Goal: Communication & Community: Answer question/provide support

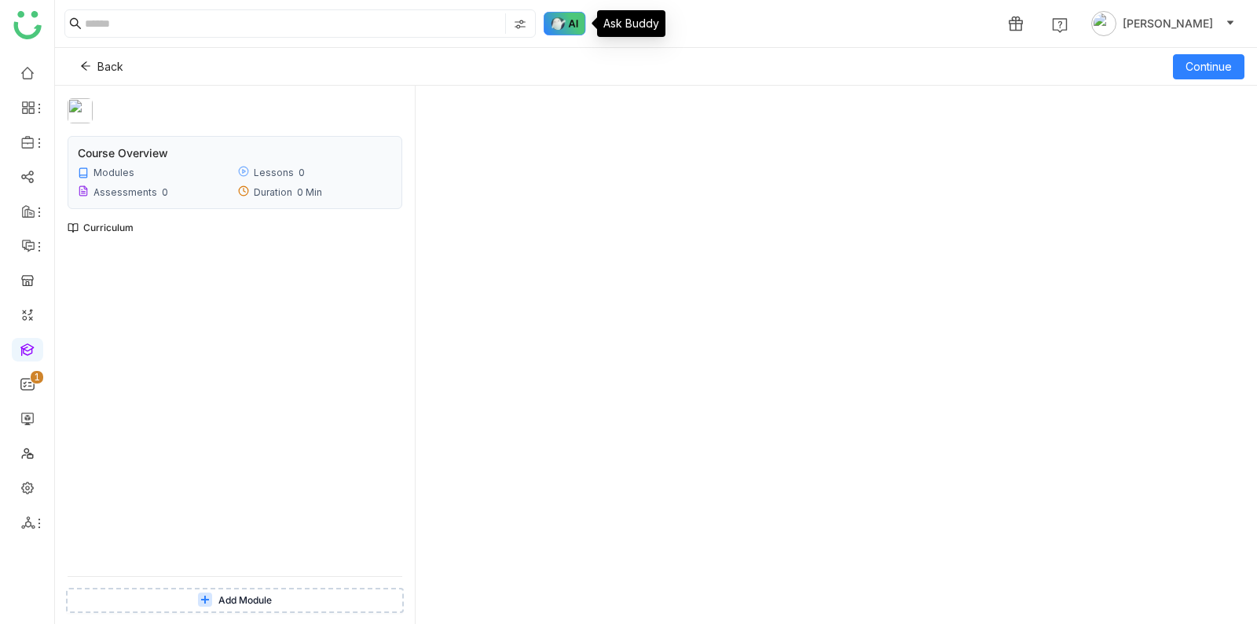
click at [560, 24] on img at bounding box center [565, 24] width 42 height 24
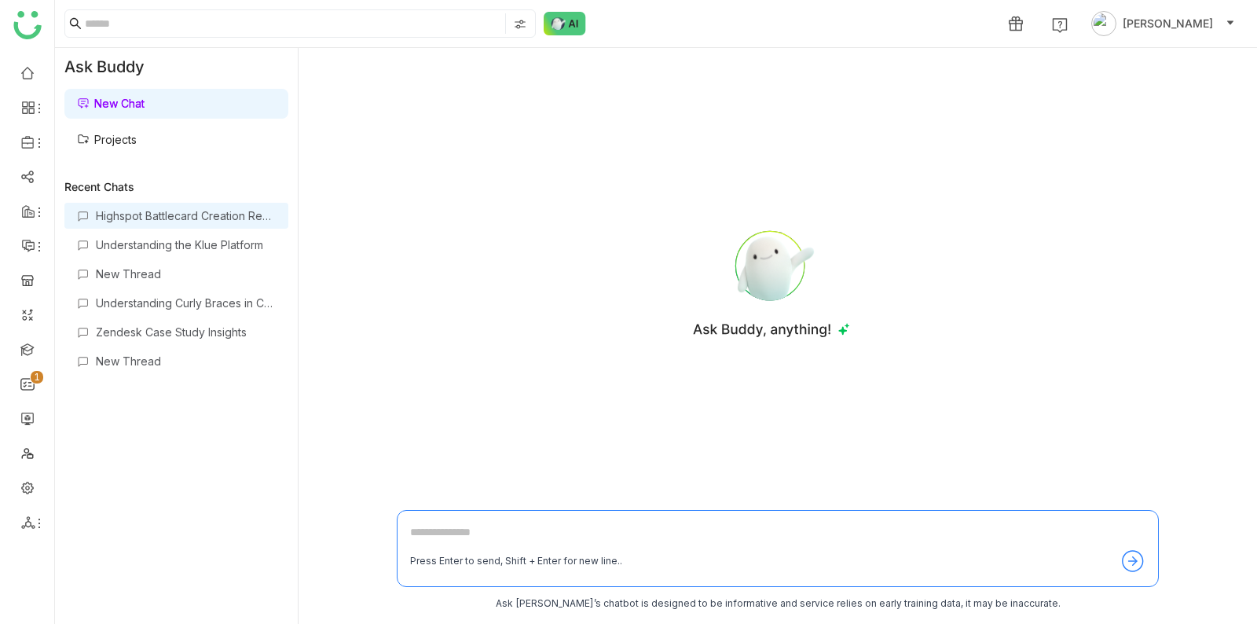
click at [167, 214] on div "Highspot Battlecard Creation Request" at bounding box center [186, 215] width 180 height 13
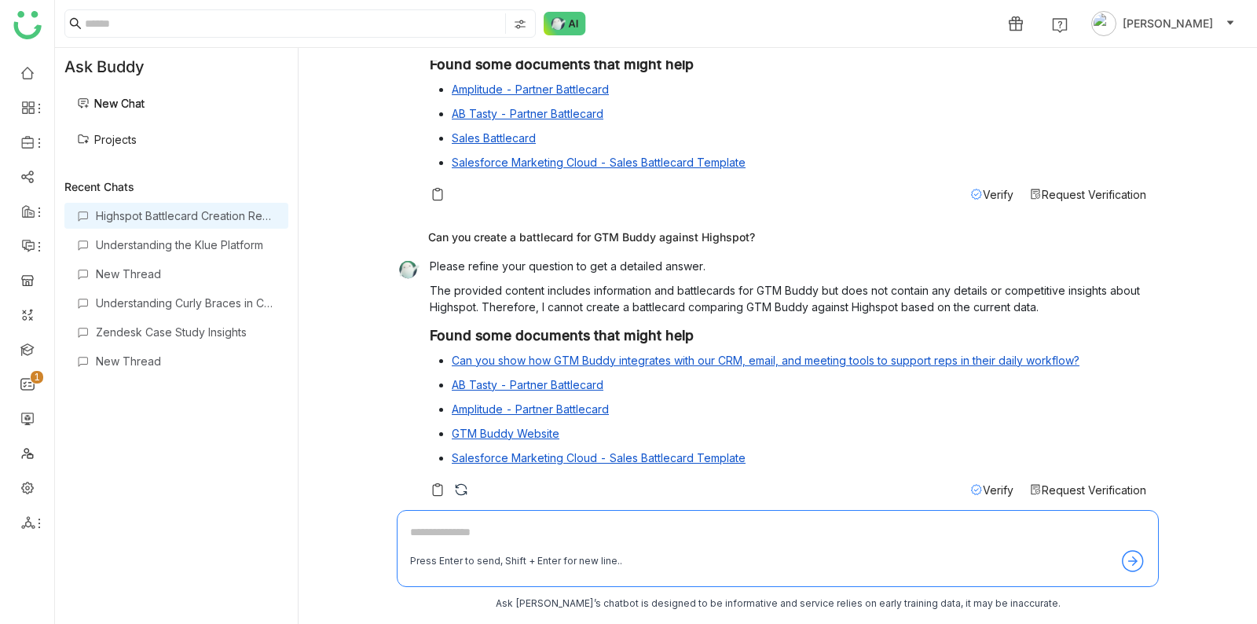
scroll to position [116, 0]
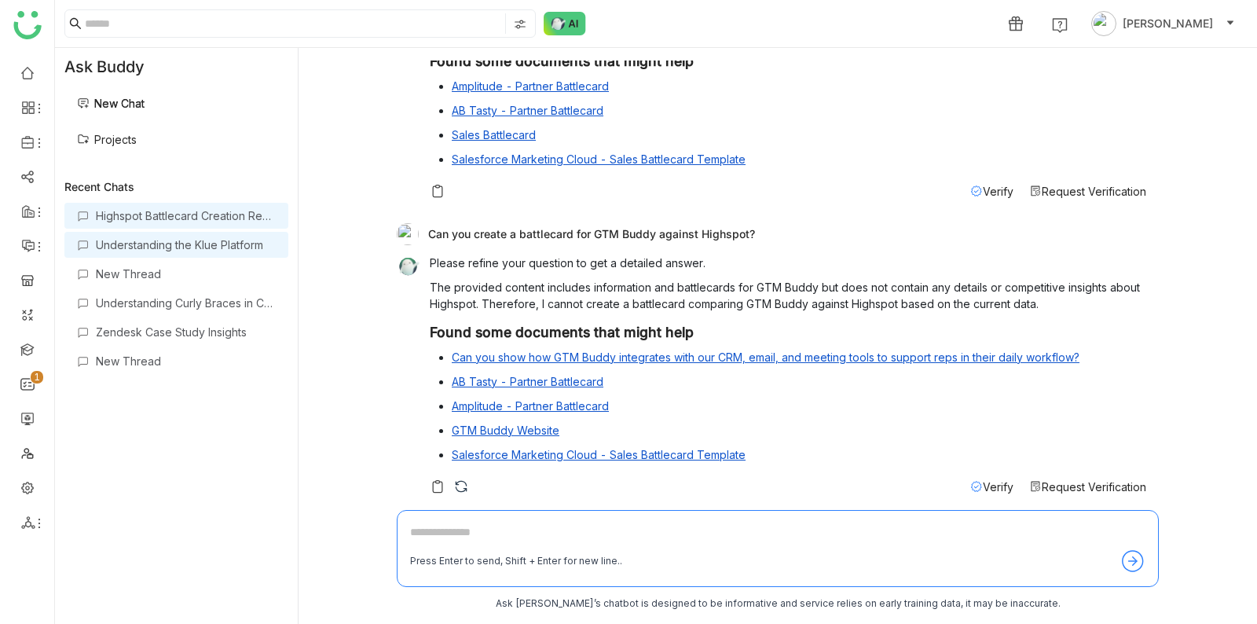
click at [150, 237] on div "Understanding the Klue Platform" at bounding box center [176, 245] width 224 height 26
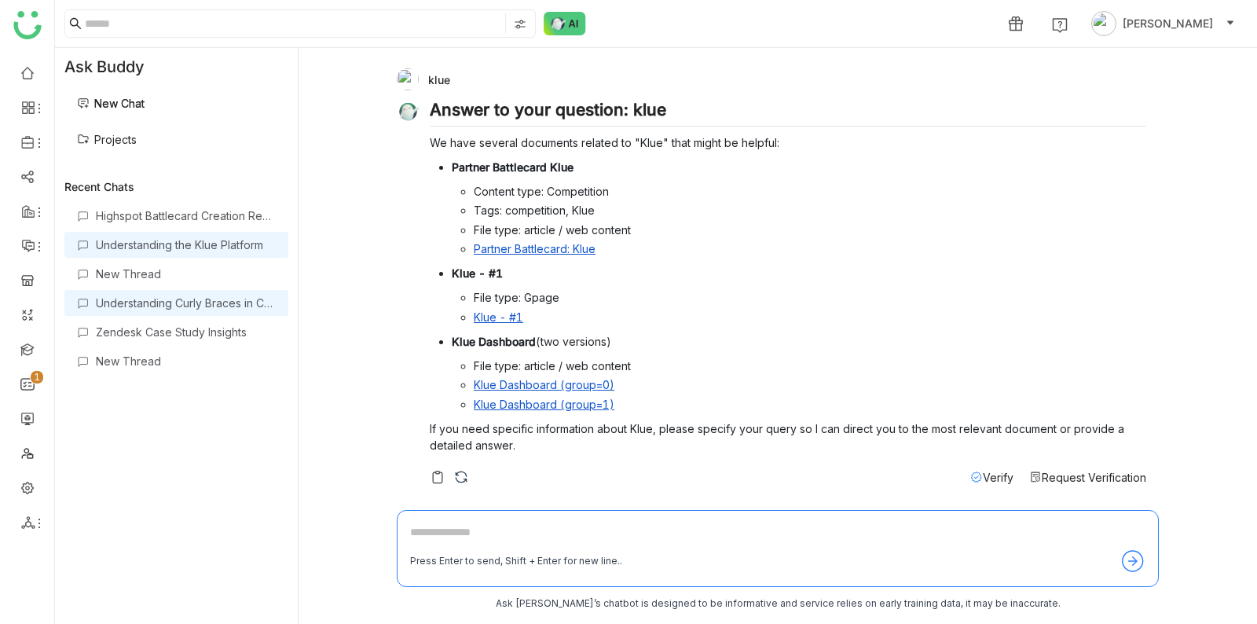
click at [149, 299] on div "Understanding Curly Braces in Coding" at bounding box center [186, 302] width 180 height 13
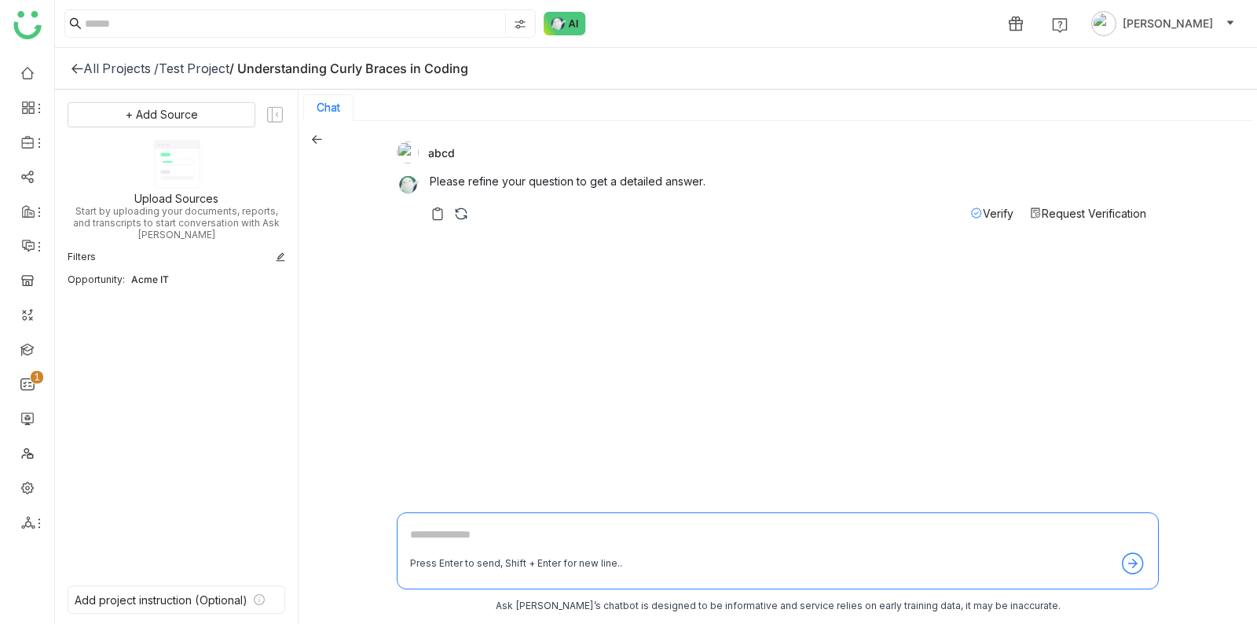
click at [72, 67] on icon at bounding box center [77, 68] width 13 height 13
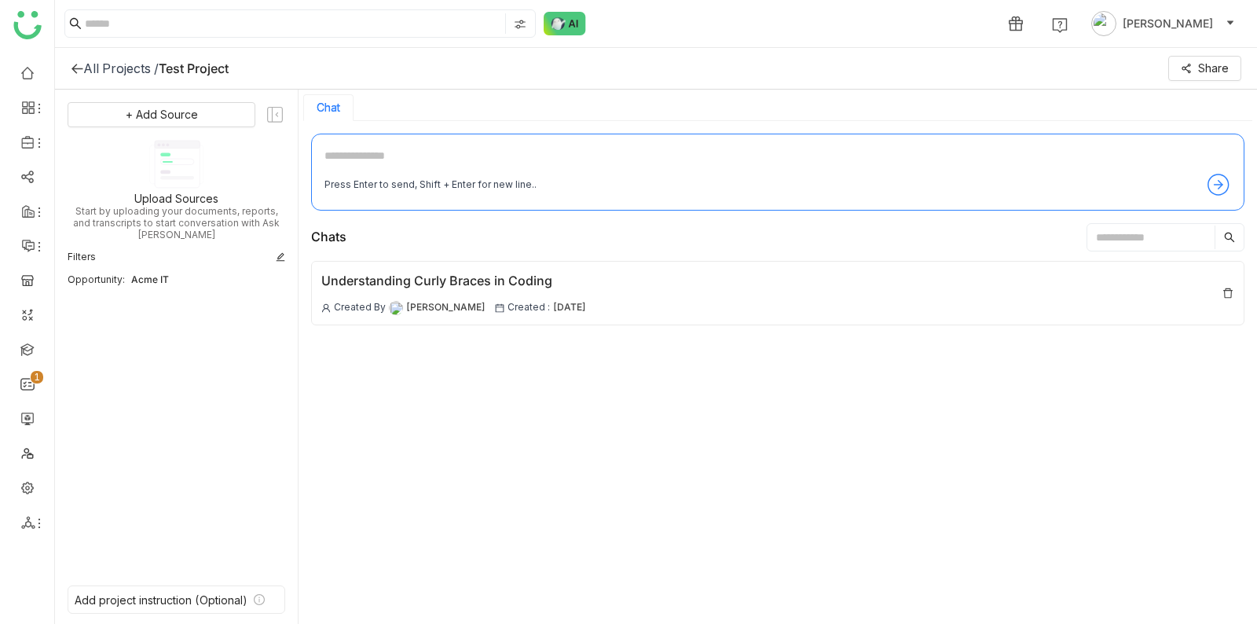
click at [72, 67] on icon at bounding box center [77, 68] width 13 height 13
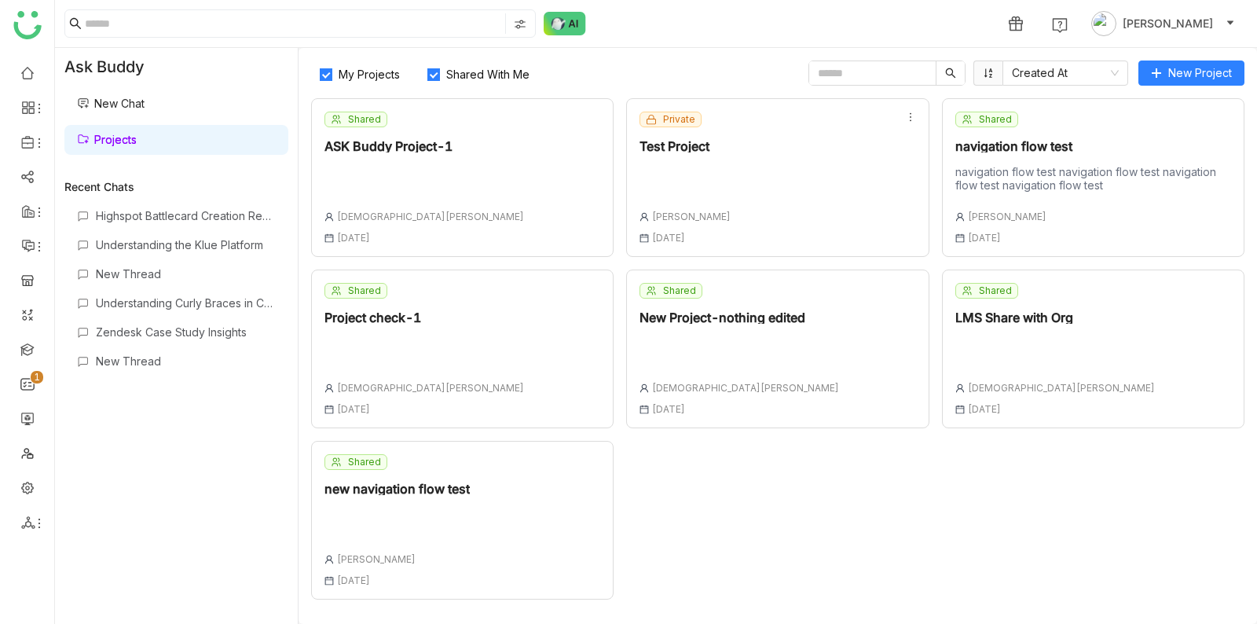
click at [830, 163] on div "Private Test Project Shreya Muralikrishna 04 Jul , 2025" at bounding box center [777, 177] width 303 height 159
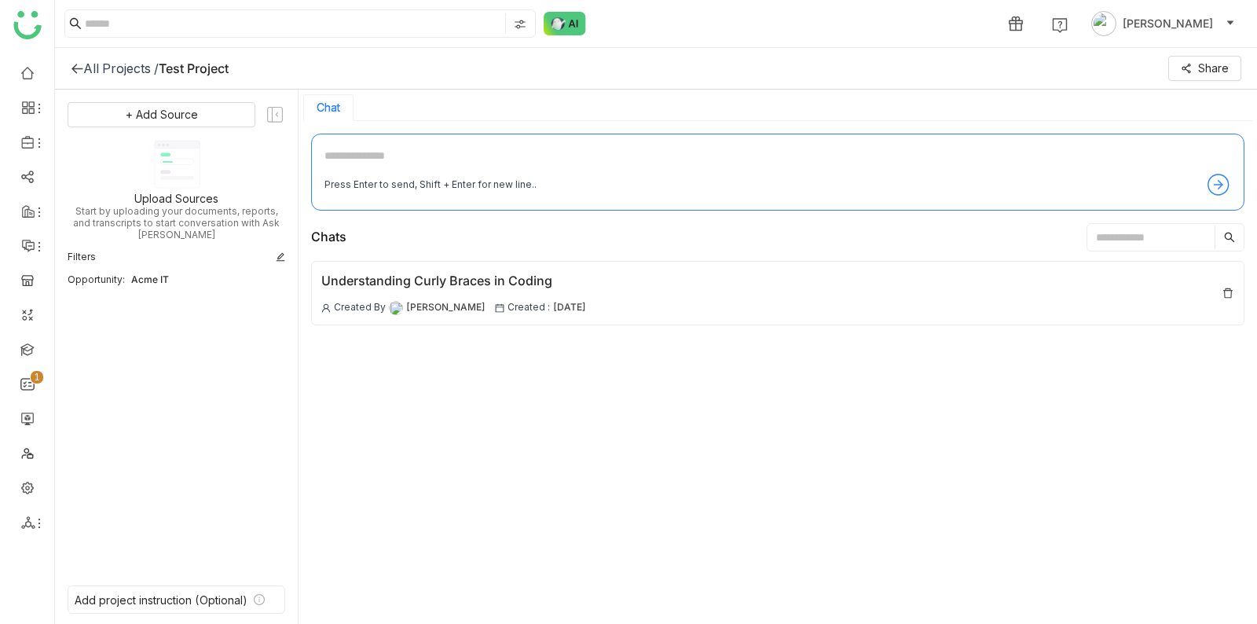
click at [73, 62] on icon at bounding box center [77, 68] width 13 height 13
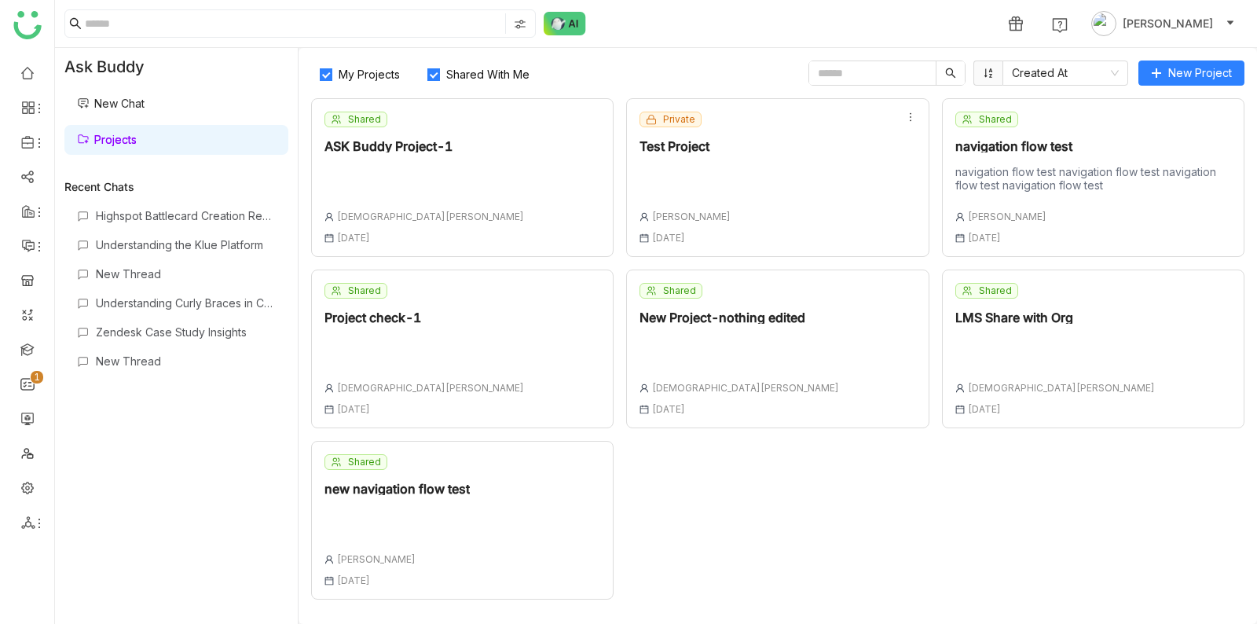
click at [1107, 366] on div "Shared LMS Share with Org Vishnu Vardhan 06 Aug , 2025" at bounding box center [1093, 349] width 303 height 159
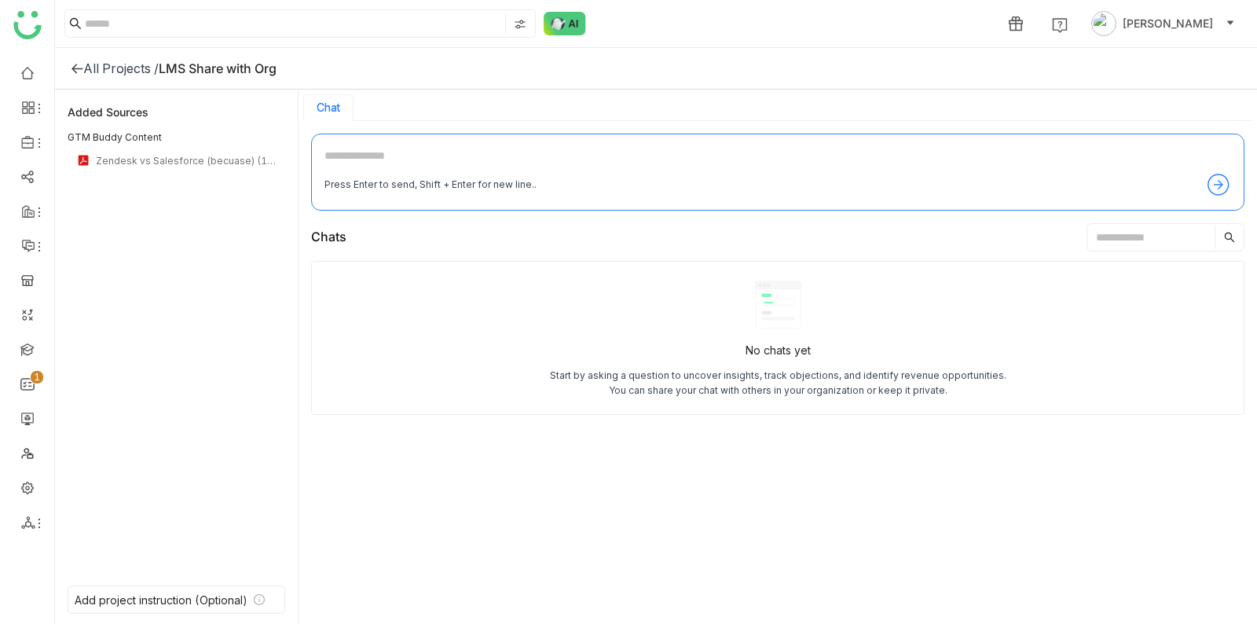
drag, startPoint x: 357, startPoint y: 279, endPoint x: 46, endPoint y: 152, distance: 336.2
click at [356, 279] on div "No chats yet Start by asking a question to uncover insights, track objections, …" at bounding box center [778, 338] width 934 height 154
click at [89, 64] on div "All Projects /" at bounding box center [120, 69] width 75 height 16
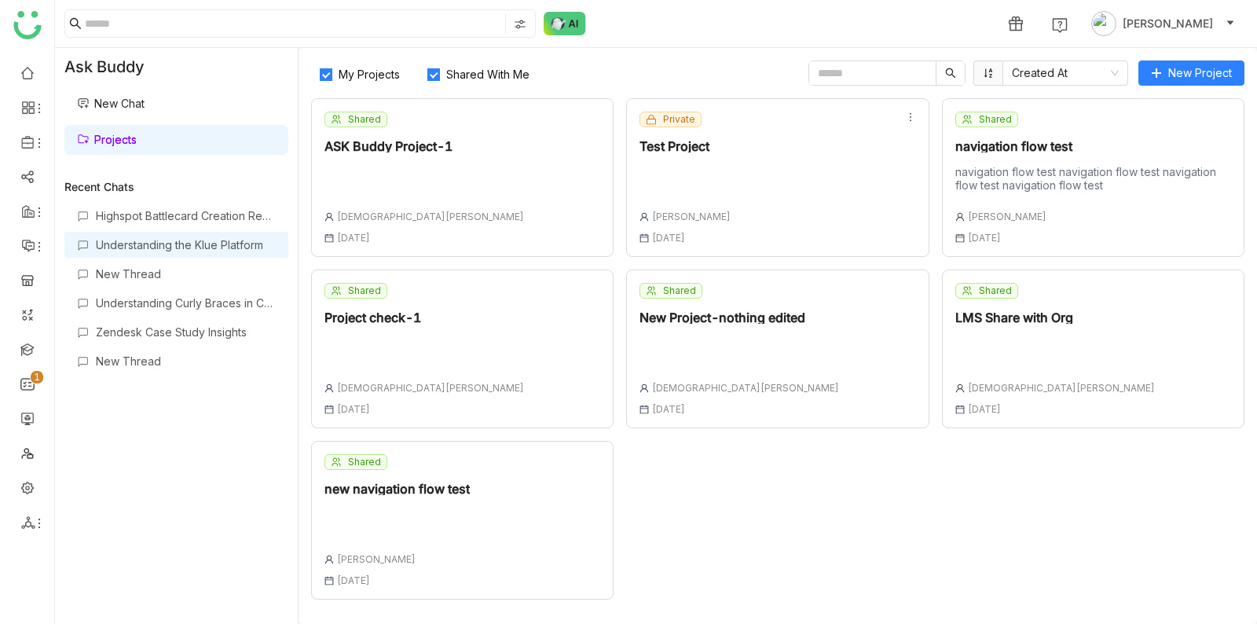
click at [217, 246] on div "Understanding the Klue Platform" at bounding box center [186, 244] width 180 height 13
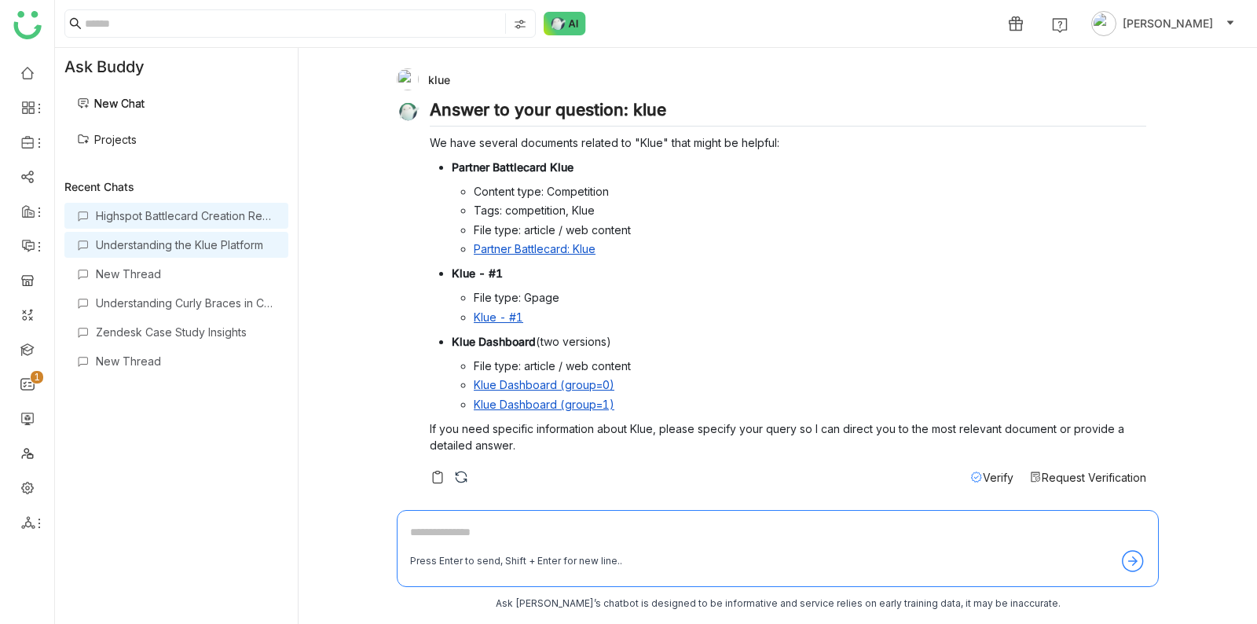
click at [215, 222] on div "Highspot Battlecard Creation Request" at bounding box center [176, 216] width 224 height 26
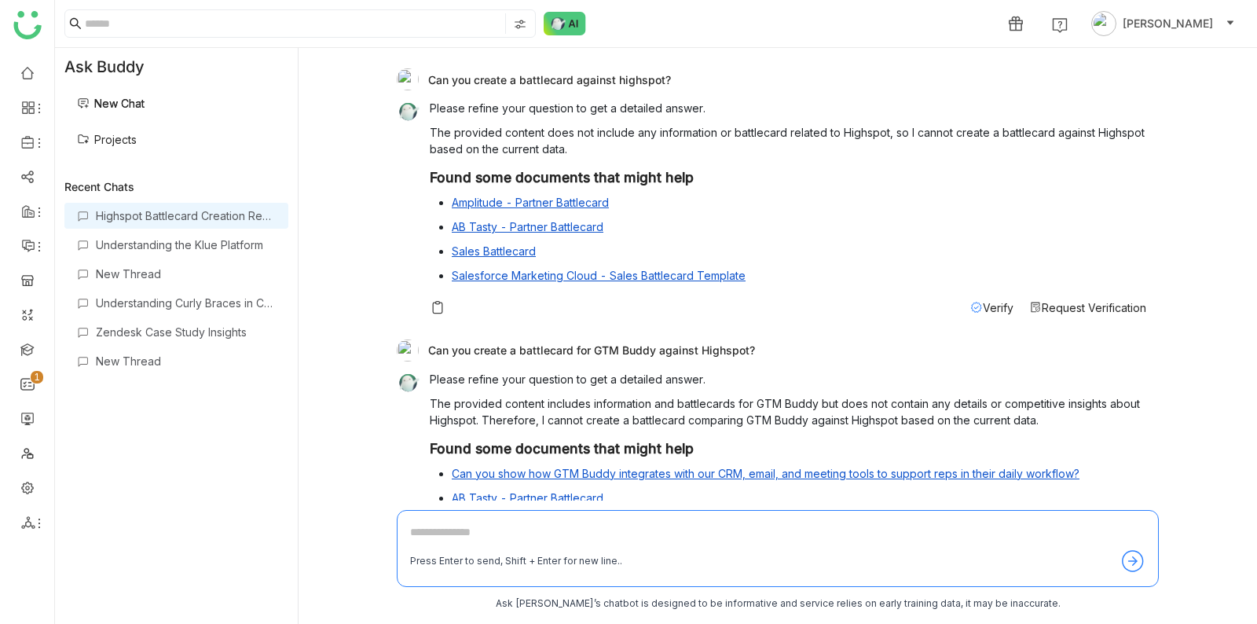
scroll to position [124, 0]
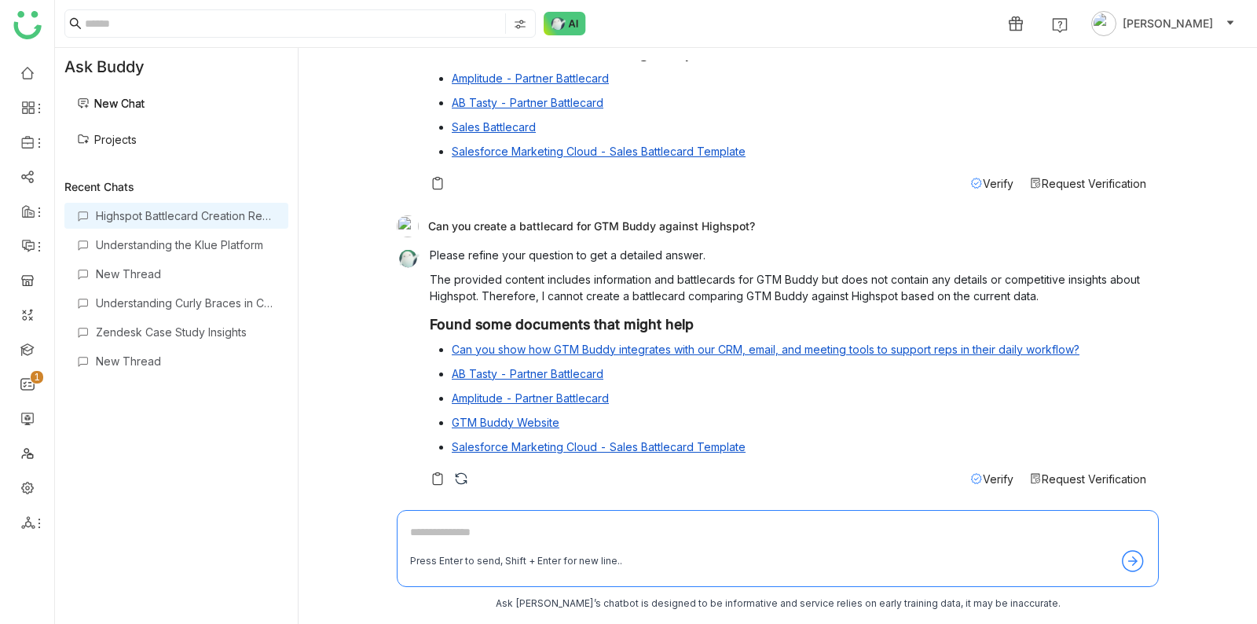
click at [989, 476] on span "Verify" at bounding box center [998, 478] width 31 height 13
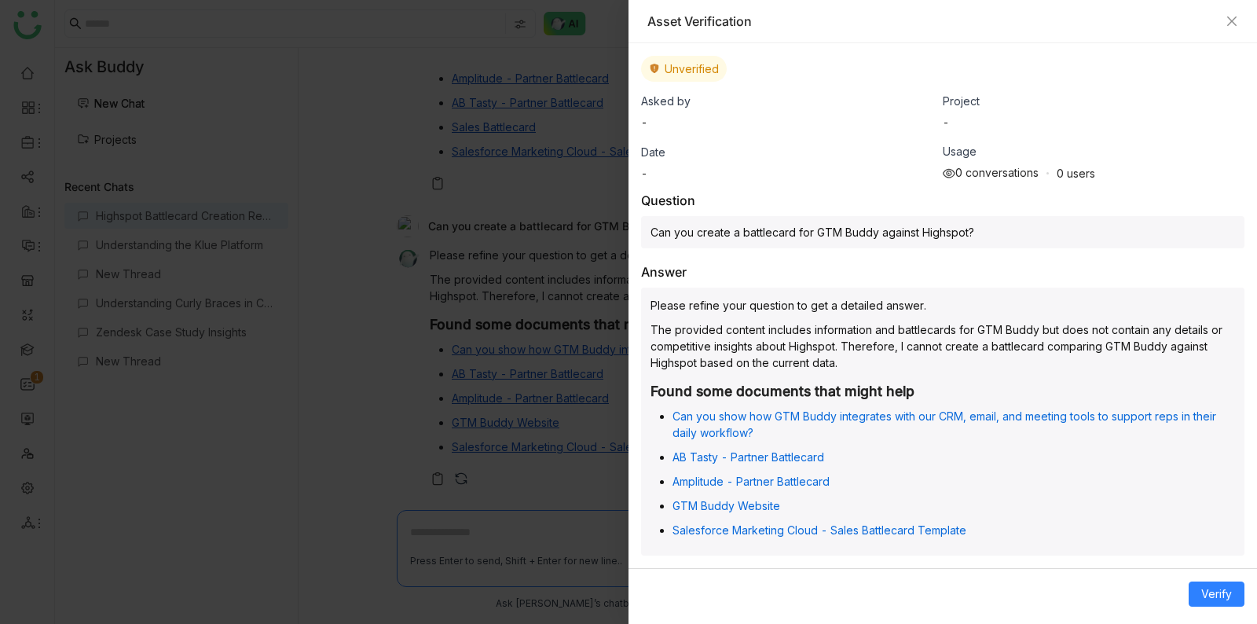
click at [617, 284] on div at bounding box center [628, 312] width 1257 height 624
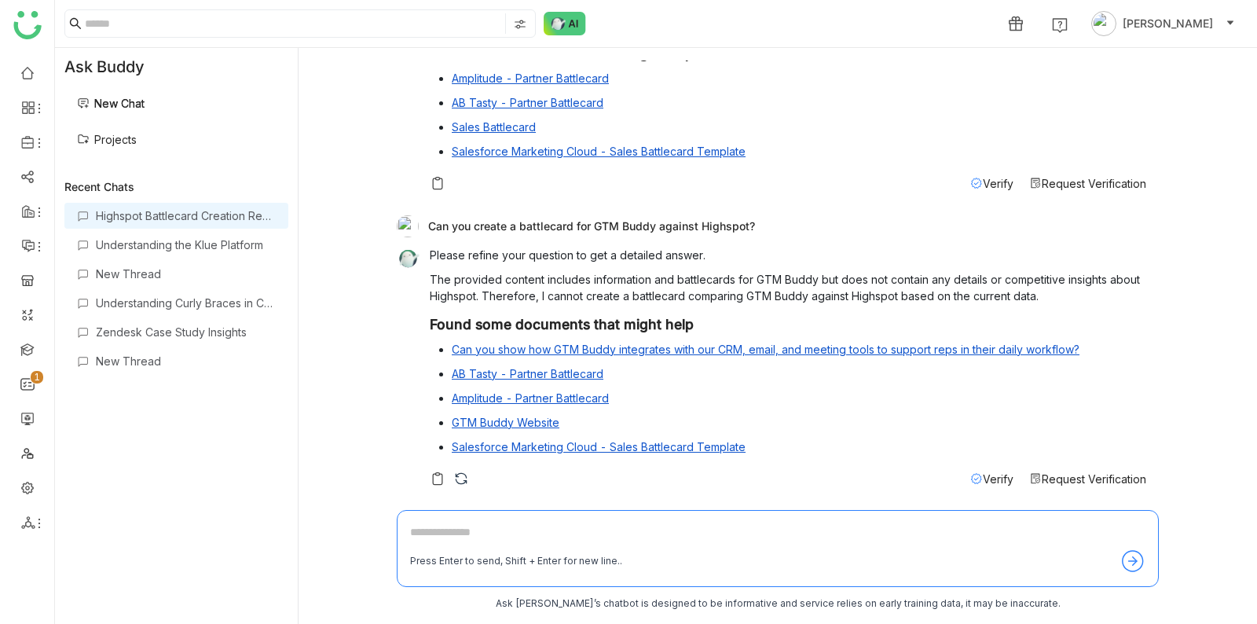
scroll to position [0, 0]
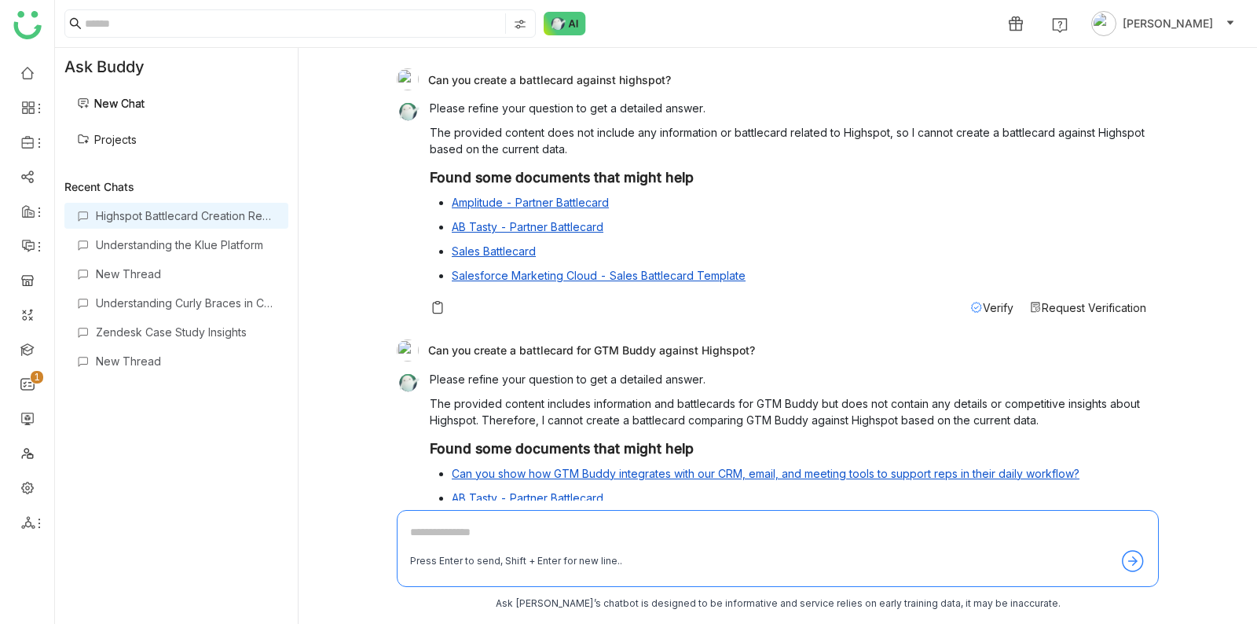
click at [223, 226] on div "Highspot Battlecard Creation Request" at bounding box center [176, 216] width 224 height 26
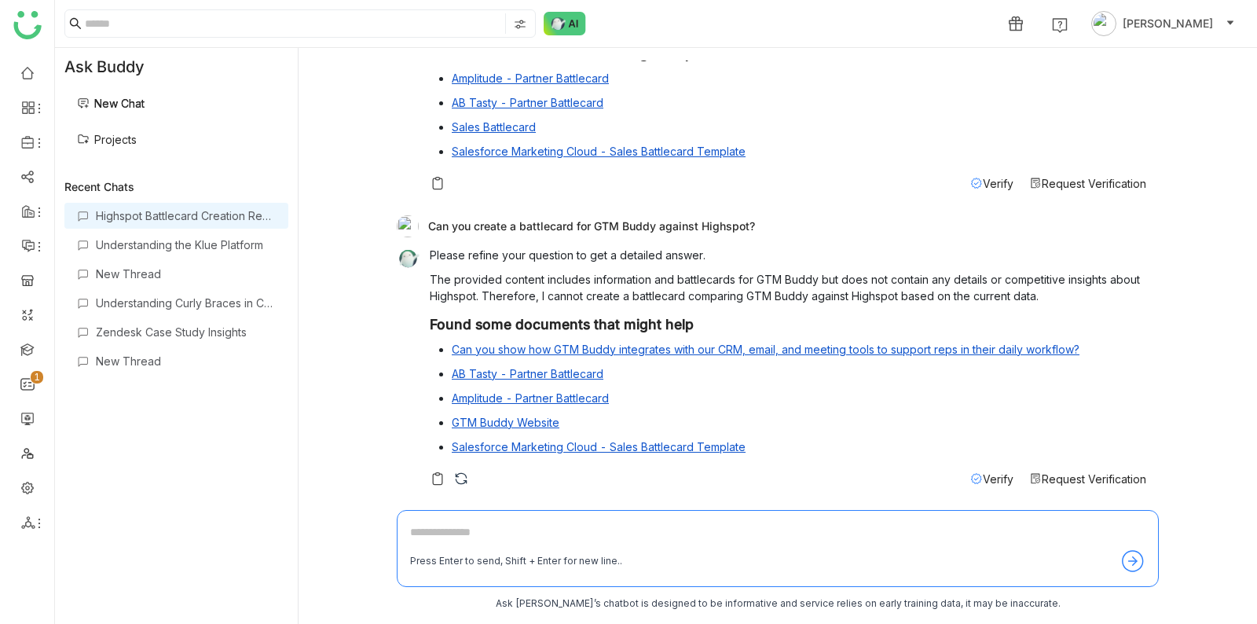
click at [521, 541] on textarea at bounding box center [777, 535] width 735 height 25
click at [521, 537] on textarea at bounding box center [777, 535] width 735 height 25
click at [468, 219] on div "Can you create a battlecard for GTM Buddy against Highspot?" at bounding box center [772, 226] width 750 height 22
drag, startPoint x: 468, startPoint y: 219, endPoint x: 580, endPoint y: 229, distance: 112.0
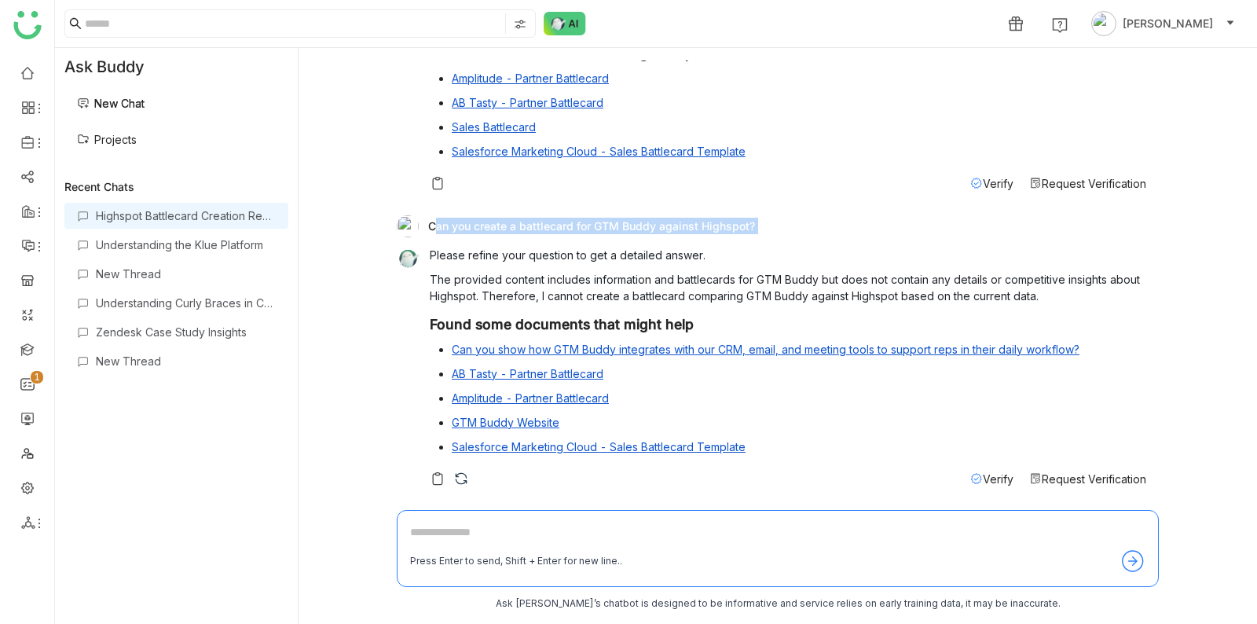
click at [580, 229] on div "Can you create a battlecard for GTM Buddy against Highspot?" at bounding box center [772, 226] width 750 height 22
copy div "Can you create a battlecard for GTM Buddy against Highspot?"
click at [594, 532] on textarea at bounding box center [777, 535] width 735 height 25
paste textarea "**********"
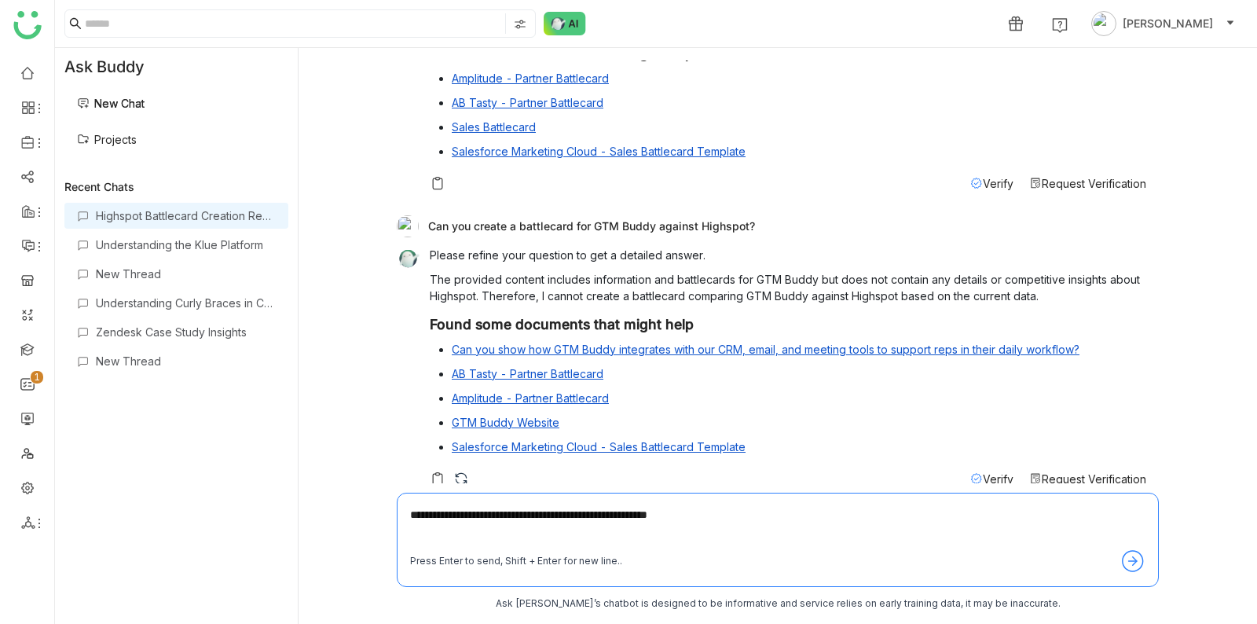
type textarea "**********"
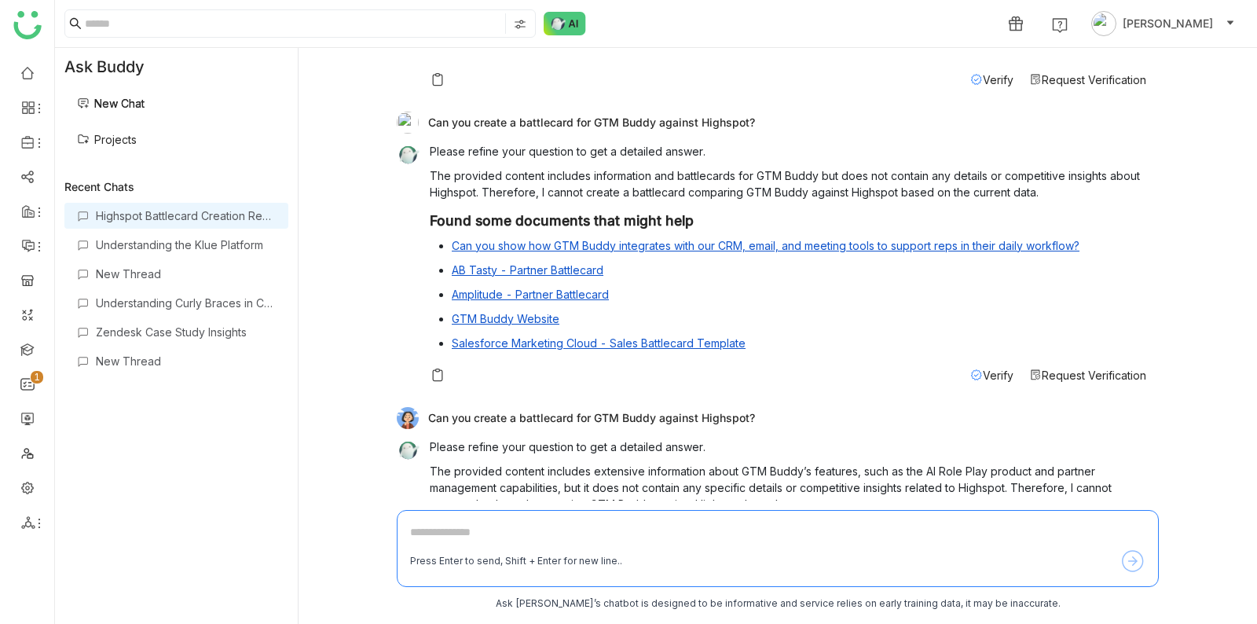
scroll to position [285, 0]
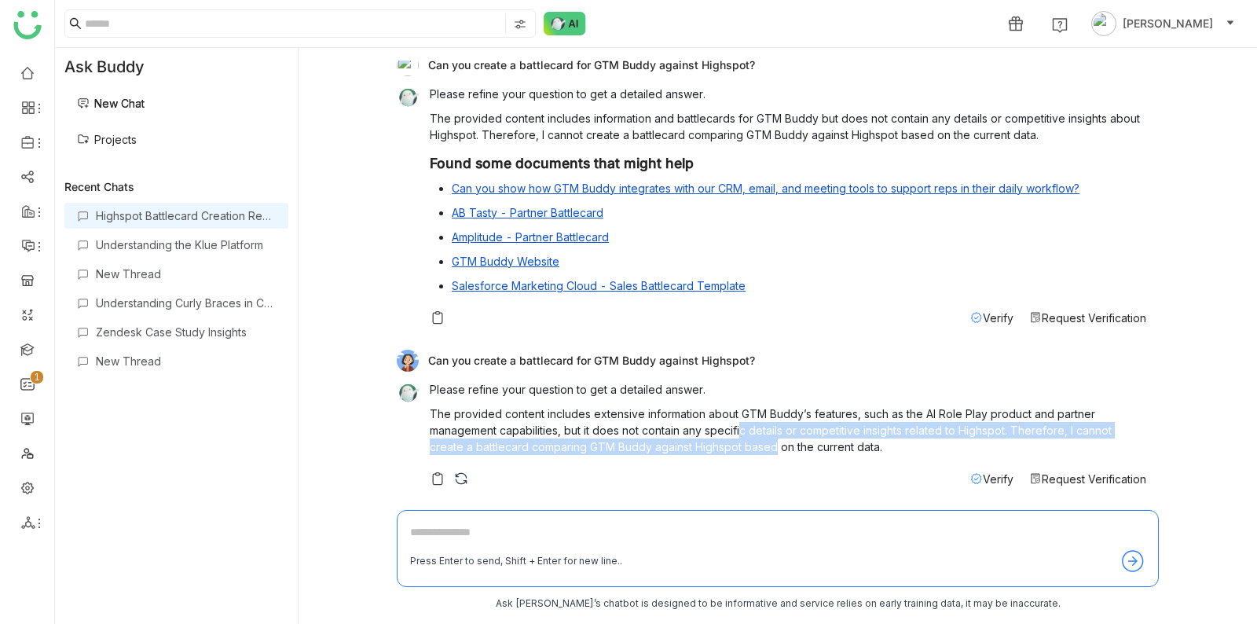
drag, startPoint x: 738, startPoint y: 443, endPoint x: 740, endPoint y: 419, distance: 24.5
click at [741, 420] on p "The provided content includes extensive information about GTM Buddy’s features,…" at bounding box center [788, 430] width 717 height 50
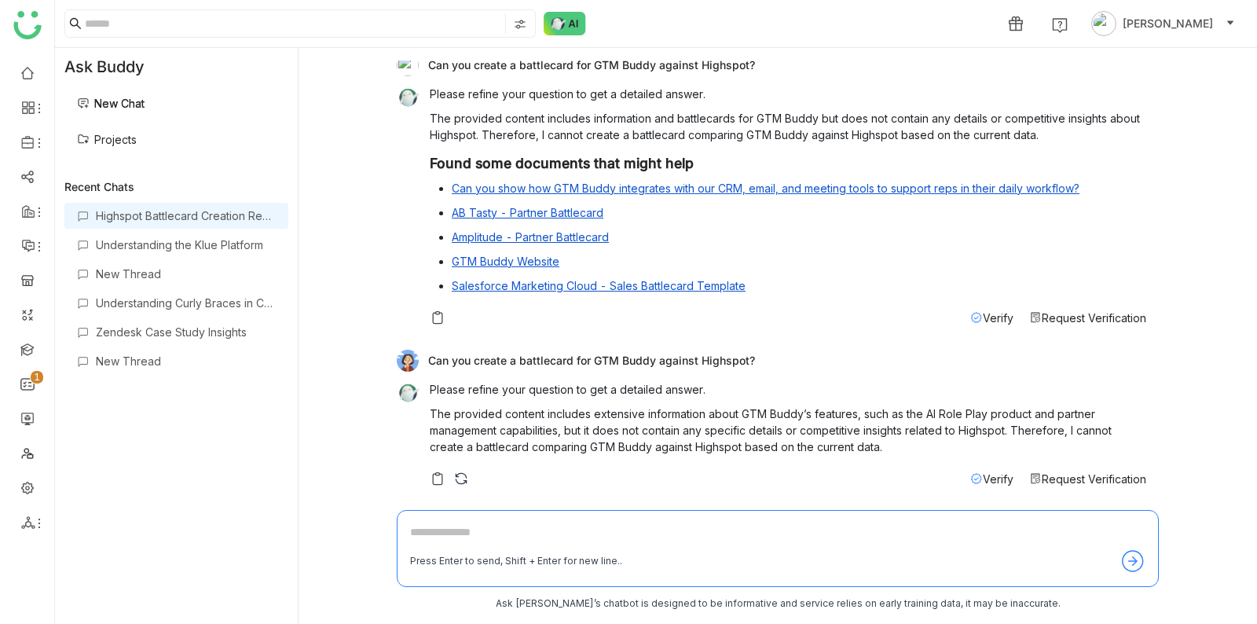
click at [740, 422] on p "The provided content includes extensive information about GTM Buddy’s features,…" at bounding box center [788, 430] width 717 height 50
click at [126, 134] on link "Projects" at bounding box center [107, 139] width 60 height 13
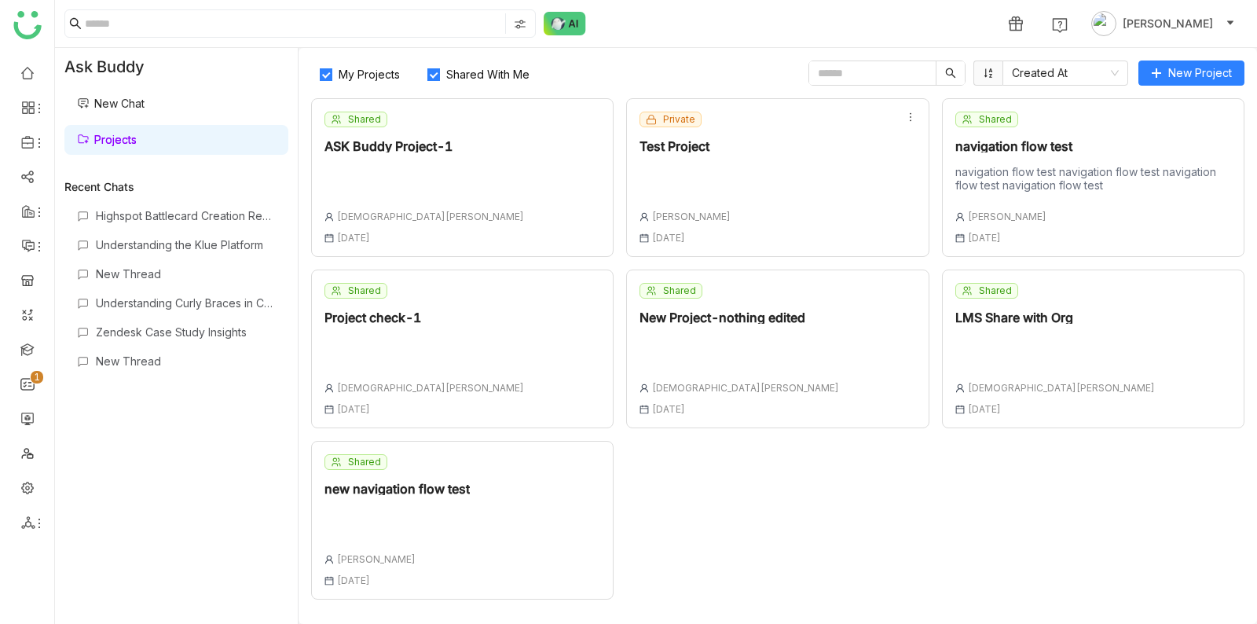
click at [718, 166] on div at bounding box center [685, 176] width 91 height 22
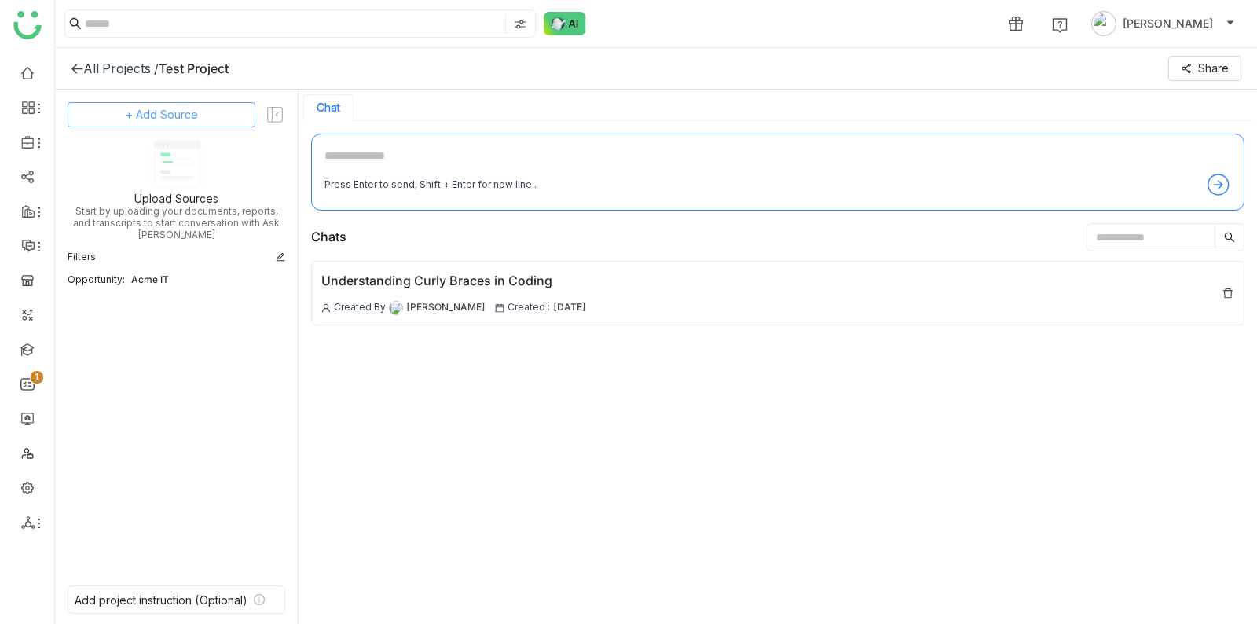
click at [162, 112] on span "+ Add Source" at bounding box center [162, 114] width 72 height 17
click at [168, 152] on span "GTM Buddy Content" at bounding box center [175, 157] width 90 height 14
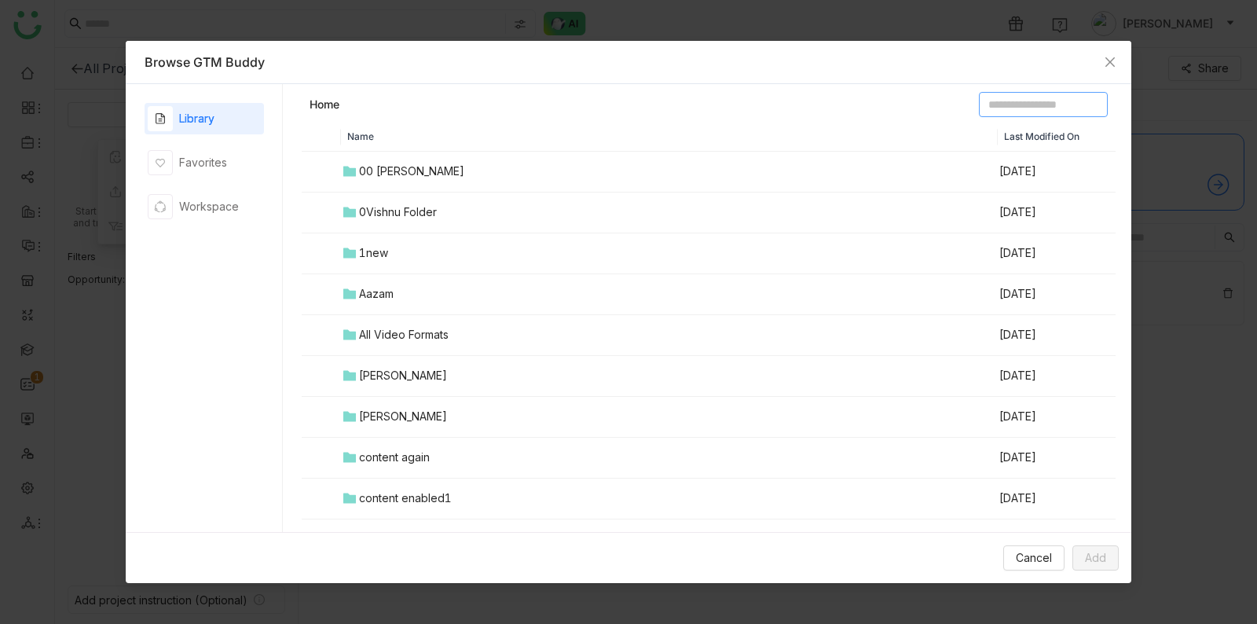
click at [1038, 101] on input at bounding box center [1043, 104] width 129 height 25
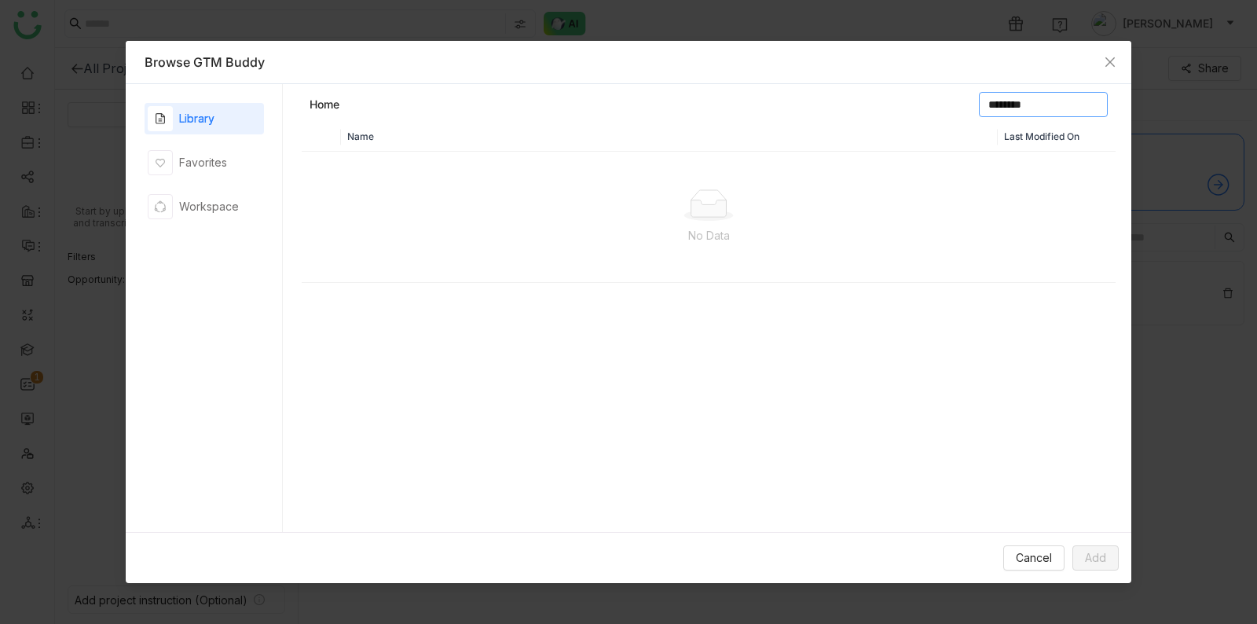
type input "********"
click at [1105, 57] on icon "Close" at bounding box center [1110, 62] width 13 height 13
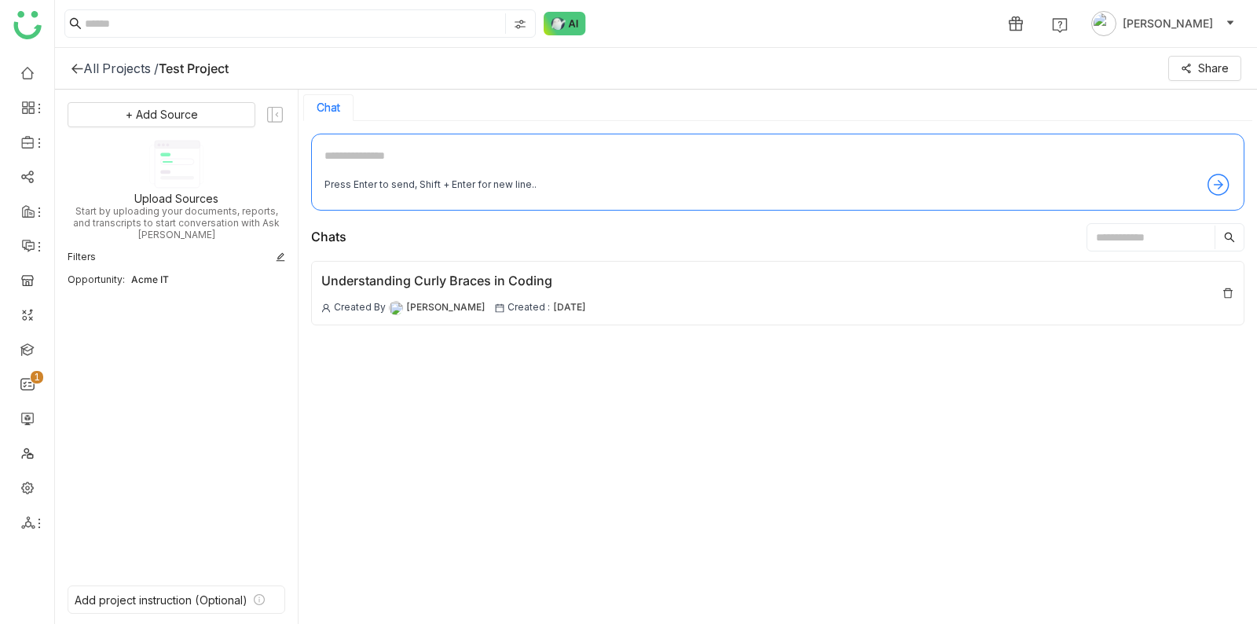
click at [622, 161] on textarea at bounding box center [778, 159] width 907 height 25
click at [76, 65] on icon at bounding box center [77, 68] width 13 height 13
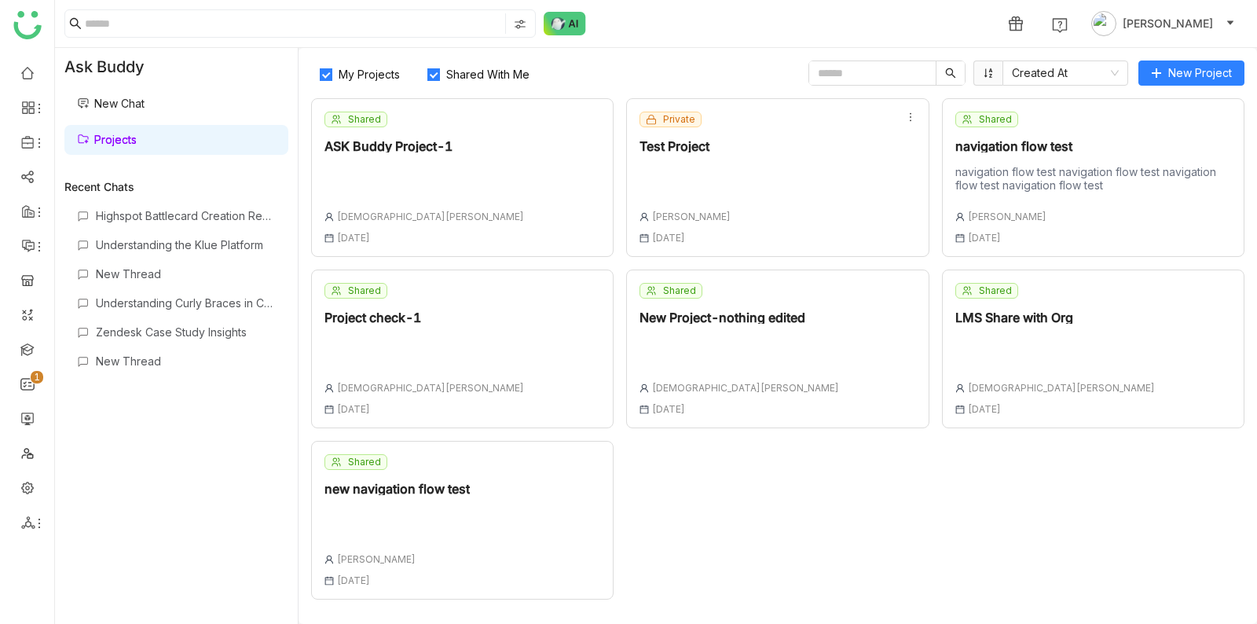
click at [768, 156] on div "Private Test Project Shreya Muralikrishna 04 Jul , 2025" at bounding box center [777, 177] width 303 height 159
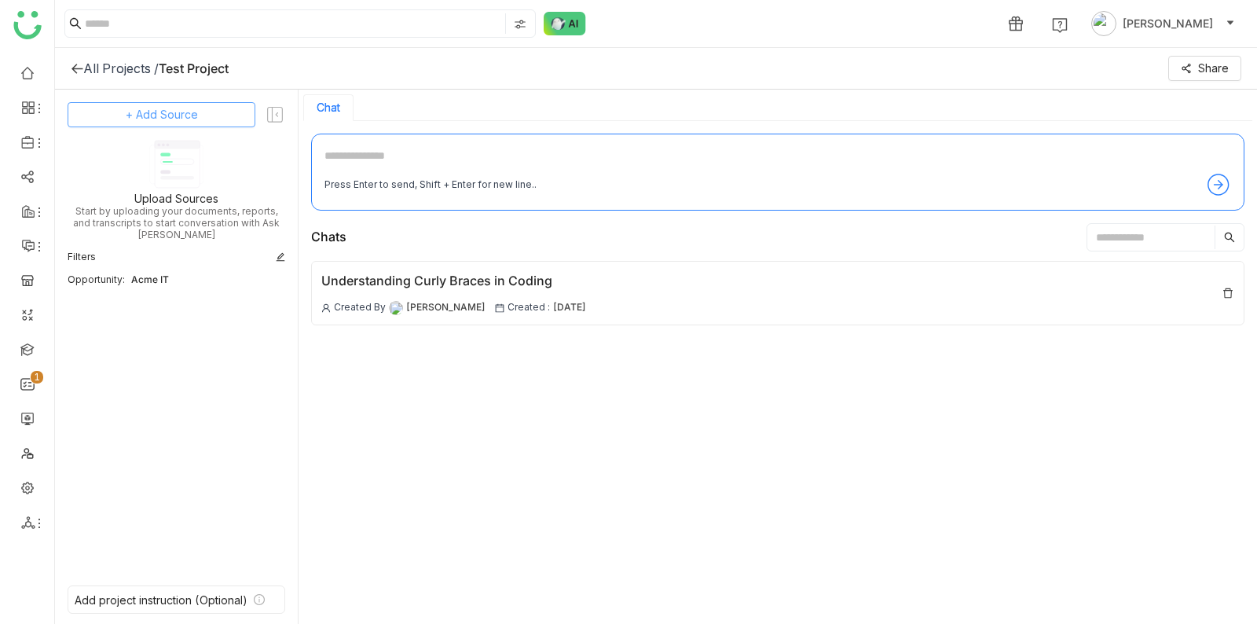
click at [172, 124] on button "+ Add Source" at bounding box center [162, 114] width 188 height 25
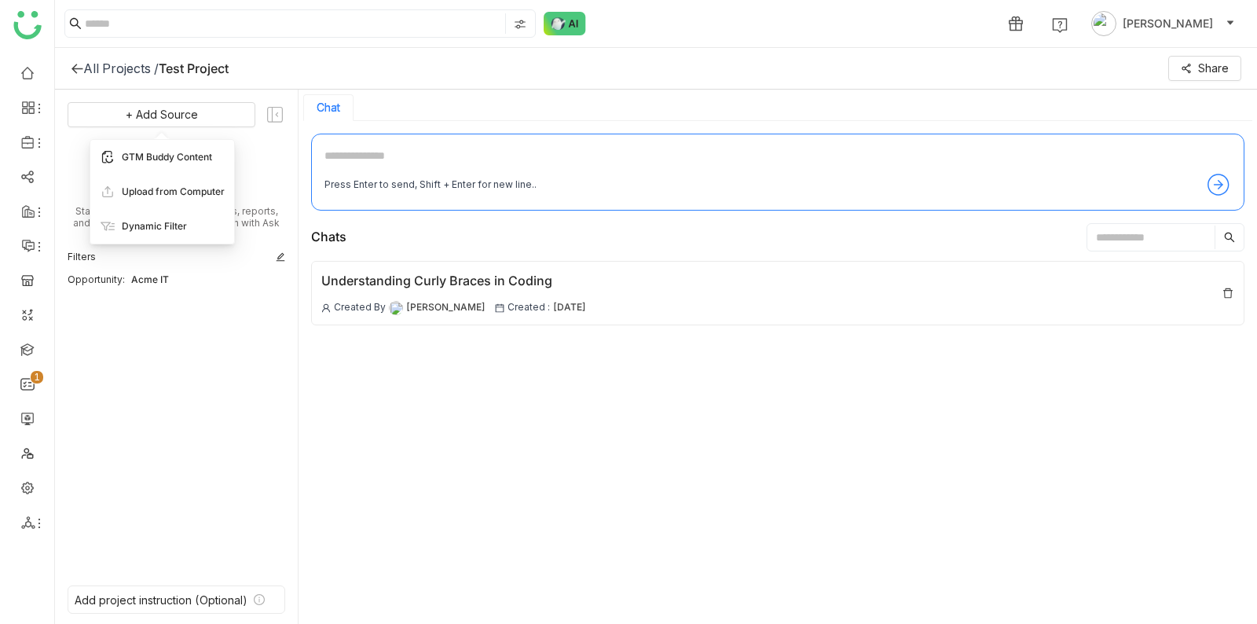
click at [178, 152] on span "GTM Buddy Content" at bounding box center [167, 157] width 90 height 14
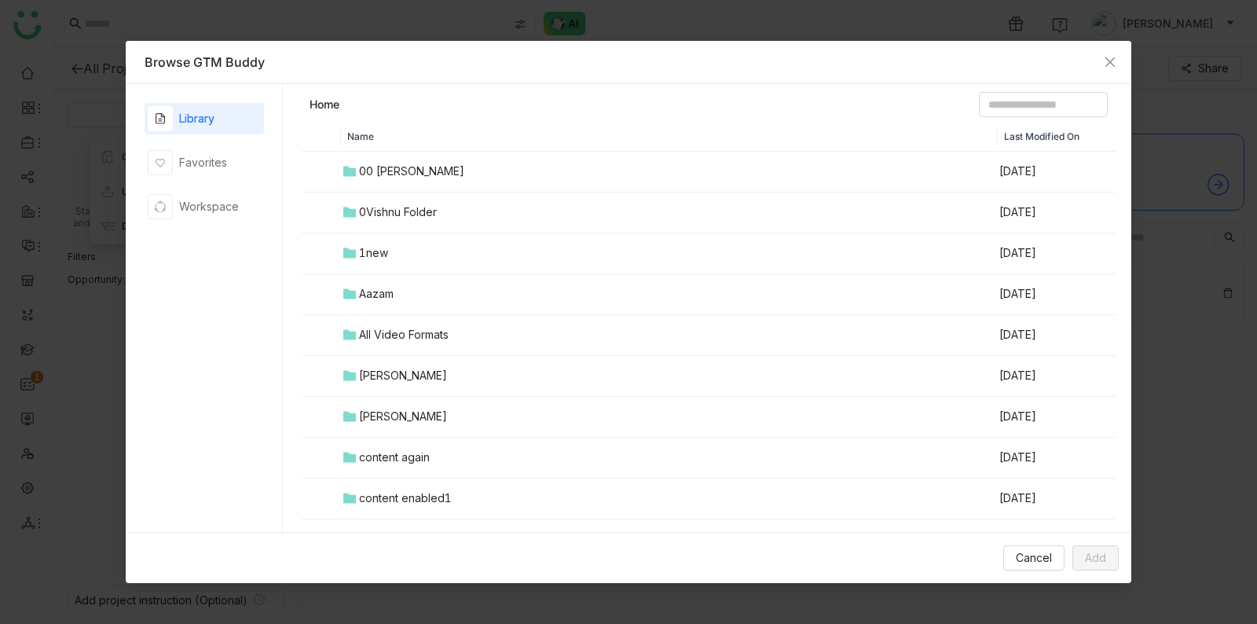
click at [452, 334] on td "All Video Formats" at bounding box center [669, 335] width 657 height 41
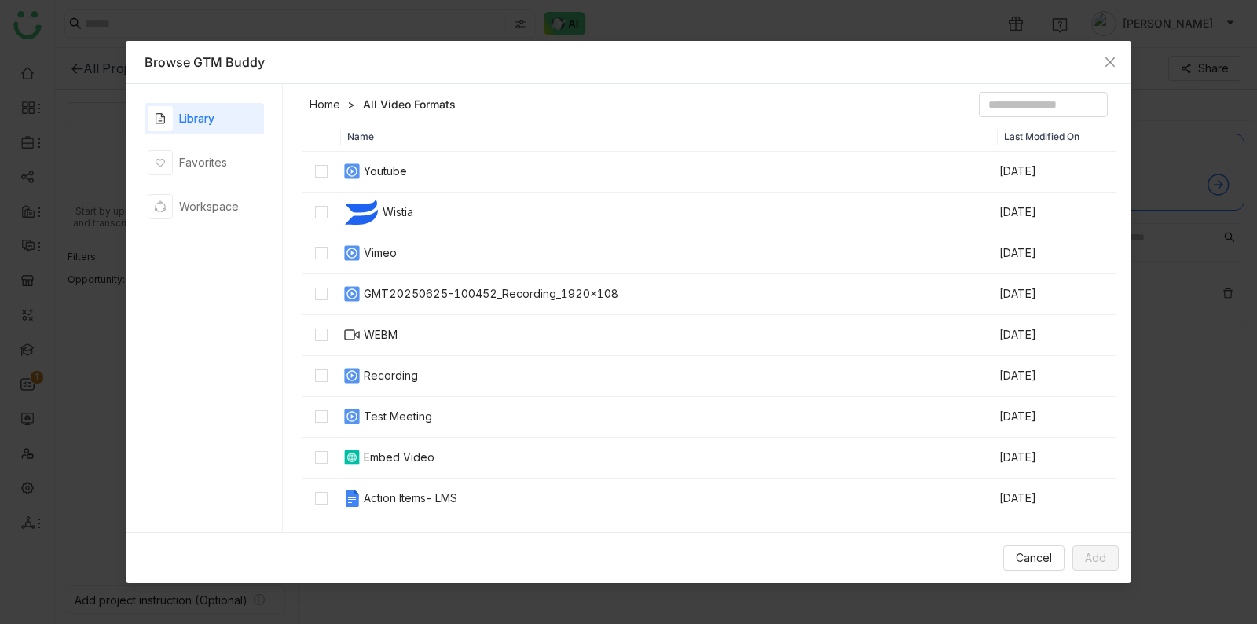
click at [331, 105] on link "Home" at bounding box center [325, 105] width 31 height 16
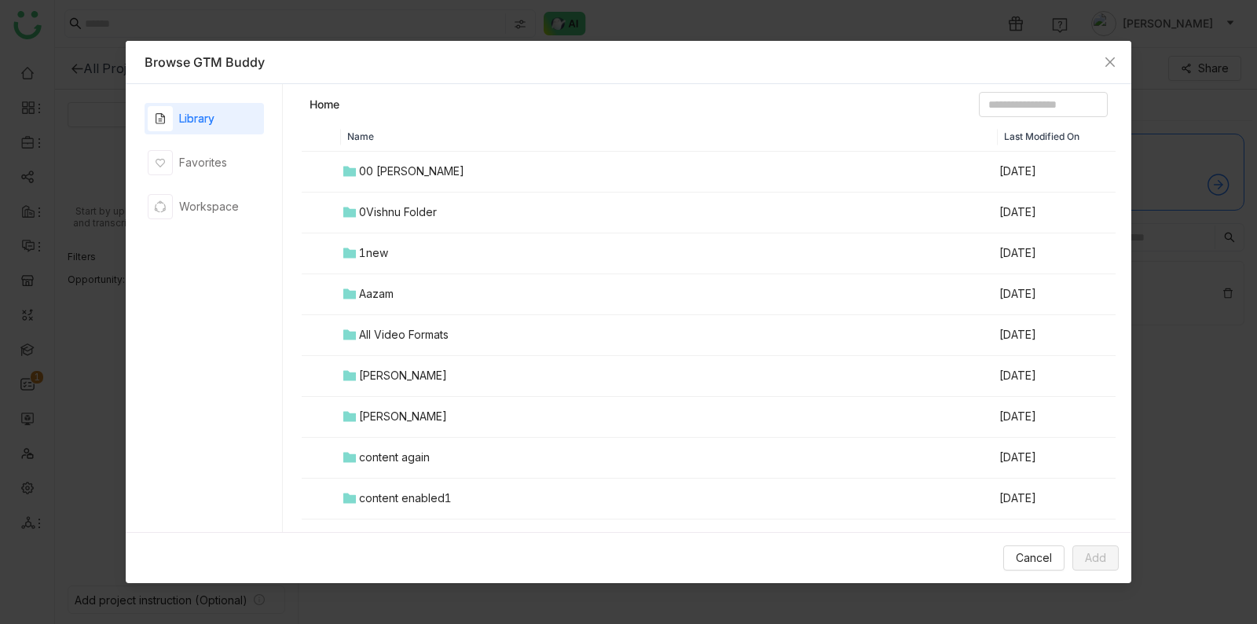
click at [502, 215] on td "0Vishnu Folder" at bounding box center [669, 213] width 657 height 41
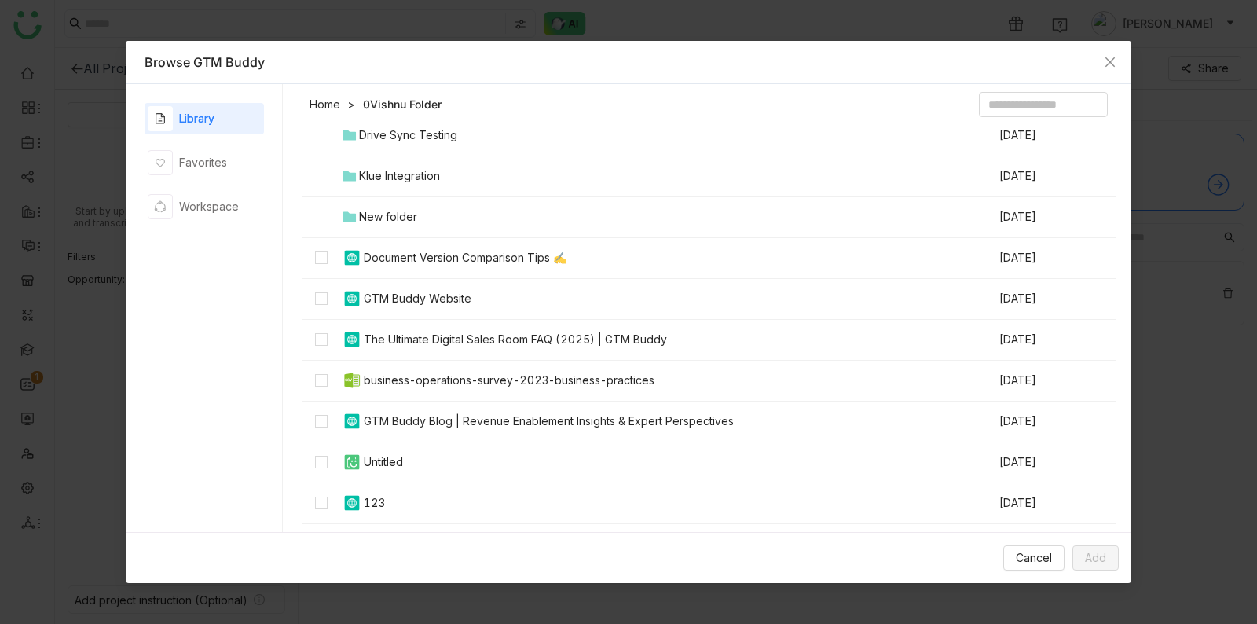
scroll to position [79, 0]
click at [464, 175] on td "Klue Integration" at bounding box center [669, 174] width 657 height 41
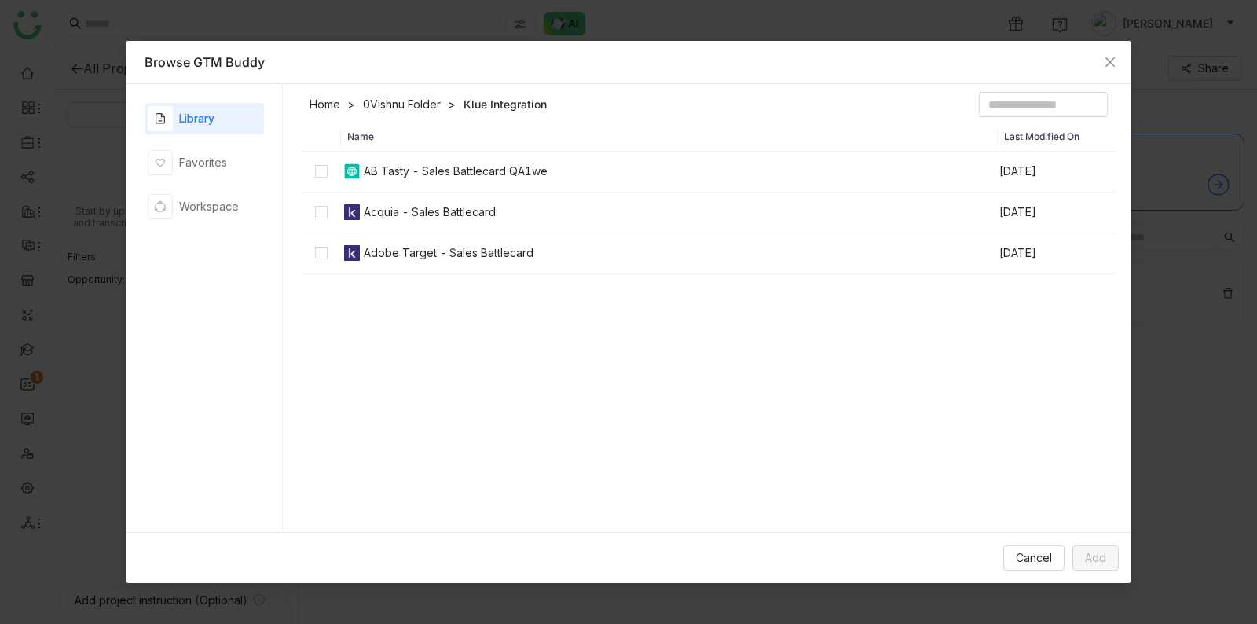
click at [388, 107] on link "0Vishnu Folder" at bounding box center [402, 105] width 78 height 16
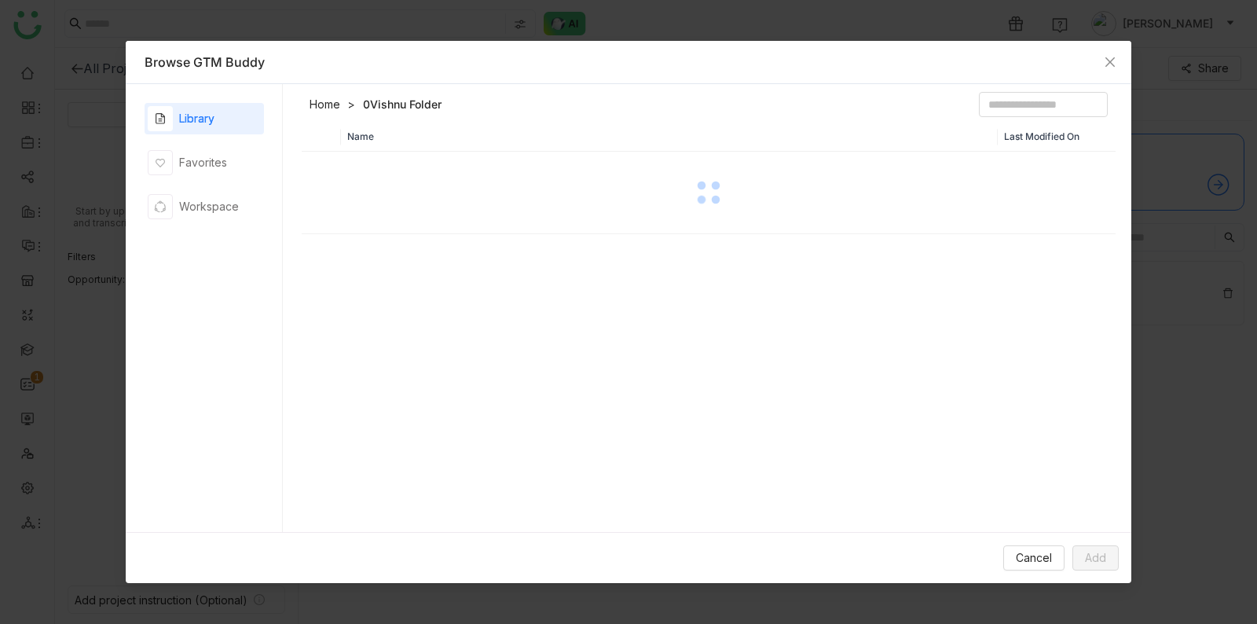
click at [325, 105] on link "Home" at bounding box center [325, 105] width 31 height 16
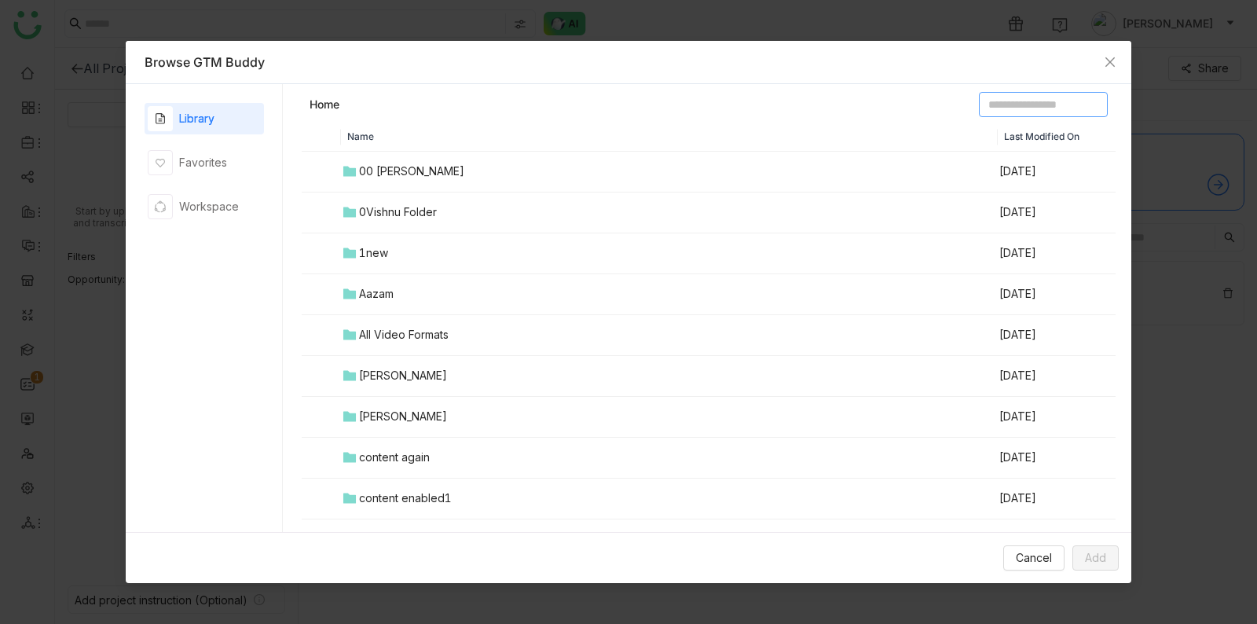
click at [1045, 104] on input at bounding box center [1043, 104] width 129 height 25
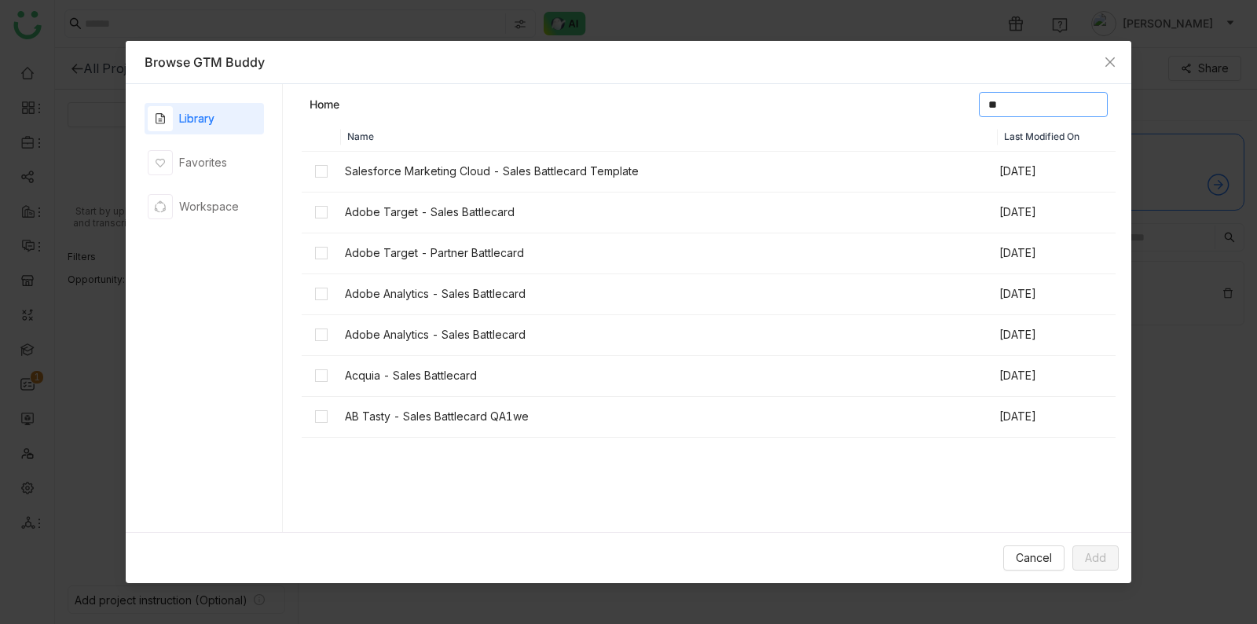
type input "*"
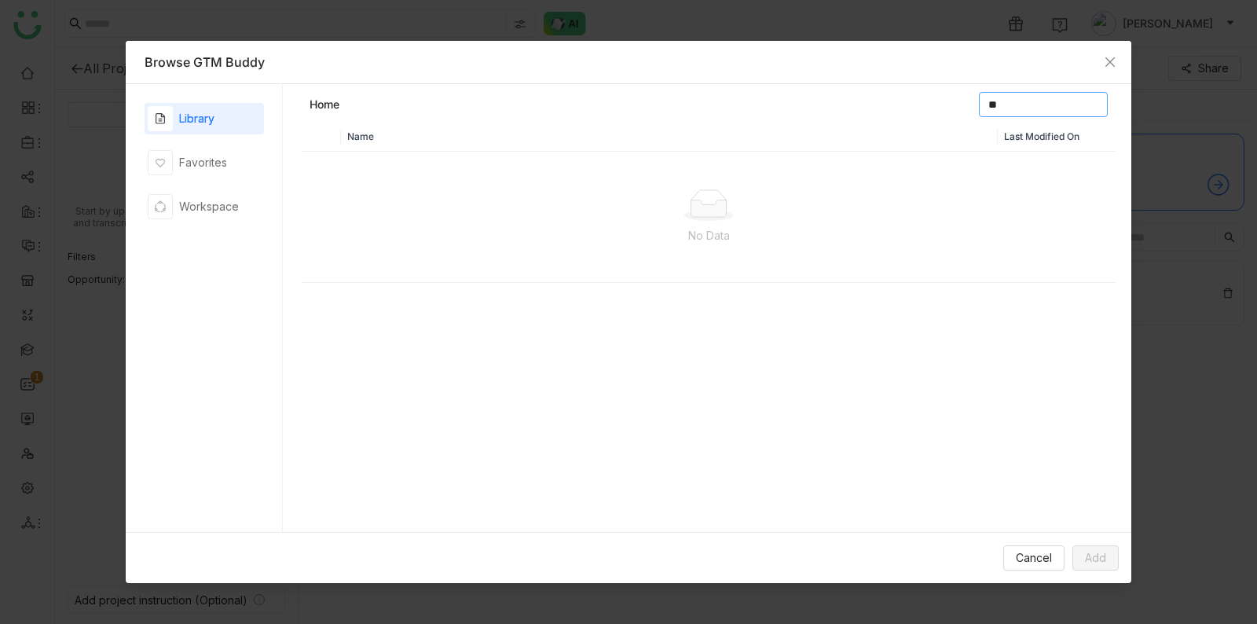
type input "*"
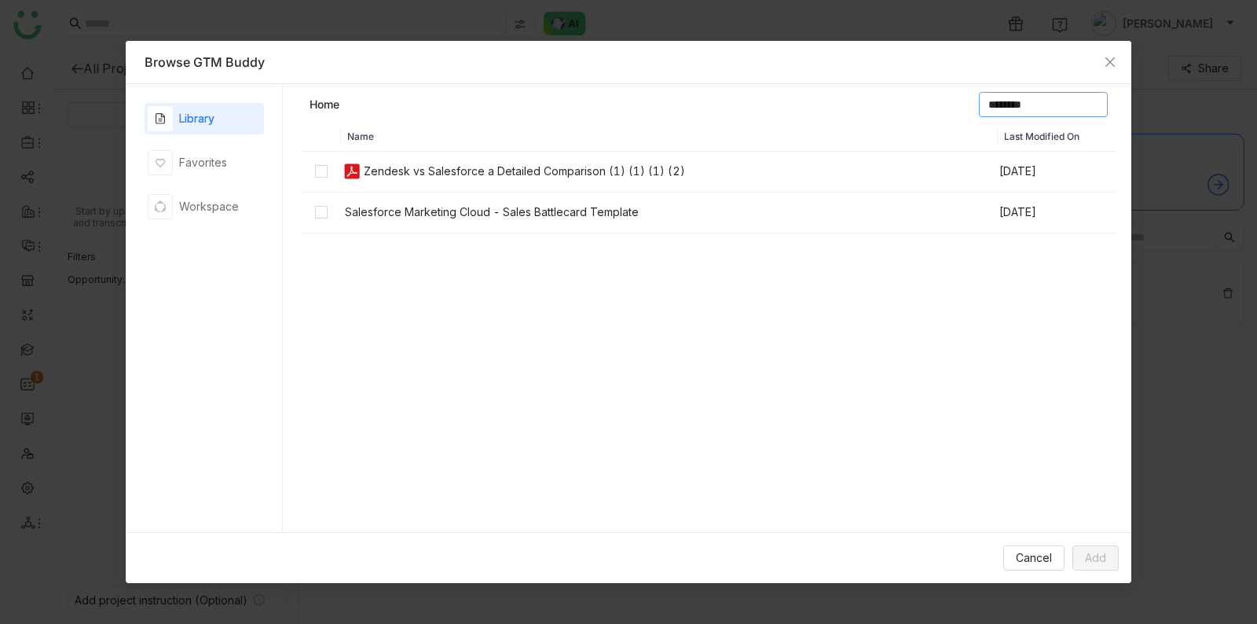
type input "********"
click at [562, 176] on div "Zendesk vs Salesforce a Detailed Comparison (1) (1) (1) (2)" at bounding box center [524, 171] width 321 height 17
click at [1088, 557] on span "Add" at bounding box center [1095, 557] width 21 height 17
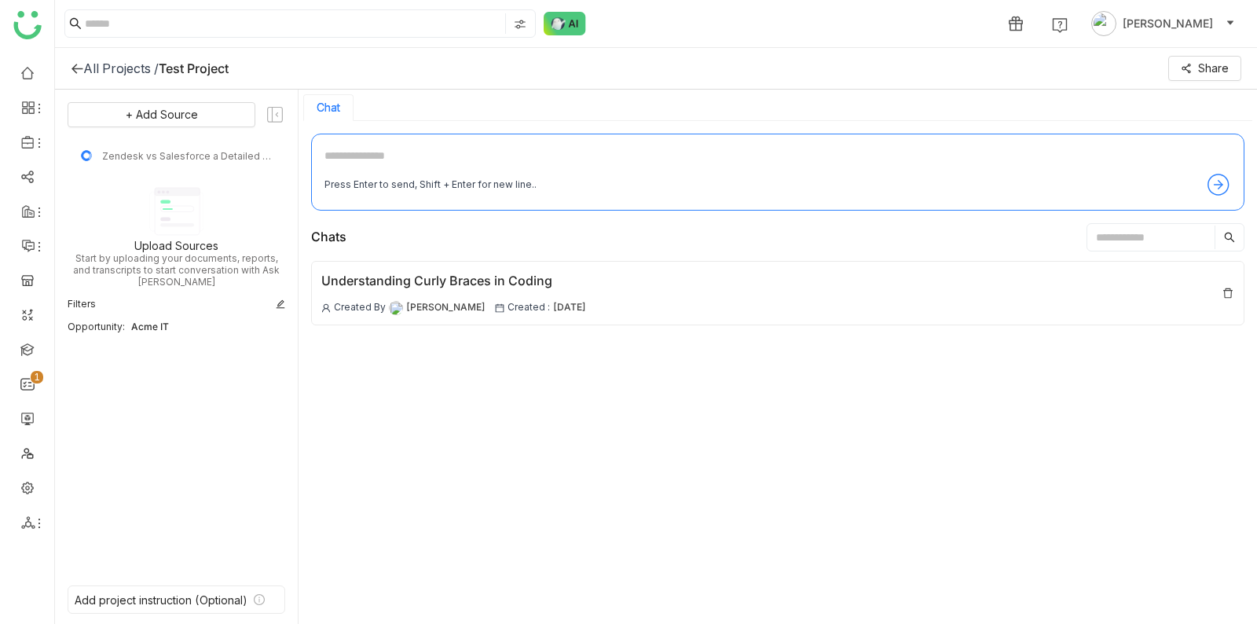
click at [74, 68] on icon at bounding box center [77, 69] width 11 height 10
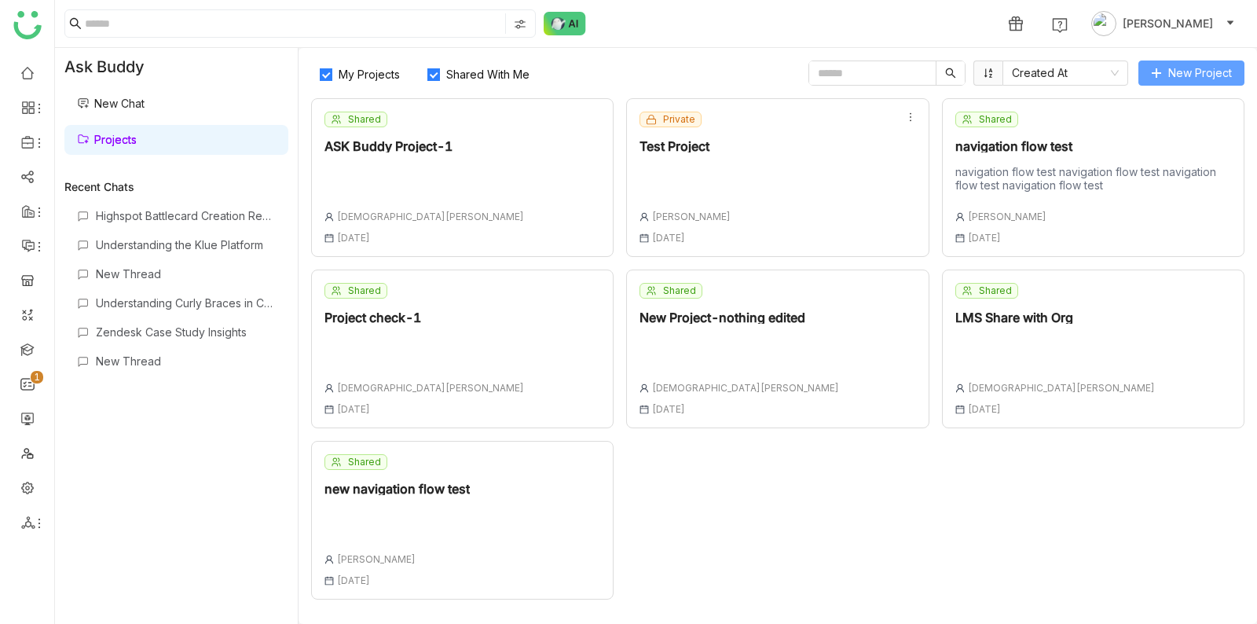
click at [1201, 79] on span "New Project" at bounding box center [1200, 72] width 64 height 17
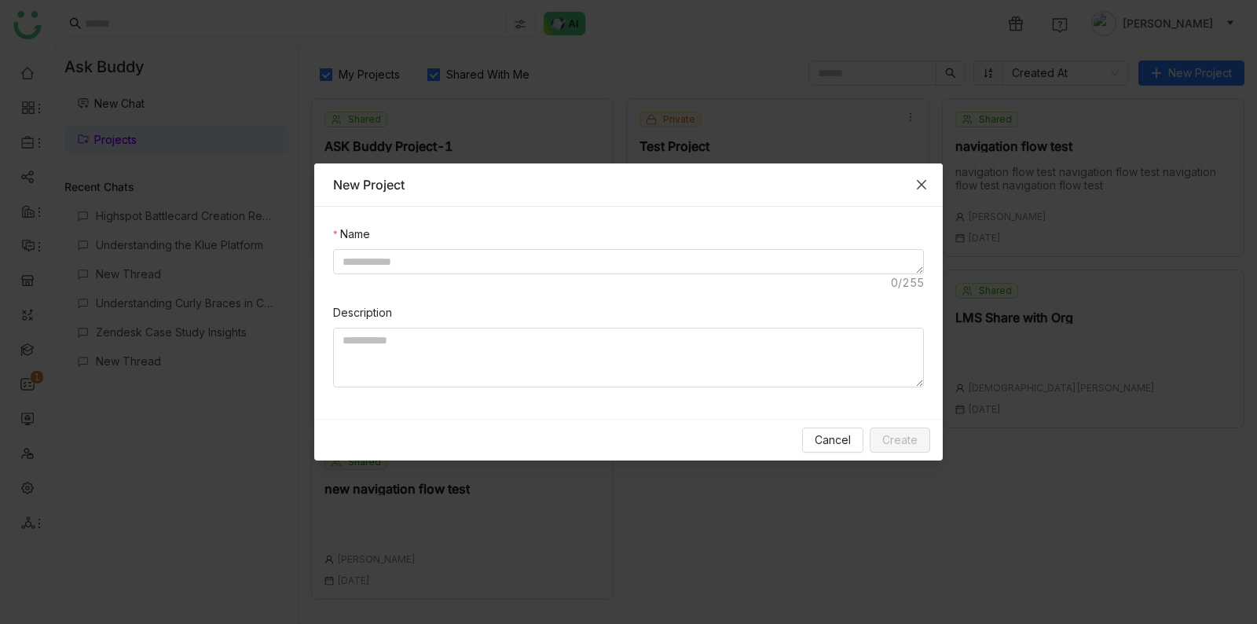
click at [925, 182] on icon "Close" at bounding box center [921, 184] width 9 height 9
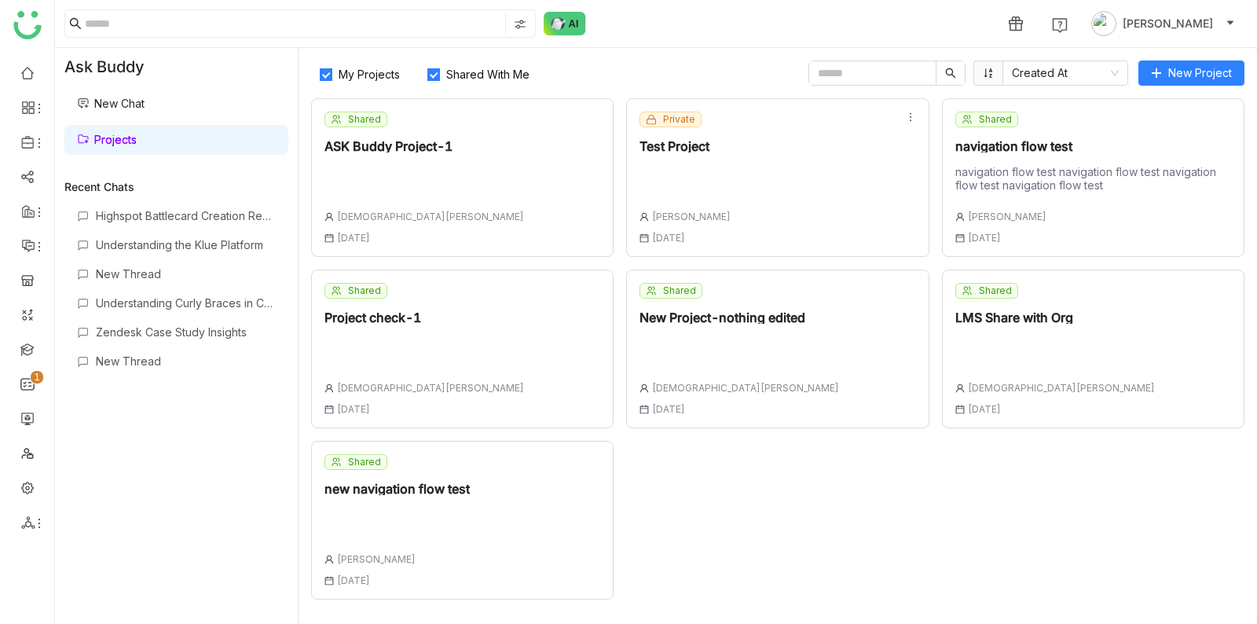
click at [790, 162] on div "Private Test Project Shreya Muralikrishna 04 Jul , 2025" at bounding box center [777, 177] width 303 height 159
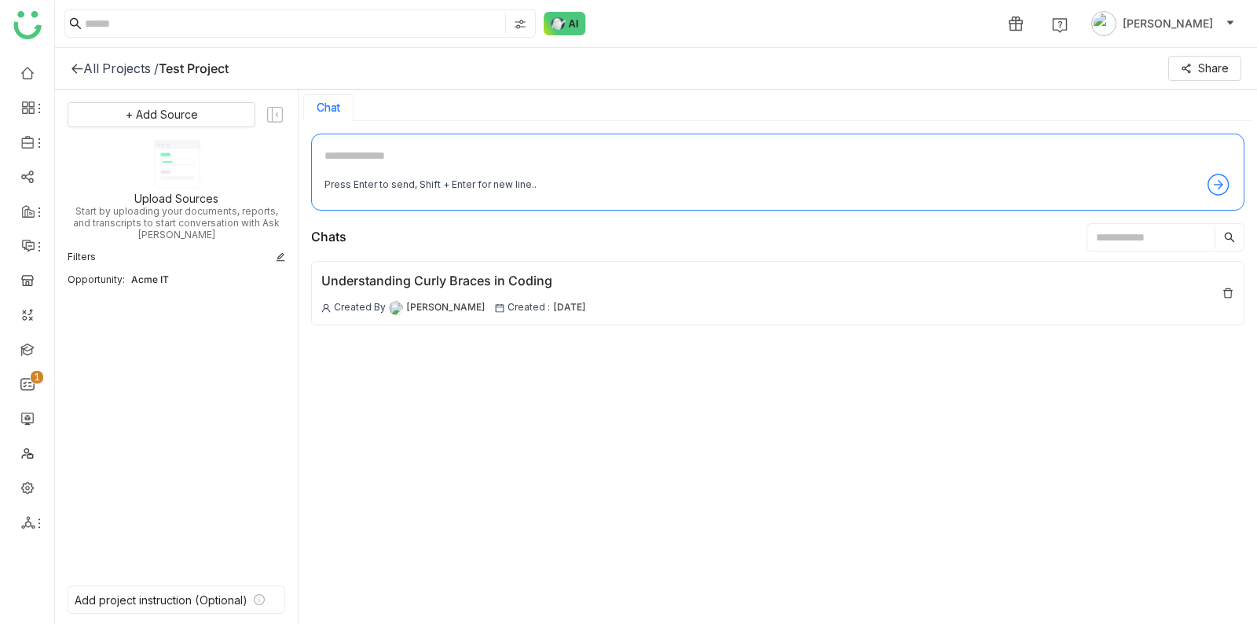
click at [78, 70] on icon at bounding box center [77, 68] width 13 height 13
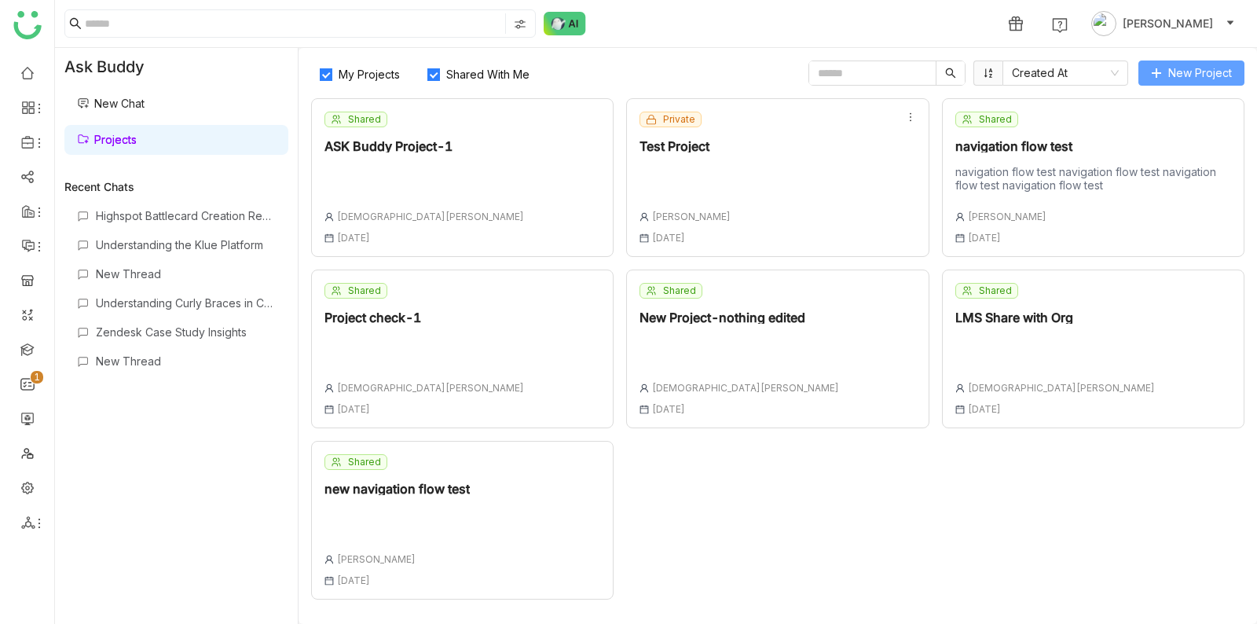
click at [1199, 64] on span "New Project" at bounding box center [1200, 72] width 64 height 17
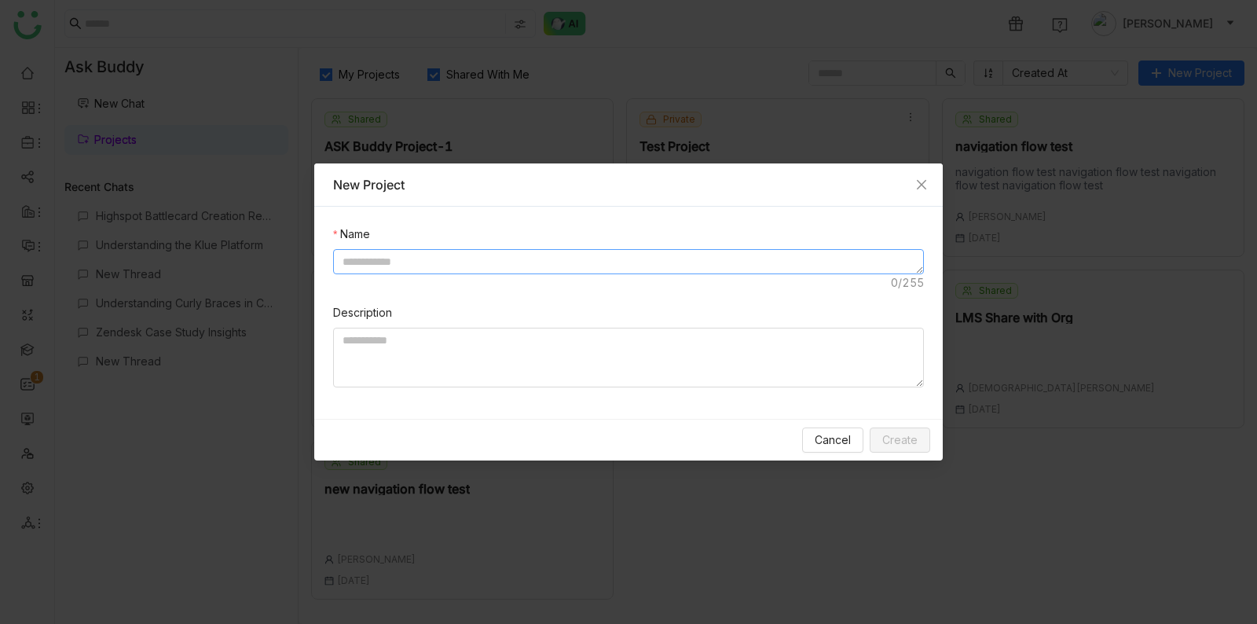
click at [683, 255] on textarea at bounding box center [628, 261] width 591 height 25
type textarea "**********"
click at [654, 360] on textarea at bounding box center [628, 358] width 591 height 60
click at [647, 260] on textarea "**********" at bounding box center [628, 261] width 591 height 25
click at [915, 437] on span "Create" at bounding box center [899, 439] width 35 height 17
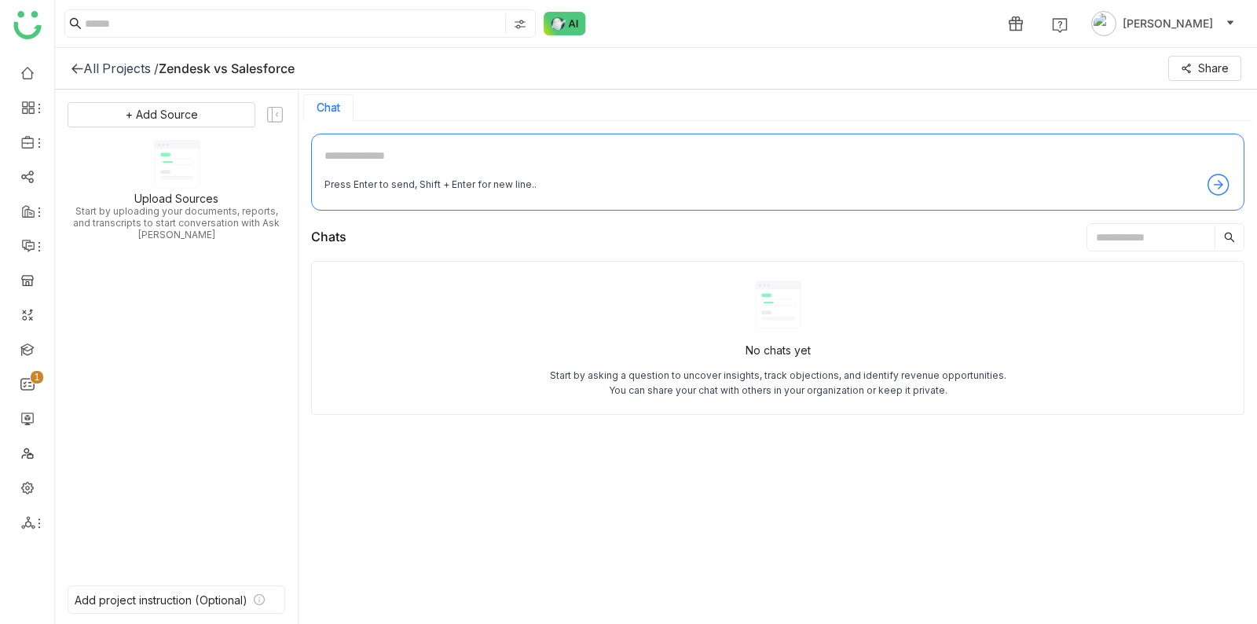
click at [521, 167] on textarea at bounding box center [778, 159] width 907 height 25
click at [173, 113] on span "+ Add Source" at bounding box center [162, 114] width 72 height 17
click at [194, 156] on span "GTM Buddy Content" at bounding box center [167, 157] width 90 height 14
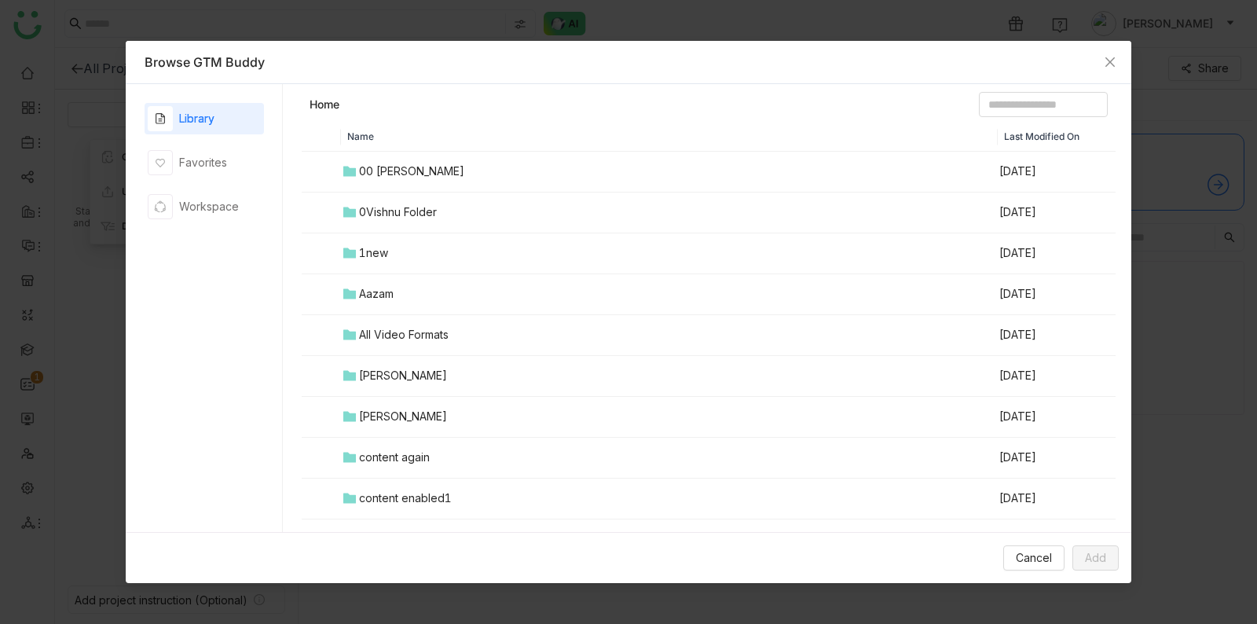
click at [1031, 119] on header "Home" at bounding box center [709, 107] width 814 height 31
click at [1032, 111] on input at bounding box center [1043, 104] width 129 height 25
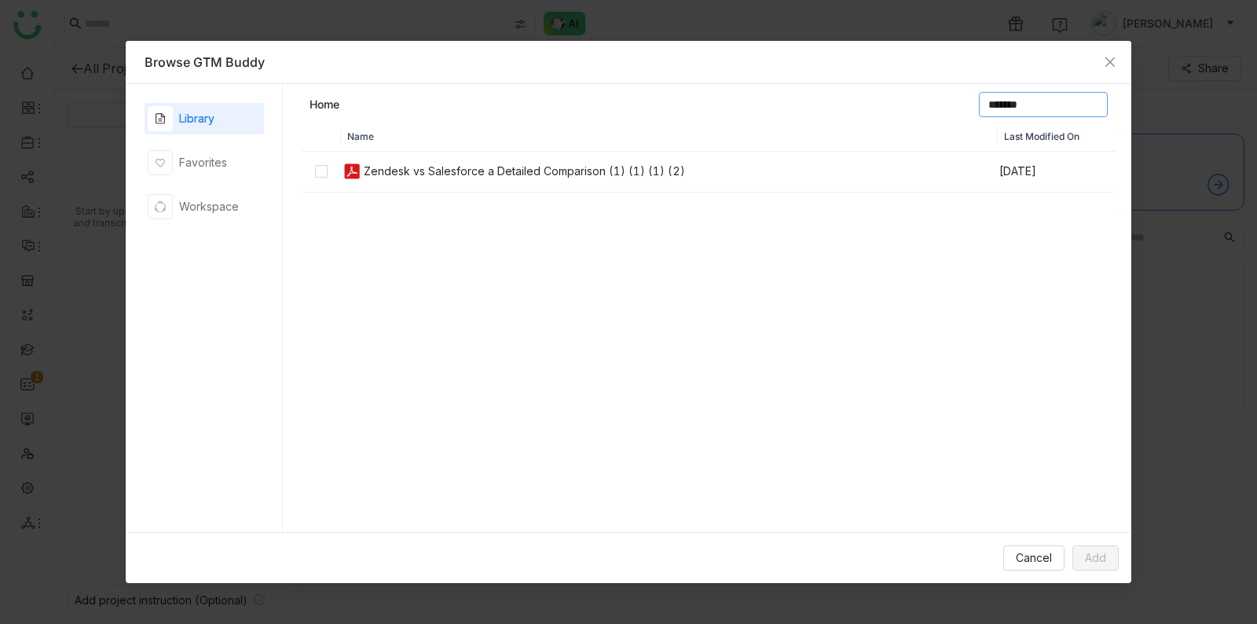
type input "*******"
click at [716, 159] on td "Zendesk vs Salesforce a Detailed Comparison (1) (1) (1) (2)" at bounding box center [669, 172] width 657 height 41
click at [1109, 563] on button "Add" at bounding box center [1096, 557] width 46 height 25
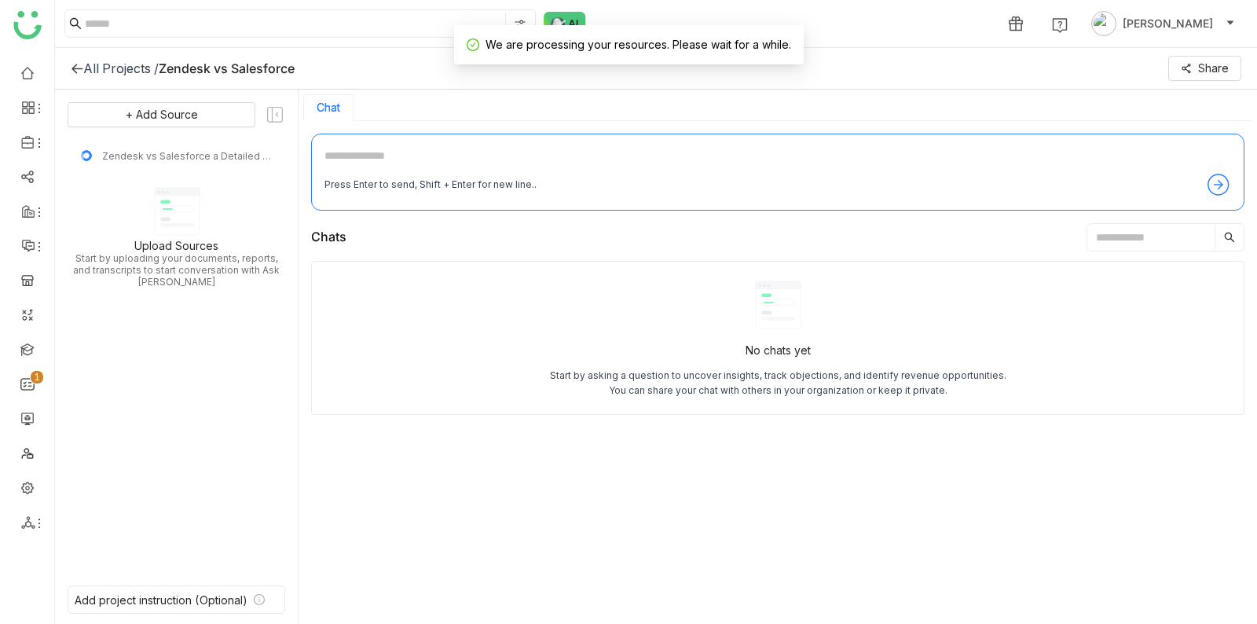
click at [949, 167] on textarea at bounding box center [778, 159] width 907 height 25
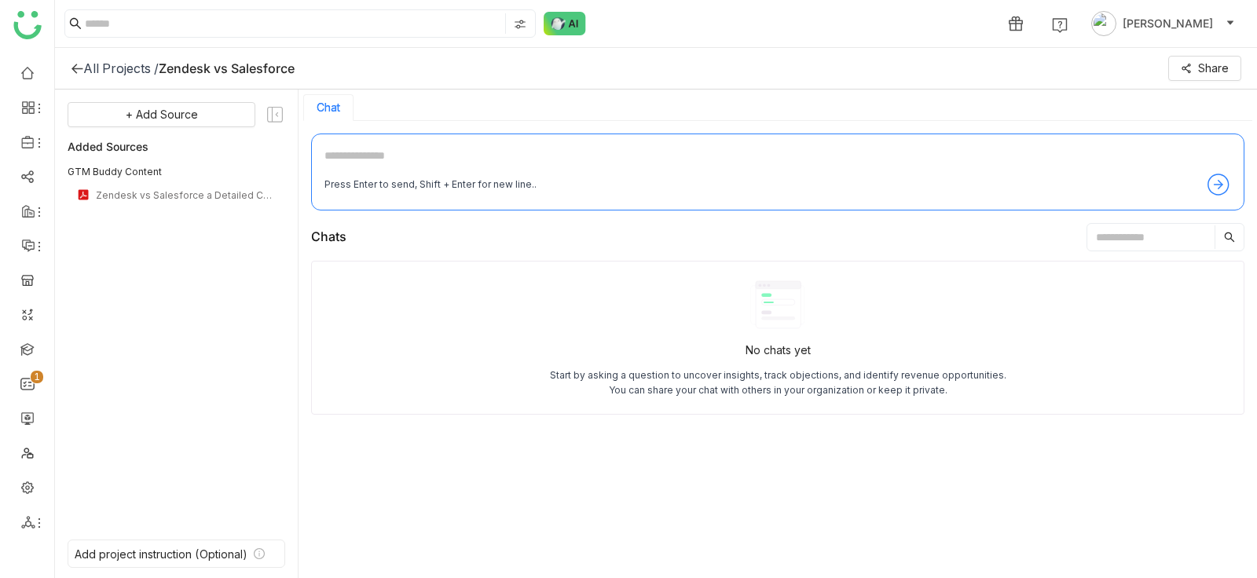
type textarea "*"
type textarea "**********"
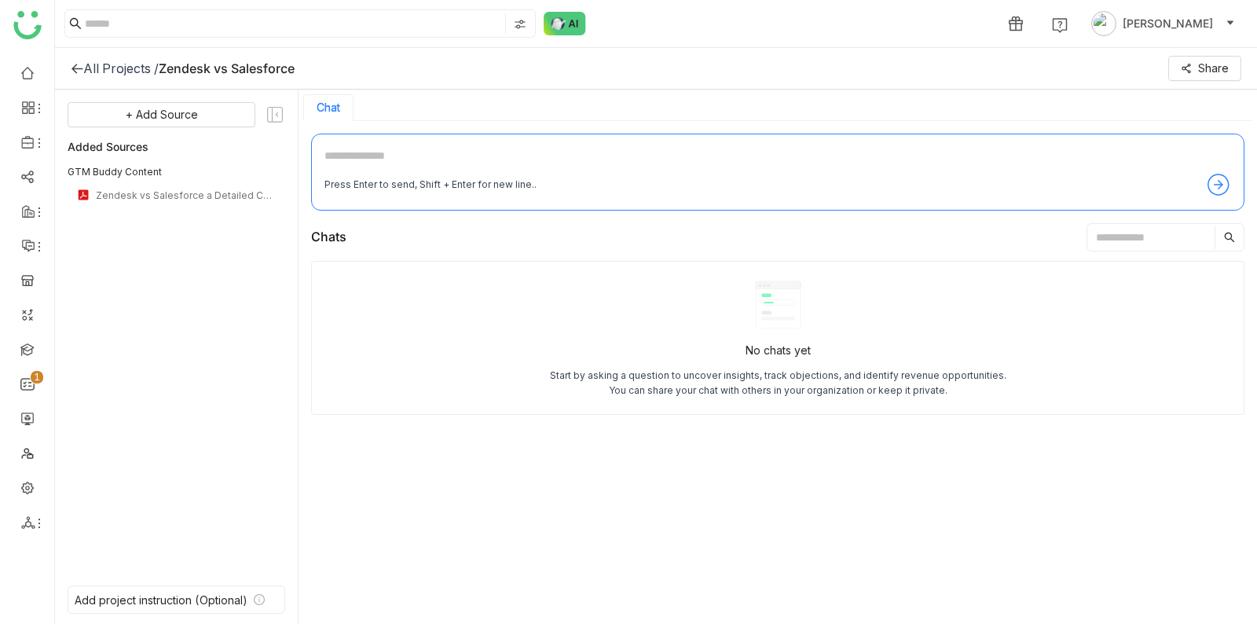
click at [574, 152] on textarea at bounding box center [778, 159] width 907 height 25
click at [397, 152] on textarea "**********" at bounding box center [778, 159] width 907 height 25
click at [460, 147] on textarea "**********" at bounding box center [778, 159] width 907 height 25
type textarea "**********"
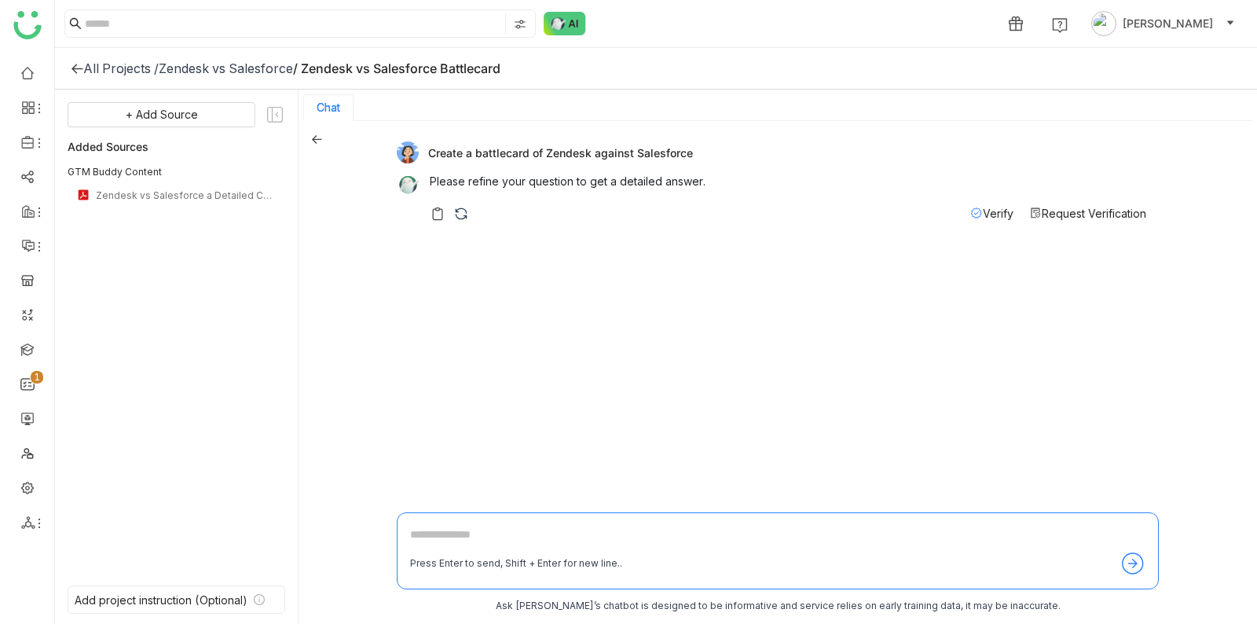
click at [464, 151] on div "Create a battlecard of Zendesk against Salesforce" at bounding box center [772, 152] width 750 height 22
copy div "Create a battlecard of Zendesk against Salesforce"
click at [465, 537] on textarea at bounding box center [777, 538] width 735 height 25
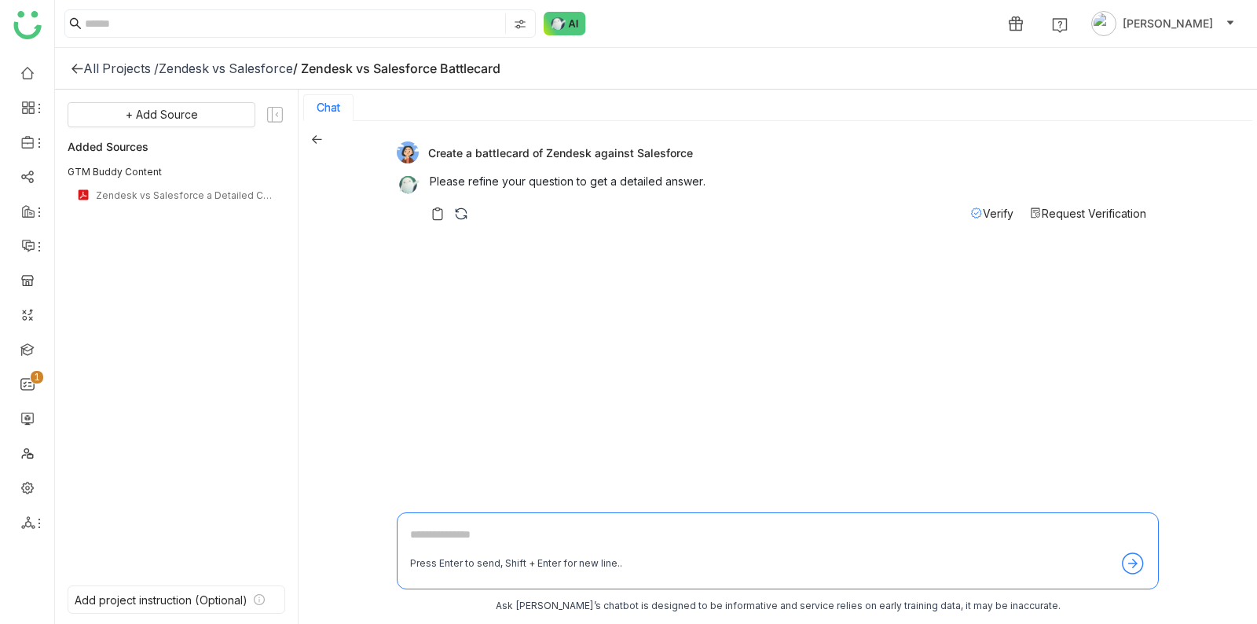
paste textarea "**********"
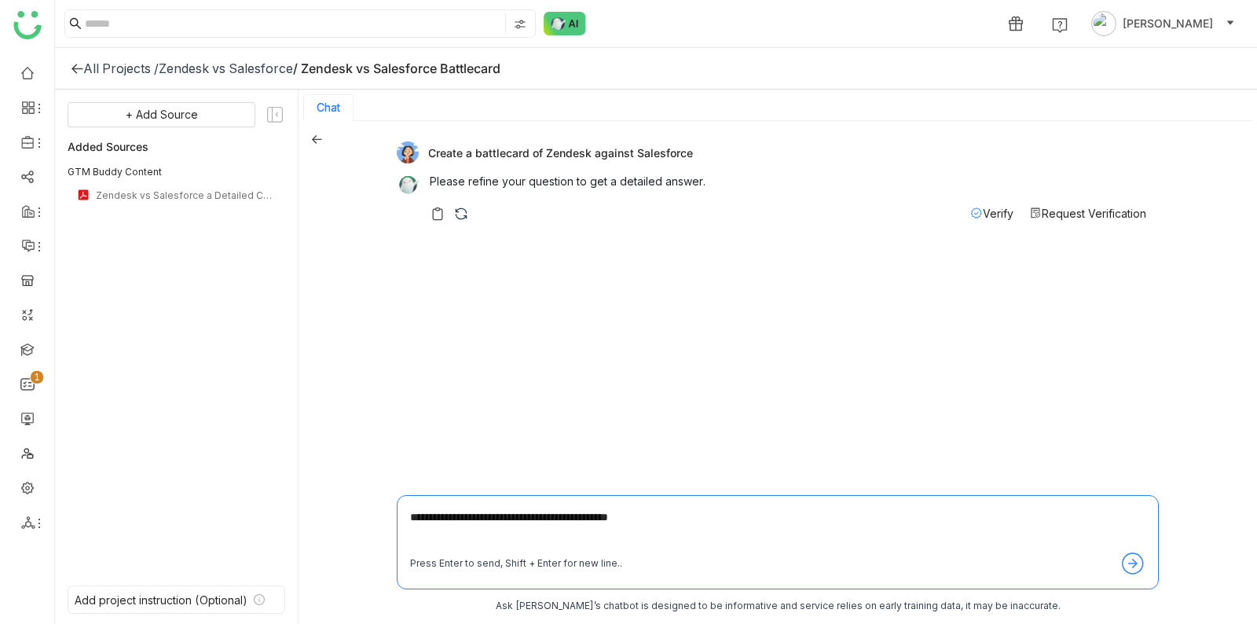
click at [508, 523] on textarea "**********" at bounding box center [777, 529] width 735 height 42
click at [408, 514] on div "**********" at bounding box center [778, 542] width 762 height 94
click at [427, 507] on div "**********" at bounding box center [778, 542] width 762 height 94
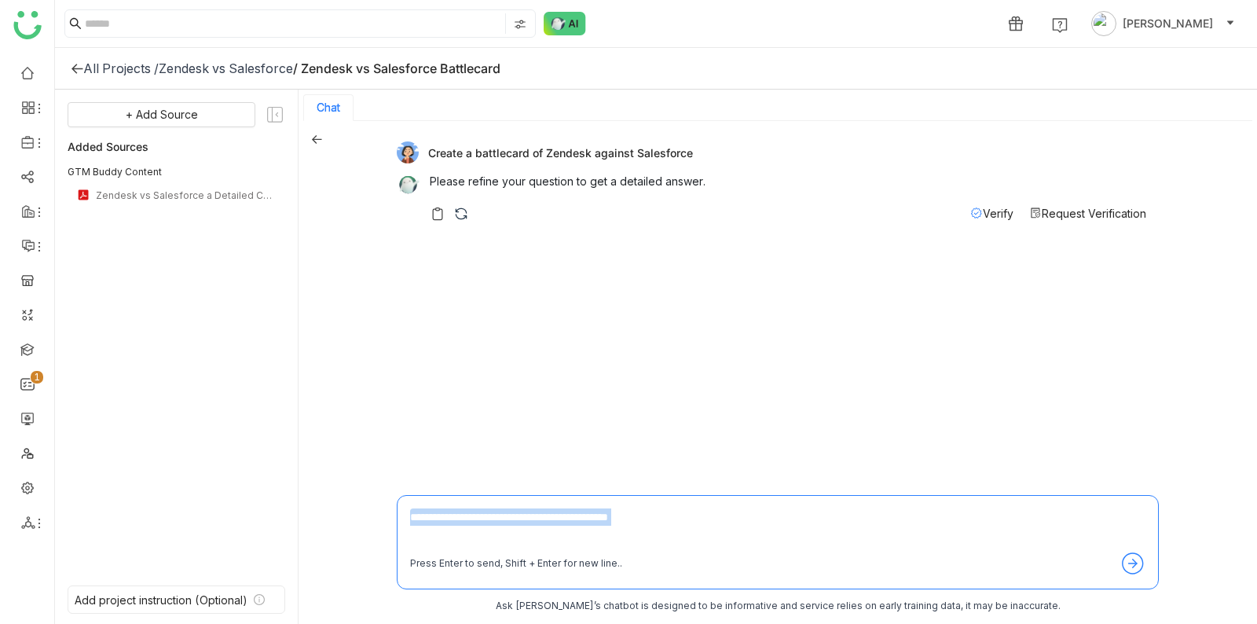
click at [428, 514] on textarea "**********" at bounding box center [777, 529] width 735 height 42
click at [432, 517] on textarea "**********" at bounding box center [777, 529] width 735 height 42
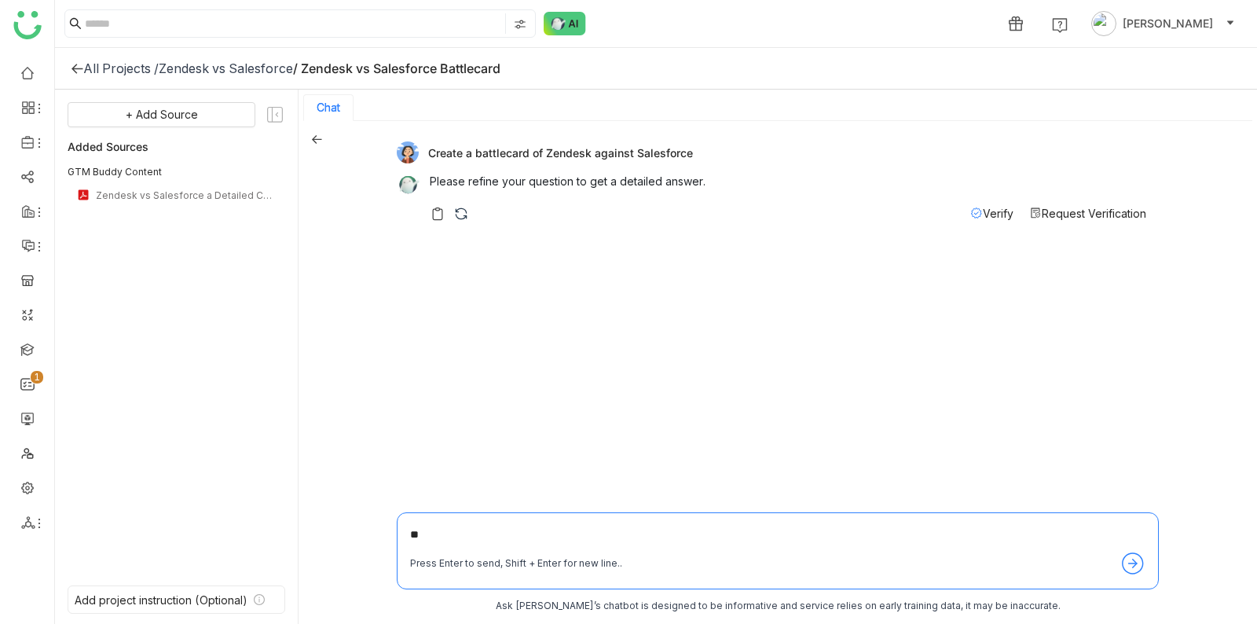
type textarea "*"
type textarea "**********"
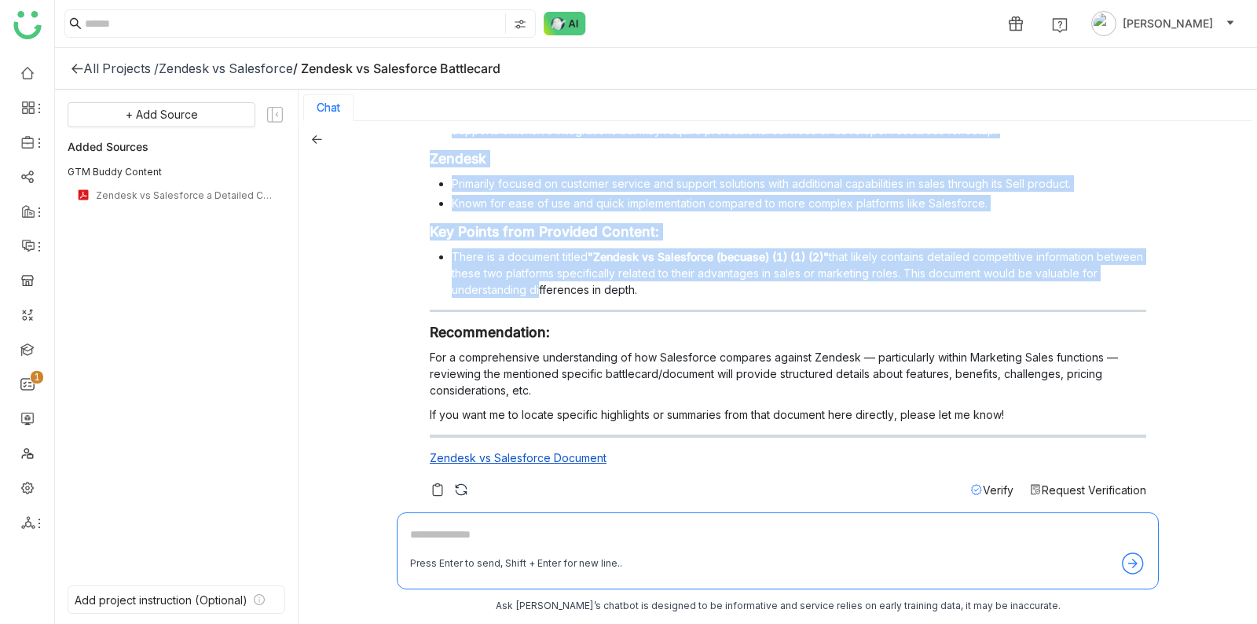
drag, startPoint x: 534, startPoint y: 240, endPoint x: 534, endPoint y: 290, distance: 50.3
click at [534, 290] on div "Create a battlecard of Zendesk against Salesforce Please refine your question t…" at bounding box center [778, 318] width 762 height 369
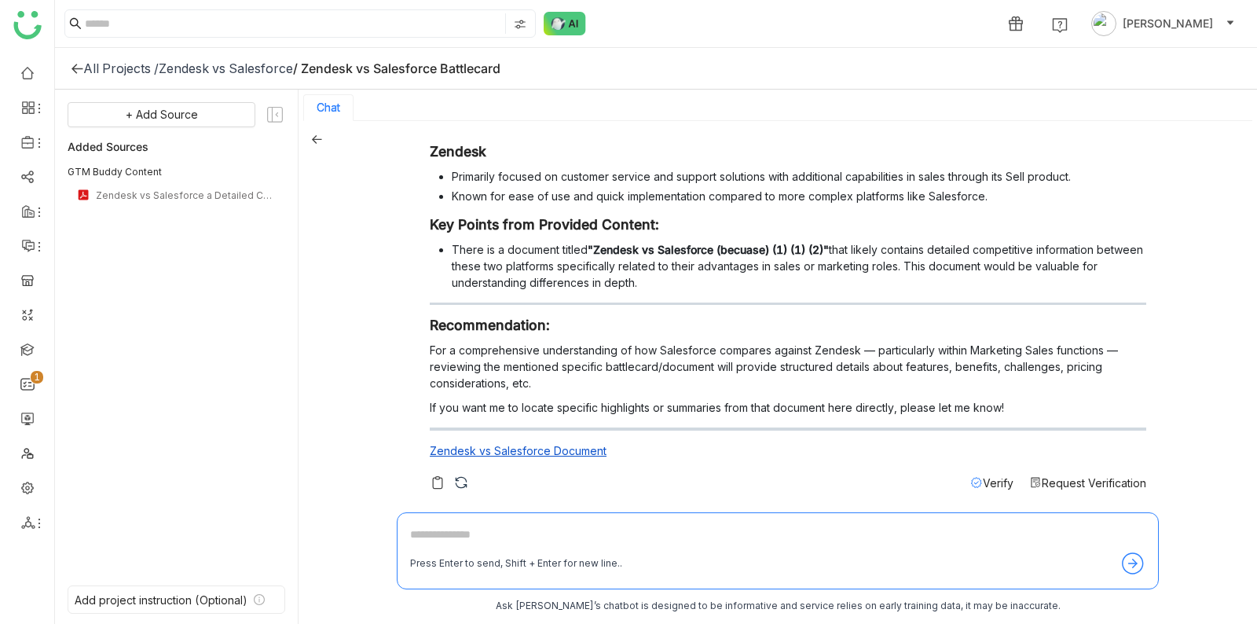
click at [535, 322] on h3 "Recommendation:" at bounding box center [788, 325] width 717 height 17
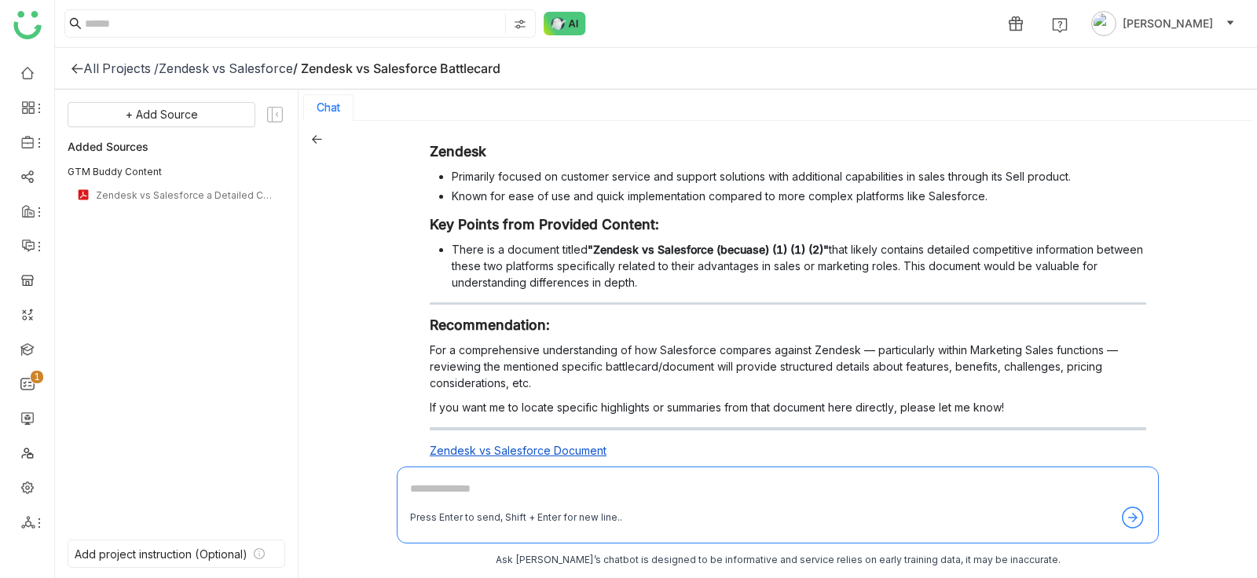
scroll to position [366, 0]
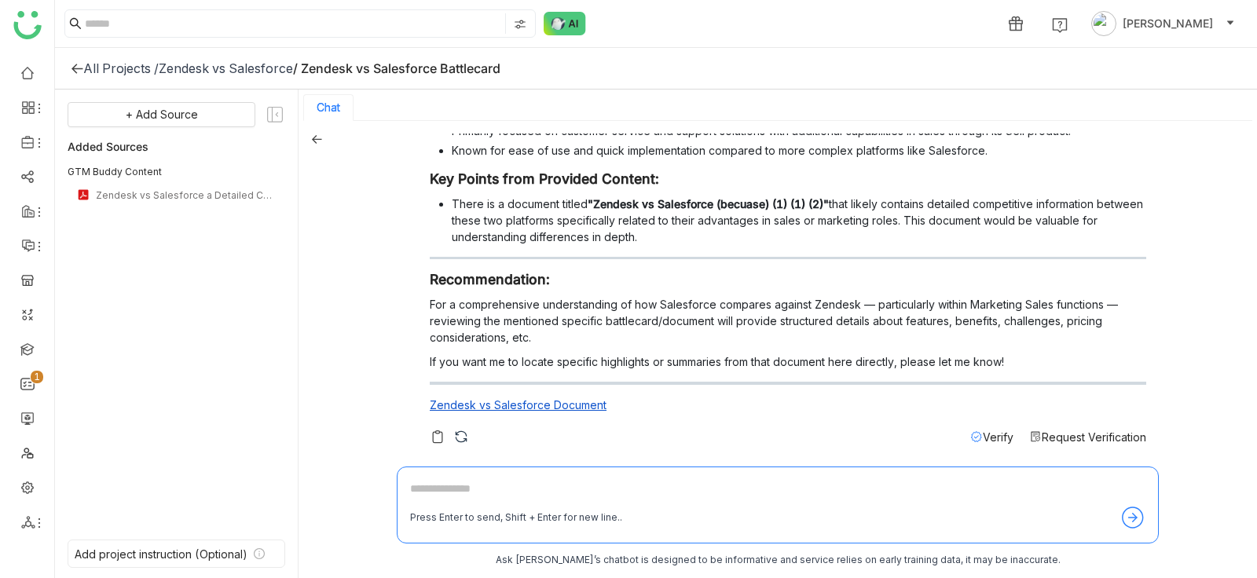
click at [1055, 433] on span "Request Verification" at bounding box center [1094, 437] width 105 height 13
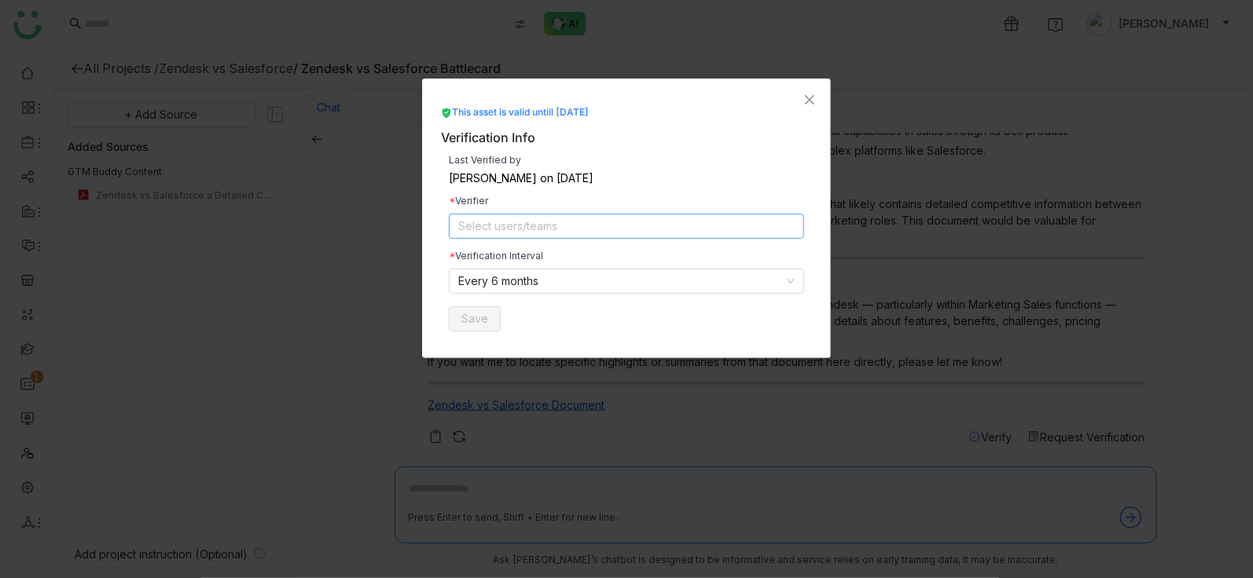
click at [642, 227] on nz-select-top-control "Select users/teams" at bounding box center [626, 226] width 355 height 25
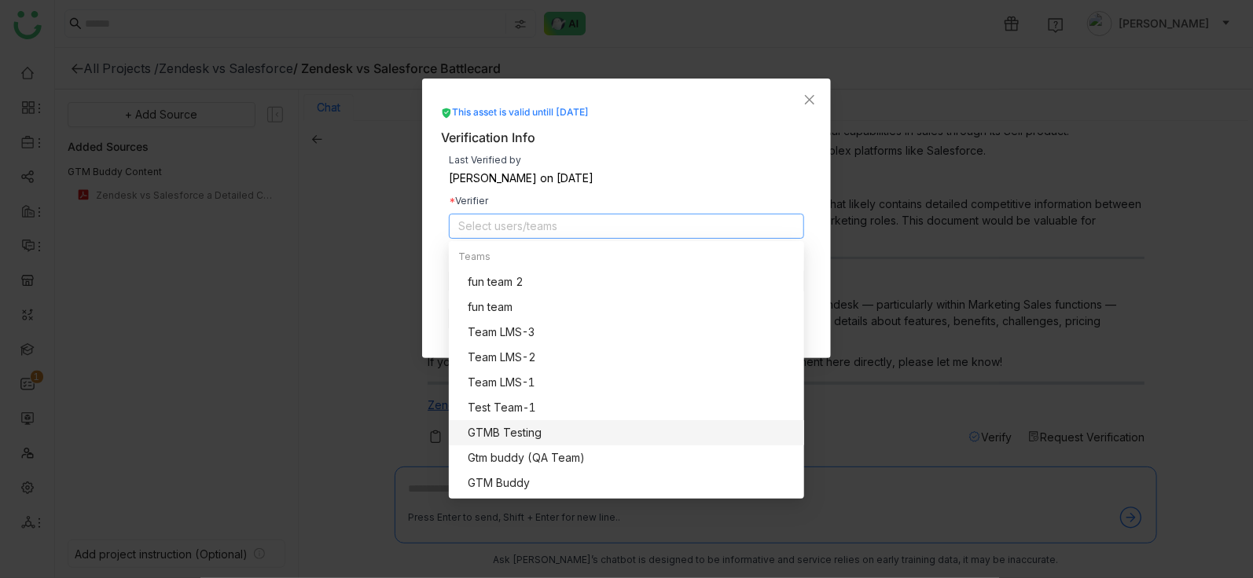
click at [600, 435] on div "GTMB Testing" at bounding box center [631, 432] width 327 height 17
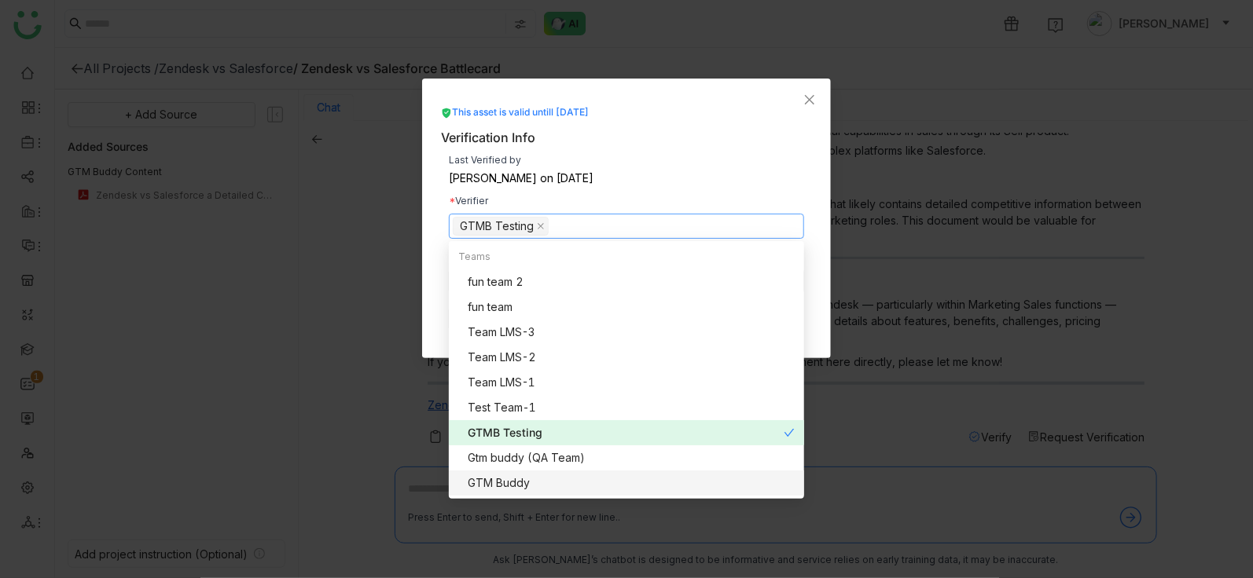
click at [595, 485] on div "GTM Buddy" at bounding box center [631, 483] width 327 height 17
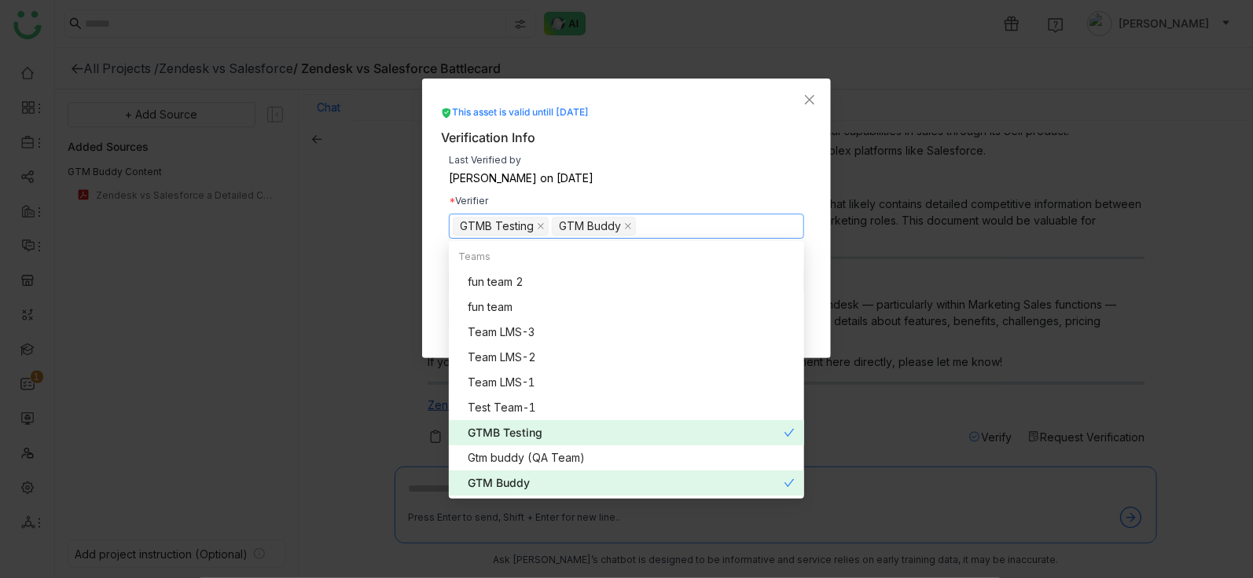
click at [618, 422] on nz-option-item "GTMB Testing" at bounding box center [626, 432] width 355 height 25
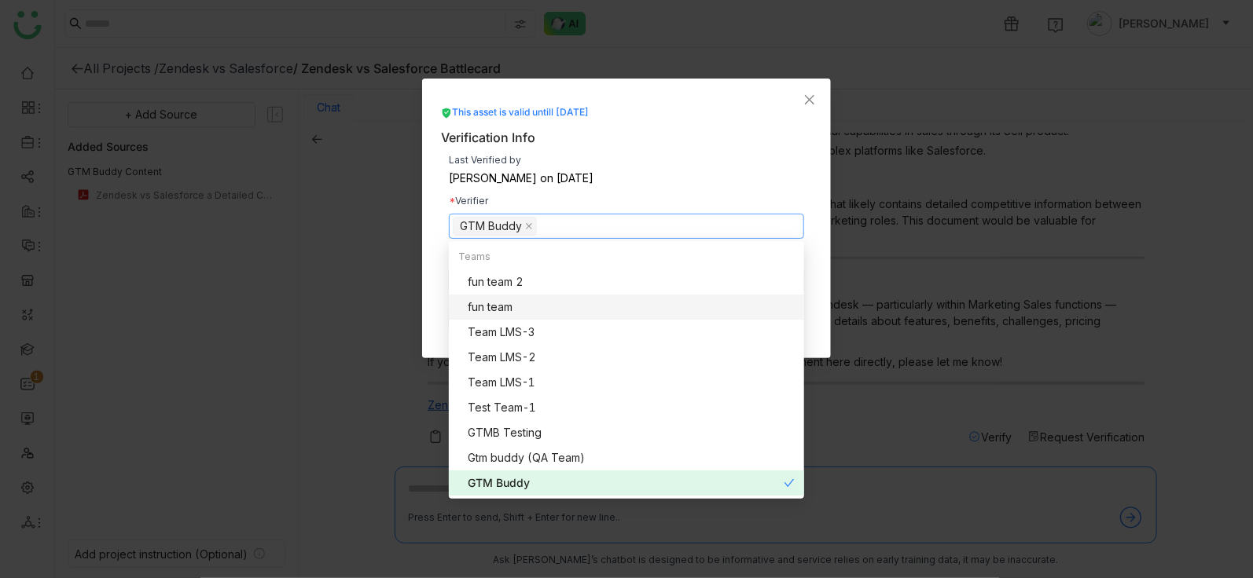
click at [833, 247] on nz-modal-container "This asset is valid untill Feb 18, 2026 Verification Info Last Verified by Veen…" at bounding box center [626, 289] width 1253 height 578
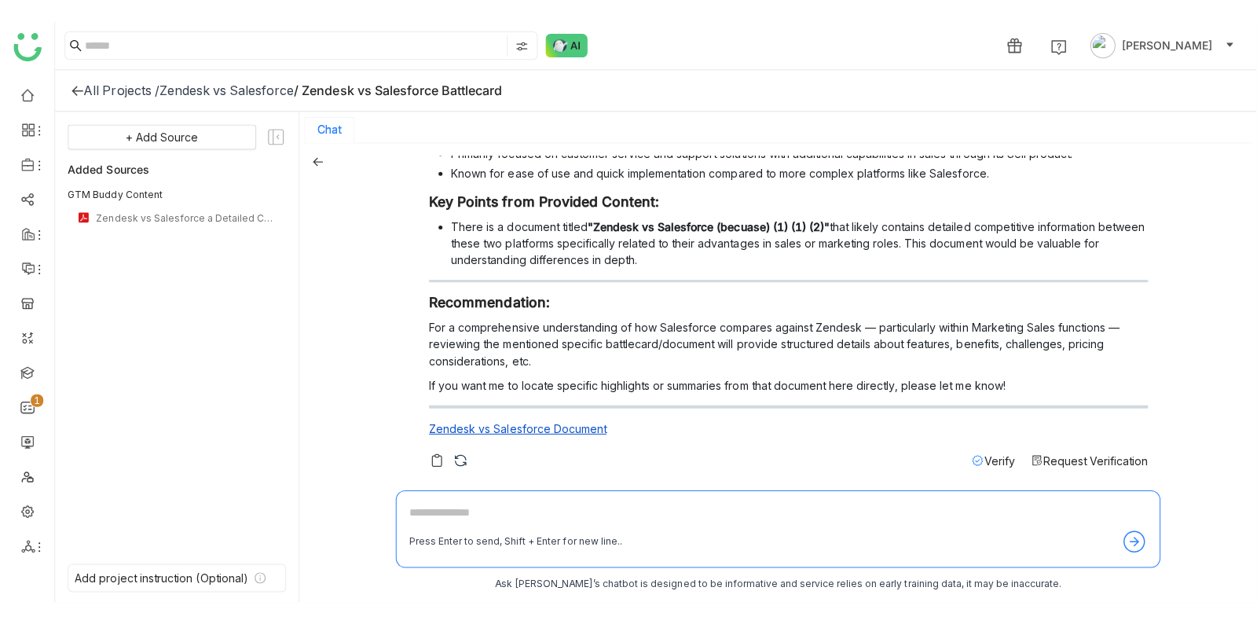
scroll to position [2, 0]
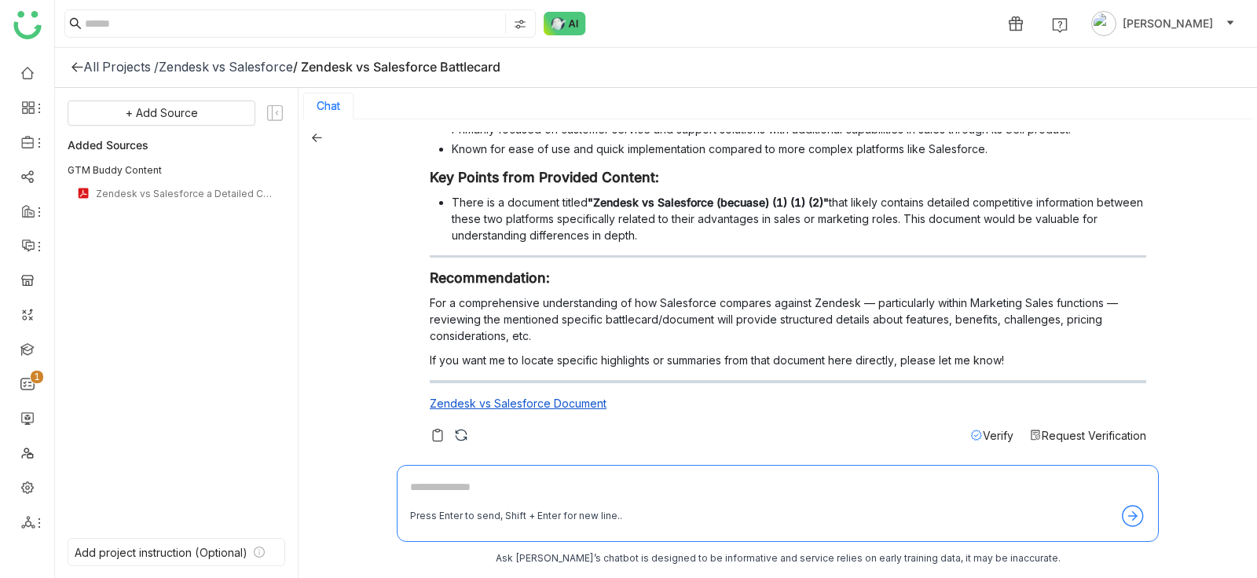
click at [1128, 429] on span "Request Verification" at bounding box center [1094, 435] width 105 height 13
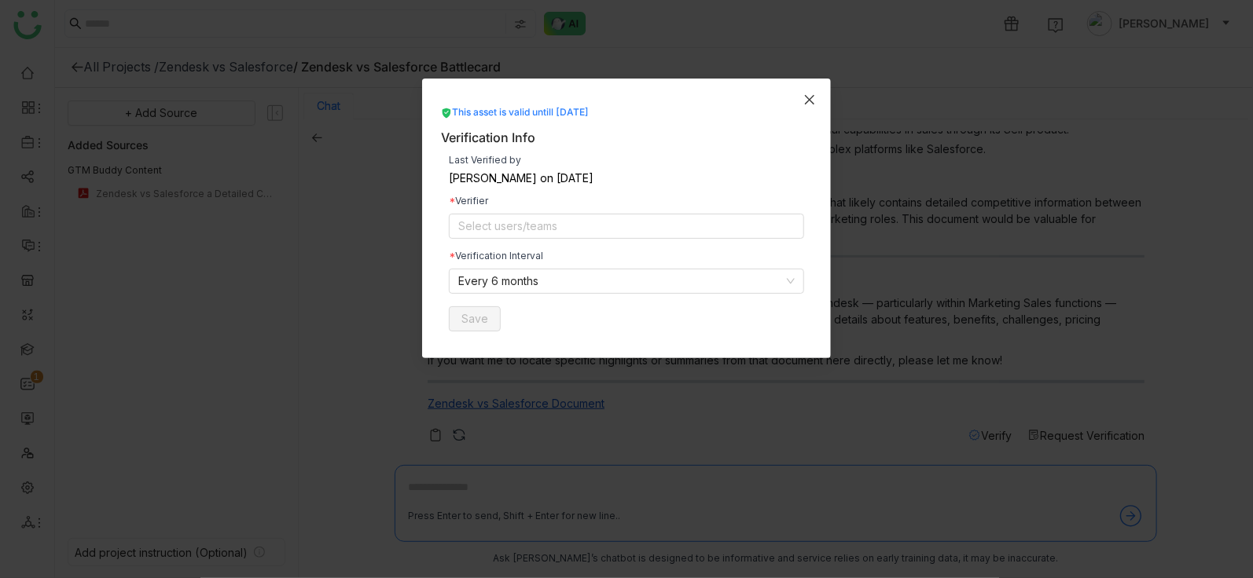
click at [813, 100] on icon "Close" at bounding box center [809, 100] width 13 height 13
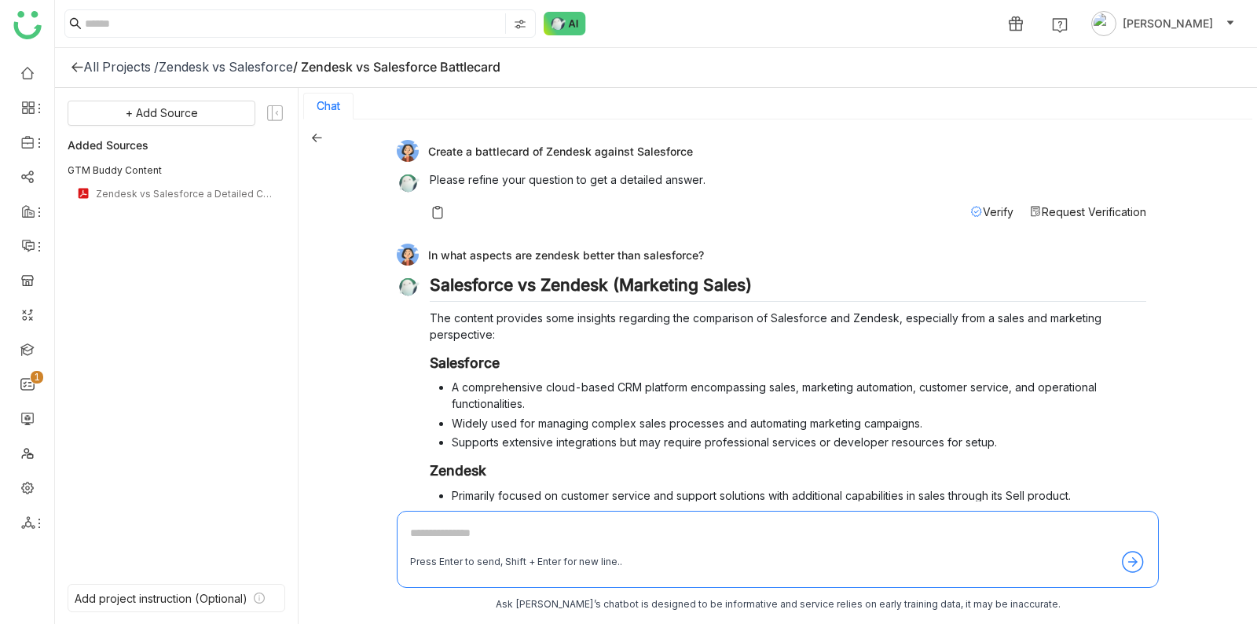
scroll to position [321, 0]
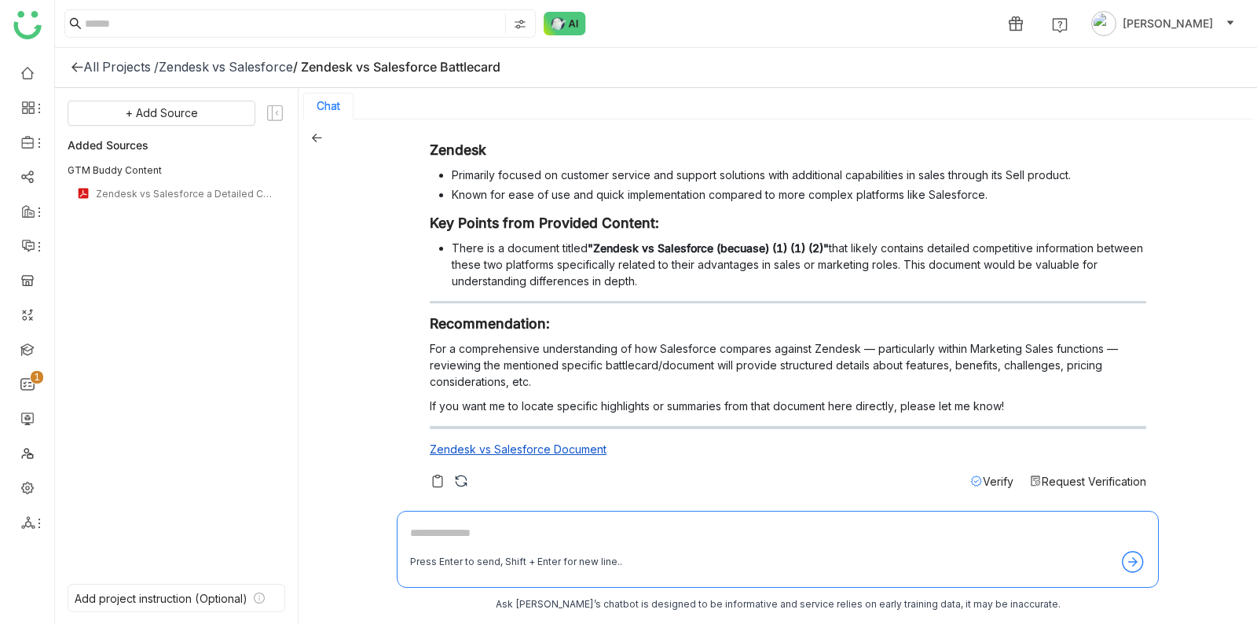
click at [1051, 476] on span "Request Verification" at bounding box center [1094, 481] width 105 height 13
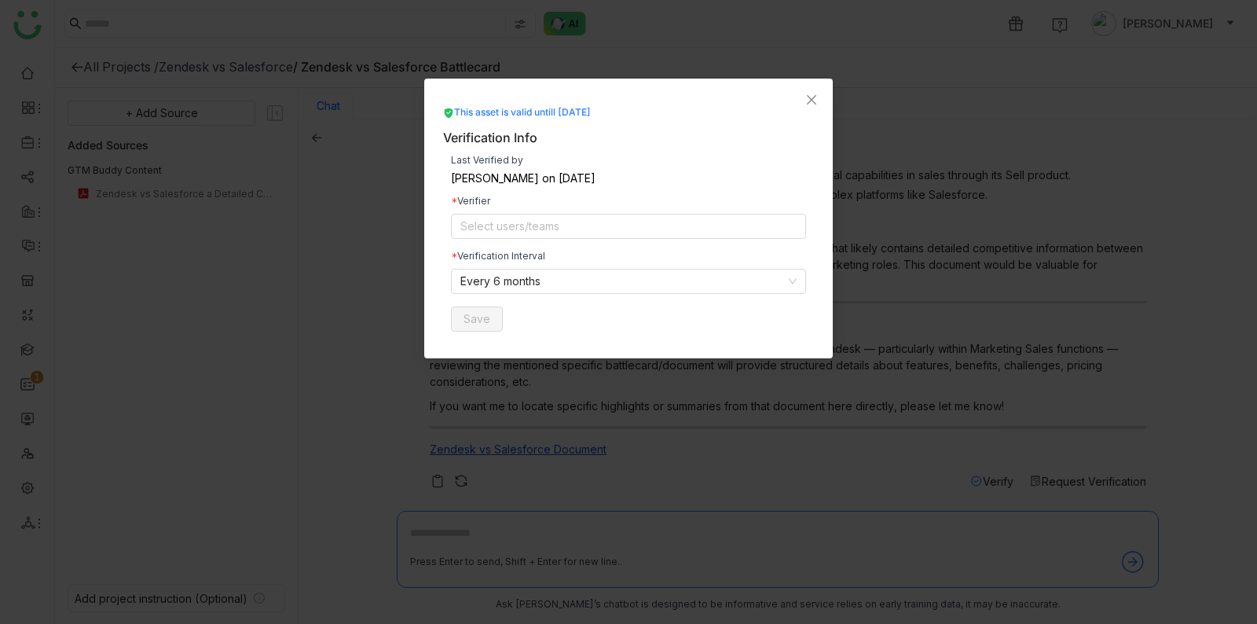
click at [483, 173] on div "Veena Pulicharla on Aug 18, 2025" at bounding box center [628, 178] width 355 height 11
click at [536, 150] on div "Last Verified by Veena Pulicharla on Aug 18, 2025 Verifier Select users/teams V…" at bounding box center [628, 244] width 371 height 192
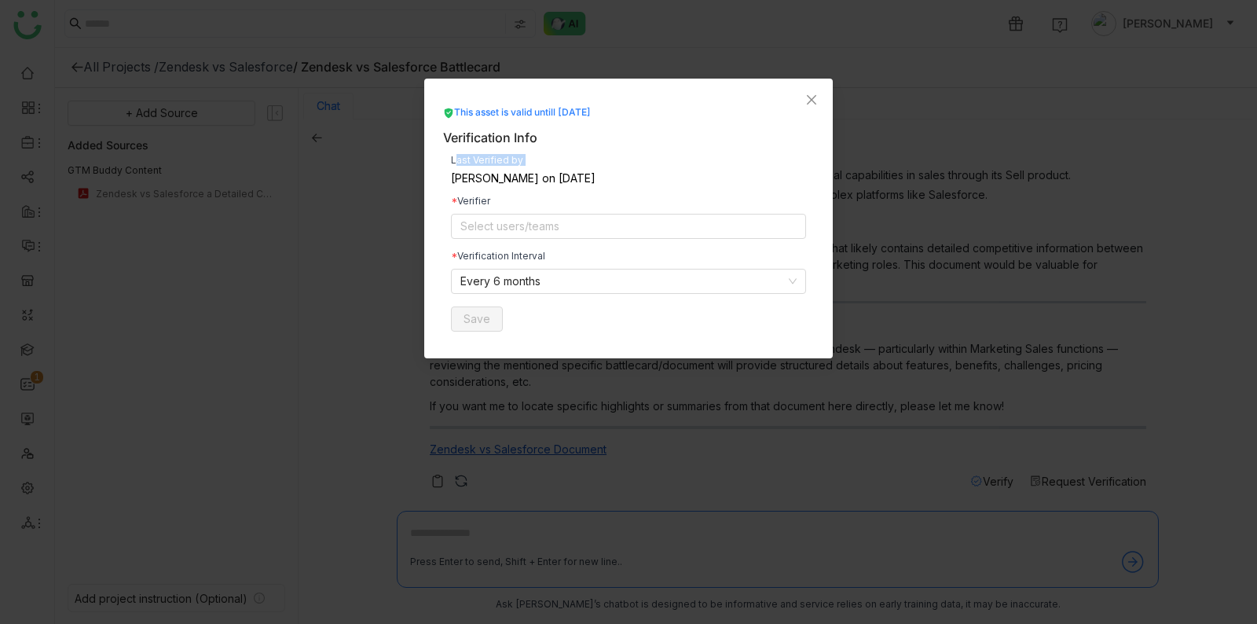
click at [536, 150] on div "Last Verified by Veena Pulicharla on Aug 18, 2025 Verifier Select users/teams V…" at bounding box center [628, 244] width 371 height 192
drag, startPoint x: 536, startPoint y: 150, endPoint x: 548, endPoint y: 189, distance: 40.3
click at [548, 189] on div "Last Verified by Veena Pulicharla on Aug 18, 2025 Verifier Select users/teams V…" at bounding box center [628, 244] width 371 height 192
click at [886, 254] on nz-modal-container "This asset is valid untill Feb 18, 2026 Verification Info Last Verified by Veen…" at bounding box center [628, 312] width 1257 height 624
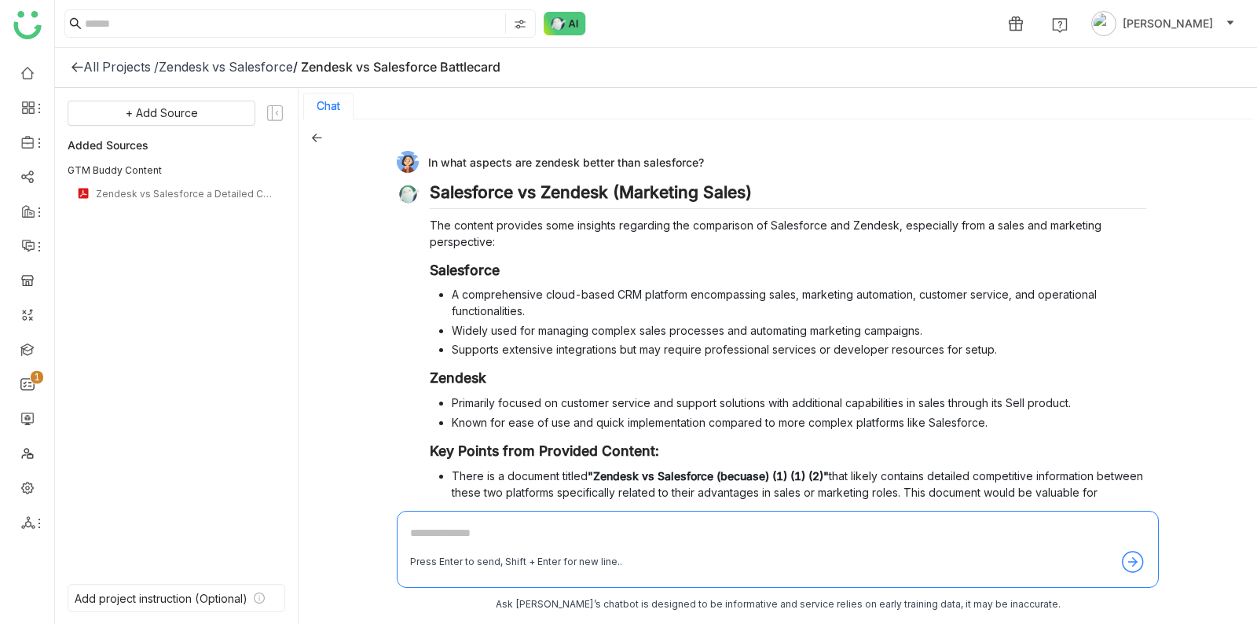
scroll to position [96, 0]
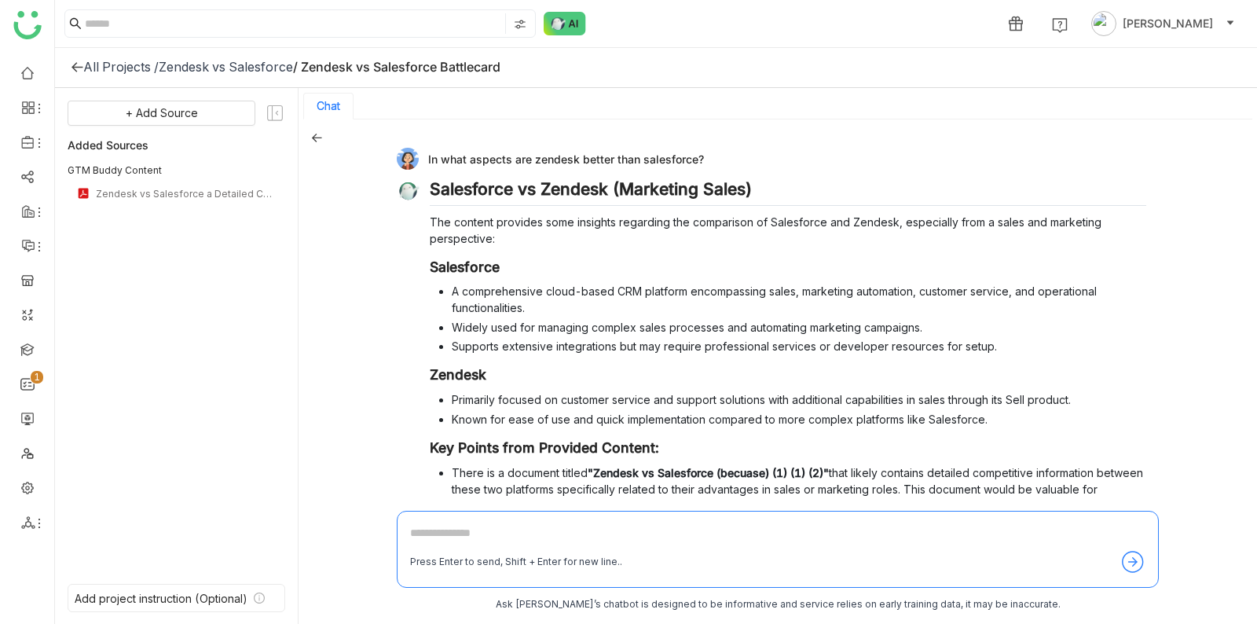
click at [1121, 259] on h3 "Salesforce" at bounding box center [788, 267] width 717 height 17
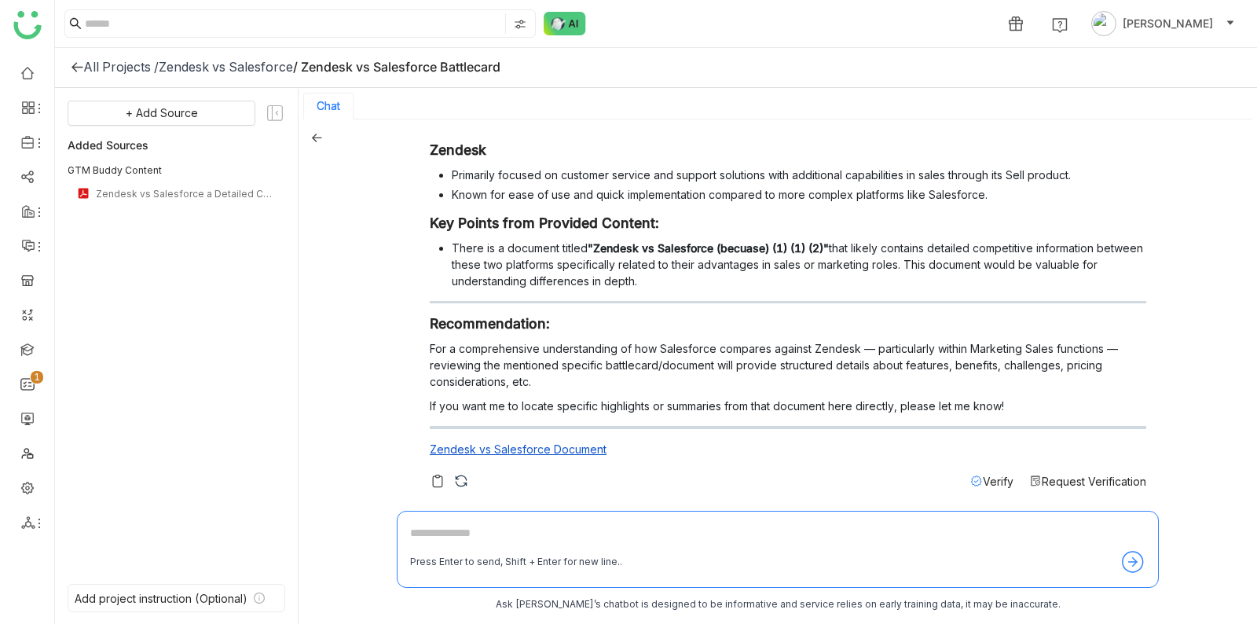
click at [1065, 476] on span "Request Verification" at bounding box center [1094, 481] width 105 height 13
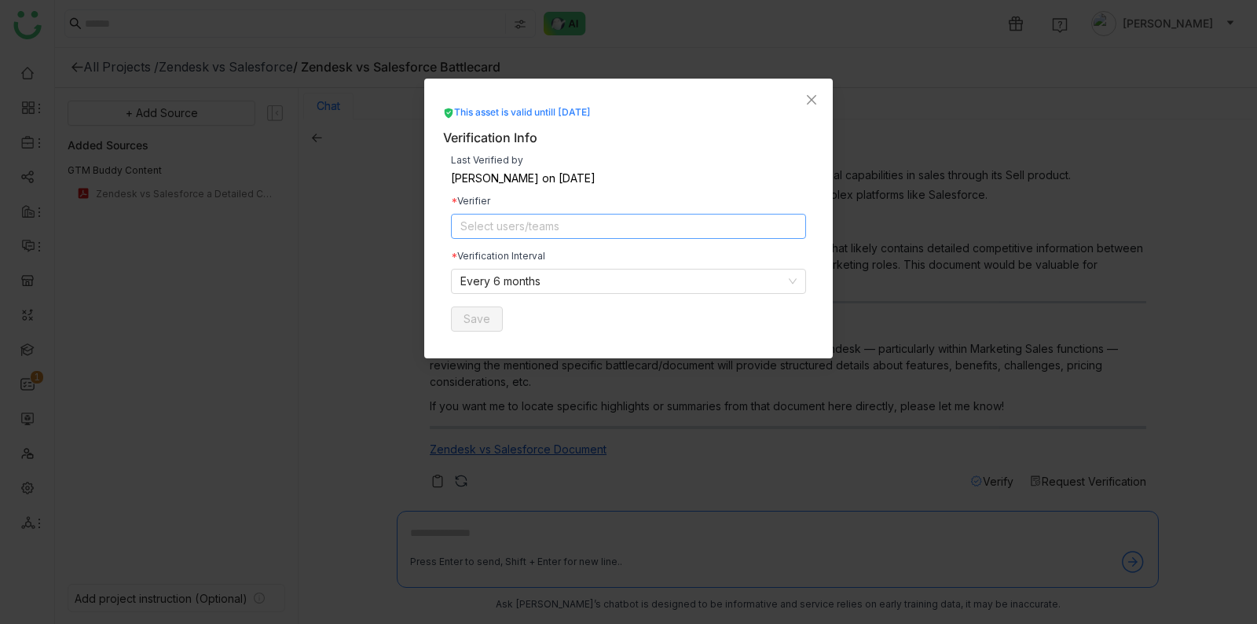
click at [753, 224] on nz-select-top-control "Select users/teams" at bounding box center [628, 226] width 355 height 25
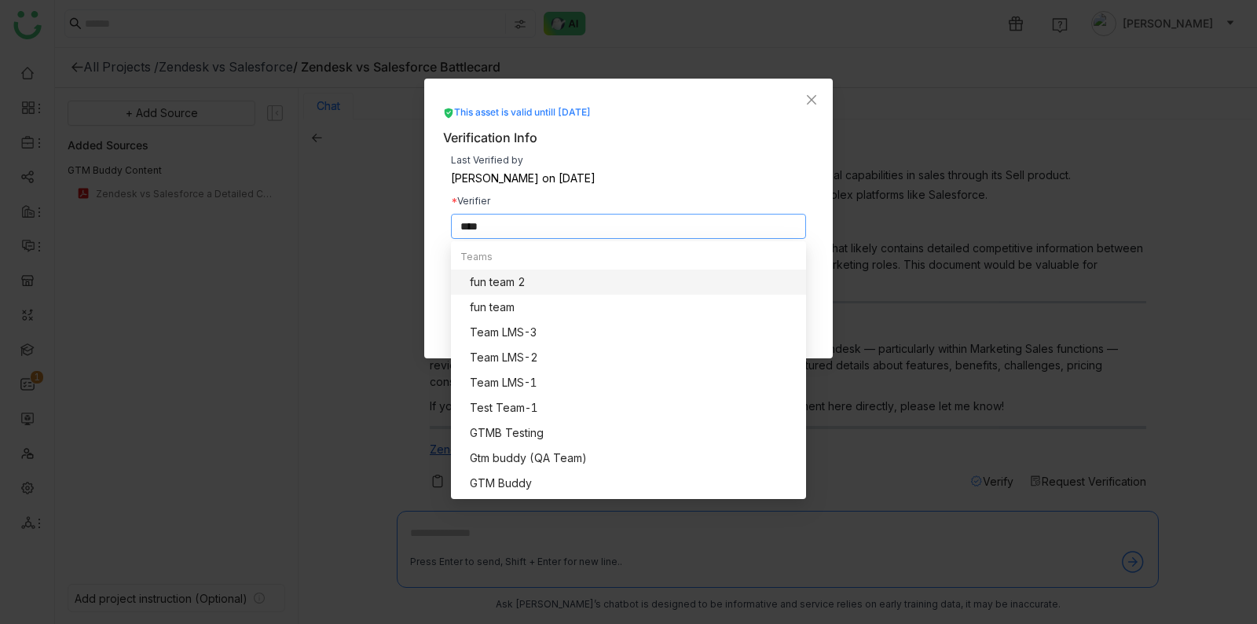
scroll to position [0, 0]
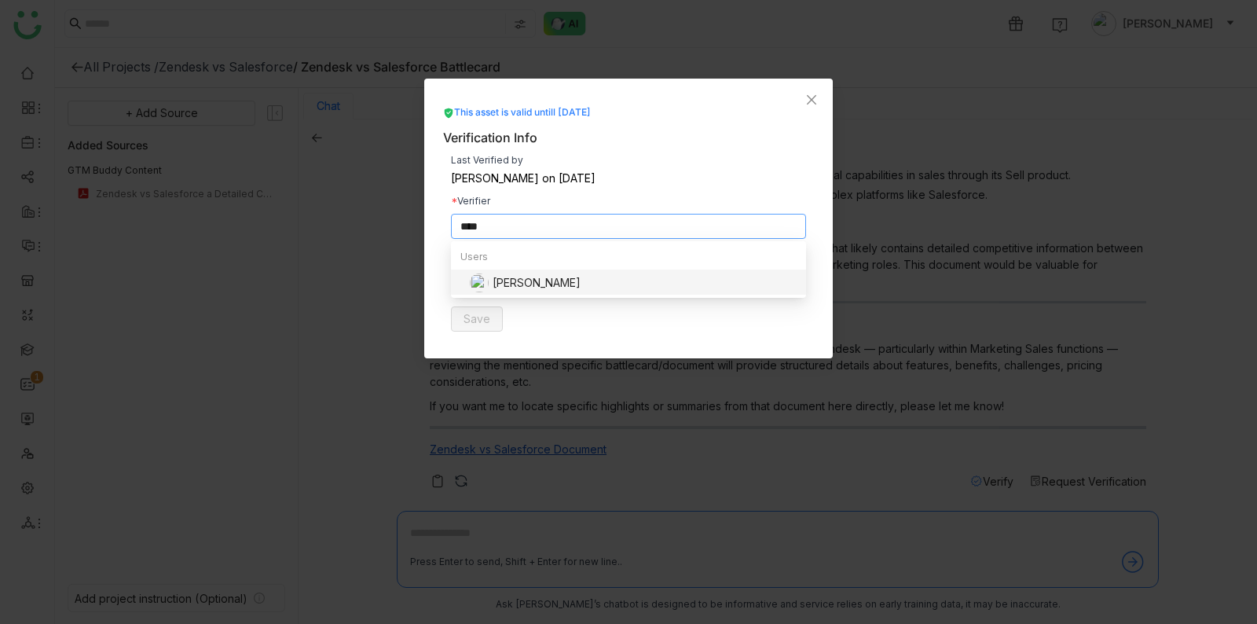
type input "****"
click at [769, 174] on div "Veena Pulicharla on Aug 18, 2025" at bounding box center [628, 178] width 355 height 11
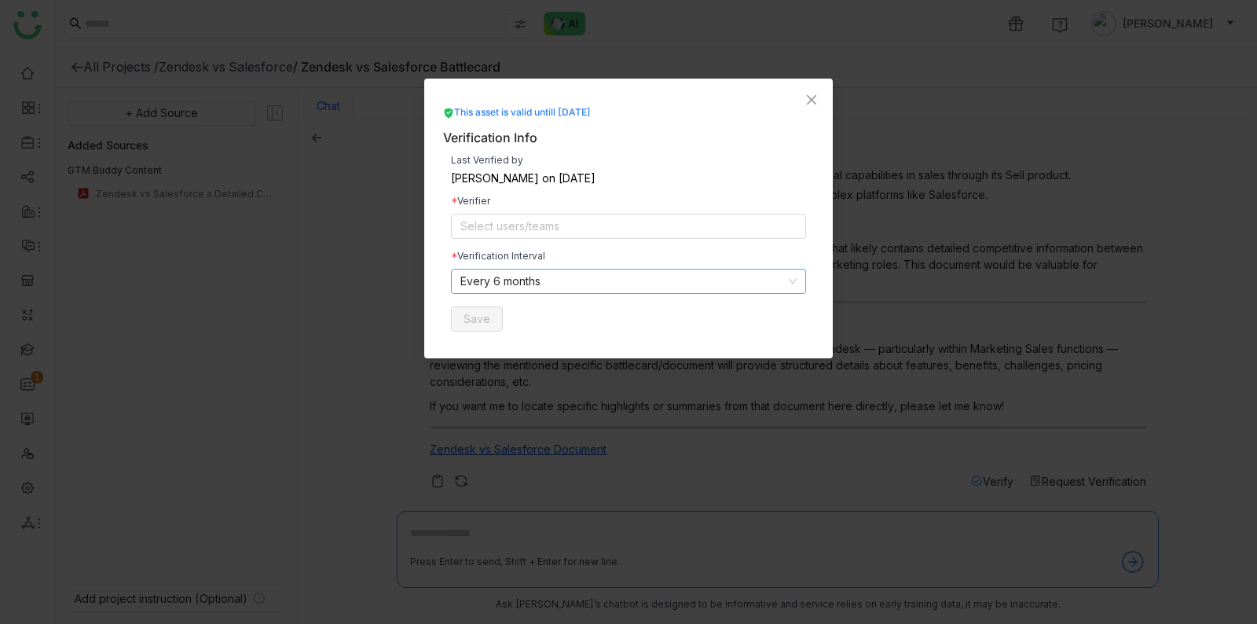
click at [713, 276] on nz-select-item "Every 6 months" at bounding box center [628, 282] width 336 height 24
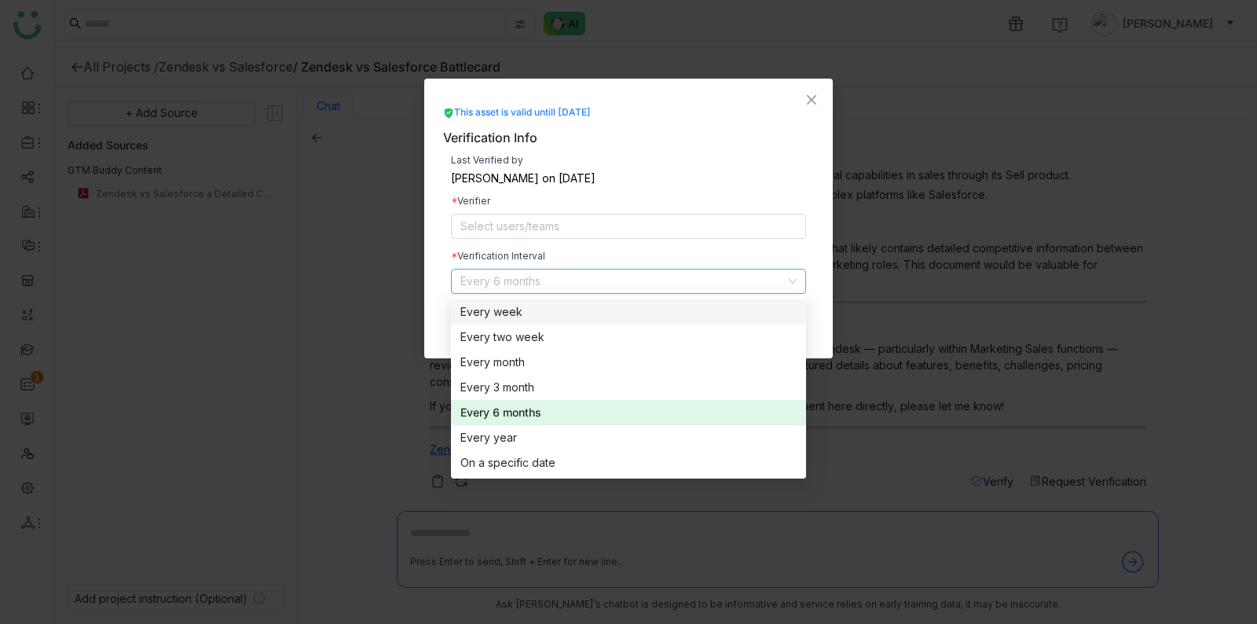
click at [770, 148] on div "Last Verified by Veena Pulicharla on Aug 18, 2025 Verifier Select users/teams V…" at bounding box center [628, 244] width 371 height 192
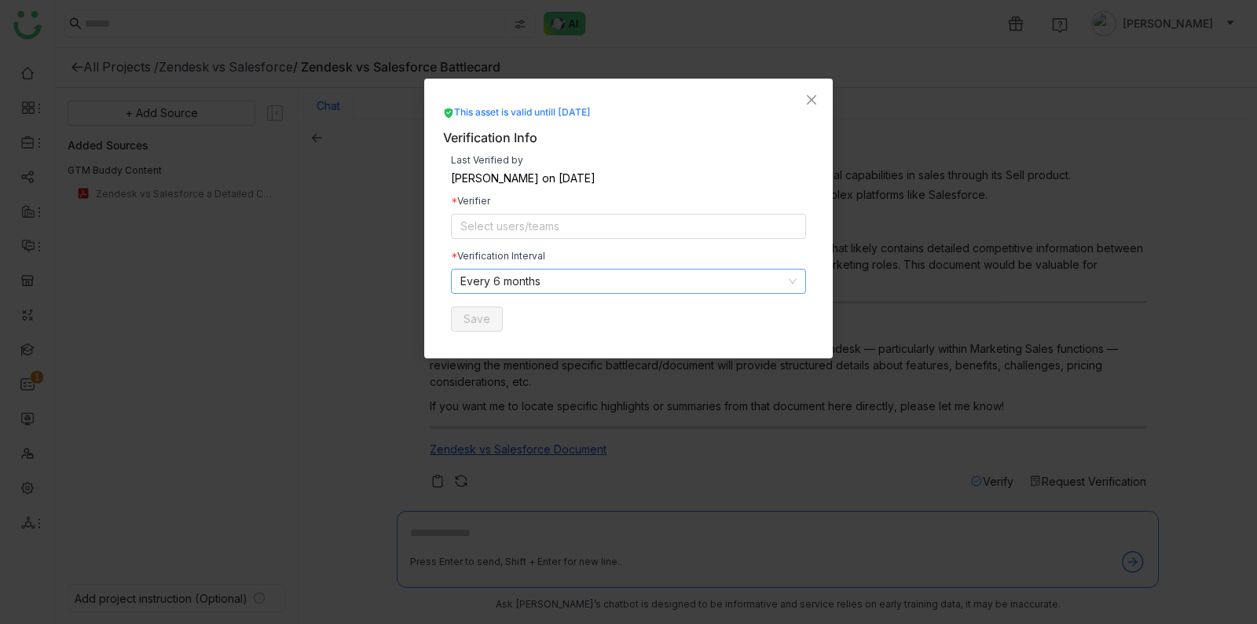
click at [666, 277] on nz-select-item "Every 6 months" at bounding box center [628, 282] width 336 height 24
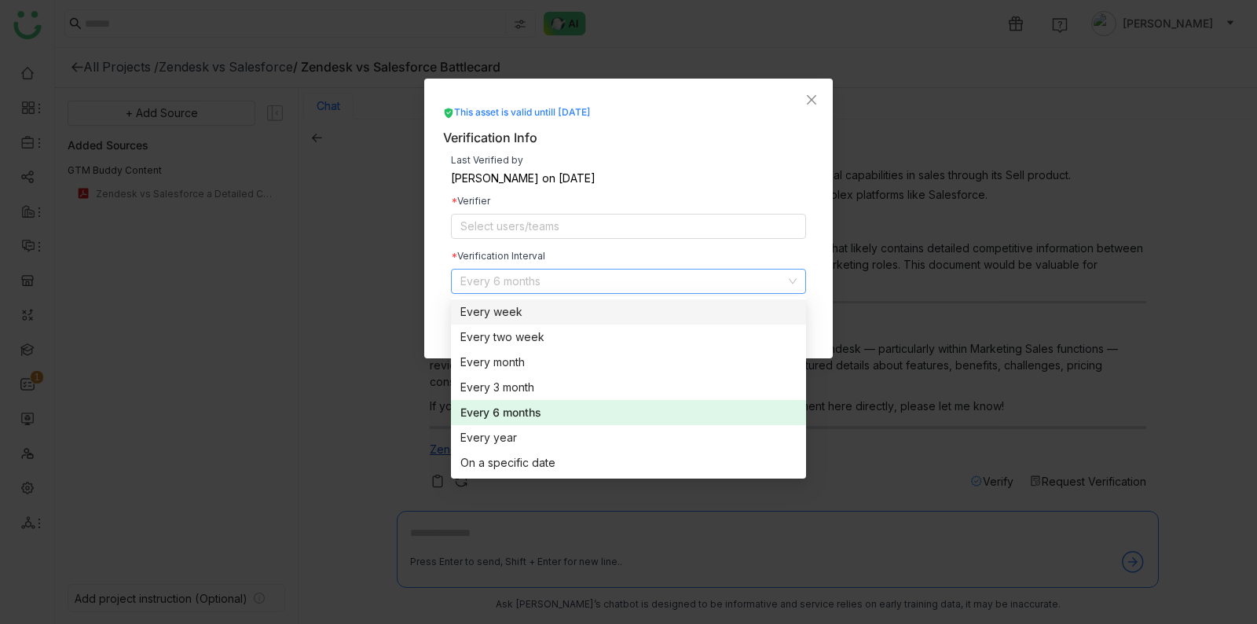
click at [631, 301] on nz-option-item "Every week" at bounding box center [628, 311] width 355 height 25
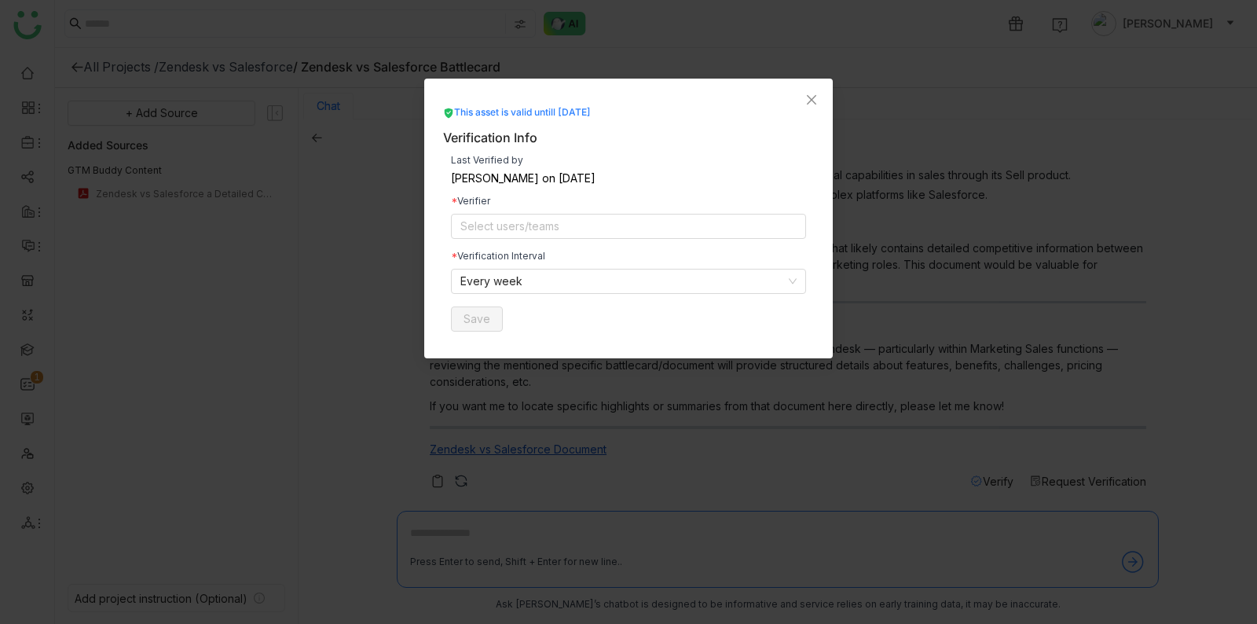
click at [737, 249] on div "Last Verified by Veena Pulicharla on Aug 18, 2025 Verifier Select users/teams V…" at bounding box center [628, 244] width 371 height 192
click at [807, 94] on icon "Close" at bounding box center [811, 100] width 13 height 13
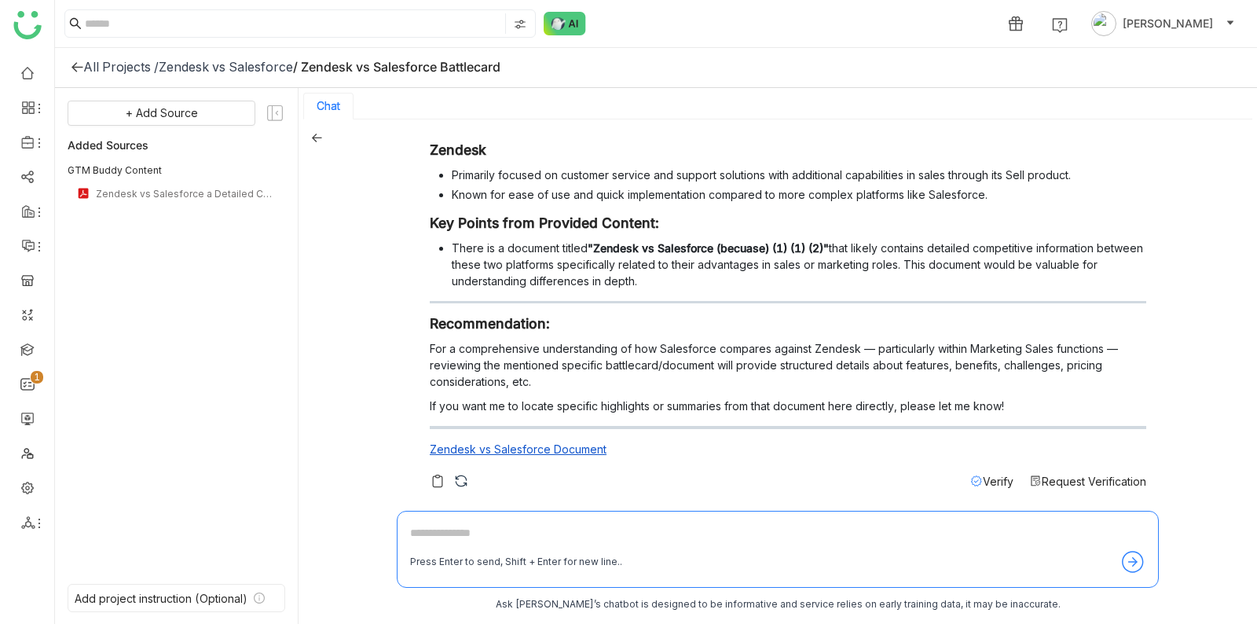
click at [1113, 475] on span "Request Verification" at bounding box center [1094, 481] width 105 height 13
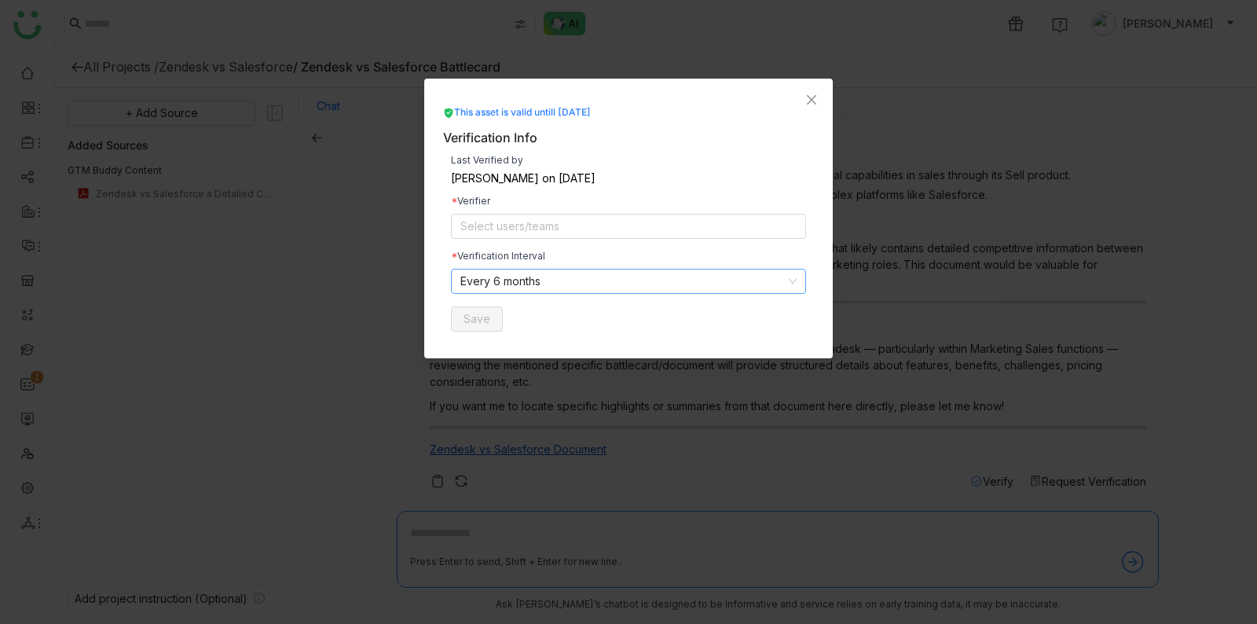
click at [717, 281] on nz-select-item "Every 6 months" at bounding box center [628, 282] width 336 height 24
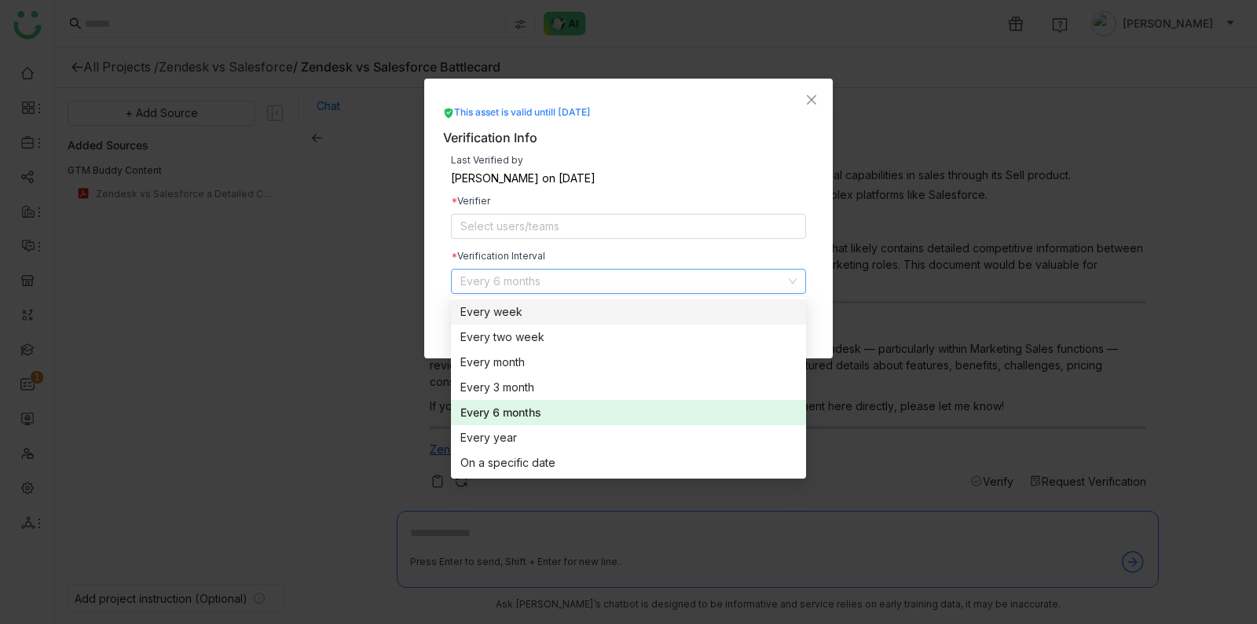
click at [717, 270] on nz-select-item "Every 6 months" at bounding box center [628, 282] width 336 height 24
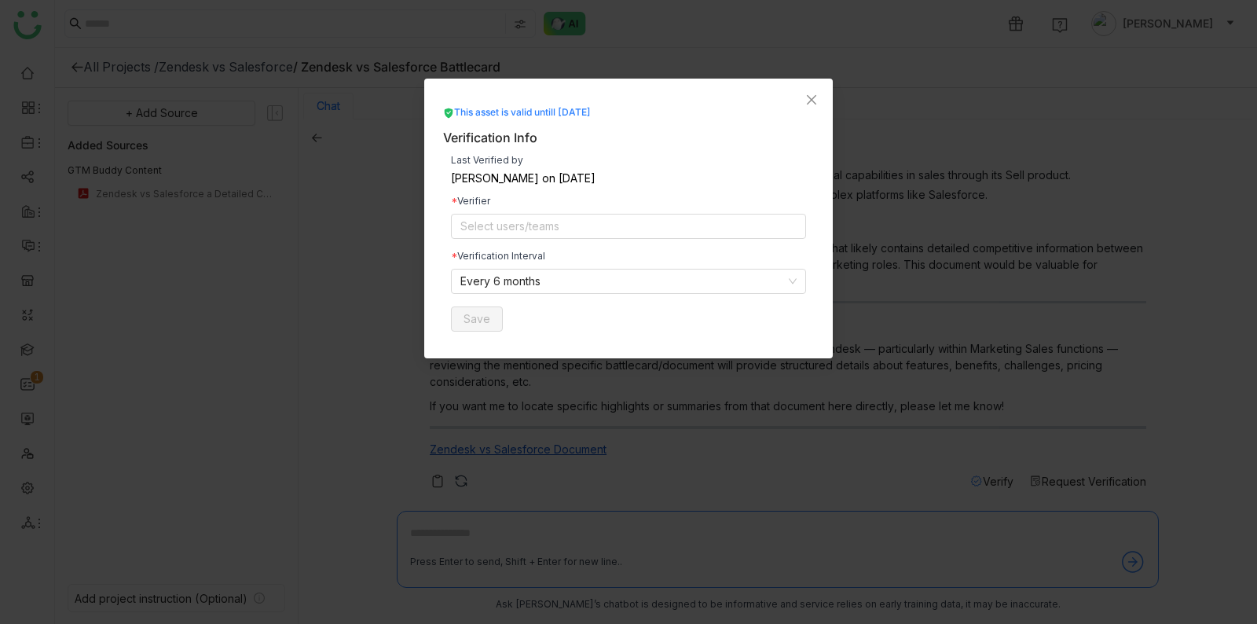
click at [674, 297] on div "Last Verified by Veena Pulicharla on Aug 18, 2025 Verifier Select users/teams V…" at bounding box center [628, 244] width 371 height 192
click at [681, 273] on nz-select-item "Every 6 months" at bounding box center [628, 282] width 336 height 24
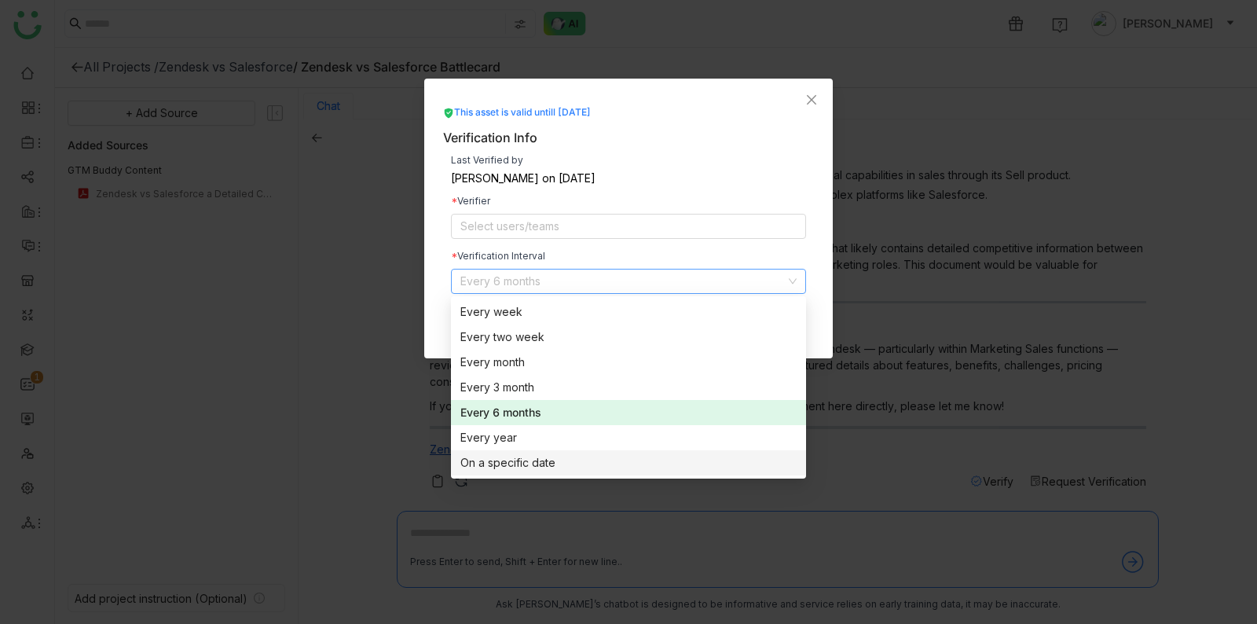
click at [674, 450] on nz-option-item "On a specific date" at bounding box center [628, 462] width 355 height 25
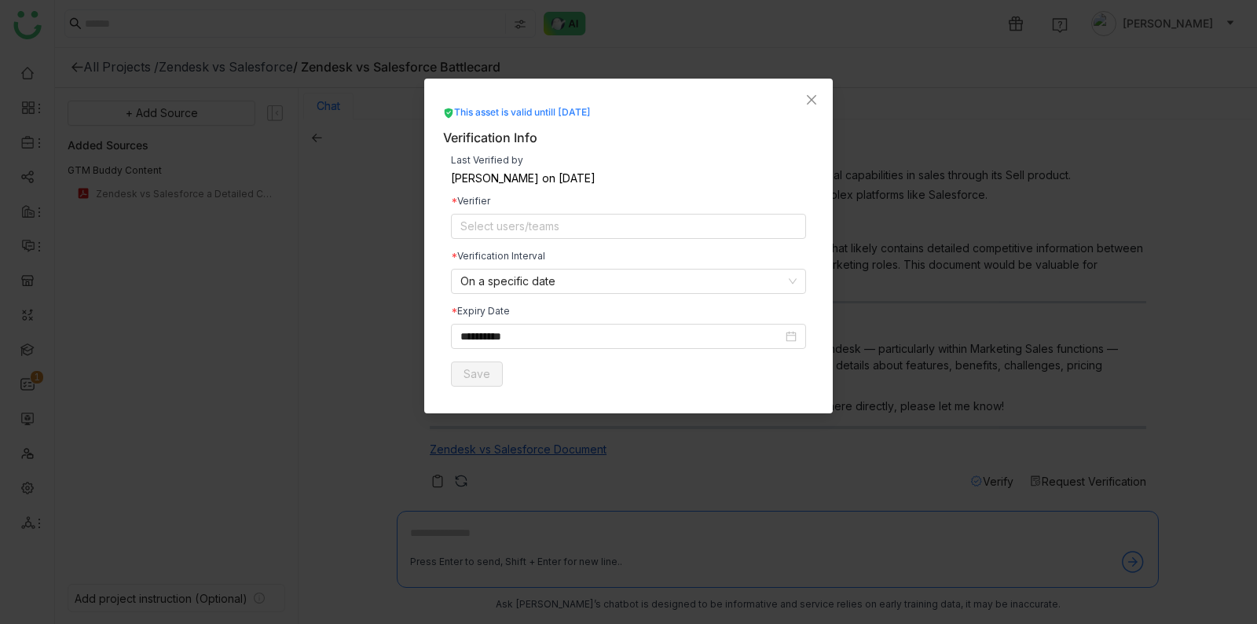
click at [479, 110] on div "This asset is valid untill Feb 18, 2026" at bounding box center [517, 112] width 148 height 15
click at [480, 110] on div "This asset is valid untill Feb 18, 2026" at bounding box center [517, 112] width 148 height 15
click at [656, 134] on div "Verification Info" at bounding box center [628, 138] width 371 height 20
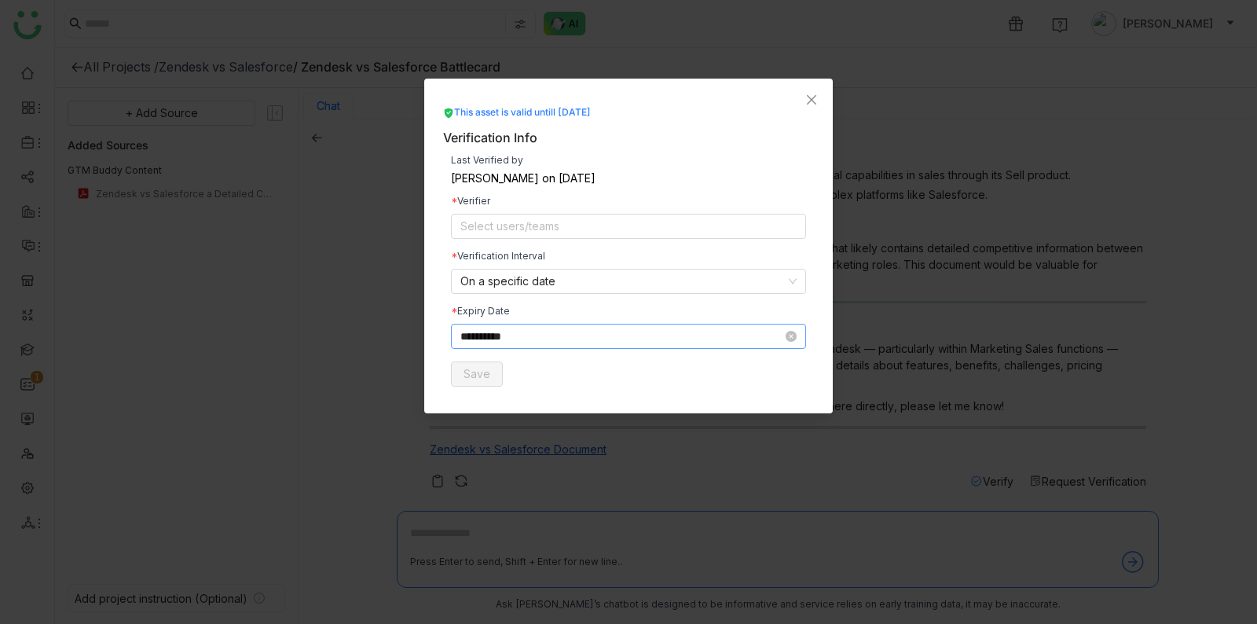
click at [506, 341] on input "**********" at bounding box center [621, 336] width 322 height 17
click at [545, 310] on div "Expiry Date" at bounding box center [628, 310] width 355 height 9
click at [539, 285] on nz-select-item "On a specific date" at bounding box center [628, 282] width 336 height 24
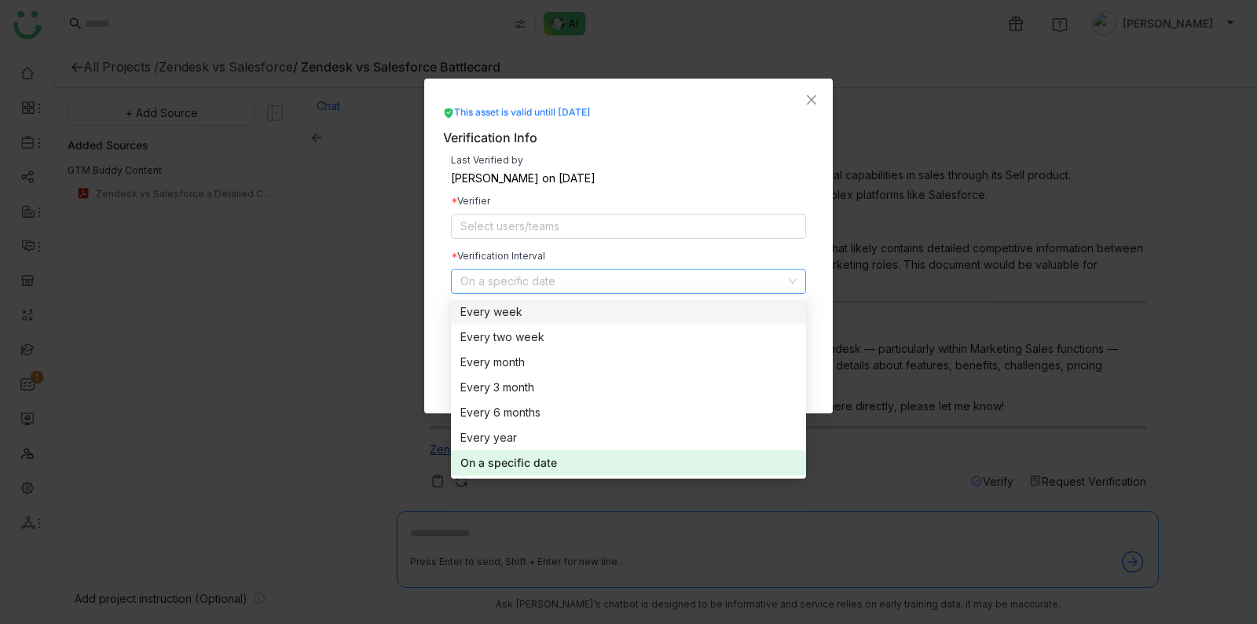
click at [528, 306] on div "Every week" at bounding box center [628, 311] width 336 height 17
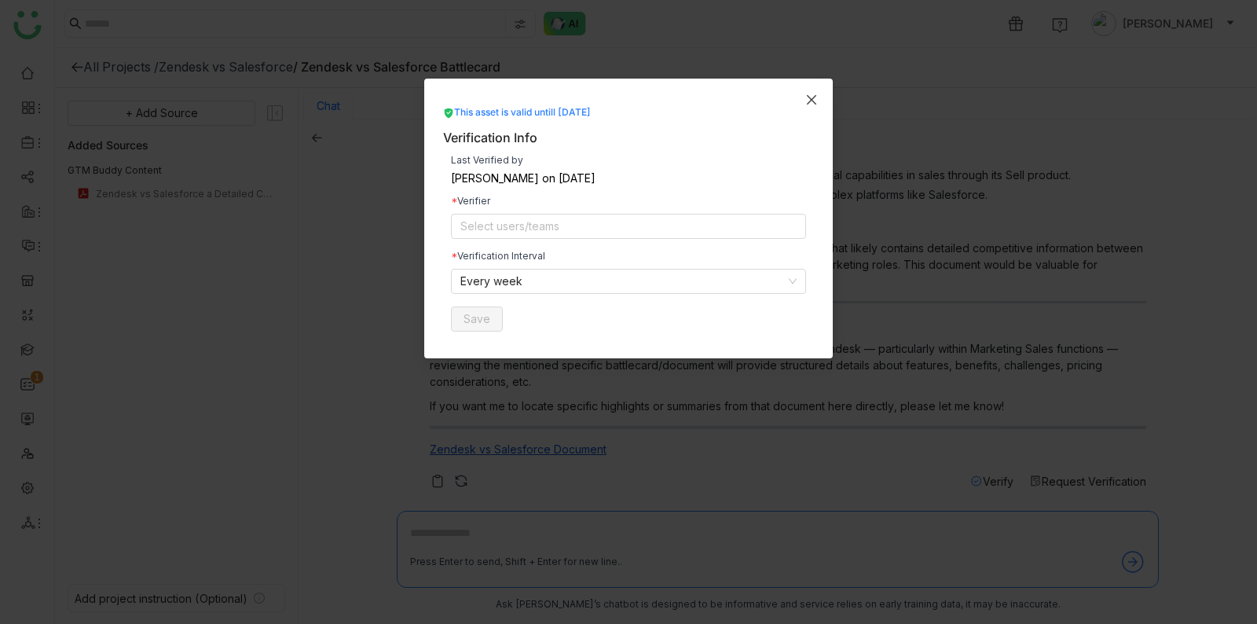
click at [816, 101] on icon "Close" at bounding box center [811, 100] width 13 height 13
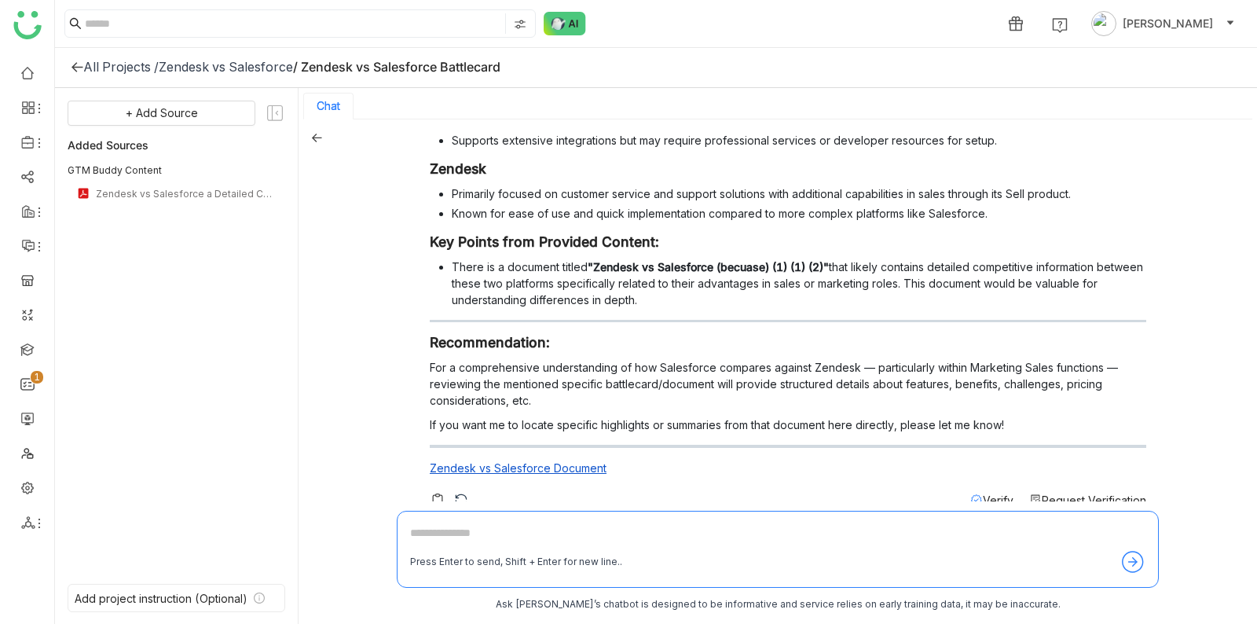
scroll to position [321, 0]
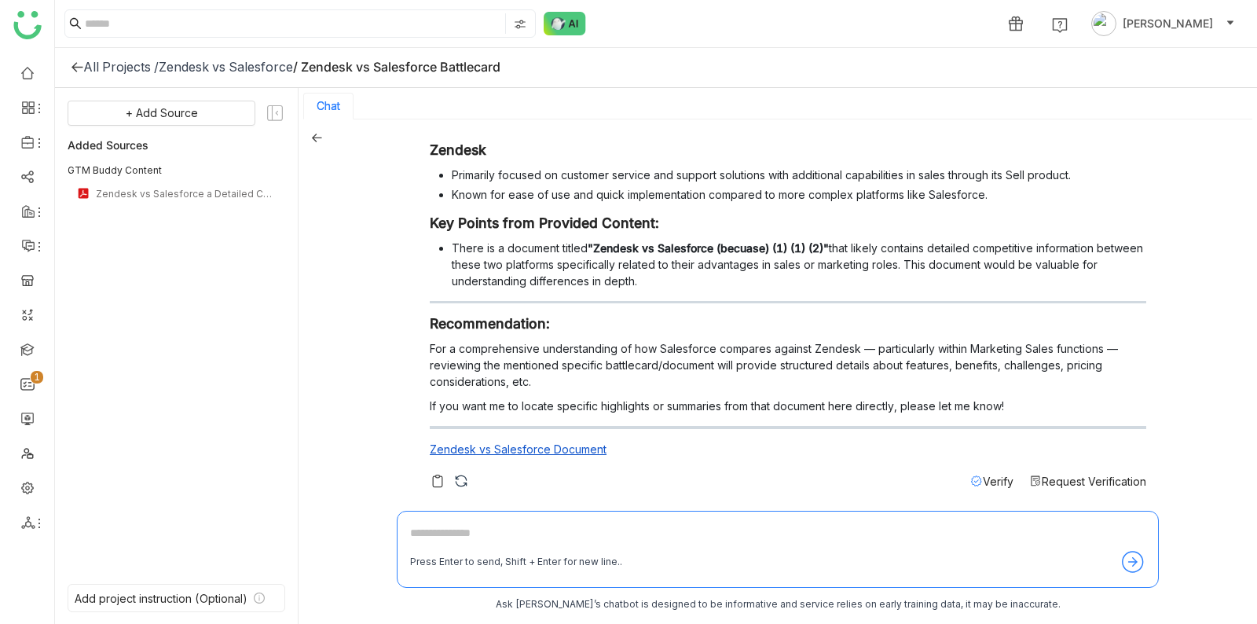
click at [1071, 477] on span "Request Verification" at bounding box center [1094, 481] width 105 height 13
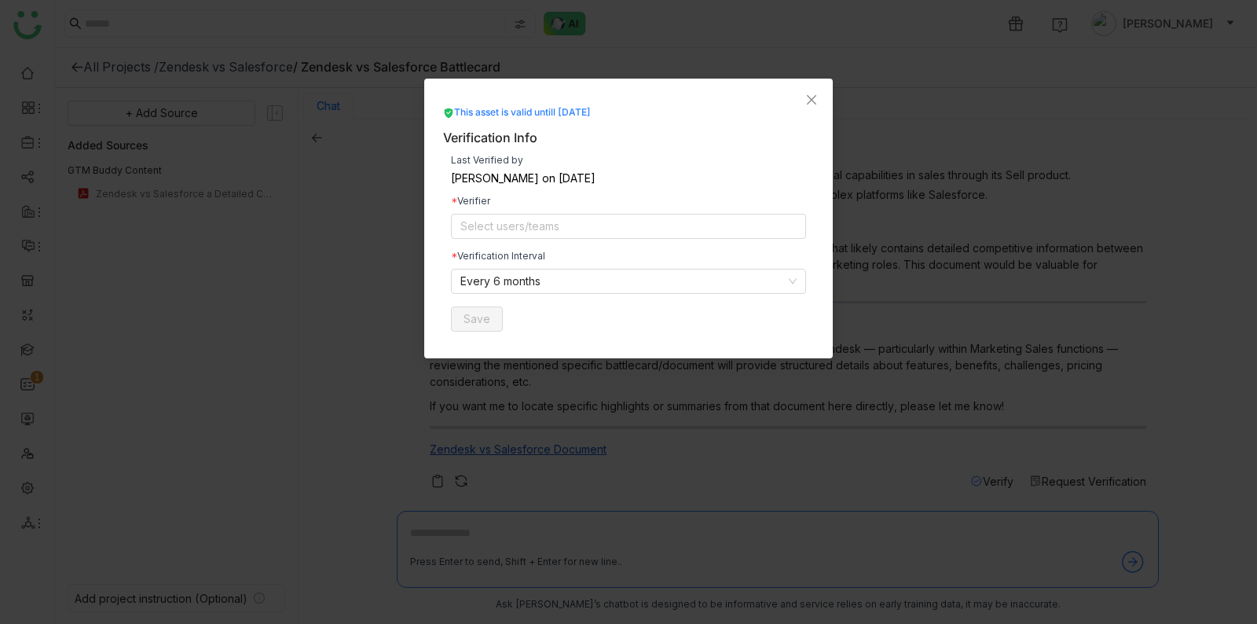
drag, startPoint x: 578, startPoint y: 174, endPoint x: 614, endPoint y: 174, distance: 36.1
click at [614, 175] on div "Veena Pulicharla on Aug 18, 2025" at bounding box center [628, 178] width 355 height 11
click at [614, 174] on div "Veena Pulicharla on Aug 18, 2025" at bounding box center [628, 178] width 355 height 11
drag, startPoint x: 577, startPoint y: 108, endPoint x: 650, endPoint y: 134, distance: 77.3
click at [650, 134] on div "This asset is valid untill Feb 18, 2026 Verification Info Last Verified by Veen…" at bounding box center [628, 222] width 371 height 234
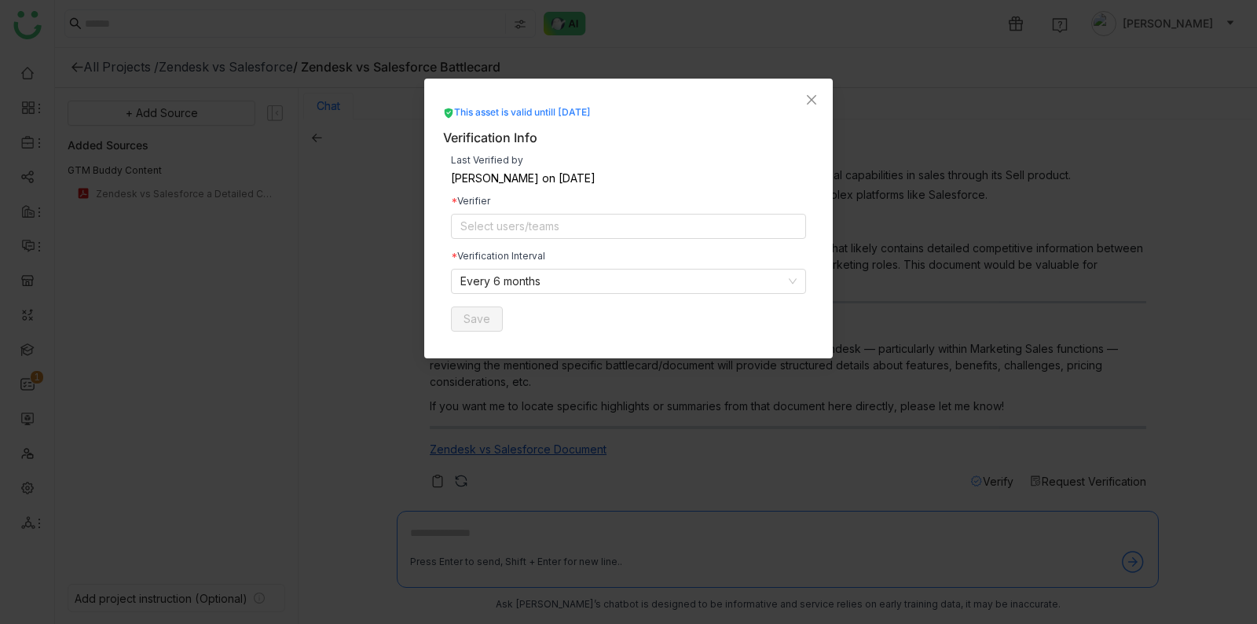
click at [650, 134] on div "Verification Info" at bounding box center [628, 138] width 371 height 20
click at [574, 284] on nz-select-item "Every 6 months" at bounding box center [628, 282] width 336 height 24
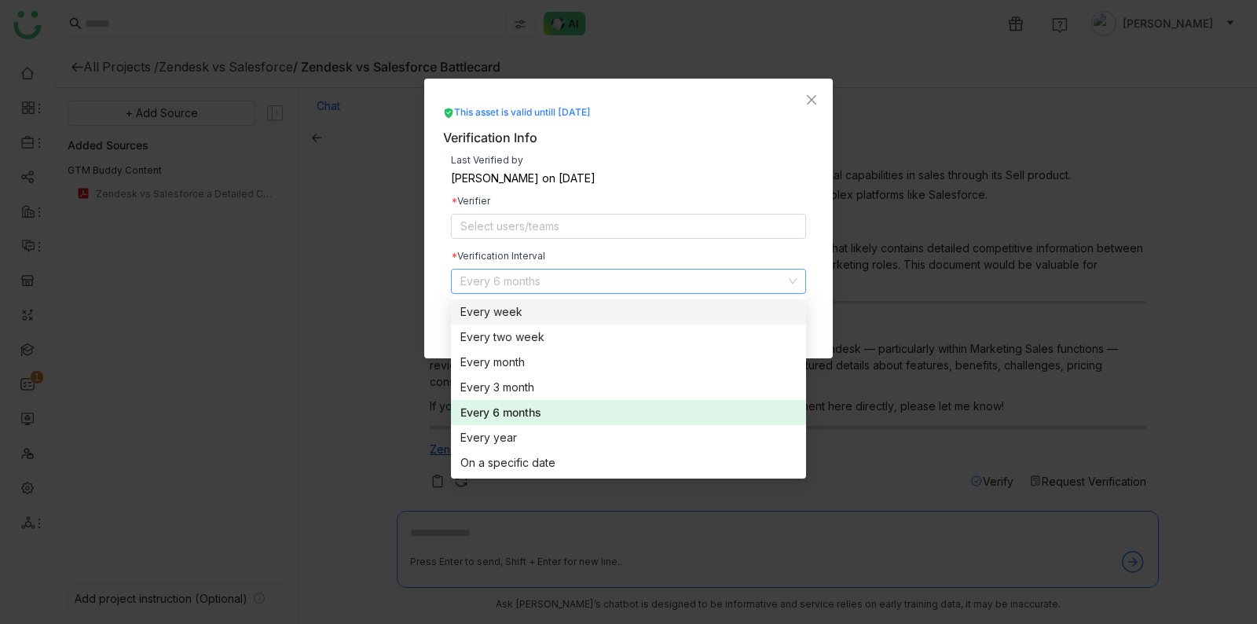
click at [561, 317] on div "Every week" at bounding box center [628, 311] width 336 height 17
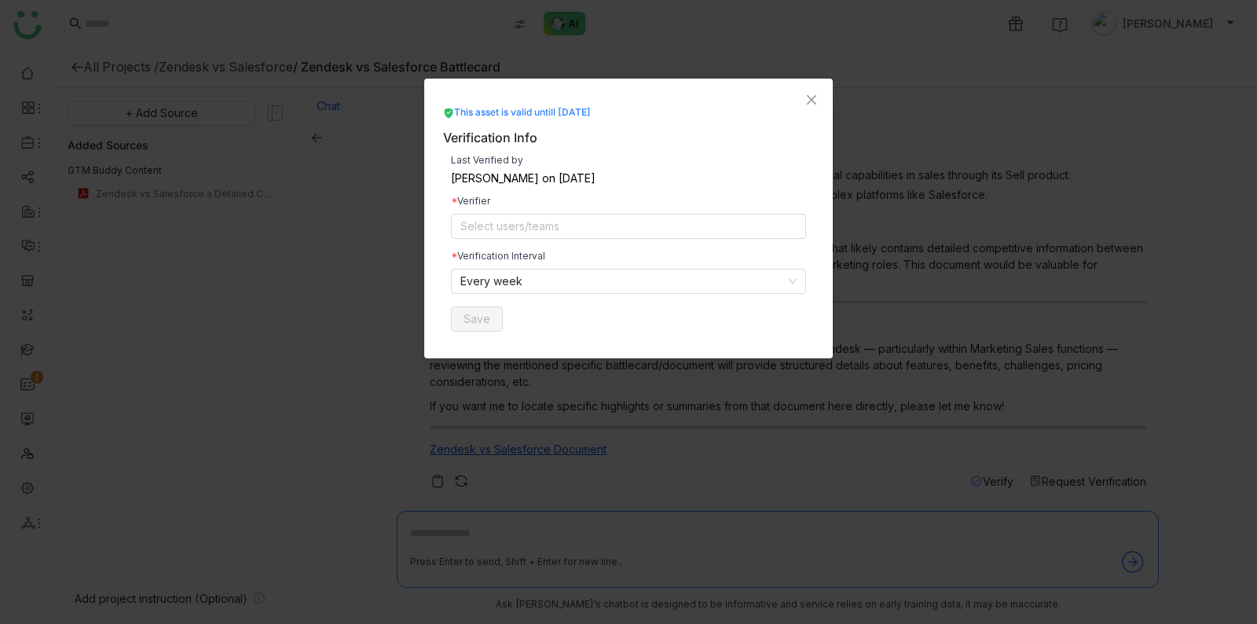
drag, startPoint x: 563, startPoint y: 106, endPoint x: 609, endPoint y: 111, distance: 46.6
click at [591, 111] on div "This asset is valid untill Feb 18, 2026" at bounding box center [517, 112] width 148 height 15
drag, startPoint x: 566, startPoint y: 188, endPoint x: 581, endPoint y: 189, distance: 15.8
click at [582, 189] on div "Last Verified by Veena Pulicharla on Aug 18, 2025 Verifier Select users/teams V…" at bounding box center [628, 244] width 371 height 192
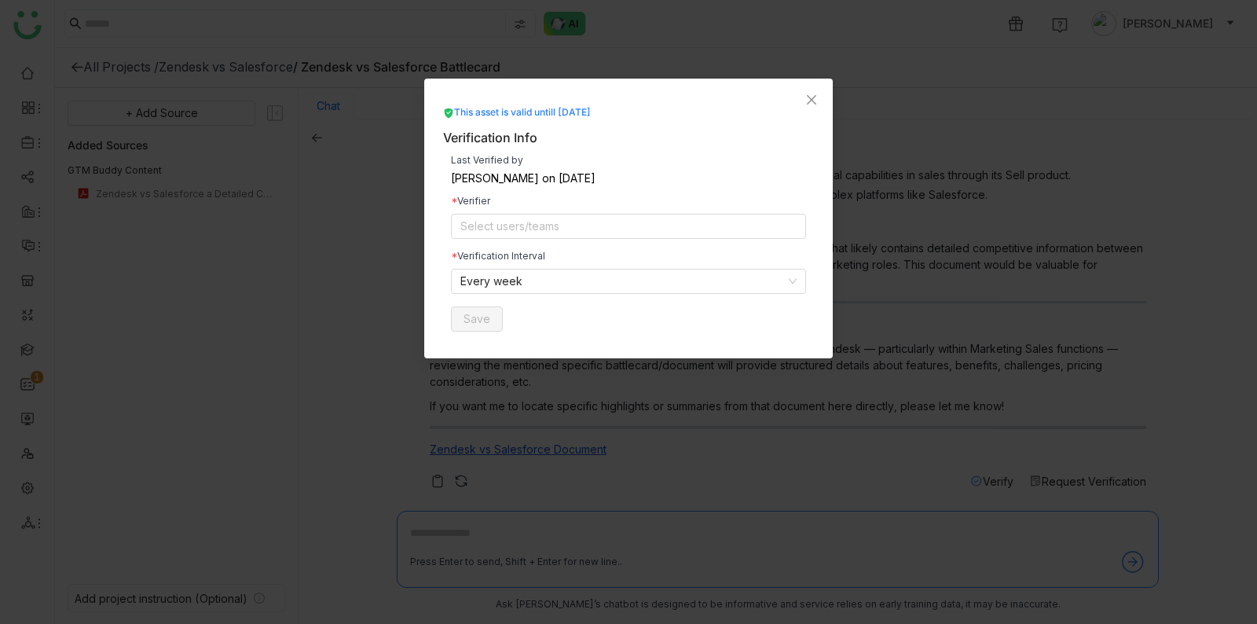
click at [1150, 310] on nz-modal-container "This asset is valid untill Feb 18, 2026 Verification Info Last Verified by Veen…" at bounding box center [628, 312] width 1257 height 624
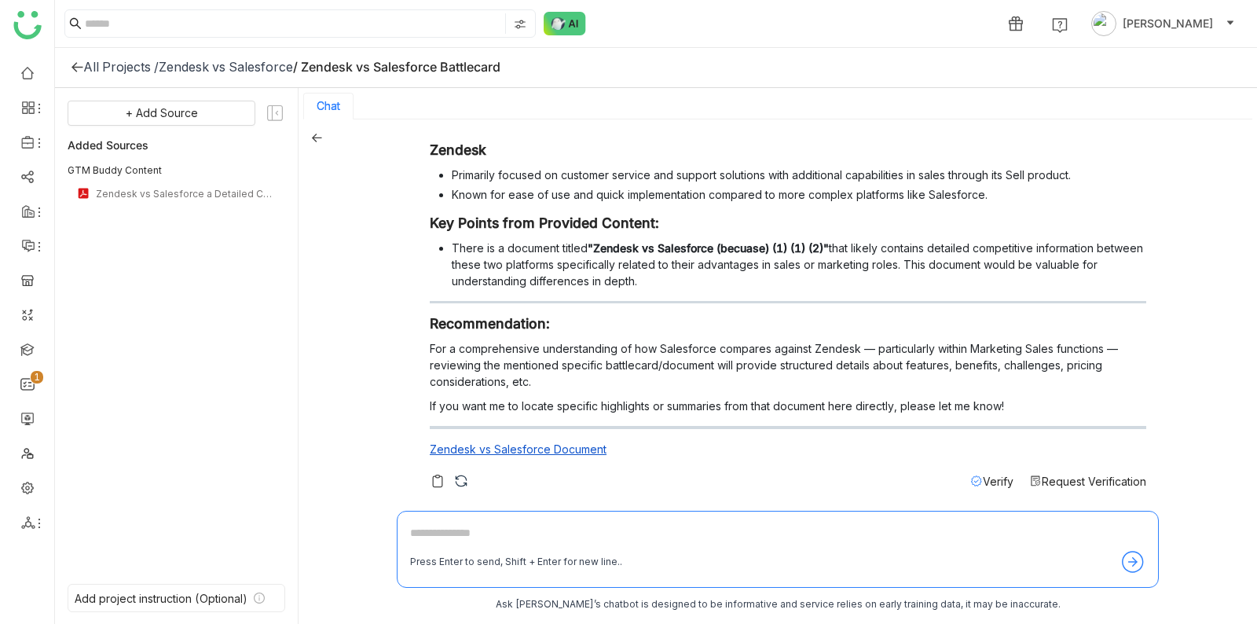
scroll to position [0, 0]
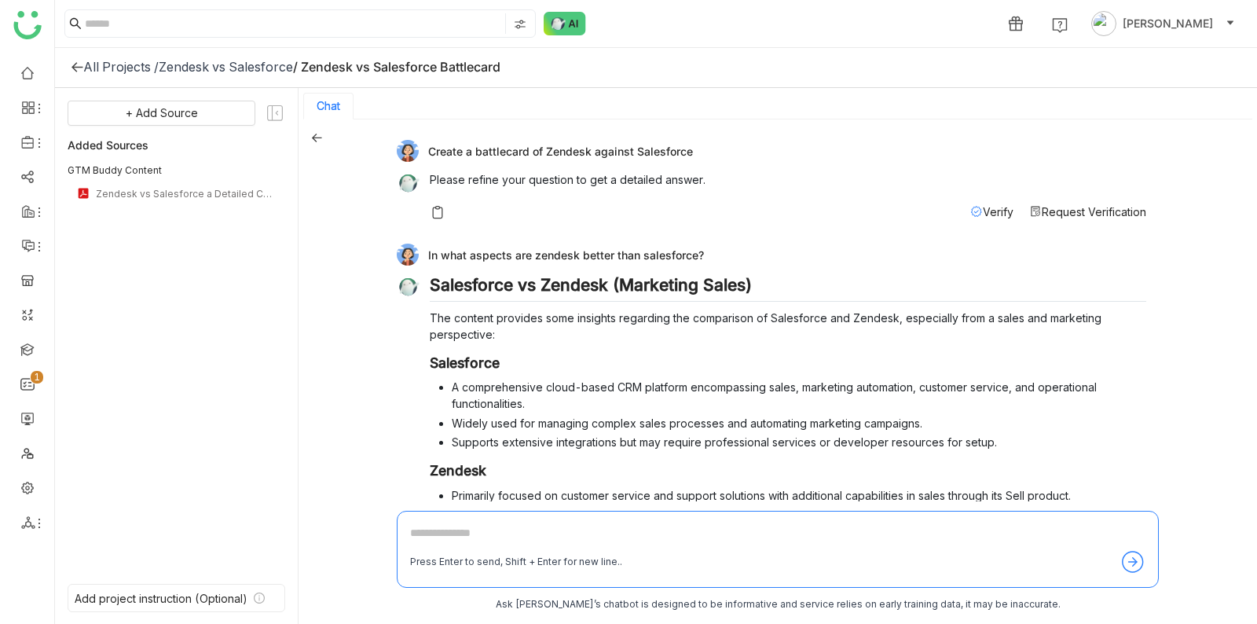
drag, startPoint x: 520, startPoint y: 252, endPoint x: 732, endPoint y: 264, distance: 212.5
click at [732, 265] on div "In what aspects are zendesk better than salesforce? Salesforce vs Zendesk (Mark…" at bounding box center [772, 531] width 750 height 574
click at [572, 264] on div "In what aspects are zendesk better than salesforce? Salesforce vs Zendesk (Mark…" at bounding box center [772, 531] width 750 height 574
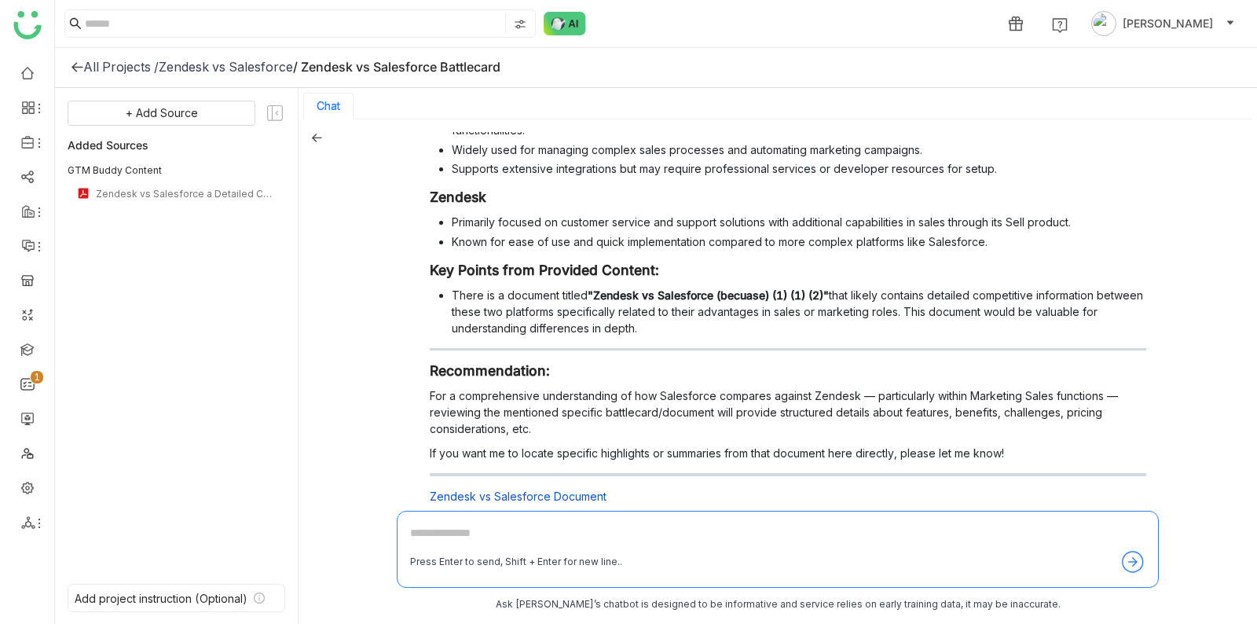
scroll to position [321, 0]
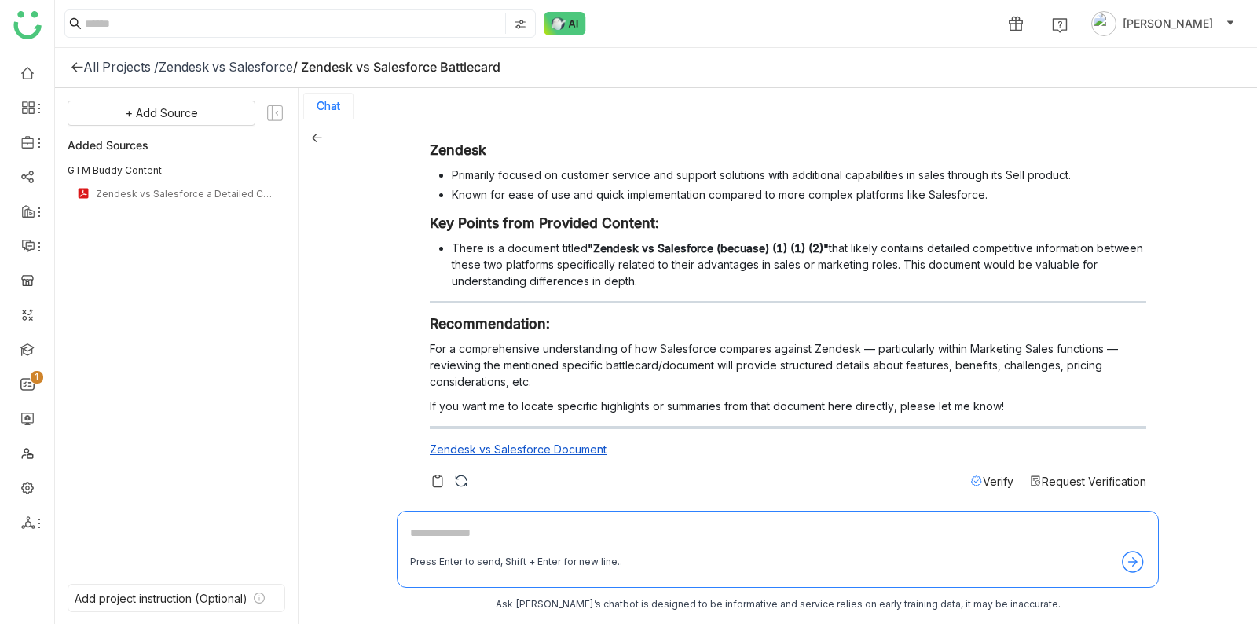
click at [1085, 482] on span "Request Verification" at bounding box center [1094, 481] width 105 height 13
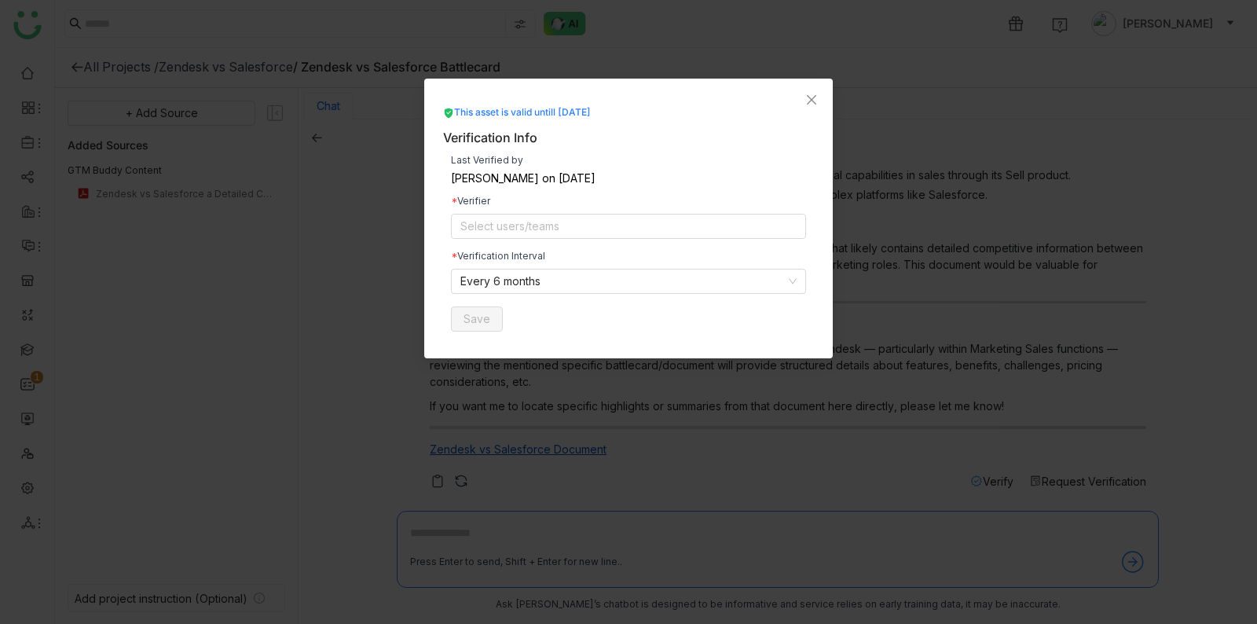
drag, startPoint x: 451, startPoint y: 157, endPoint x: 631, endPoint y: 174, distance: 180.7
click at [631, 174] on div "Last Verified by Veena Pulicharla on Aug 18, 2025" at bounding box center [628, 170] width 355 height 28
click at [632, 174] on div "Veena Pulicharla on Aug 18, 2025" at bounding box center [628, 178] width 355 height 11
drag, startPoint x: 446, startPoint y: 159, endPoint x: 675, endPoint y: 179, distance: 229.6
click at [675, 179] on div "Last Verified by Veena Pulicharla on Aug 18, 2025 Verifier Select users/teams V…" at bounding box center [628, 244] width 371 height 192
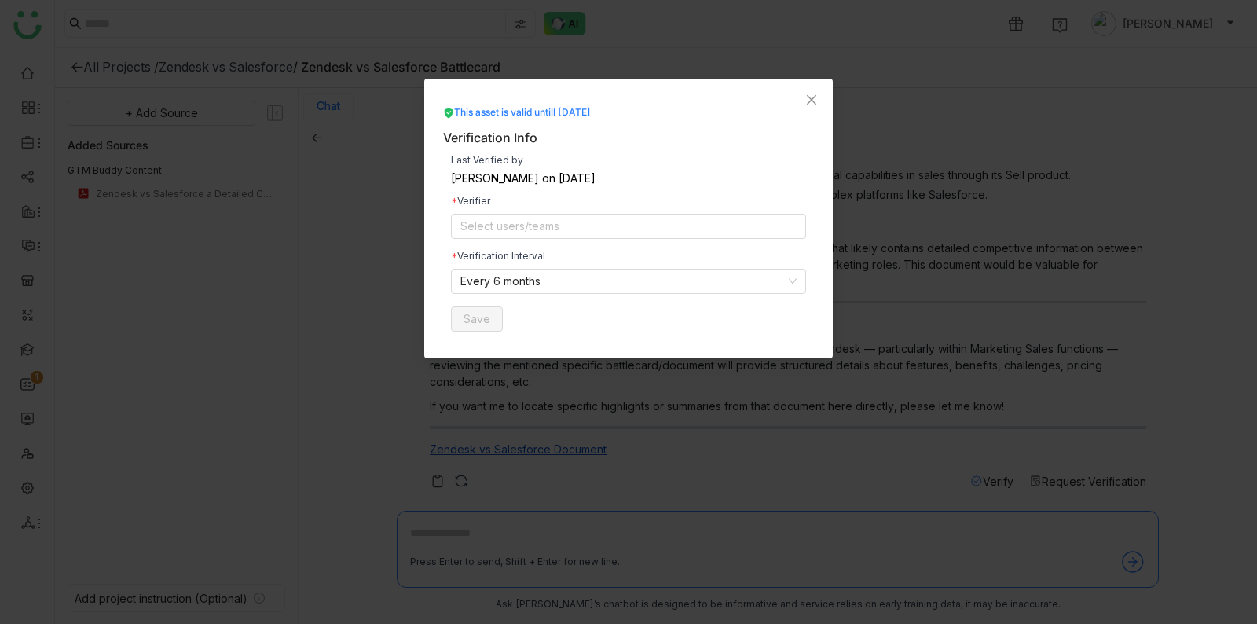
drag, startPoint x: 570, startPoint y: 109, endPoint x: 648, endPoint y: 116, distance: 78.1
click at [648, 116] on div "This asset is valid untill Feb 18, 2026" at bounding box center [628, 112] width 371 height 15
click at [650, 114] on div "This asset is valid untill Feb 18, 2026" at bounding box center [628, 112] width 371 height 15
click at [578, 229] on nz-select-top-control "Select users/teams" at bounding box center [628, 226] width 355 height 25
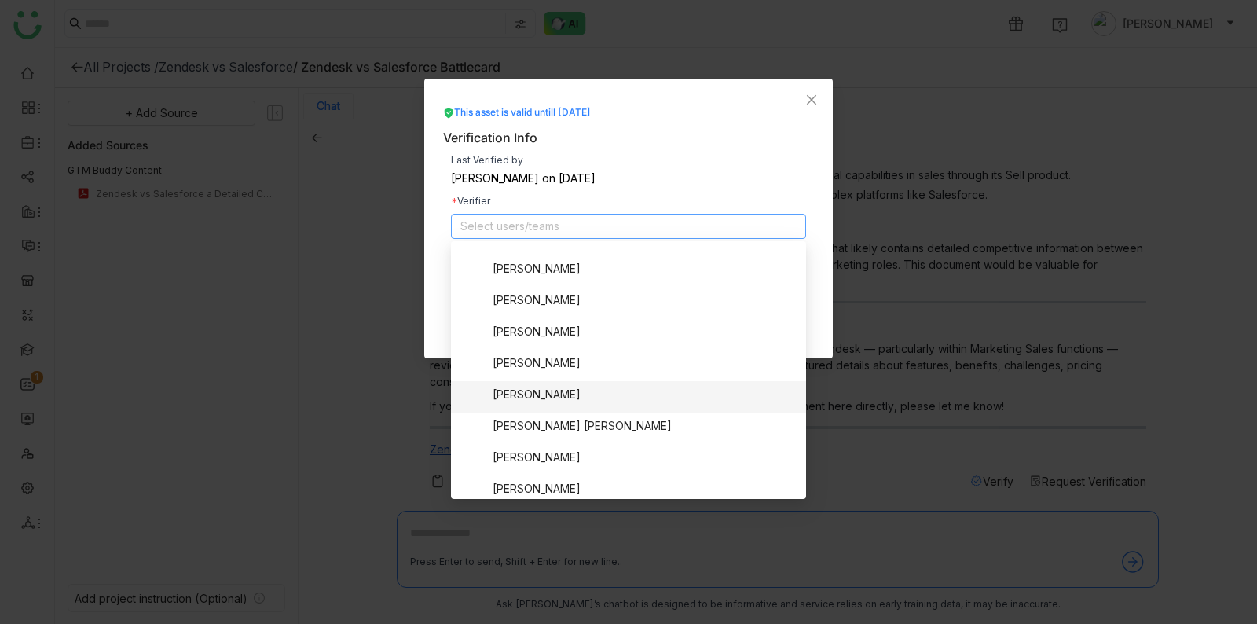
scroll to position [469, 0]
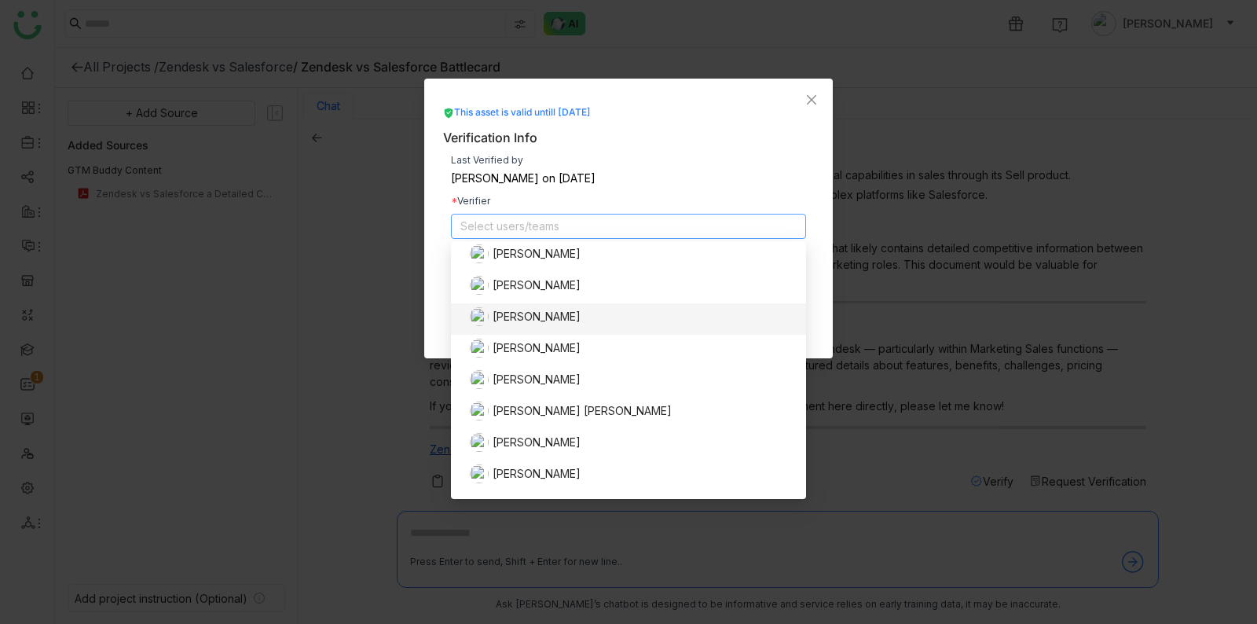
click at [600, 324] on div "Azam Hussain" at bounding box center [633, 316] width 327 height 19
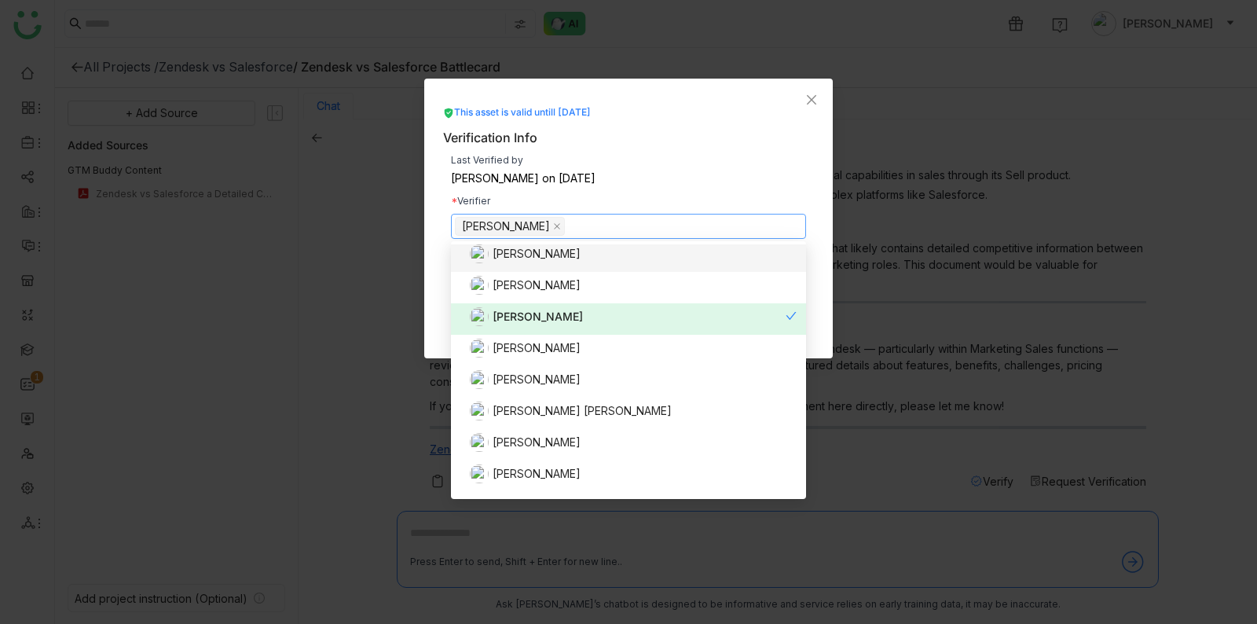
click at [622, 196] on div "Verifier" at bounding box center [628, 200] width 355 height 9
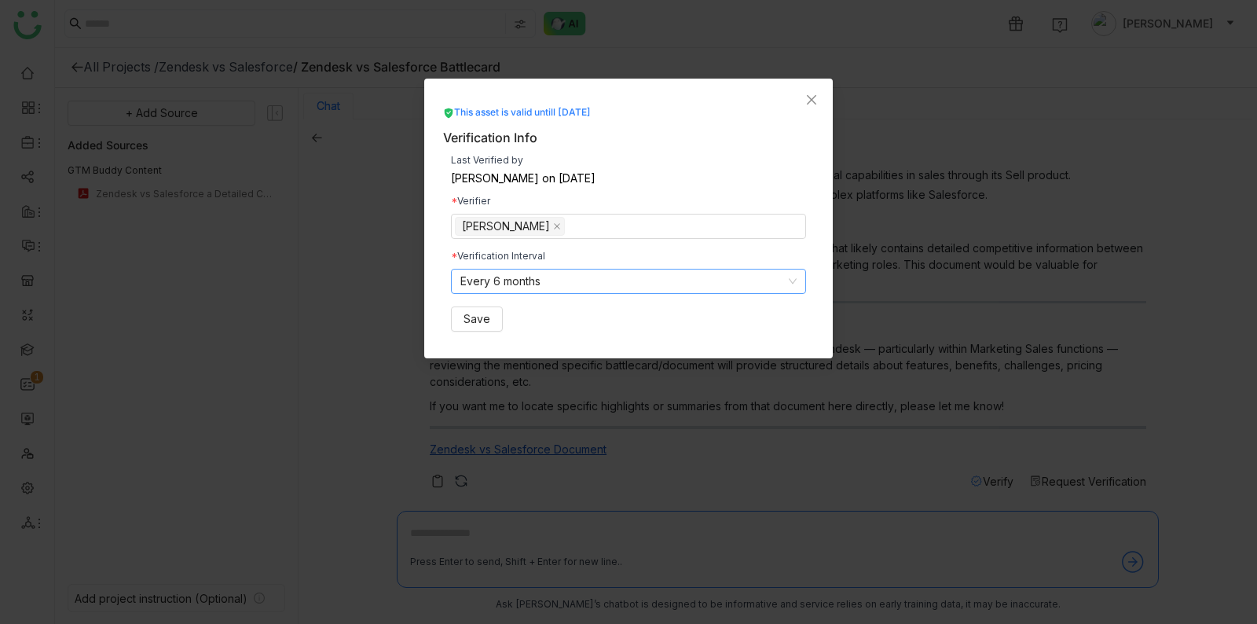
click at [545, 282] on nz-select-item "Every 6 months" at bounding box center [628, 282] width 336 height 24
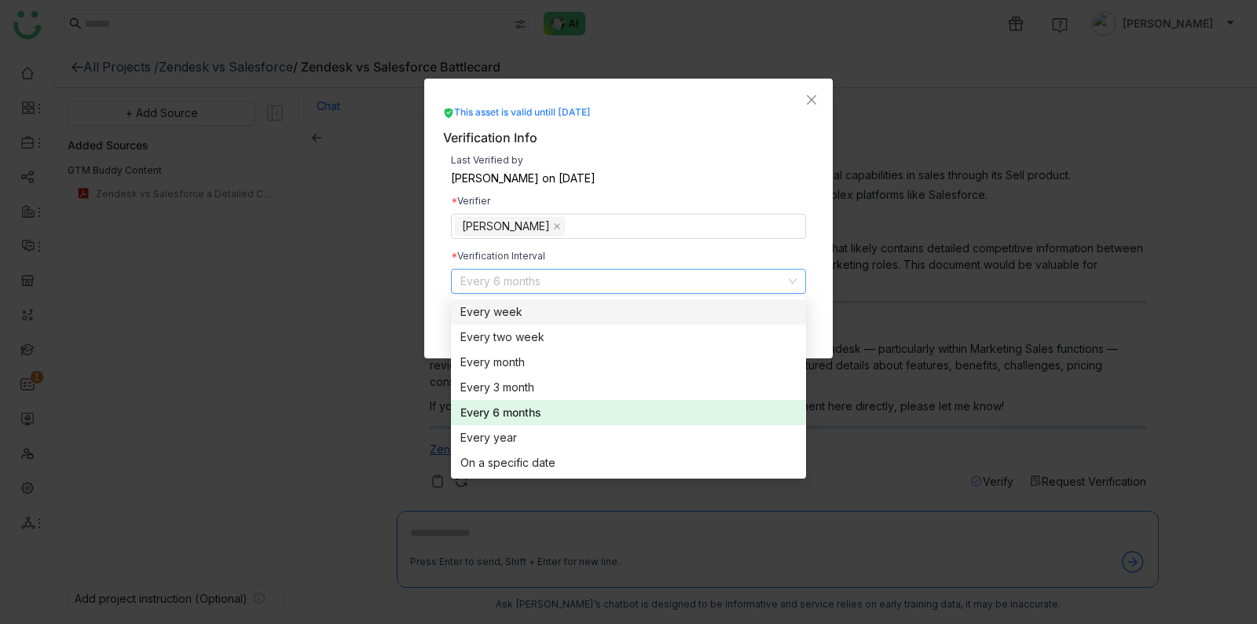
click at [549, 319] on div "Every week" at bounding box center [628, 311] width 336 height 17
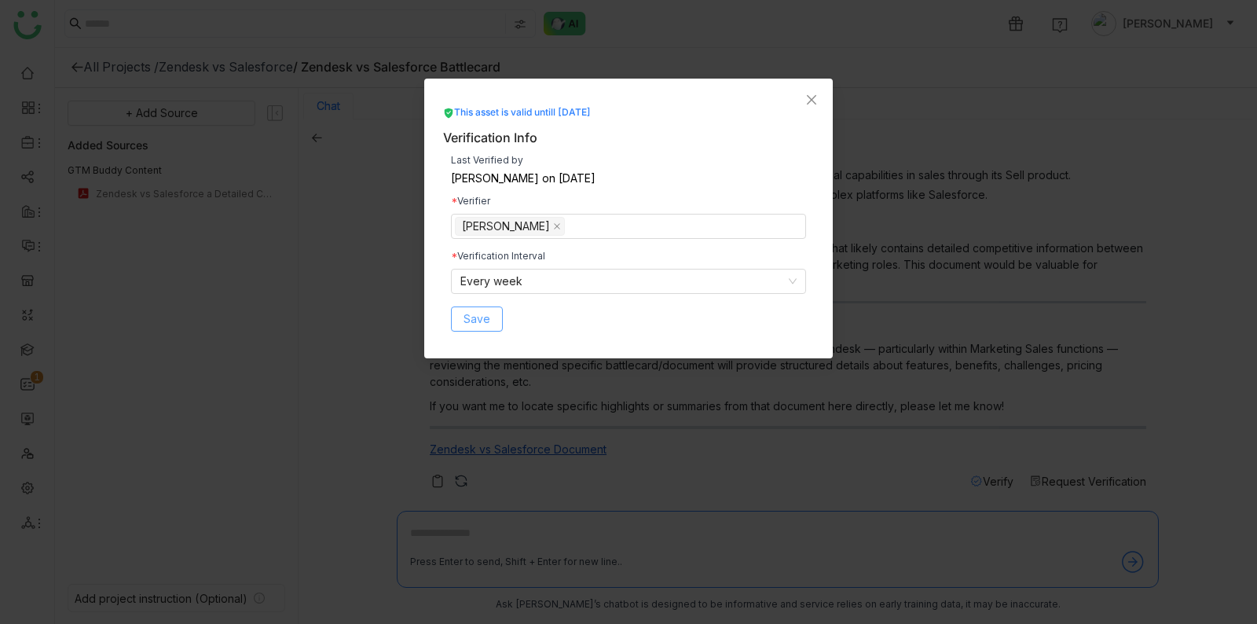
click at [481, 316] on span "Save" at bounding box center [477, 318] width 27 height 17
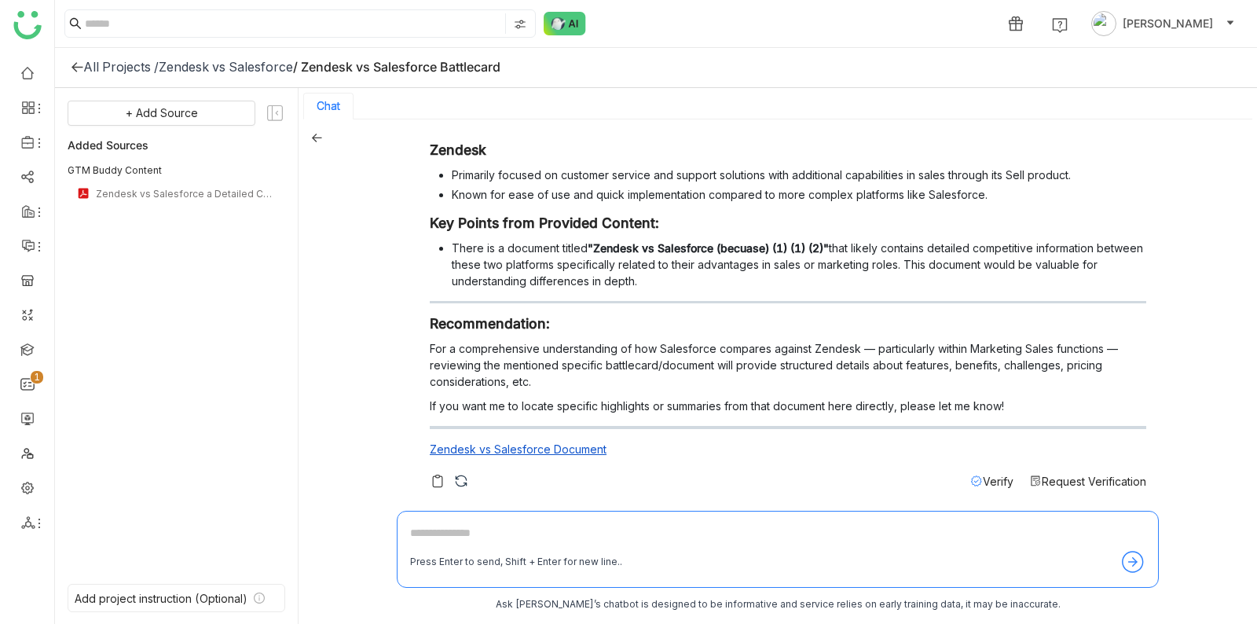
click at [1079, 476] on span "Request Verification" at bounding box center [1094, 481] width 105 height 13
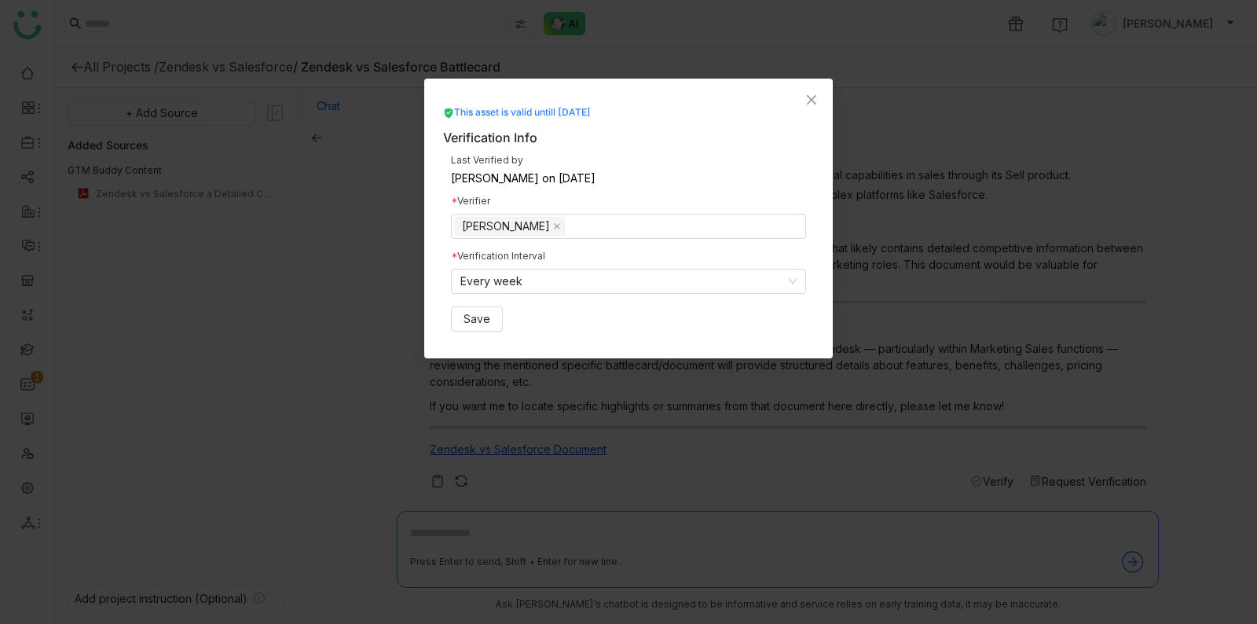
click at [581, 108] on div "This asset is valid untill Aug 26, 2025" at bounding box center [517, 112] width 148 height 15
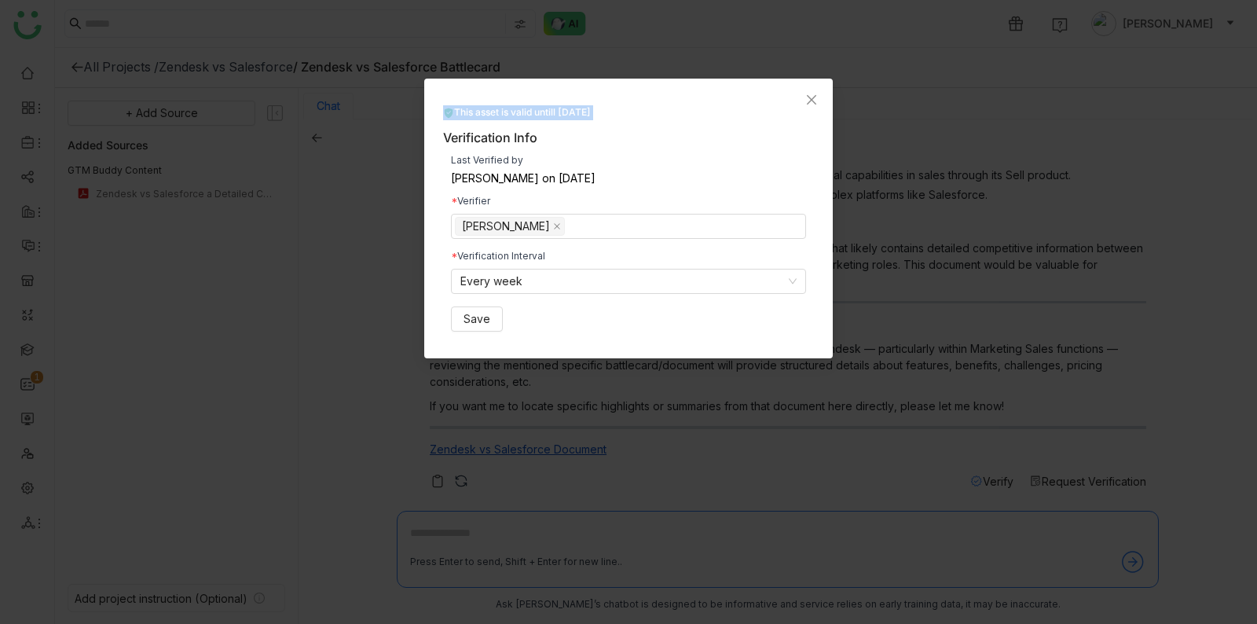
drag, startPoint x: 581, startPoint y: 108, endPoint x: 613, endPoint y: 108, distance: 32.2
click at [581, 108] on div "This asset is valid untill Aug 26, 2025" at bounding box center [517, 112] width 148 height 15
click at [591, 108] on div "This asset is valid untill Aug 26, 2025" at bounding box center [517, 112] width 148 height 15
drag, startPoint x: 613, startPoint y: 108, endPoint x: 531, endPoint y: 144, distance: 89.0
click at [591, 108] on div "This asset is valid untill Aug 26, 2025" at bounding box center [517, 112] width 148 height 15
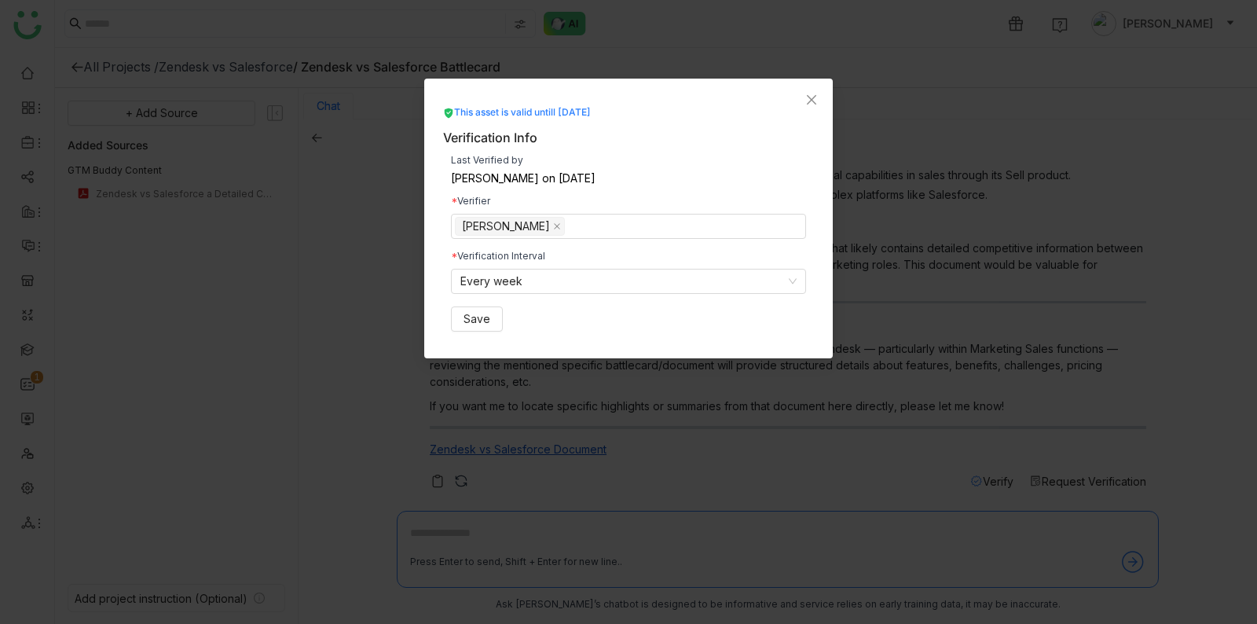
click at [517, 197] on div "Verifier" at bounding box center [628, 200] width 355 height 9
drag, startPoint x: 456, startPoint y: 174, endPoint x: 644, endPoint y: 194, distance: 188.9
click at [644, 194] on div "Last Verified by Veena Pulicharla on Aug 18, 2025 Verifier Azam Hussain Verific…" at bounding box center [628, 244] width 371 height 192
click at [643, 194] on div "Last Verified by Veena Pulicharla on Aug 18, 2025 Verifier Azam Hussain Verific…" at bounding box center [628, 244] width 371 height 192
click at [806, 102] on icon "Close" at bounding box center [811, 100] width 13 height 13
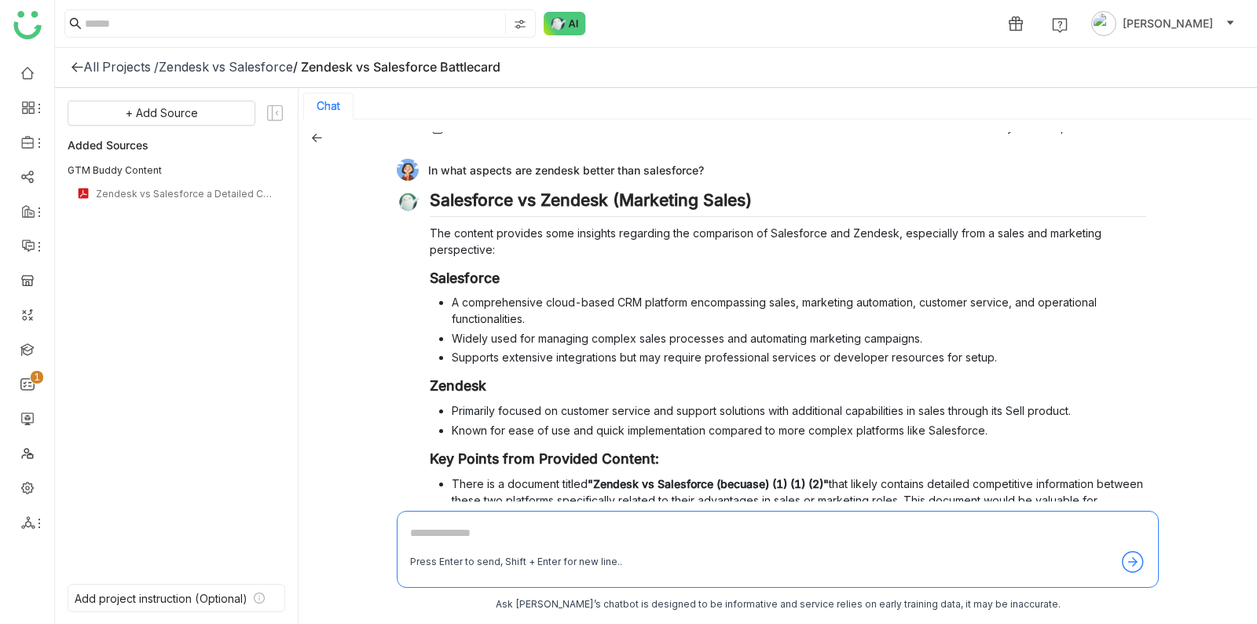
scroll to position [321, 0]
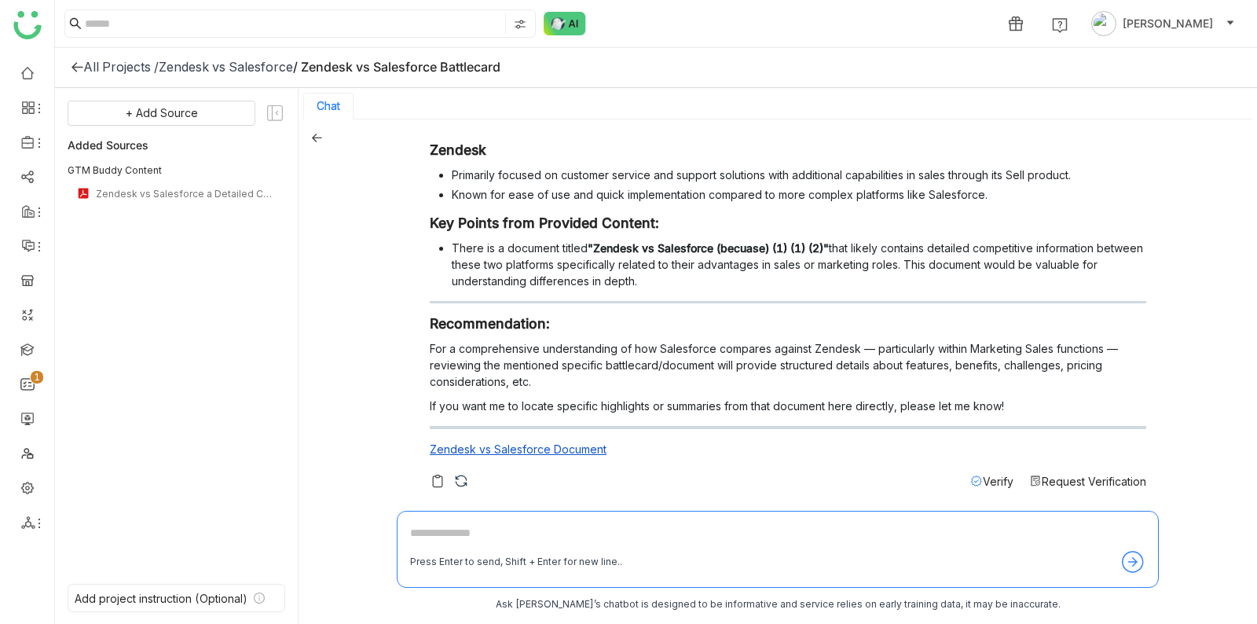
click at [987, 481] on span "Verify" at bounding box center [998, 481] width 31 height 13
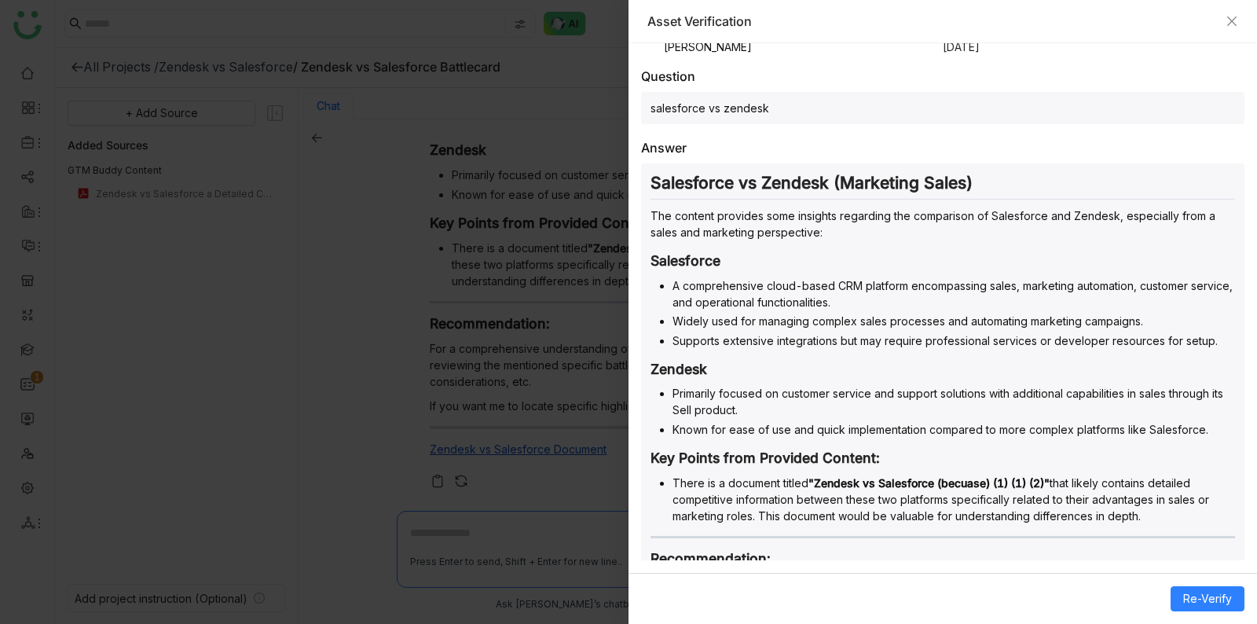
scroll to position [350, 0]
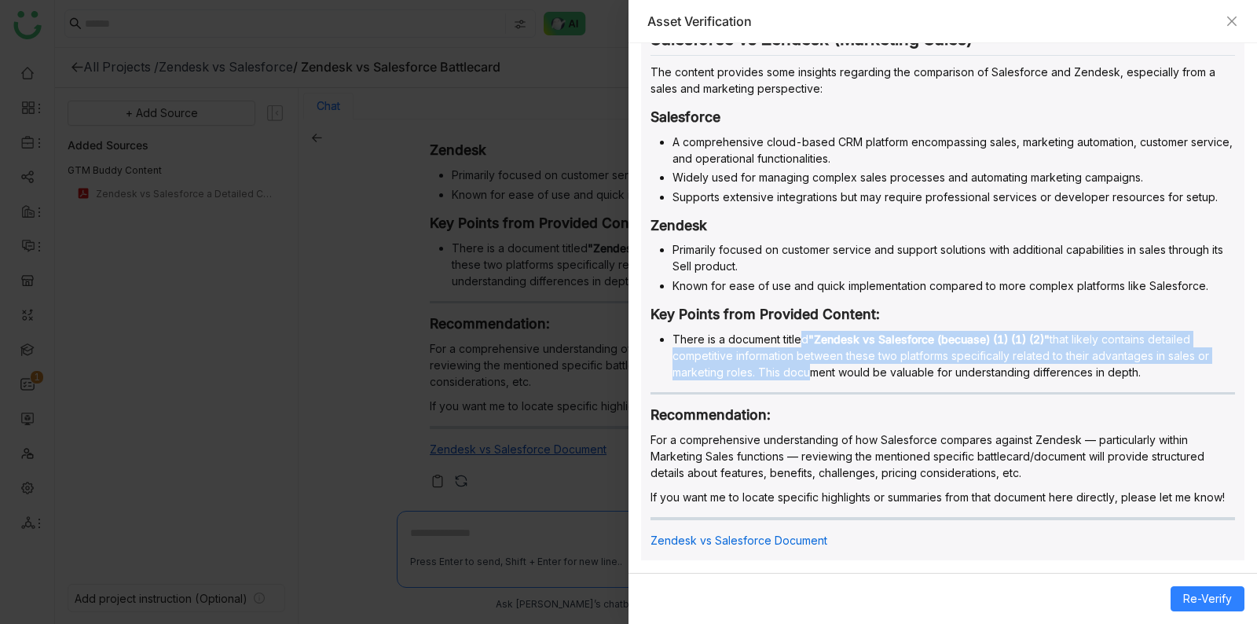
drag, startPoint x: 801, startPoint y: 360, endPoint x: 801, endPoint y: 330, distance: 29.9
click at [801, 331] on li "There is a document titled "Zendesk vs Salesforce (becuase) (1) (1) (2)" that l…" at bounding box center [954, 356] width 563 height 50
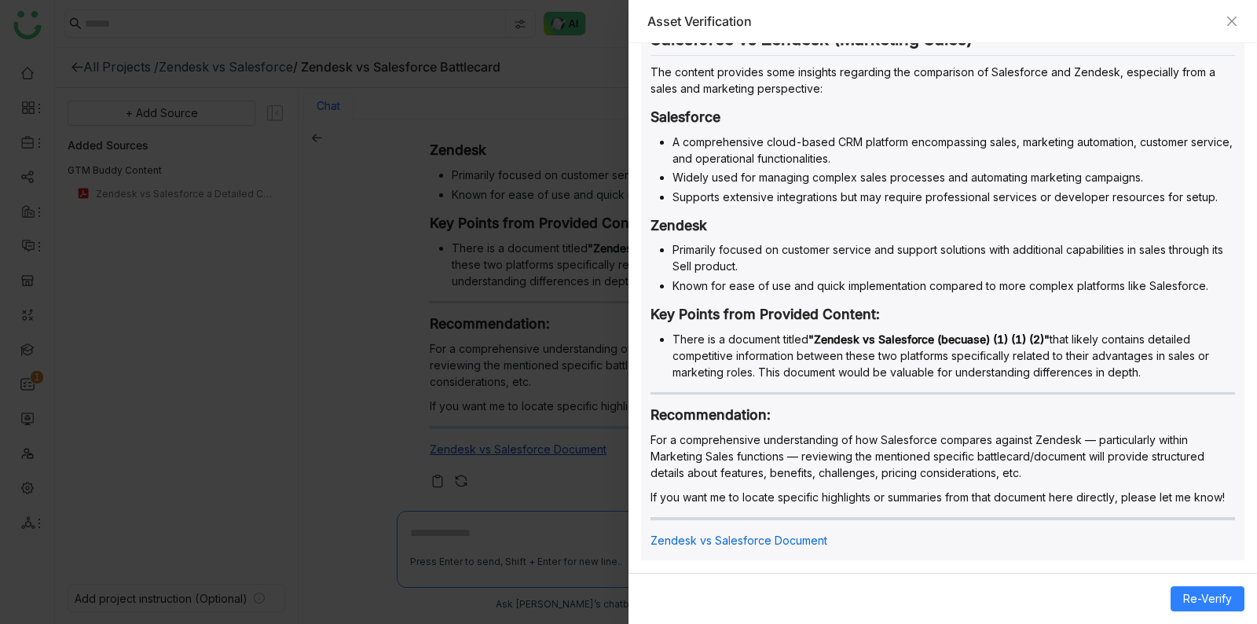
click at [801, 344] on li "There is a document titled "Zendesk vs Salesforce (becuase) (1) (1) (2)" that l…" at bounding box center [954, 356] width 563 height 50
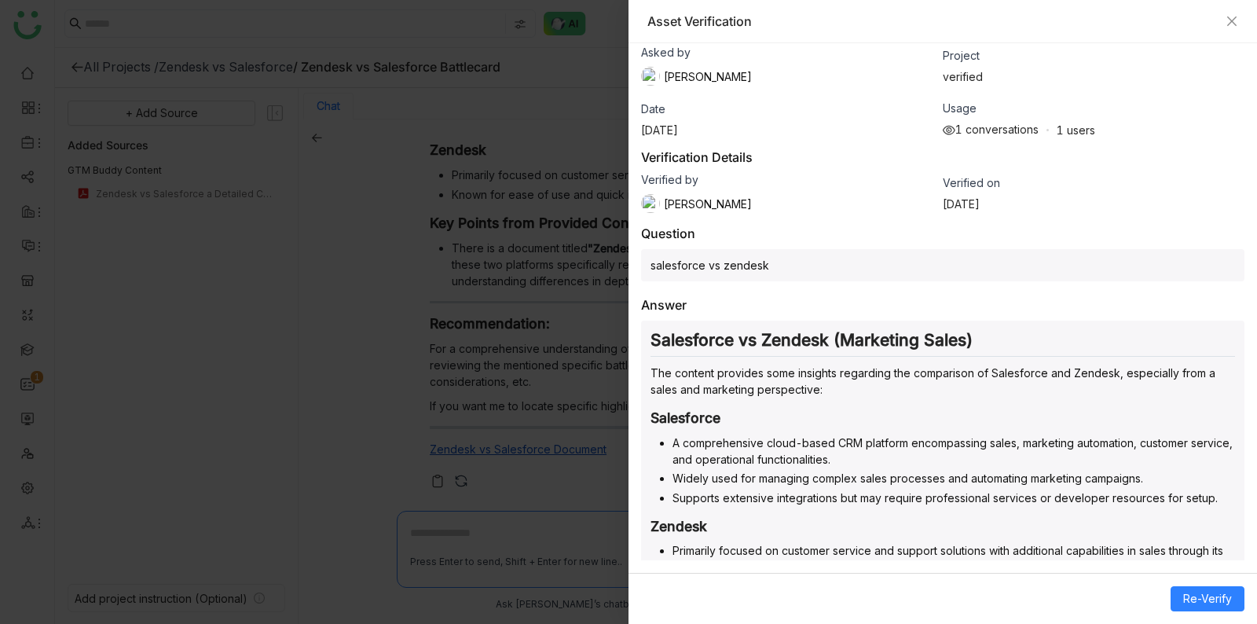
scroll to position [0, 0]
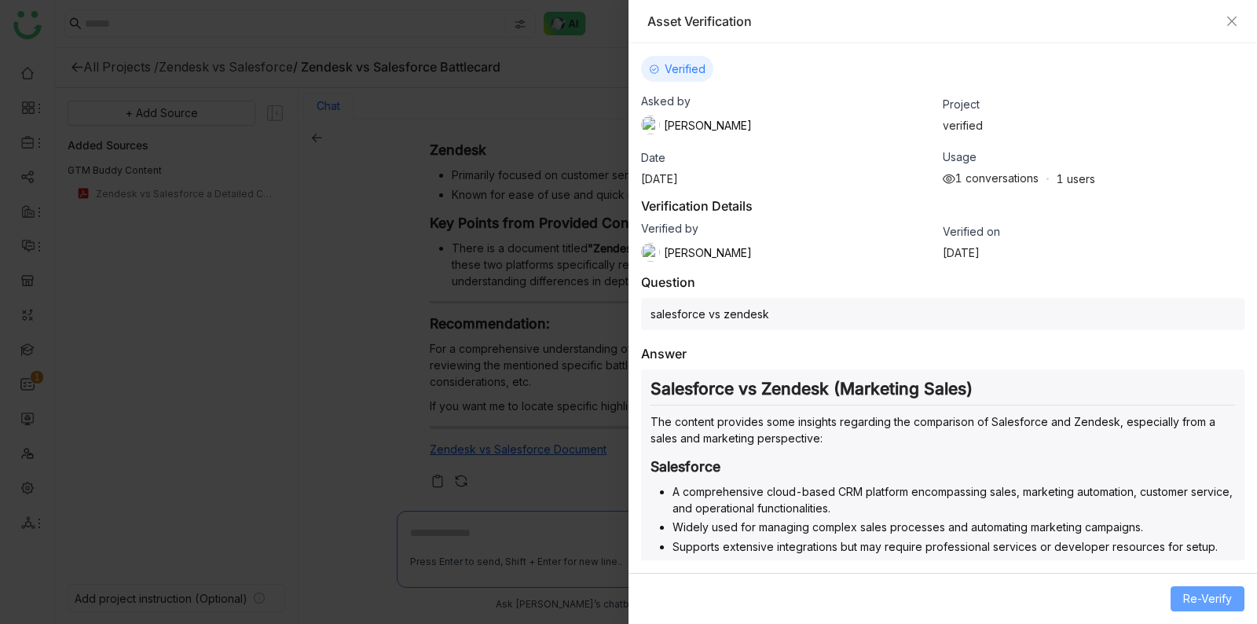
click at [1217, 596] on span "Re-Verify" at bounding box center [1207, 598] width 49 height 17
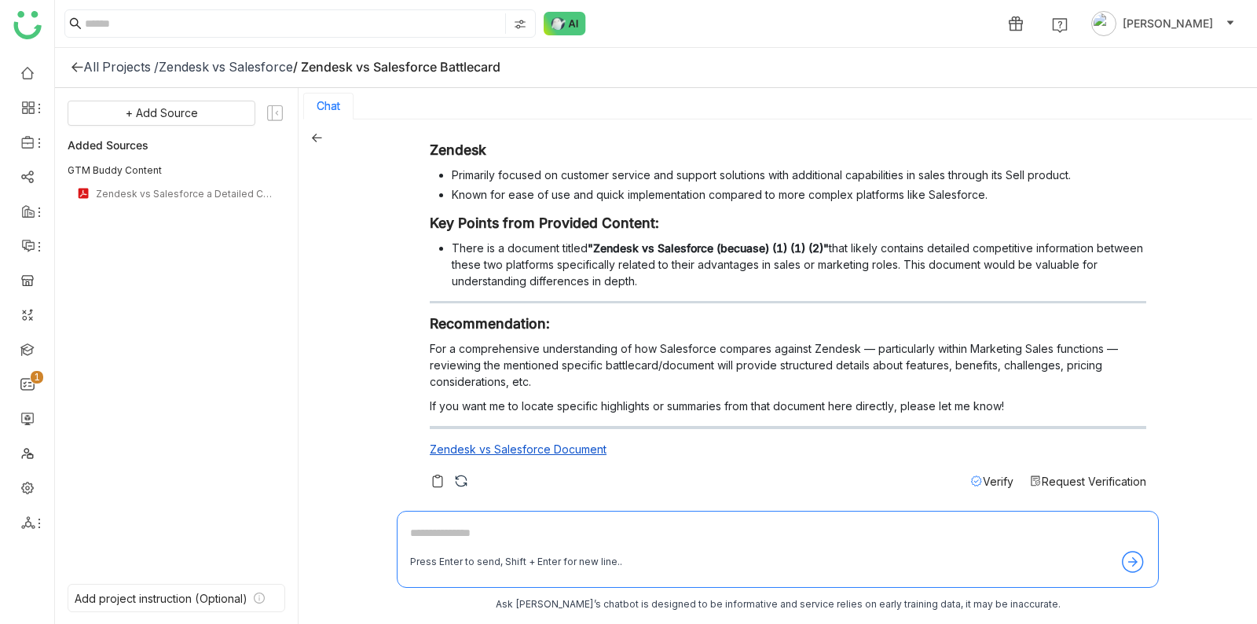
click at [996, 475] on span "Verify" at bounding box center [998, 481] width 31 height 13
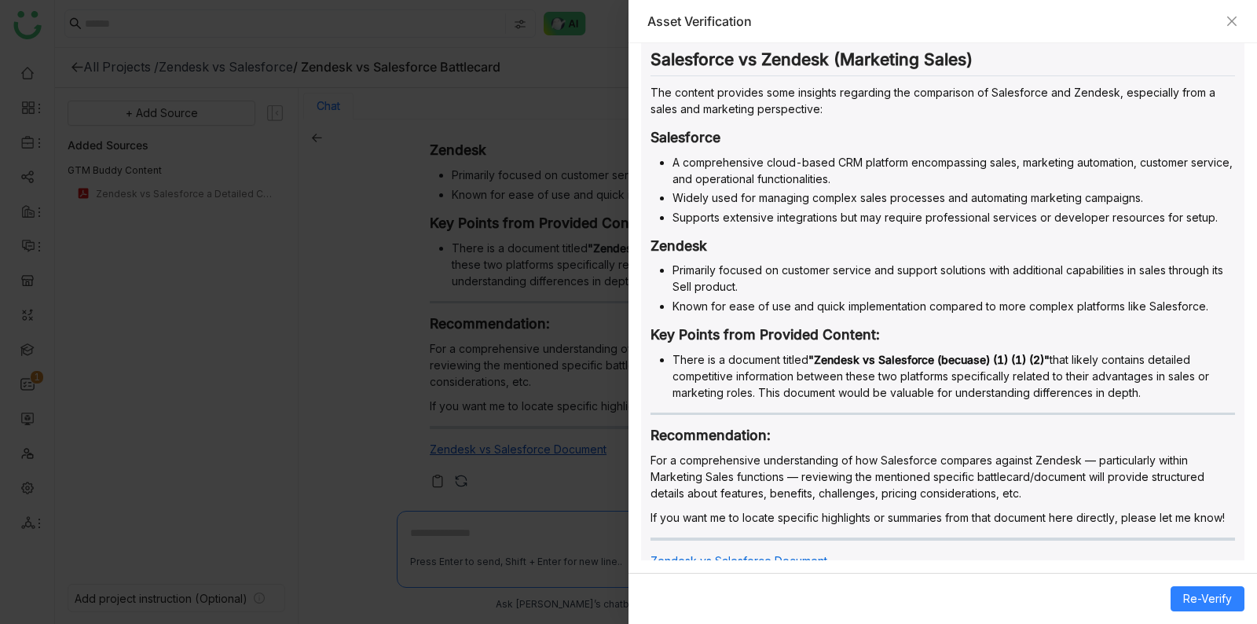
scroll to position [325, 0]
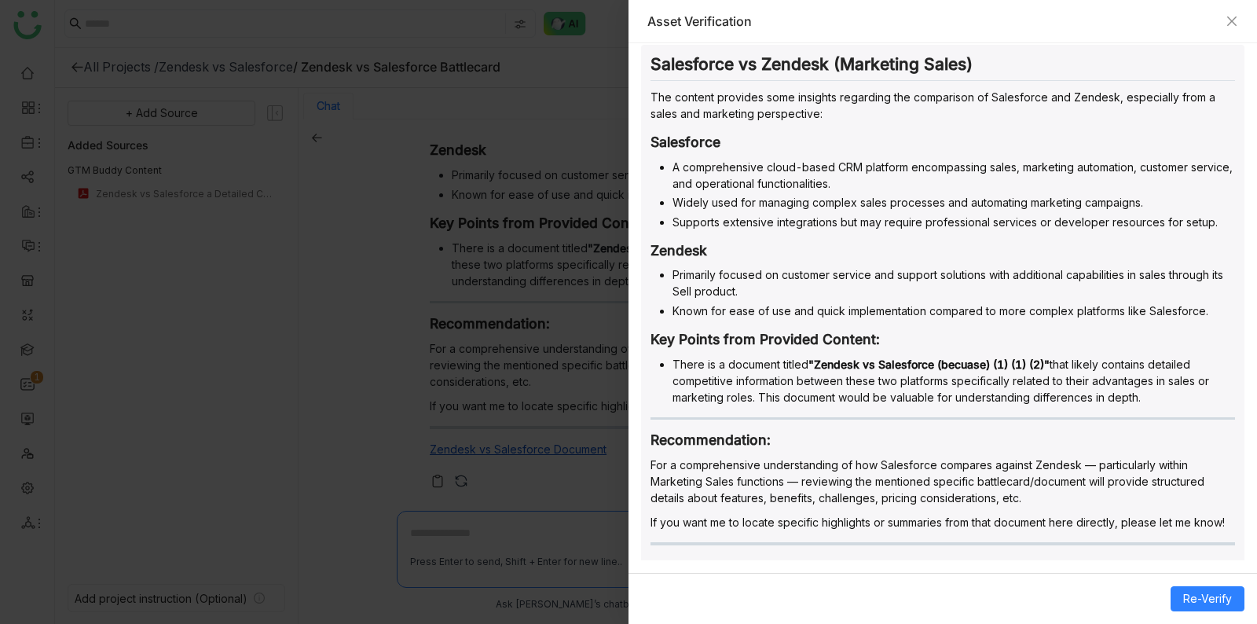
click at [567, 376] on div at bounding box center [628, 312] width 1257 height 624
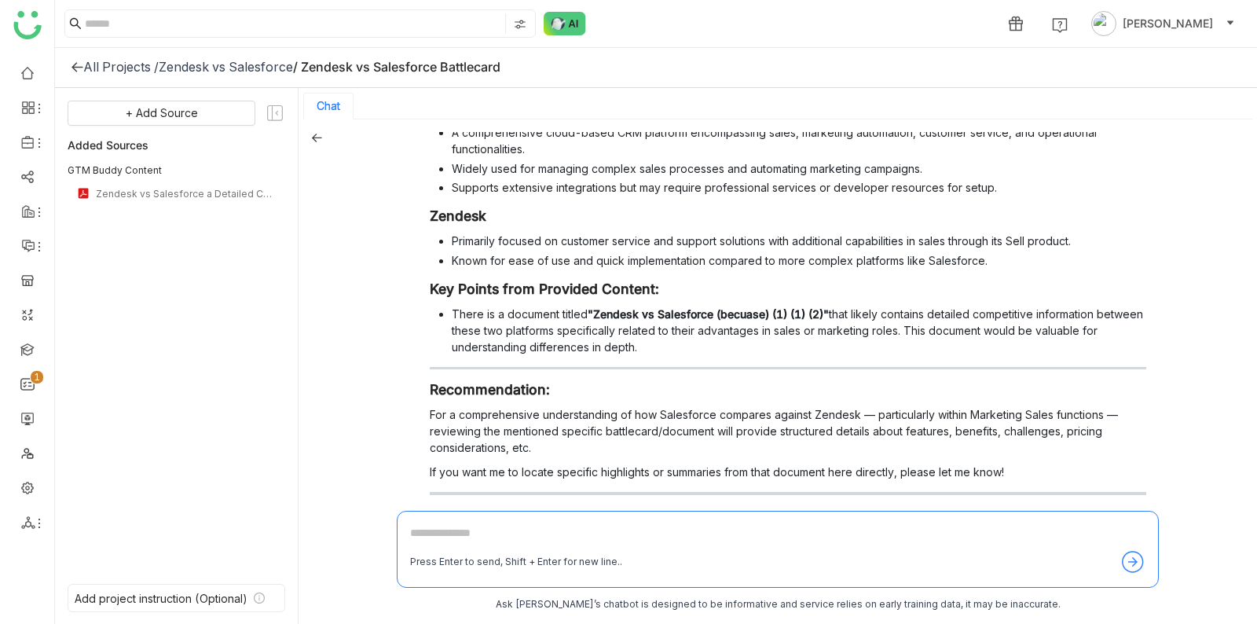
scroll to position [321, 0]
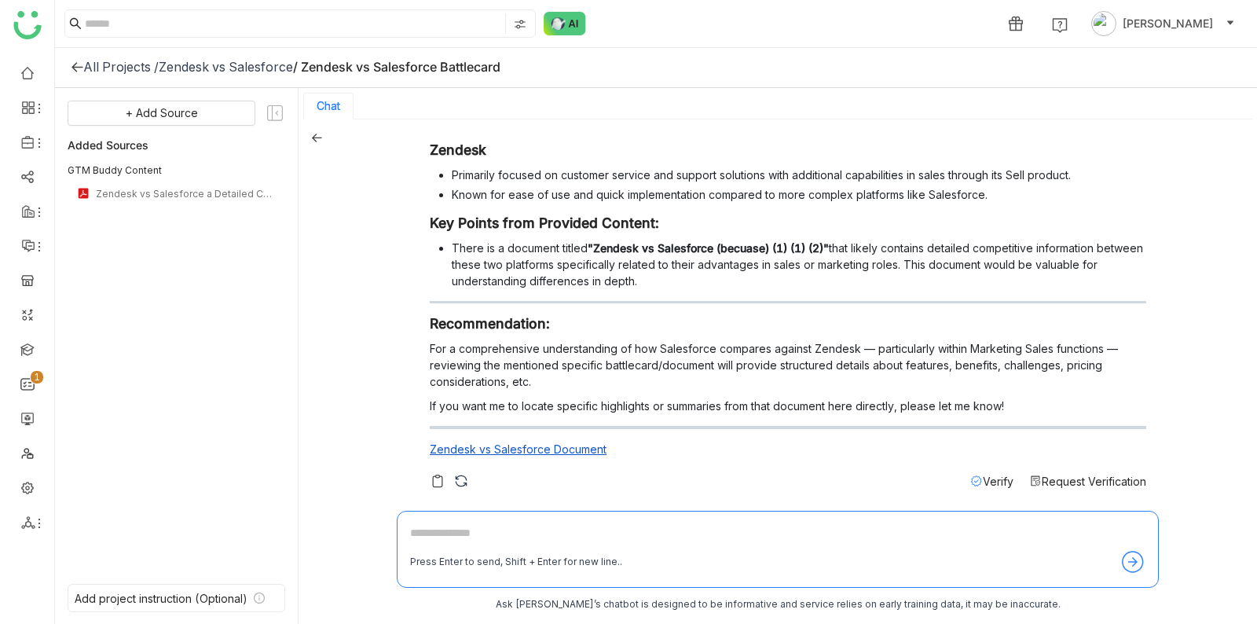
click at [985, 479] on span "Verify" at bounding box center [998, 481] width 31 height 13
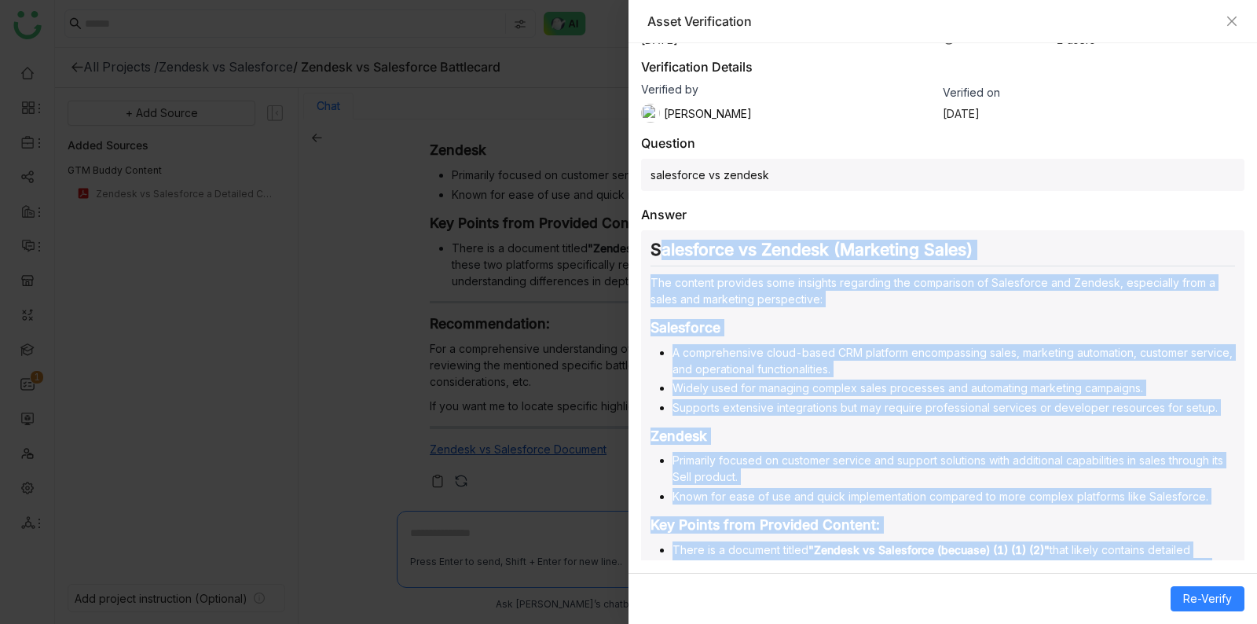
drag, startPoint x: 659, startPoint y: 384, endPoint x: 1159, endPoint y: 600, distance: 544.5
click at [1160, 600] on div "Verified Asked by Veena Pulicharla Project verified Date Aug 18, 2025 Usage 1 c…" at bounding box center [943, 333] width 629 height 581
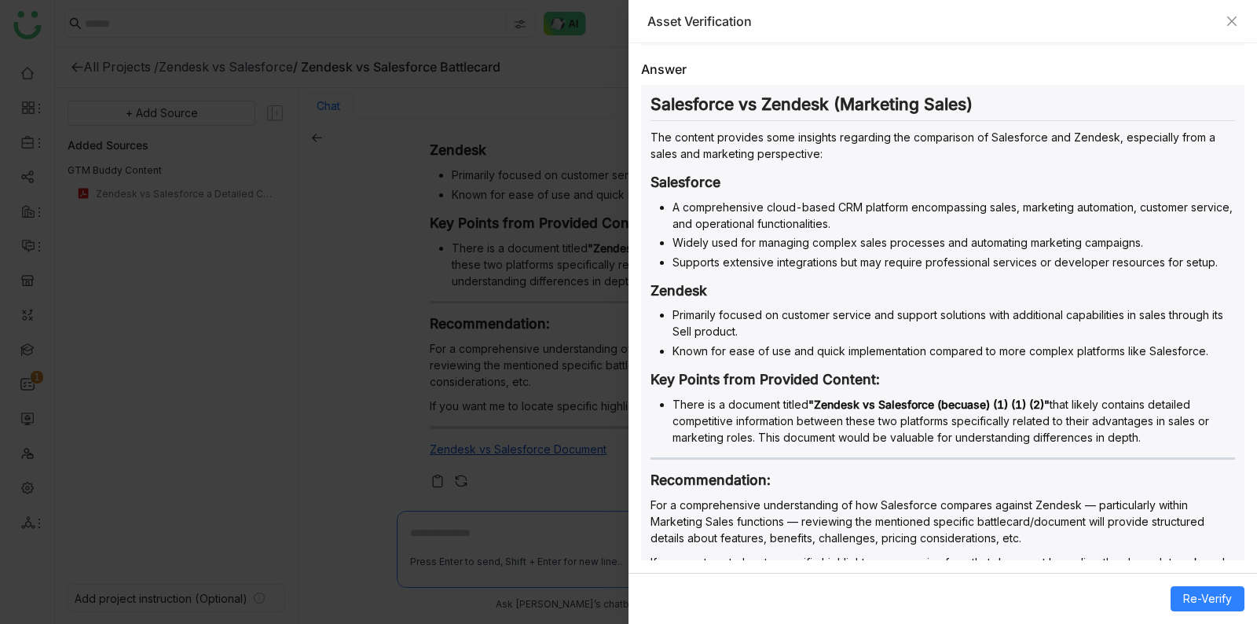
click at [442, 187] on div at bounding box center [628, 312] width 1257 height 624
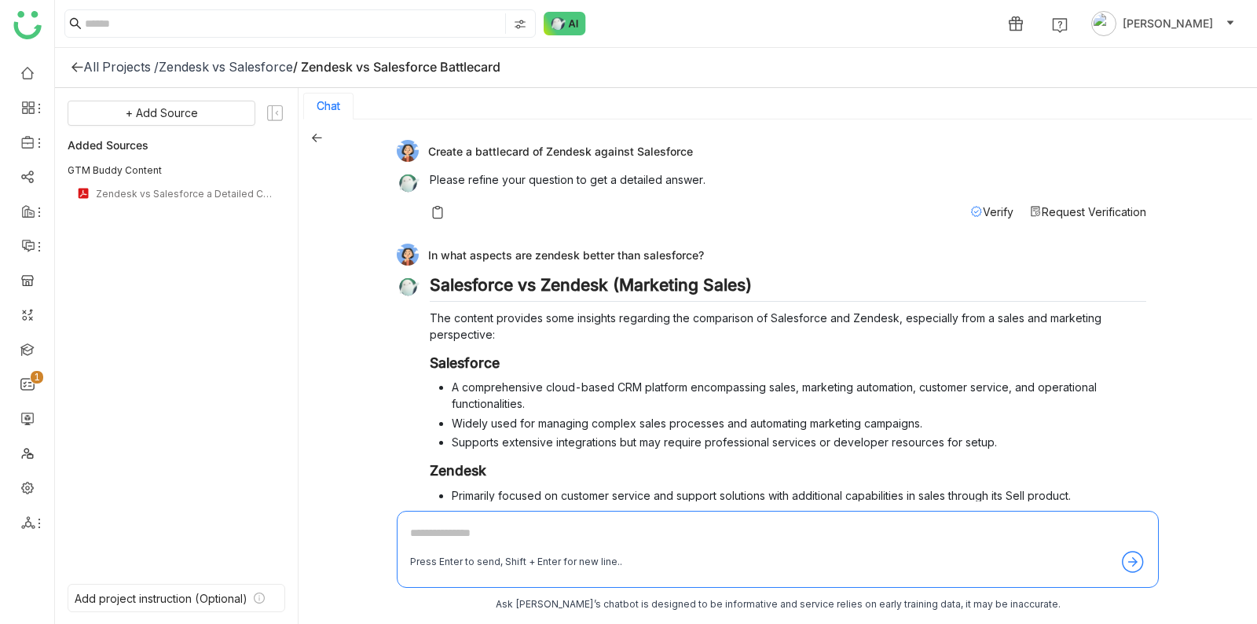
scroll to position [321, 0]
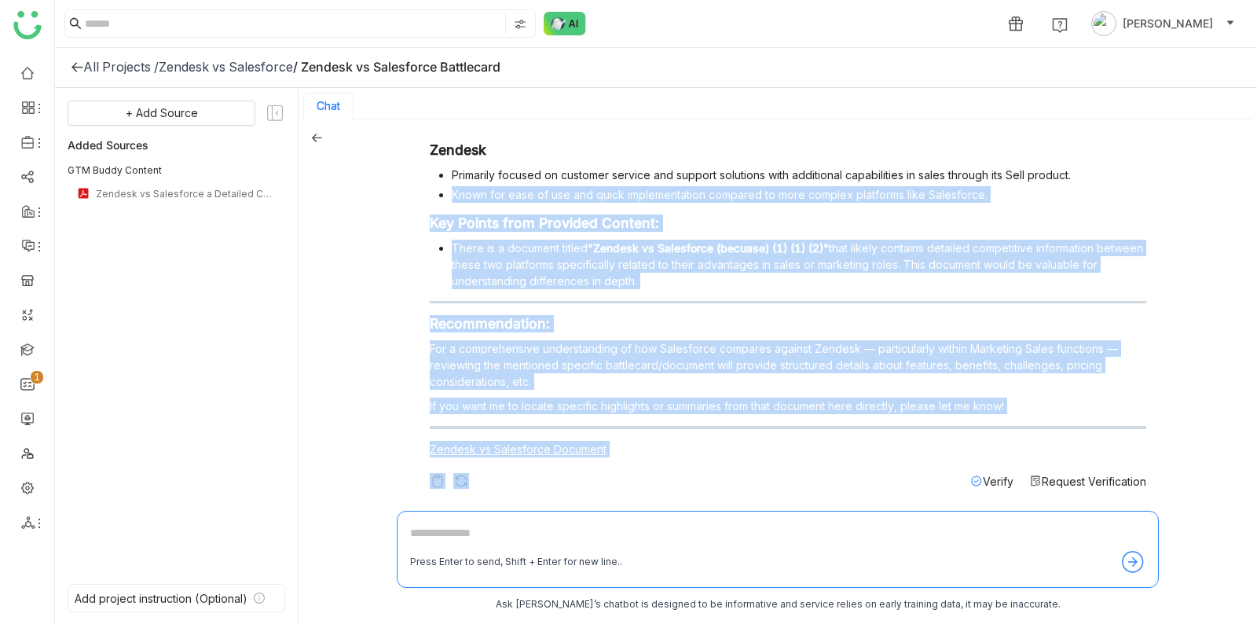
drag, startPoint x: 943, startPoint y: 182, endPoint x: 793, endPoint y: 446, distance: 303.7
click at [794, 469] on div "Salesforce vs Zendesk (Marketing Sales) The content provides some insights rega…" at bounding box center [788, 221] width 717 height 535
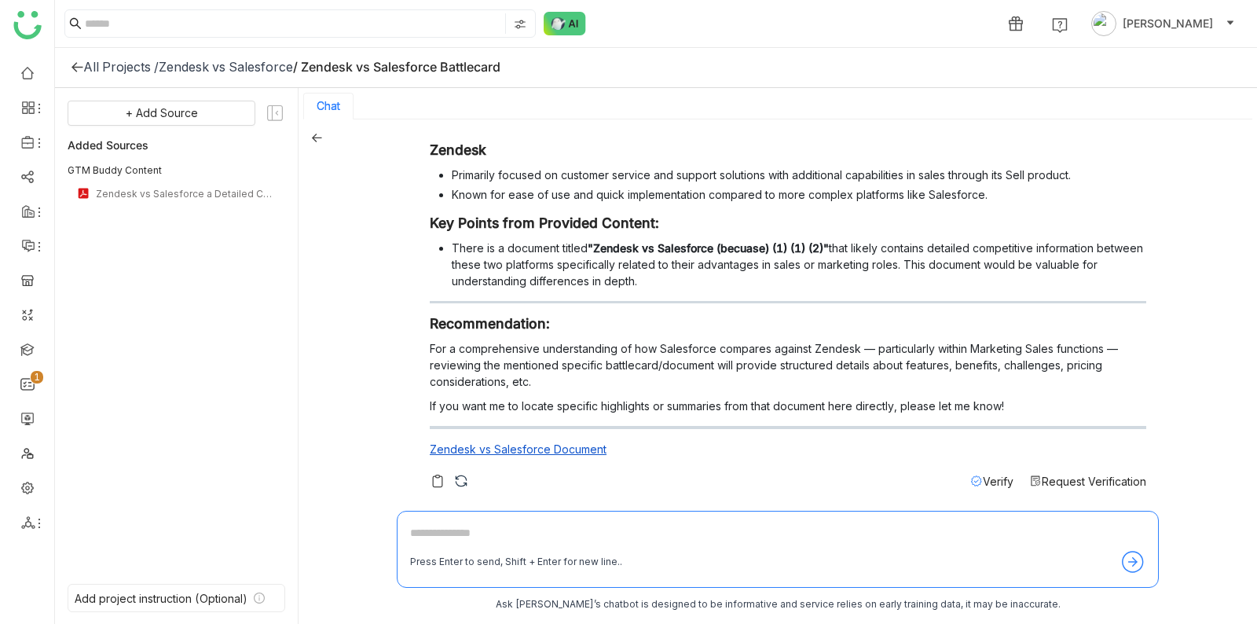
click at [805, 269] on li "There is a document titled "Zendesk vs Salesforce (becuase) (1) (1) (2)" that l…" at bounding box center [799, 265] width 695 height 50
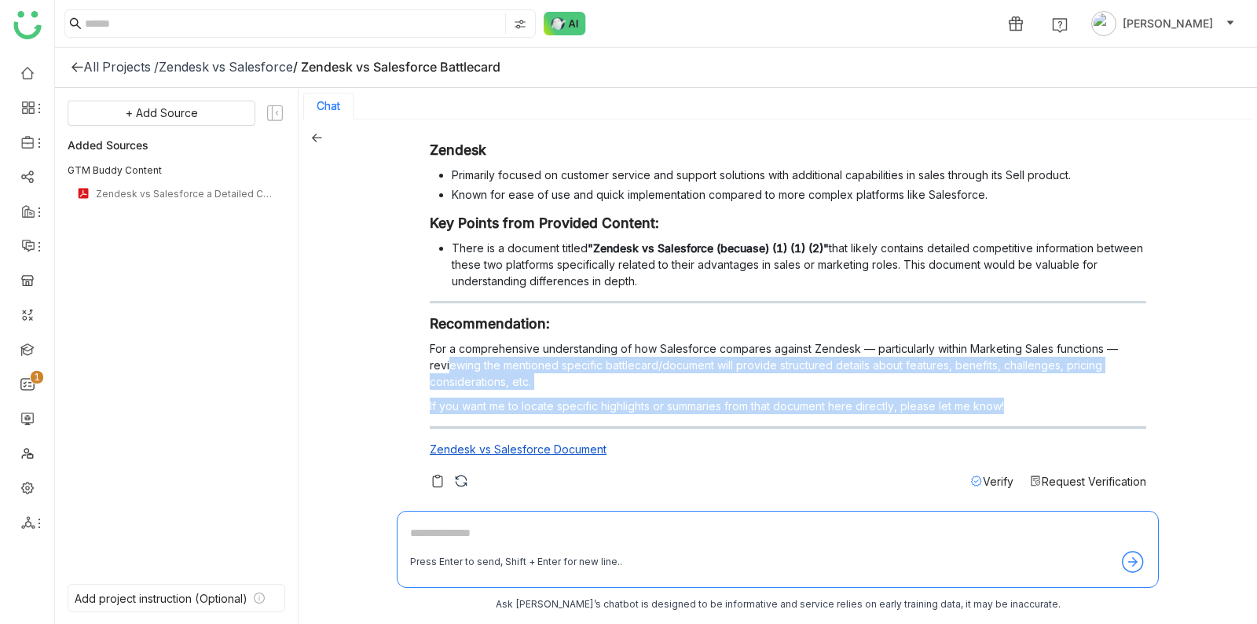
drag, startPoint x: 757, startPoint y: 422, endPoint x: 473, endPoint y: 354, distance: 291.8
click at [457, 361] on div "Salesforce vs Zendesk (Marketing Sales) The content provides some insights rega…" at bounding box center [788, 209] width 717 height 511
click at [473, 354] on p "For a comprehensive understanding of how Salesforce compares against Zendesk — …" at bounding box center [788, 365] width 717 height 50
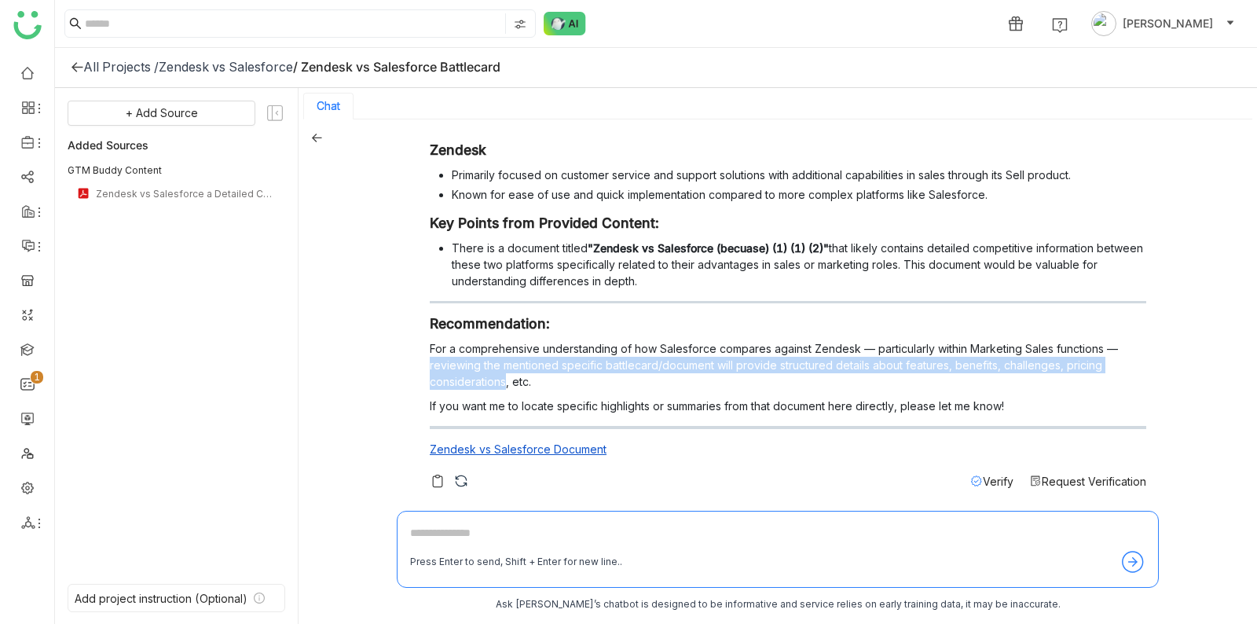
drag, startPoint x: 473, startPoint y: 354, endPoint x: 475, endPoint y: 375, distance: 21.3
click at [475, 373] on p "For a comprehensive understanding of how Salesforce compares against Zendesk — …" at bounding box center [788, 365] width 717 height 50
click at [475, 375] on p "For a comprehensive understanding of how Salesforce compares against Zendesk — …" at bounding box center [788, 365] width 717 height 50
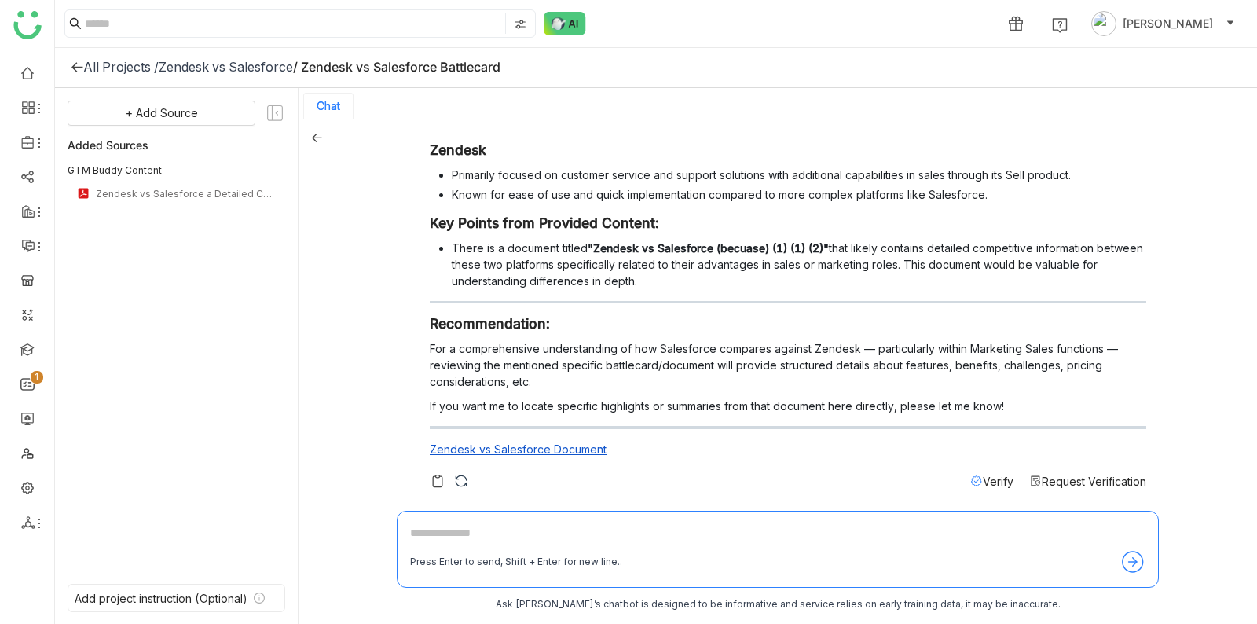
click at [985, 480] on span "Verify" at bounding box center [998, 481] width 31 height 13
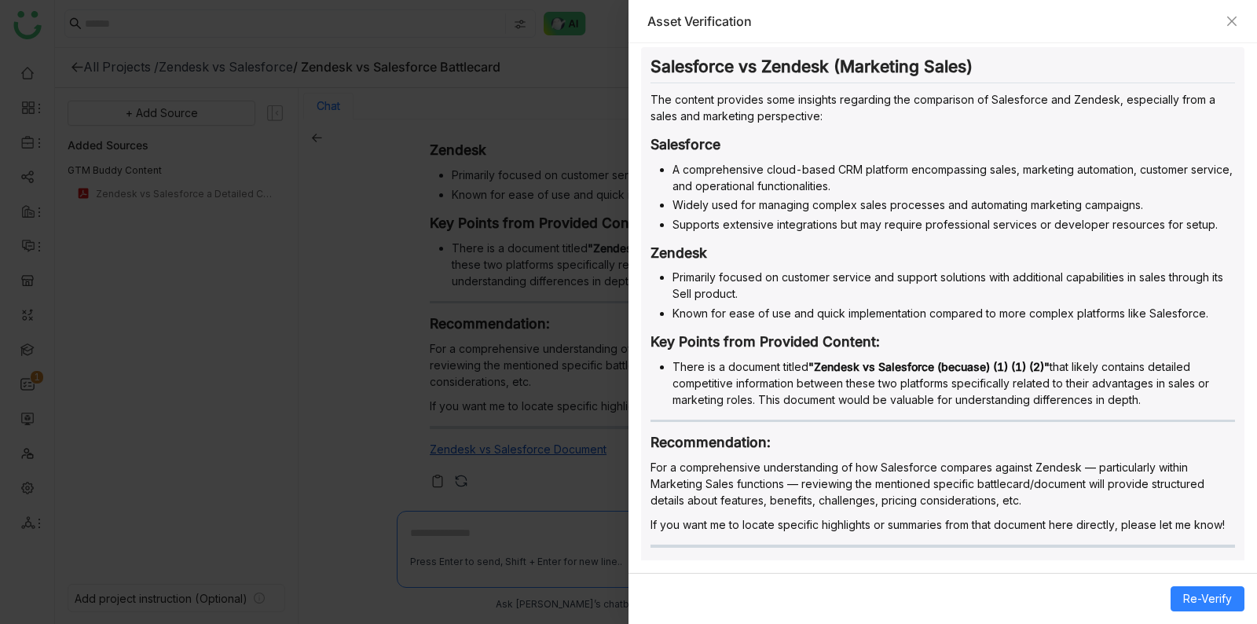
scroll to position [350, 0]
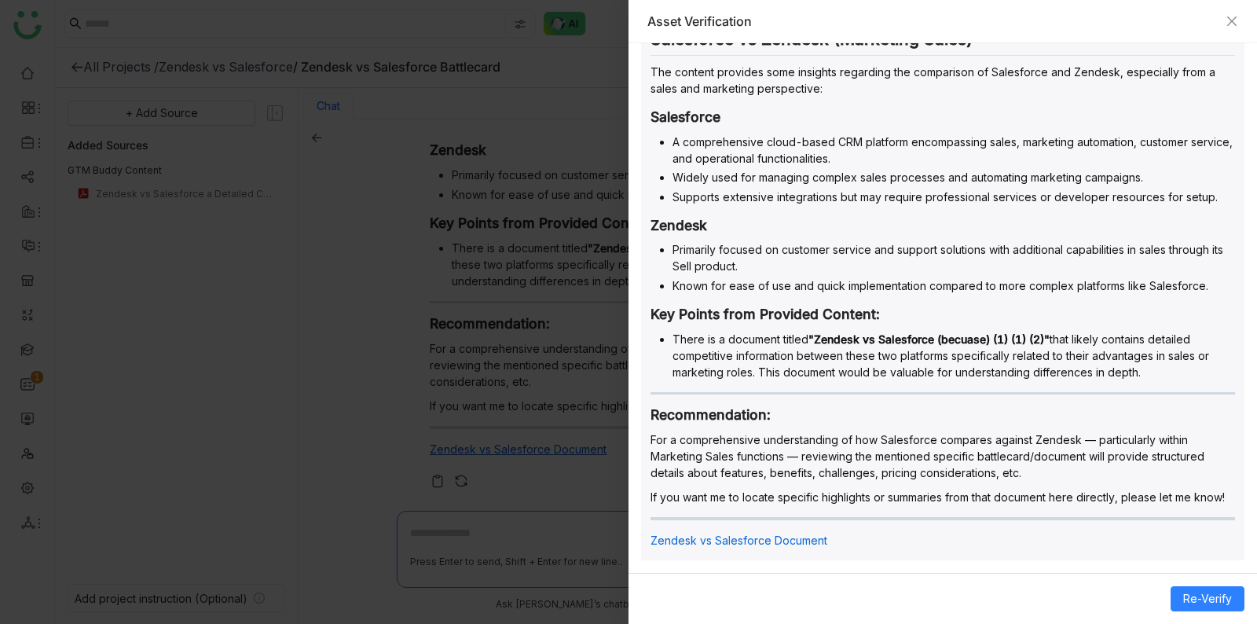
click at [566, 471] on div at bounding box center [628, 312] width 1257 height 624
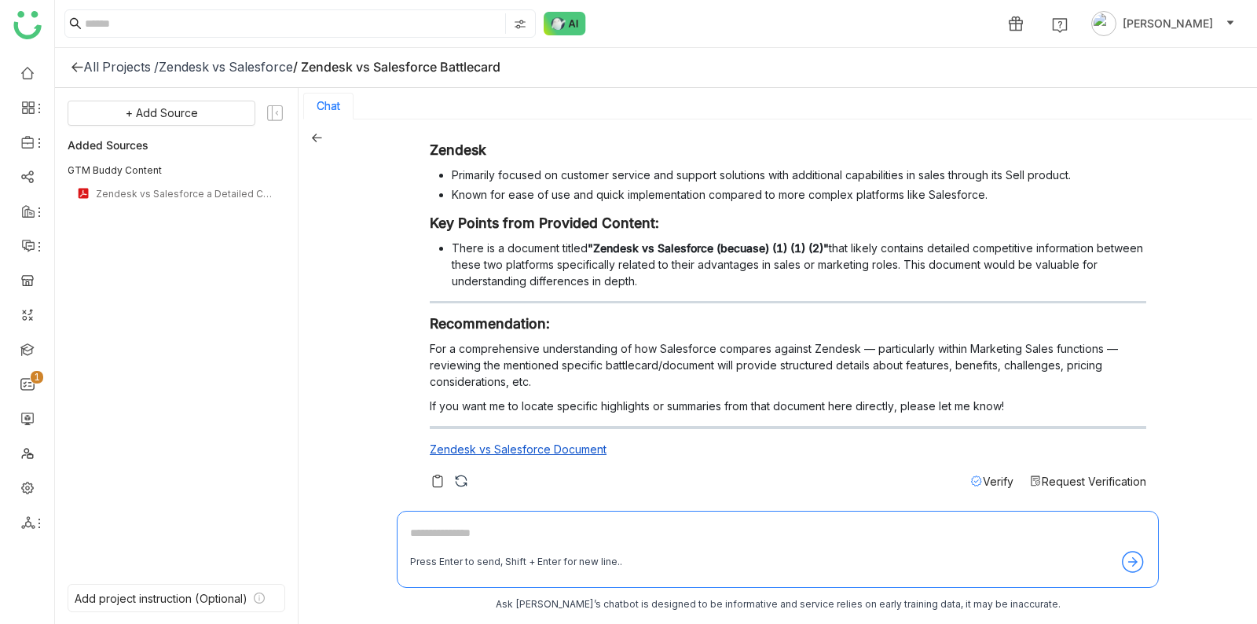
click at [1096, 460] on div "Salesforce vs Zendesk (Marketing Sales) The content provides some insights rega…" at bounding box center [788, 209] width 717 height 511
click at [1096, 475] on span "Request Verification" at bounding box center [1094, 481] width 105 height 13
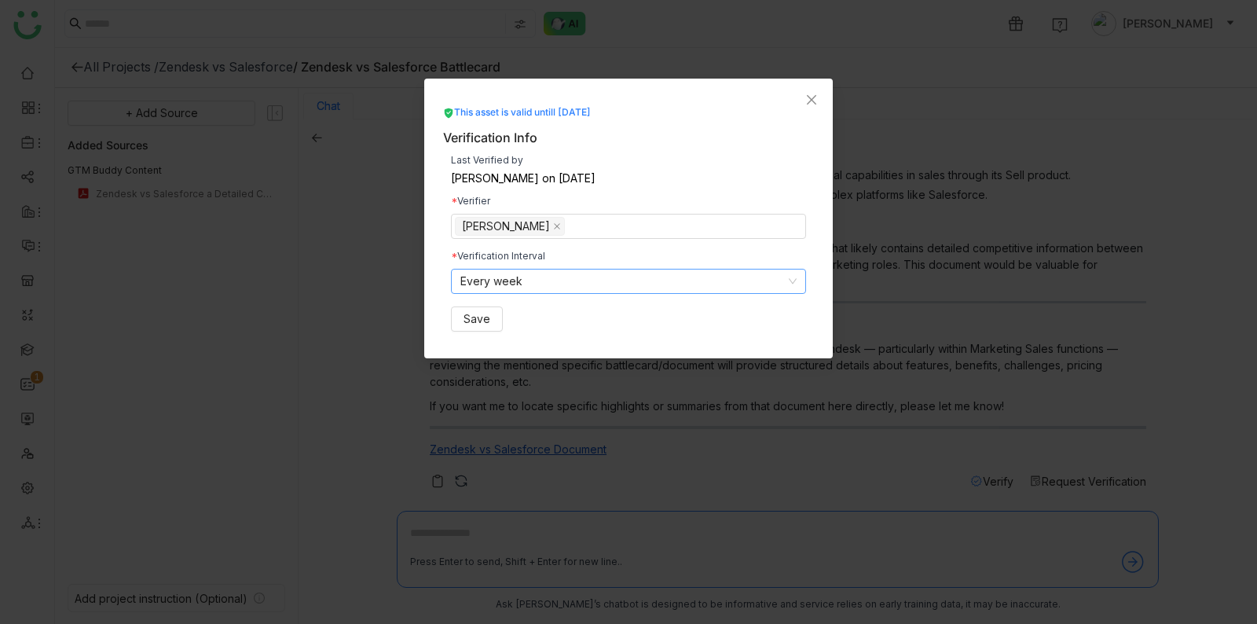
click at [600, 271] on nz-select-item "Every week" at bounding box center [628, 282] width 336 height 24
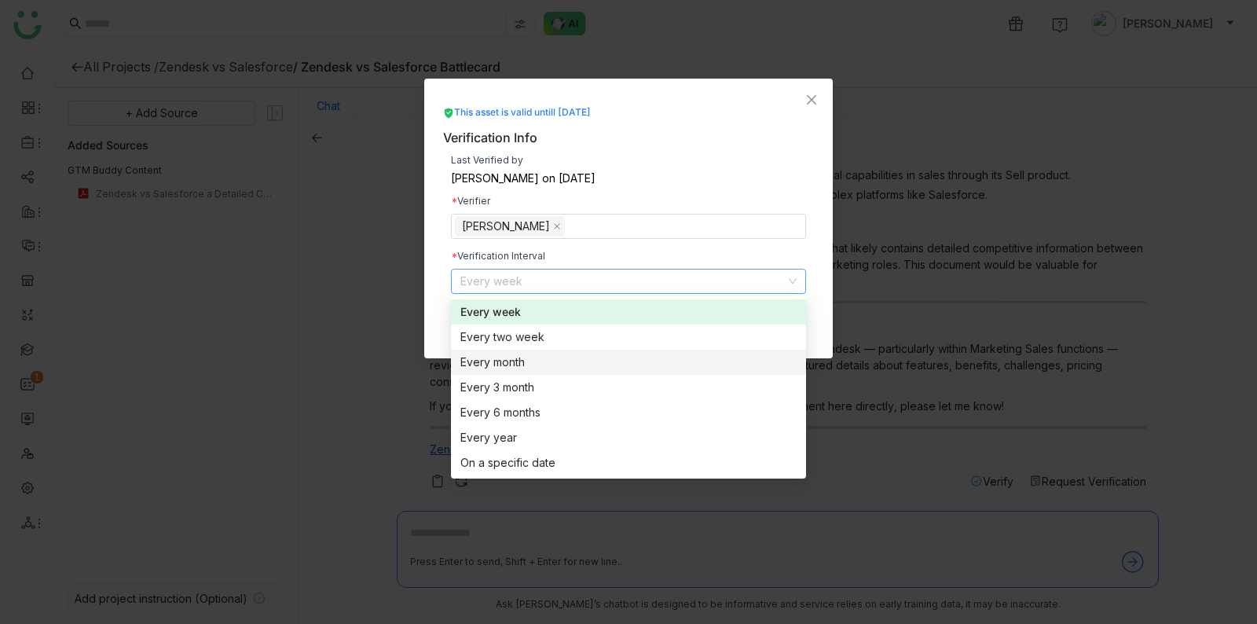
click at [613, 355] on div "Every month" at bounding box center [628, 362] width 336 height 17
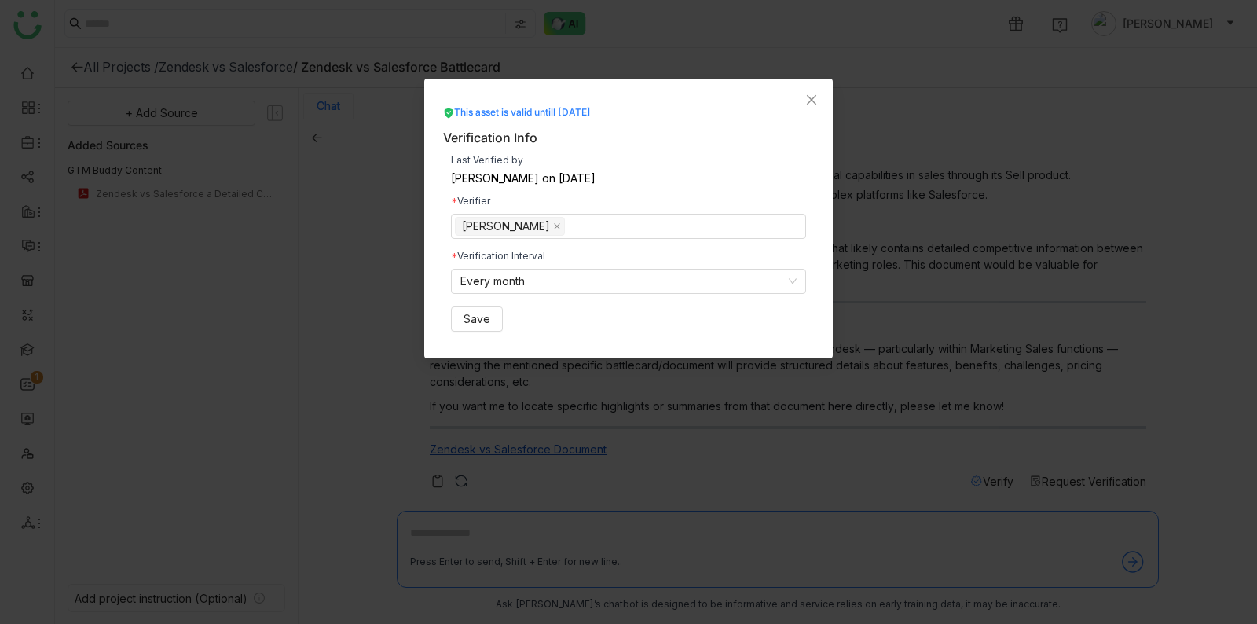
click at [603, 300] on div "Last Verified by Shreya Muralikrishna on Aug 19, 2025 Verifier Azam Hussain Ver…" at bounding box center [628, 244] width 371 height 192
click at [603, 288] on nz-select-item "Every month" at bounding box center [628, 282] width 336 height 24
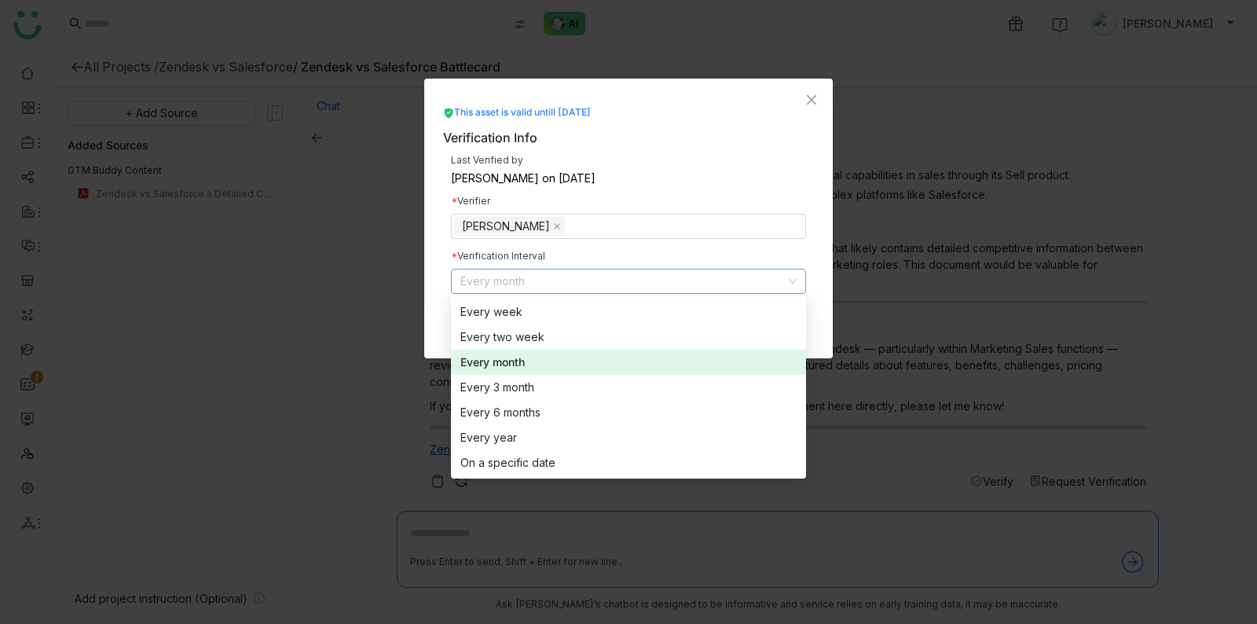
click at [611, 365] on div "Every month" at bounding box center [628, 362] width 336 height 17
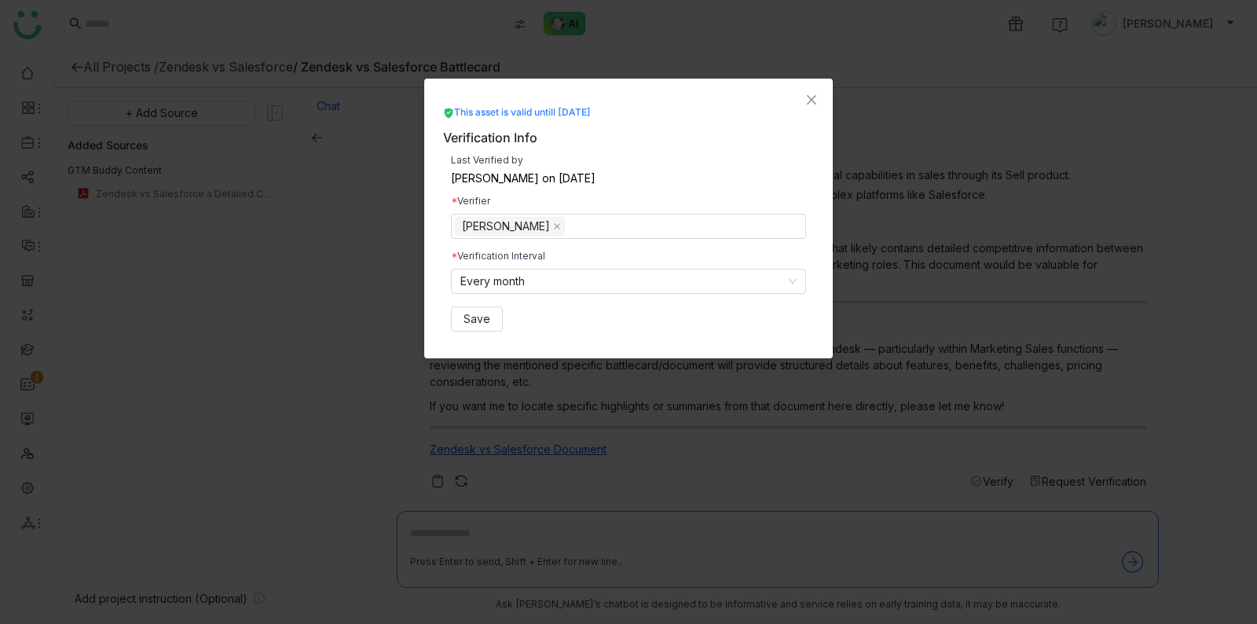
click at [615, 396] on nz-modal-container "This asset is valid untill Aug 26, 2025 Verification Info Last Verified by Shre…" at bounding box center [628, 312] width 1257 height 624
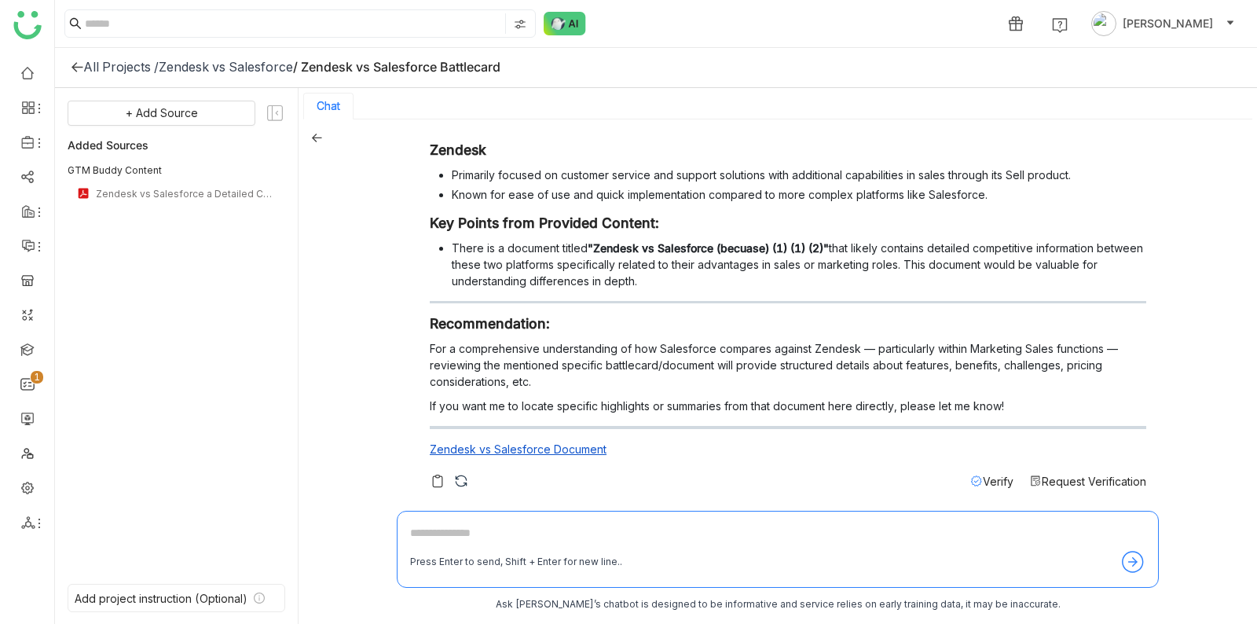
click at [706, 365] on p "For a comprehensive understanding of how Salesforce compares against Zendesk — …" at bounding box center [788, 365] width 717 height 50
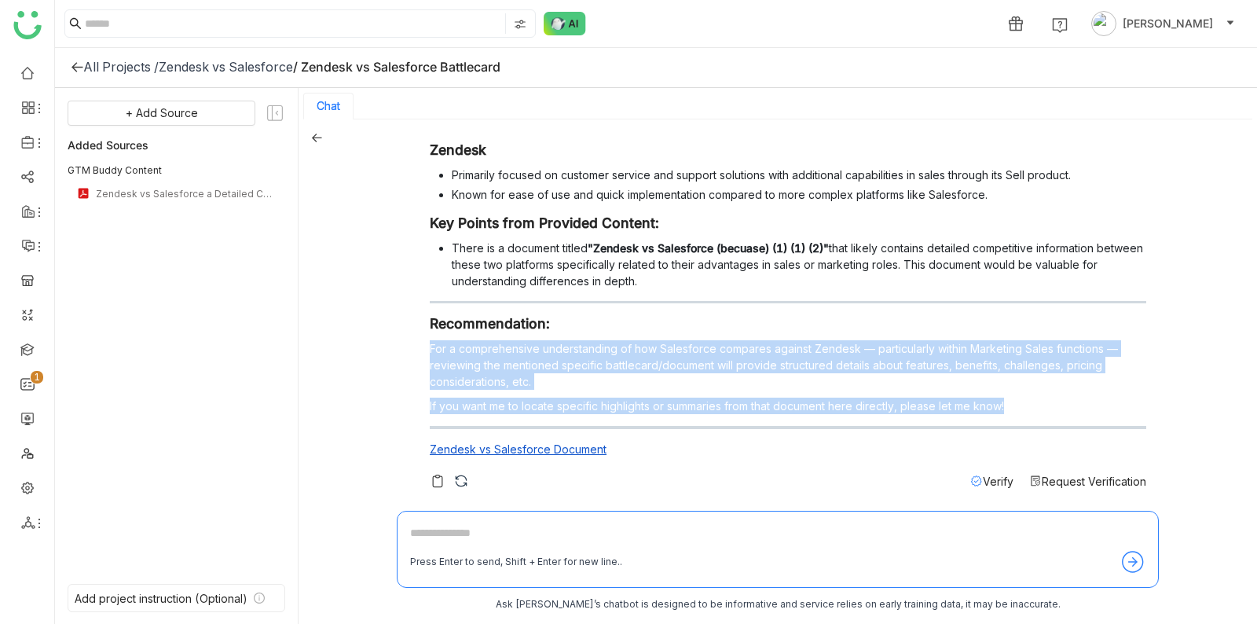
drag, startPoint x: 706, startPoint y: 365, endPoint x: 702, endPoint y: 405, distance: 40.4
click at [702, 404] on div "Salesforce vs Zendesk (Marketing Sales) The content provides some insights rega…" at bounding box center [788, 209] width 717 height 511
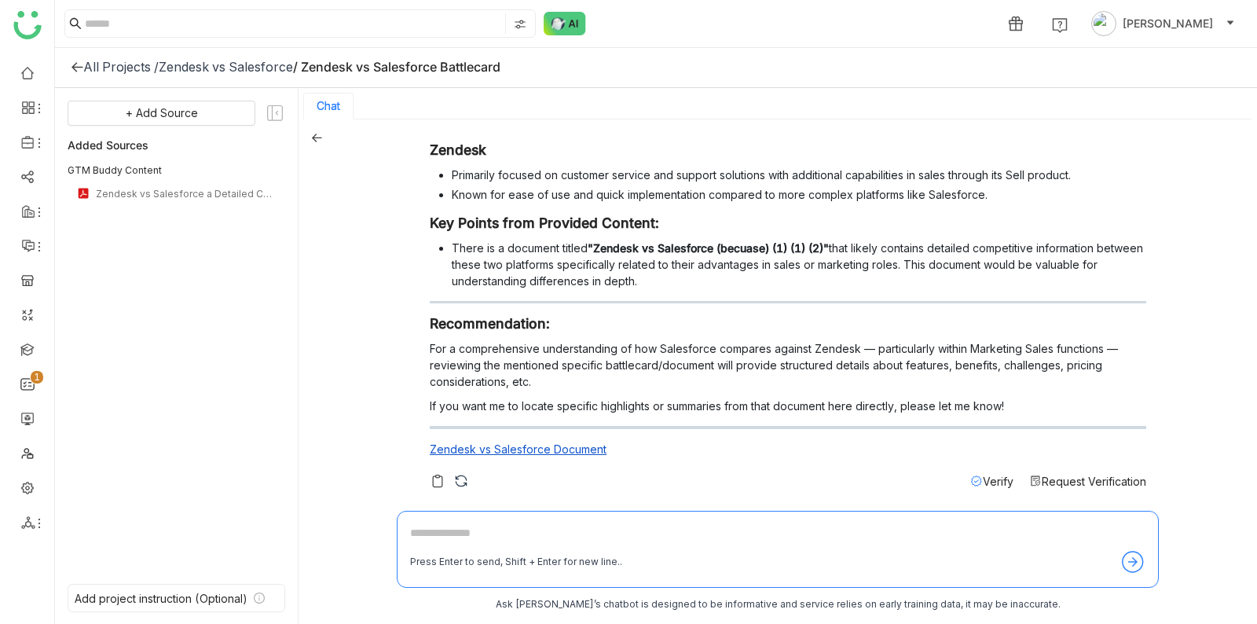
click at [702, 405] on p "If you want me to locate specific highlights or summaries from that document he…" at bounding box center [788, 406] width 717 height 17
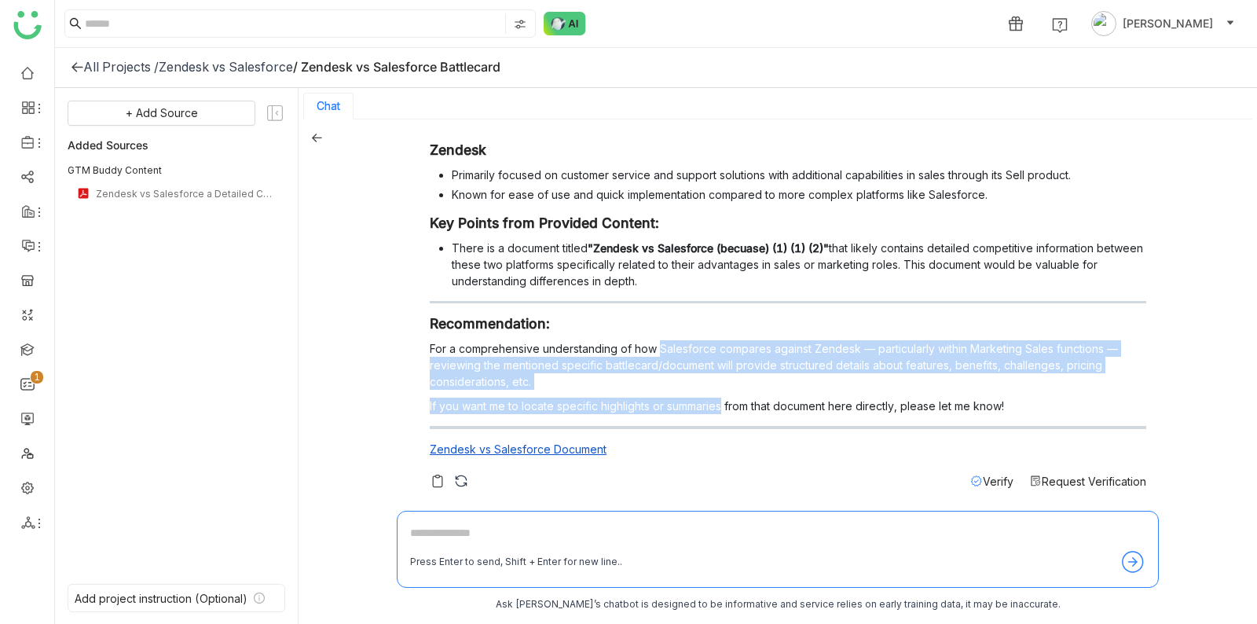
drag, startPoint x: 702, startPoint y: 405, endPoint x: 702, endPoint y: 336, distance: 69.1
click at [702, 341] on div "Salesforce vs Zendesk (Marketing Sales) The content provides some insights rega…" at bounding box center [788, 209] width 717 height 511
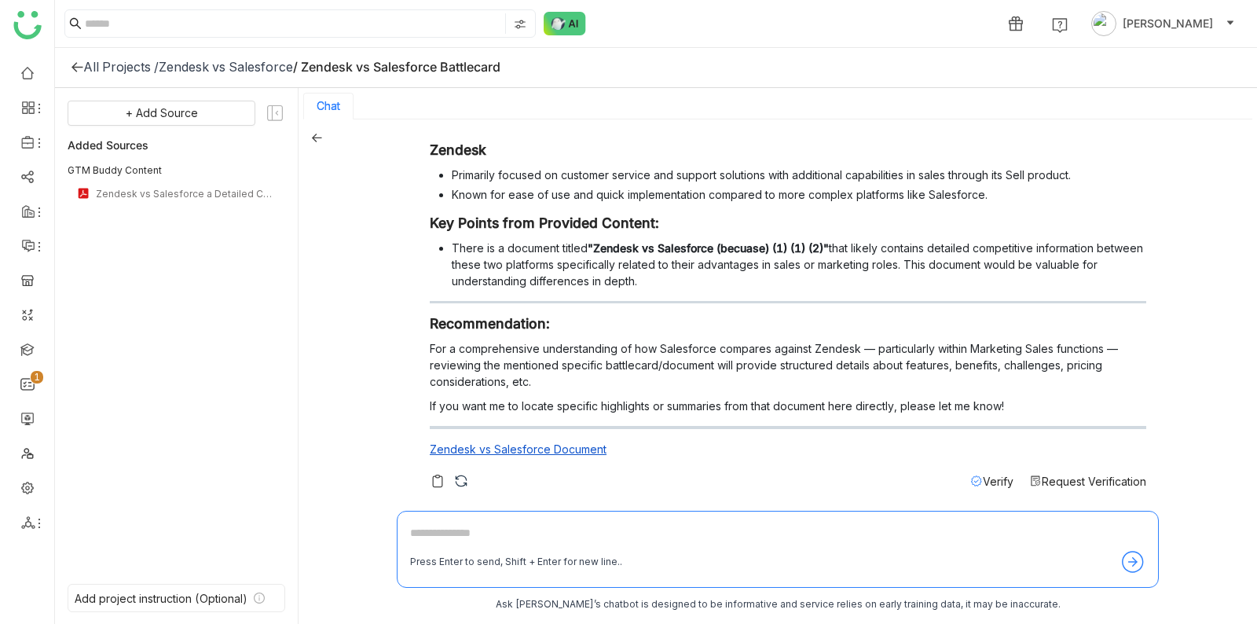
click at [702, 336] on div "Salesforce vs Zendesk (Marketing Sales) The content provides some insights rega…" at bounding box center [788, 209] width 717 height 511
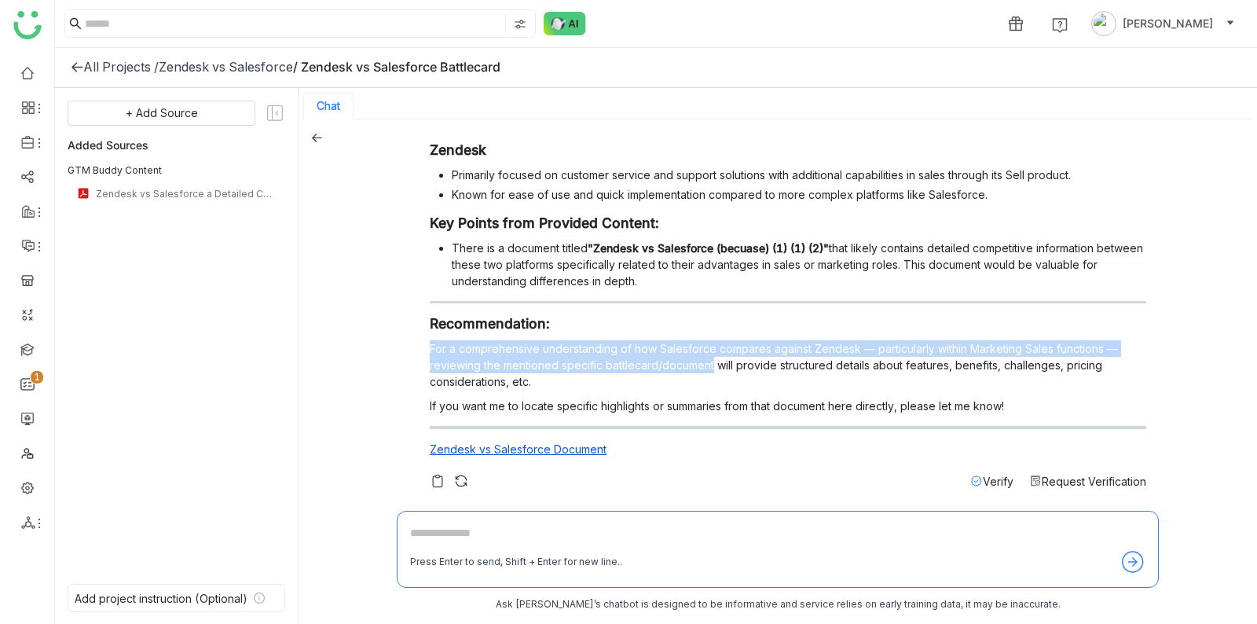
drag, startPoint x: 702, startPoint y: 336, endPoint x: 702, endPoint y: 358, distance: 22.0
click at [702, 358] on div "Salesforce vs Zendesk (Marketing Sales) The content provides some insights rega…" at bounding box center [788, 209] width 717 height 511
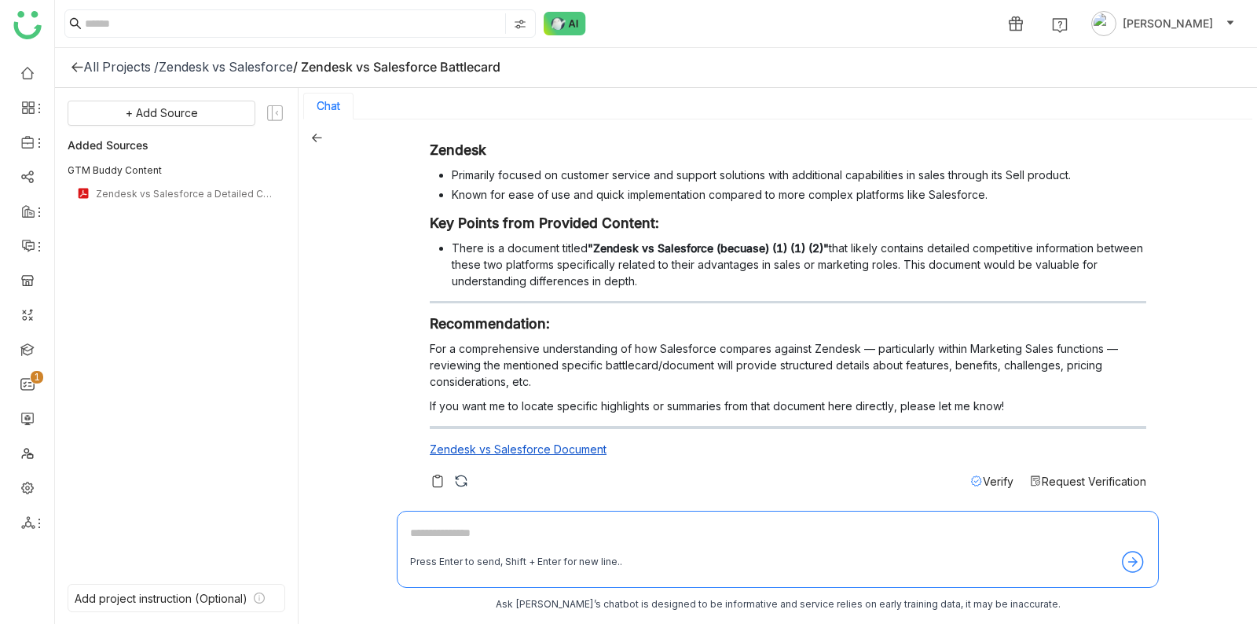
click at [716, 369] on p "For a comprehensive understanding of how Salesforce compares against Zendesk — …" at bounding box center [788, 365] width 717 height 50
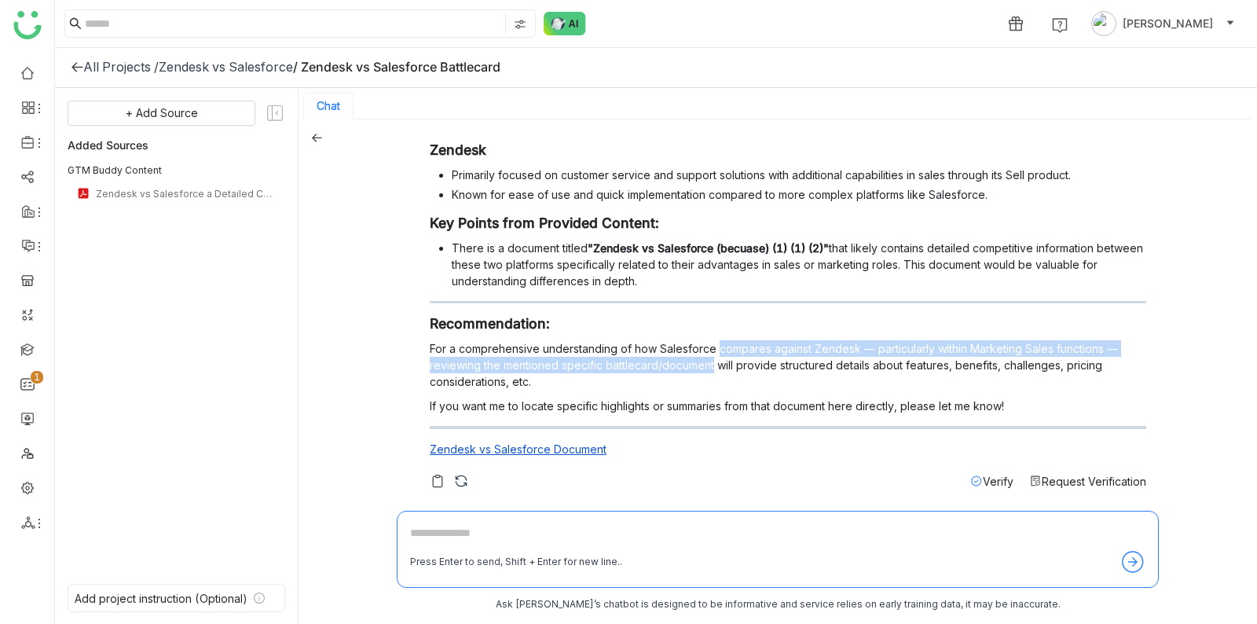
drag, startPoint x: 716, startPoint y: 342, endPoint x: 713, endPoint y: 368, distance: 26.1
click at [713, 368] on p "For a comprehensive understanding of how Salesforce compares against Zendesk — …" at bounding box center [788, 365] width 717 height 50
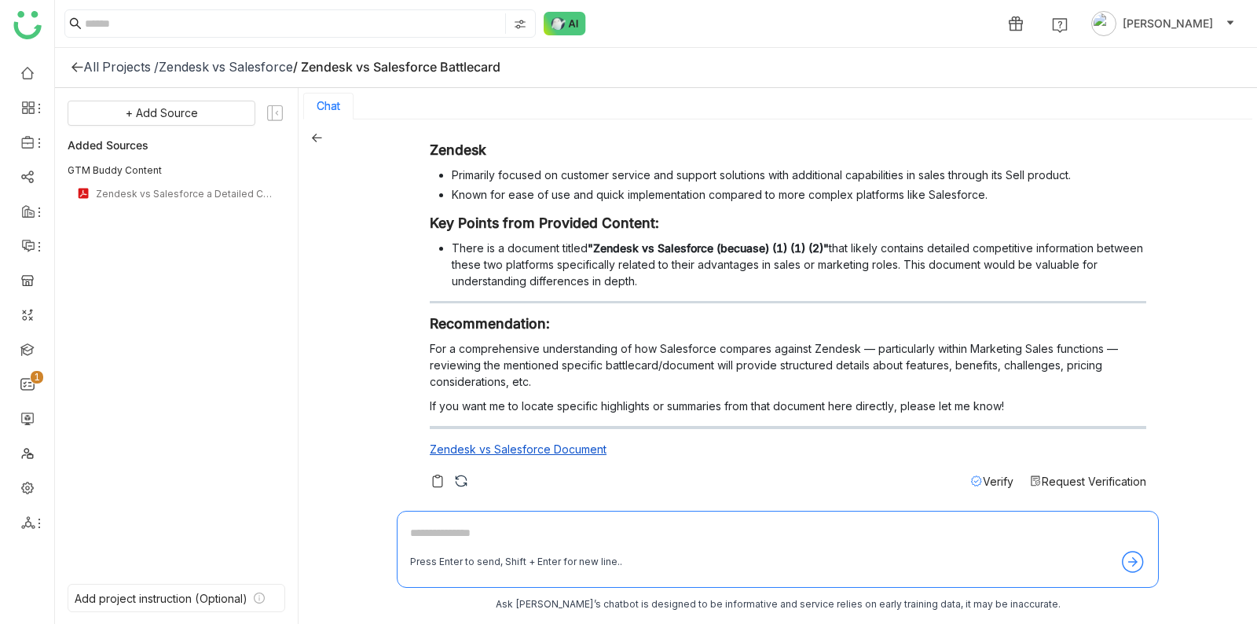
click at [713, 369] on p "For a comprehensive understanding of how Salesforce compares against Zendesk — …" at bounding box center [788, 365] width 717 height 50
click at [1106, 482] on span "Request Verification" at bounding box center [1094, 481] width 105 height 13
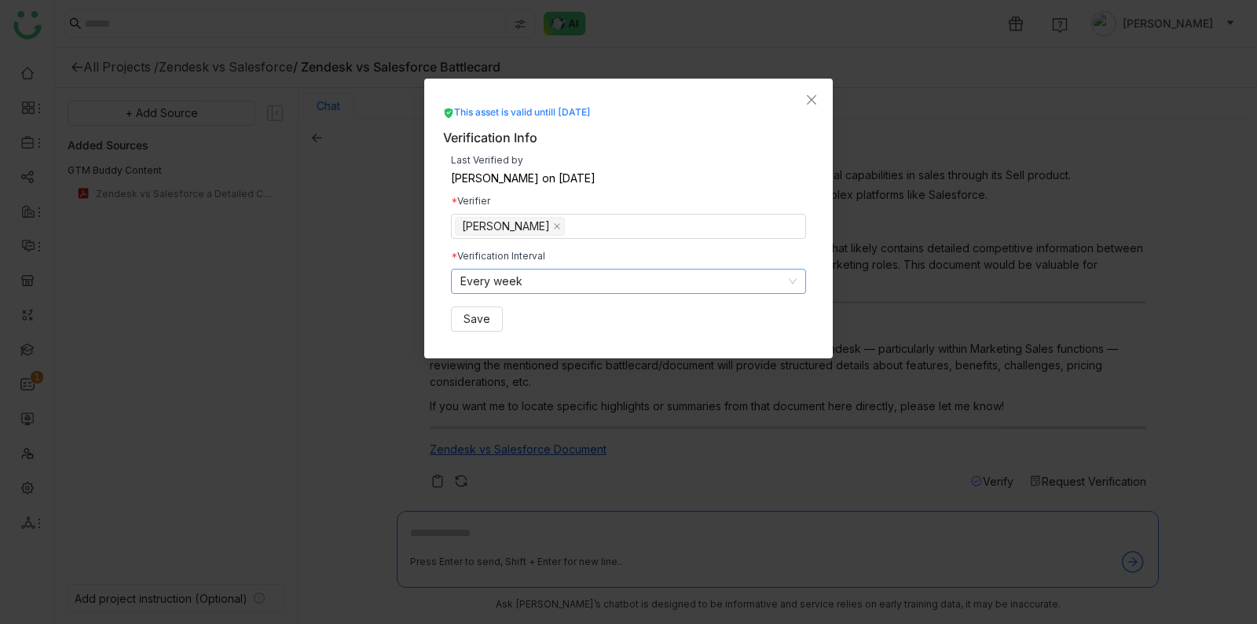
click at [640, 273] on nz-select-item "Every week" at bounding box center [628, 282] width 336 height 24
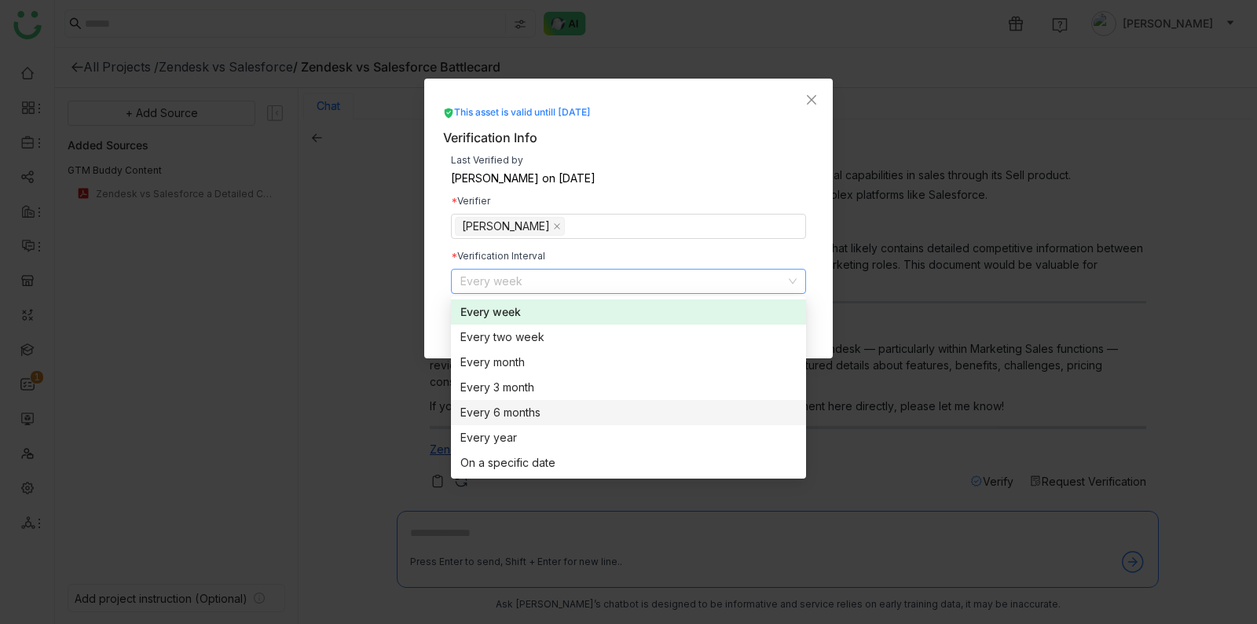
click at [631, 260] on div "Verification Interval Every week" at bounding box center [628, 272] width 355 height 42
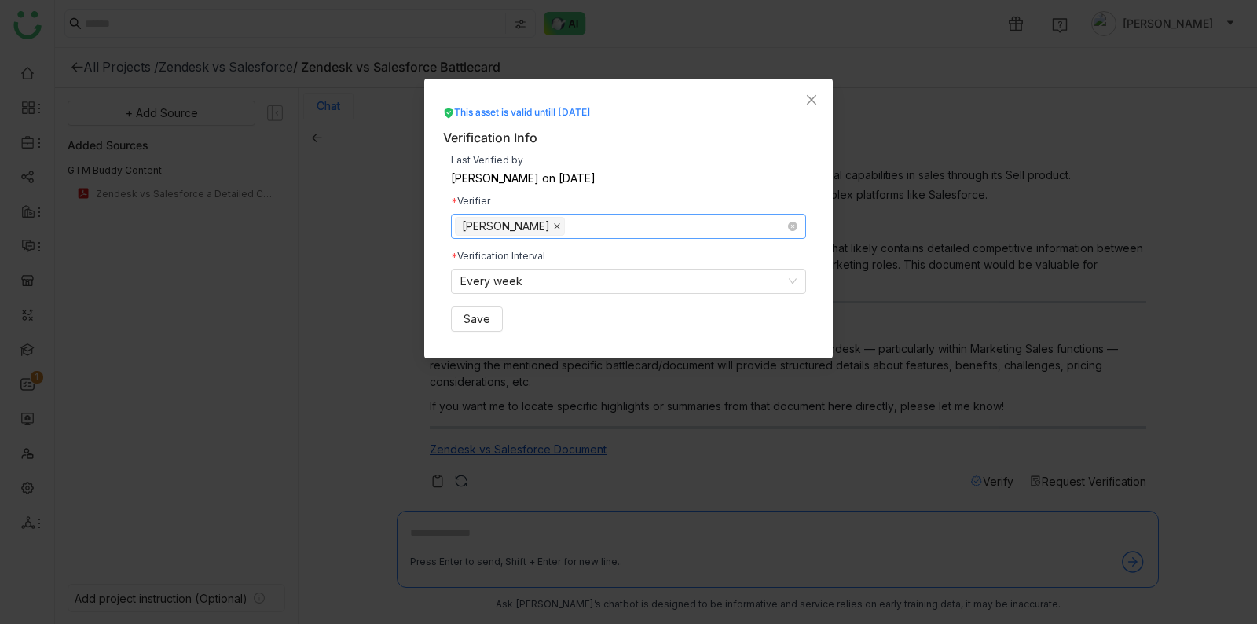
click at [554, 225] on icon at bounding box center [557, 226] width 6 height 6
click at [548, 266] on div "Verification Interval Every week" at bounding box center [628, 272] width 355 height 42
click at [541, 275] on nz-select-item "Every week" at bounding box center [628, 282] width 336 height 24
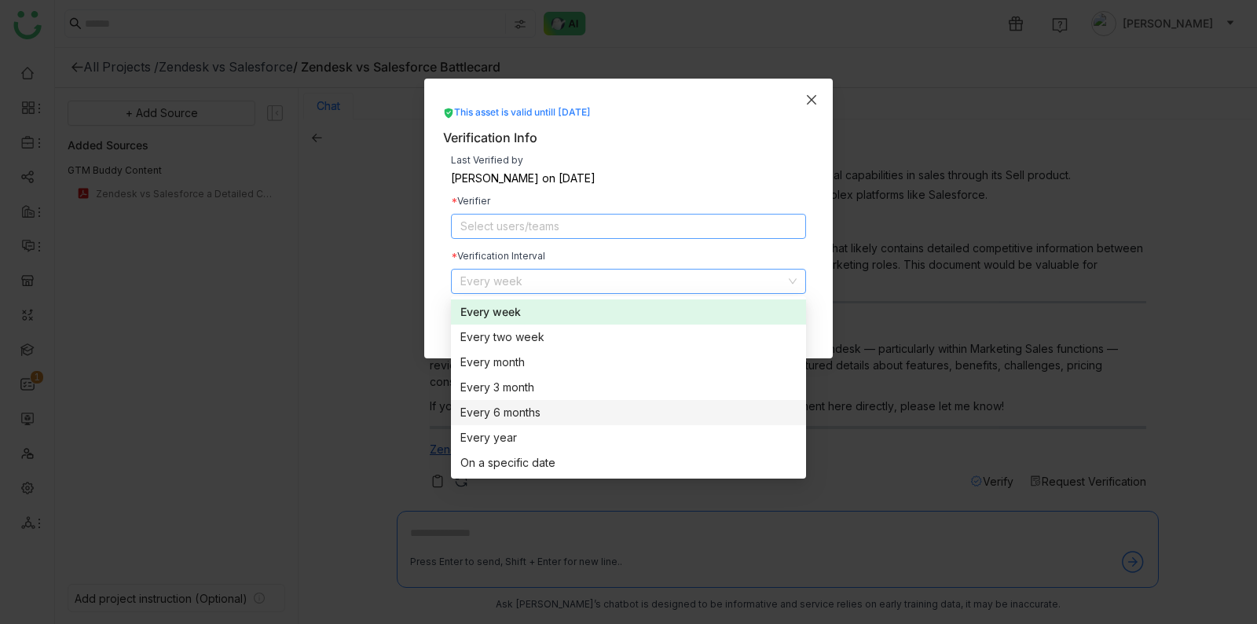
click at [811, 95] on icon "Close" at bounding box center [811, 100] width 13 height 13
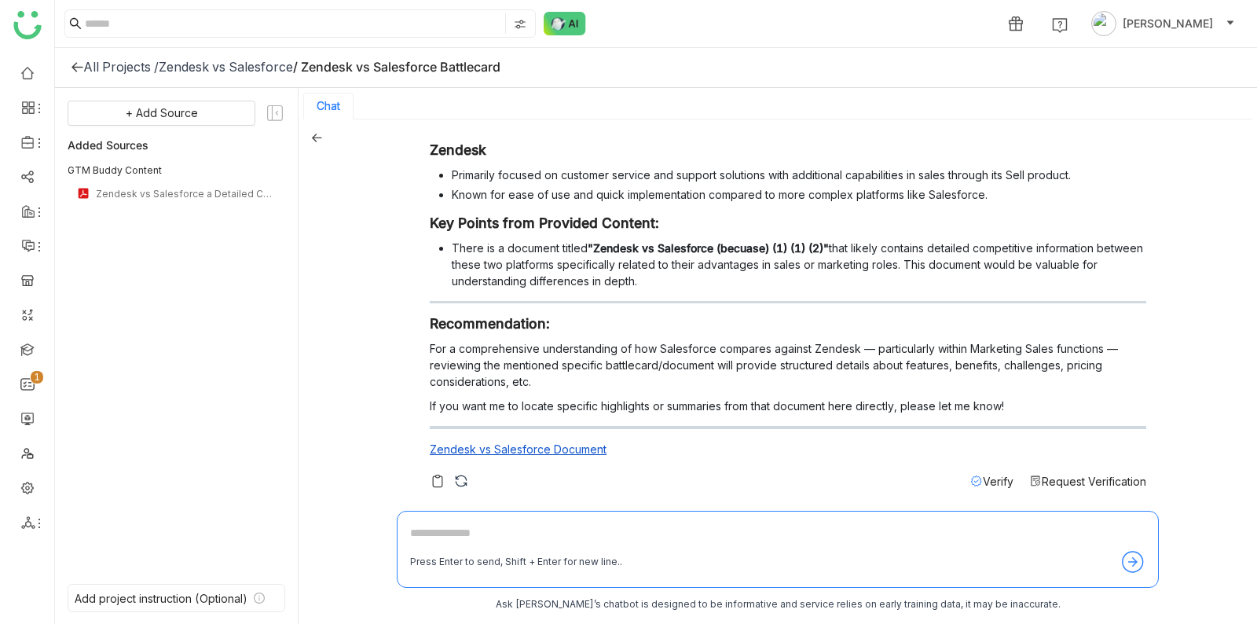
click at [1074, 475] on span "Request Verification" at bounding box center [1094, 481] width 105 height 13
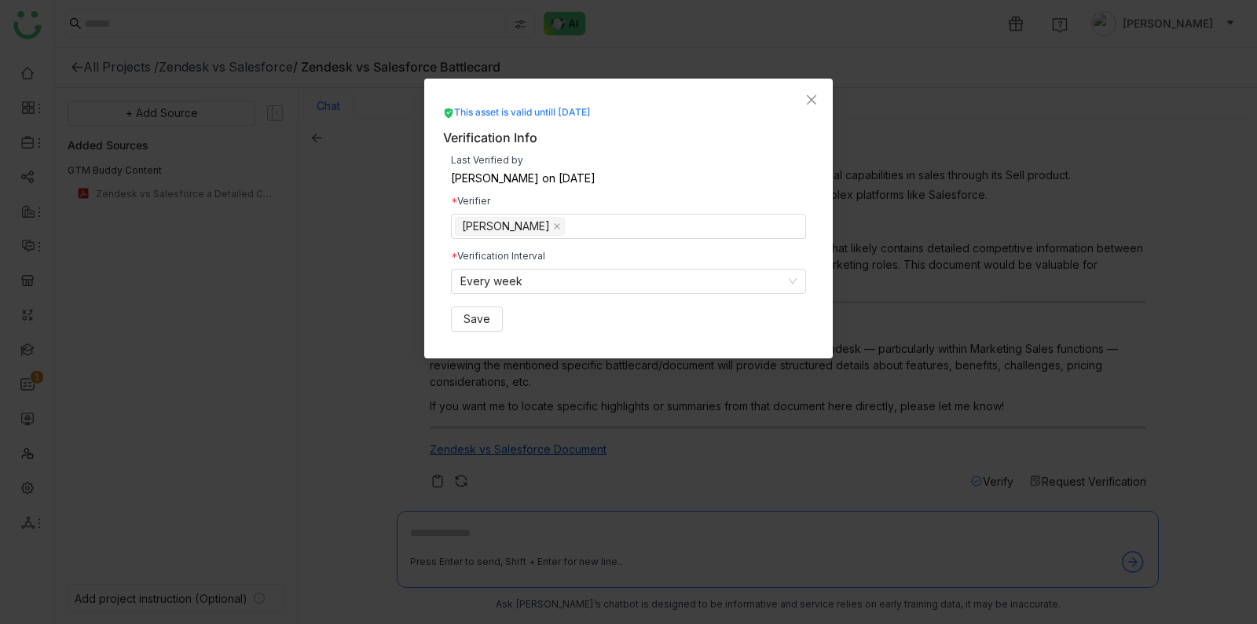
drag, startPoint x: 464, startPoint y: 174, endPoint x: 684, endPoint y: 174, distance: 220.0
click at [684, 174] on div "Shreya Muralikrishna on Aug 19, 2025" at bounding box center [628, 178] width 355 height 11
click at [636, 169] on div "Last Verified by Shreya Muralikrishna on Aug 19, 2025" at bounding box center [628, 170] width 355 height 28
drag, startPoint x: 451, startPoint y: 179, endPoint x: 607, endPoint y: 157, distance: 157.9
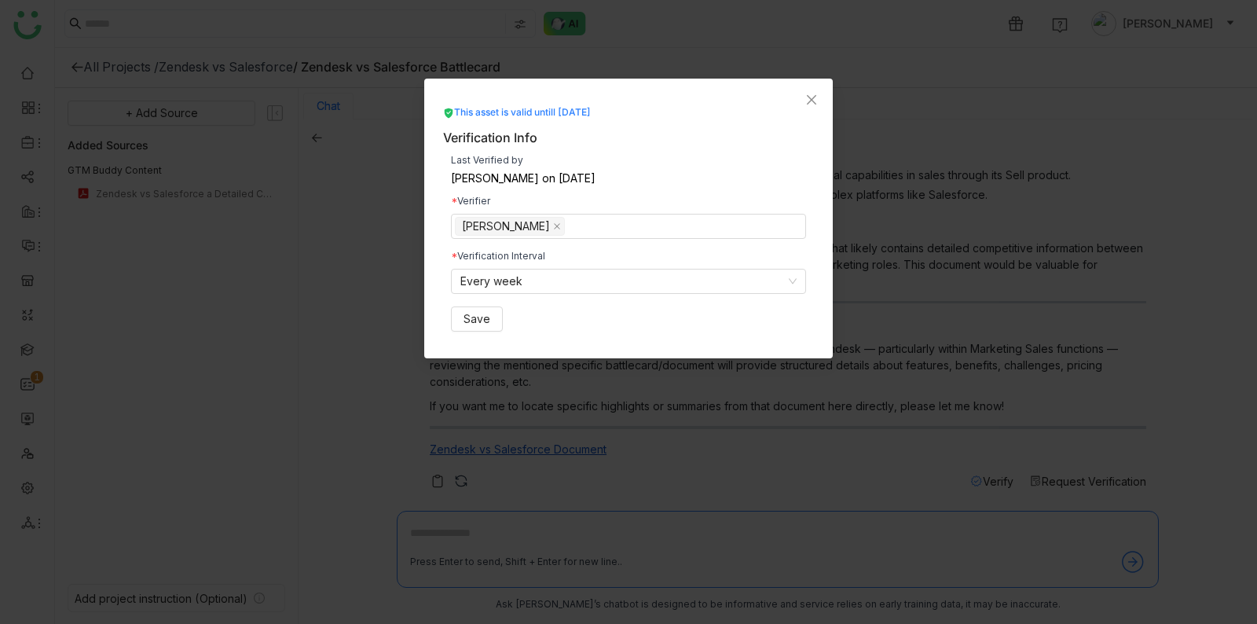
click at [607, 157] on div "Last Verified by Shreya Muralikrishna on Aug 19, 2025" at bounding box center [628, 170] width 355 height 28
click at [621, 201] on div "Verifier" at bounding box center [628, 200] width 355 height 9
click at [809, 99] on icon "Close" at bounding box center [811, 100] width 13 height 13
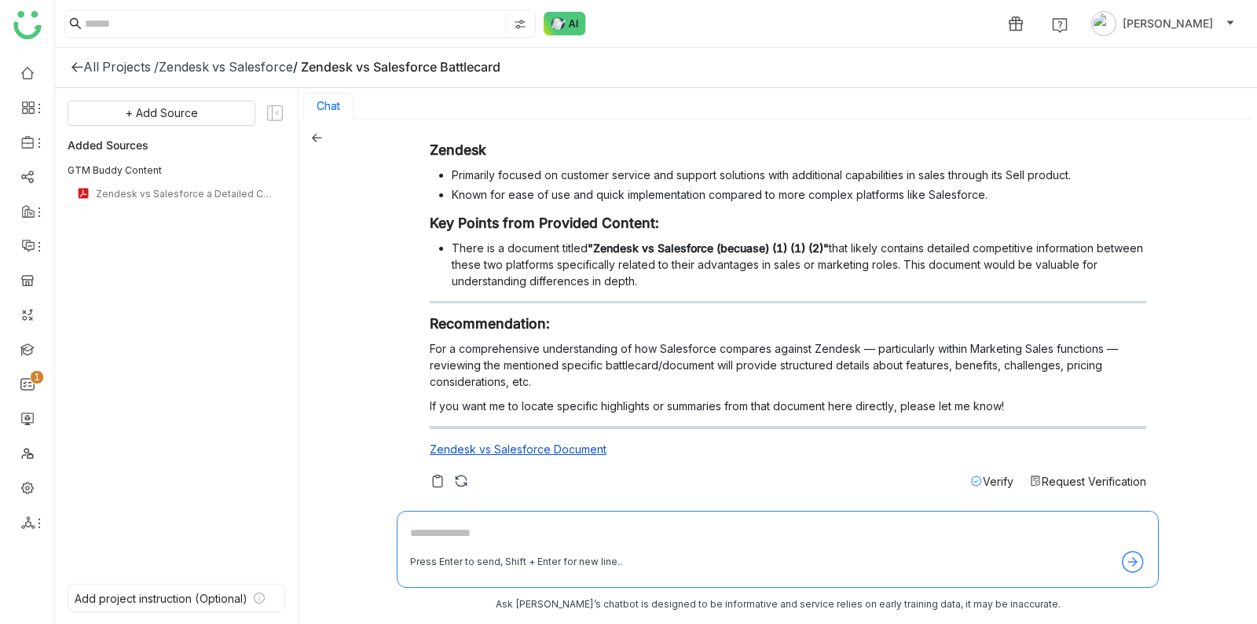
click at [983, 482] on span "Verify" at bounding box center [998, 481] width 31 height 13
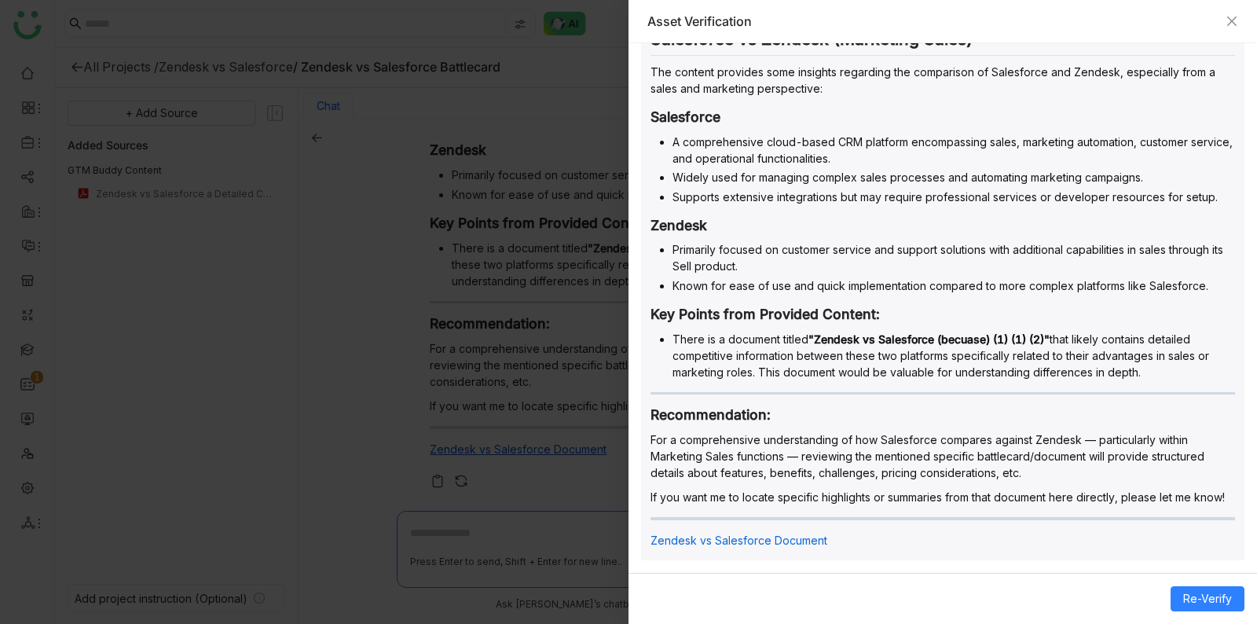
click at [482, 469] on div at bounding box center [628, 312] width 1257 height 624
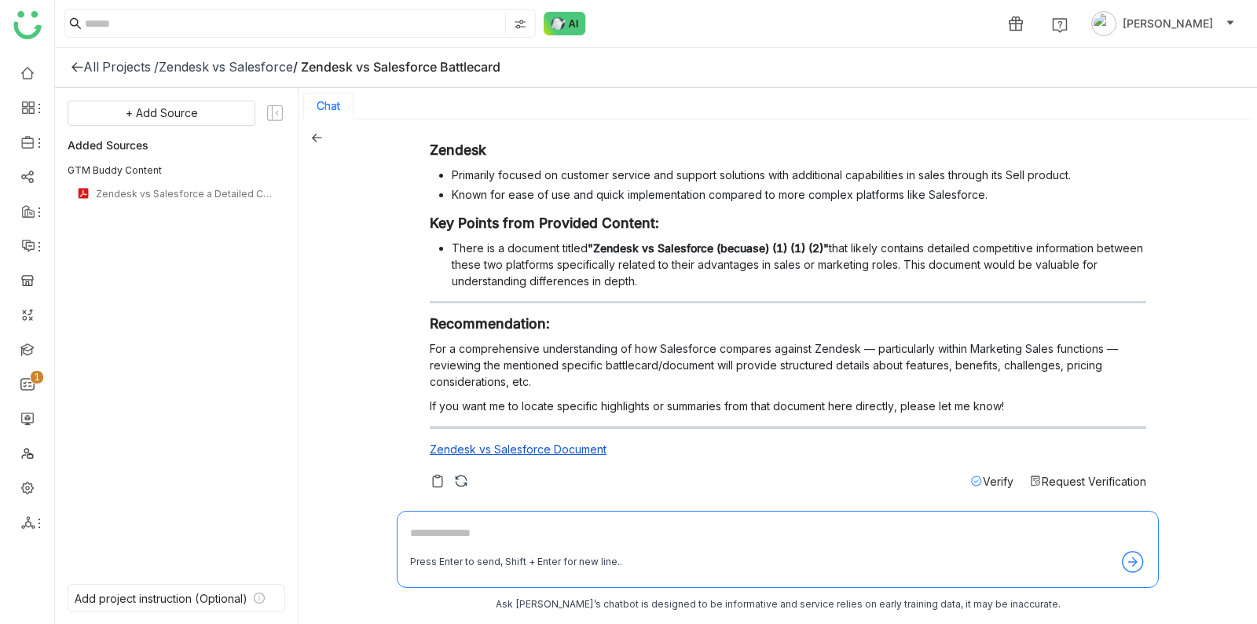
click at [1051, 485] on div "Request Verification" at bounding box center [1087, 481] width 117 height 17
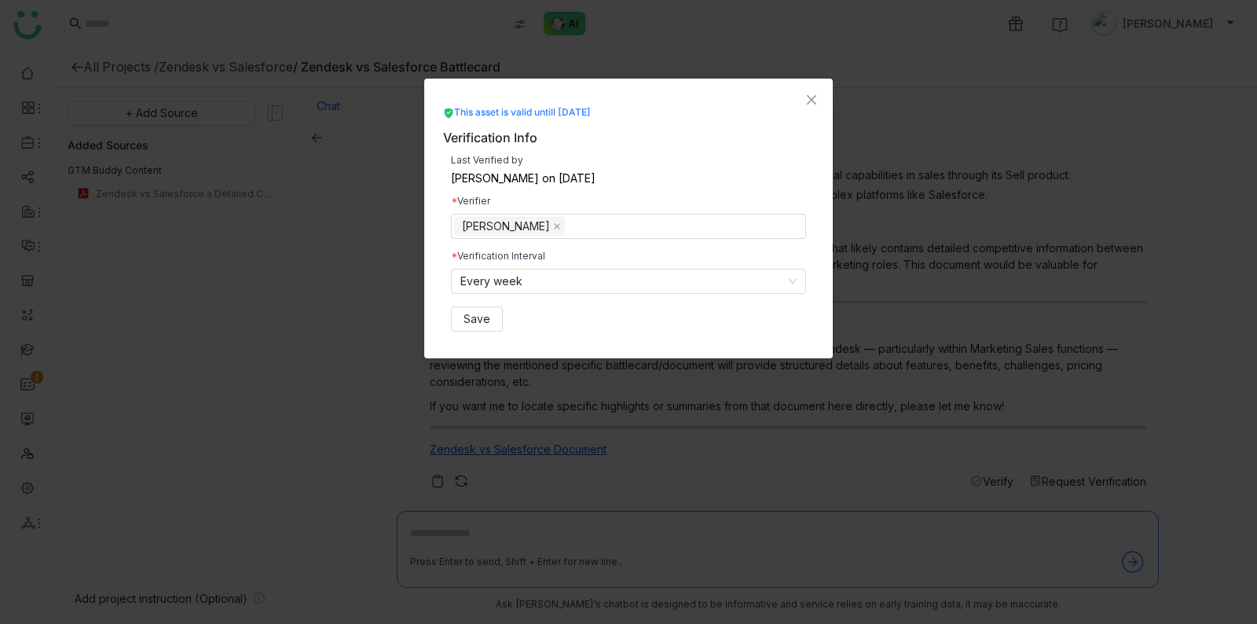
click at [868, 422] on nz-modal-container "This asset is valid untill Aug 26, 2025 Verification Info Last Verified by Shre…" at bounding box center [628, 312] width 1257 height 624
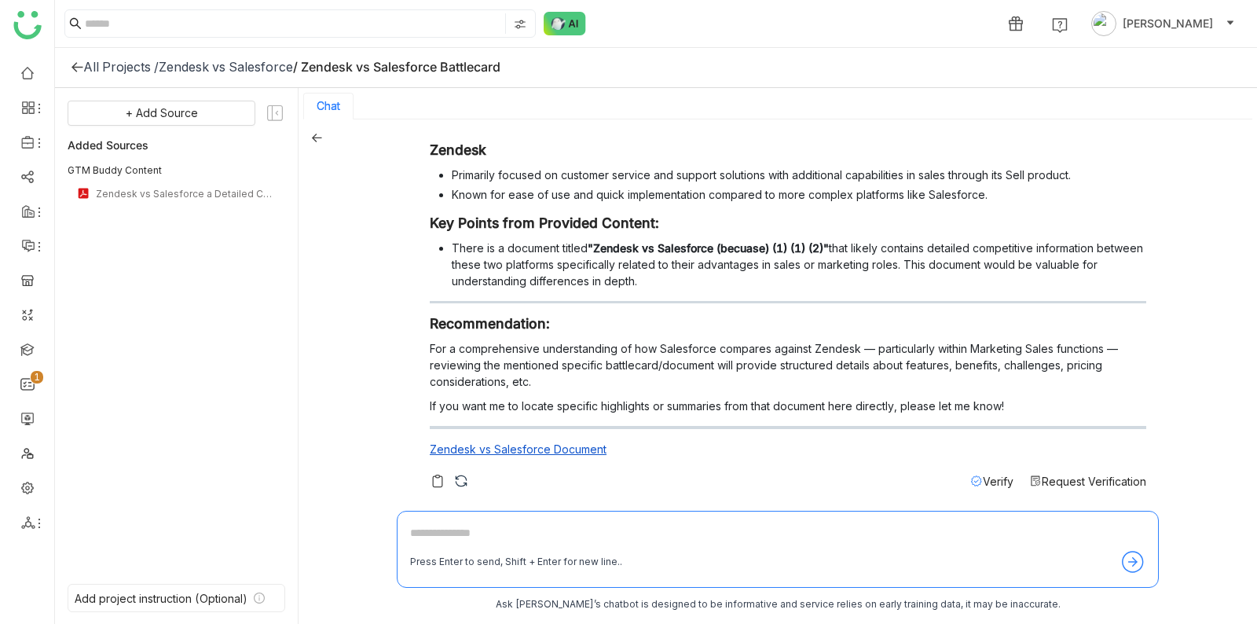
click at [973, 475] on icon at bounding box center [976, 481] width 13 height 13
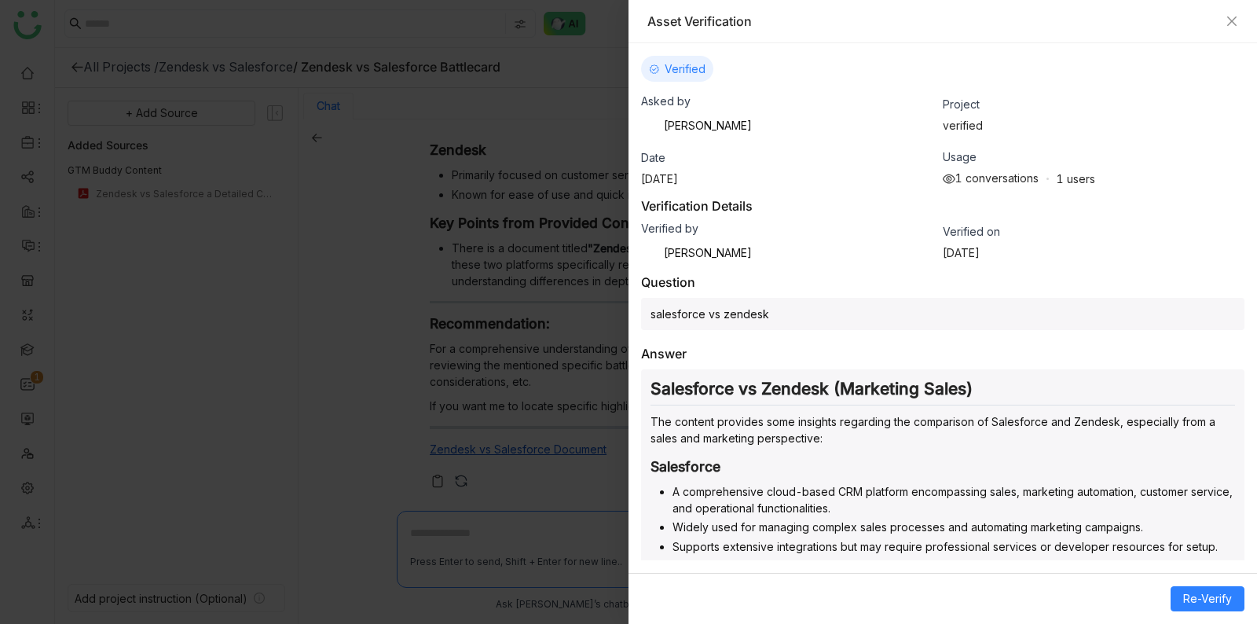
click at [545, 321] on div at bounding box center [628, 312] width 1257 height 624
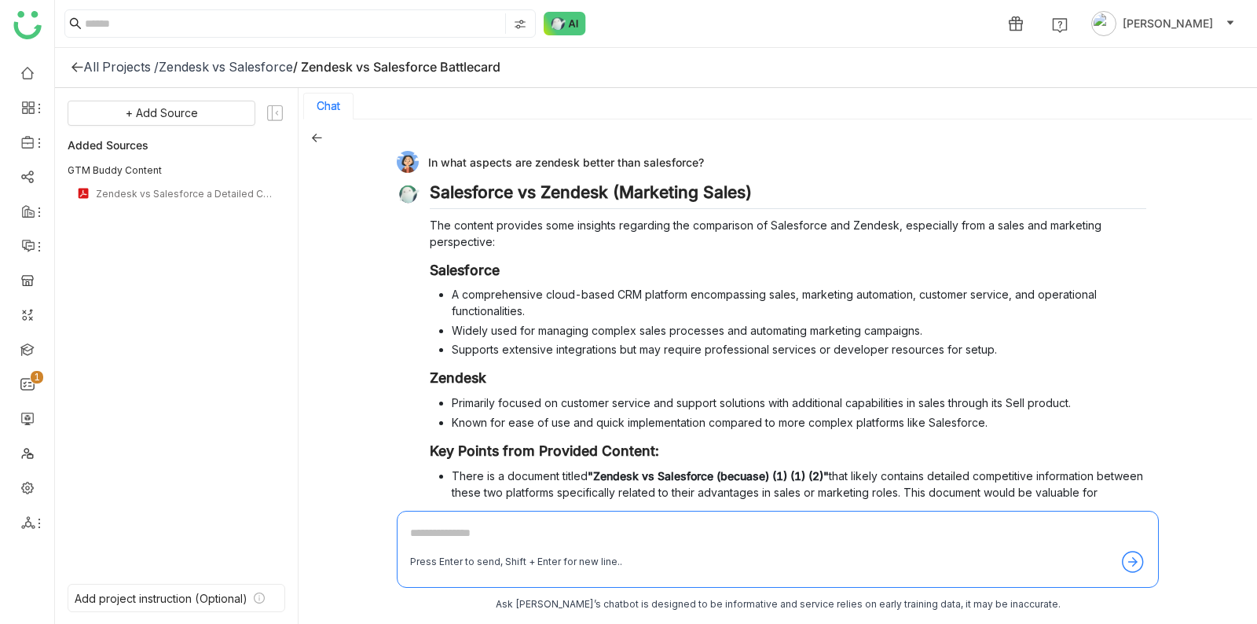
scroll to position [0, 0]
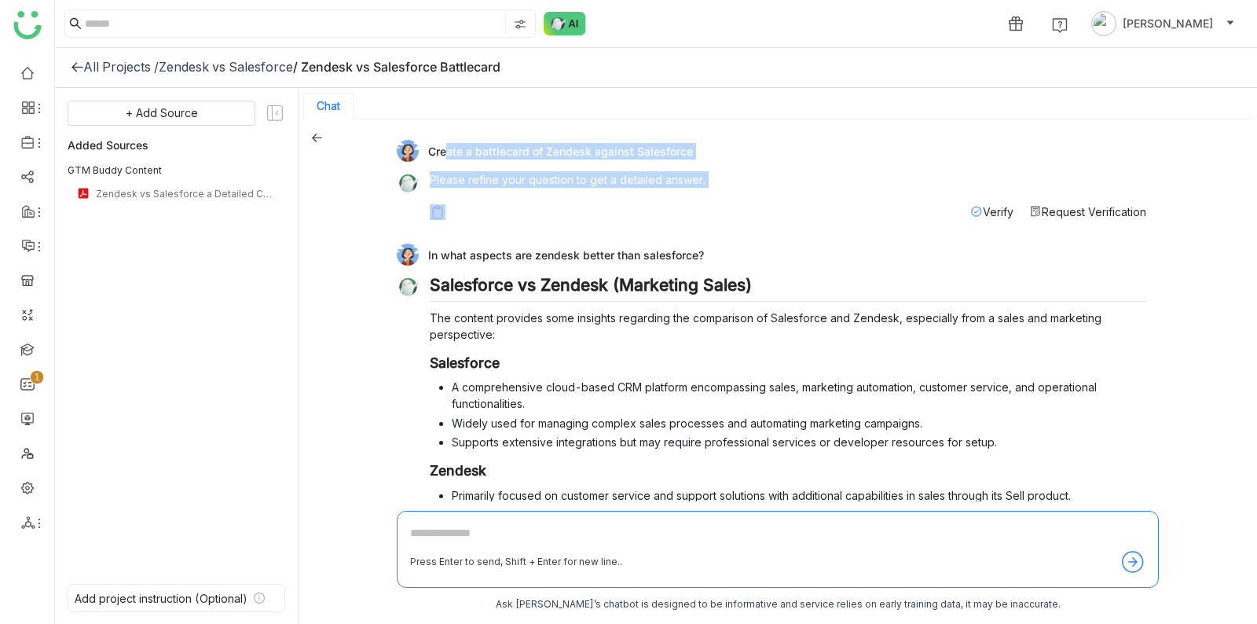
drag, startPoint x: 439, startPoint y: 148, endPoint x: 467, endPoint y: 207, distance: 65.7
click at [467, 207] on div "Create a battlecard of Zendesk against Salesforce Please refine your question t…" at bounding box center [772, 184] width 750 height 88
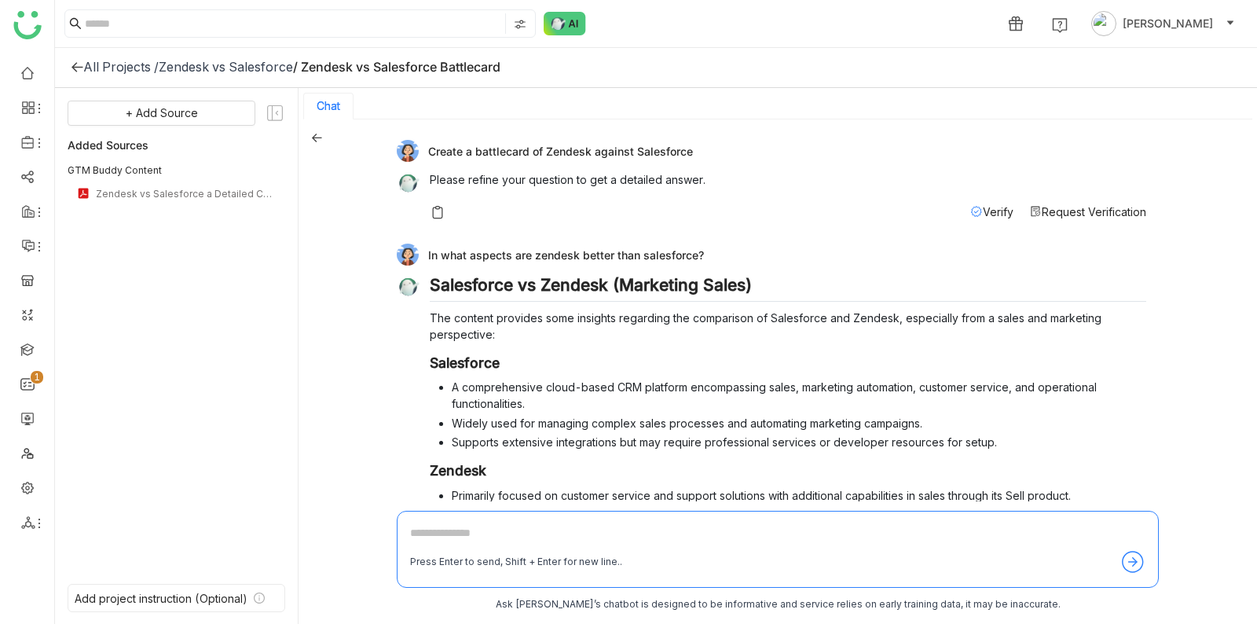
click at [500, 104] on div "Chat" at bounding box center [777, 106] width 949 height 27
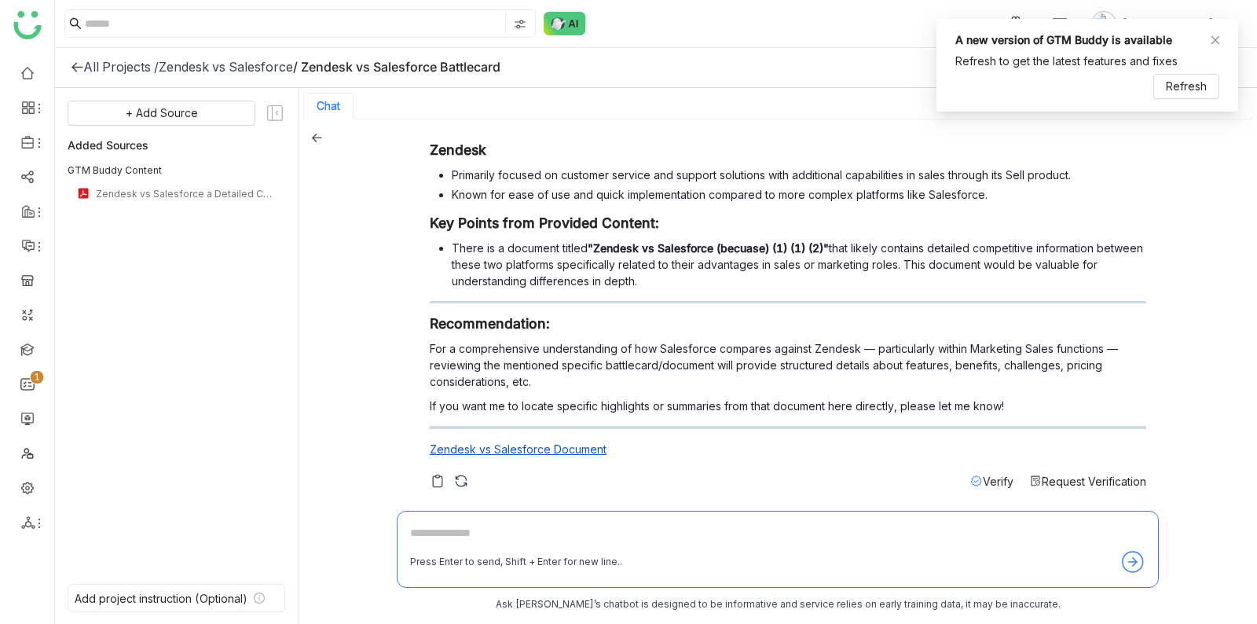
click at [1050, 475] on span "Request Verification" at bounding box center [1094, 481] width 105 height 13
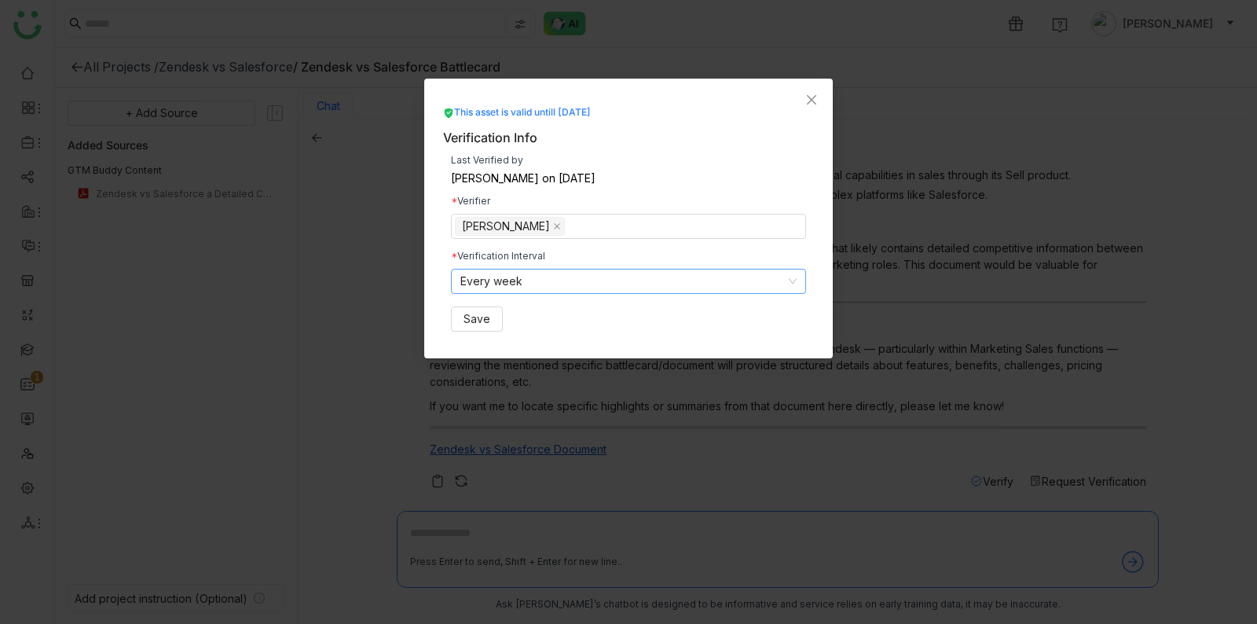
click at [732, 278] on nz-select-item "Every week" at bounding box center [628, 282] width 336 height 24
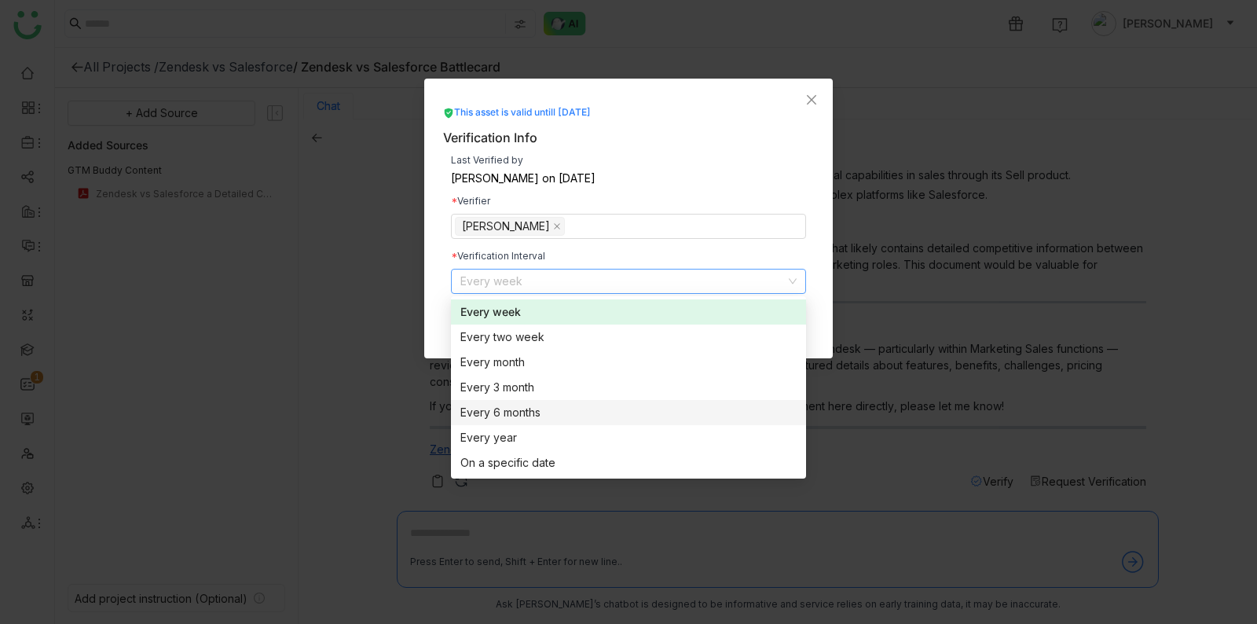
click at [772, 284] on nz-select-item "Every week" at bounding box center [628, 282] width 336 height 24
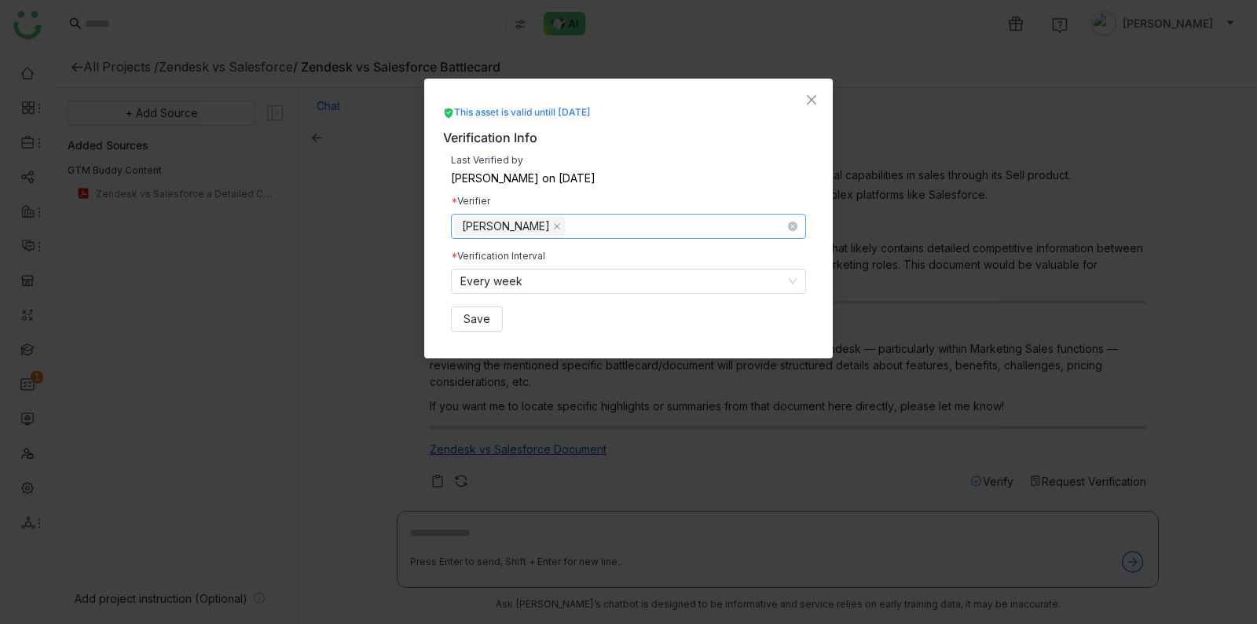
click at [590, 222] on nz-select-top-control "Azam Hussain" at bounding box center [628, 226] width 355 height 25
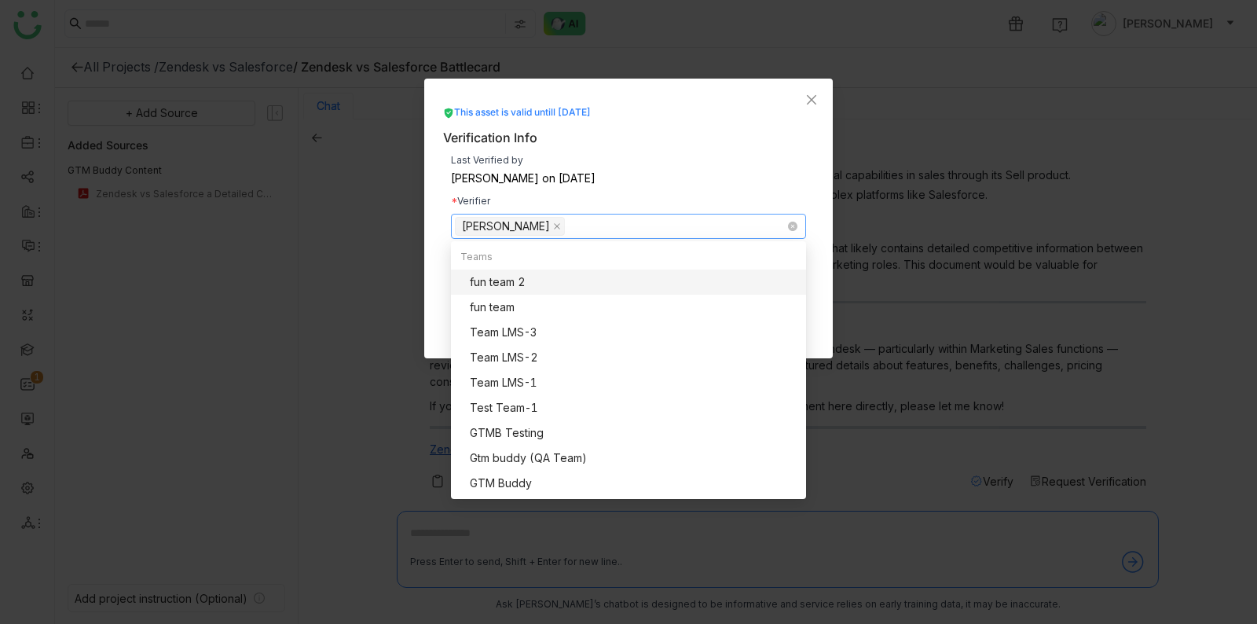
click at [547, 228] on nz-select-item "Azam Hussain" at bounding box center [510, 226] width 110 height 19
click at [537, 227] on nz-select-item "Azam Hussain" at bounding box center [510, 226] width 110 height 19
click at [553, 227] on icon at bounding box center [557, 226] width 8 height 8
click at [600, 194] on div "Last Verified by Shreya Muralikrishna on Aug 19, 2025 Verifier Select users/tea…" at bounding box center [628, 244] width 371 height 192
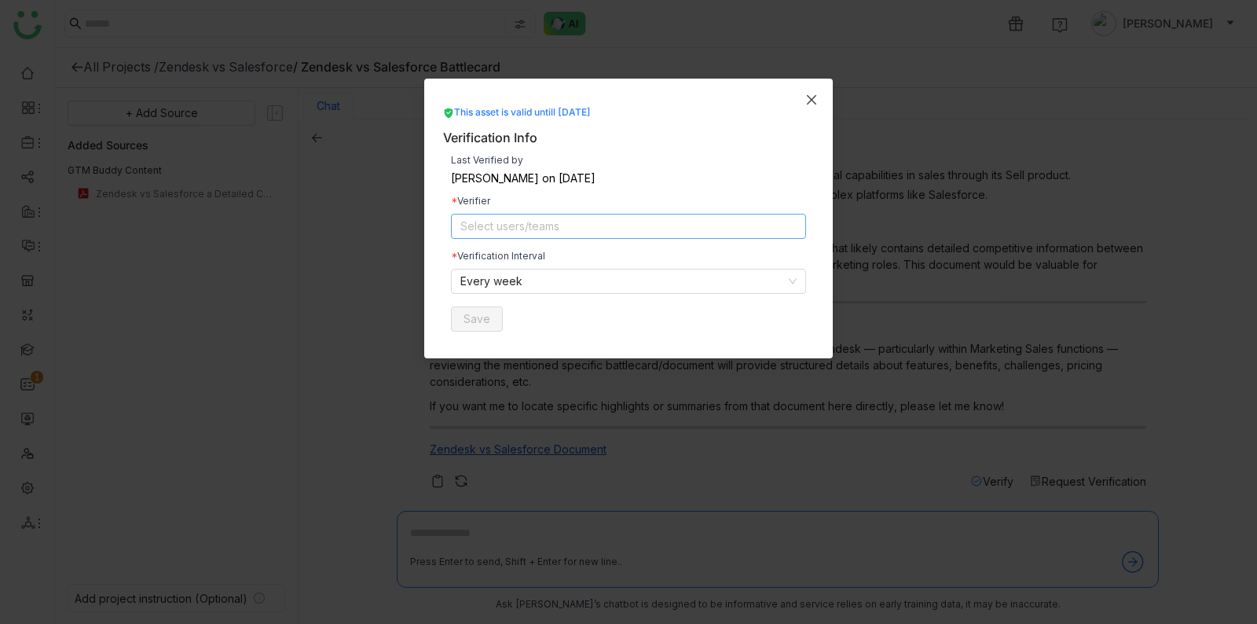
click at [810, 97] on icon "Close" at bounding box center [811, 99] width 9 height 9
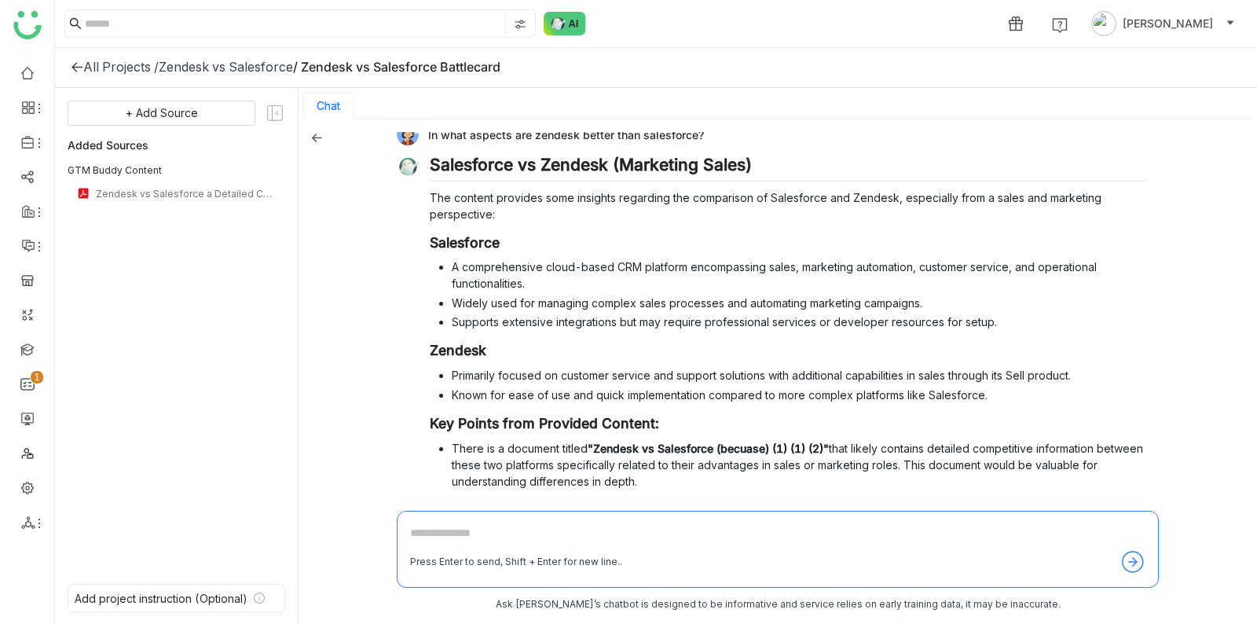
scroll to position [0, 0]
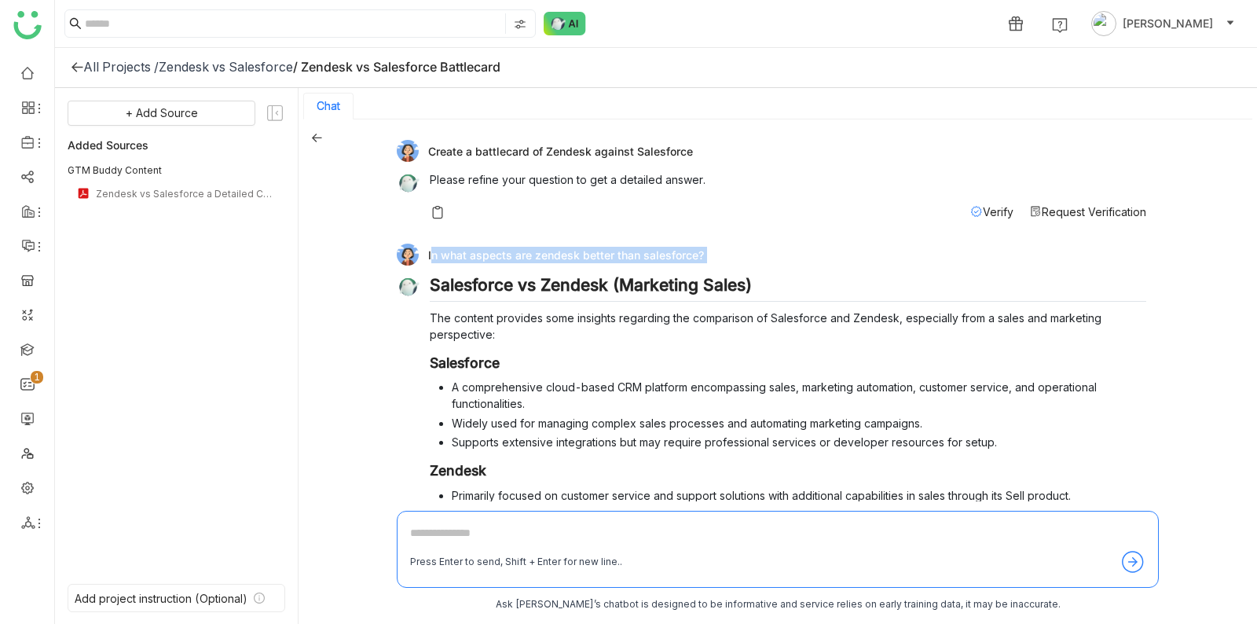
drag, startPoint x: 427, startPoint y: 255, endPoint x: 712, endPoint y: 264, distance: 284.6
click at [712, 268] on div "In what aspects are zendesk better than salesforce? Salesforce vs Zendesk (Mark…" at bounding box center [772, 531] width 750 height 574
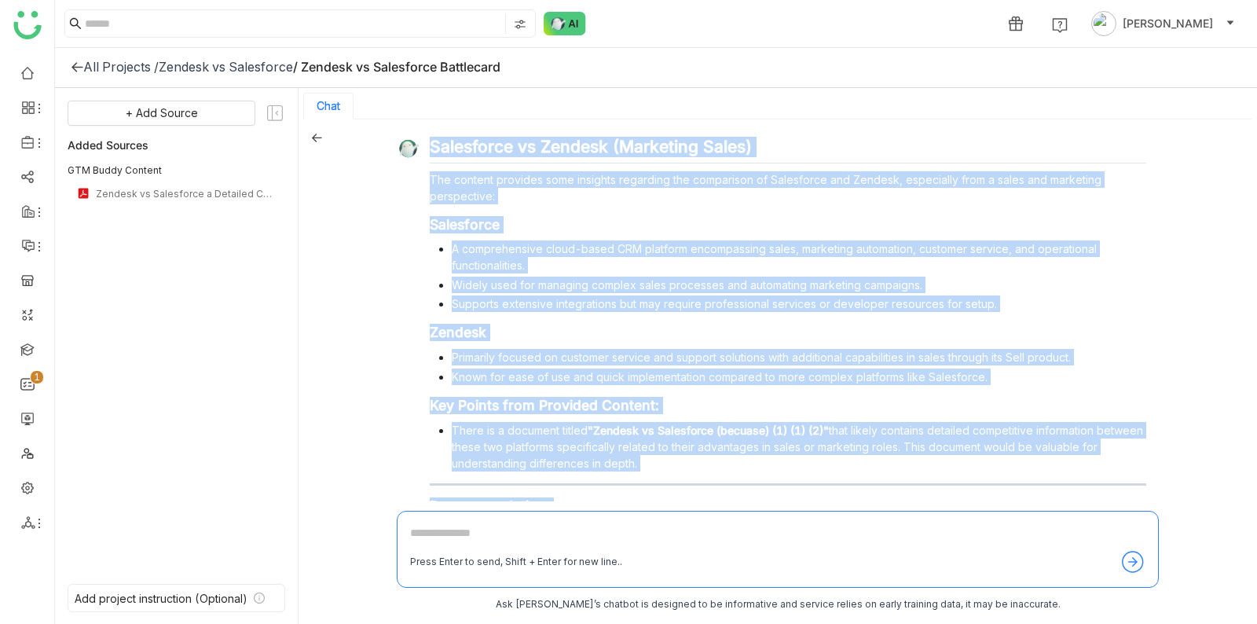
scroll to position [321, 0]
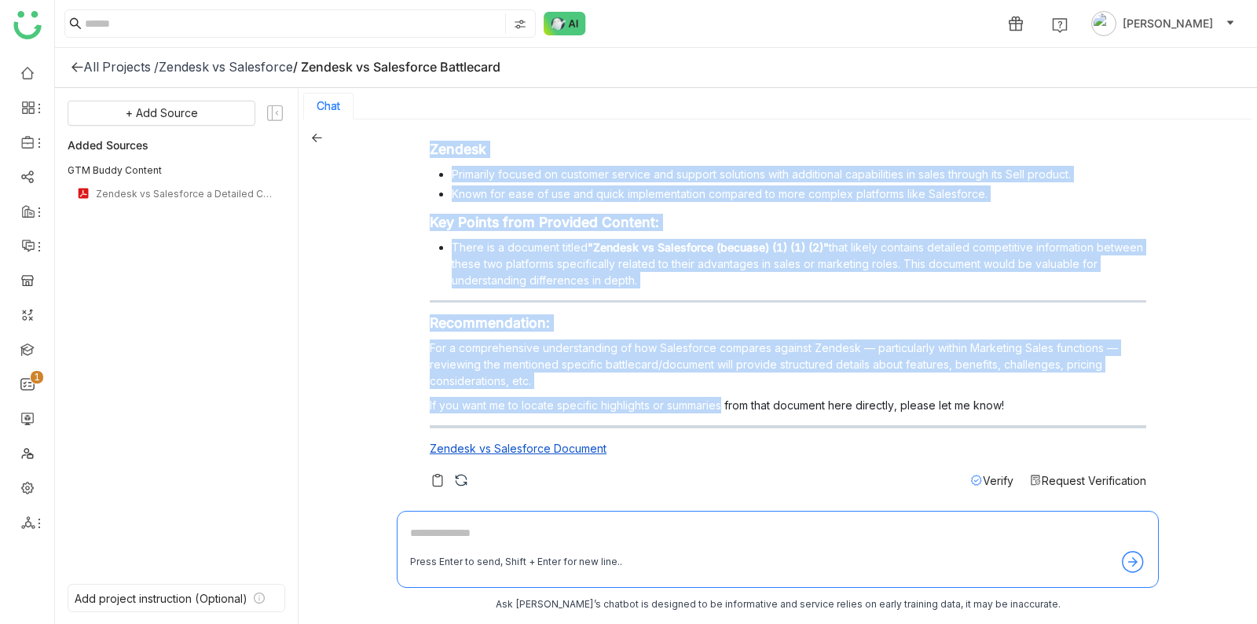
drag, startPoint x: 427, startPoint y: 282, endPoint x: 722, endPoint y: 398, distance: 316.8
click at [725, 401] on div "Salesforce vs Zendesk (Marketing Sales) The content provides some insights rega…" at bounding box center [772, 221] width 750 height 535
click at [722, 398] on p "If you want me to locate specific highlights or summaries from that document he…" at bounding box center [788, 405] width 717 height 17
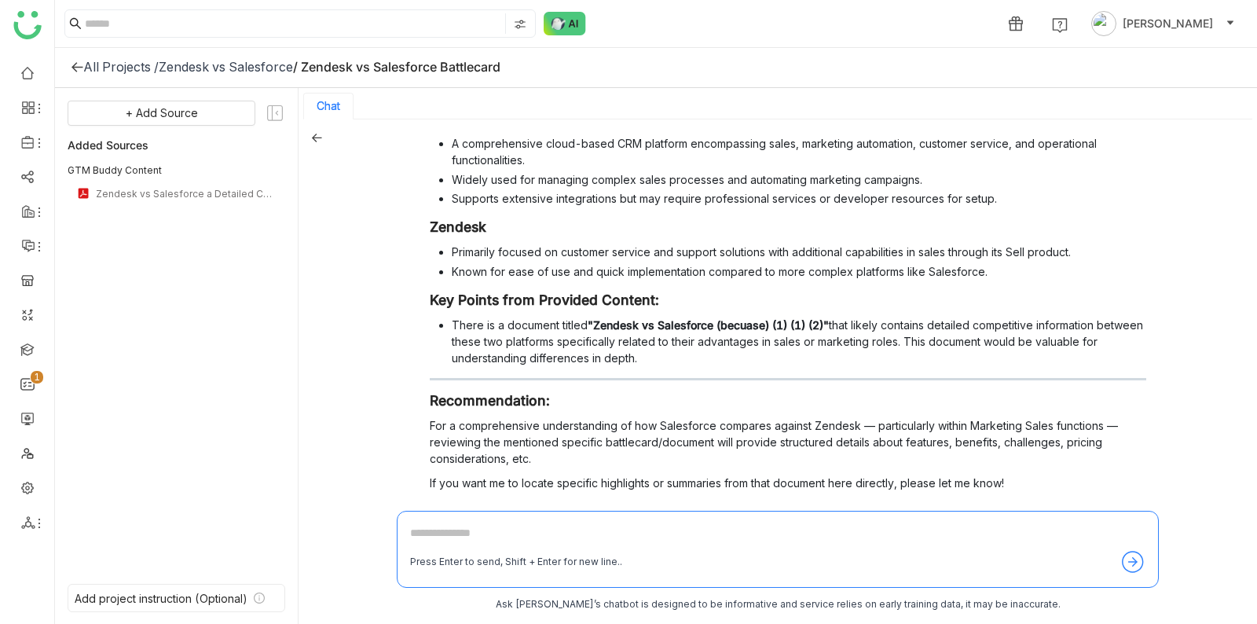
scroll to position [0, 0]
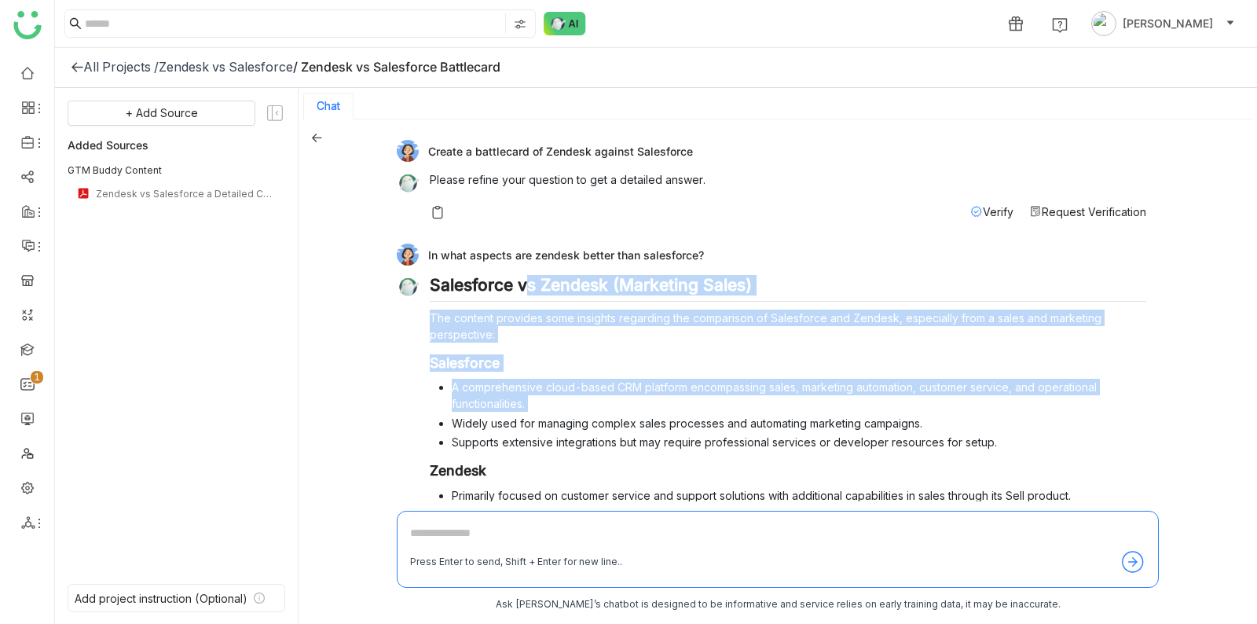
drag, startPoint x: 528, startPoint y: 277, endPoint x: 550, endPoint y: 406, distance: 130.7
click at [550, 409] on div "Salesforce vs Zendesk (Marketing Sales) The content provides some insights rega…" at bounding box center [788, 530] width 717 height 511
click at [550, 406] on li "A comprehensive cloud-based CRM platform encompassing sales, marketing automati…" at bounding box center [799, 395] width 695 height 33
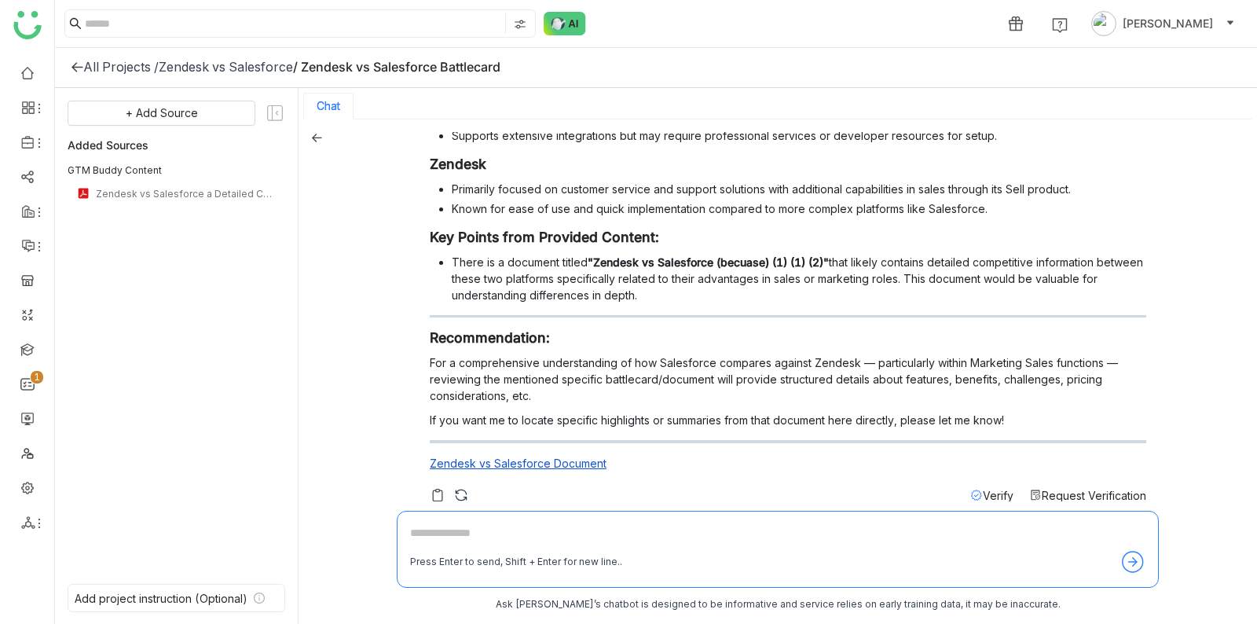
scroll to position [321, 0]
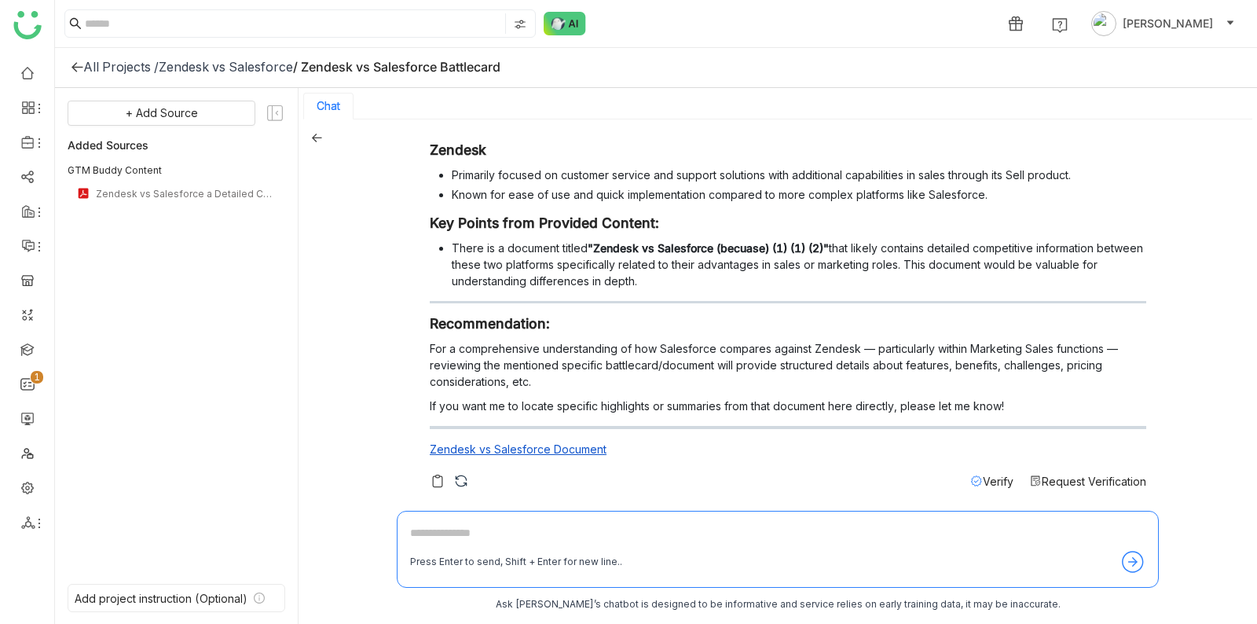
click at [1110, 478] on span "Request Verification" at bounding box center [1094, 481] width 105 height 13
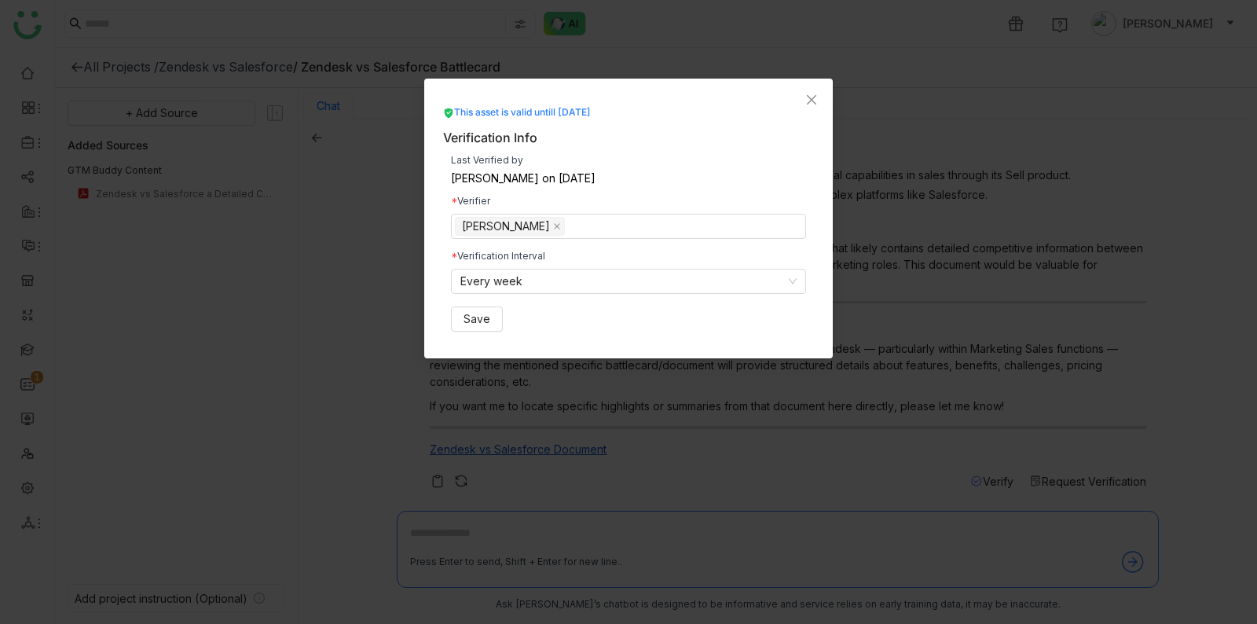
click at [680, 265] on div "Verification Interval Every week" at bounding box center [628, 272] width 355 height 42
click at [661, 249] on div "Last Verified by Shreya Muralikrishna on Aug 19, 2025 Verifier Azam Hussain Ver…" at bounding box center [628, 244] width 371 height 192
drag, startPoint x: 461, startPoint y: 259, endPoint x: 611, endPoint y: 265, distance: 149.4
click at [611, 265] on div "Verification Interval Every week" at bounding box center [628, 272] width 355 height 42
click at [610, 263] on div "Verification Interval Every week" at bounding box center [628, 272] width 355 height 42
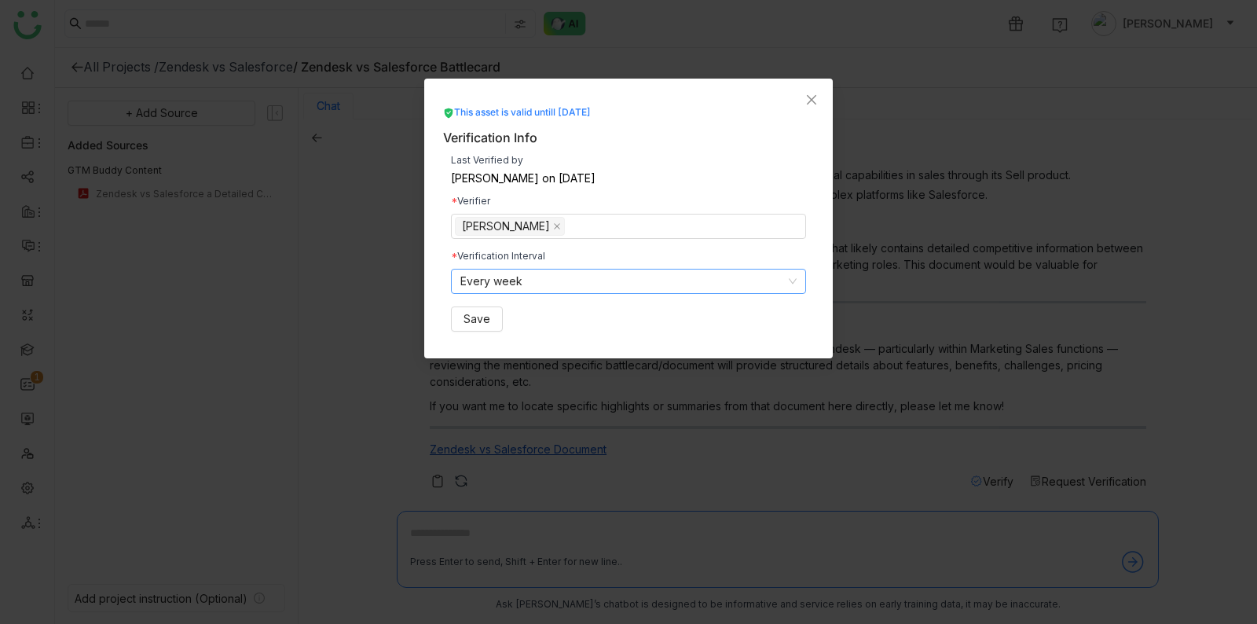
click at [526, 281] on nz-select-item "Every week" at bounding box center [628, 282] width 336 height 24
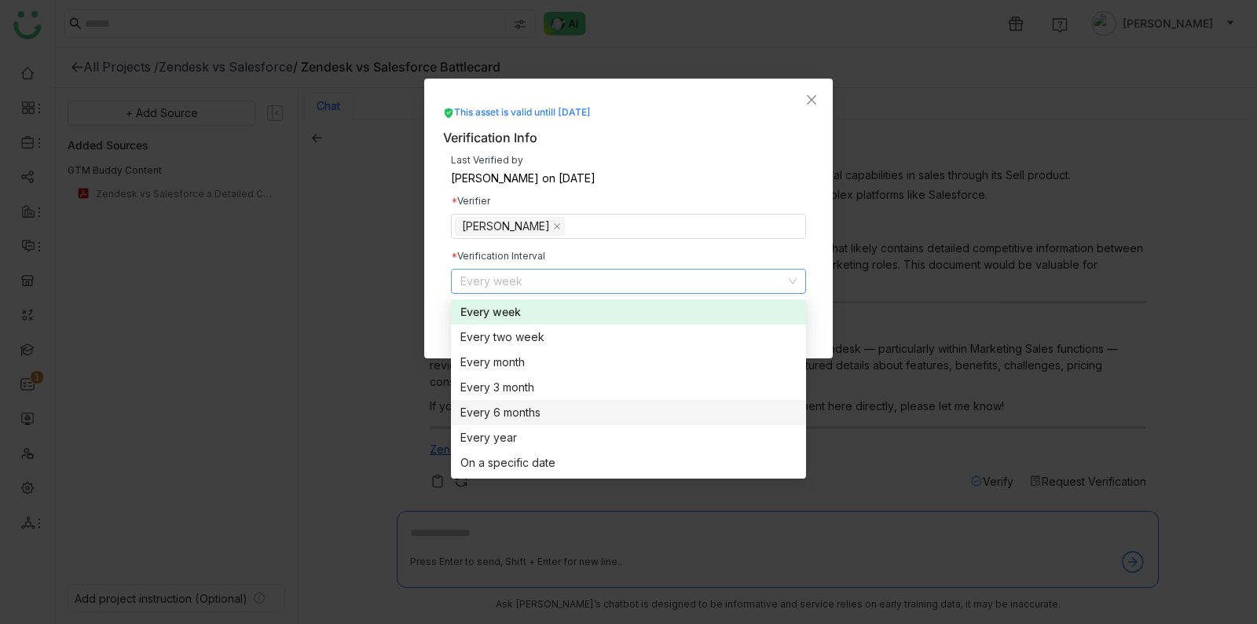
drag, startPoint x: 461, startPoint y: 253, endPoint x: 581, endPoint y: 253, distance: 119.4
click at [581, 254] on div "Verification Interval" at bounding box center [628, 255] width 355 height 9
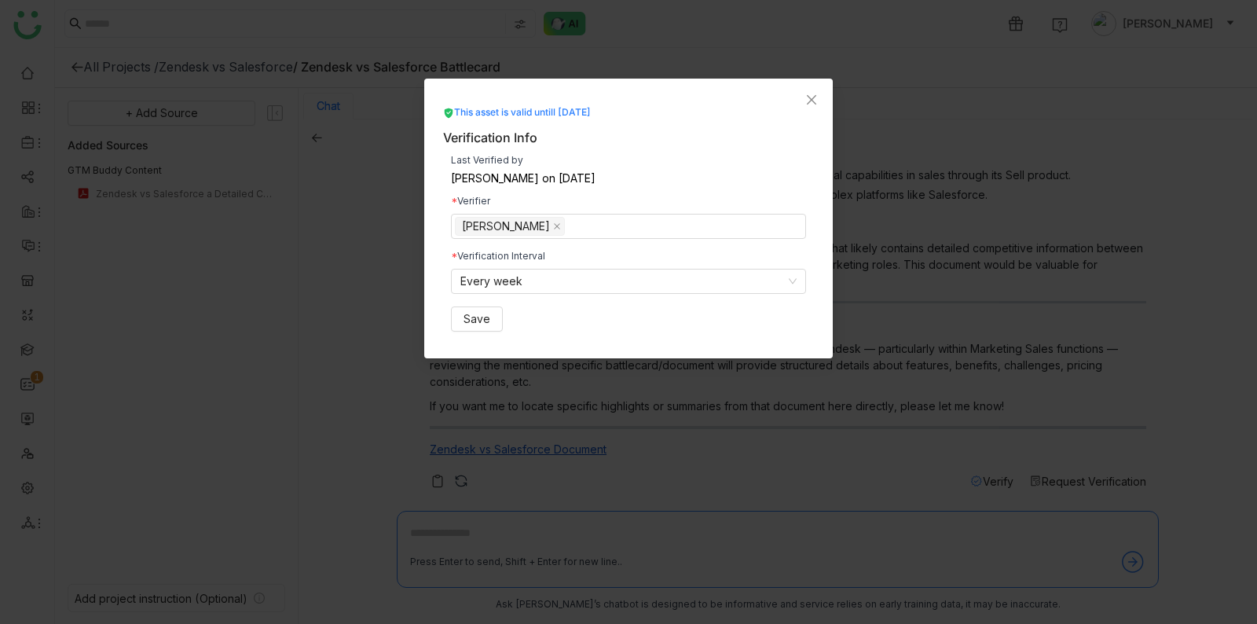
click at [581, 253] on div "Verification Interval" at bounding box center [628, 255] width 355 height 9
click at [820, 98] on span "Close" at bounding box center [811, 100] width 42 height 42
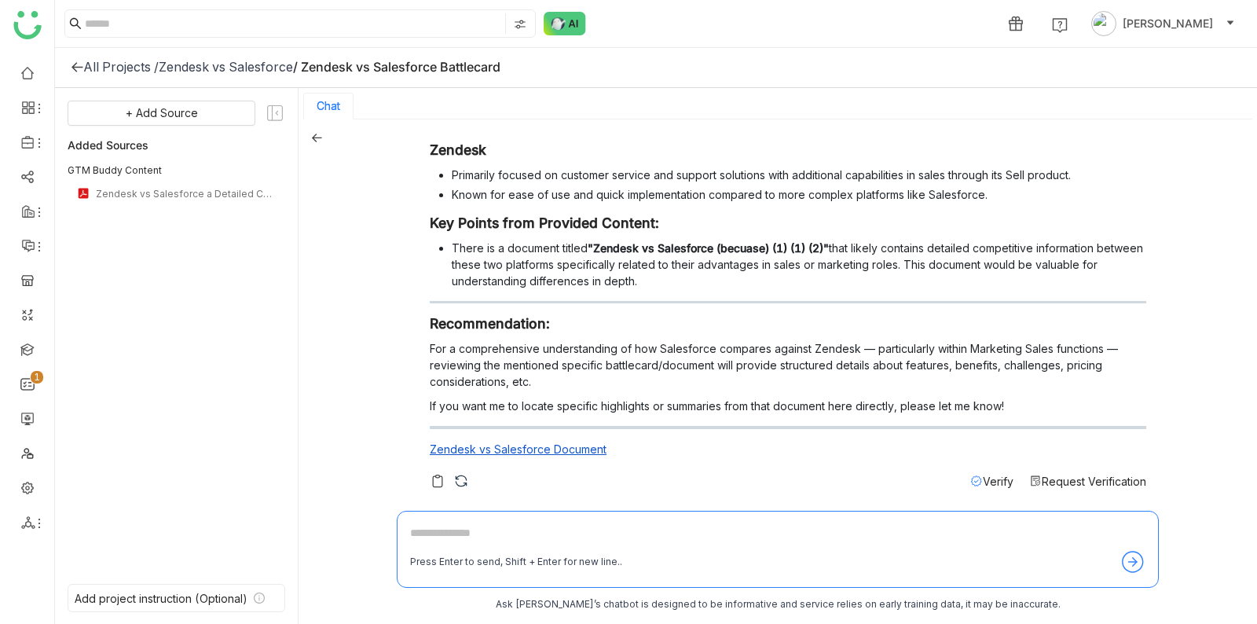
click at [1069, 469] on div "Salesforce vs Zendesk (Marketing Sales) The content provides some insights rega…" at bounding box center [788, 221] width 717 height 535
click at [1071, 479] on span "Request Verification" at bounding box center [1094, 481] width 105 height 13
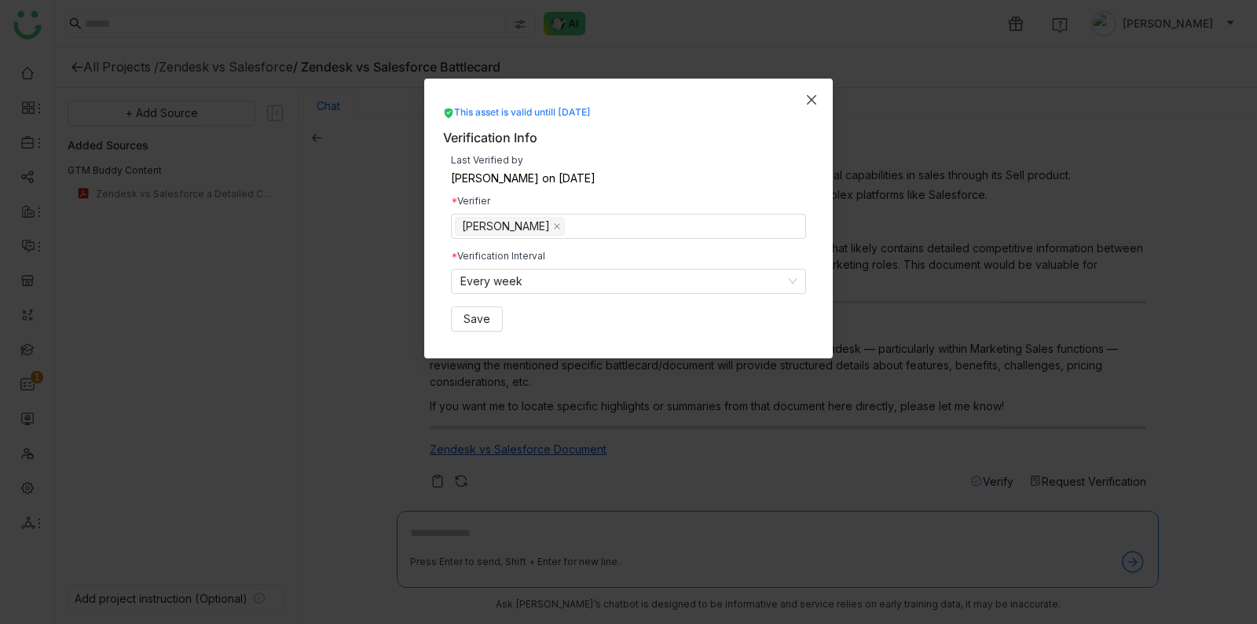
click at [816, 94] on icon "Close" at bounding box center [811, 100] width 13 height 13
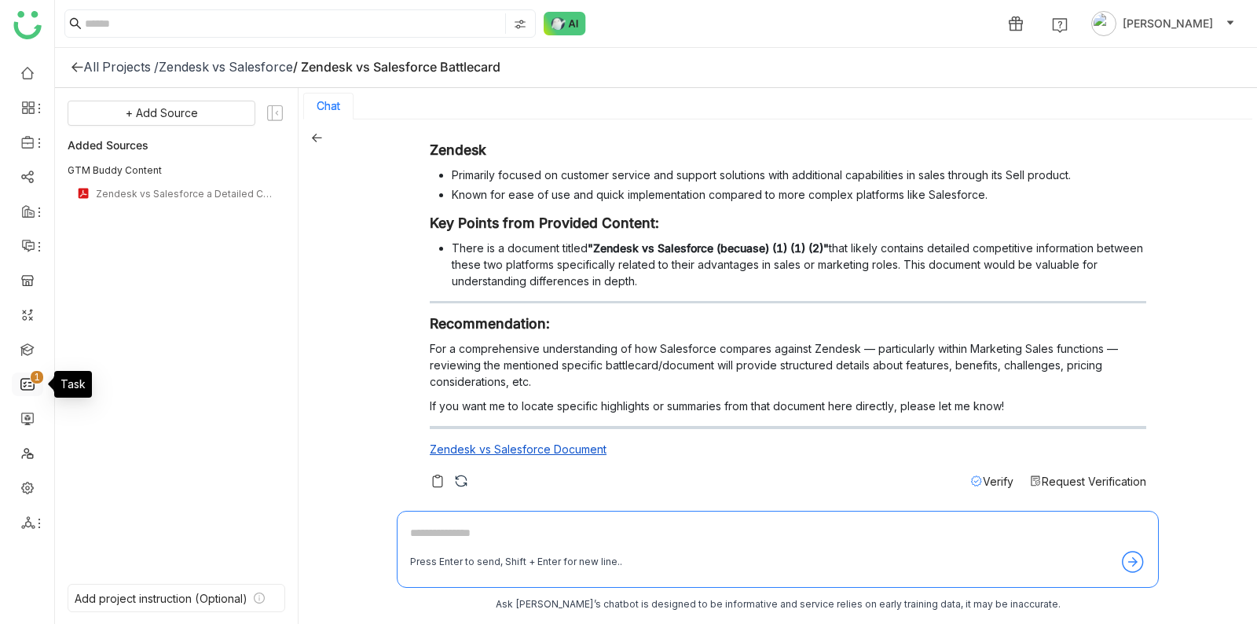
click at [26, 386] on link "0 1 2 3 4 5 6 7 8 9" at bounding box center [27, 382] width 14 height 13
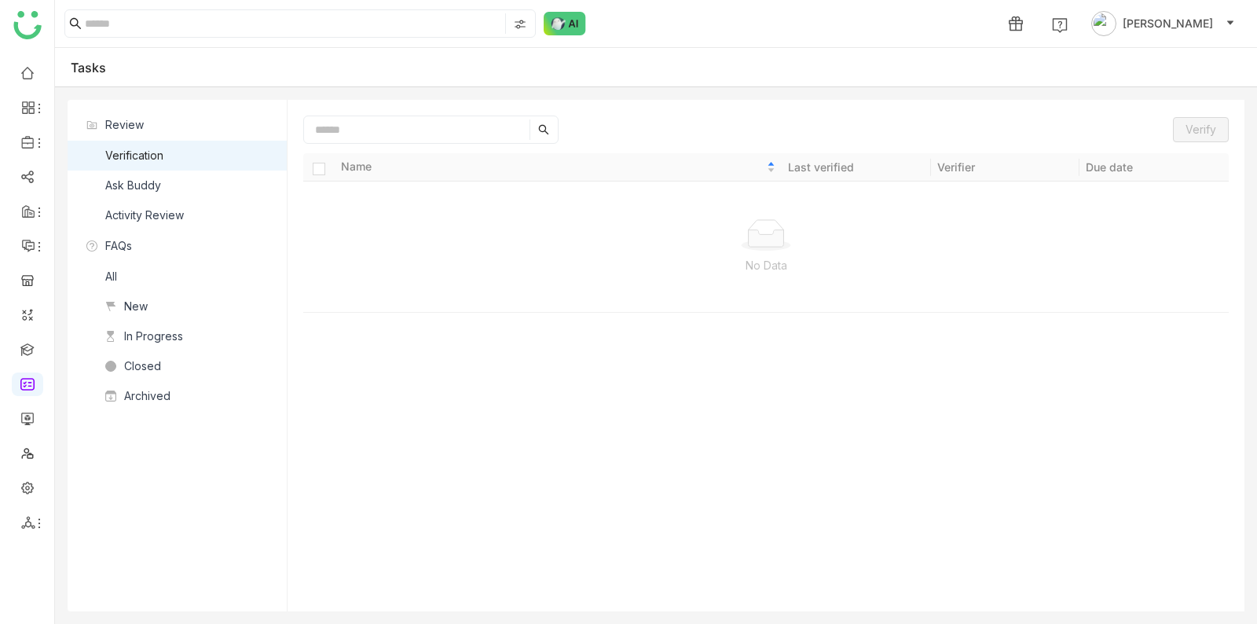
click at [192, 193] on nz-list-item "Ask Buddy" at bounding box center [177, 186] width 219 height 30
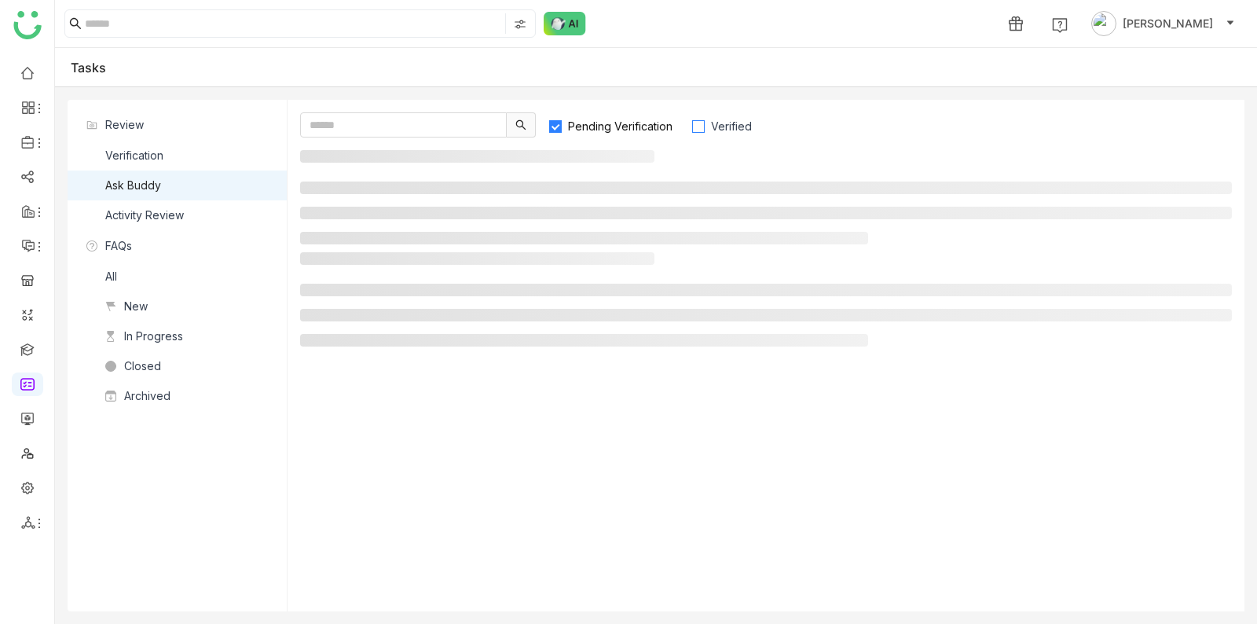
drag, startPoint x: 721, startPoint y: 127, endPoint x: 711, endPoint y: 127, distance: 10.2
click at [721, 127] on span "Verified" at bounding box center [731, 125] width 53 height 13
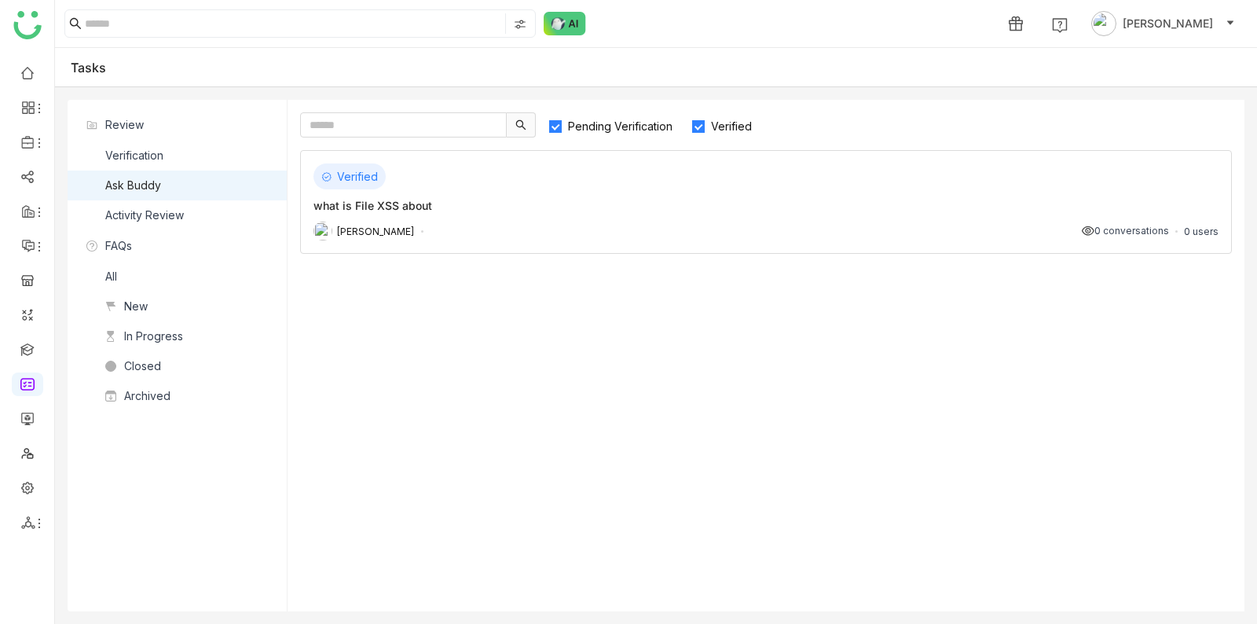
click at [592, 240] on div "Verified what is File XSS about Arif uddin 0 conversations 0 users" at bounding box center [766, 202] width 932 height 104
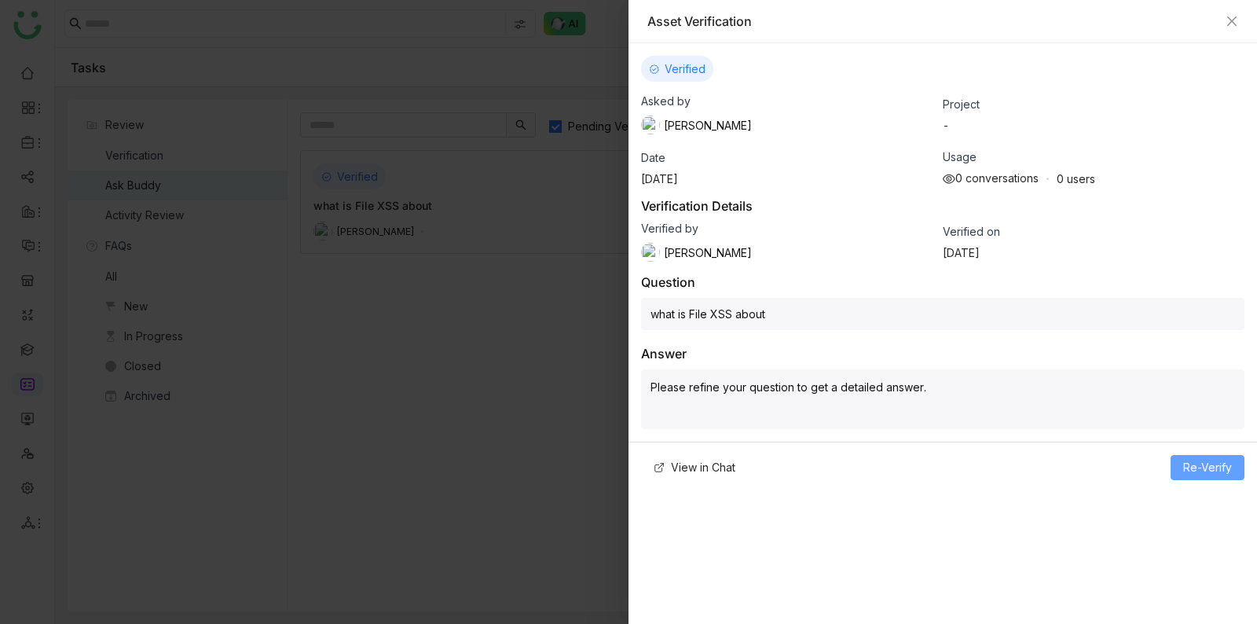
click at [1190, 465] on span "Re-Verify" at bounding box center [1207, 467] width 49 height 17
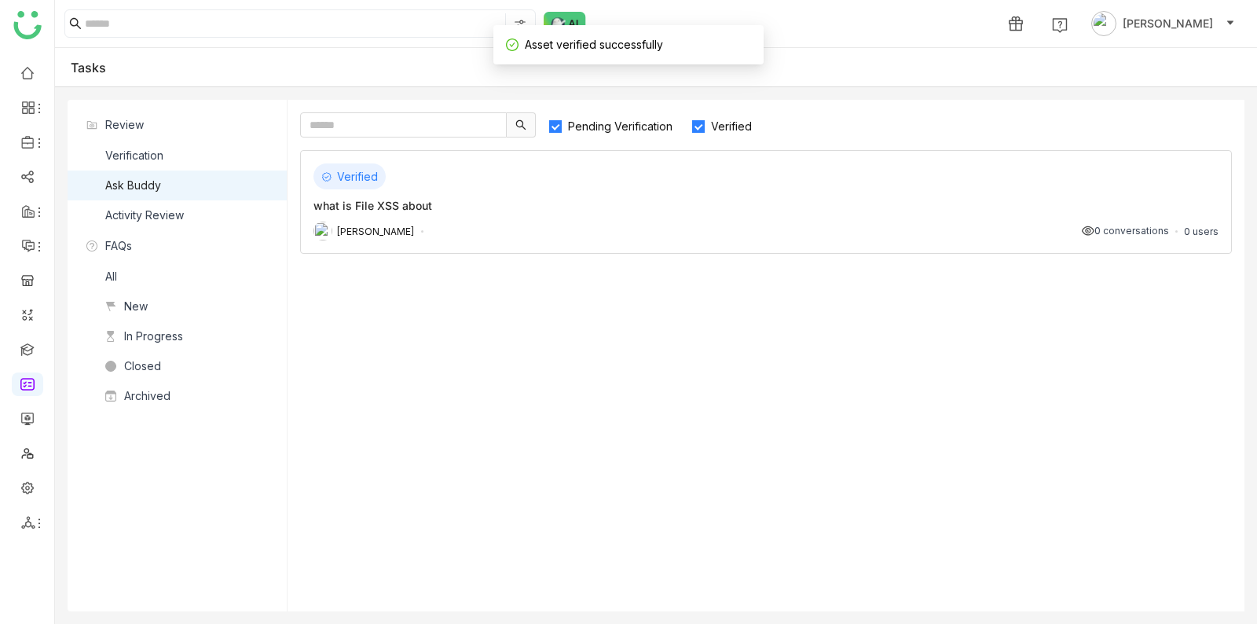
click at [683, 200] on div "what is File XSS about" at bounding box center [766, 205] width 905 height 17
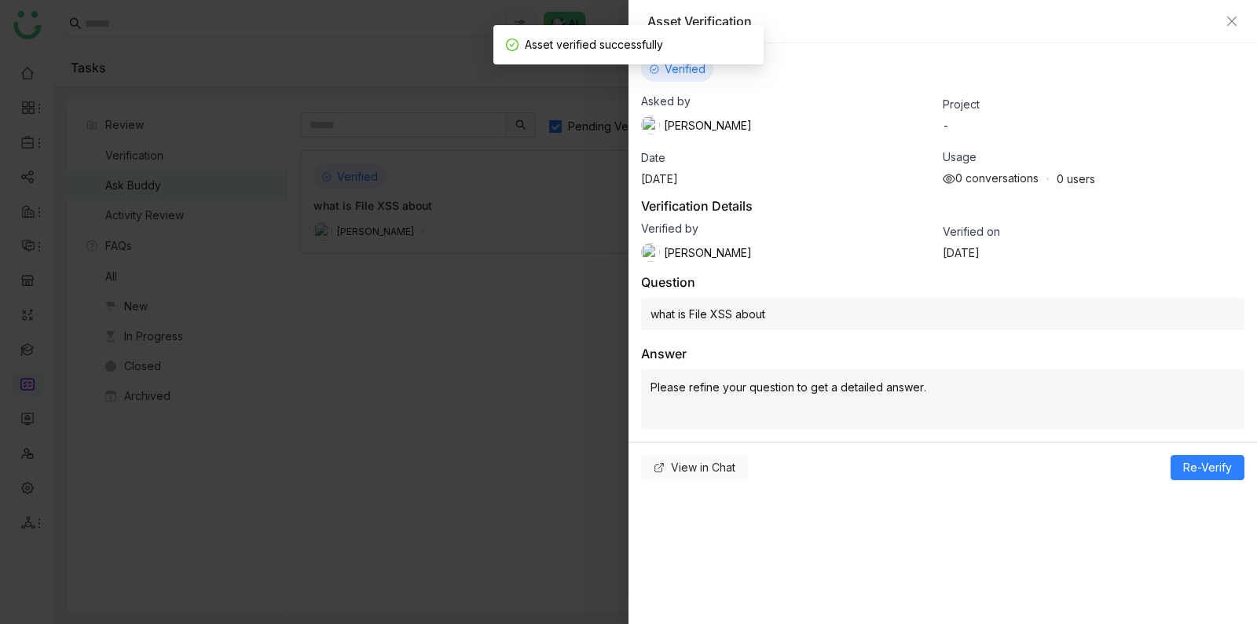
click at [711, 466] on span "View in Chat" at bounding box center [703, 467] width 64 height 17
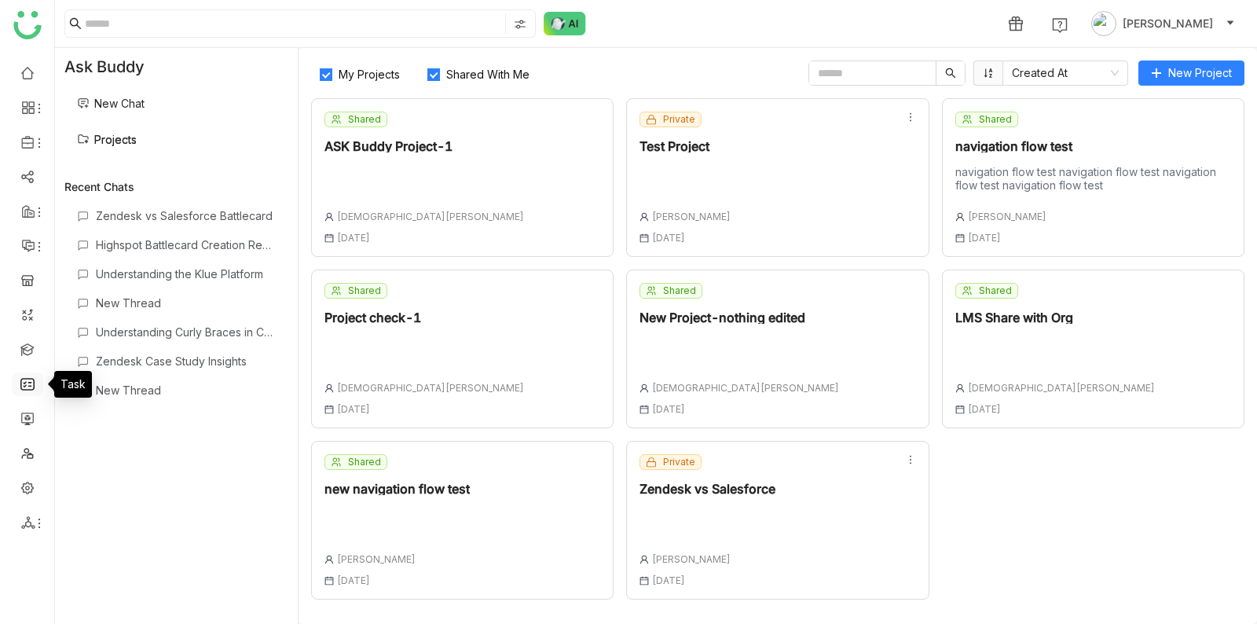
click at [28, 379] on link at bounding box center [27, 382] width 14 height 13
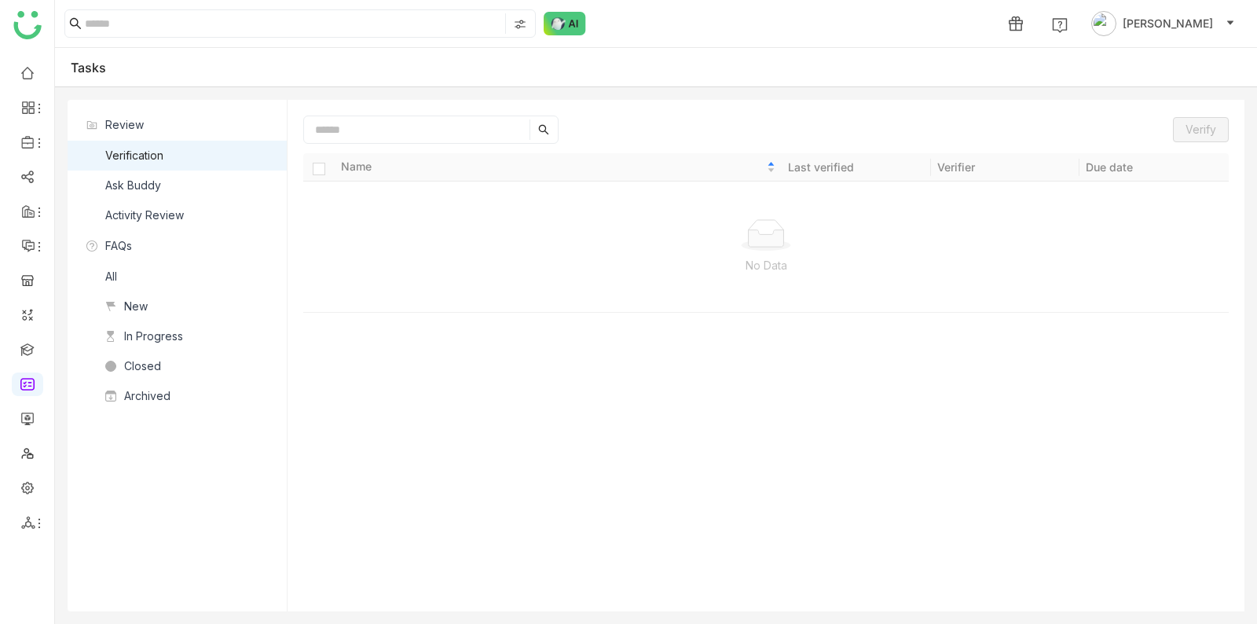
click at [206, 129] on nz-list-header "Review" at bounding box center [177, 124] width 219 height 31
click at [555, 14] on img at bounding box center [565, 24] width 42 height 24
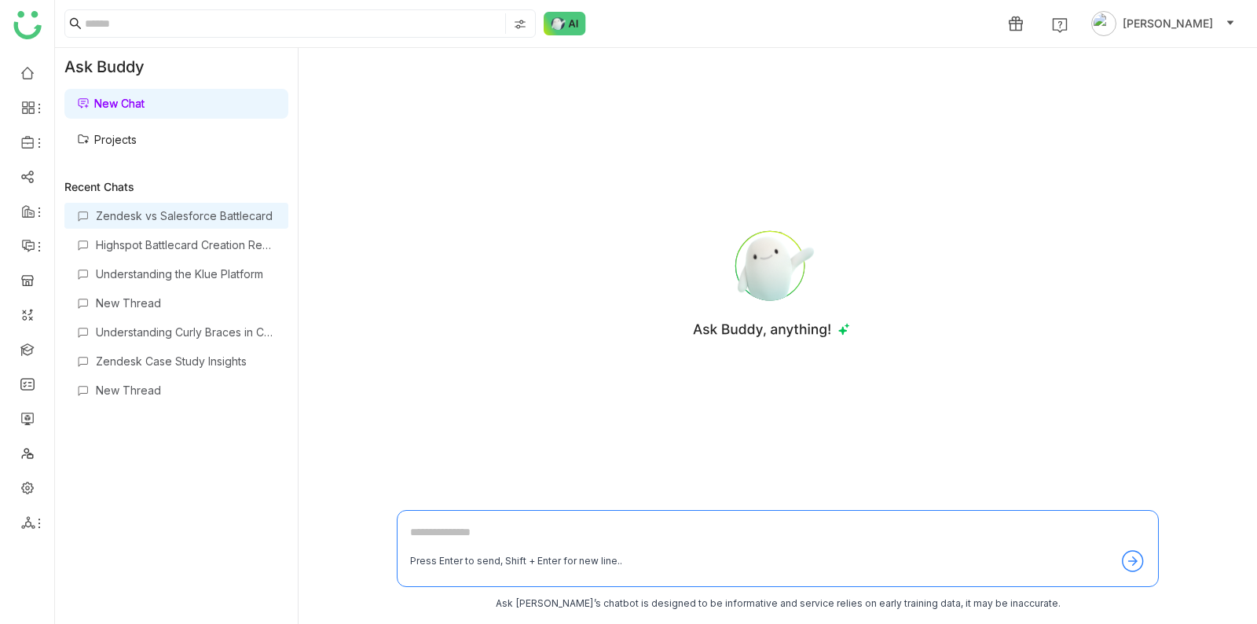
click at [183, 210] on div "Zendesk vs Salesforce Battlecard" at bounding box center [186, 215] width 180 height 13
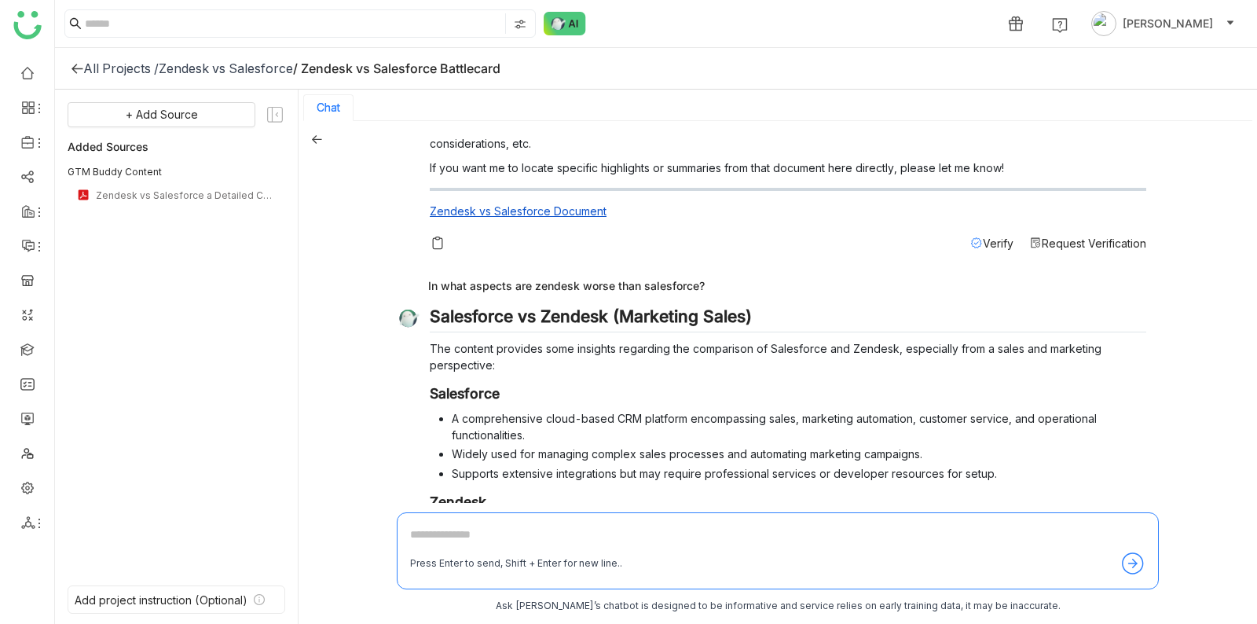
scroll to position [910, 0]
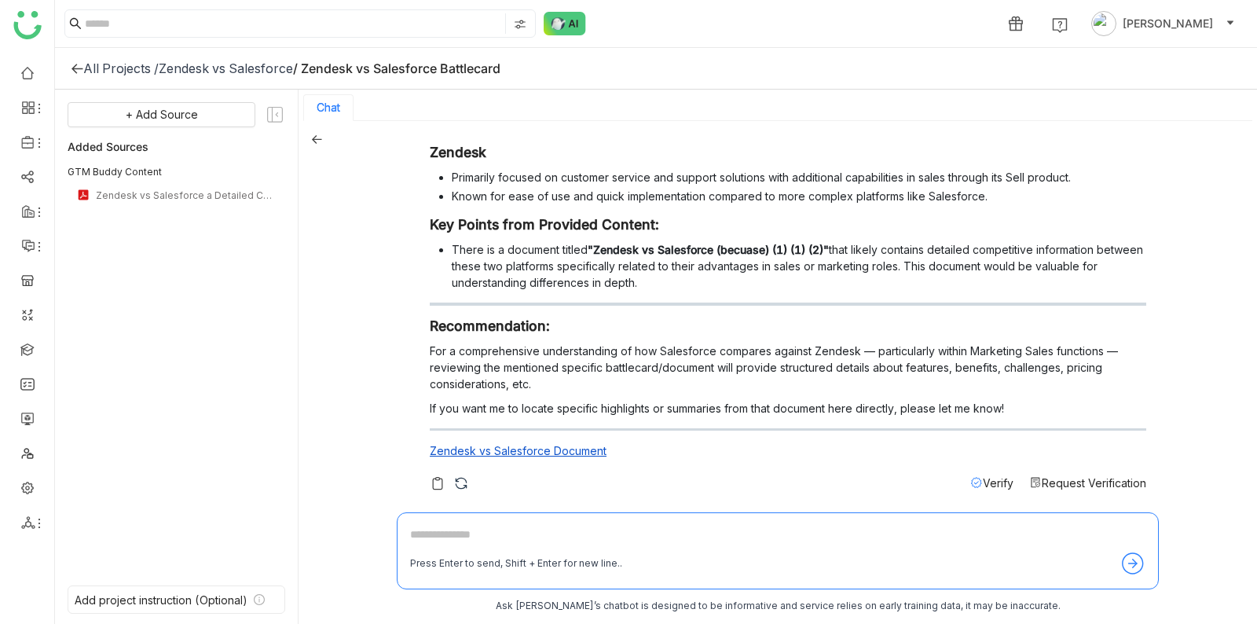
click at [975, 478] on icon at bounding box center [976, 482] width 13 height 13
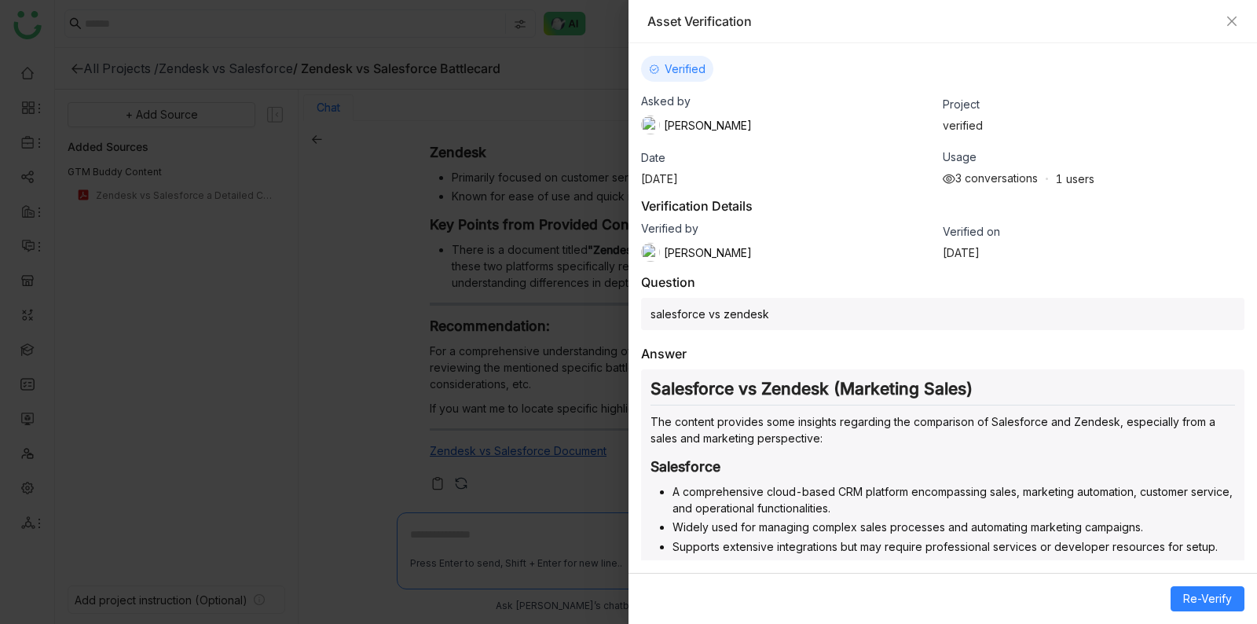
scroll to position [350, 0]
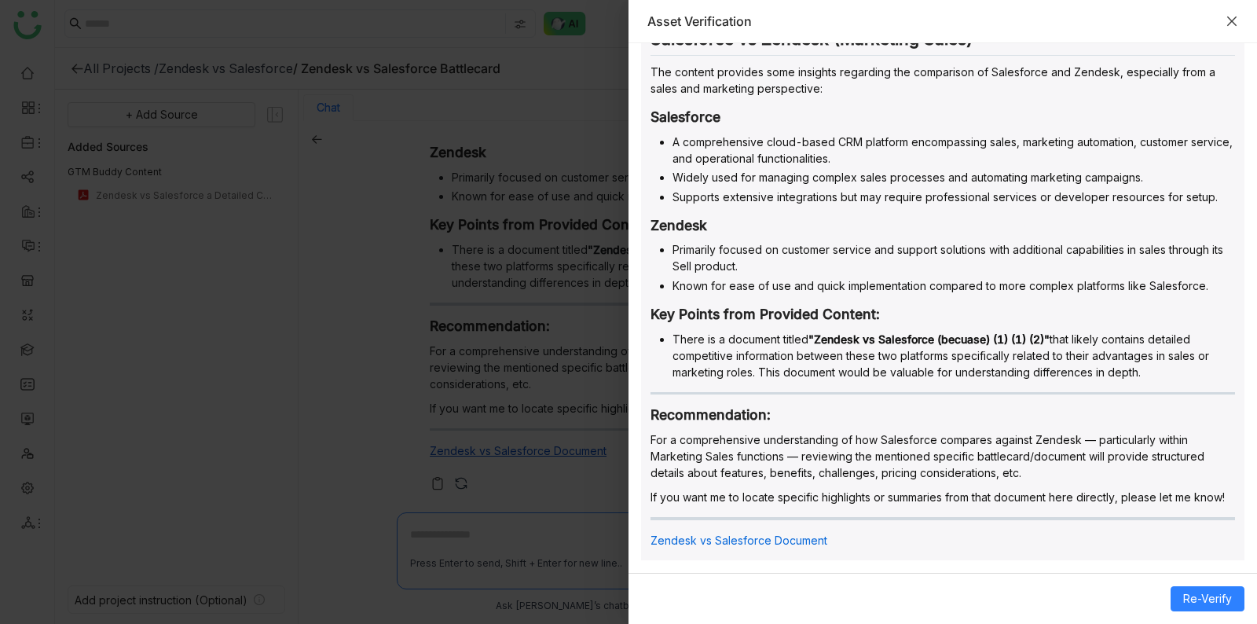
click at [1230, 19] on icon "Close" at bounding box center [1231, 21] width 9 height 9
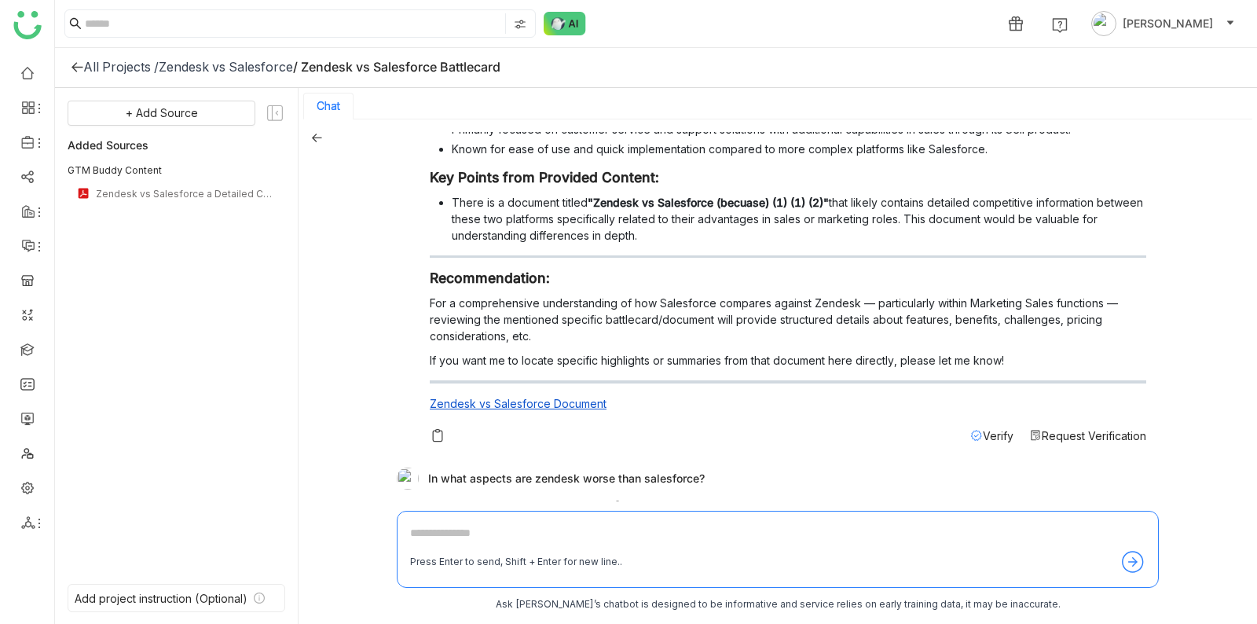
scroll to position [910, 0]
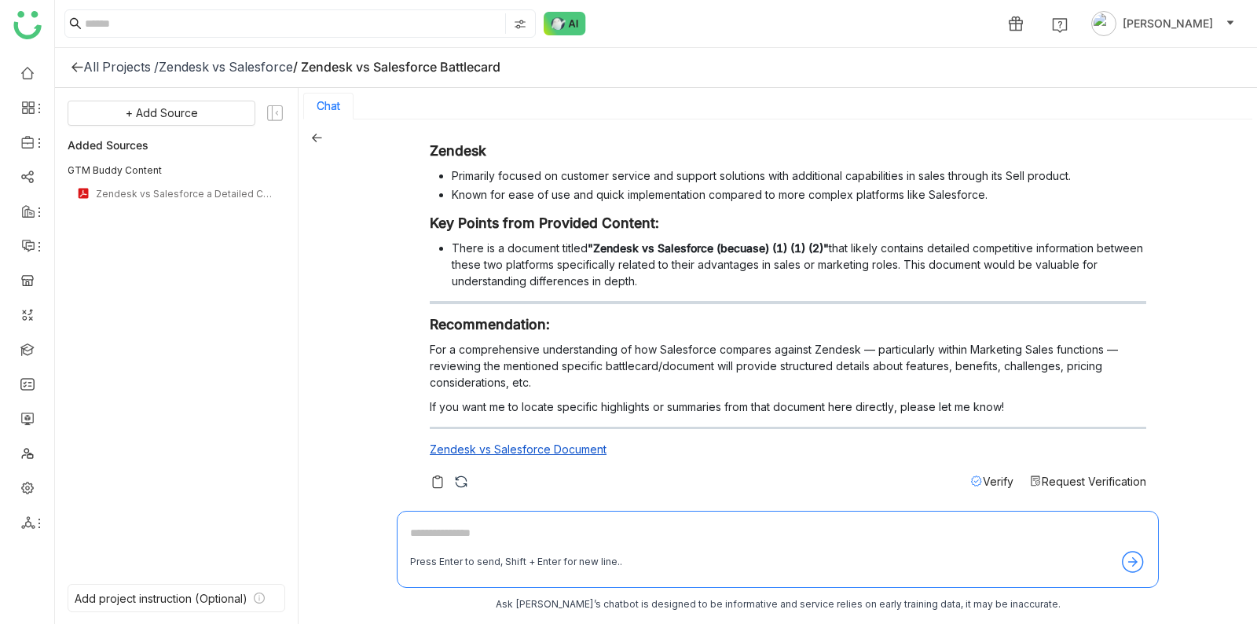
click at [1094, 482] on span "Request Verification" at bounding box center [1094, 481] width 105 height 13
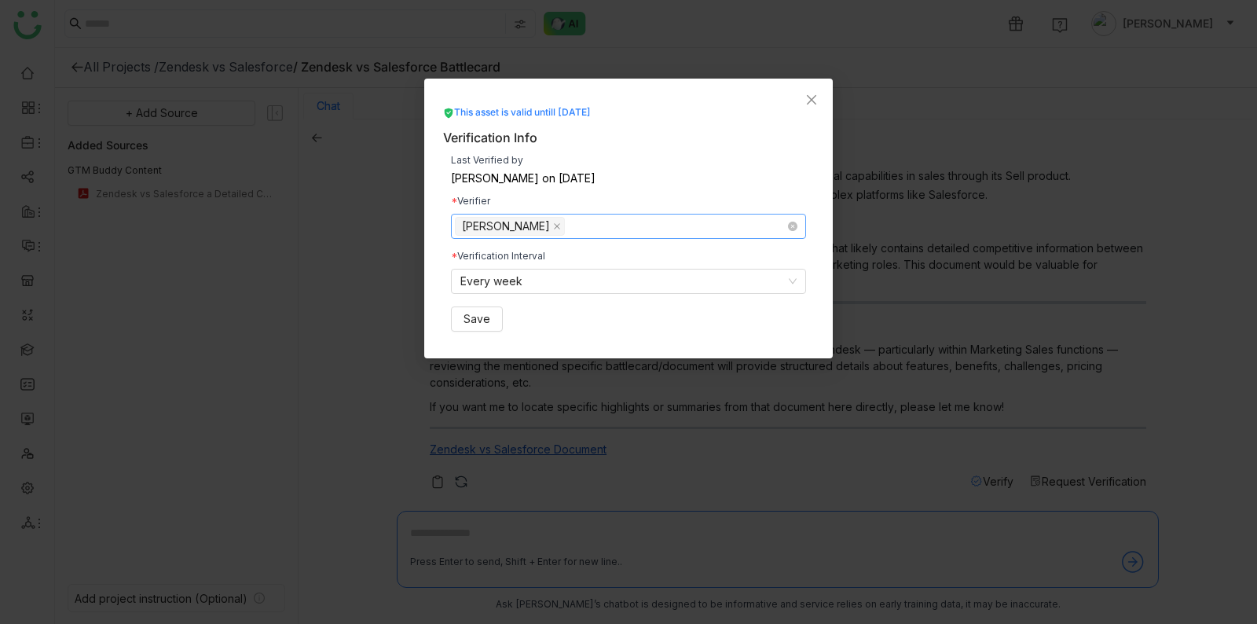
click at [672, 229] on nz-select-top-control "Azam Hussain" at bounding box center [628, 226] width 355 height 25
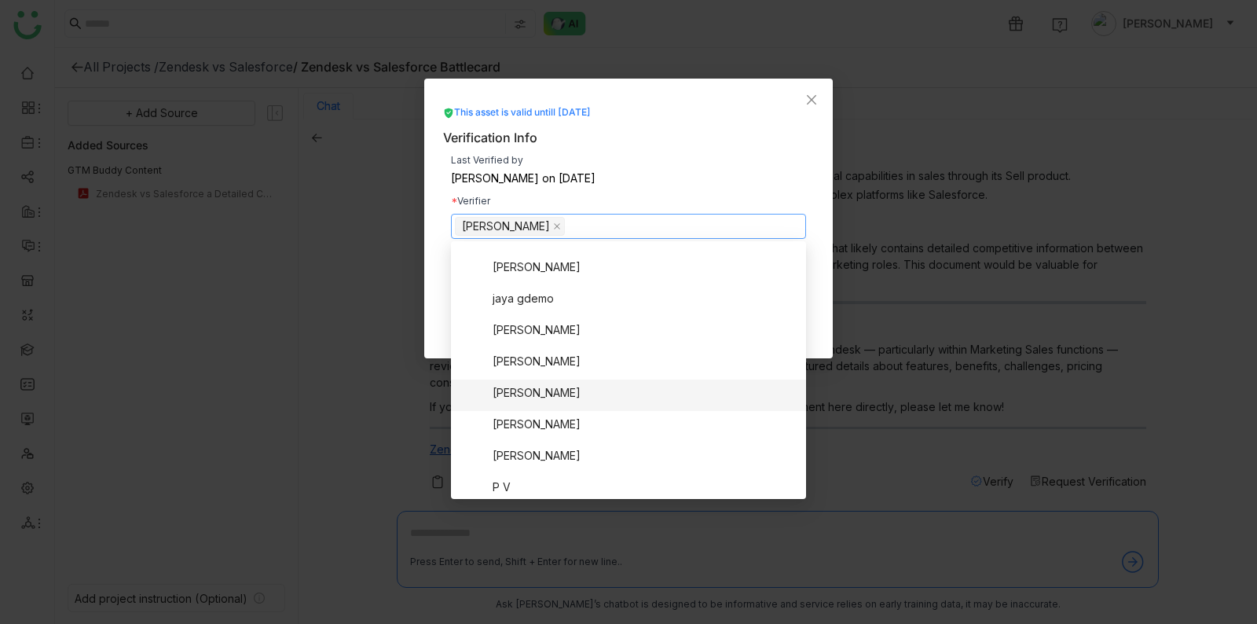
scroll to position [768, 0]
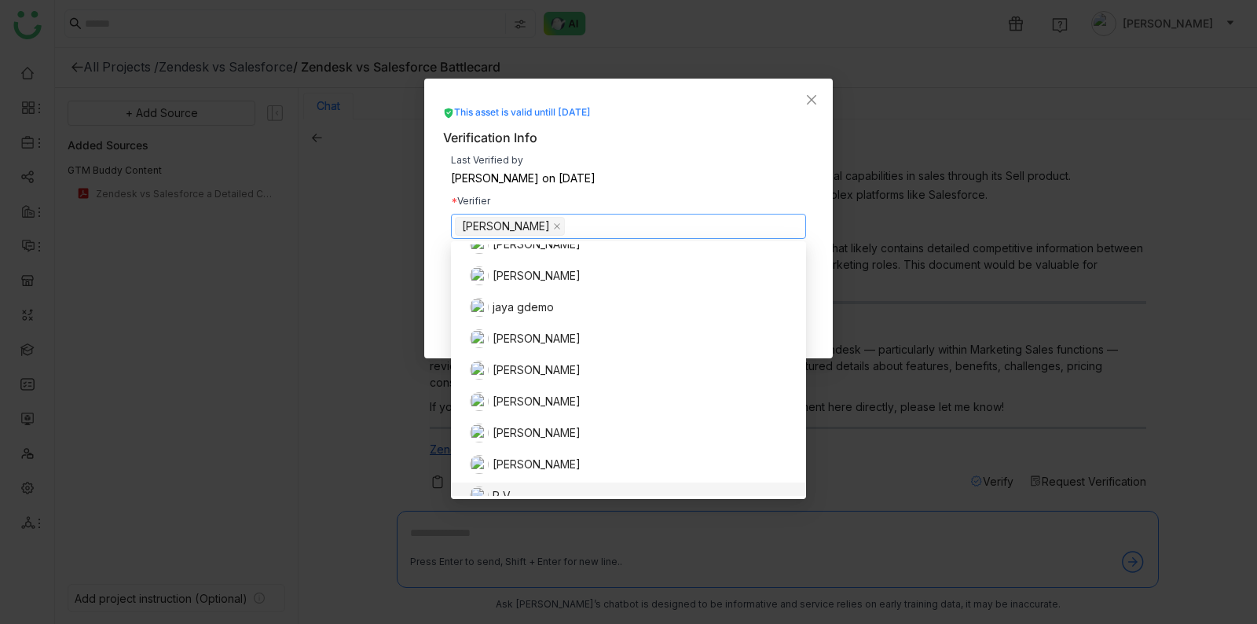
click at [126, 413] on nz-modal-container "This asset is valid untill Aug 26, 2025 Verification Info Last Verified by Shre…" at bounding box center [628, 312] width 1257 height 624
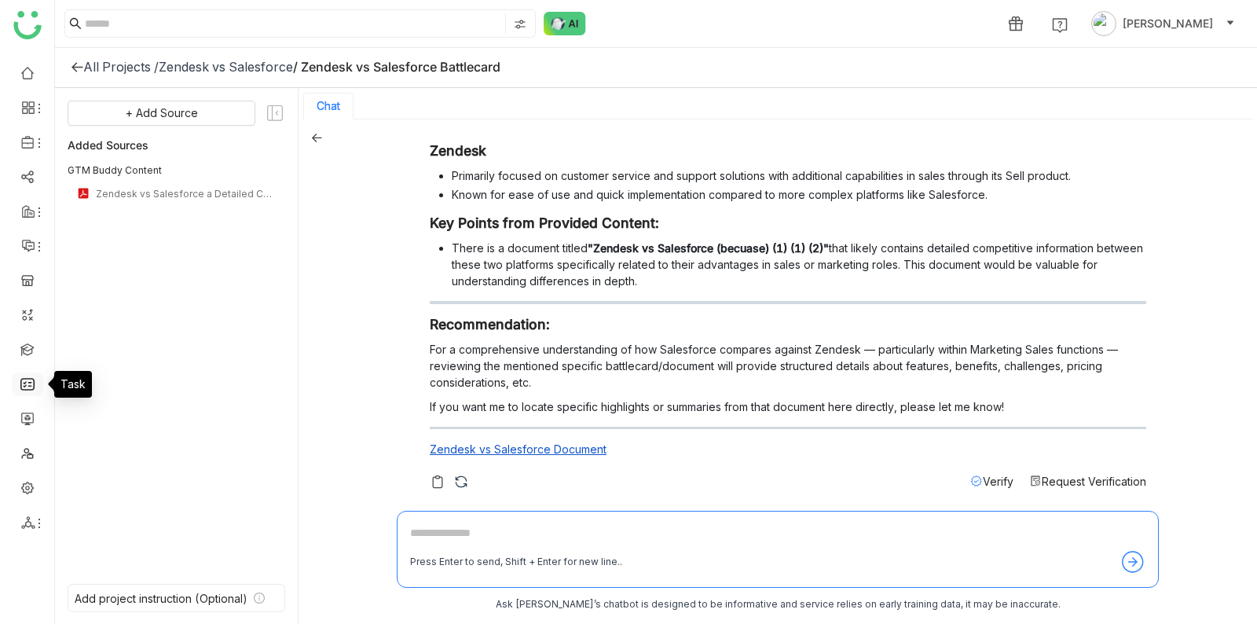
click at [30, 382] on link at bounding box center [27, 382] width 14 height 13
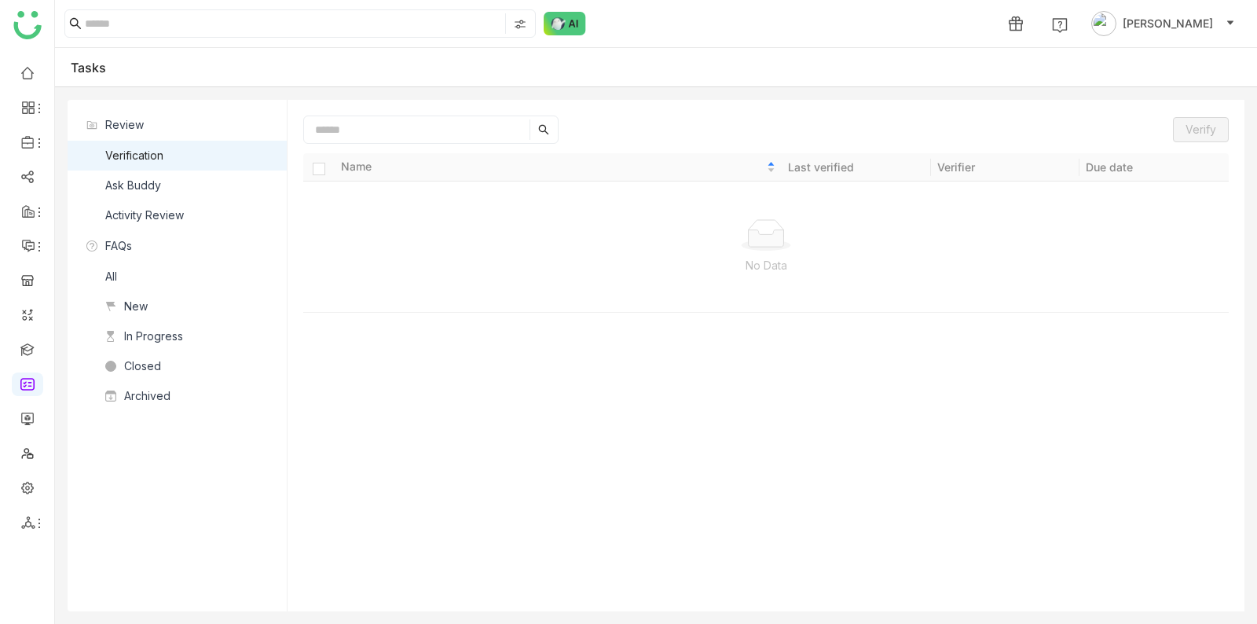
click at [182, 171] on nz-list-item "Ask Buddy" at bounding box center [177, 186] width 219 height 30
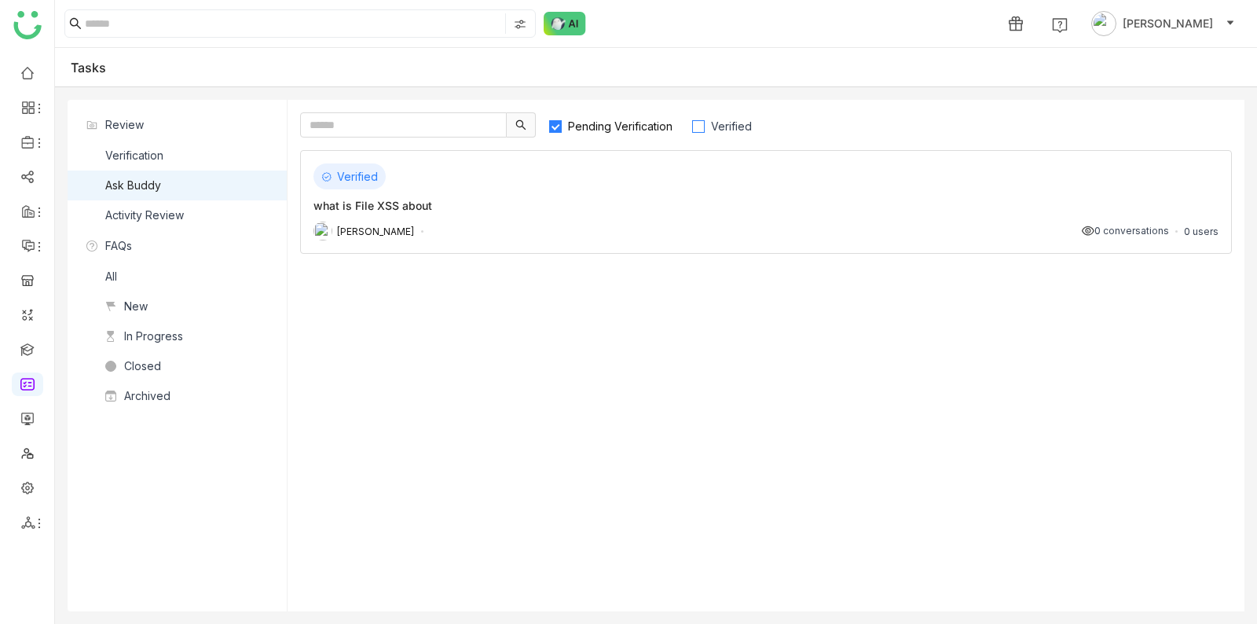
click at [733, 122] on span "Verified" at bounding box center [731, 125] width 53 height 13
click at [492, 208] on div "what is File XSS about" at bounding box center [766, 205] width 905 height 17
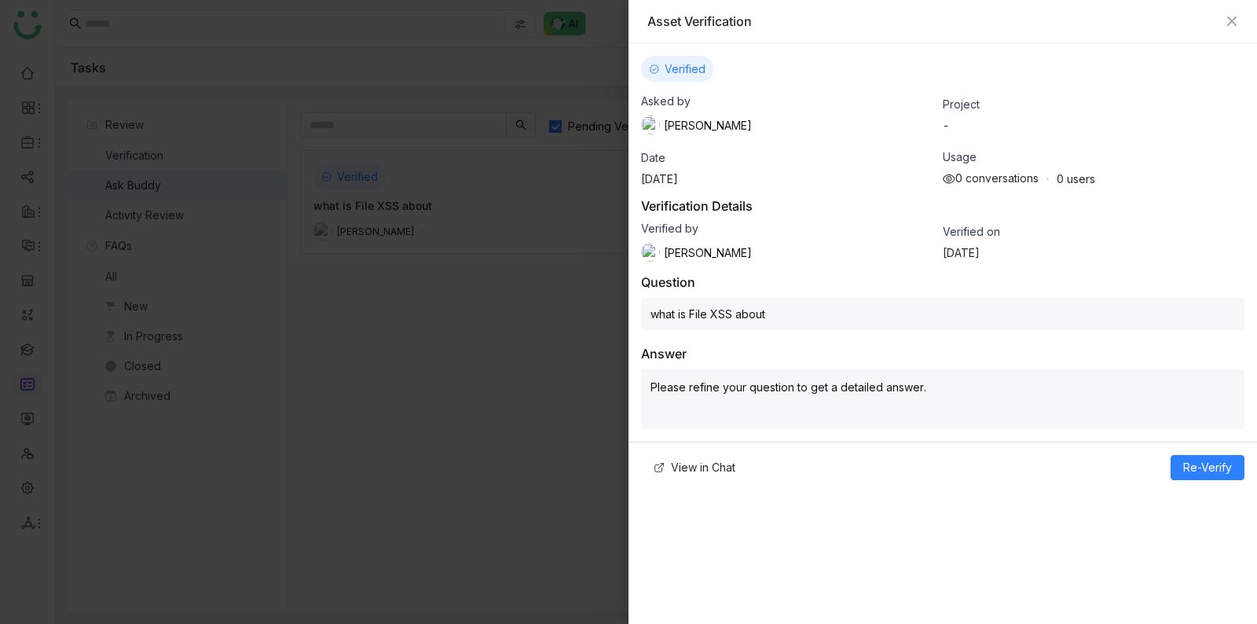
click at [923, 379] on p "Please refine your question to get a detailed answer." at bounding box center [943, 387] width 585 height 17
click at [924, 383] on p "Please refine your question to get a detailed answer." at bounding box center [943, 387] width 585 height 17
click at [534, 330] on div at bounding box center [628, 312] width 1257 height 624
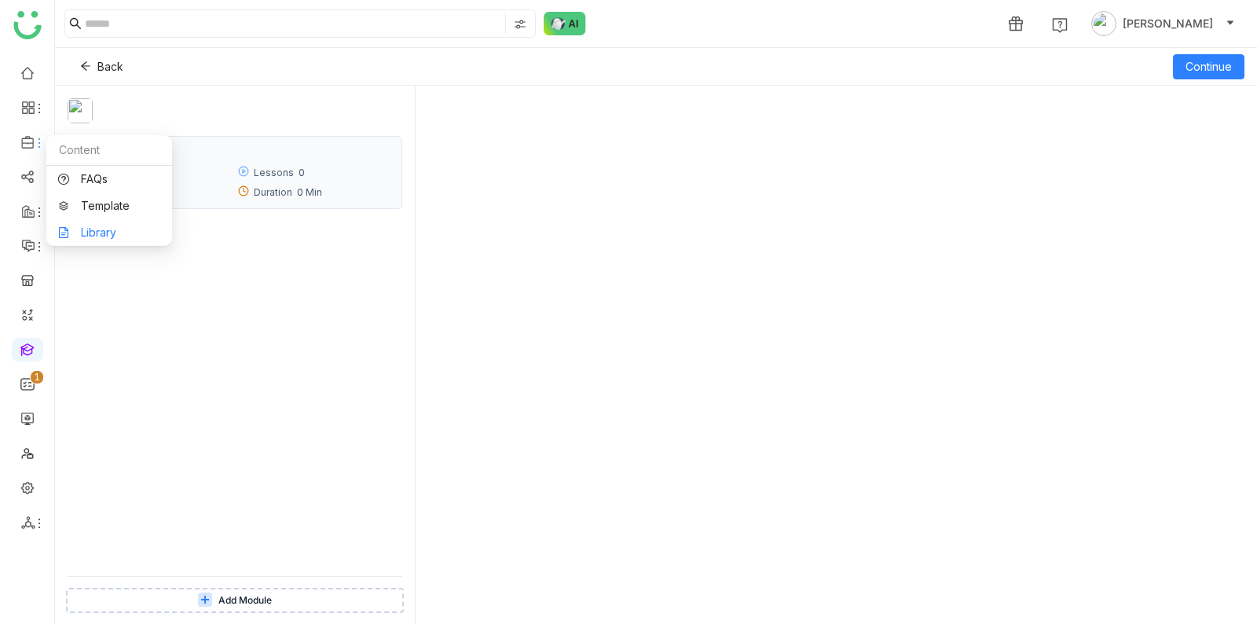
click at [115, 235] on link "Library" at bounding box center [109, 232] width 102 height 11
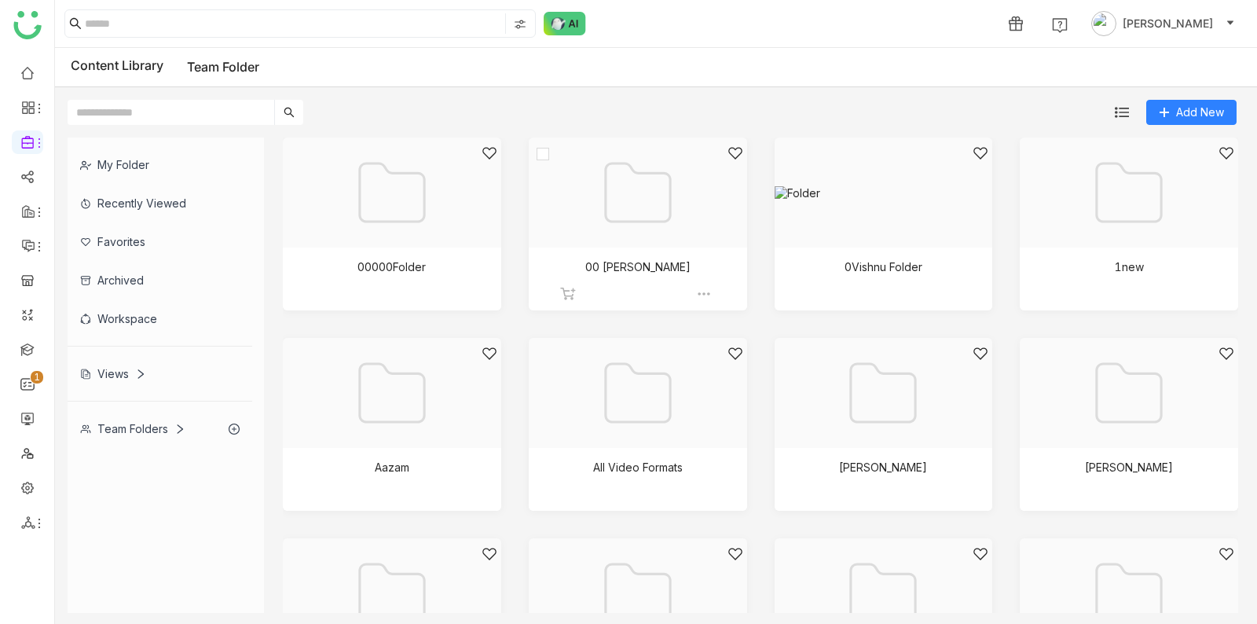
click at [710, 293] on img at bounding box center [704, 294] width 16 height 16
click at [754, 391] on span "Edit" at bounding box center [749, 385] width 19 height 17
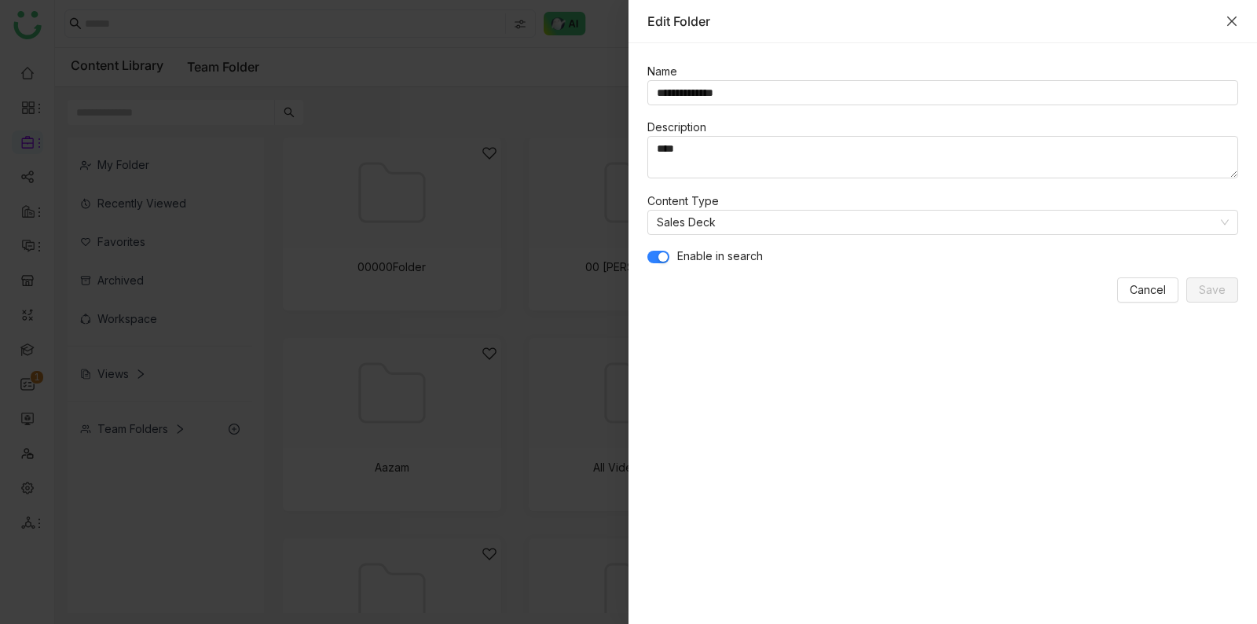
click at [1227, 21] on icon "Close" at bounding box center [1232, 21] width 13 height 13
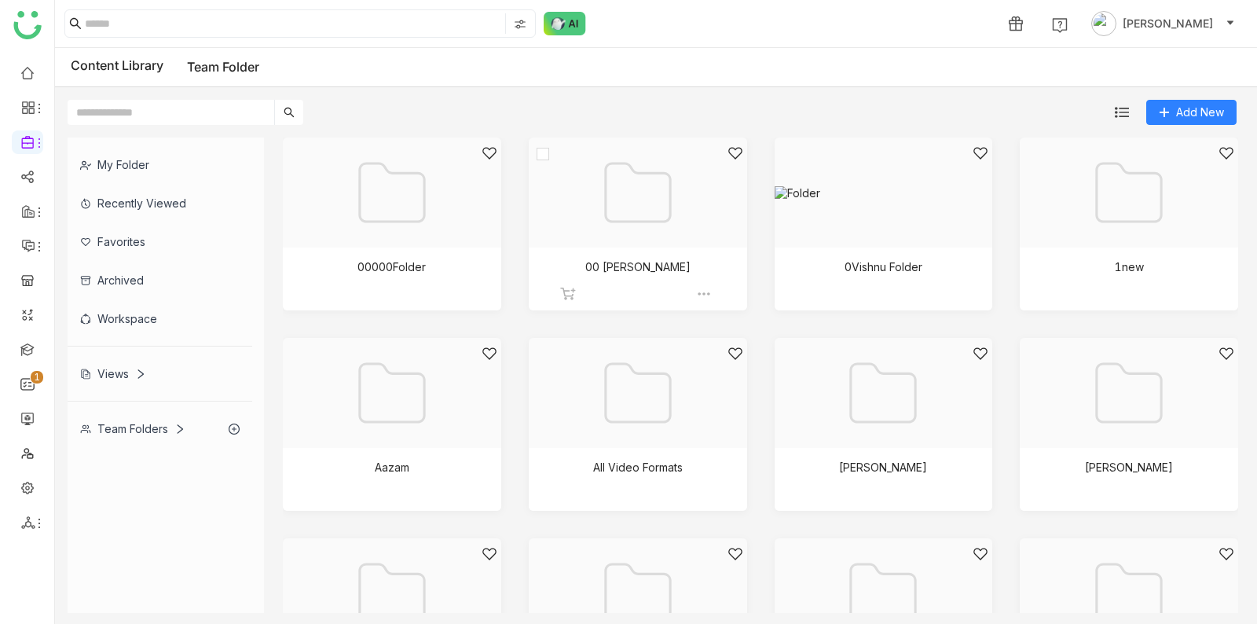
click at [649, 211] on div at bounding box center [633, 212] width 192 height 134
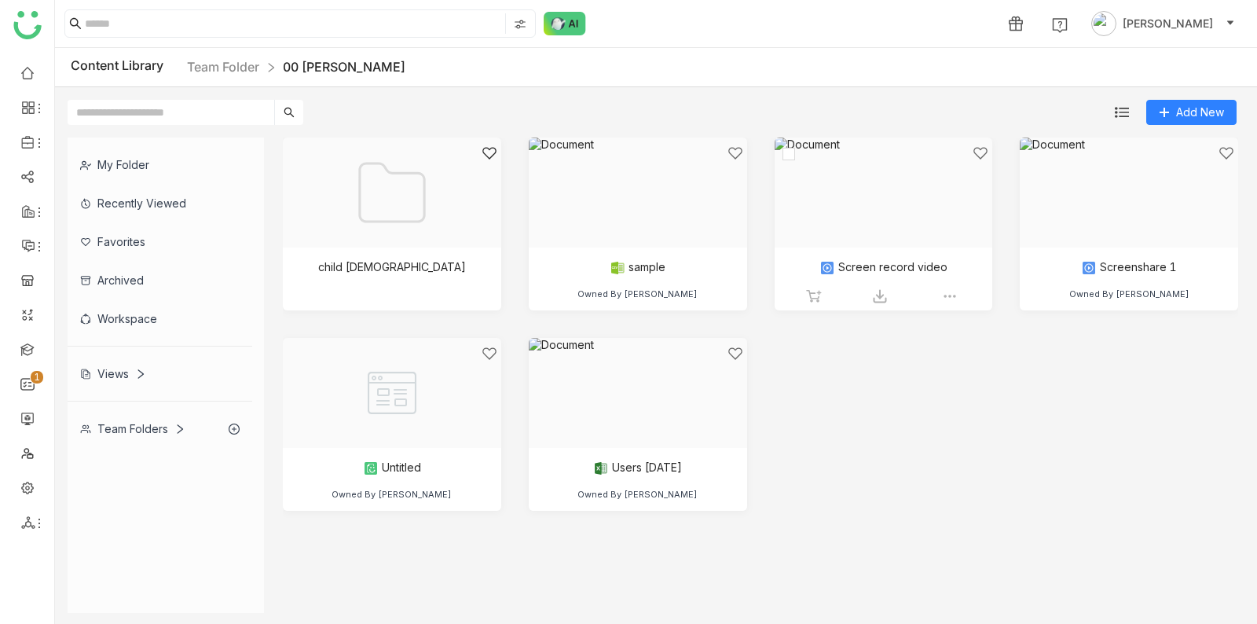
click at [948, 295] on img at bounding box center [950, 296] width 16 height 16
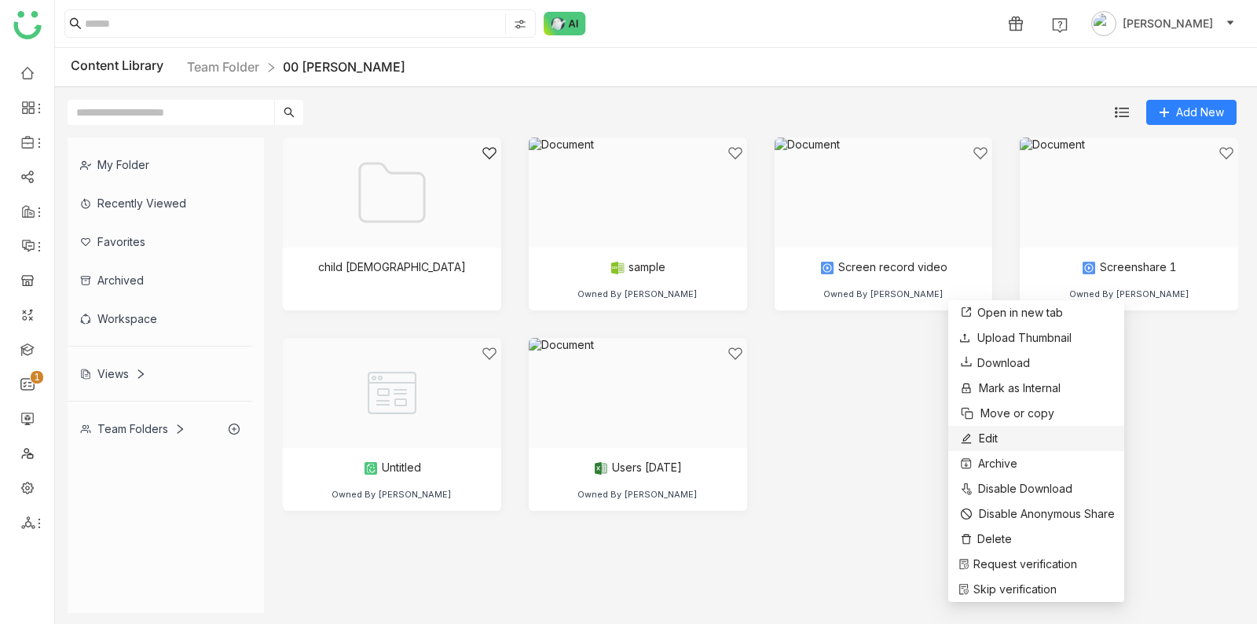
click at [1015, 441] on li "Edit" at bounding box center [1036, 438] width 176 height 25
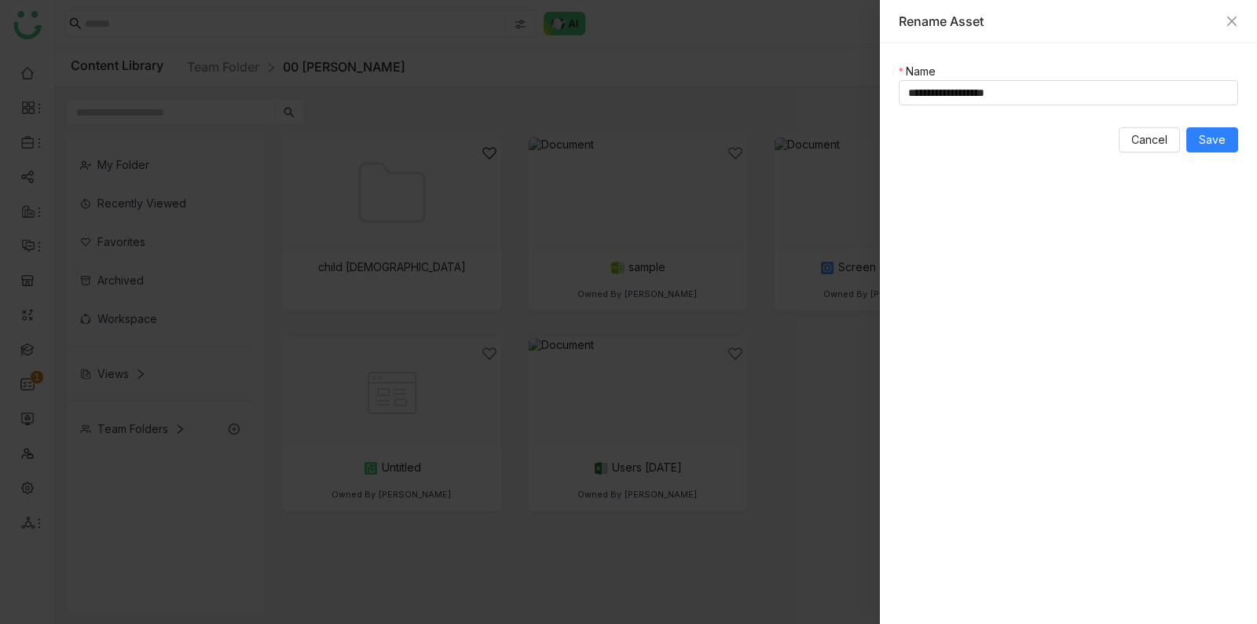
click at [865, 407] on div at bounding box center [628, 312] width 1257 height 624
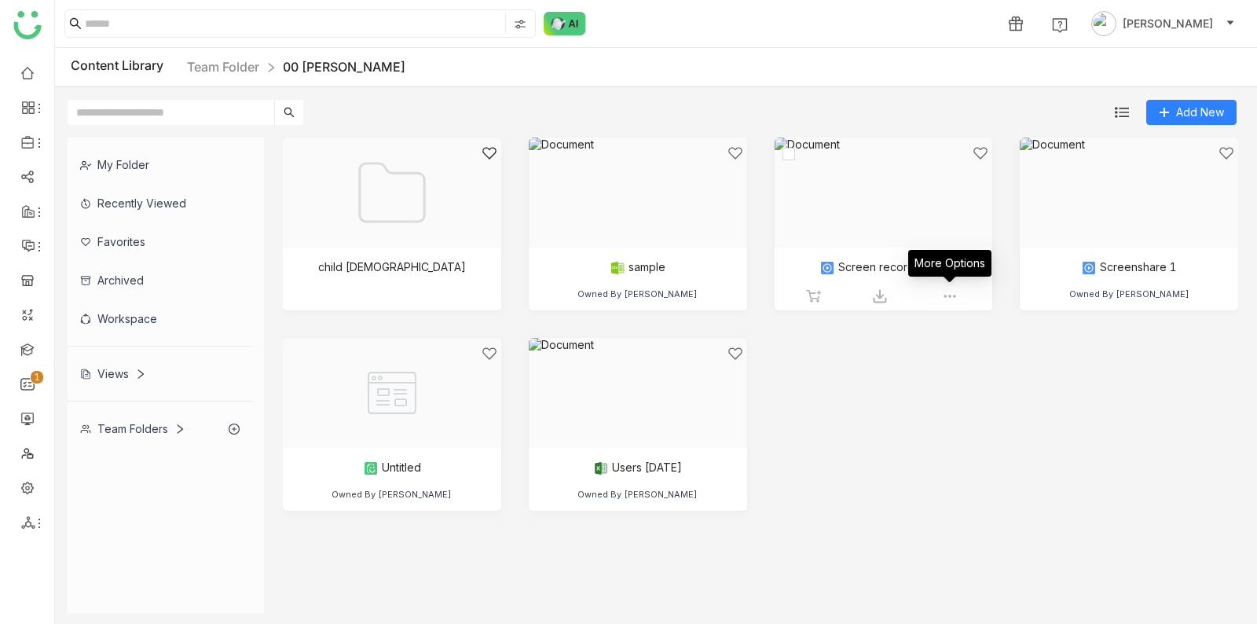
click at [945, 300] on img at bounding box center [950, 296] width 16 height 16
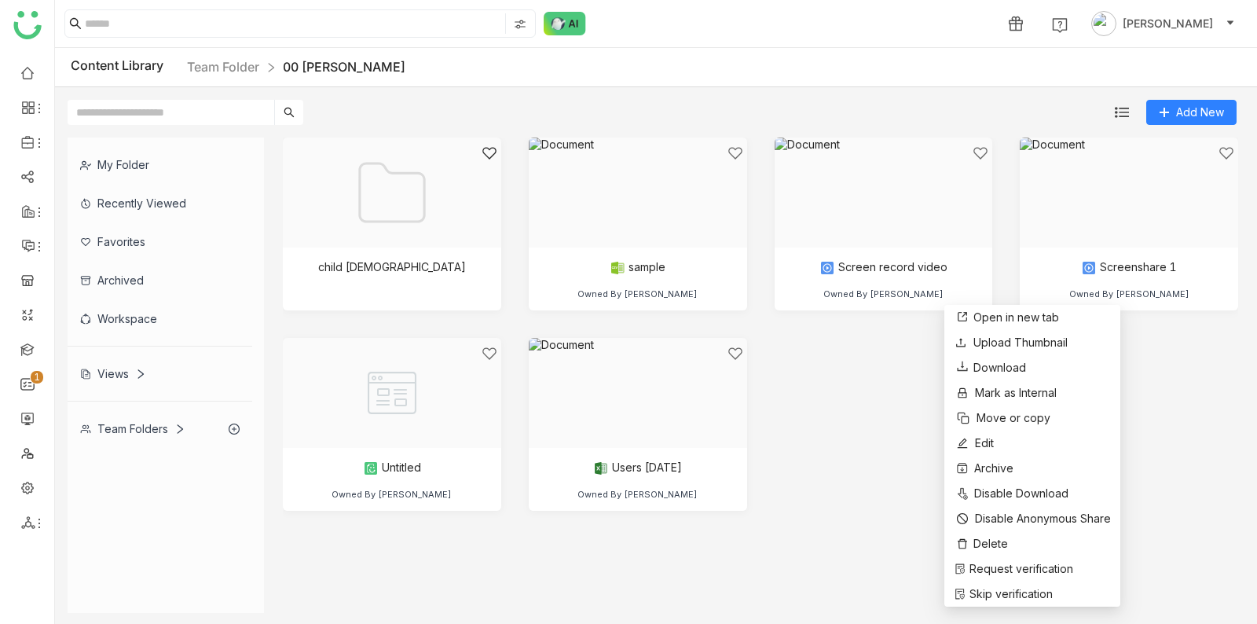
click at [889, 387] on div "child [DEMOGRAPHIC_DATA] sample Owned By [PERSON_NAME] Screen record video Owne…" at bounding box center [761, 336] width 956 height 397
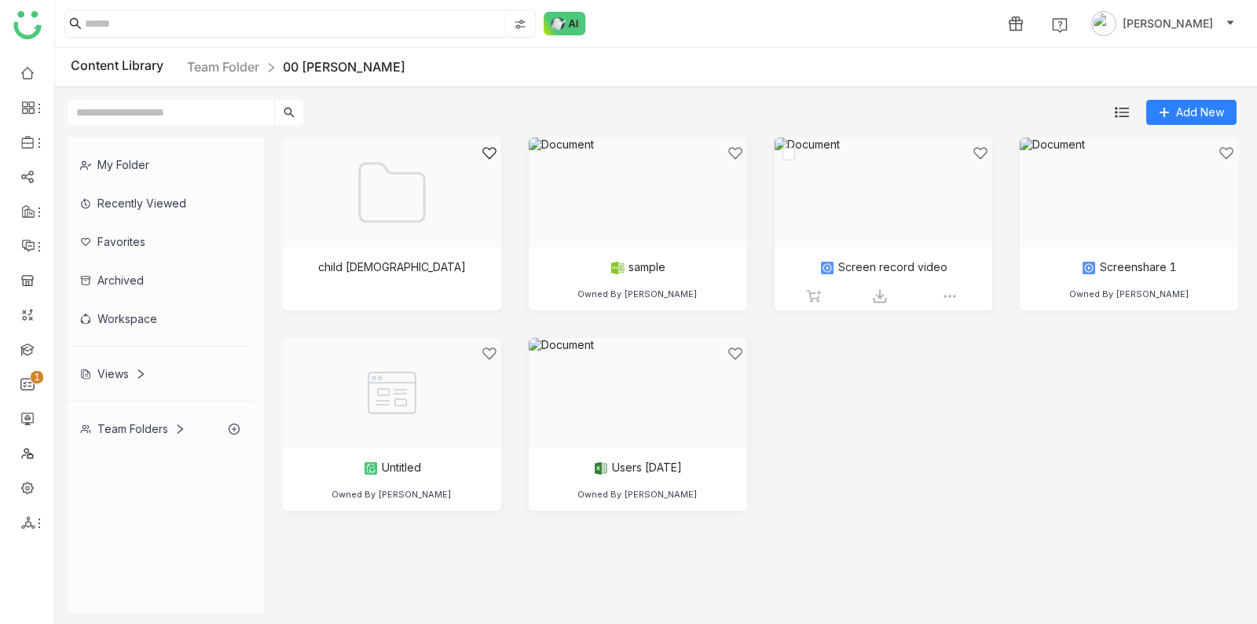
click at [931, 228] on div at bounding box center [879, 212] width 192 height 134
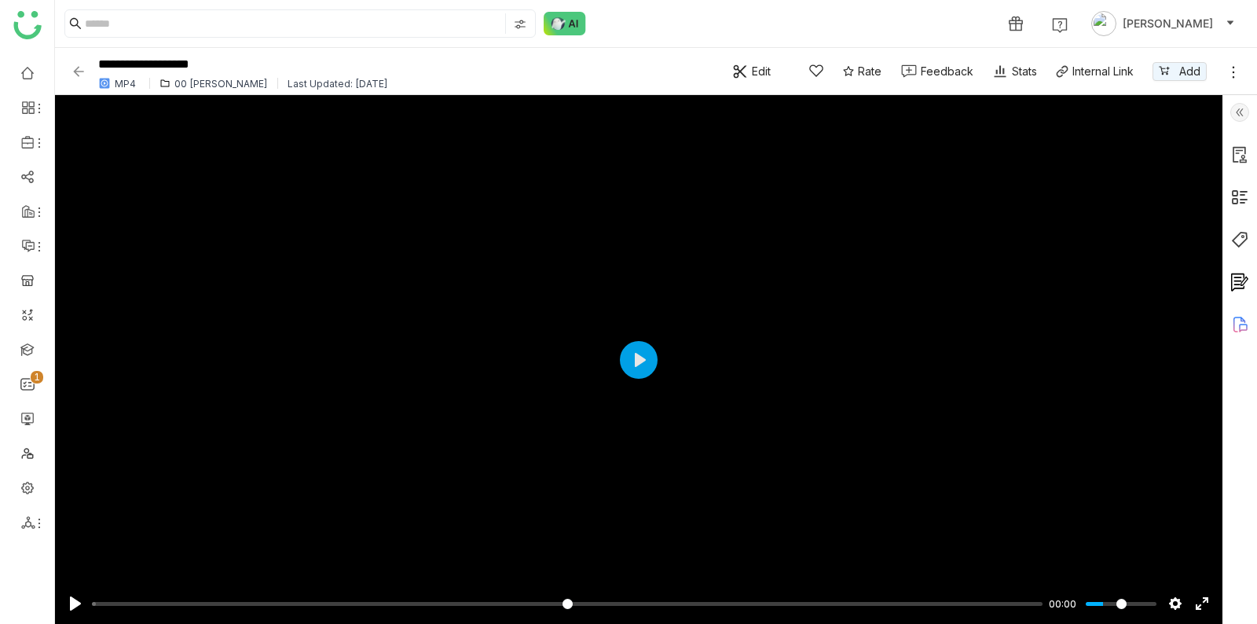
click at [1244, 96] on div at bounding box center [1240, 359] width 35 height 529
click at [1244, 105] on img at bounding box center [1240, 112] width 19 height 19
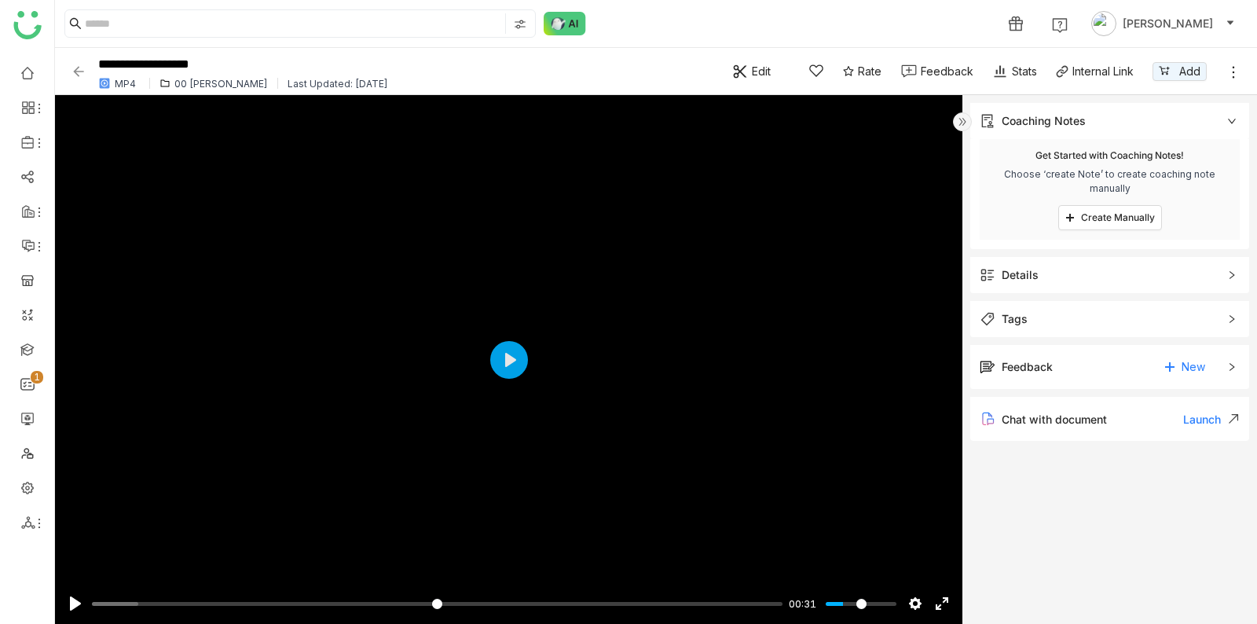
click at [1165, 324] on span "Tags" at bounding box center [1099, 318] width 238 height 17
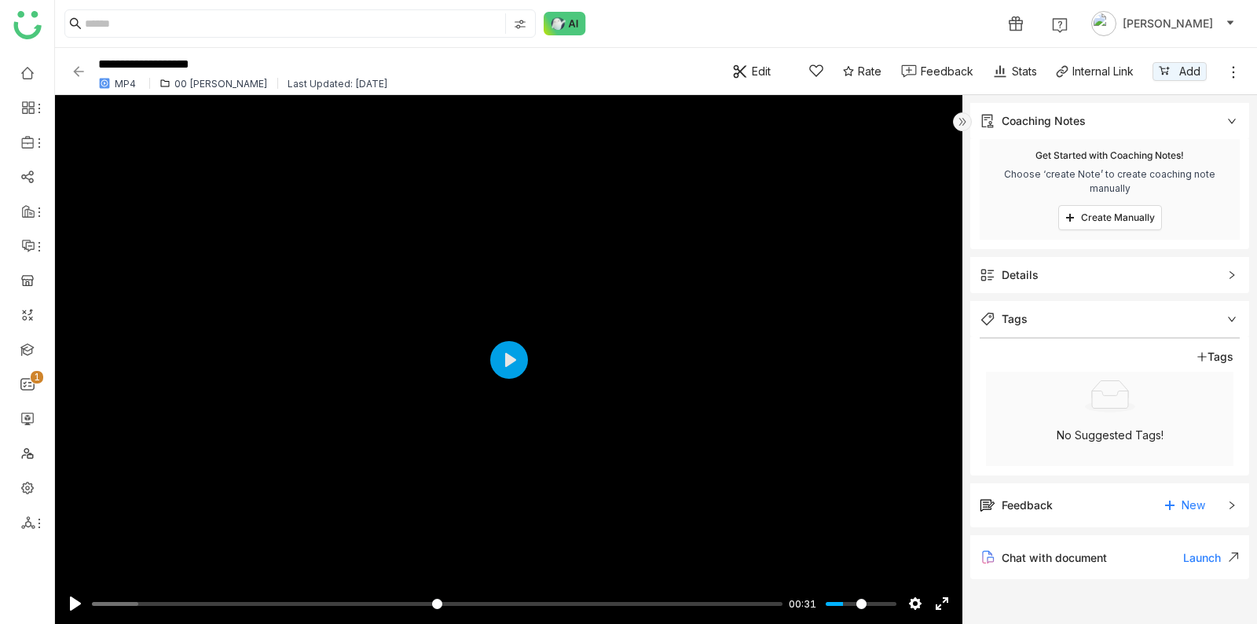
click at [1224, 348] on div "Tags" at bounding box center [1110, 356] width 248 height 17
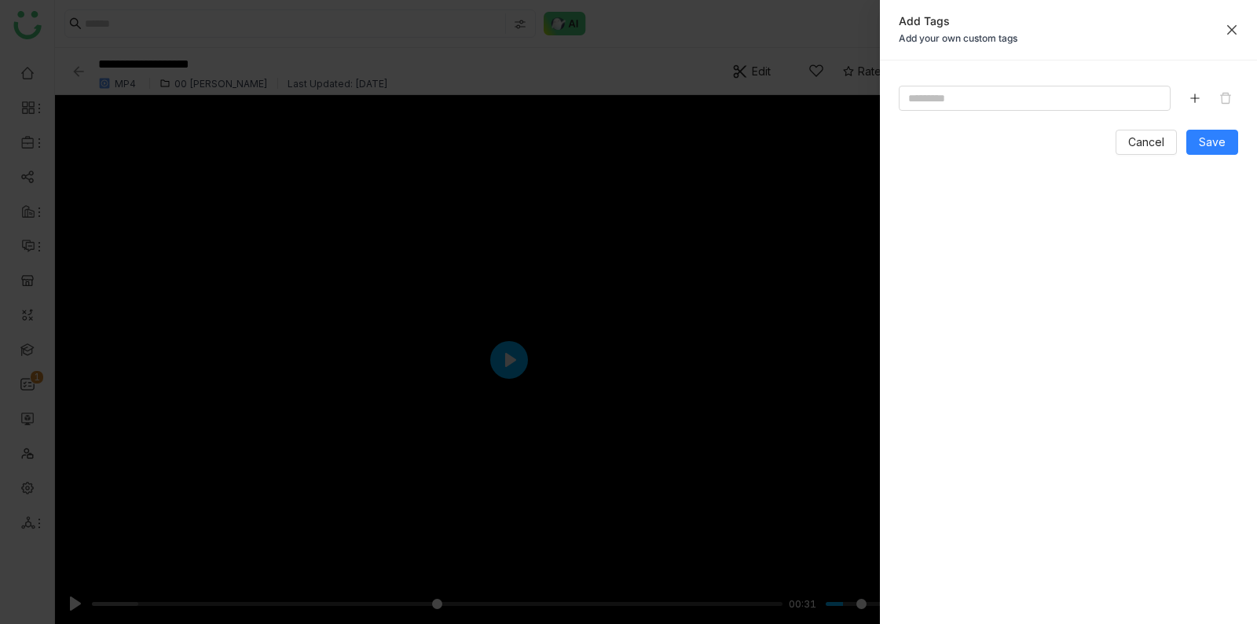
click at [1237, 26] on icon "Close" at bounding box center [1232, 30] width 13 height 13
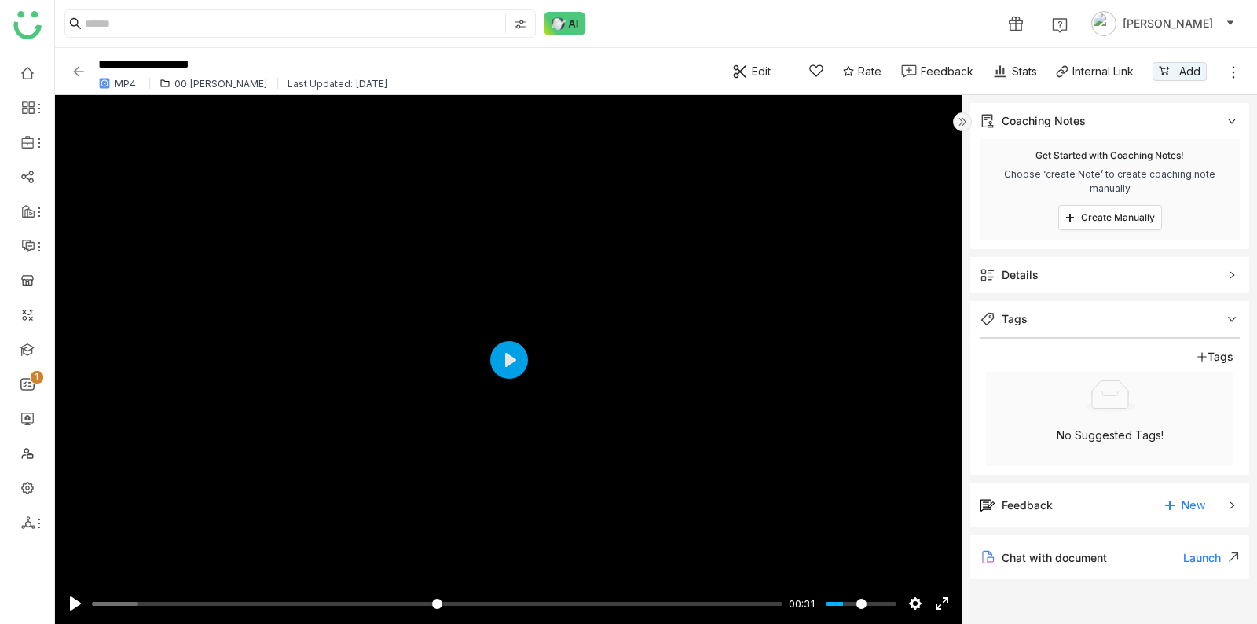
click at [1189, 313] on span "Tags" at bounding box center [1099, 318] width 238 height 17
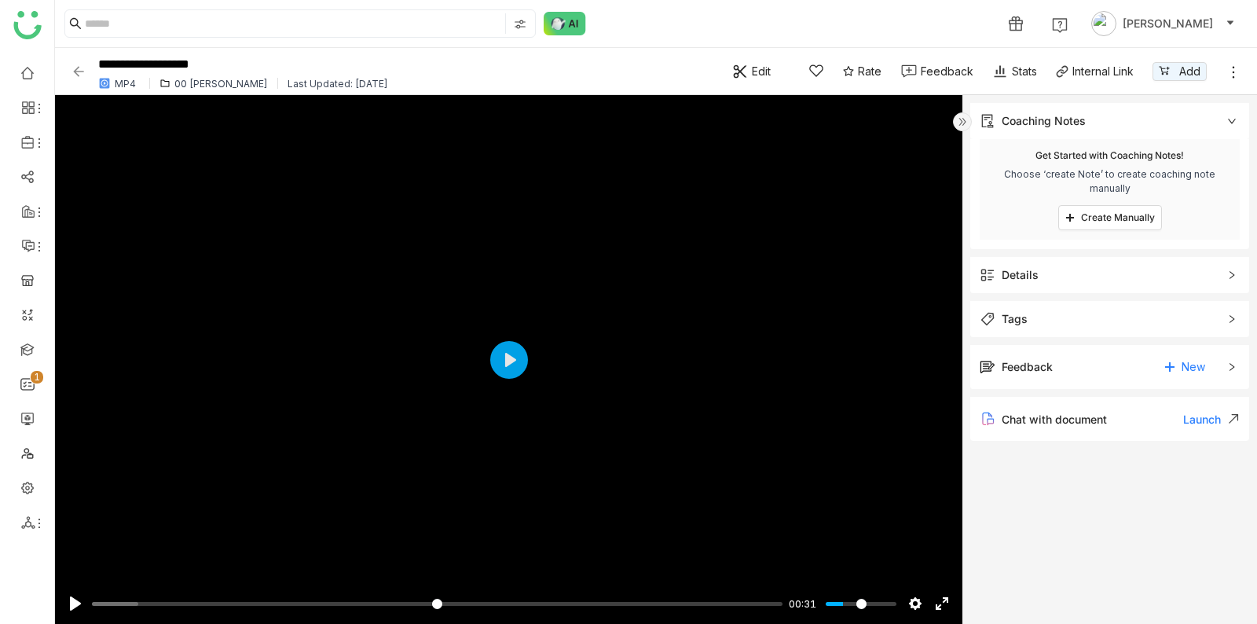
click at [1187, 260] on div "Details" at bounding box center [1109, 275] width 279 height 36
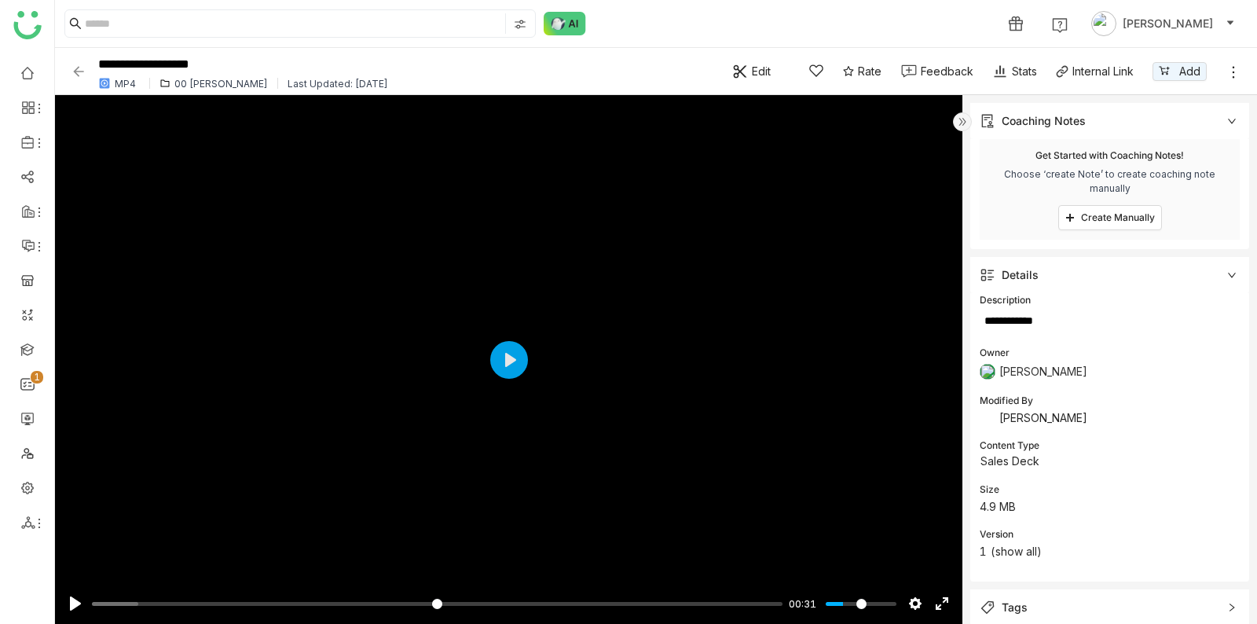
click at [1186, 267] on span "Details" at bounding box center [1099, 274] width 238 height 17
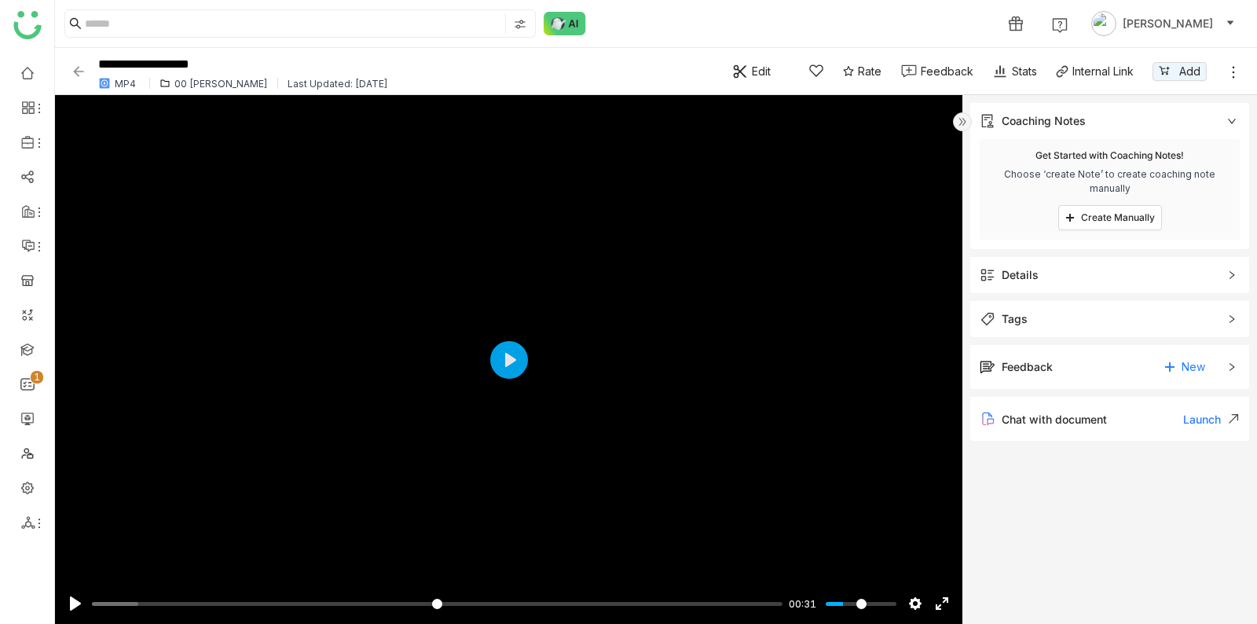
click at [1204, 126] on div "Coaching Notes" at bounding box center [1099, 120] width 238 height 17
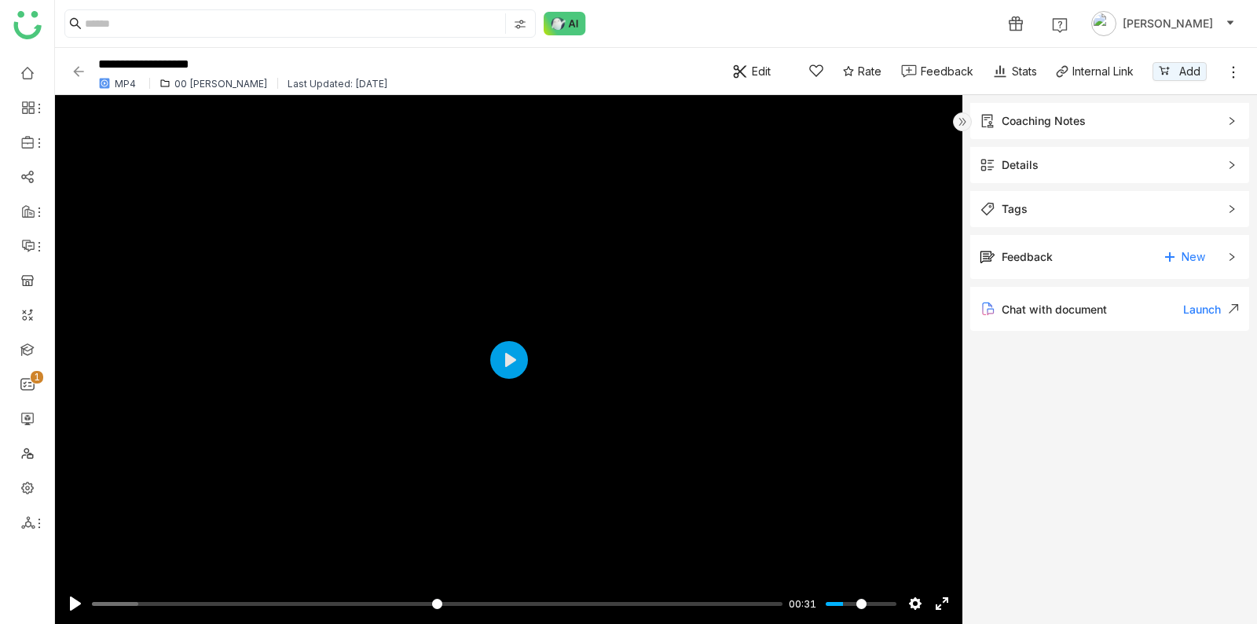
click at [1203, 127] on div "Coaching Notes" at bounding box center [1099, 120] width 238 height 17
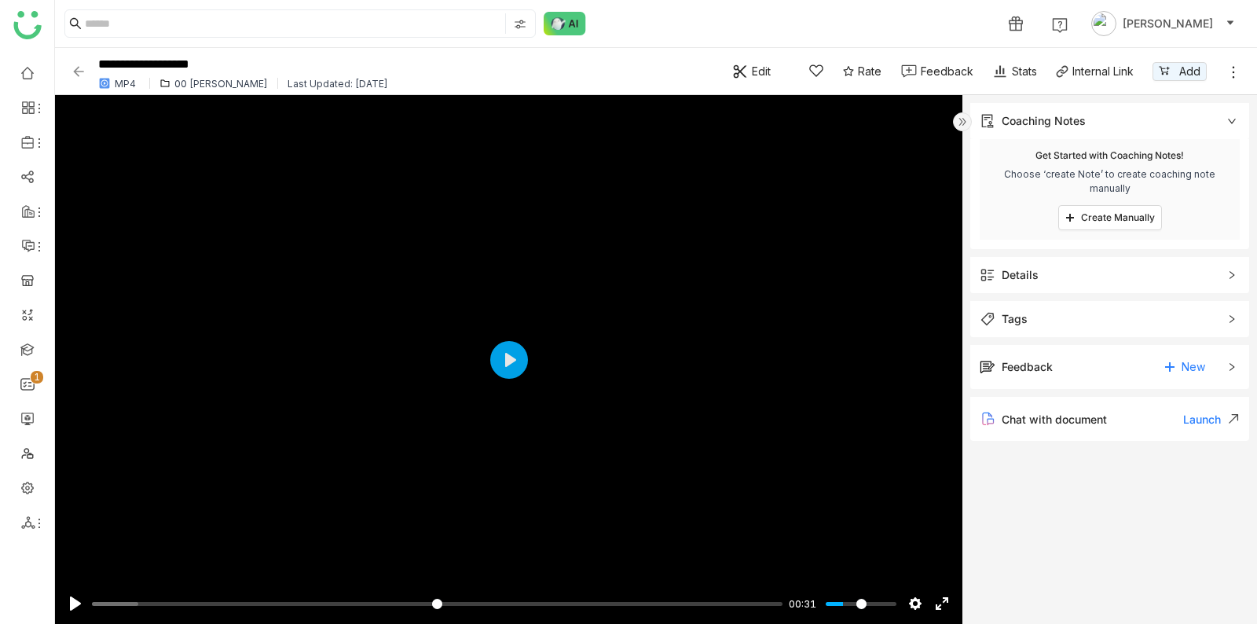
click at [1203, 127] on div "Coaching Notes" at bounding box center [1099, 120] width 238 height 17
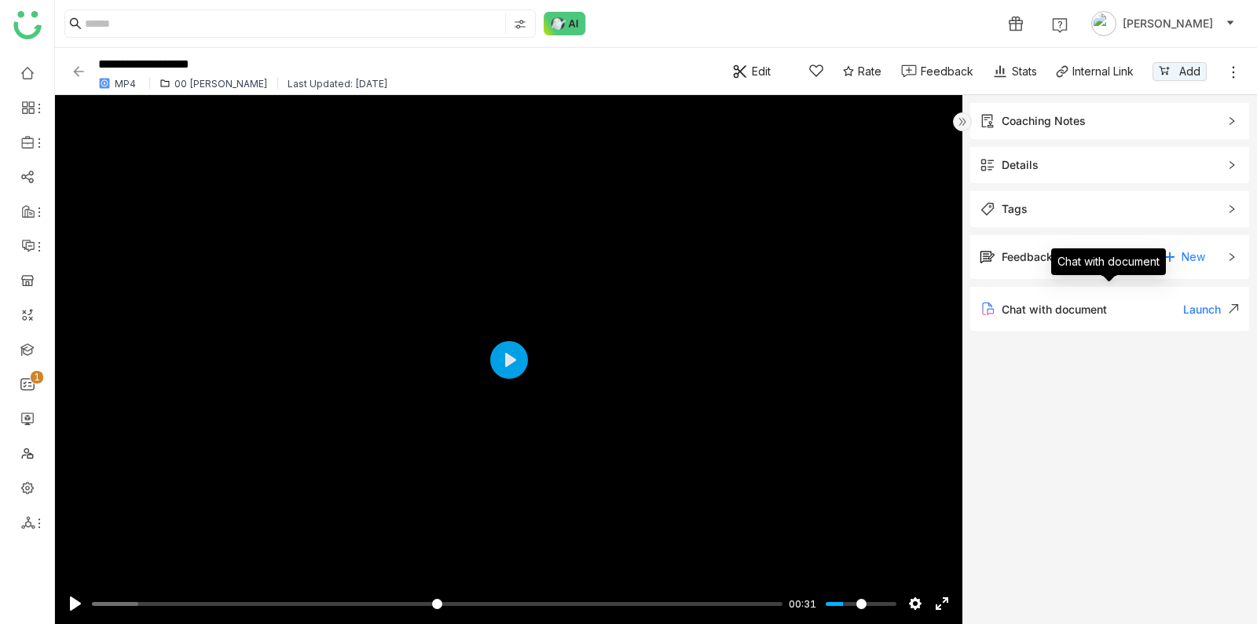
click at [1112, 255] on div "Chat with document" at bounding box center [1108, 261] width 115 height 27
click at [1125, 215] on span "Tags" at bounding box center [1099, 208] width 238 height 17
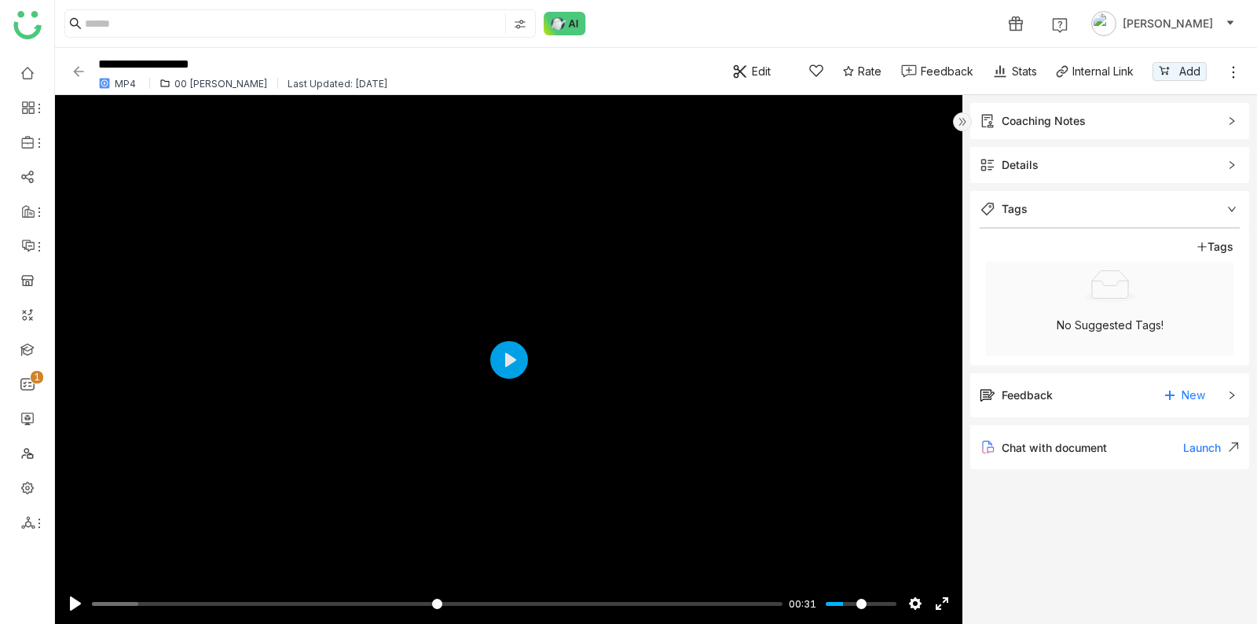
click at [1125, 215] on span "Tags" at bounding box center [1099, 208] width 238 height 17
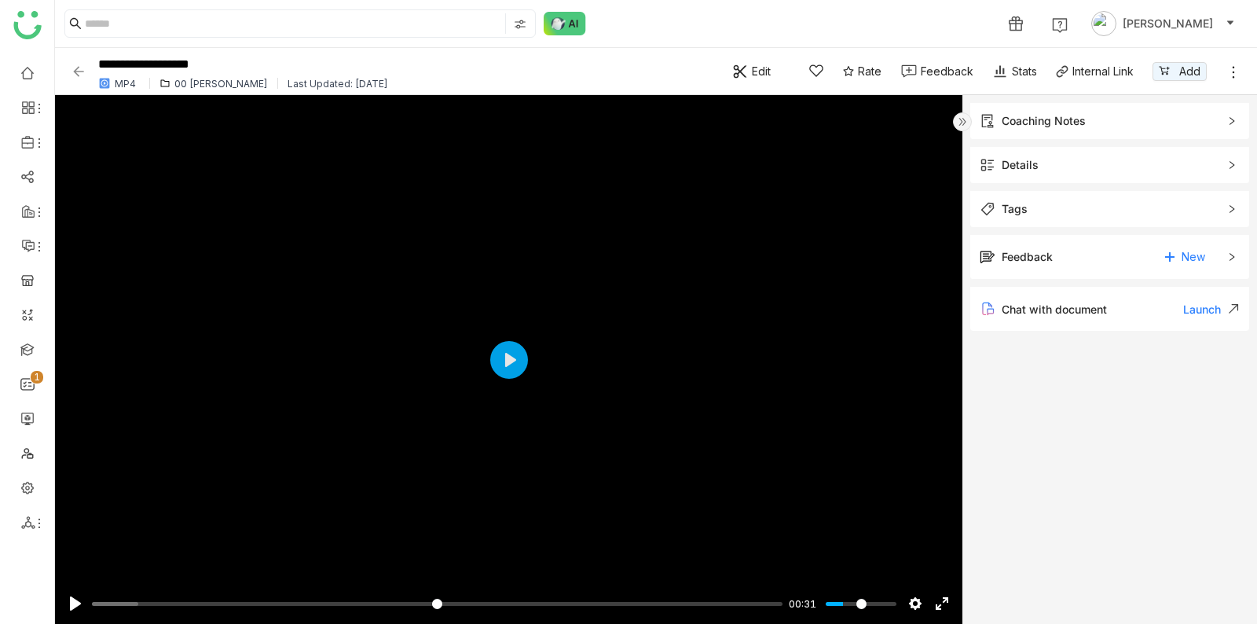
click at [1133, 163] on span "Details" at bounding box center [1099, 164] width 238 height 17
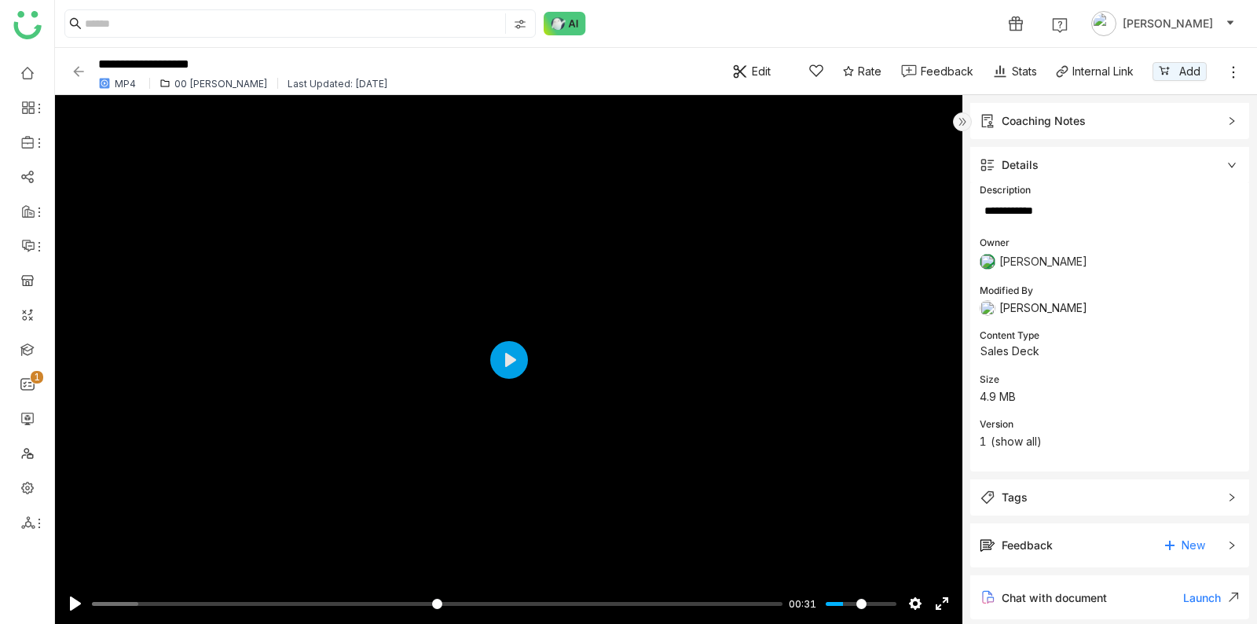
click at [1133, 164] on span "Details" at bounding box center [1099, 164] width 238 height 17
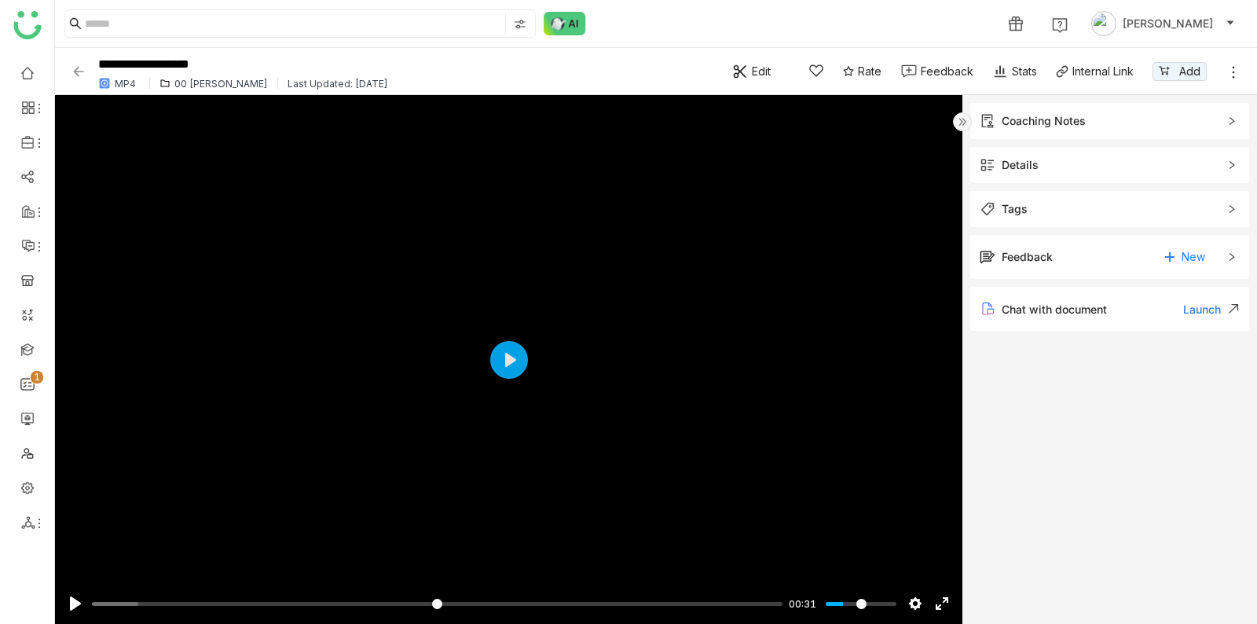
click at [963, 114] on img at bounding box center [962, 121] width 19 height 19
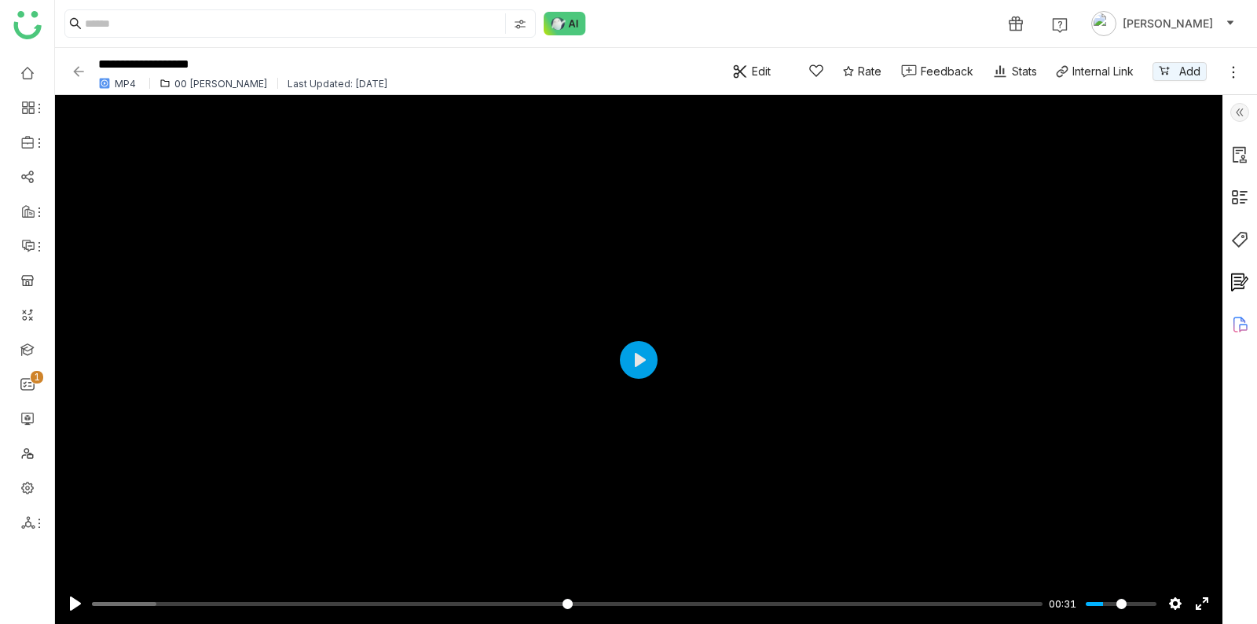
click at [1239, 70] on icon at bounding box center [1234, 72] width 16 height 16
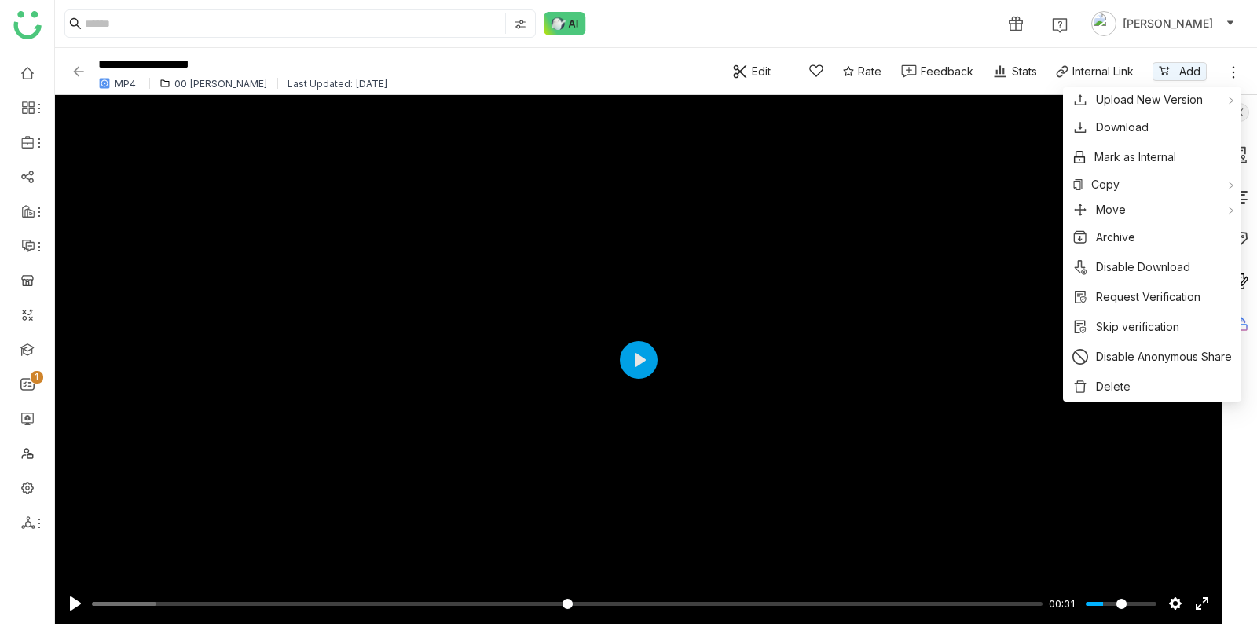
click at [1234, 70] on icon at bounding box center [1234, 72] width 16 height 16
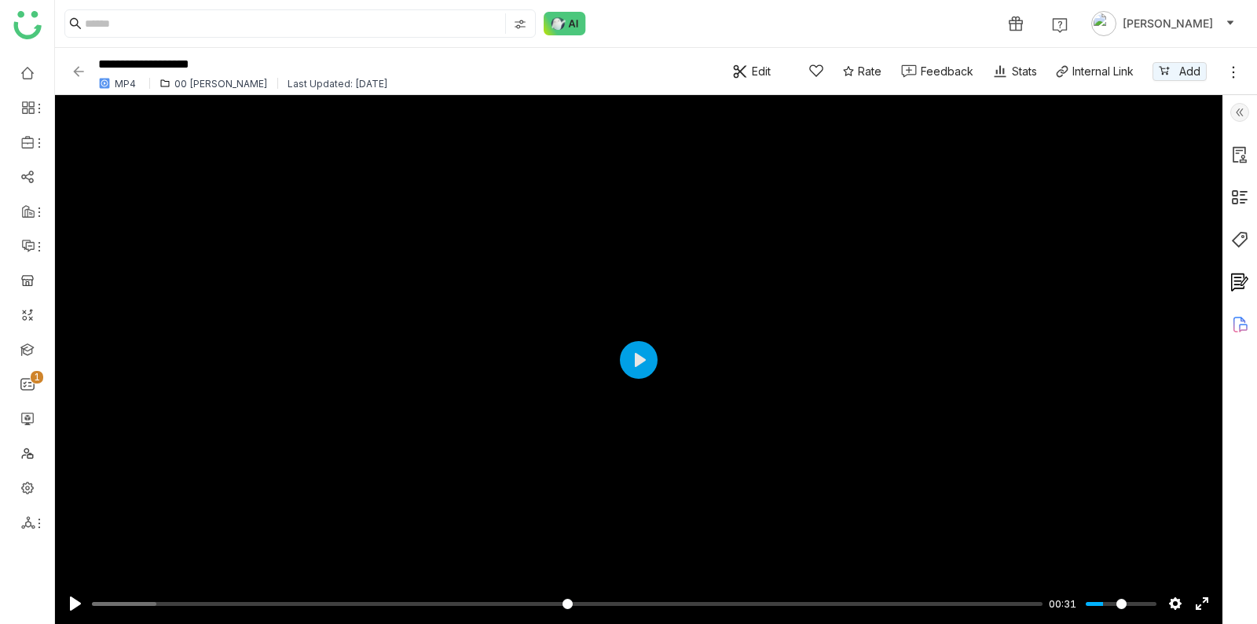
click at [1234, 71] on icon at bounding box center [1234, 72] width 2 height 12
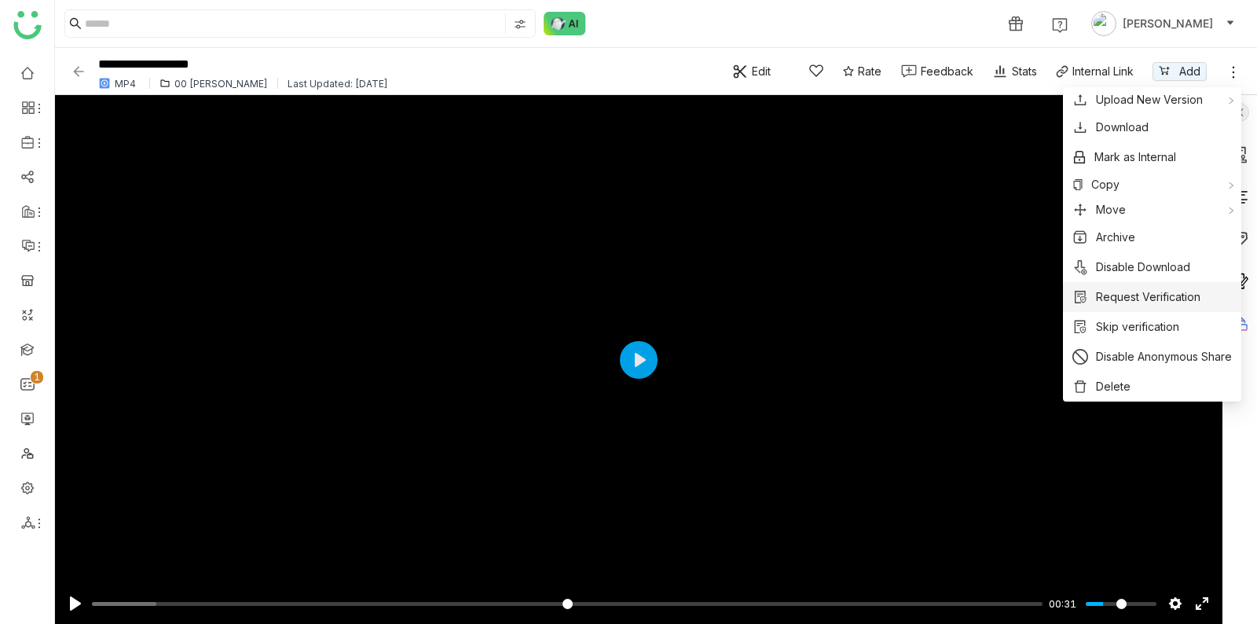
click at [1115, 299] on span "Request Verification" at bounding box center [1148, 296] width 105 height 17
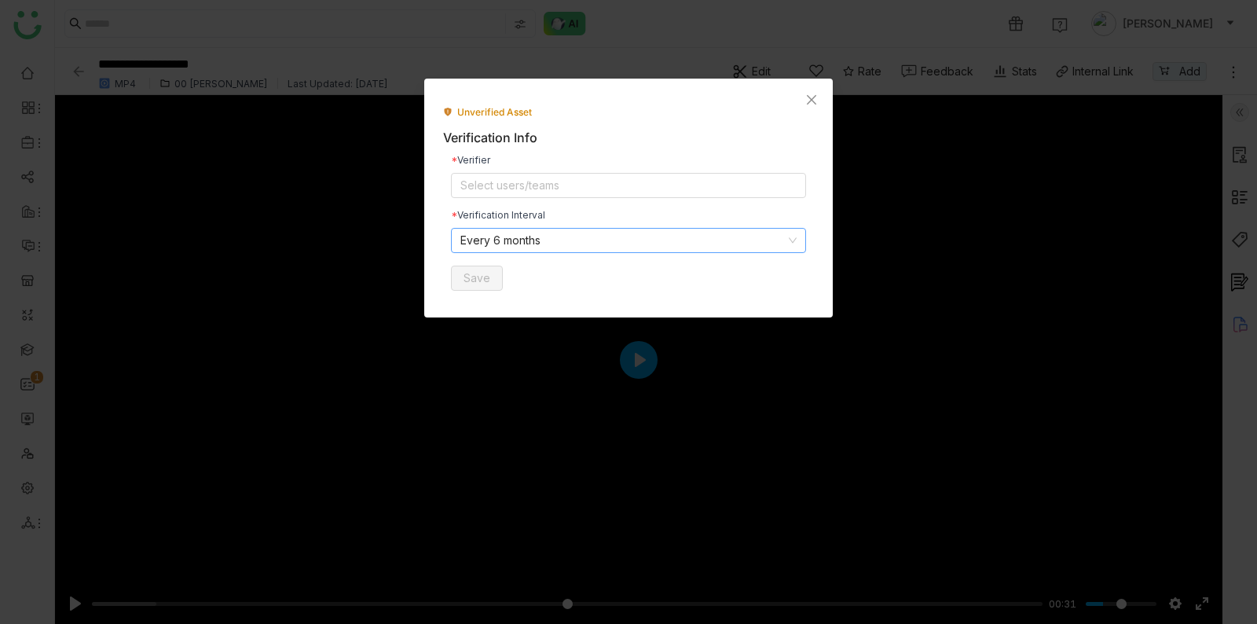
click at [570, 234] on nz-select-item "Every 6 months" at bounding box center [628, 241] width 336 height 24
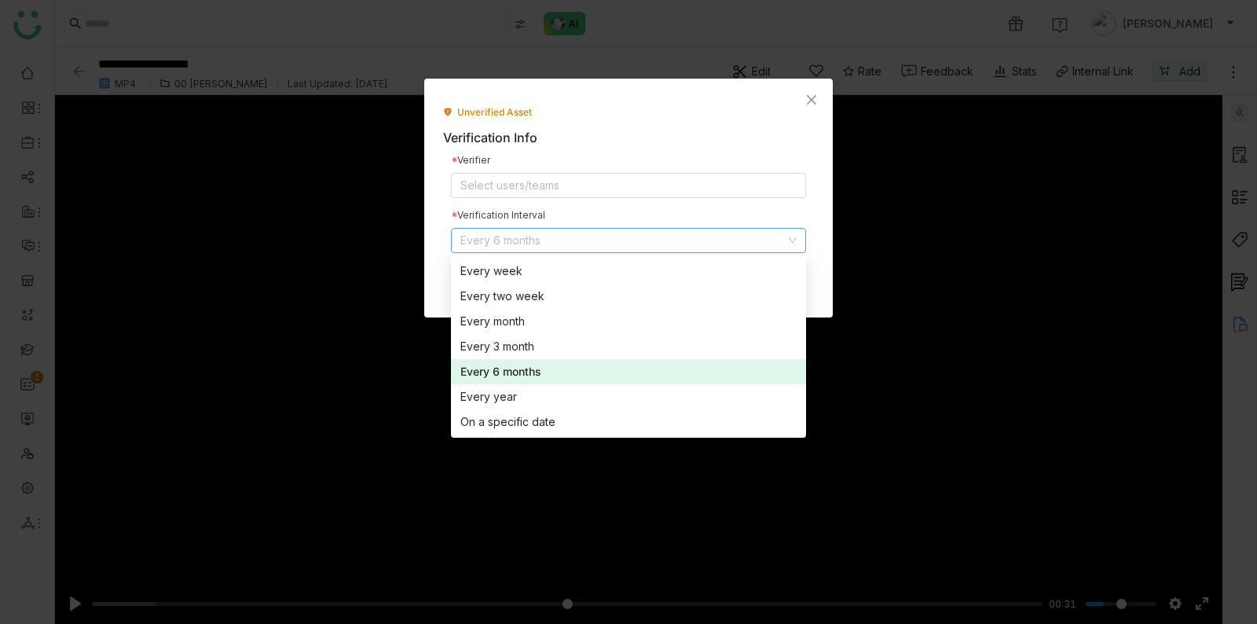
click at [567, 234] on nz-select-item "Every 6 months" at bounding box center [628, 241] width 336 height 24
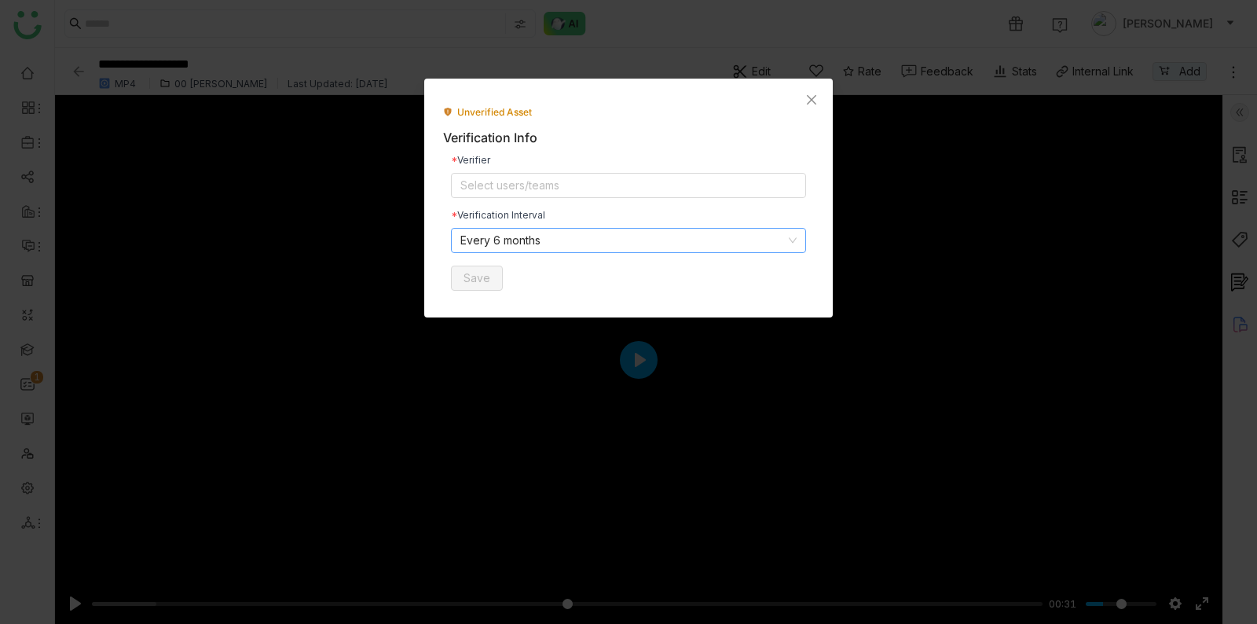
click at [582, 211] on div "Verification Interval" at bounding box center [628, 215] width 355 height 9
drag, startPoint x: 576, startPoint y: 212, endPoint x: 388, endPoint y: 262, distance: 194.2
click at [389, 262] on nz-modal-container "Unverified Asset Verification Info Verifier Select users/teams Verification Int…" at bounding box center [628, 312] width 1257 height 624
drag, startPoint x: 449, startPoint y: 134, endPoint x: 453, endPoint y: 169, distance: 34.9
click at [453, 171] on div "Unverified Asset Verification Info Verifier Select users/teams Verification Int…" at bounding box center [628, 201] width 371 height 193
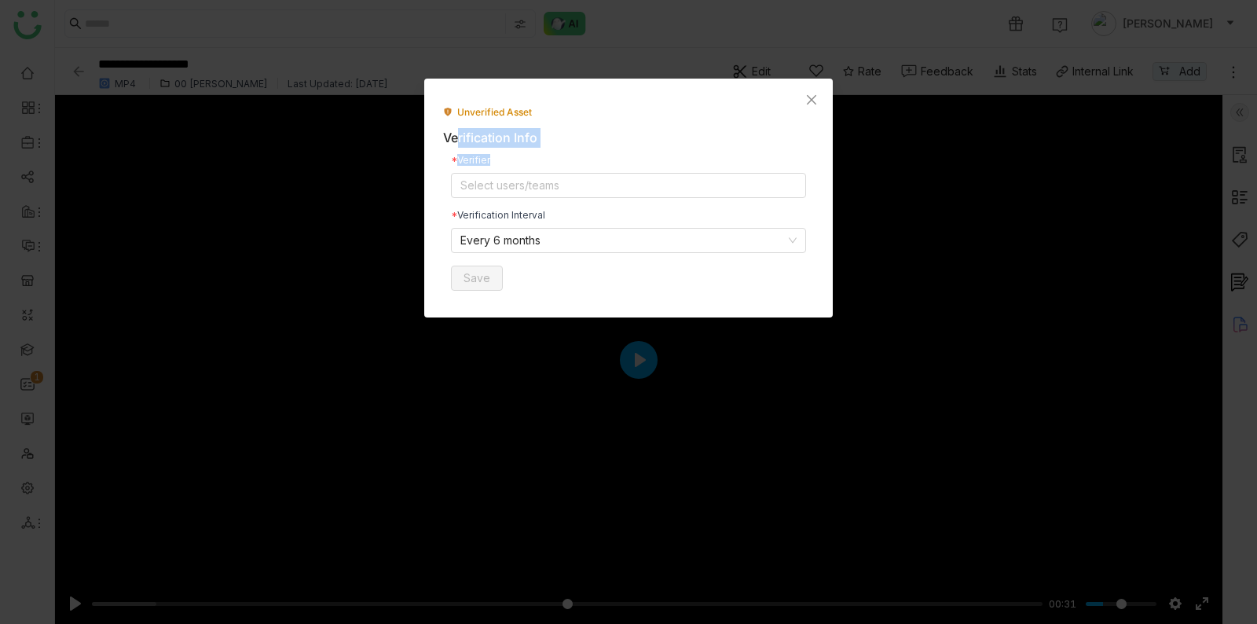
click at [443, 150] on div "Verifier Select users/teams Verification Interval Every 6 months Save" at bounding box center [628, 223] width 371 height 151
click at [454, 132] on div "Verification Info" at bounding box center [628, 138] width 371 height 20
click at [454, 133] on div "Verification Info" at bounding box center [628, 138] width 371 height 20
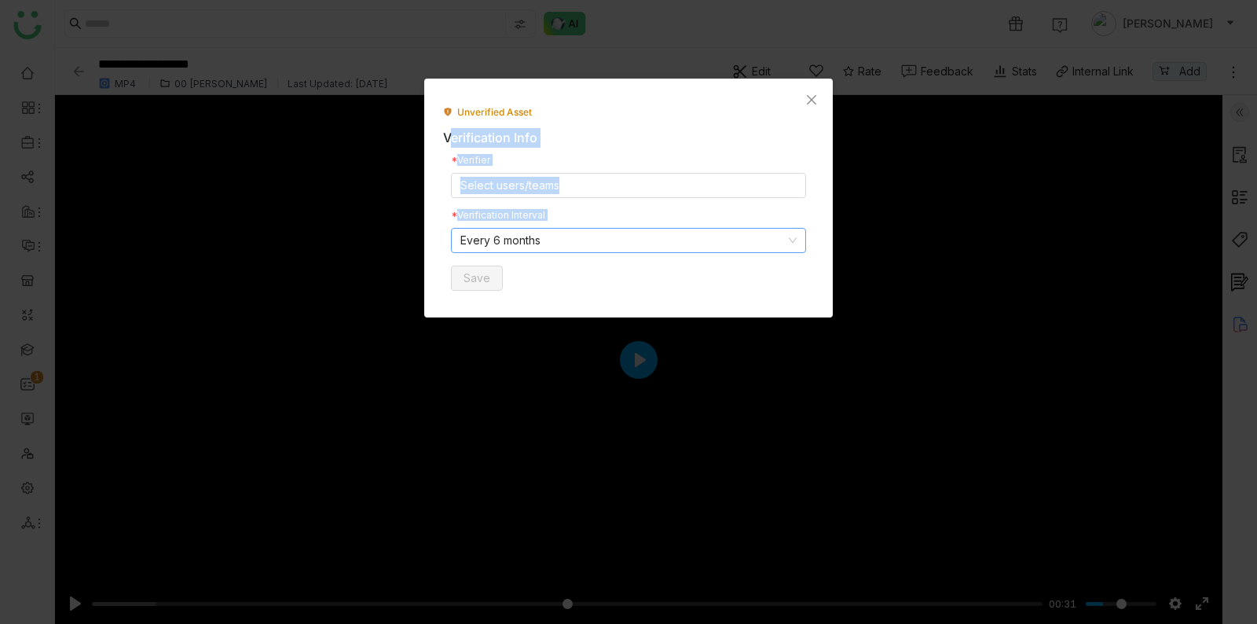
drag, startPoint x: 454, startPoint y: 133, endPoint x: 577, endPoint y: 231, distance: 157.1
click at [548, 263] on div "Unverified Asset Verification Info Verifier Select users/teams Verification Int…" at bounding box center [628, 201] width 371 height 193
click at [574, 222] on div "Verification Interval Every 6 months" at bounding box center [628, 232] width 355 height 42
drag, startPoint x: 573, startPoint y: 224, endPoint x: 471, endPoint y: 129, distance: 139.6
click at [460, 128] on div "Unverified Asset Verification Info Verifier Select users/teams Verification Int…" at bounding box center [628, 201] width 371 height 193
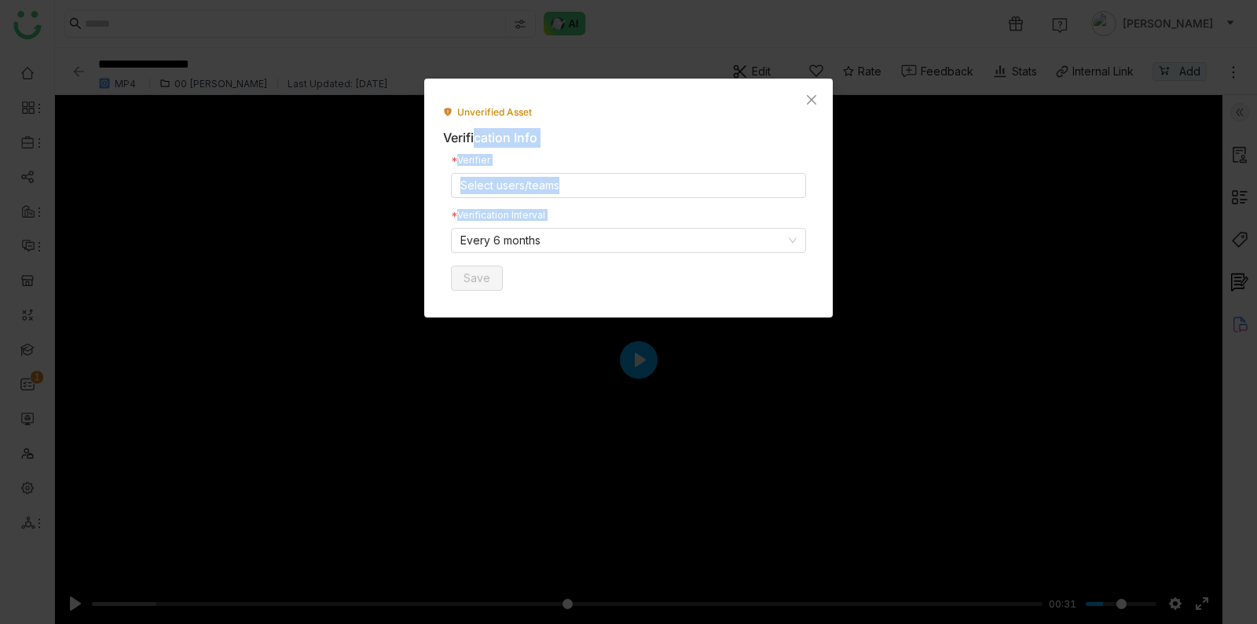
drag, startPoint x: 471, startPoint y: 129, endPoint x: 518, endPoint y: 287, distance: 164.8
click at [518, 287] on div "Unverified Asset Verification Info Verifier Select users/teams Verification Int…" at bounding box center [628, 201] width 371 height 193
click at [518, 287] on div "Save" at bounding box center [628, 278] width 355 height 25
click at [816, 101] on icon "Close" at bounding box center [811, 100] width 13 height 13
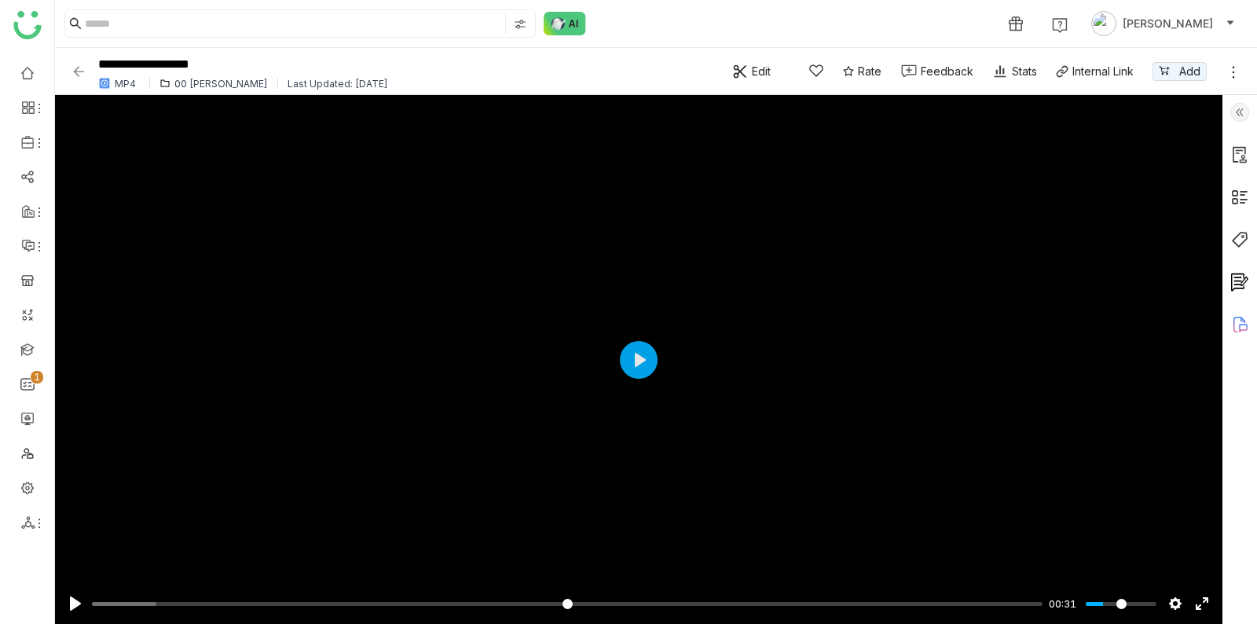
drag, startPoint x: 592, startPoint y: 23, endPoint x: 596, endPoint y: 39, distance: 16.2
click at [596, 41] on div "1 [PERSON_NAME]" at bounding box center [656, 23] width 1202 height 47
click at [622, 25] on div "1 [PERSON_NAME]" at bounding box center [656, 23] width 1202 height 47
drag, startPoint x: 600, startPoint y: 17, endPoint x: 635, endPoint y: 61, distance: 55.3
click at [635, 61] on nz-layout "**********" at bounding box center [656, 312] width 1202 height 624
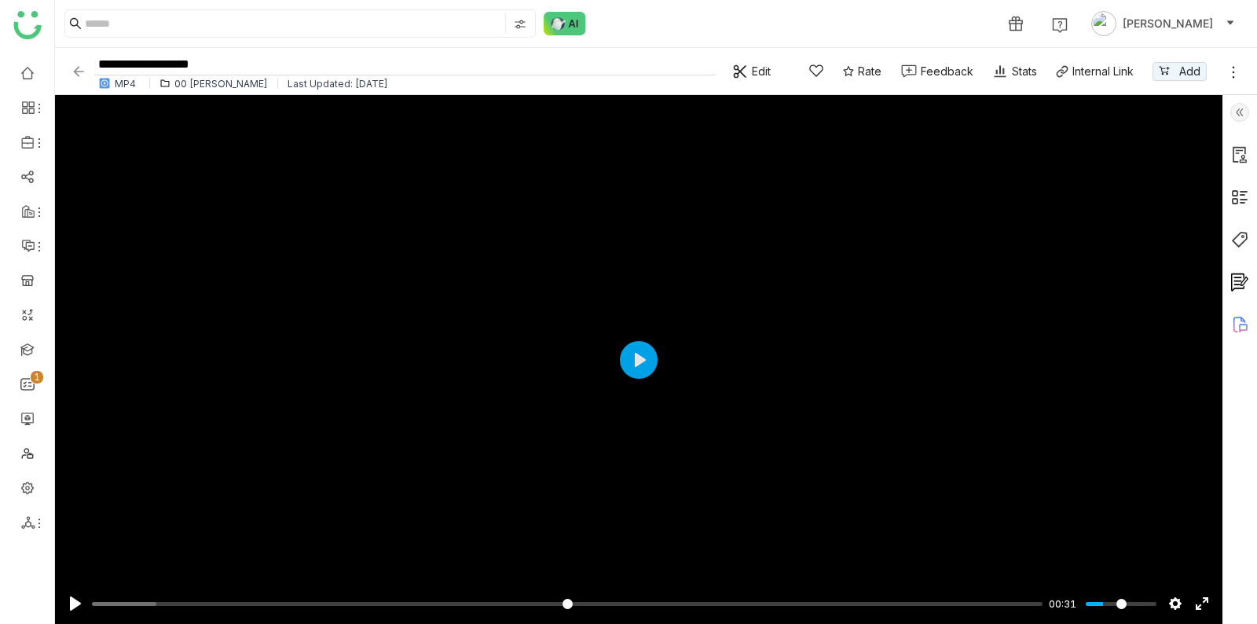
click at [635, 61] on input "**********" at bounding box center [405, 64] width 622 height 21
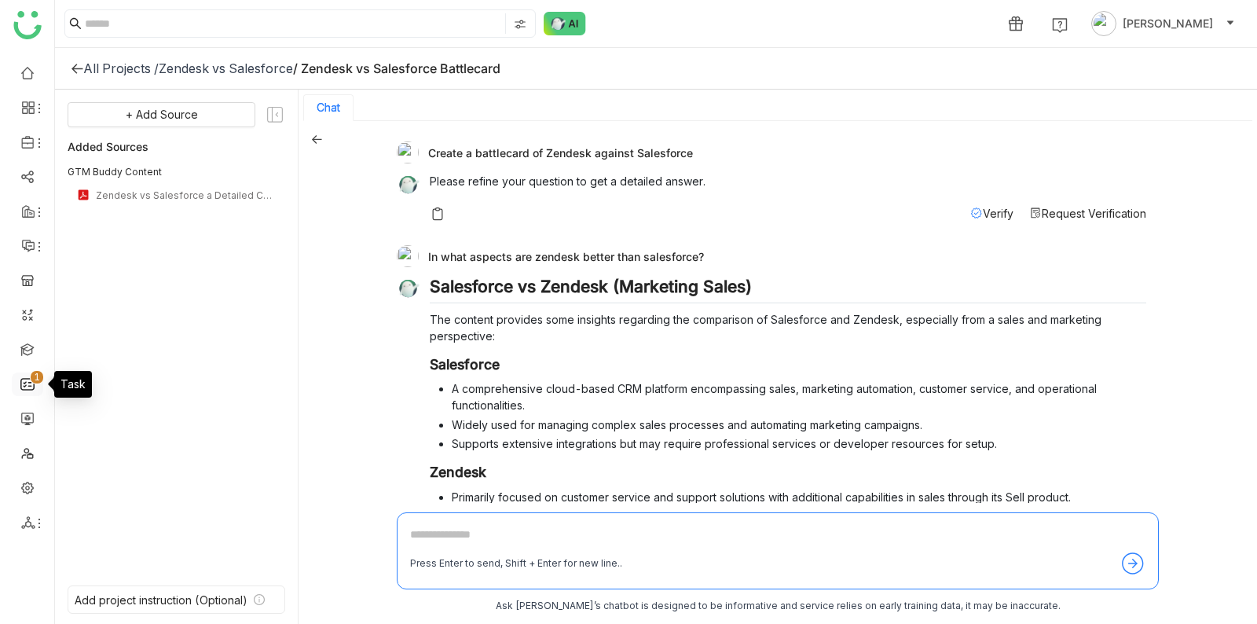
click at [35, 388] on nz-badge "0 1 2 3 4 5 6 7 8 9" at bounding box center [37, 385] width 13 height 16
click at [25, 388] on link "0 1 2 3 4 5 6 7 8 9" at bounding box center [27, 382] width 14 height 13
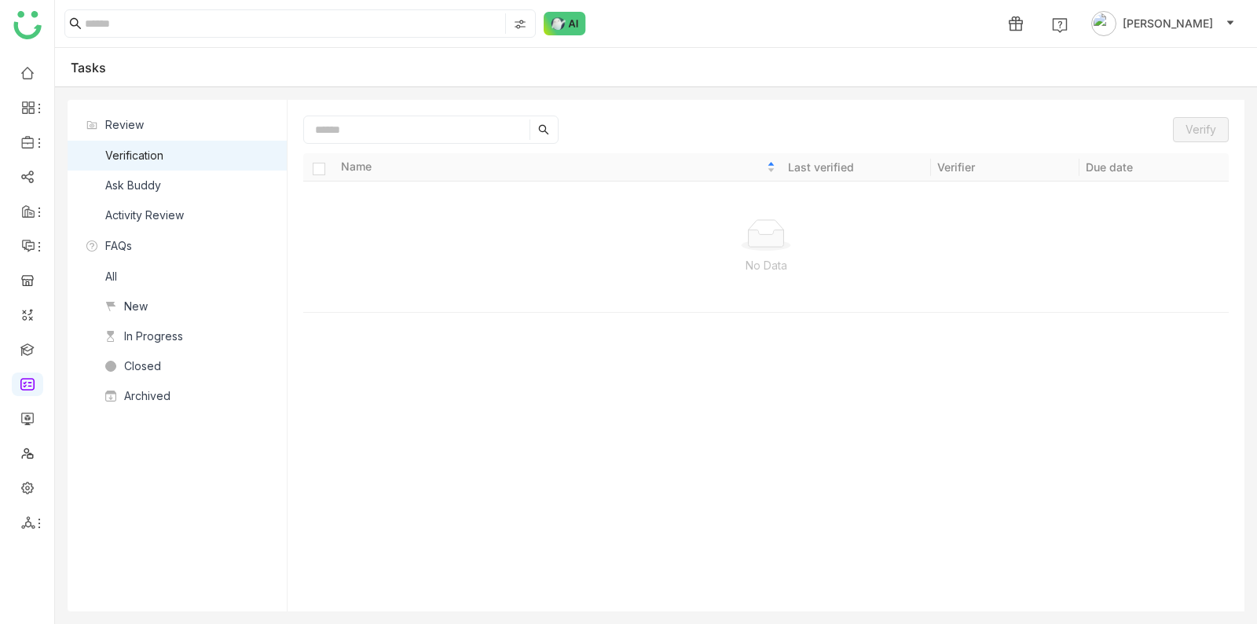
click at [200, 187] on nz-list-item "Ask Buddy" at bounding box center [177, 186] width 219 height 30
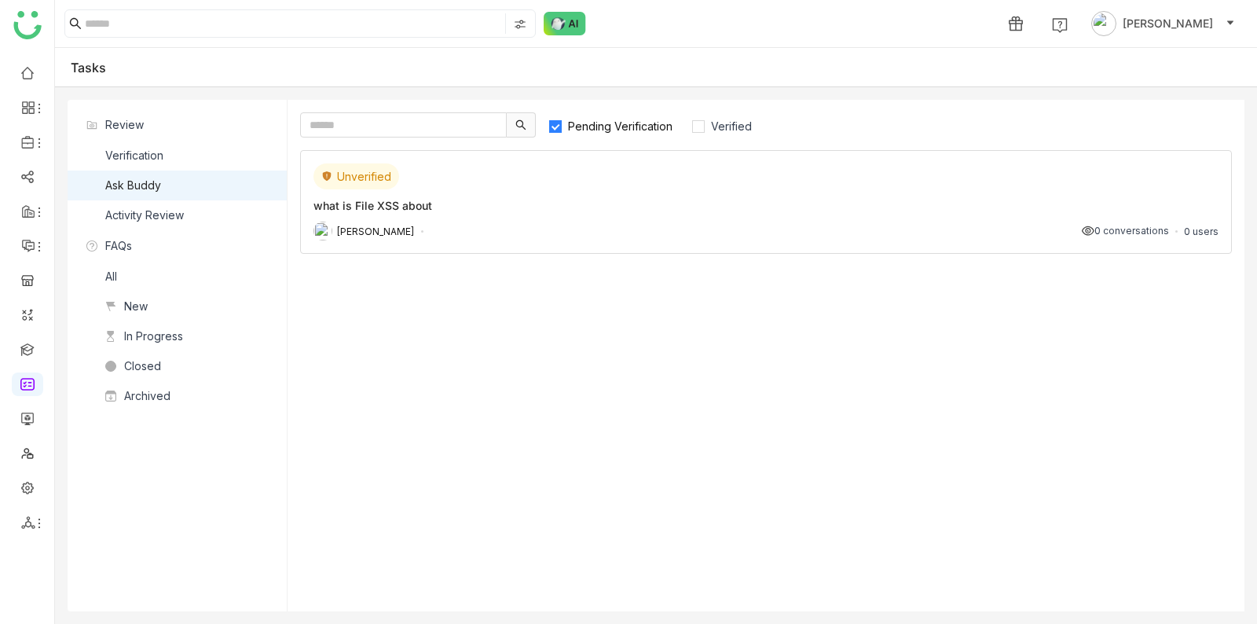
click at [486, 214] on div "Unverified what is File XSS about Arif uddin 0 conversations 0 users" at bounding box center [766, 202] width 932 height 104
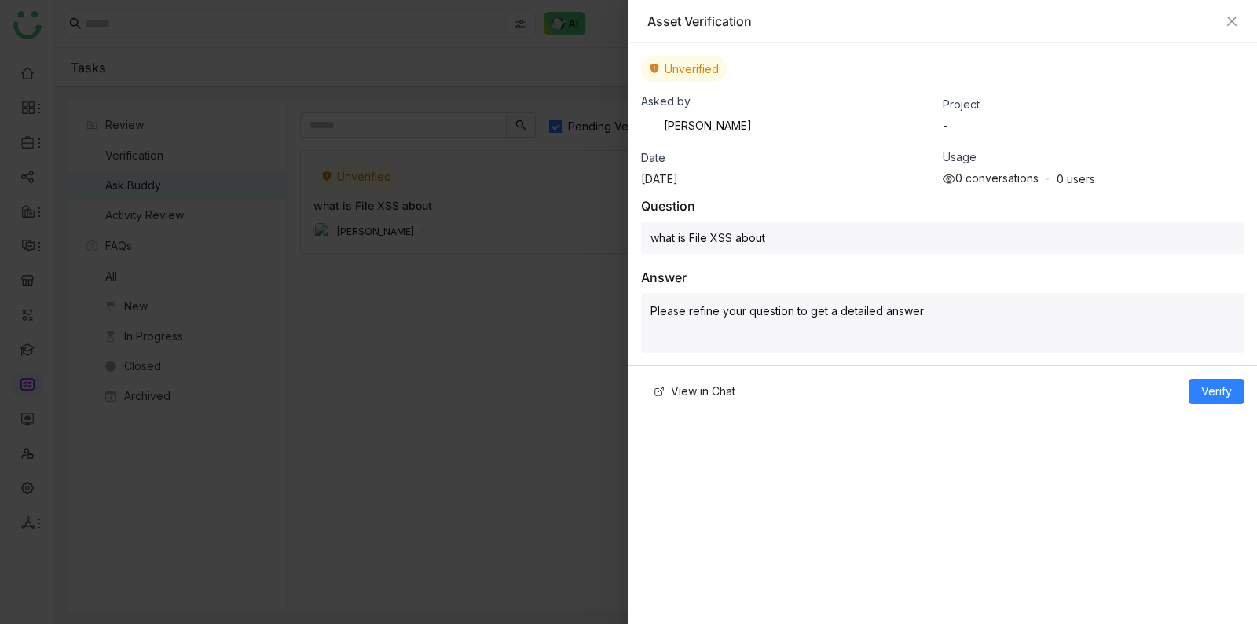
click at [578, 190] on div at bounding box center [628, 312] width 1257 height 624
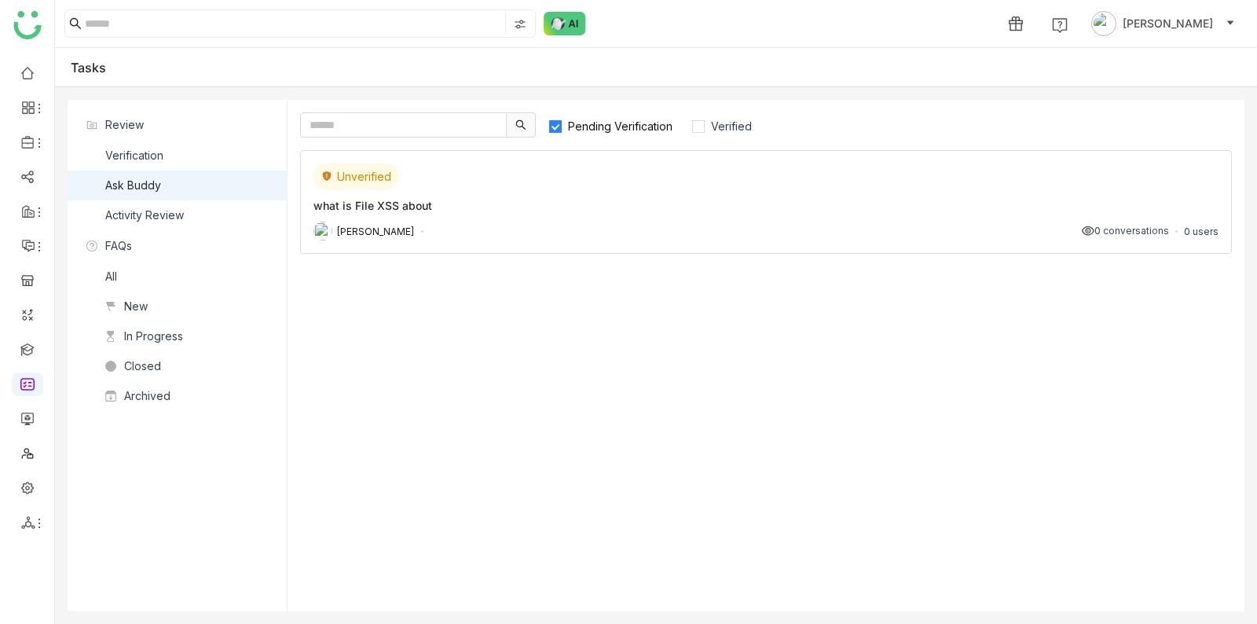
click at [383, 190] on div "Unverified what is File XSS about Arif uddin 0 conversations 0 users" at bounding box center [766, 202] width 932 height 104
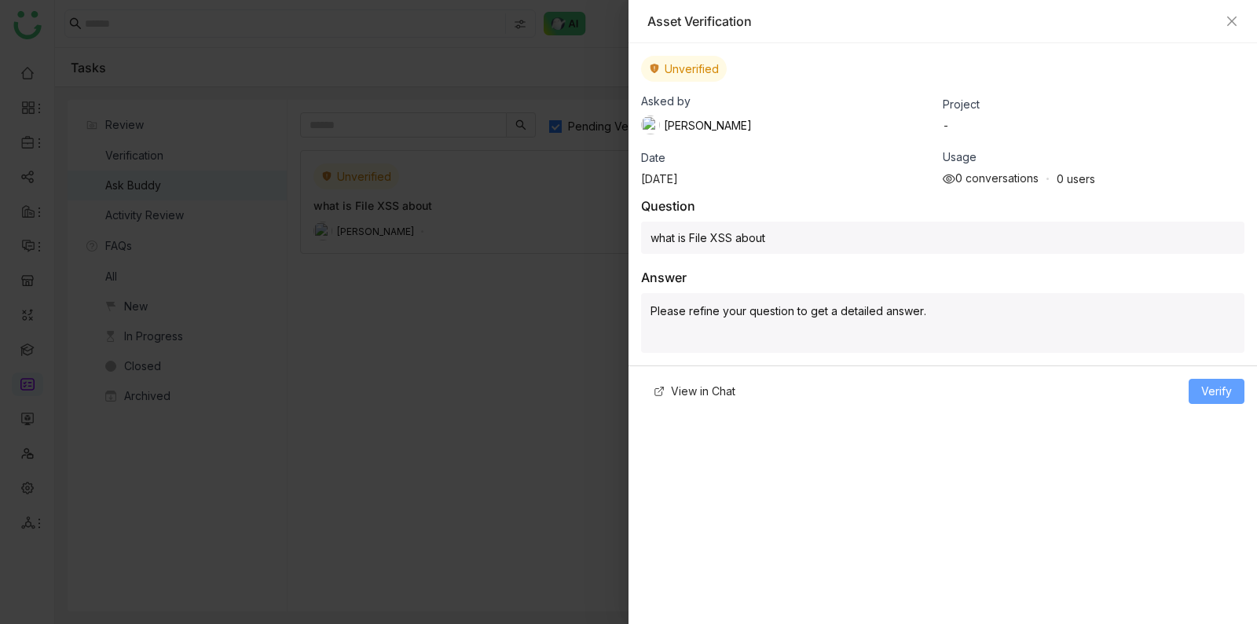
click at [1216, 389] on span "Verify" at bounding box center [1216, 391] width 31 height 17
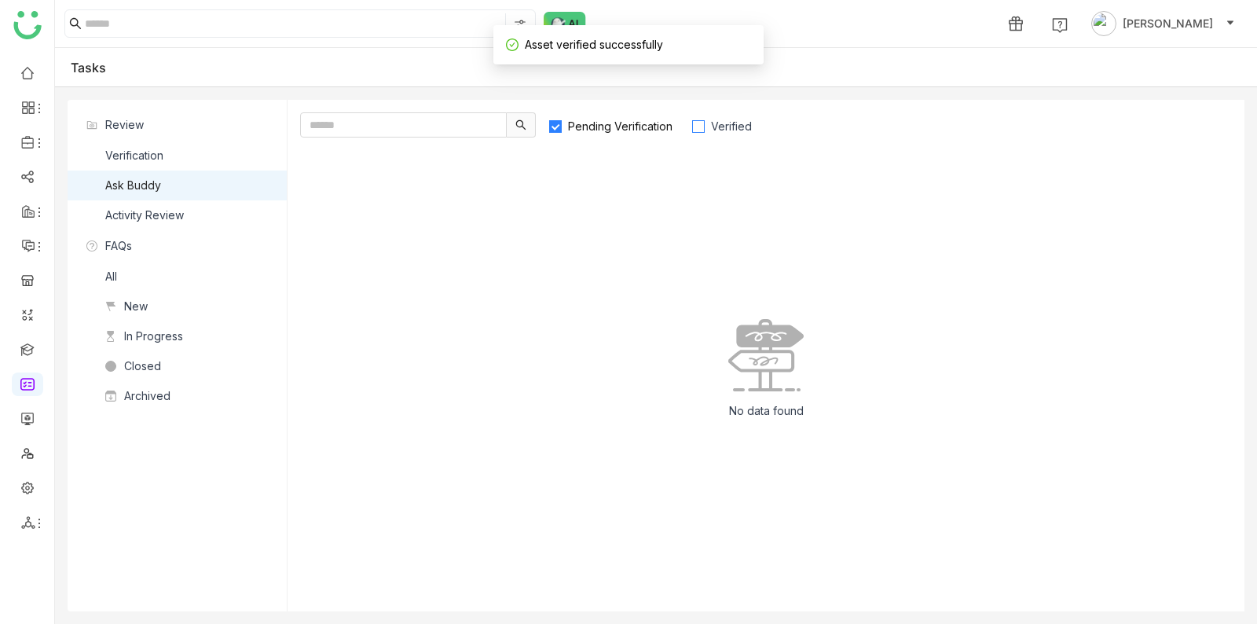
click at [701, 115] on label "Verified" at bounding box center [728, 124] width 75 height 25
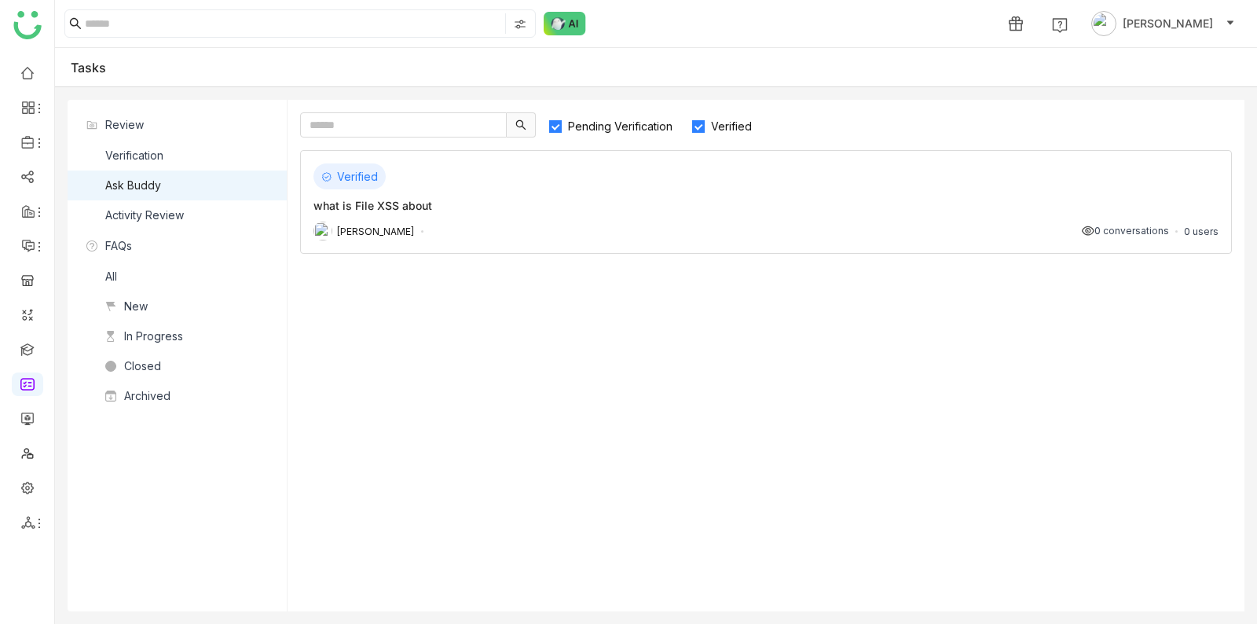
click at [373, 188] on div "Verified" at bounding box center [350, 176] width 72 height 26
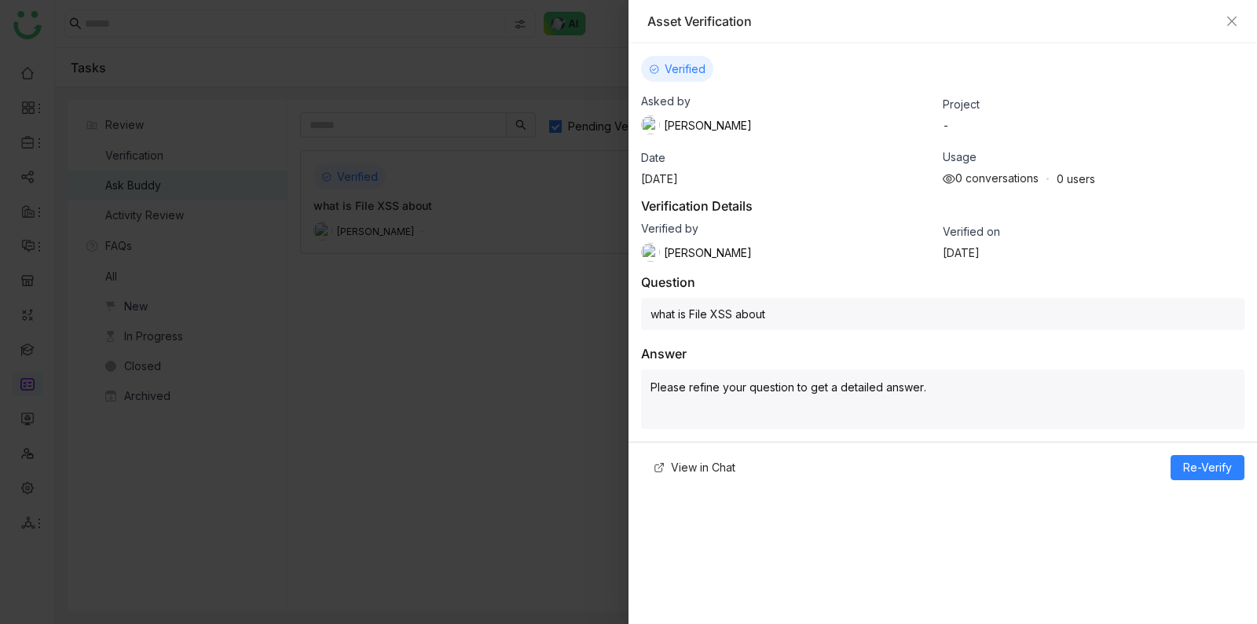
click at [892, 380] on p "Please refine your question to get a detailed answer." at bounding box center [943, 387] width 585 height 17
click at [934, 385] on p "Please refine your question to get a detailed answer." at bounding box center [943, 387] width 585 height 17
drag, startPoint x: 934, startPoint y: 385, endPoint x: 833, endPoint y: 329, distance: 115.0
click at [833, 331] on div "Question what is File XSS about Answer Please refine your question to get a det…" at bounding box center [942, 351] width 603 height 155
click at [833, 329] on div "Question what is File XSS about Answer Please refine your question to get a det…" at bounding box center [942, 351] width 603 height 155
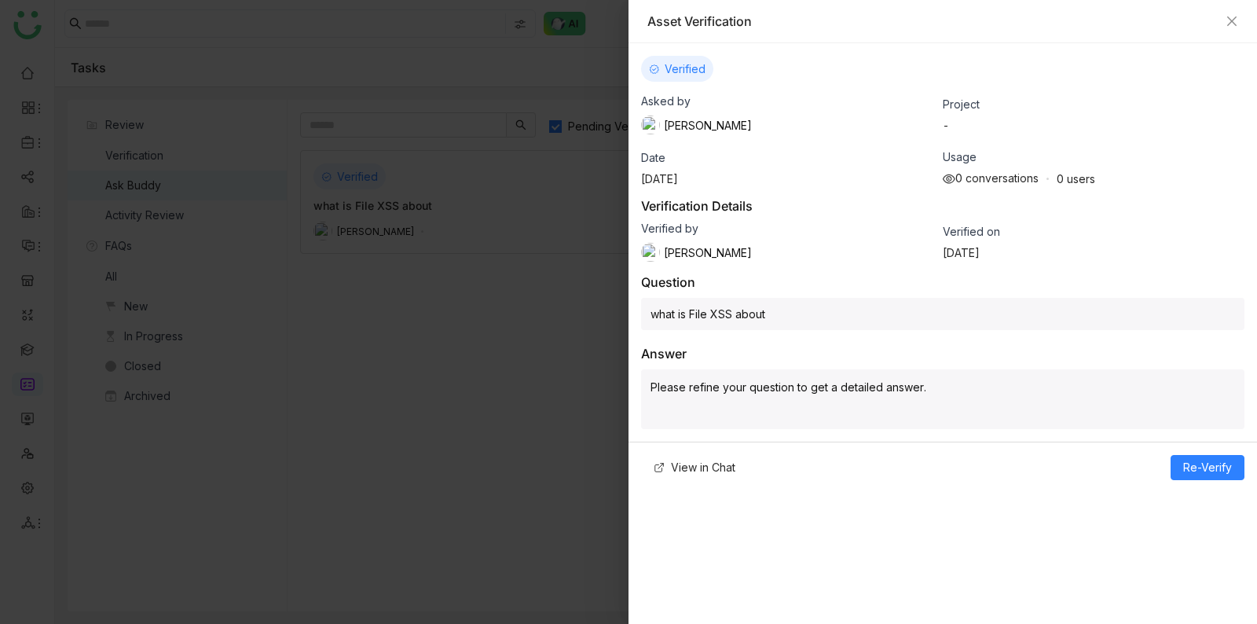
click at [836, 324] on div "what is File XSS about" at bounding box center [942, 314] width 603 height 32
click at [836, 317] on div "what is File XSS about" at bounding box center [942, 314] width 603 height 32
click at [837, 311] on div "what is File XSS about" at bounding box center [942, 314] width 603 height 32
click at [840, 390] on p "Please refine your question to get a detailed answer." at bounding box center [943, 387] width 585 height 17
click at [482, 421] on div at bounding box center [628, 312] width 1257 height 624
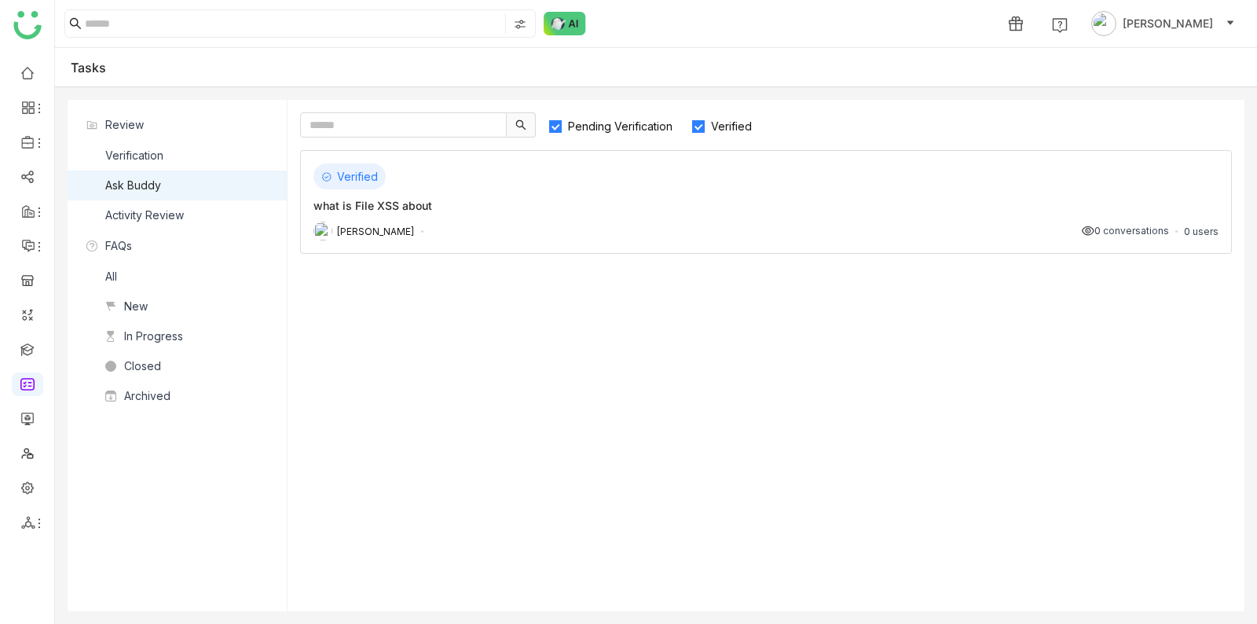
click at [556, 180] on div "Verified" at bounding box center [766, 176] width 905 height 26
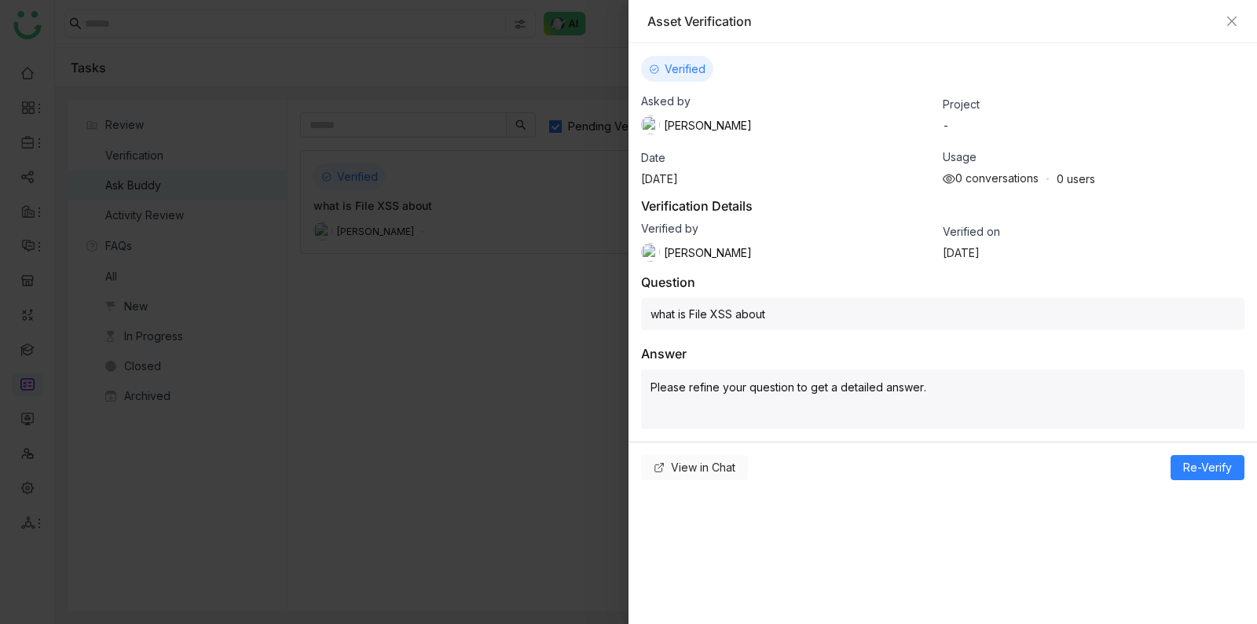
click at [685, 465] on span "View in Chat" at bounding box center [703, 467] width 64 height 17
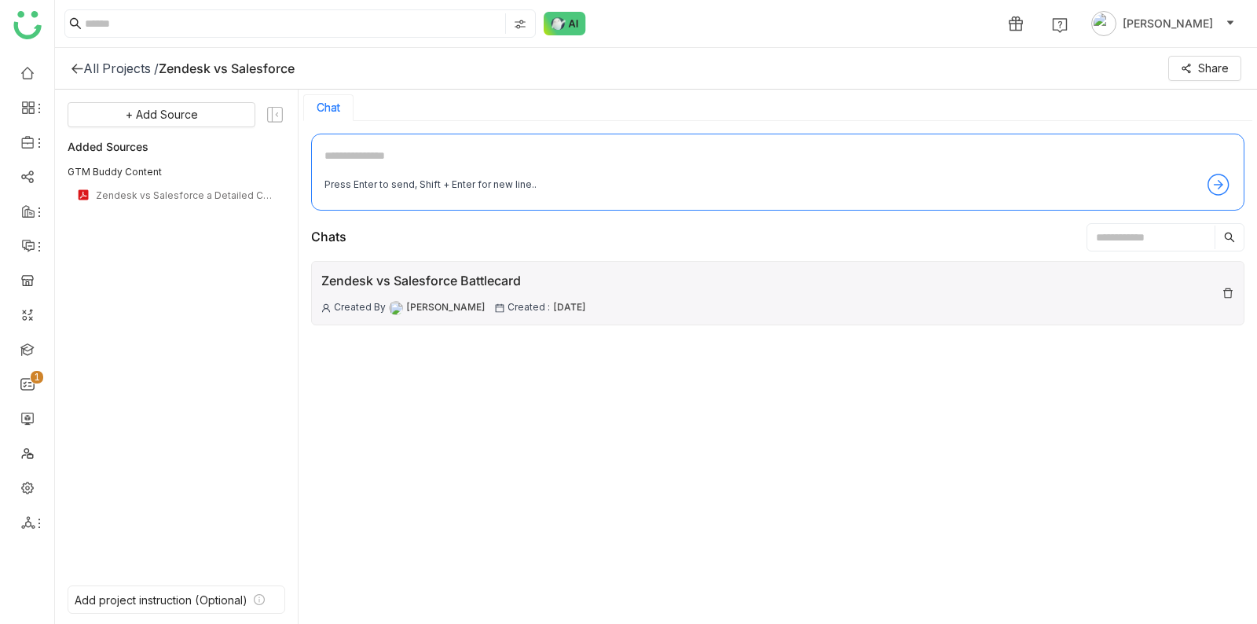
click at [984, 298] on div "Zendesk vs Salesforce Battlecard Created By Shreya Muralikrishna Created : 19 A…" at bounding box center [778, 293] width 934 height 64
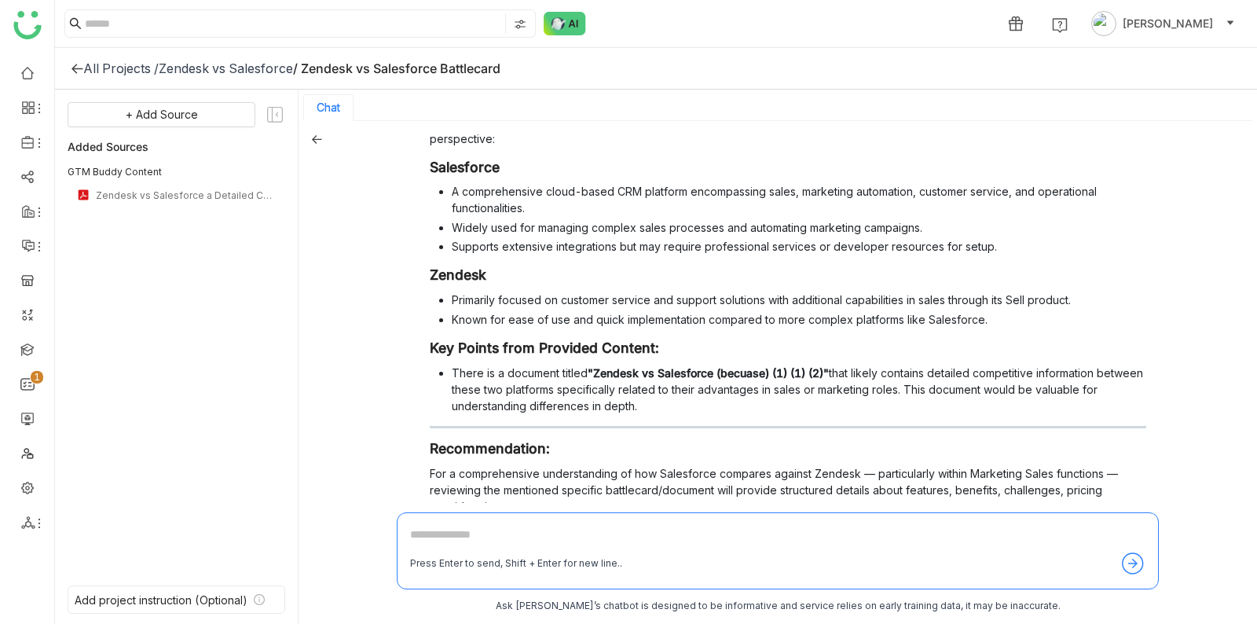
scroll to position [321, 0]
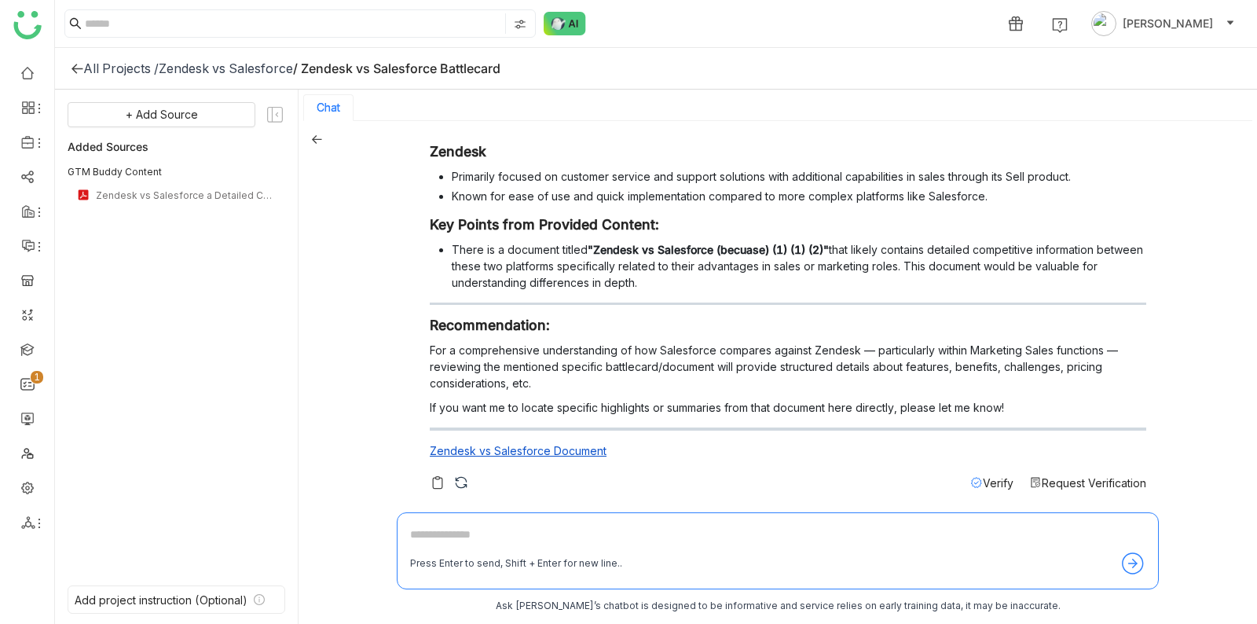
click at [987, 482] on span "Verify" at bounding box center [998, 482] width 31 height 13
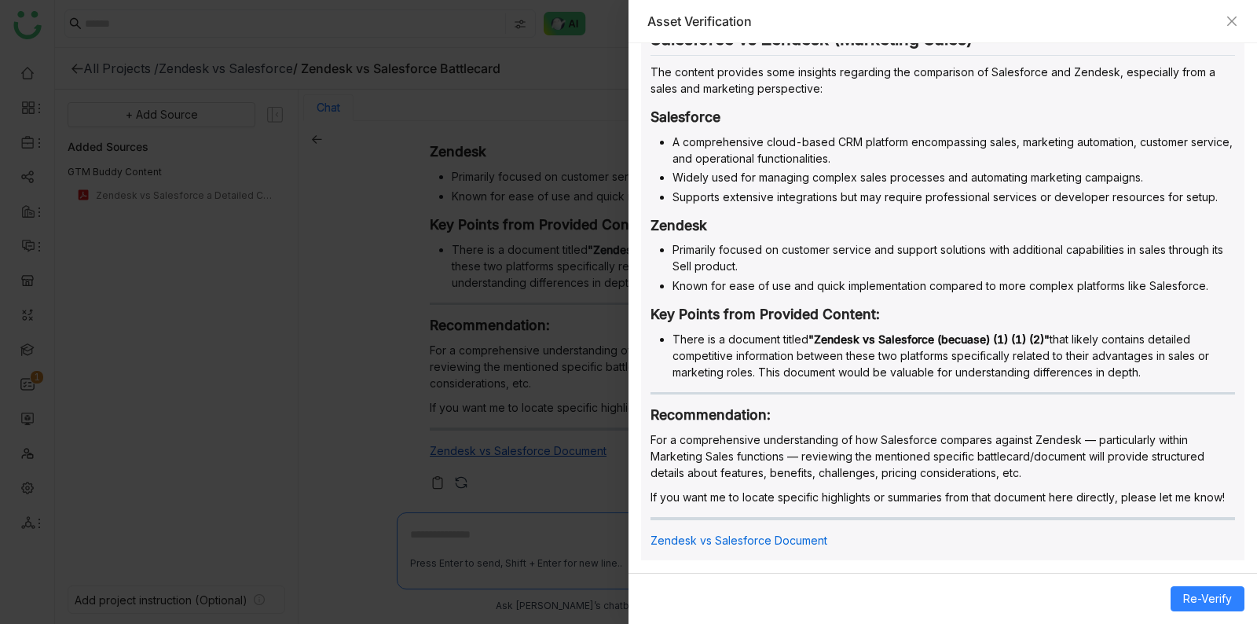
scroll to position [0, 0]
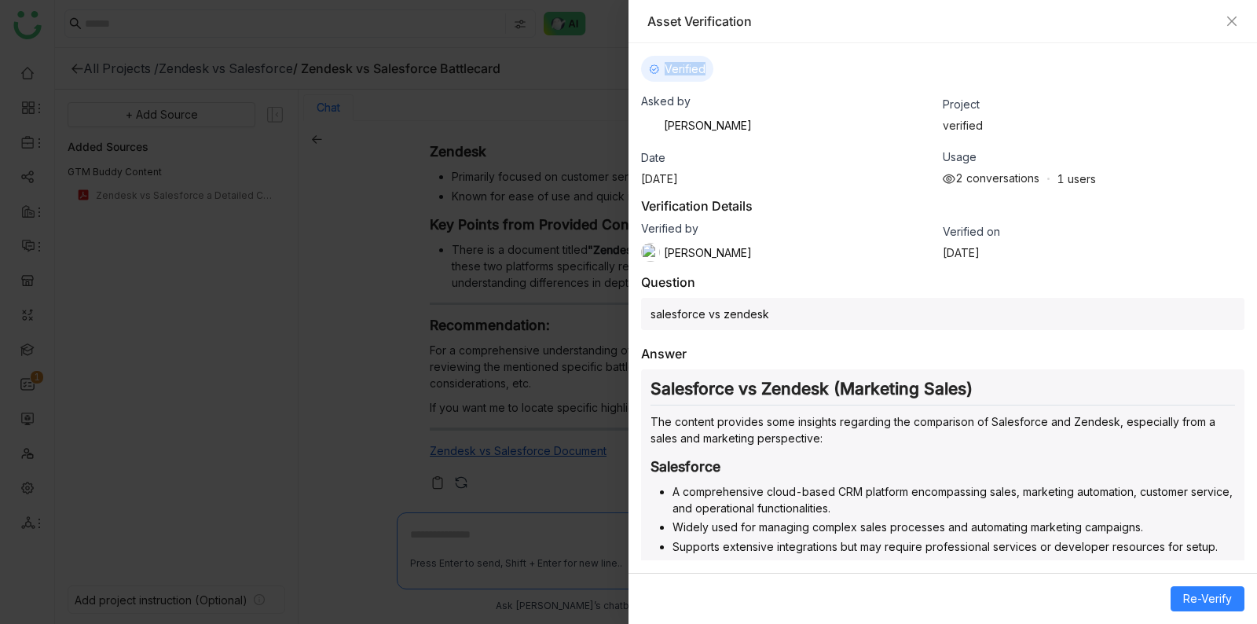
drag, startPoint x: 656, startPoint y: 69, endPoint x: 731, endPoint y: 68, distance: 74.7
click at [731, 68] on div "Verified" at bounding box center [942, 69] width 603 height 26
click at [678, 181] on span "Aug 18, 2025" at bounding box center [659, 178] width 37 height 13
drag, startPoint x: 693, startPoint y: 180, endPoint x: 696, endPoint y: 100, distance: 80.2
click at [696, 100] on div "Asked by Veena Pulicharla Project verified Date Aug 18, 2025 Usage 2 conversati…" at bounding box center [942, 139] width 603 height 91
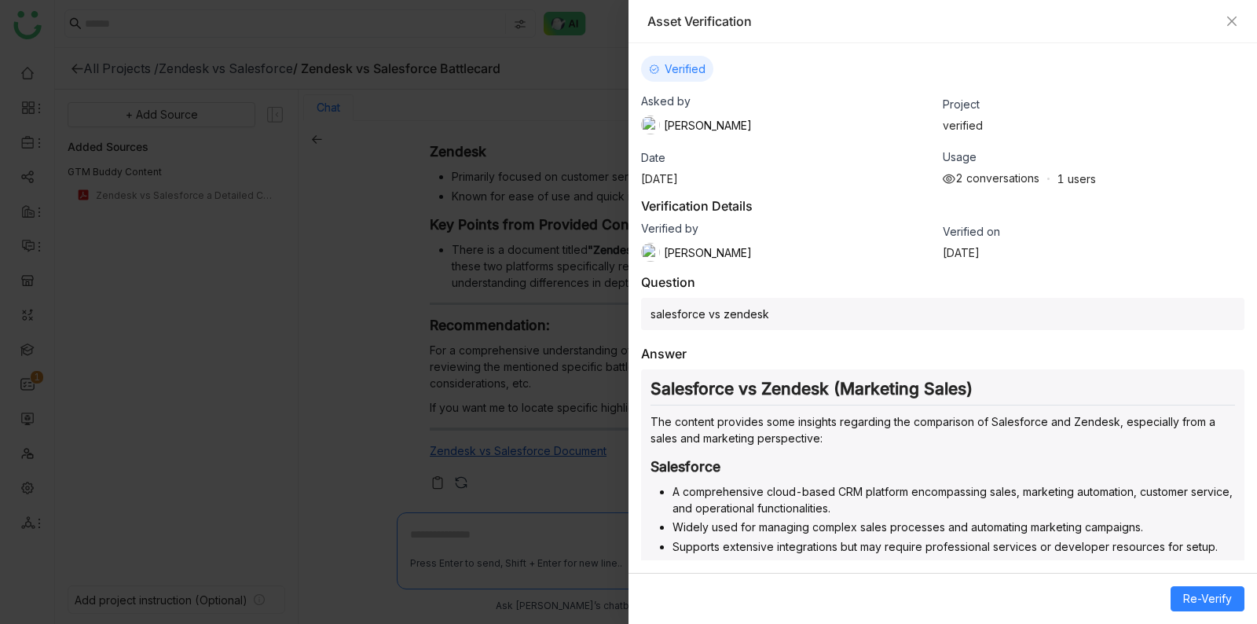
click at [695, 100] on div "Asked by Veena Pulicharla" at bounding box center [792, 114] width 302 height 40
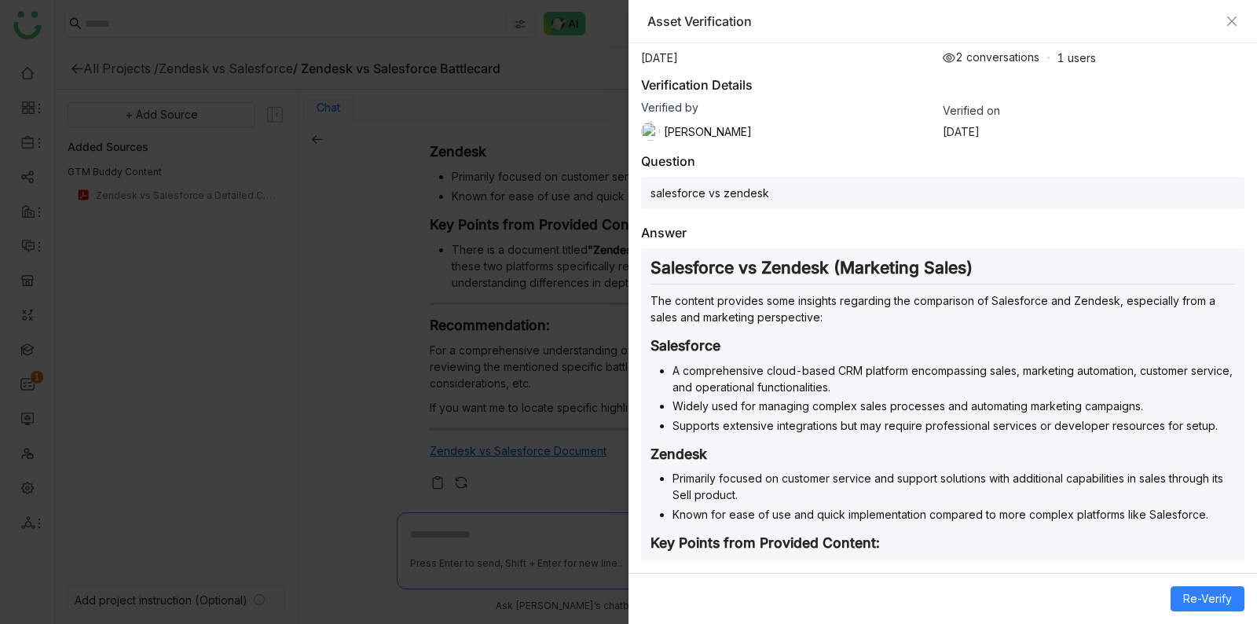
scroll to position [350, 0]
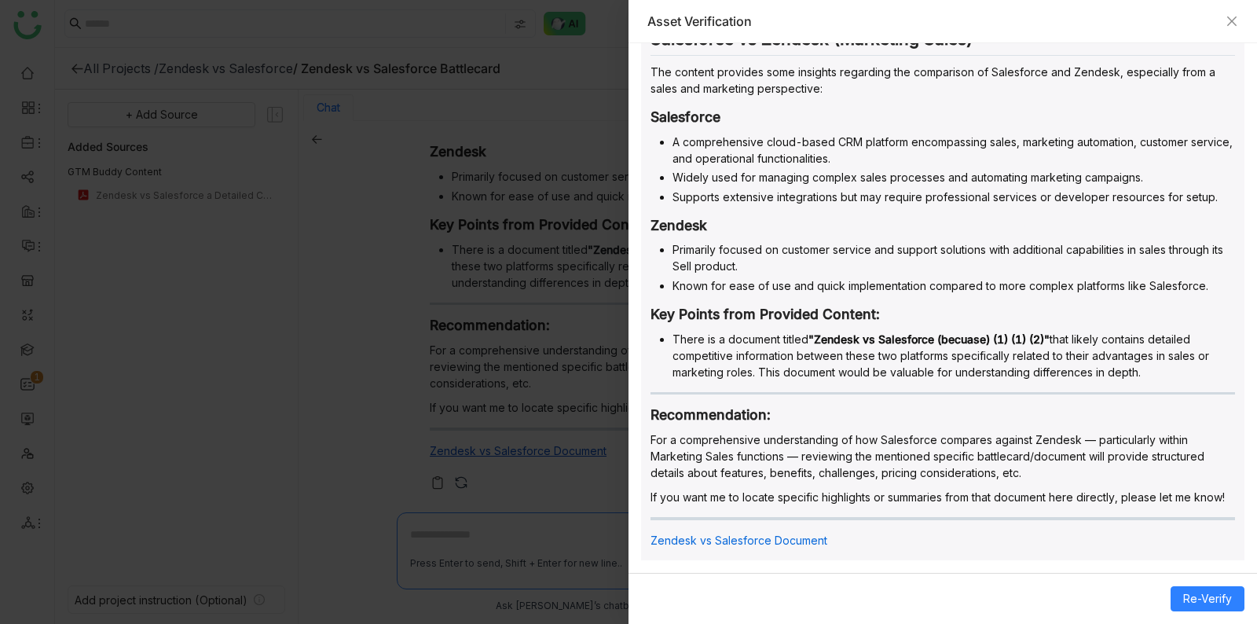
click at [863, 367] on li "There is a document titled "Zendesk vs Salesforce (becuase) (1) (1) (2)" that l…" at bounding box center [954, 356] width 563 height 50
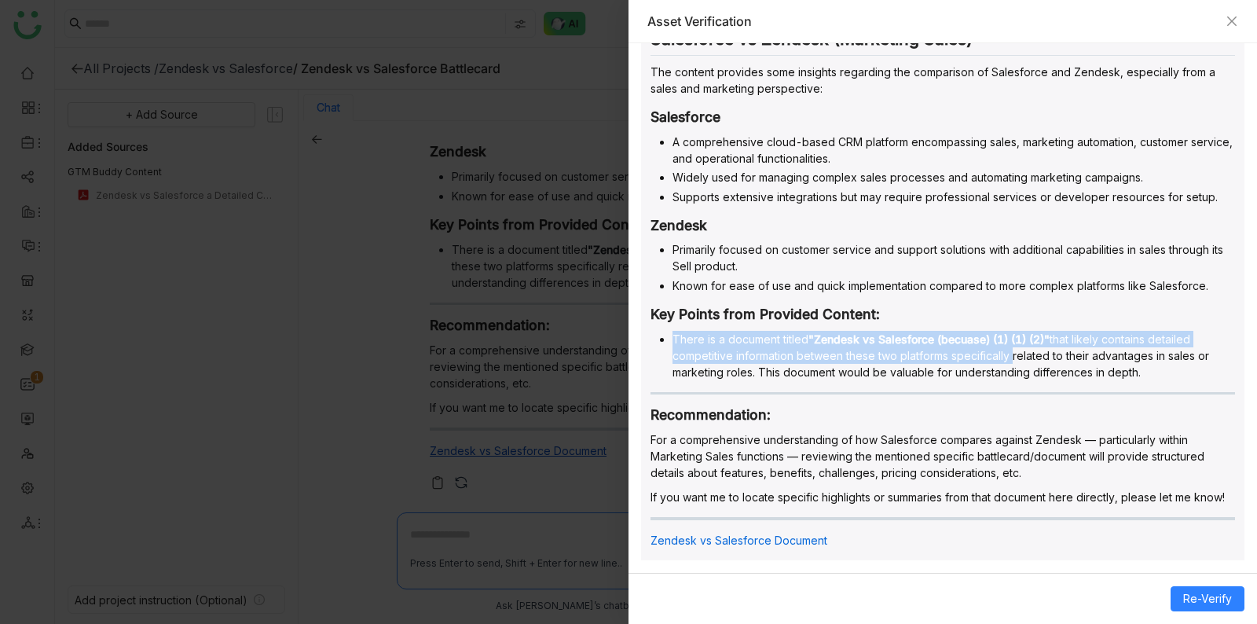
drag, startPoint x: 915, startPoint y: 321, endPoint x: 1010, endPoint y: 353, distance: 99.6
click at [1010, 354] on div "Salesforce vs Zendesk (Marketing Sales) The content provides some insights rega…" at bounding box center [942, 293] width 603 height 546
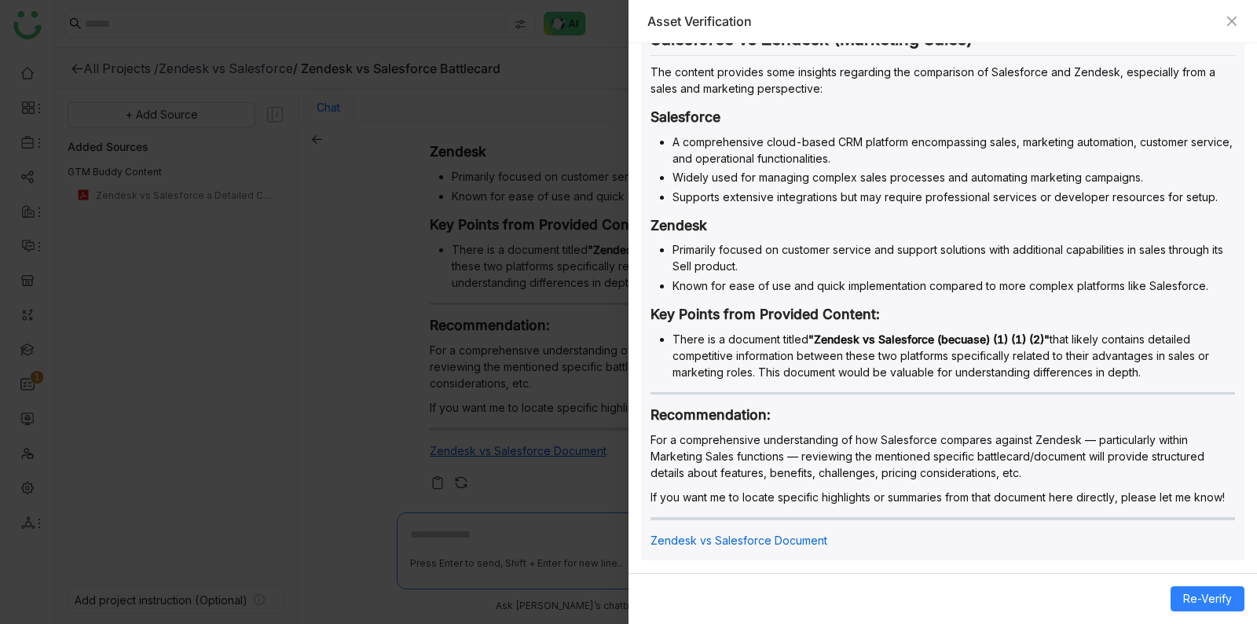
click at [959, 263] on li "Primarily focused on customer service and support solutions with additional cap…" at bounding box center [954, 257] width 563 height 33
click at [959, 277] on li "Known for ease of use and quick implementation compared to more complex platfor…" at bounding box center [954, 285] width 563 height 17
click at [959, 280] on li "Known for ease of use and quick implementation compared to more complex platfor…" at bounding box center [954, 285] width 563 height 17
click at [940, 371] on li "There is a document titled "Zendesk vs Salesforce (becuase) (1) (1) (2)" that l…" at bounding box center [954, 356] width 563 height 50
click at [942, 418] on h3 "Recommendation:" at bounding box center [943, 414] width 585 height 17
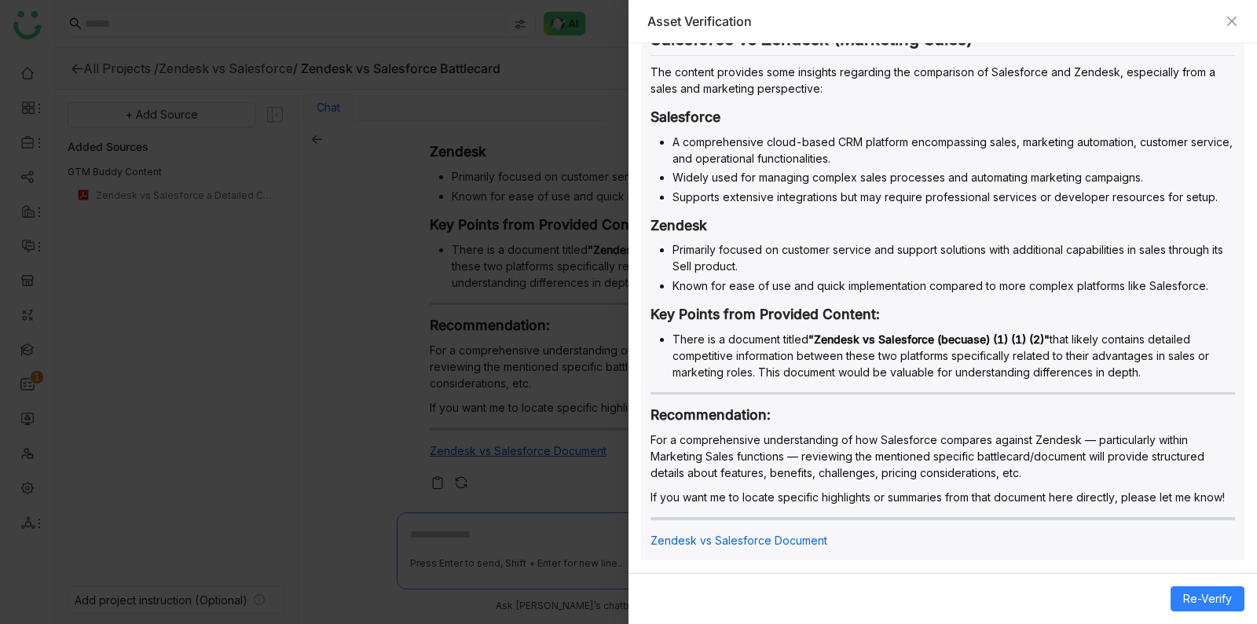
click at [942, 457] on p "For a comprehensive understanding of how Salesforce compares against Zendesk — …" at bounding box center [943, 456] width 585 height 50
click at [943, 468] on p "For a comprehensive understanding of how Salesforce compares against Zendesk — …" at bounding box center [943, 456] width 585 height 50
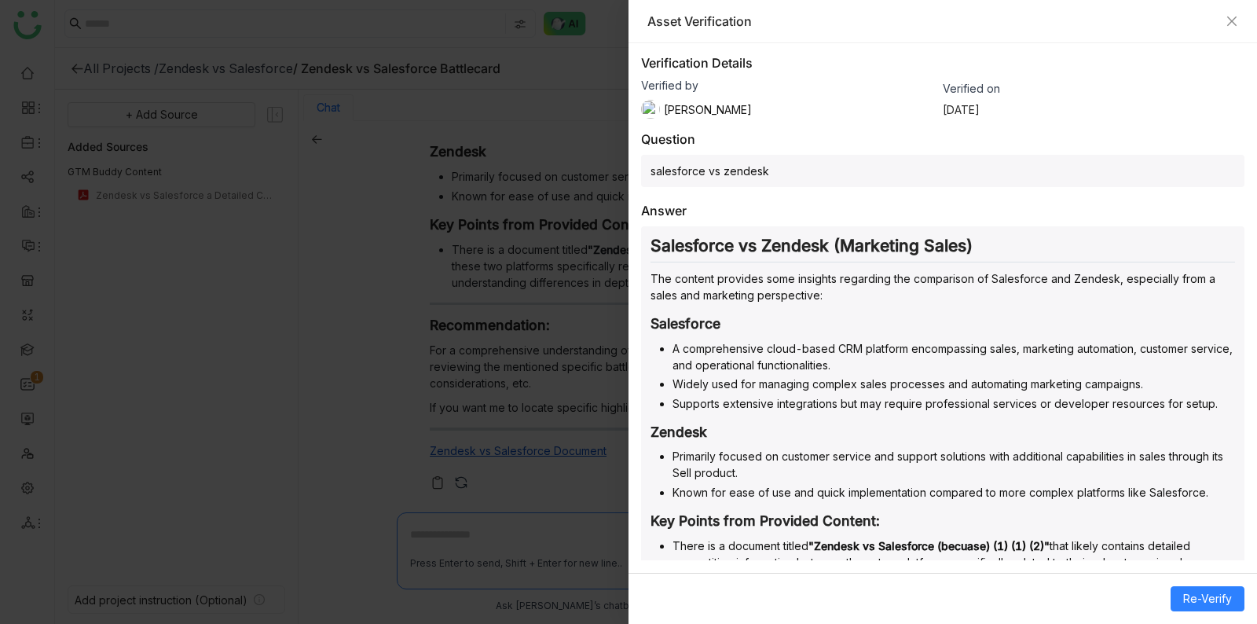
scroll to position [75, 0]
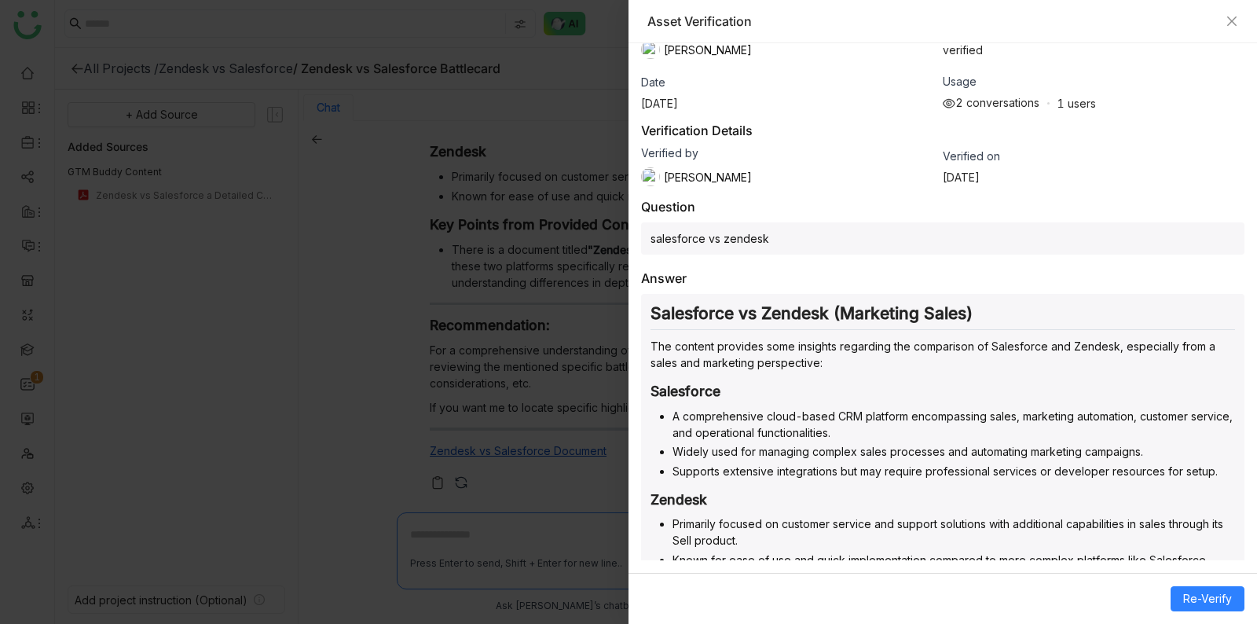
click at [915, 280] on div "Answer Salesforce vs Zendesk (Marketing Sales) The content provides some insigh…" at bounding box center [942, 555] width 603 height 570
click at [875, 237] on div "salesforce vs zendesk" at bounding box center [942, 238] width 603 height 32
click at [900, 343] on p "The content provides some insights regarding the comparison of Salesforce and Z…" at bounding box center [943, 354] width 585 height 33
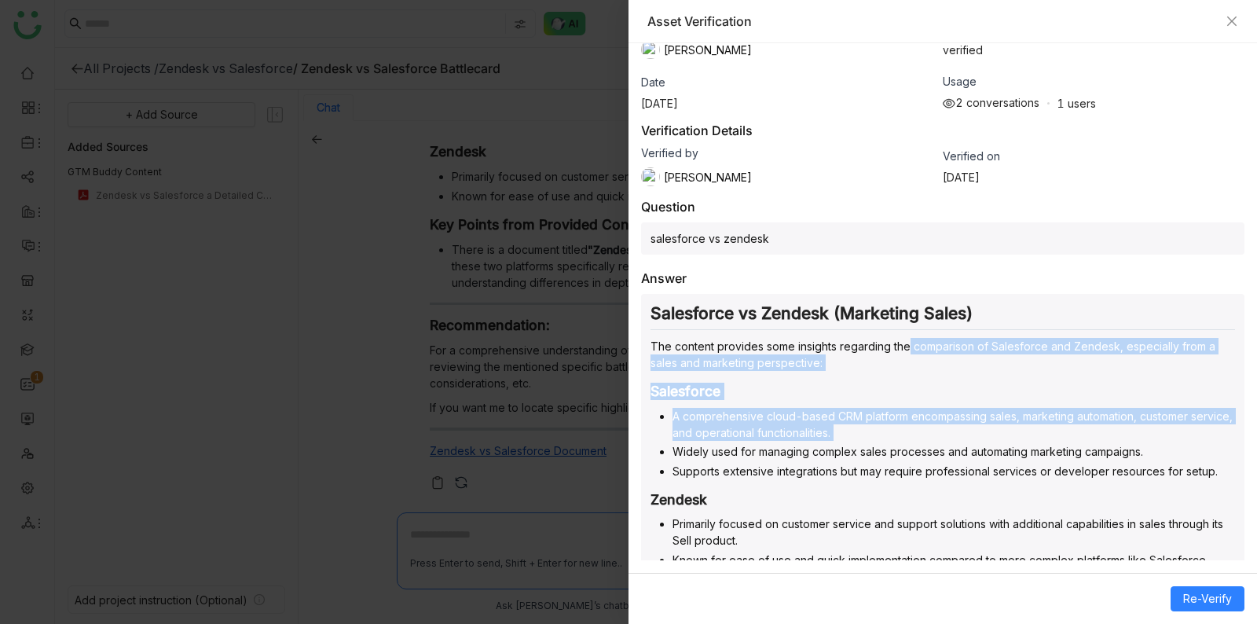
drag, startPoint x: 906, startPoint y: 343, endPoint x: 926, endPoint y: 435, distance: 94.9
click at [926, 436] on div "Salesforce vs Zendesk (Marketing Sales) The content provides some insights rega…" at bounding box center [942, 567] width 603 height 546
click at [926, 435] on li "A comprehensive cloud-based CRM platform encompassing sales, marketing automati…" at bounding box center [954, 424] width 563 height 33
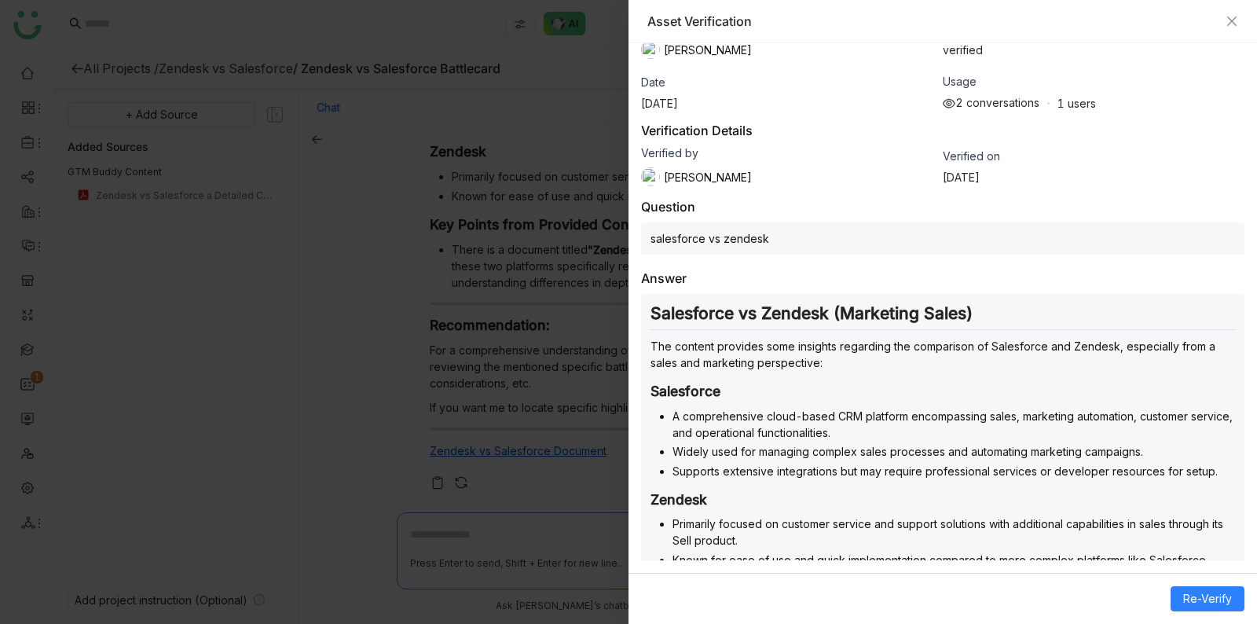
click at [941, 463] on li "Supports extensive integrations but may require professional services or develo…" at bounding box center [954, 471] width 563 height 17
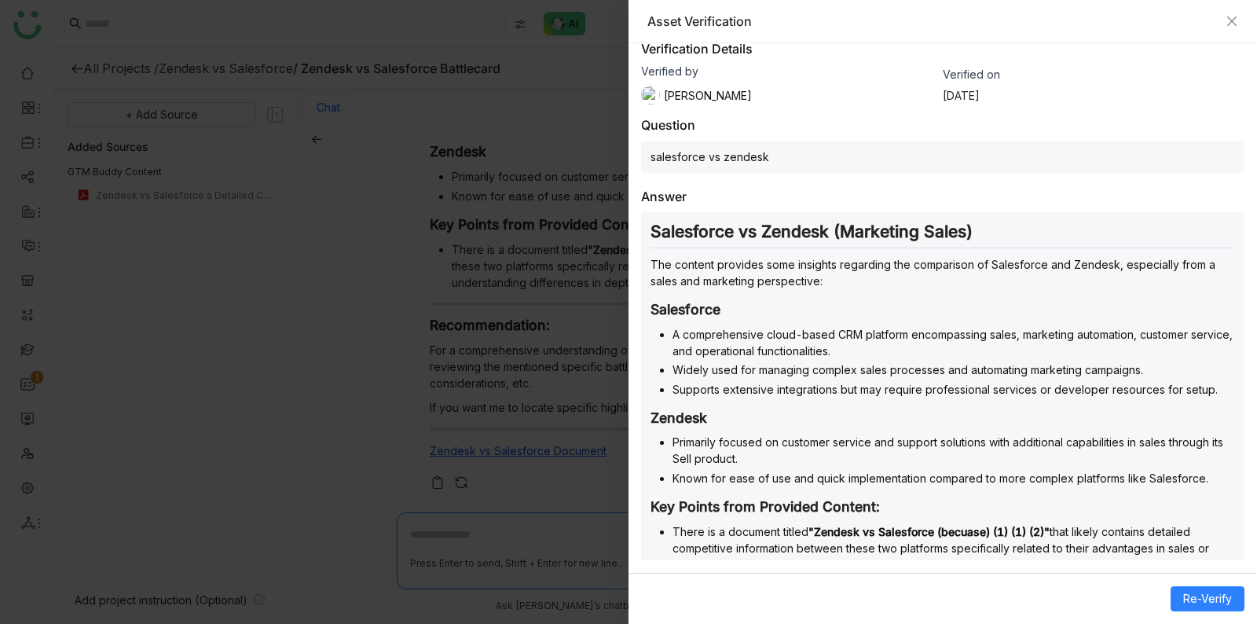
scroll to position [315, 0]
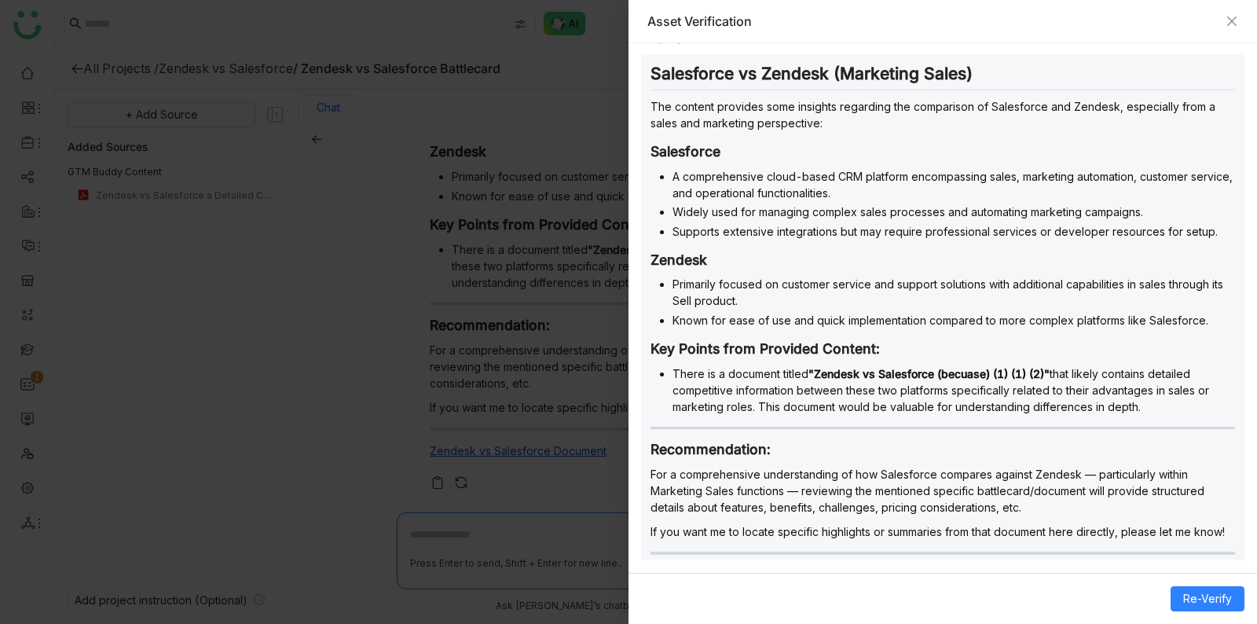
click at [904, 391] on li "There is a document titled "Zendesk vs Salesforce (becuase) (1) (1) (2)" that l…" at bounding box center [954, 390] width 563 height 50
click at [946, 410] on div "Salesforce vs Zendesk (Marketing Sales) The content provides some insights rega…" at bounding box center [942, 327] width 603 height 546
click at [781, 358] on div "Salesforce vs Zendesk (Marketing Sales) The content provides some insights rega…" at bounding box center [942, 327] width 603 height 546
click at [897, 372] on strong ""Zendesk vs Salesforce (becuase) (1) (1) (2)"" at bounding box center [929, 373] width 241 height 13
click at [897, 406] on li "There is a document titled "Zendesk vs Salesforce (becuase) (1) (1) (2)" that l…" at bounding box center [954, 390] width 563 height 50
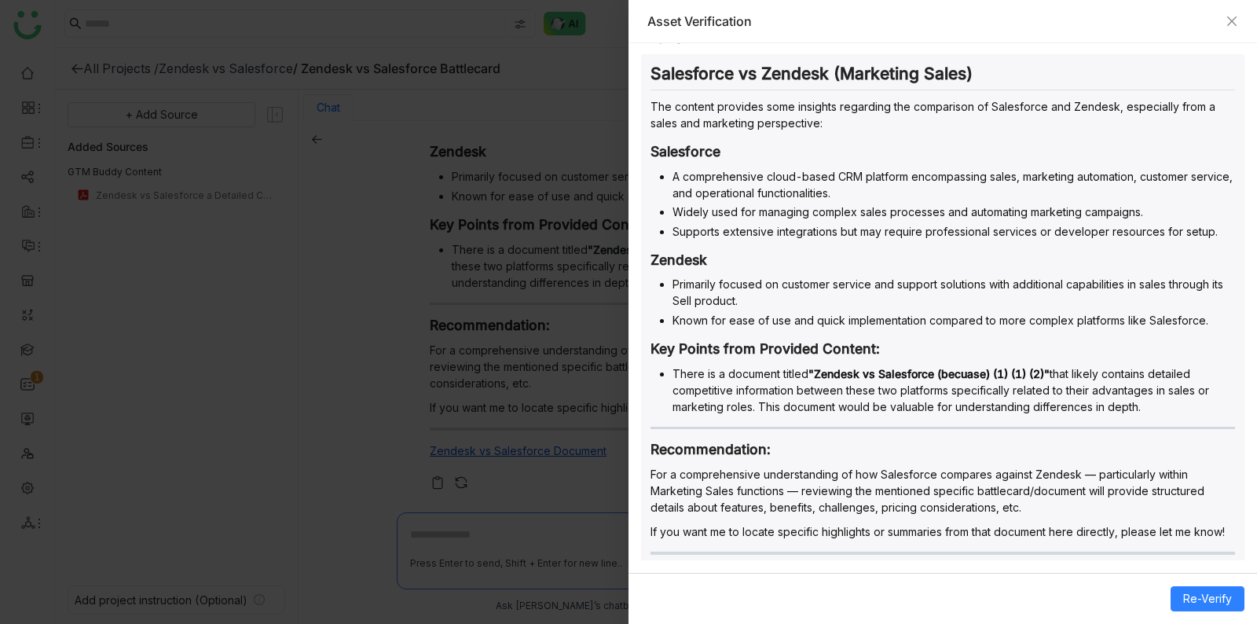
click at [866, 466] on p "For a comprehensive understanding of how Salesforce compares against Zendesk — …" at bounding box center [943, 491] width 585 height 50
click at [890, 474] on p "For a comprehensive understanding of how Salesforce compares against Zendesk — …" at bounding box center [943, 491] width 585 height 50
click at [901, 486] on p "For a comprehensive understanding of how Salesforce compares against Zendesk — …" at bounding box center [943, 491] width 585 height 50
click at [461, 382] on div at bounding box center [628, 312] width 1257 height 624
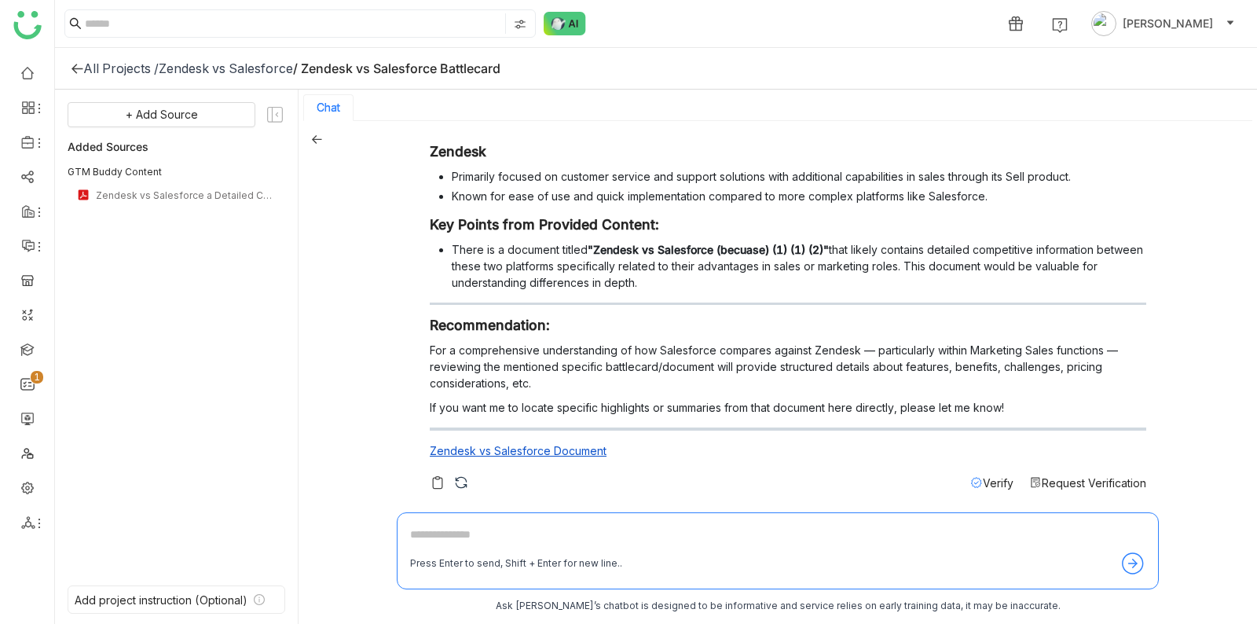
scroll to position [2, 0]
click at [989, 477] on span "Verify" at bounding box center [998, 481] width 31 height 13
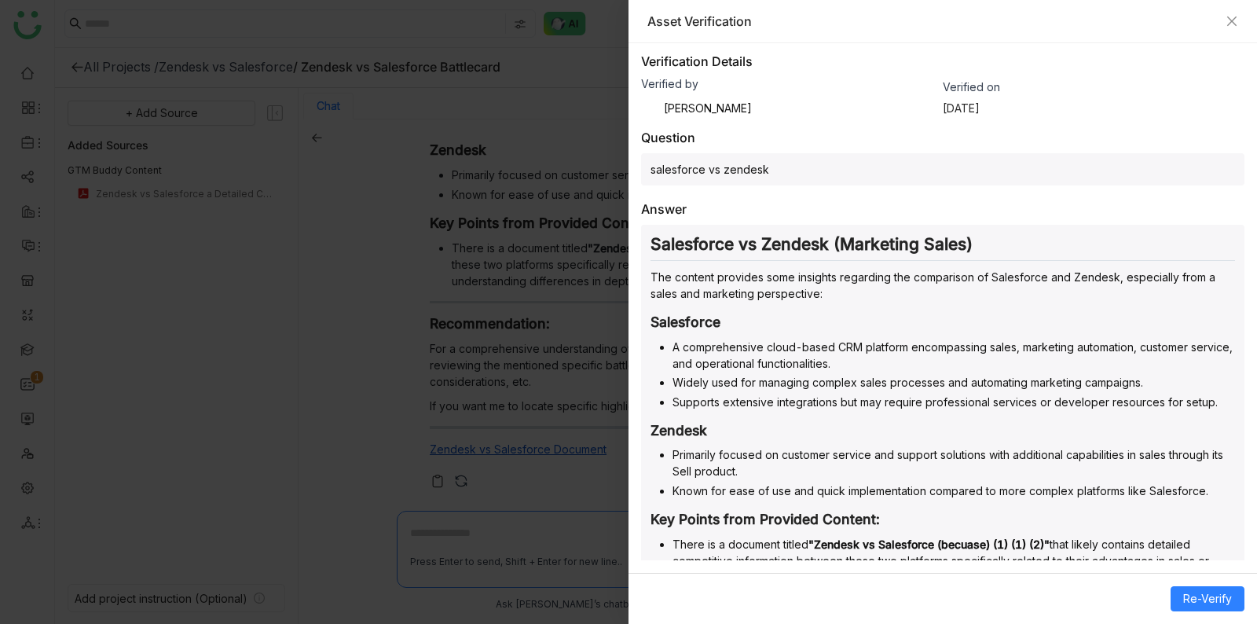
scroll to position [350, 0]
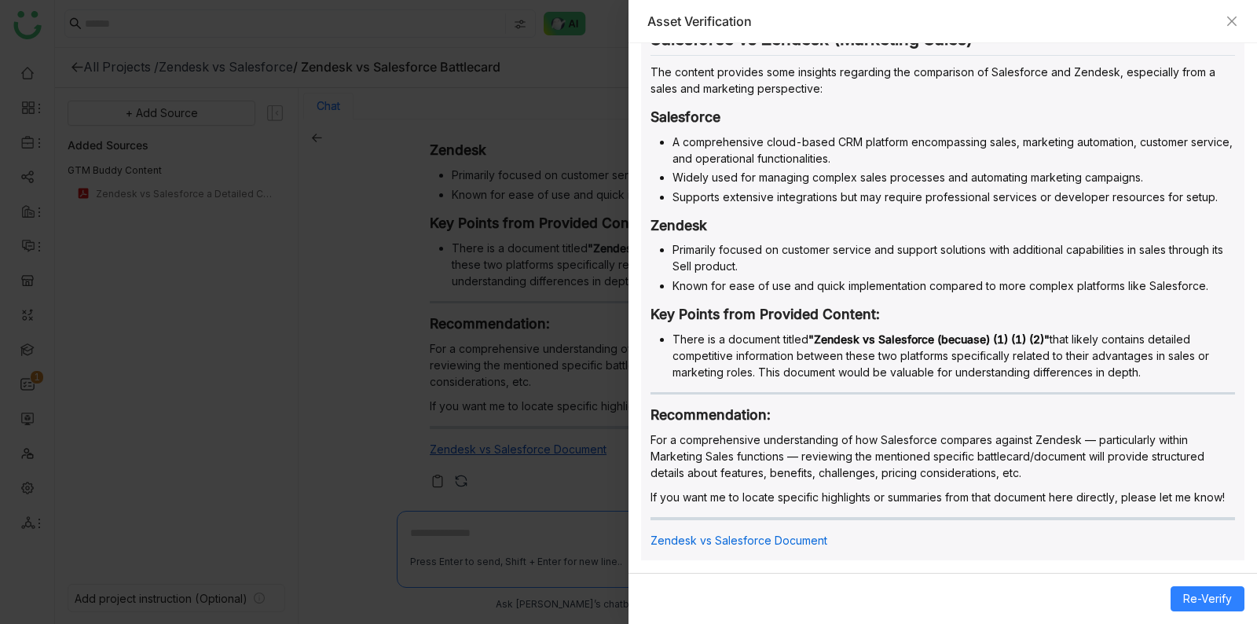
click at [855, 260] on li "Primarily focused on customer service and support solutions with additional cap…" at bounding box center [954, 257] width 563 height 33
click at [898, 296] on div "Salesforce vs Zendesk (Marketing Sales) The content provides some insights rega…" at bounding box center [942, 293] width 603 height 546
click at [536, 310] on div at bounding box center [628, 312] width 1257 height 624
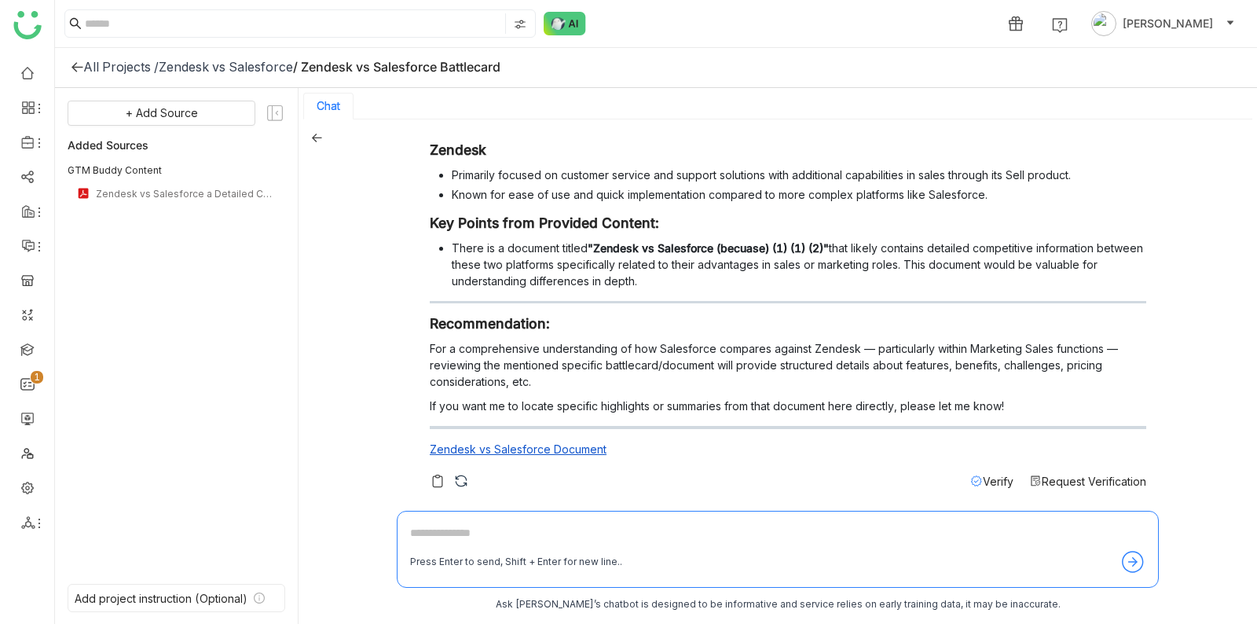
click at [996, 478] on span "Verify" at bounding box center [998, 481] width 31 height 13
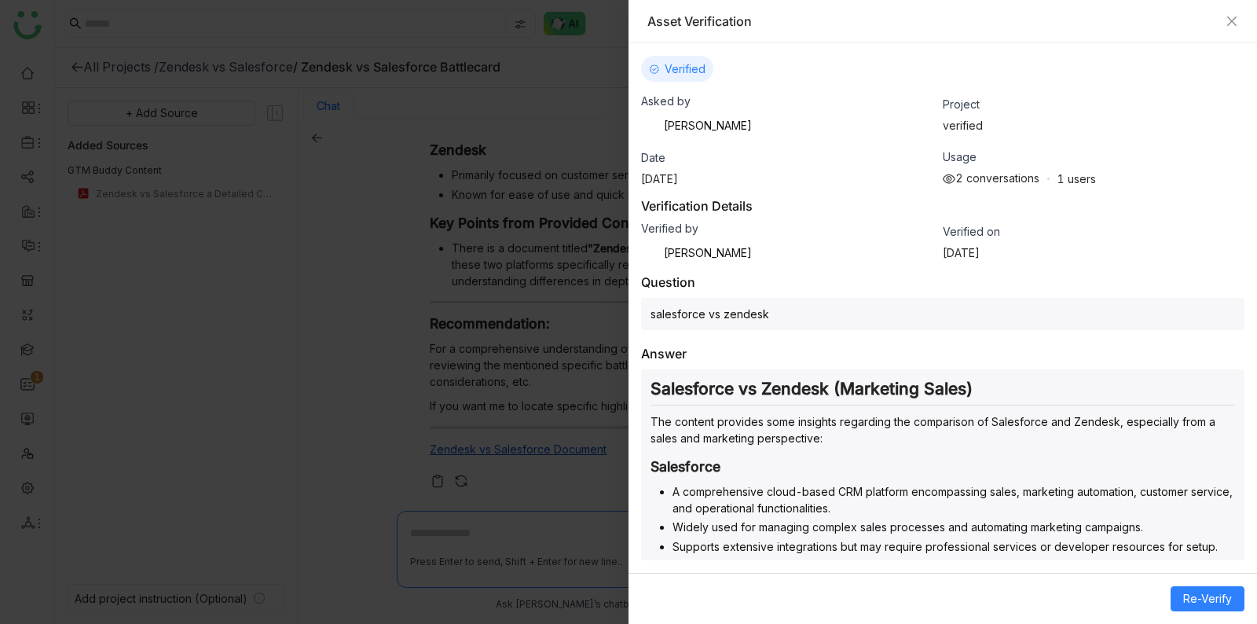
click at [1008, 364] on div "Answer Salesforce vs Zendesk (Marketing Sales) The content provides some insigh…" at bounding box center [942, 631] width 603 height 570
click at [1024, 398] on h2 "Salesforce vs Zendesk (Marketing Sales)" at bounding box center [943, 392] width 585 height 27
click at [1024, 417] on p "The content provides some insights regarding the comparison of Salesforce and Z…" at bounding box center [943, 429] width 585 height 33
click at [1024, 468] on h3 "Salesforce" at bounding box center [943, 466] width 585 height 17
click at [1024, 519] on li "Widely used for managing complex sales processes and automating marketing campa…" at bounding box center [954, 527] width 563 height 17
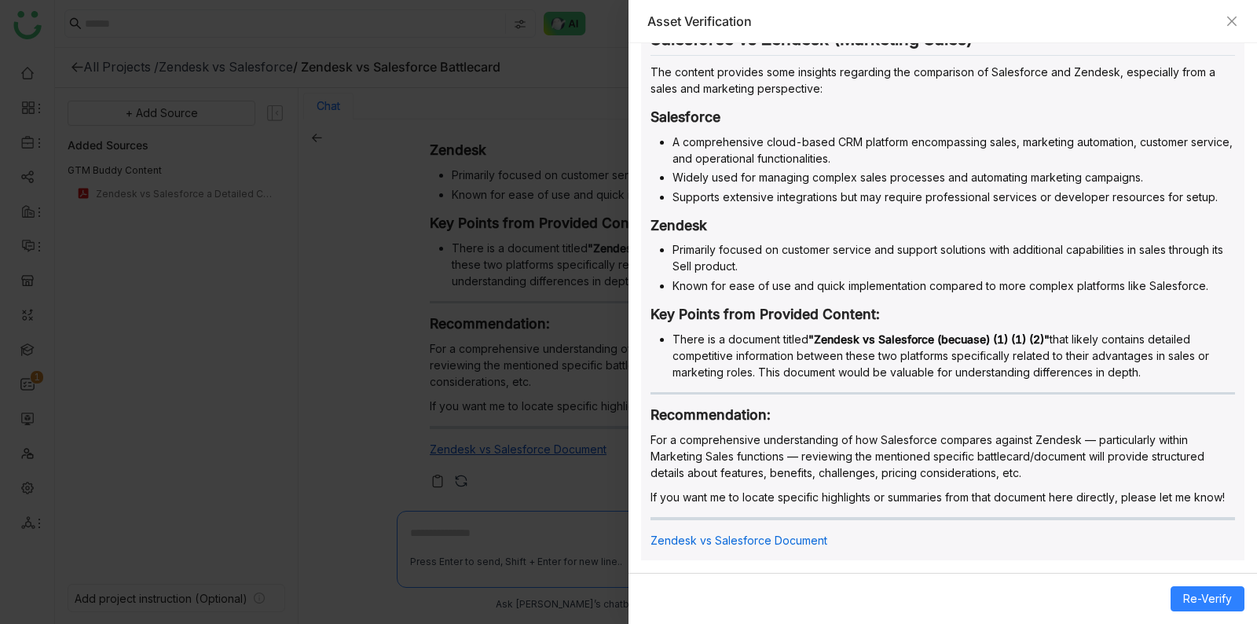
click at [996, 446] on p "For a comprehensive understanding of how Salesforce compares against Zendesk — …" at bounding box center [943, 456] width 585 height 50
click at [462, 299] on div at bounding box center [628, 312] width 1257 height 624
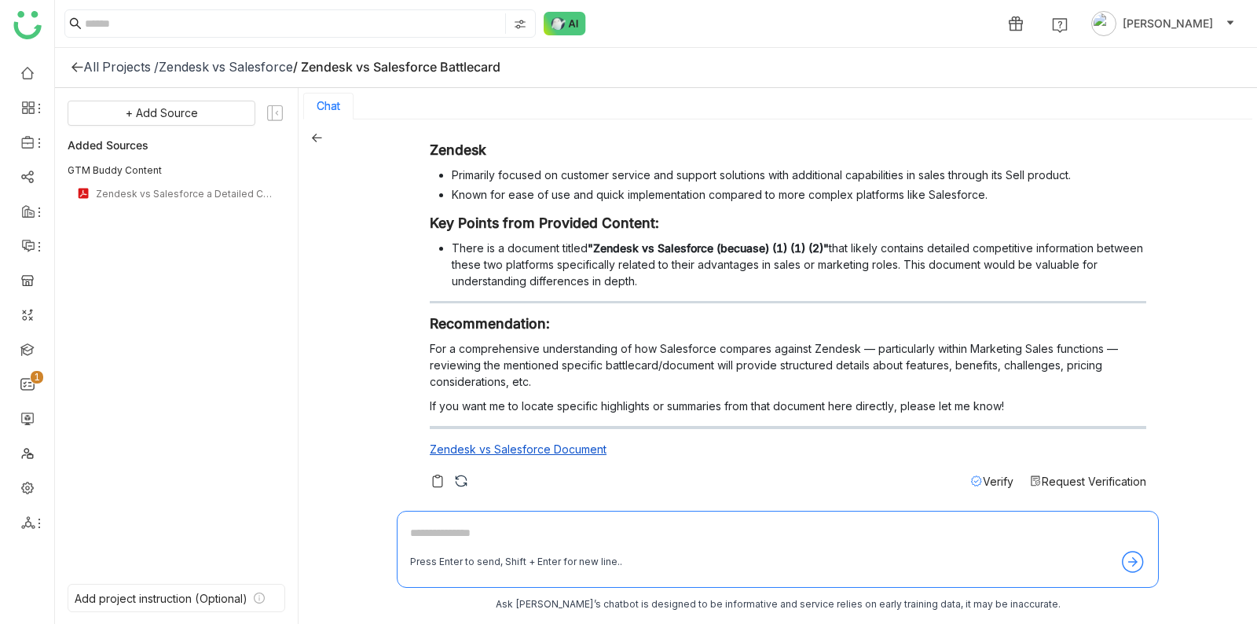
click at [1099, 475] on span "Request Verification" at bounding box center [1094, 481] width 105 height 13
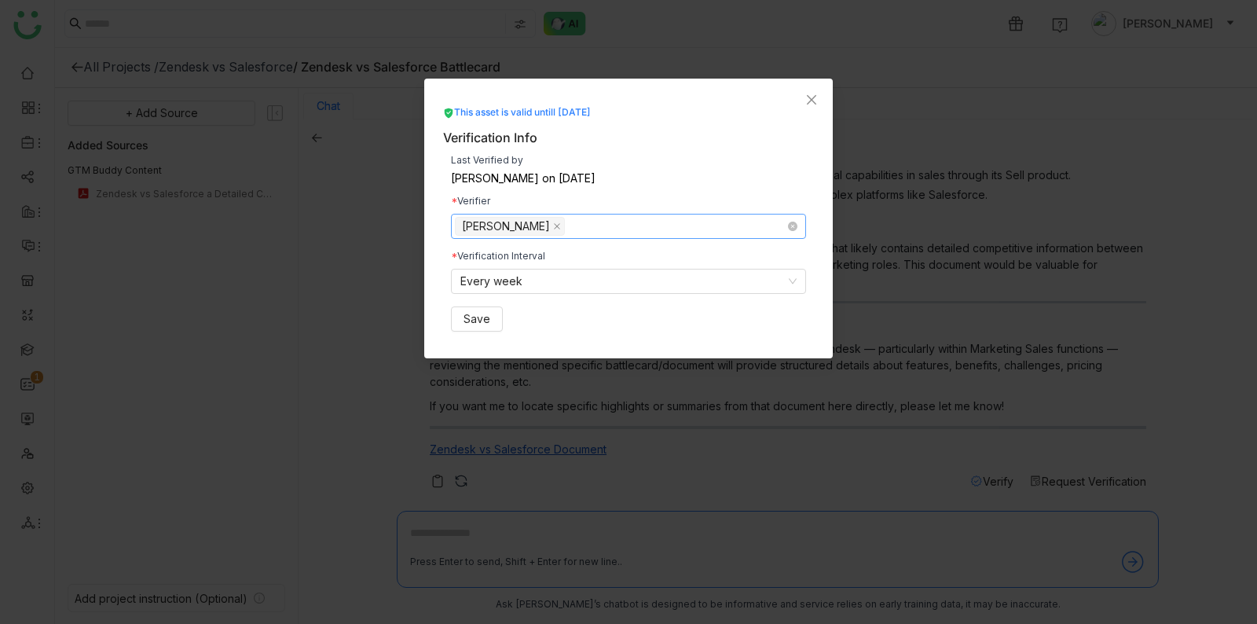
click at [605, 226] on nz-select-top-control "Azam Hussain" at bounding box center [628, 226] width 355 height 25
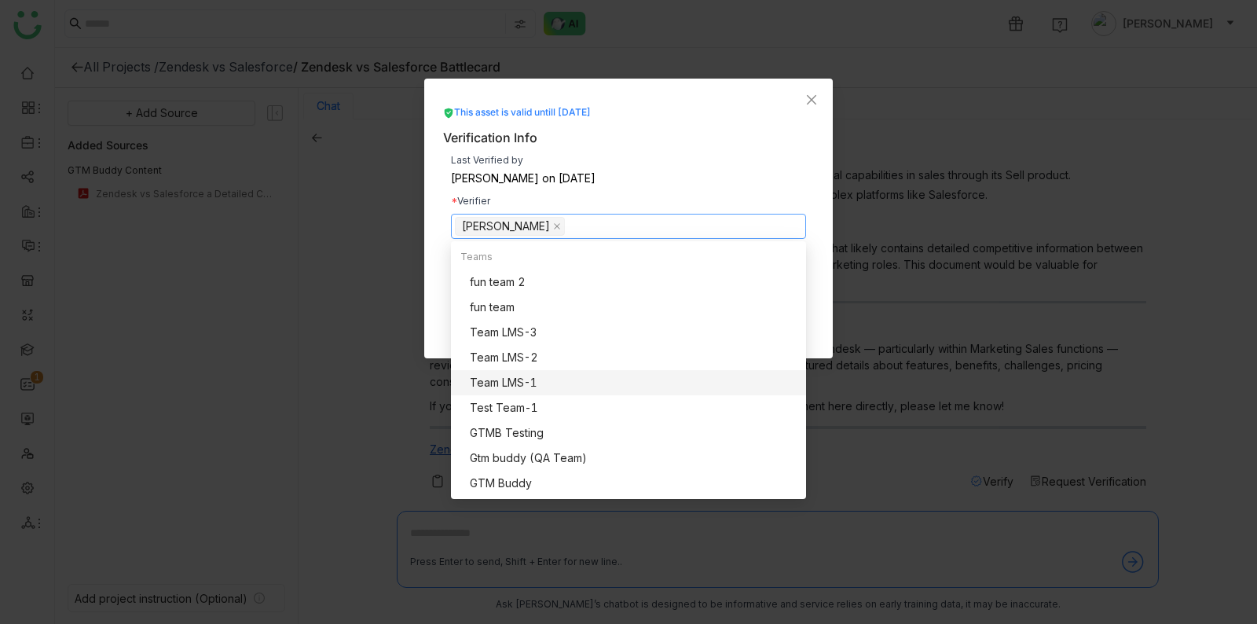
scroll to position [281, 0]
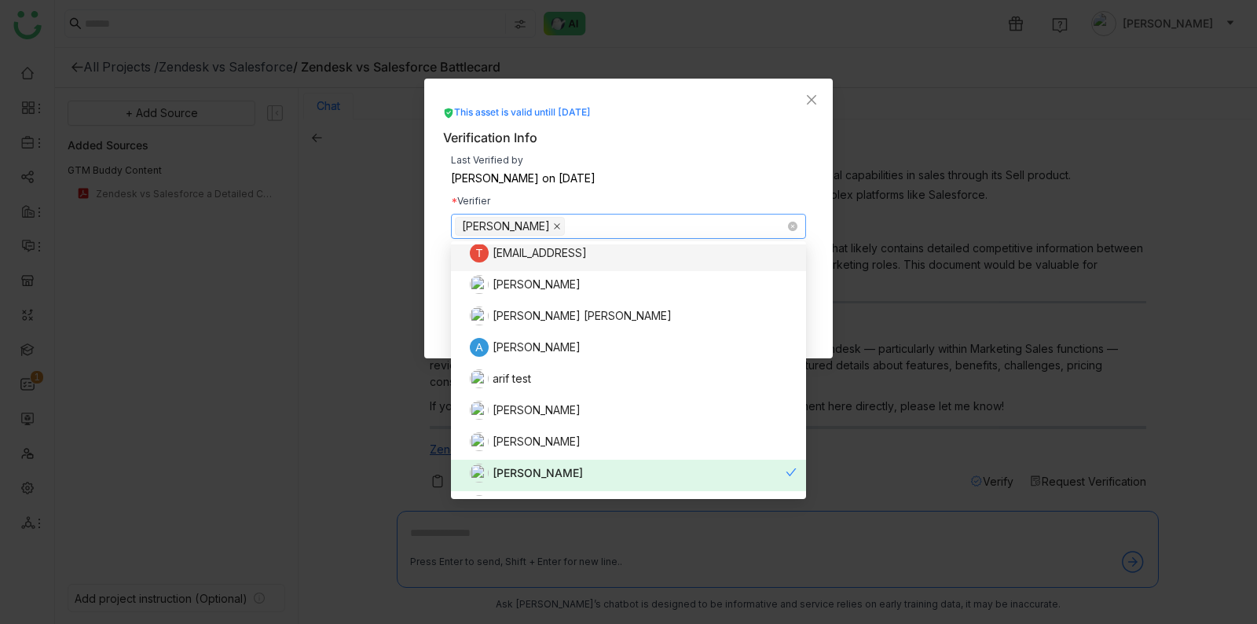
click at [553, 232] on span at bounding box center [557, 226] width 8 height 17
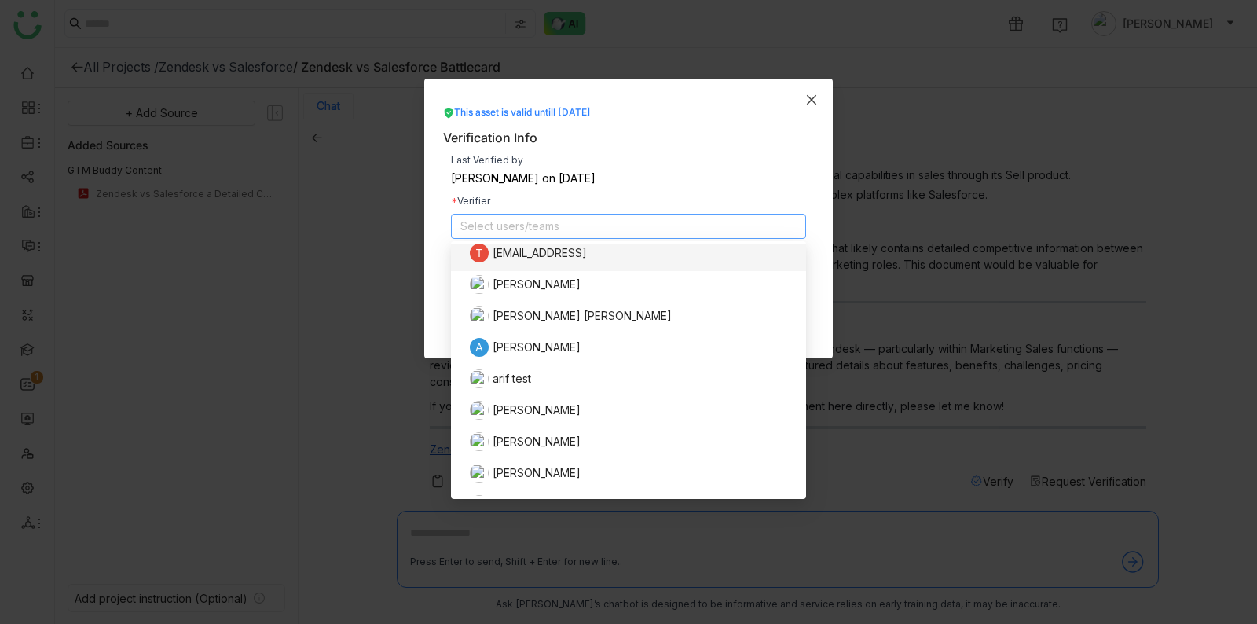
click at [816, 95] on icon "Close" at bounding box center [811, 100] width 13 height 13
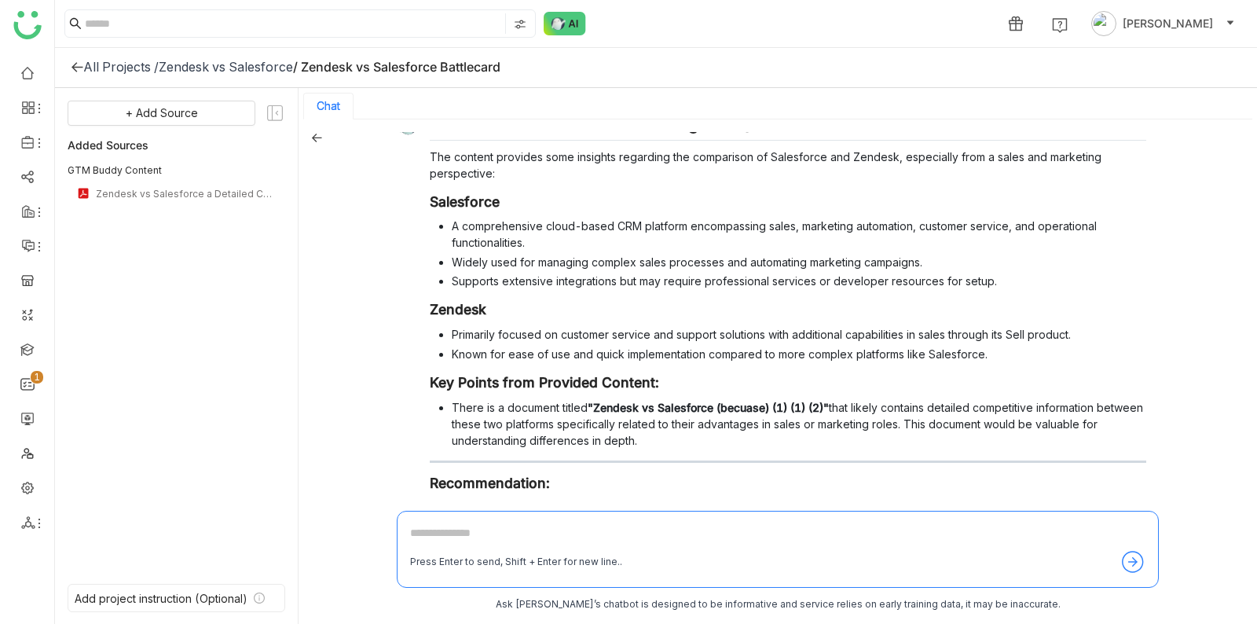
scroll to position [0, 0]
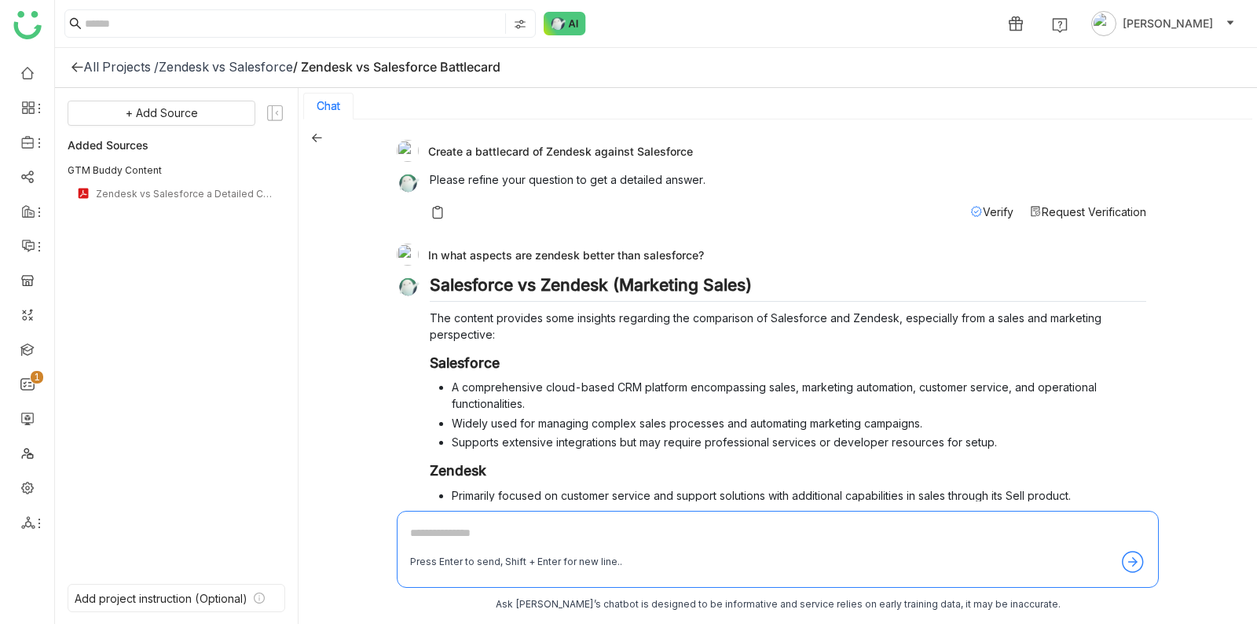
drag, startPoint x: 422, startPoint y: 250, endPoint x: 721, endPoint y: 253, distance: 298.6
click at [721, 253] on div "In what aspects are zendesk better than salesforce?" at bounding box center [772, 255] width 750 height 22
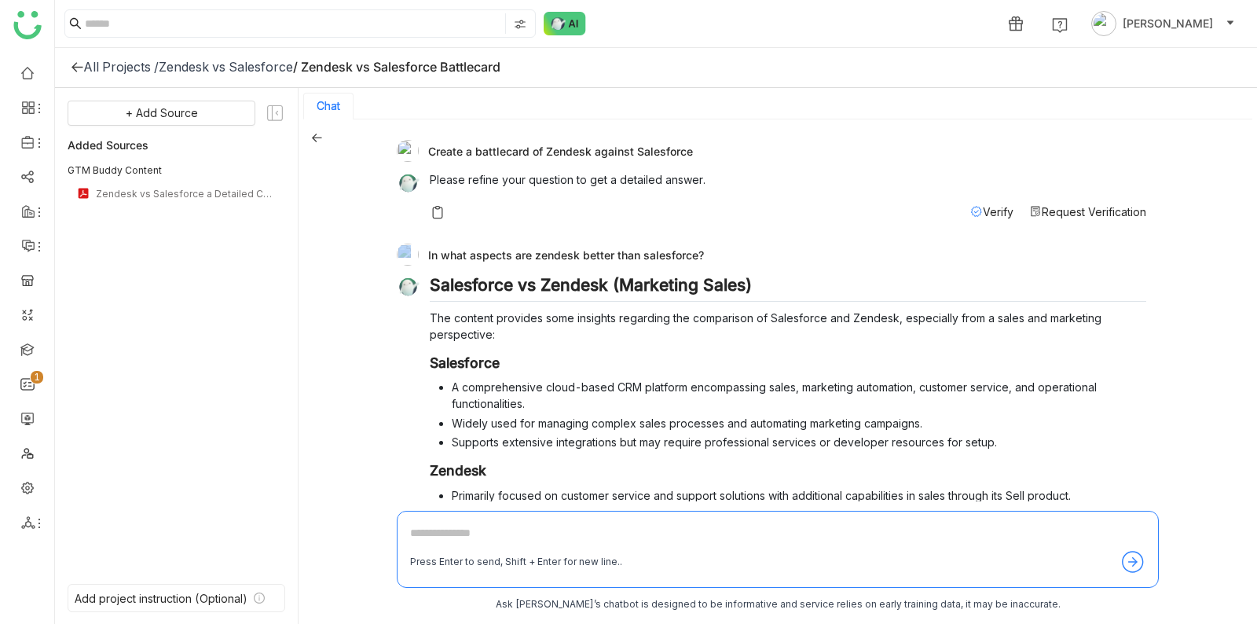
click at [721, 253] on div "In what aspects are zendesk better than salesforce?" at bounding box center [772, 255] width 750 height 22
click at [714, 253] on div "In what aspects are zendesk better than salesforce?" at bounding box center [772, 255] width 750 height 22
click at [713, 254] on div "In what aspects are zendesk better than salesforce?" at bounding box center [772, 255] width 750 height 22
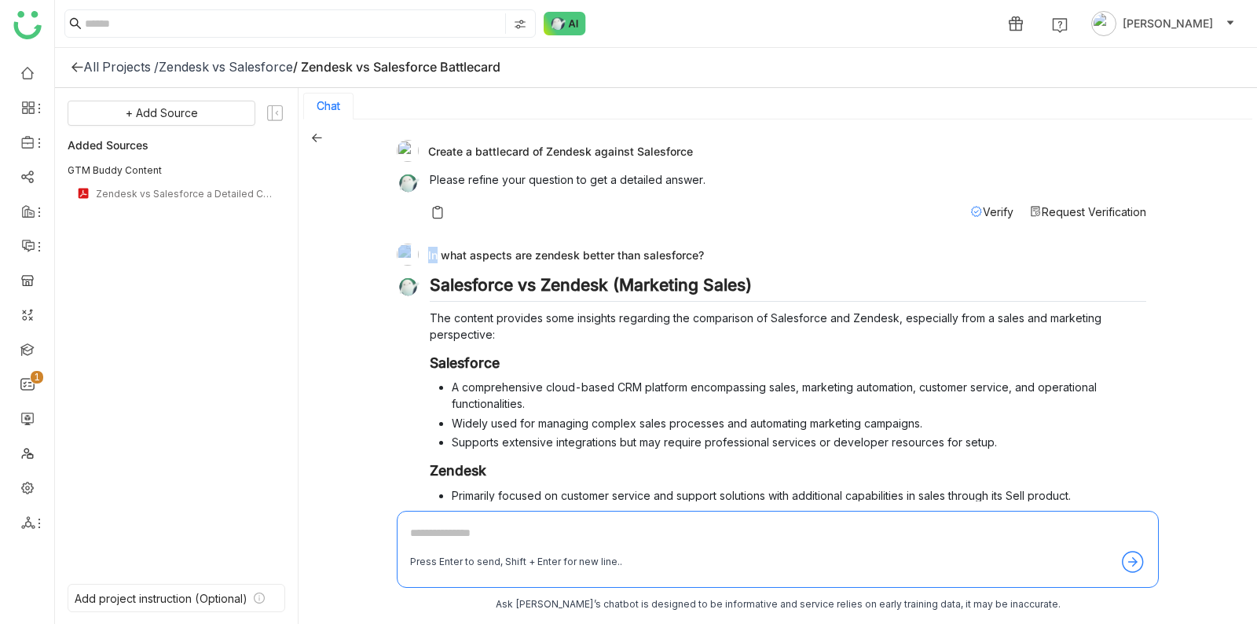
drag, startPoint x: 430, startPoint y: 255, endPoint x: 710, endPoint y: 251, distance: 280.6
click at [711, 251] on div "In what aspects are zendesk better than salesforce?" at bounding box center [772, 255] width 750 height 22
click at [710, 251] on div "In what aspects are zendesk better than salesforce?" at bounding box center [772, 255] width 750 height 22
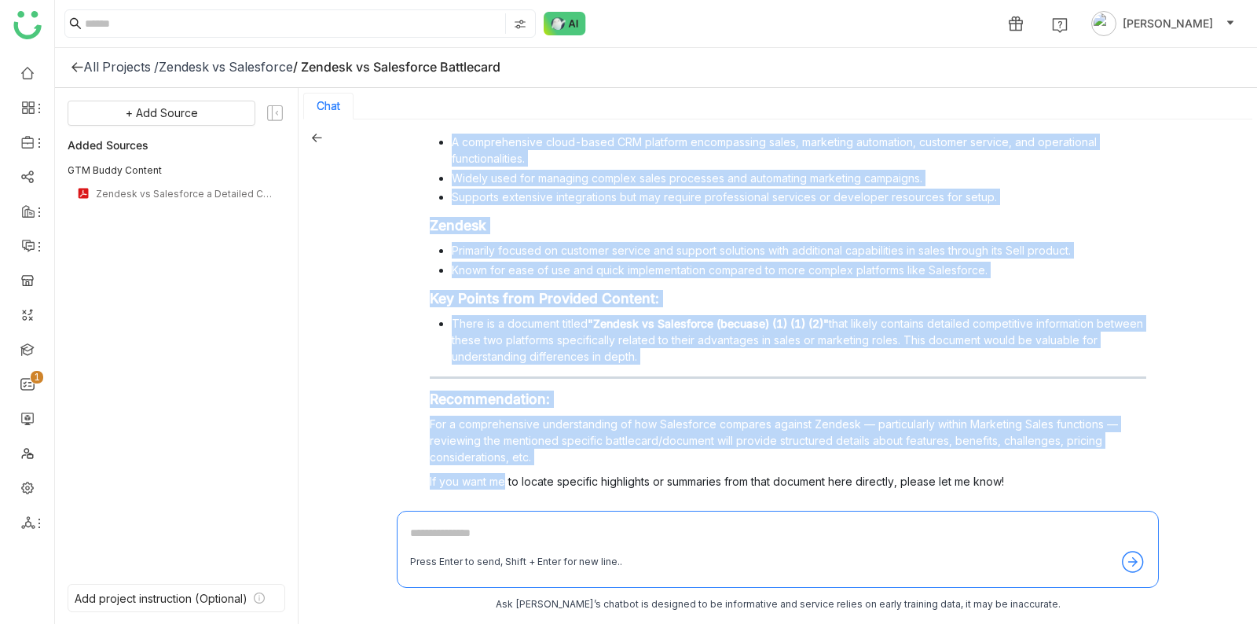
drag, startPoint x: 433, startPoint y: 282, endPoint x: 503, endPoint y: 435, distance: 168.4
click at [504, 457] on div "Salesforce vs Zendesk (Marketing Sales) The content provides some insights rega…" at bounding box center [788, 285] width 717 height 511
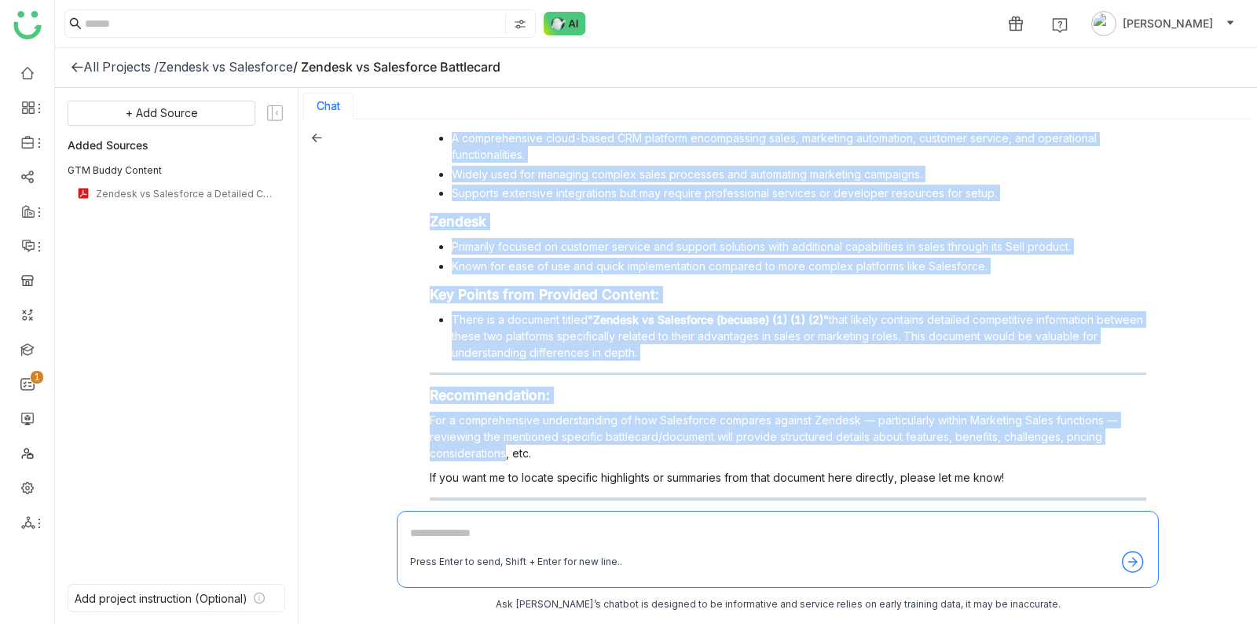
click at [503, 433] on p "For a comprehensive understanding of how Salesforce compares against Zendesk — …" at bounding box center [788, 437] width 717 height 50
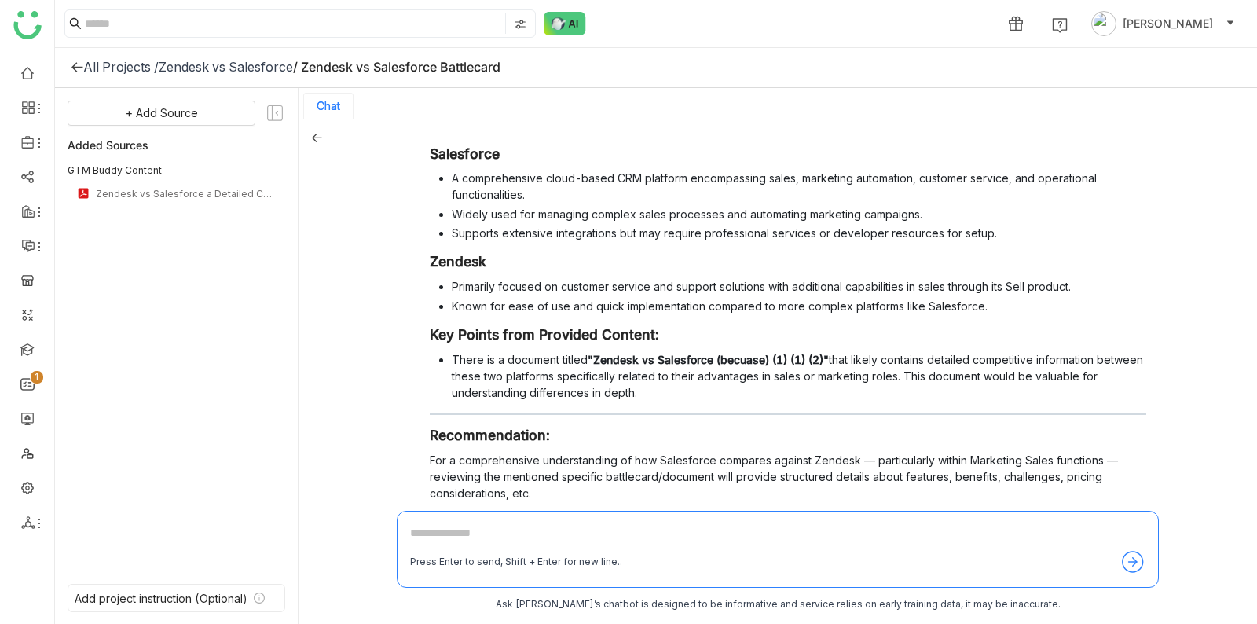
scroll to position [78, 0]
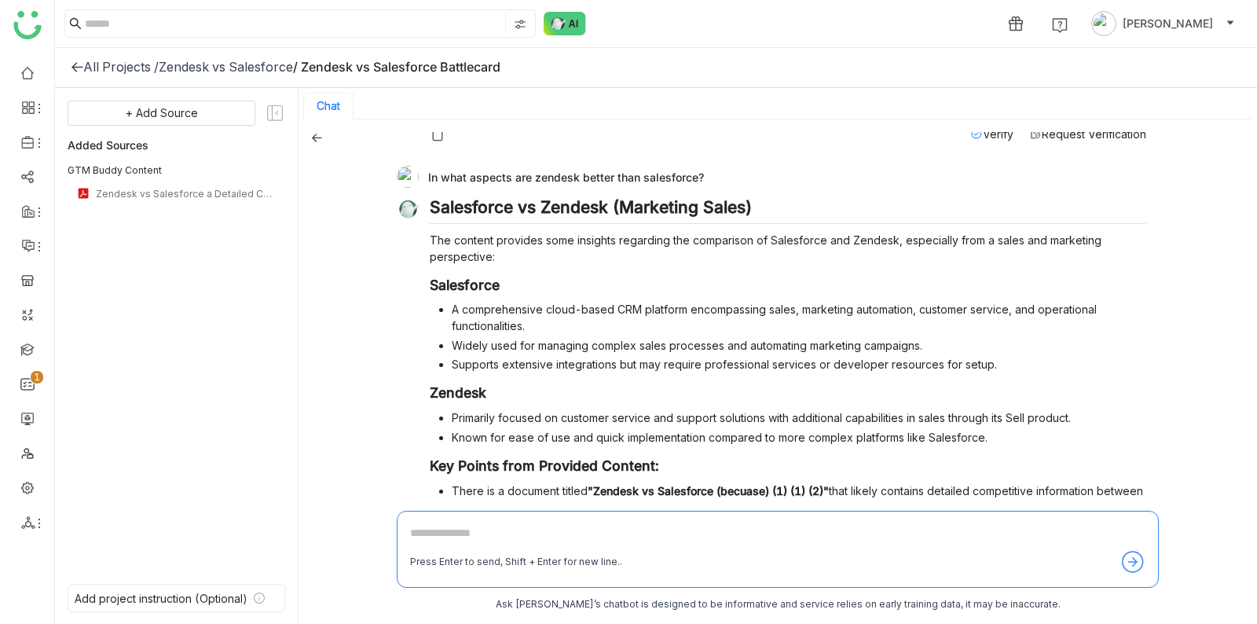
drag, startPoint x: 427, startPoint y: 175, endPoint x: 464, endPoint y: 184, distance: 37.9
click at [464, 184] on div "In what aspects are zendesk better than salesforce?" at bounding box center [772, 177] width 750 height 22
click at [457, 171] on div "In what aspects are zendesk better than salesforce?" at bounding box center [772, 177] width 750 height 22
drag, startPoint x: 457, startPoint y: 171, endPoint x: 468, endPoint y: 174, distance: 11.4
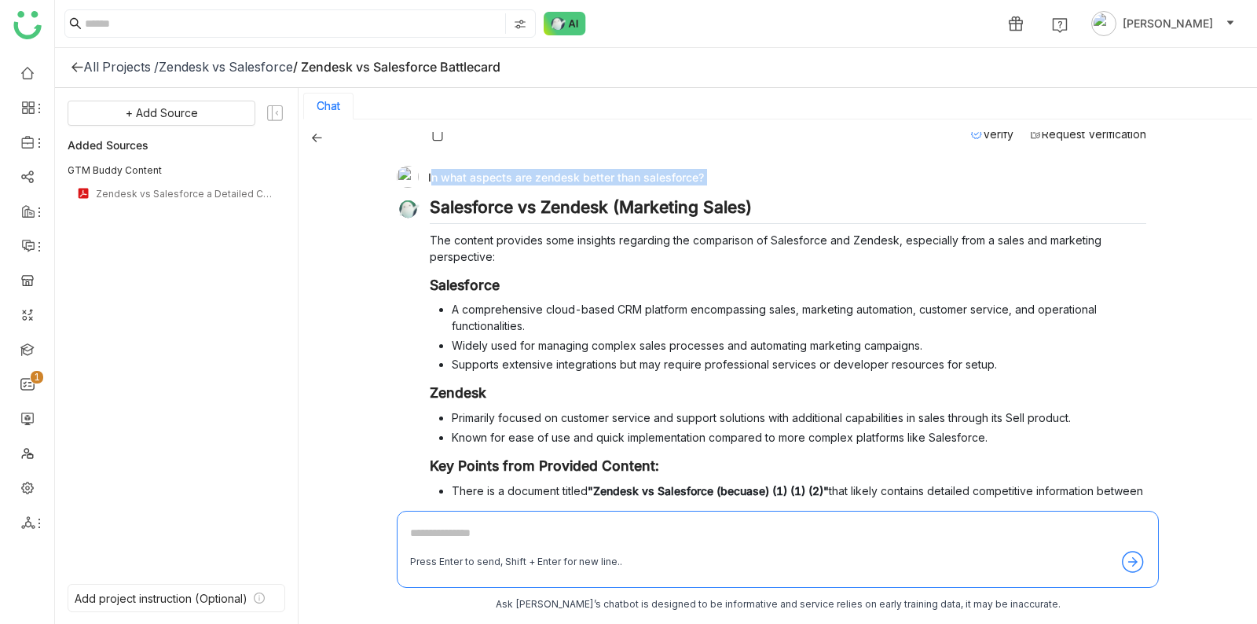
click at [468, 174] on div "In what aspects are zendesk better than salesforce?" at bounding box center [772, 177] width 750 height 22
click at [422, 174] on div "In what aspects are zendesk better than salesforce?" at bounding box center [772, 177] width 750 height 22
drag, startPoint x: 442, startPoint y: 174, endPoint x: 651, endPoint y: 185, distance: 209.3
click at [651, 185] on div "In what aspects are zendesk better than salesforce?" at bounding box center [772, 177] width 750 height 22
drag, startPoint x: 647, startPoint y: 184, endPoint x: 662, endPoint y: 184, distance: 14.9
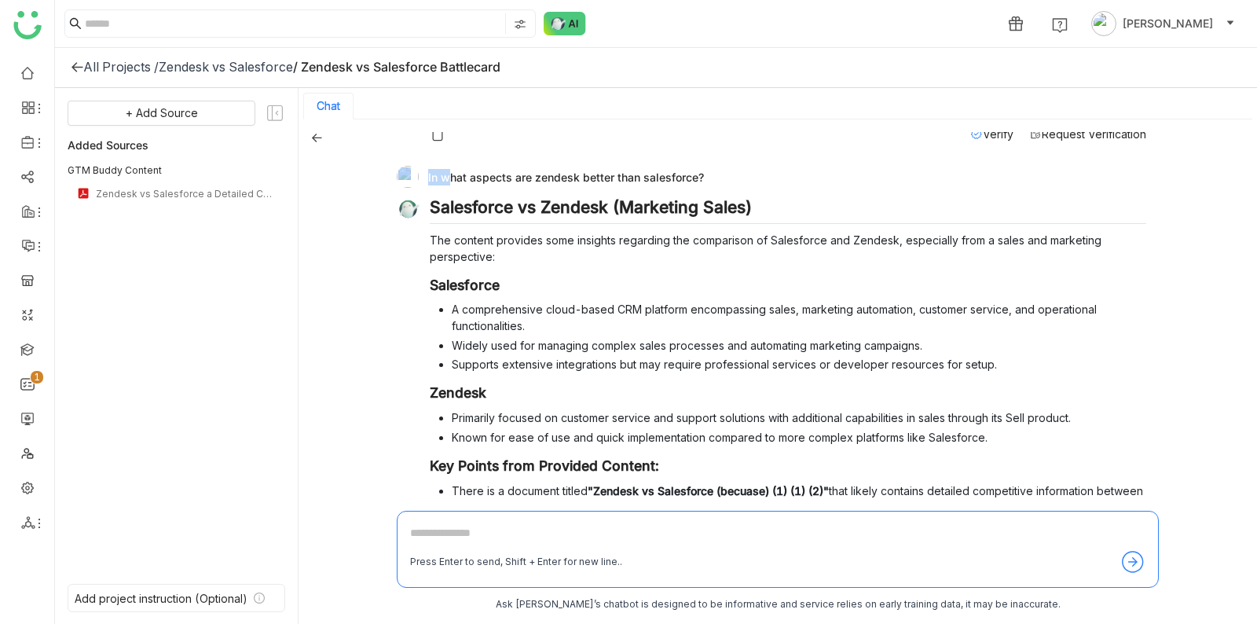
click at [647, 184] on div "In what aspects are zendesk better than salesforce?" at bounding box center [772, 177] width 750 height 22
click at [671, 184] on div "In what aspects are zendesk better than salesforce?" at bounding box center [772, 177] width 750 height 22
click at [472, 173] on div "In what aspects are zendesk better than salesforce?" at bounding box center [772, 177] width 750 height 22
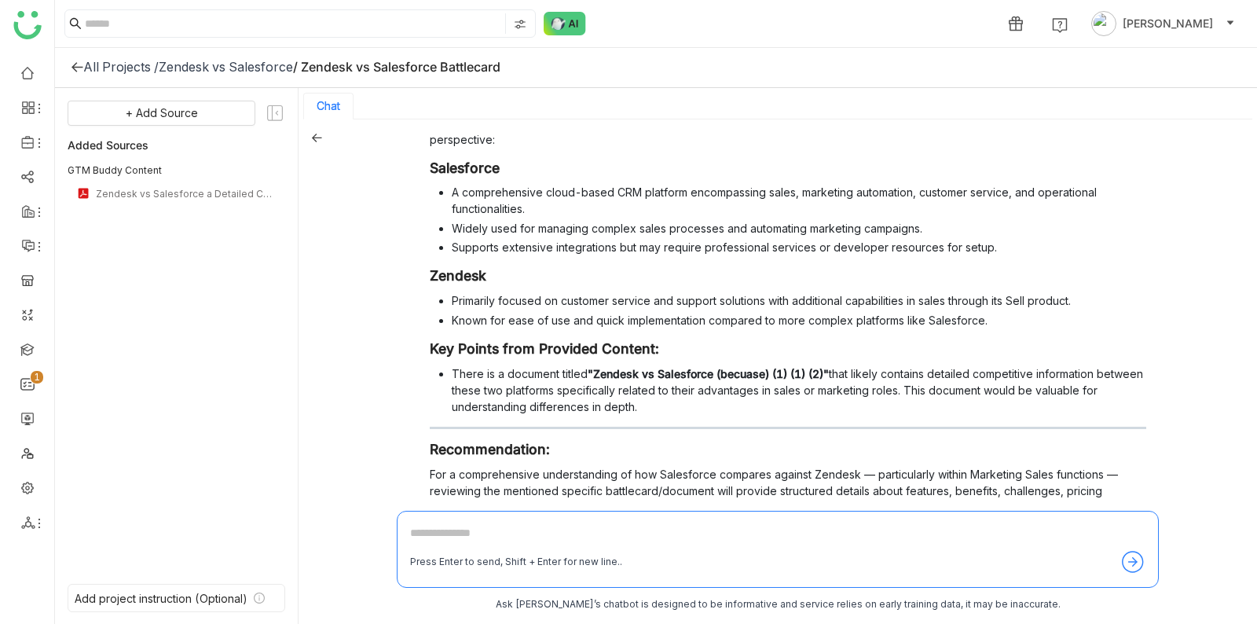
scroll to position [0, 0]
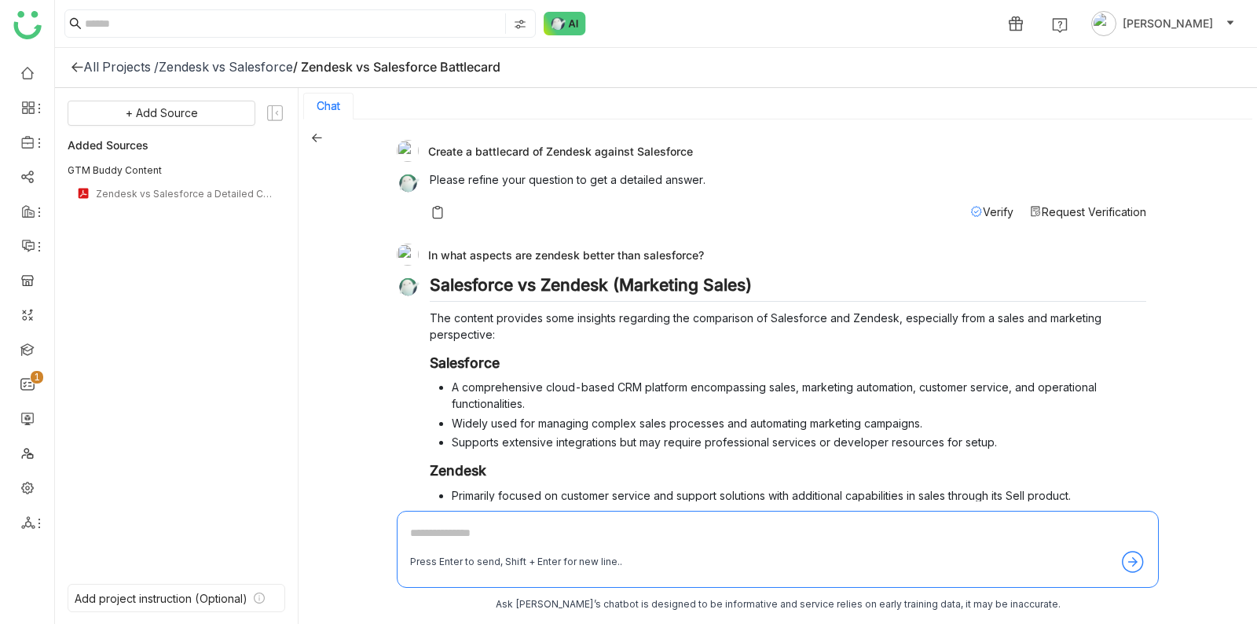
drag, startPoint x: 454, startPoint y: 245, endPoint x: 725, endPoint y: 248, distance: 271.1
click at [726, 248] on div "In what aspects are zendesk better than salesforce?" at bounding box center [772, 255] width 750 height 22
click at [725, 250] on div "In what aspects are zendesk better than salesforce?" at bounding box center [772, 255] width 750 height 22
drag, startPoint x: 725, startPoint y: 250, endPoint x: 662, endPoint y: 249, distance: 63.7
click at [662, 251] on div "In what aspects are zendesk better than salesforce?" at bounding box center [772, 255] width 750 height 22
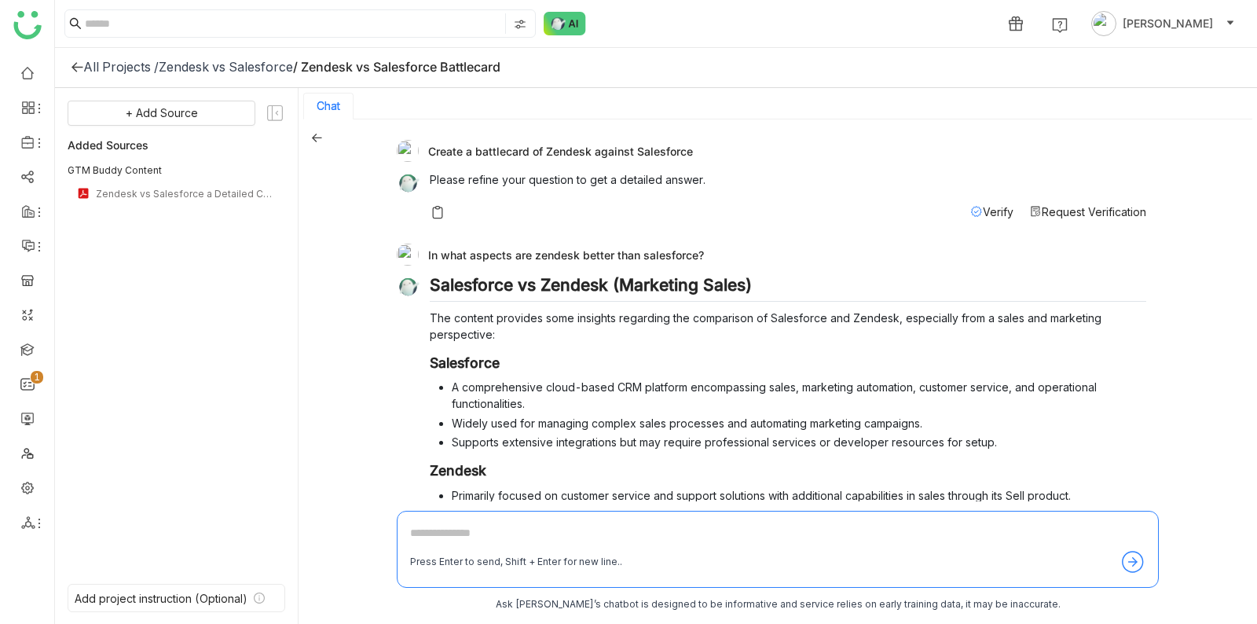
click at [662, 249] on div "In what aspects are zendesk better than salesforce?" at bounding box center [772, 255] width 750 height 22
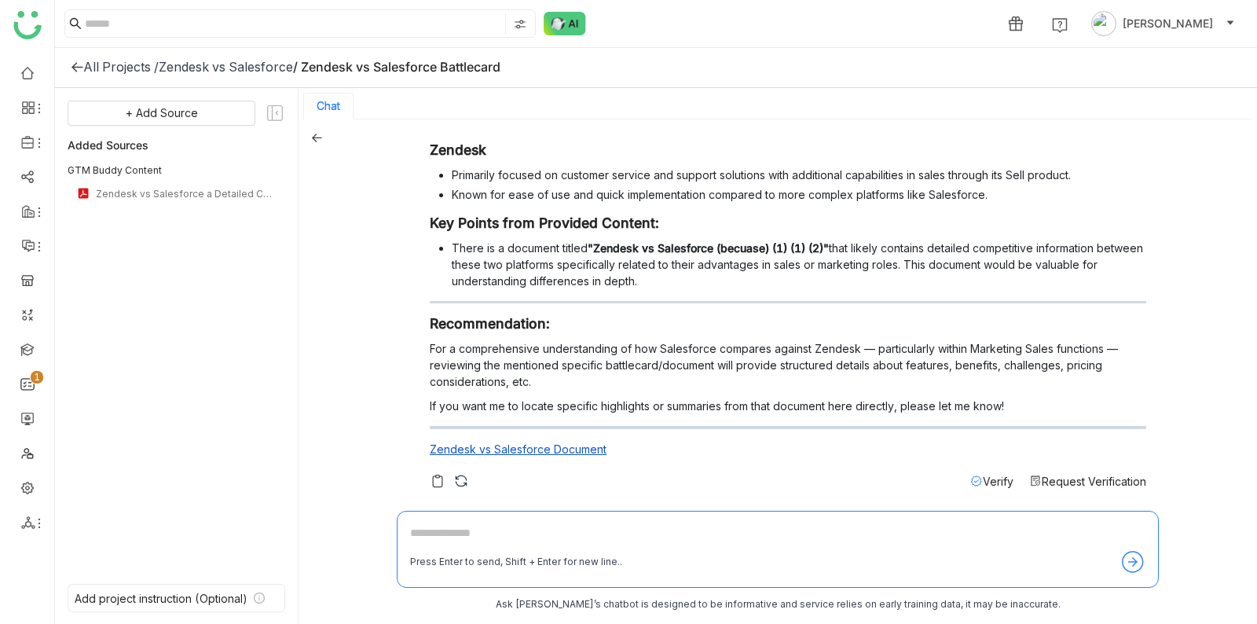
click at [547, 529] on textarea at bounding box center [777, 536] width 735 height 25
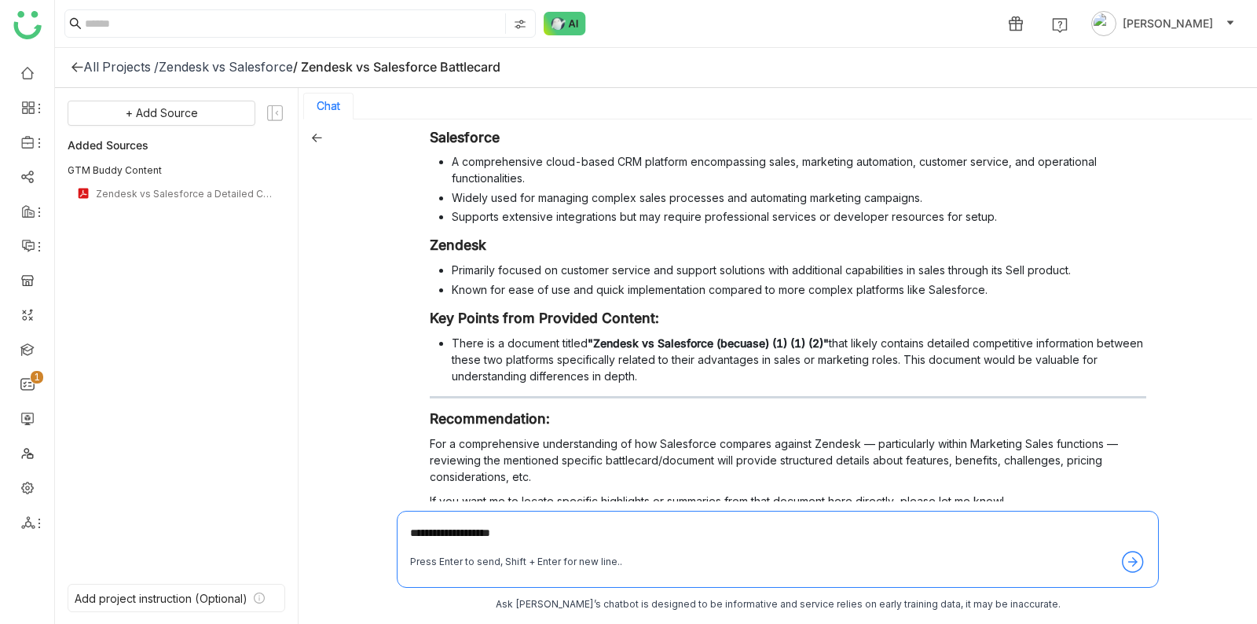
scroll to position [0, 0]
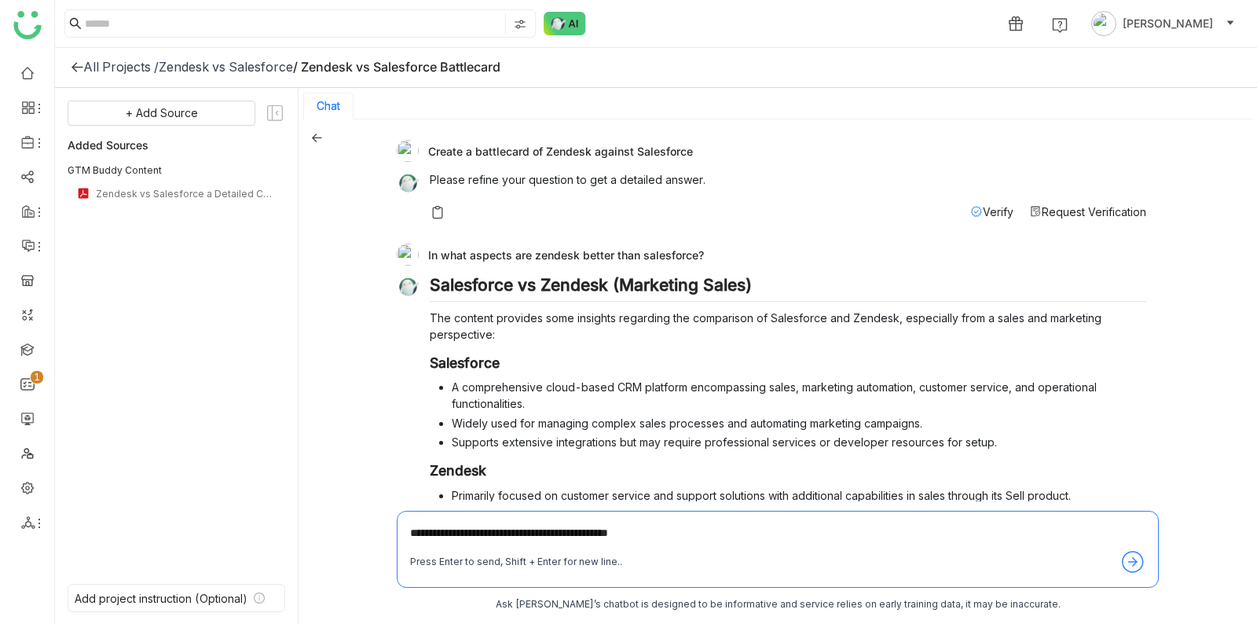
type textarea "**********"
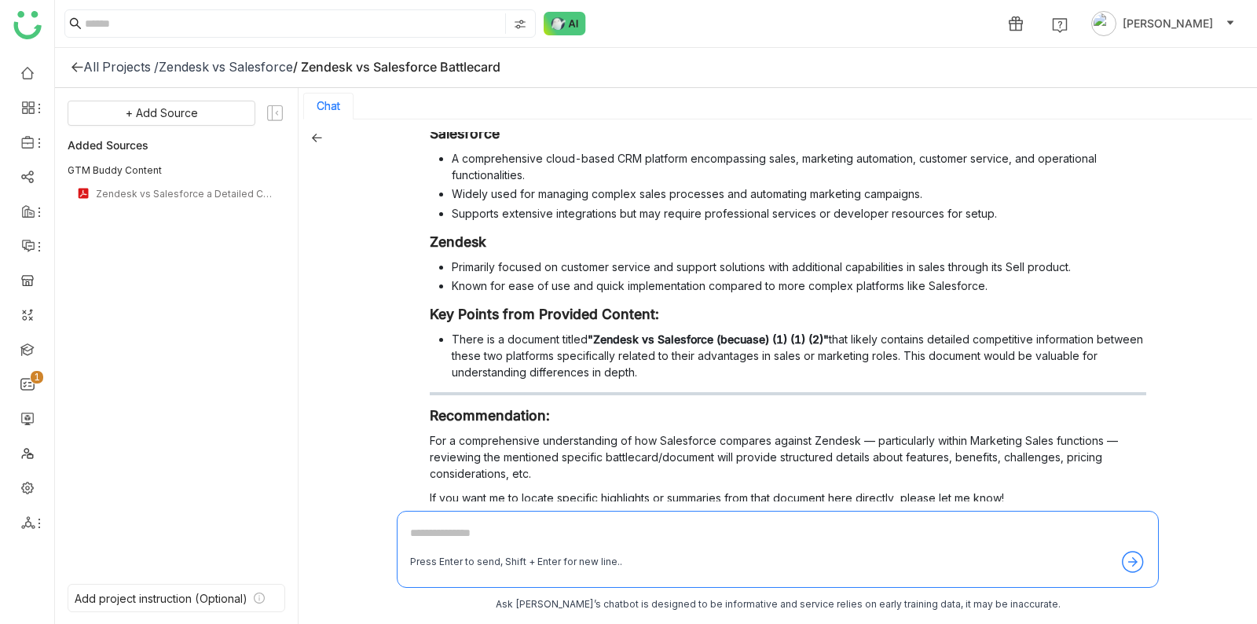
scroll to position [910, 0]
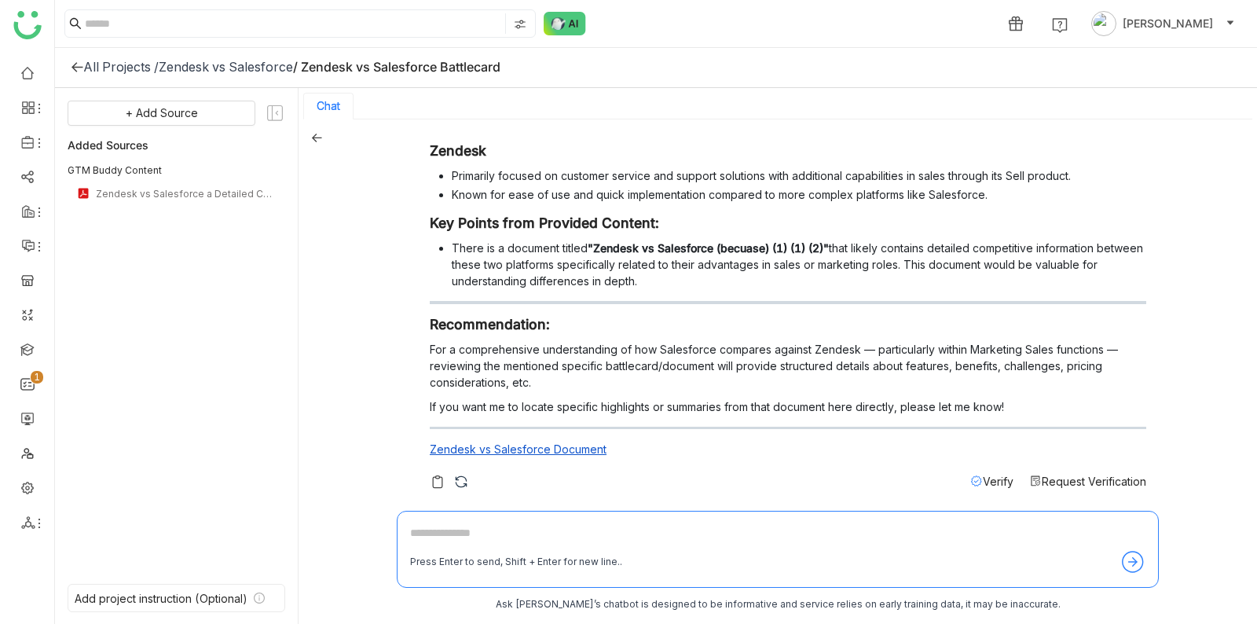
click at [985, 479] on span "Verify" at bounding box center [998, 481] width 31 height 13
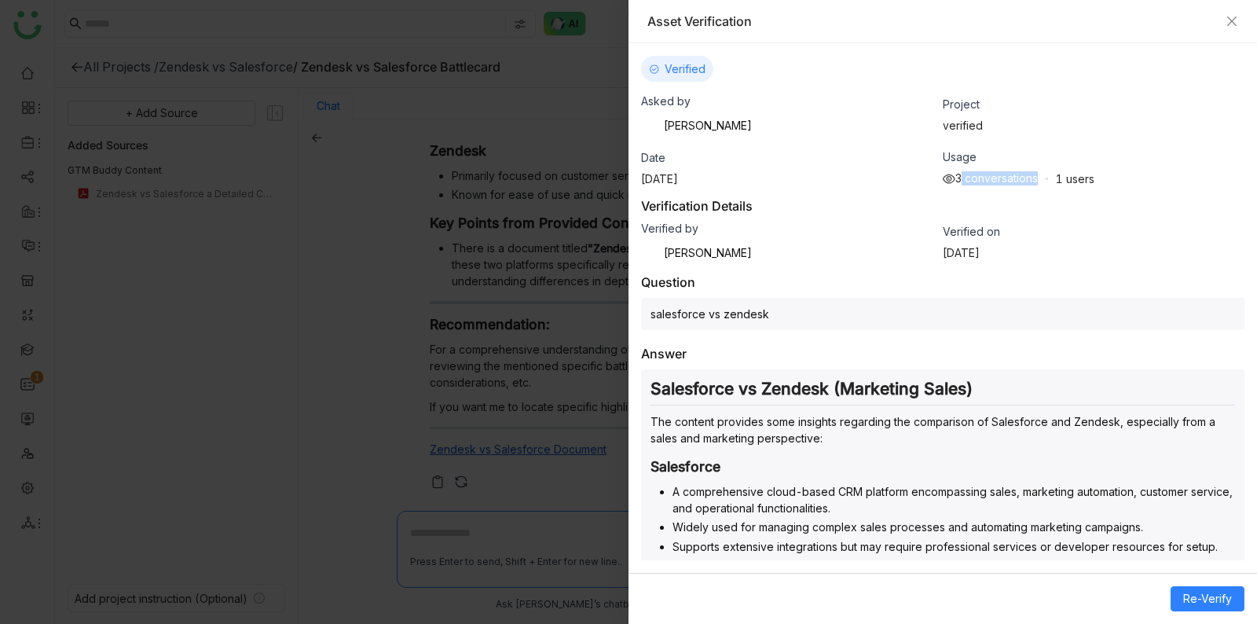
drag, startPoint x: 957, startPoint y: 180, endPoint x: 1050, endPoint y: 178, distance: 92.7
click at [1050, 178] on div "3 conversations 1 users" at bounding box center [1019, 178] width 152 height 14
click at [1051, 180] on div "3 conversations 1 users" at bounding box center [1019, 178] width 152 height 14
drag, startPoint x: 1051, startPoint y: 181, endPoint x: 948, endPoint y: 171, distance: 104.2
click at [947, 171] on div "3 conversations 1 users" at bounding box center [1019, 178] width 152 height 14
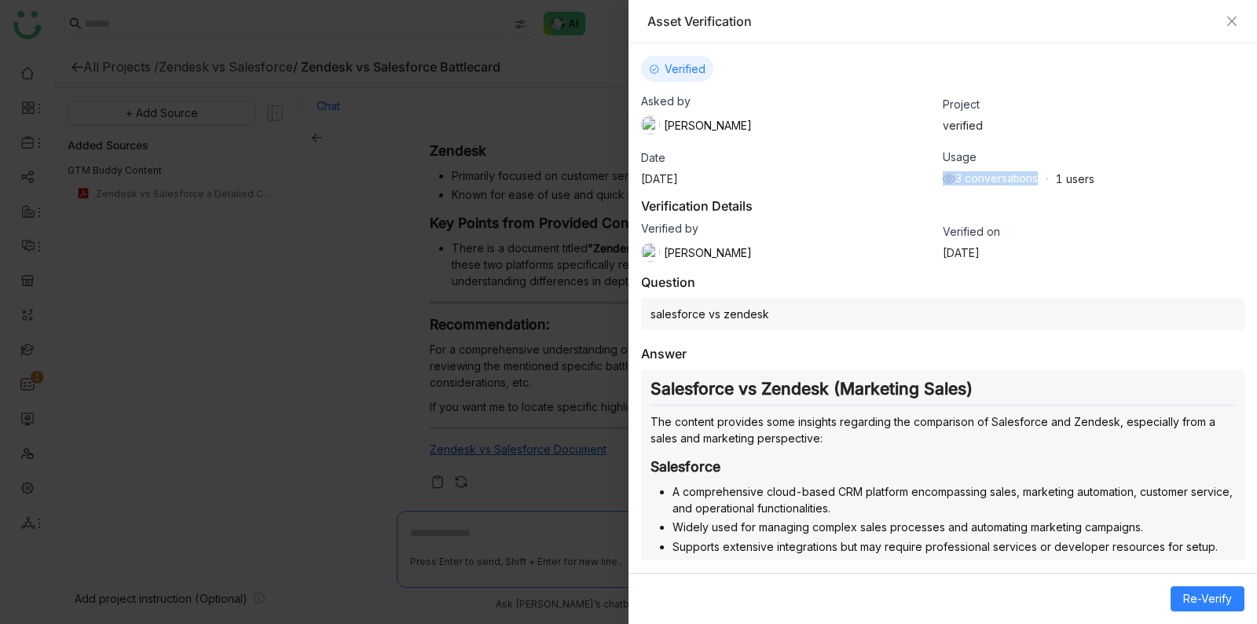
click at [948, 173] on img at bounding box center [949, 179] width 13 height 13
click at [513, 237] on div at bounding box center [628, 312] width 1257 height 624
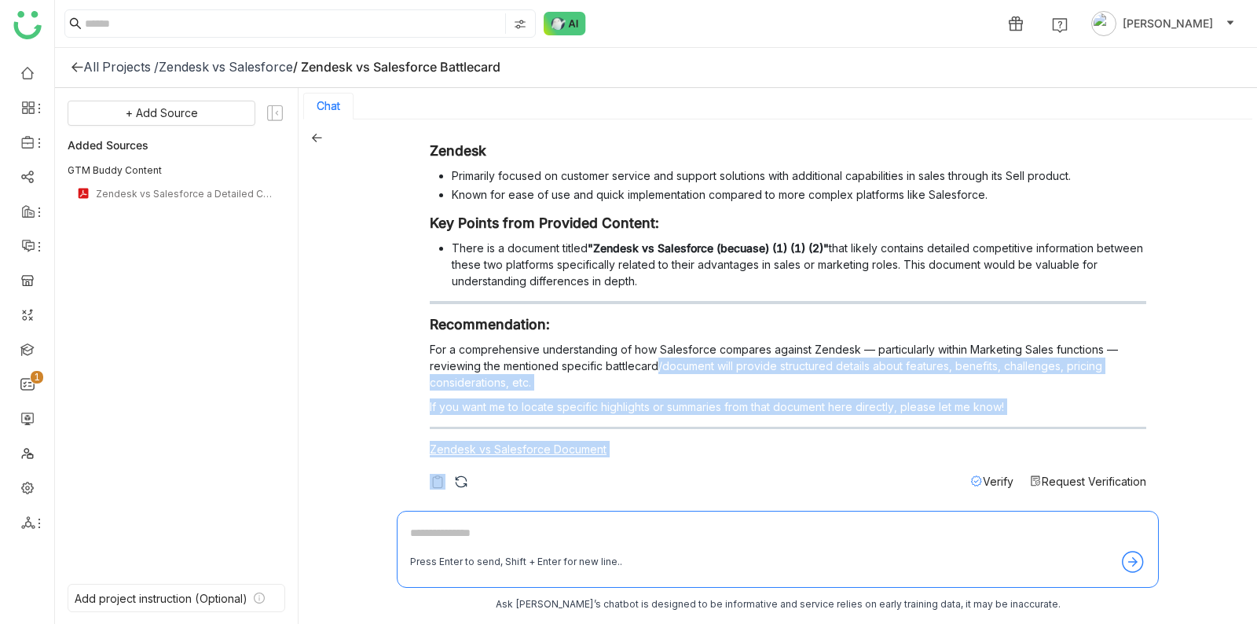
drag, startPoint x: 647, startPoint y: 470, endPoint x: 656, endPoint y: 369, distance: 101.0
click at [656, 369] on div "Salesforce vs Zendesk (Marketing Sales) The content provides some insights rega…" at bounding box center [788, 222] width 717 height 535
click at [656, 369] on p "For a comprehensive understanding of how Salesforce compares against Zendesk — …" at bounding box center [788, 366] width 717 height 50
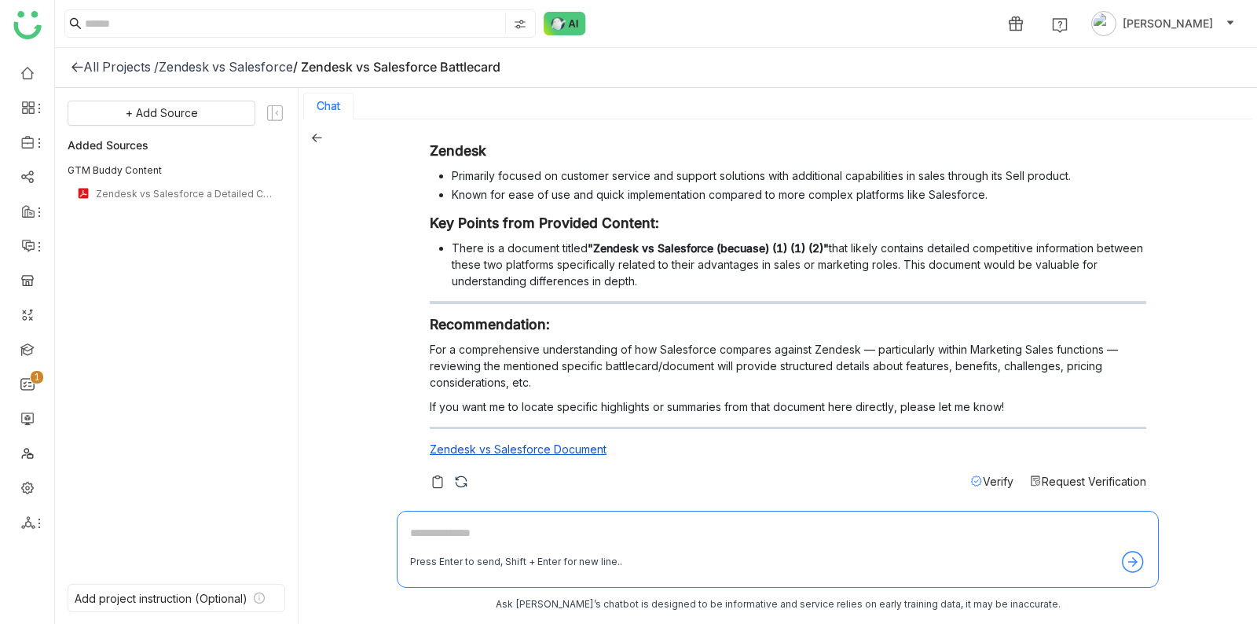
click at [1086, 484] on span "Request Verification" at bounding box center [1094, 481] width 105 height 13
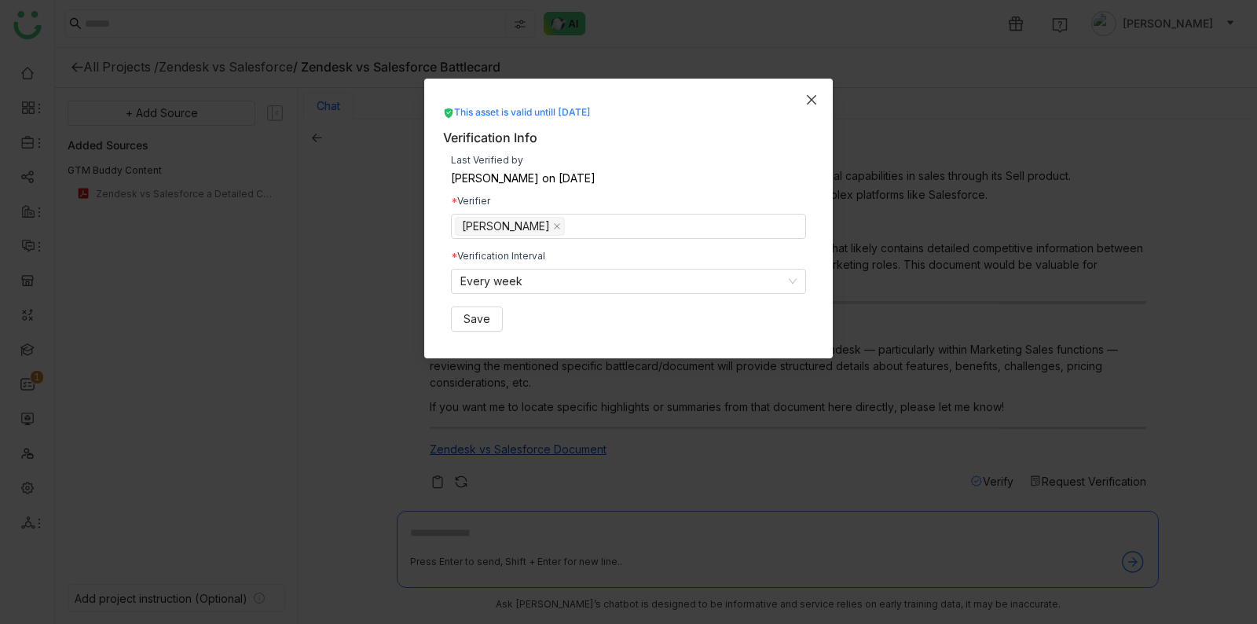
click at [814, 105] on span "Close" at bounding box center [811, 100] width 42 height 42
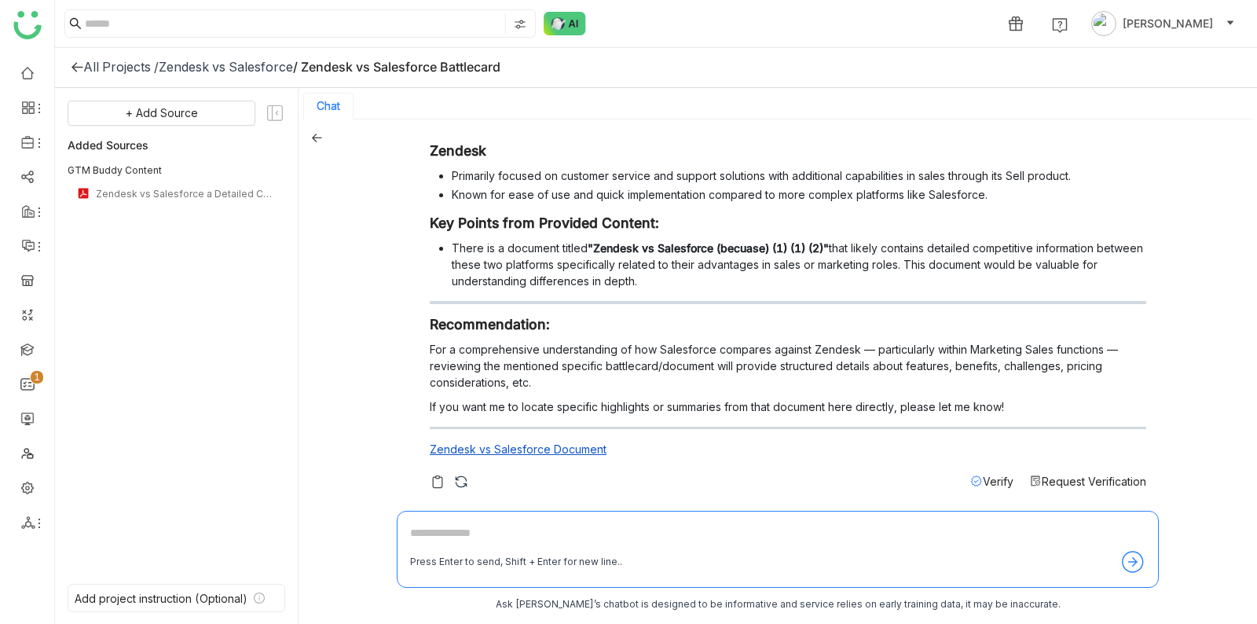
click at [1122, 476] on span "Request Verification" at bounding box center [1094, 481] width 105 height 13
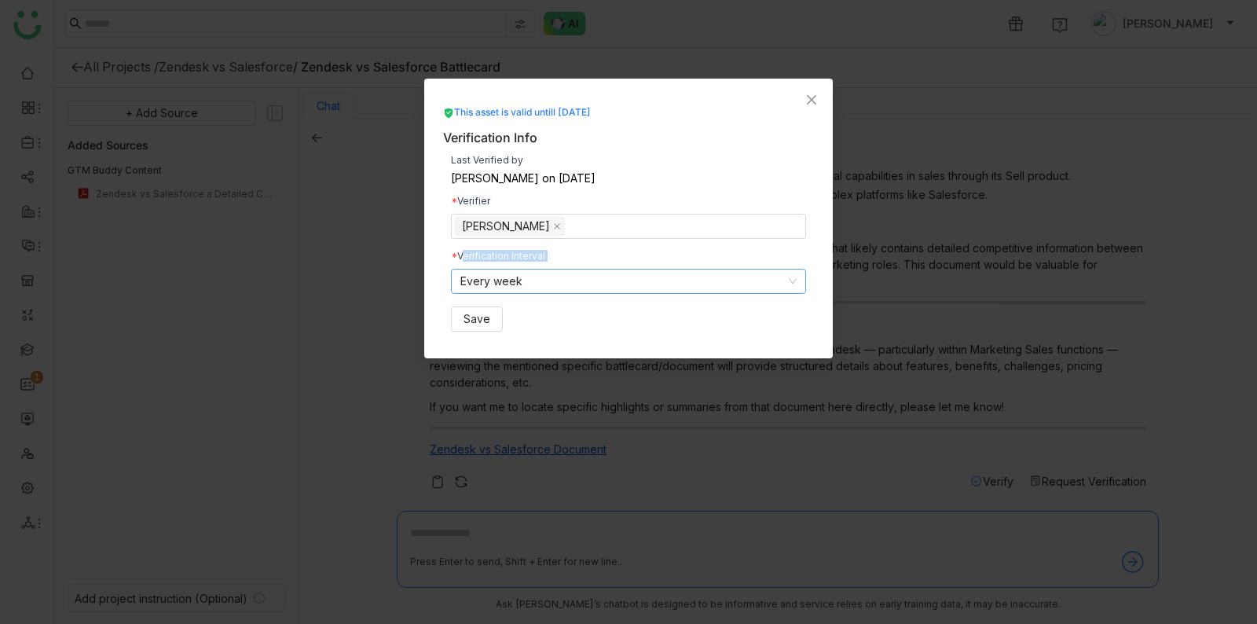
drag, startPoint x: 459, startPoint y: 257, endPoint x: 558, endPoint y: 268, distance: 99.6
click at [559, 268] on div "Verification Interval Every week" at bounding box center [628, 272] width 355 height 42
click at [558, 258] on div "Verification Interval" at bounding box center [628, 255] width 355 height 9
click at [814, 97] on icon "Close" at bounding box center [811, 99] width 9 height 9
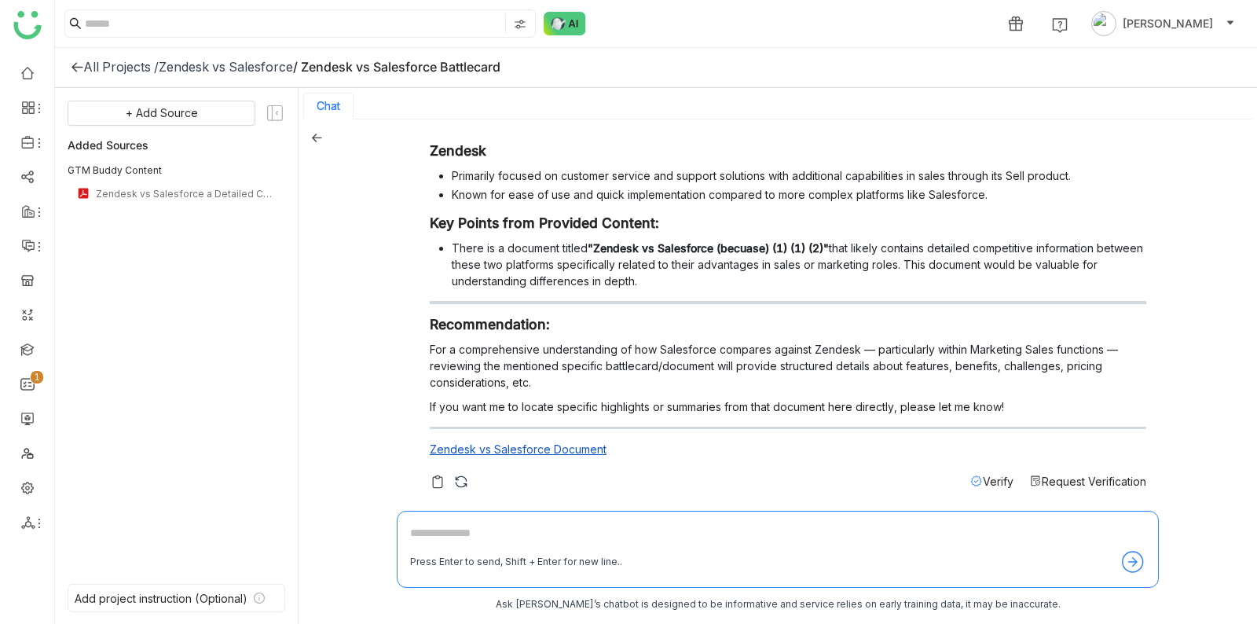
click at [990, 481] on span "Verify" at bounding box center [998, 481] width 31 height 13
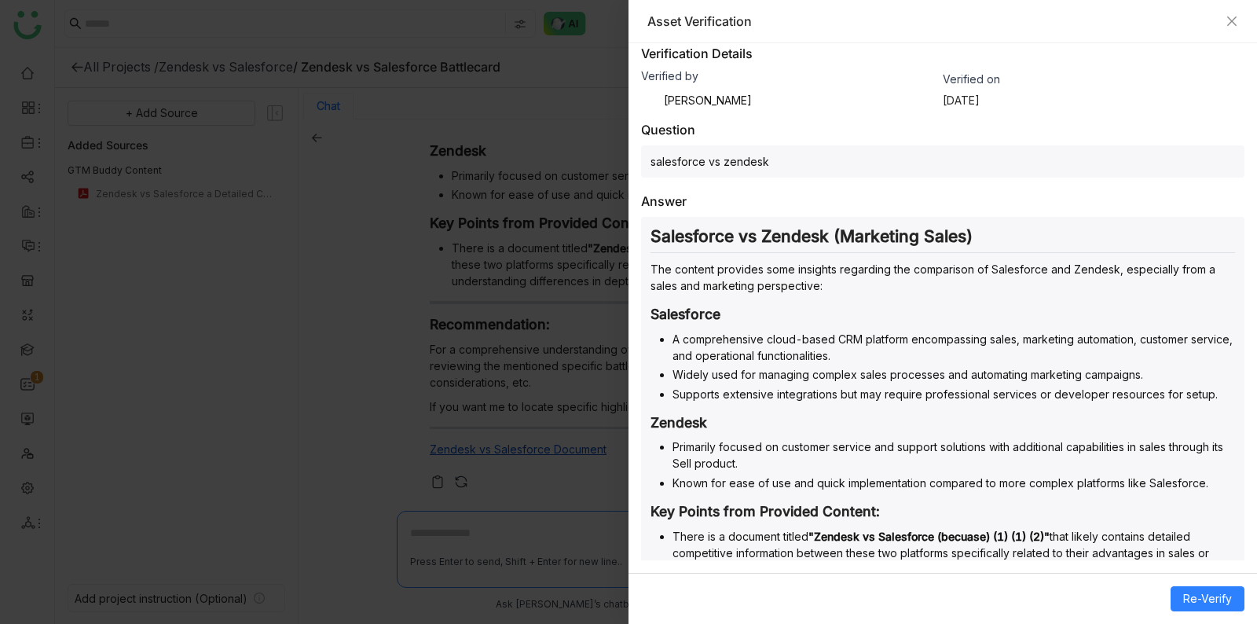
scroll to position [350, 0]
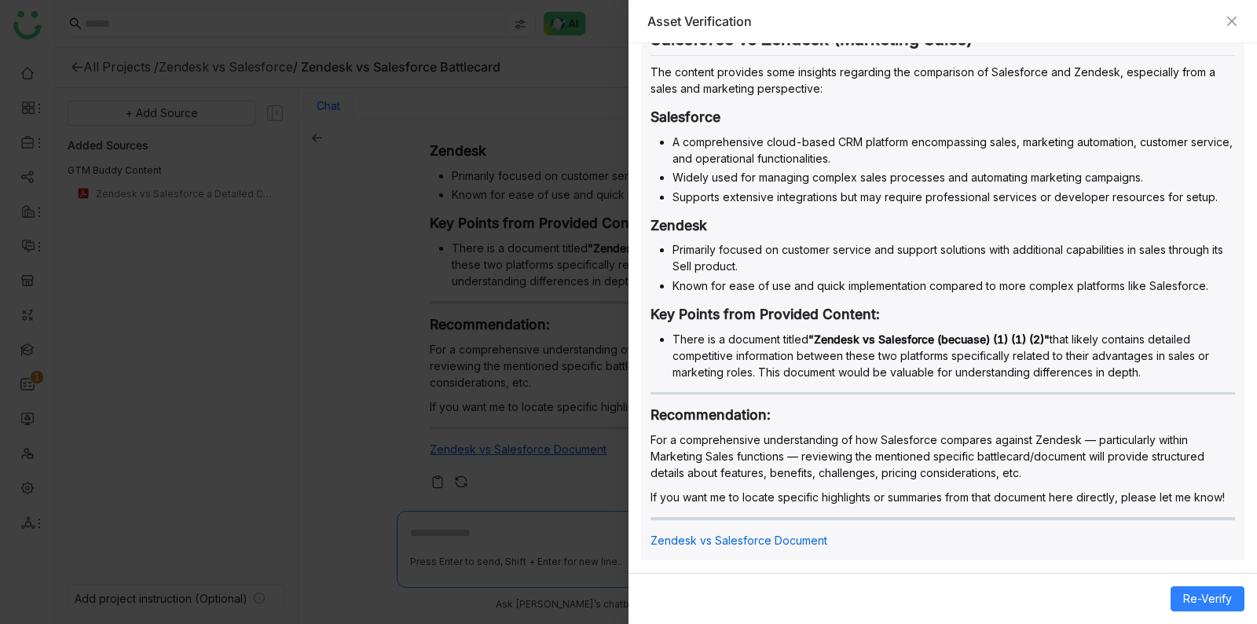
click at [1030, 393] on div "Salesforce vs Zendesk (Marketing Sales) The content provides some insights rega…" at bounding box center [942, 293] width 603 height 546
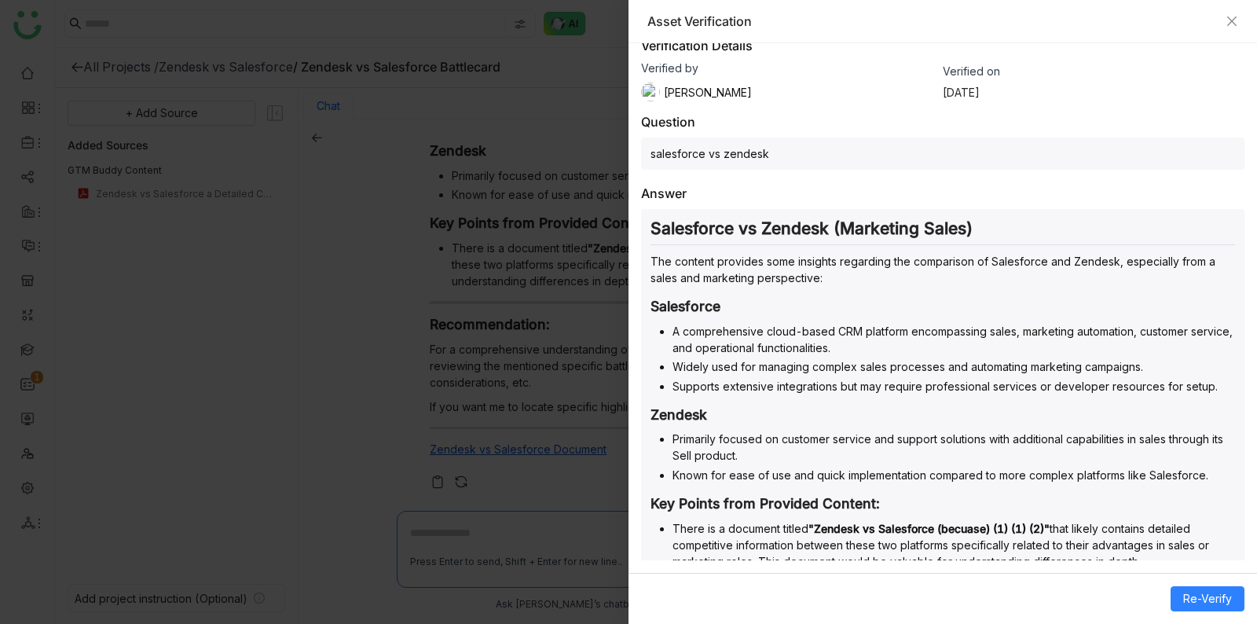
scroll to position [156, 0]
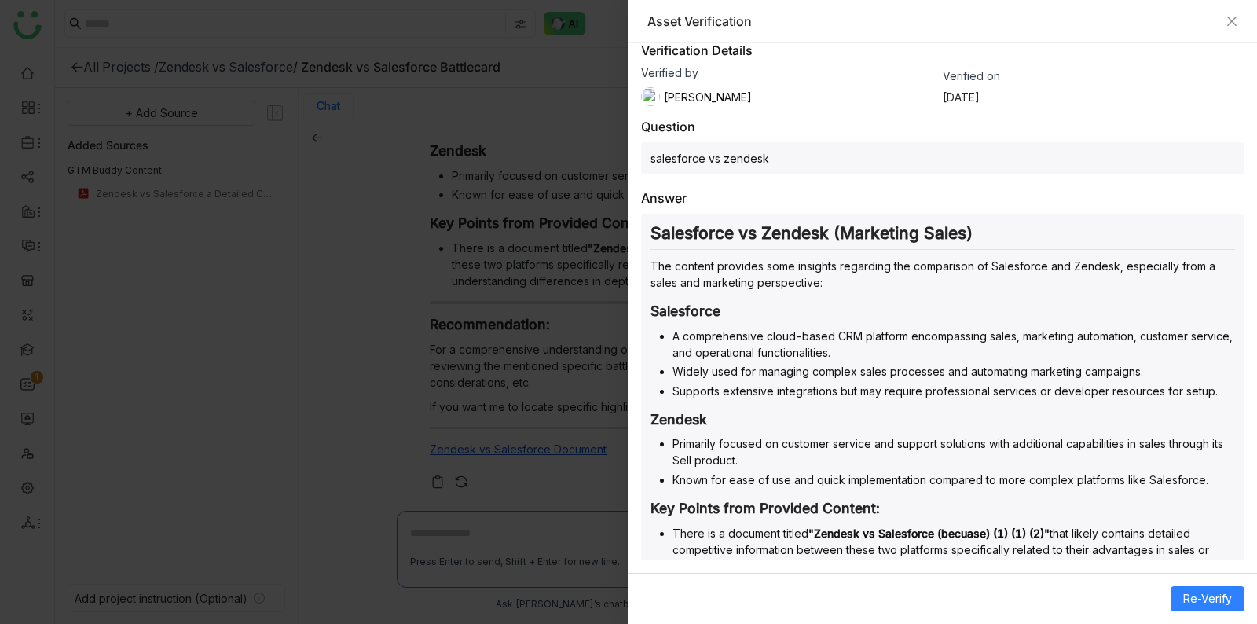
drag, startPoint x: 932, startPoint y: 307, endPoint x: 943, endPoint y: 320, distance: 16.7
click at [941, 318] on div "Salesforce vs Zendesk (Marketing Sales) The content provides some insights rega…" at bounding box center [942, 487] width 603 height 546
click at [950, 328] on li "A comprehensive cloud-based CRM platform encompassing sales, marketing automati…" at bounding box center [954, 344] width 563 height 33
click at [952, 328] on li "A comprehensive cloud-based CRM platform encompassing sales, marketing automati…" at bounding box center [954, 344] width 563 height 33
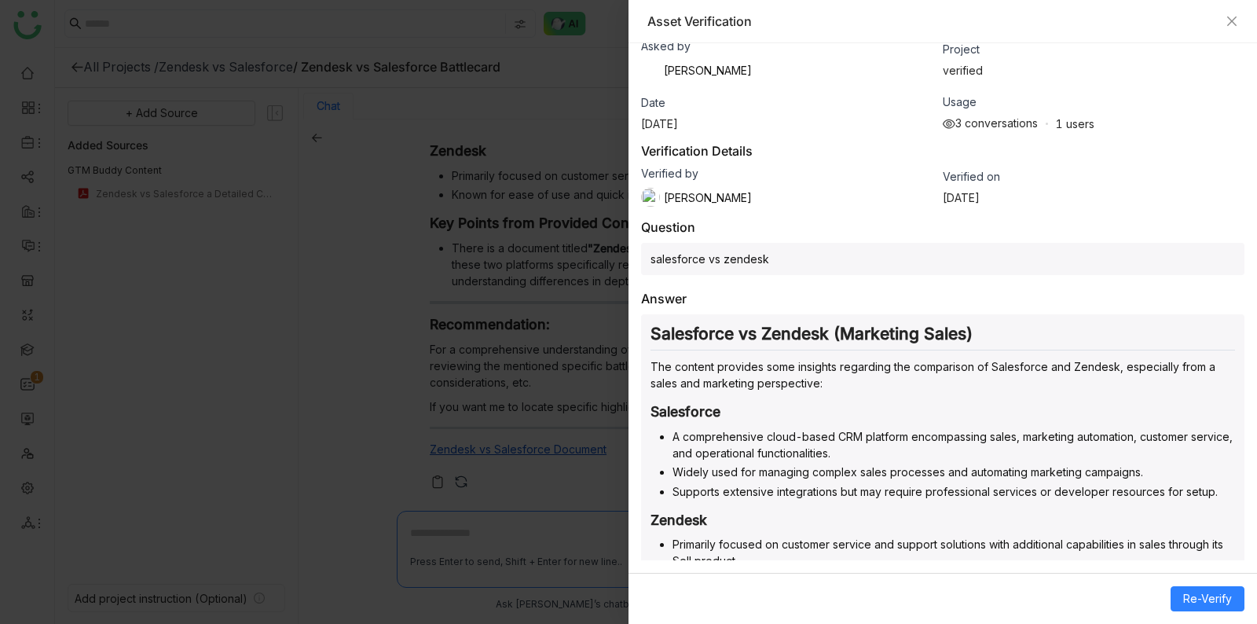
scroll to position [0, 0]
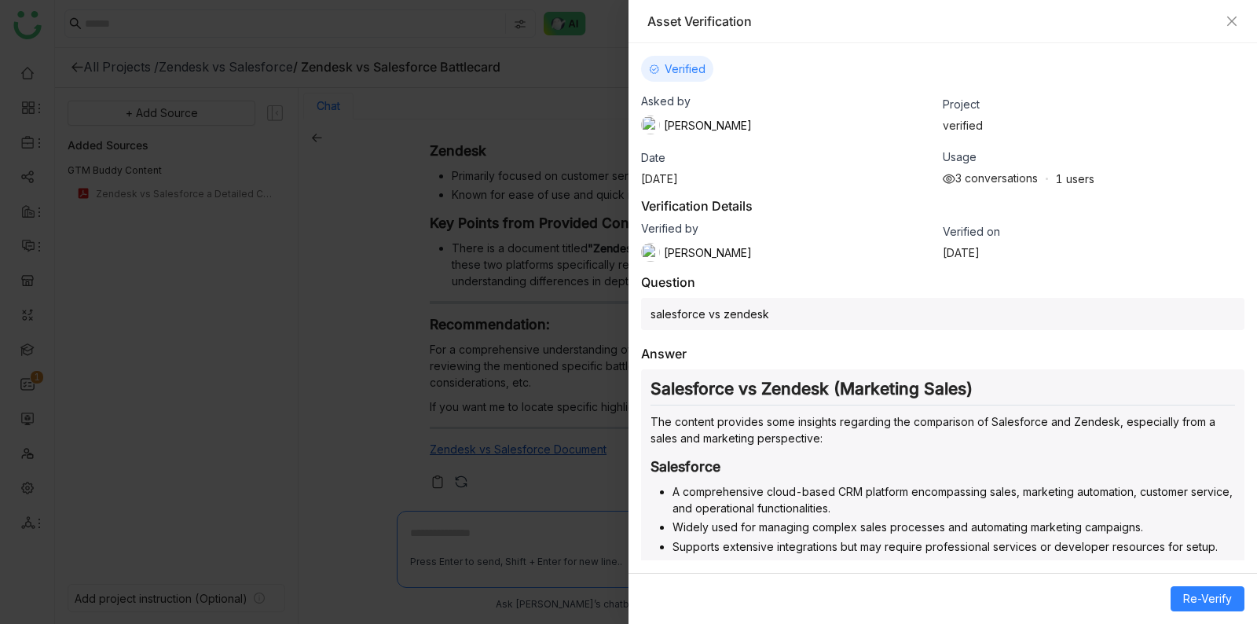
click at [425, 369] on div at bounding box center [628, 312] width 1257 height 624
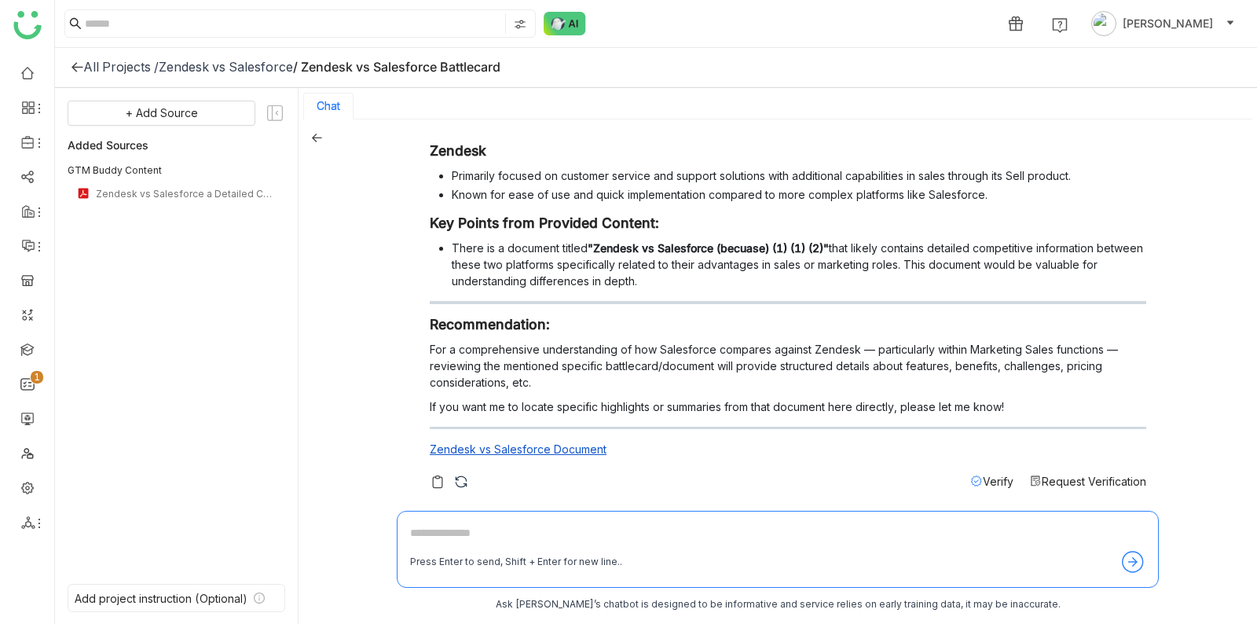
click at [1103, 475] on span "Request Verification" at bounding box center [1094, 481] width 105 height 13
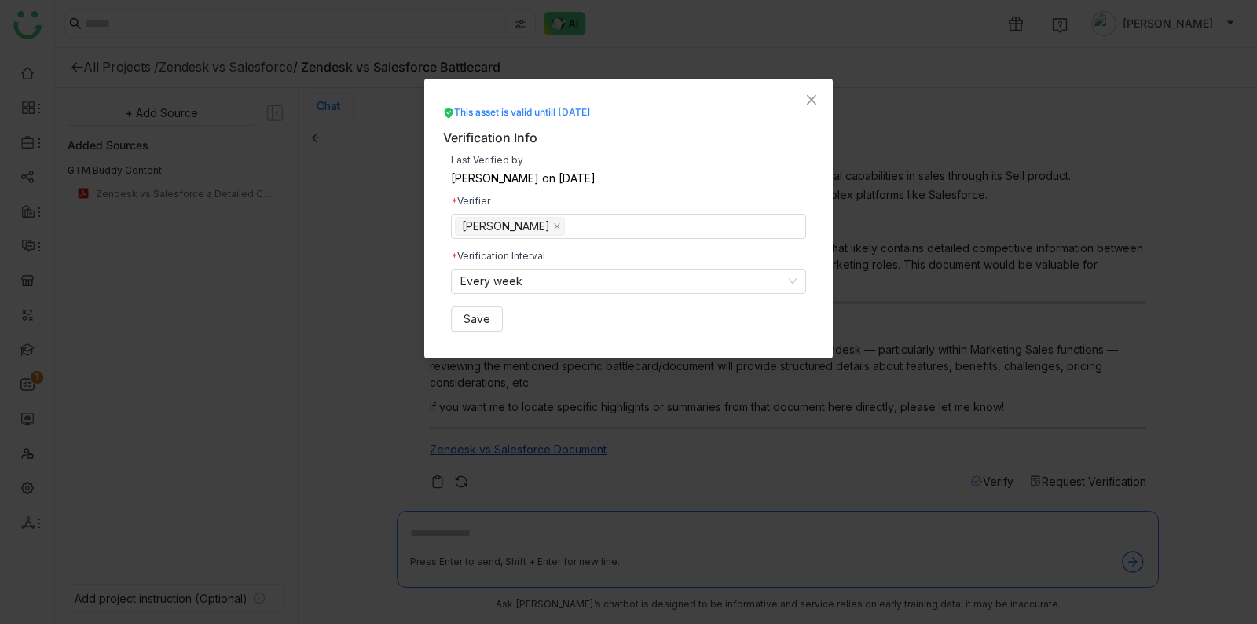
click at [790, 266] on div "Verification Interval Every week" at bounding box center [628, 272] width 355 height 42
click at [776, 278] on nz-select-item "Every week" at bounding box center [628, 282] width 336 height 24
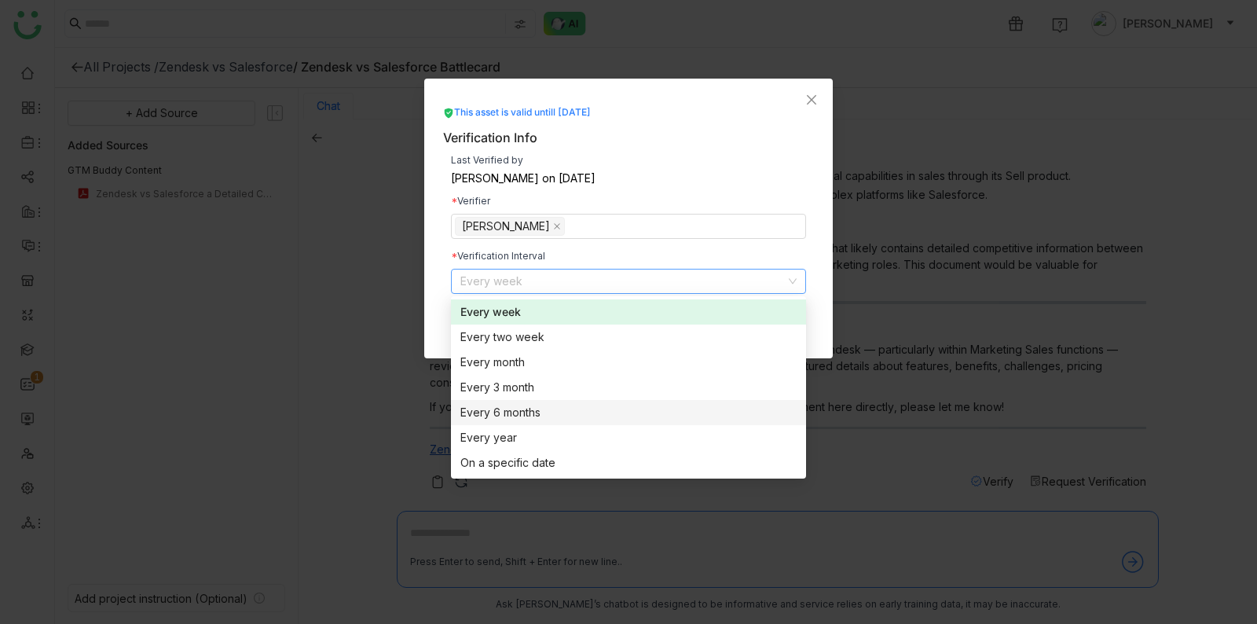
click at [680, 408] on div "Every 6 months" at bounding box center [628, 412] width 336 height 17
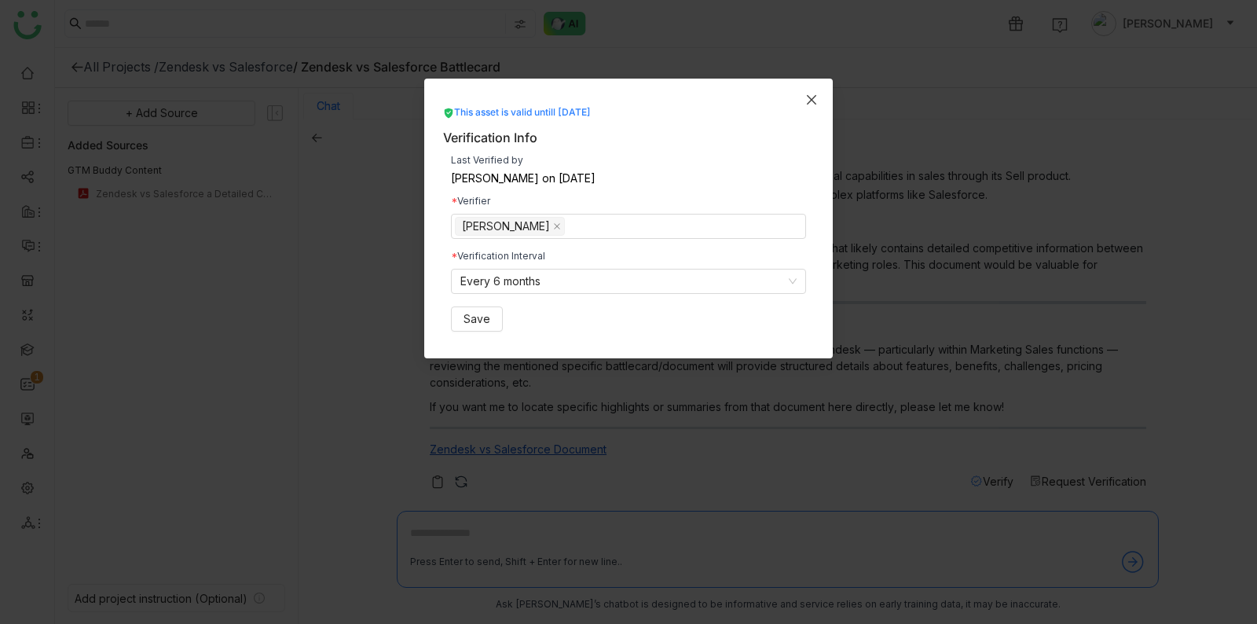
click at [820, 91] on span "Close" at bounding box center [811, 100] width 42 height 42
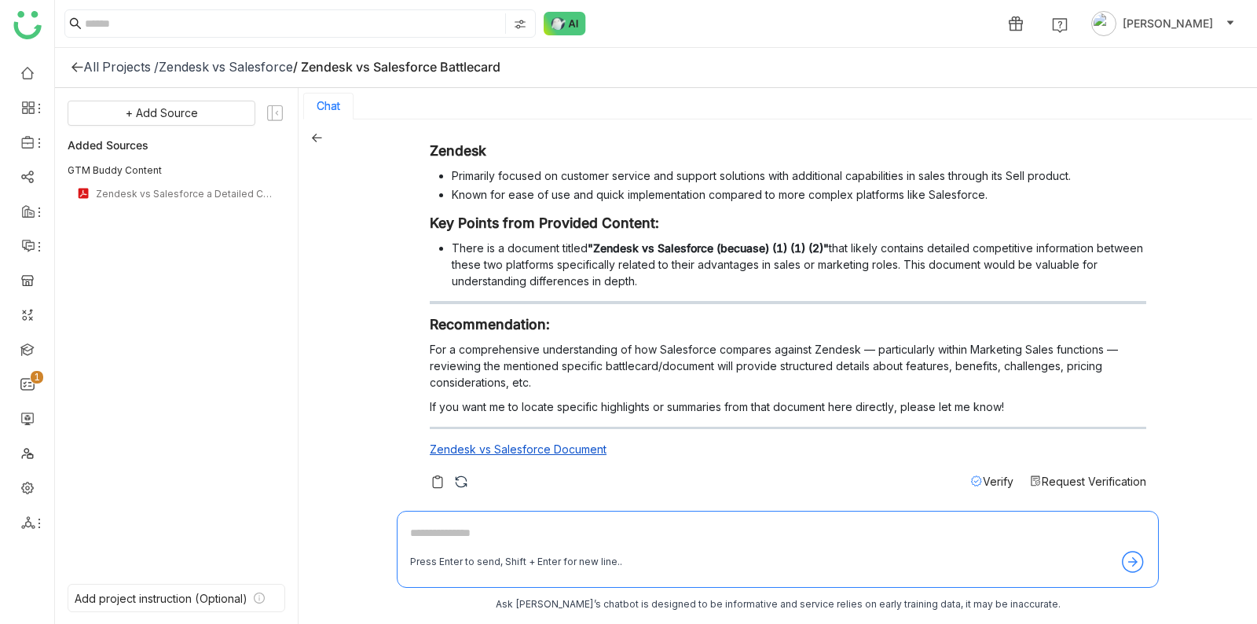
click at [1081, 479] on span "Request Verification" at bounding box center [1094, 481] width 105 height 13
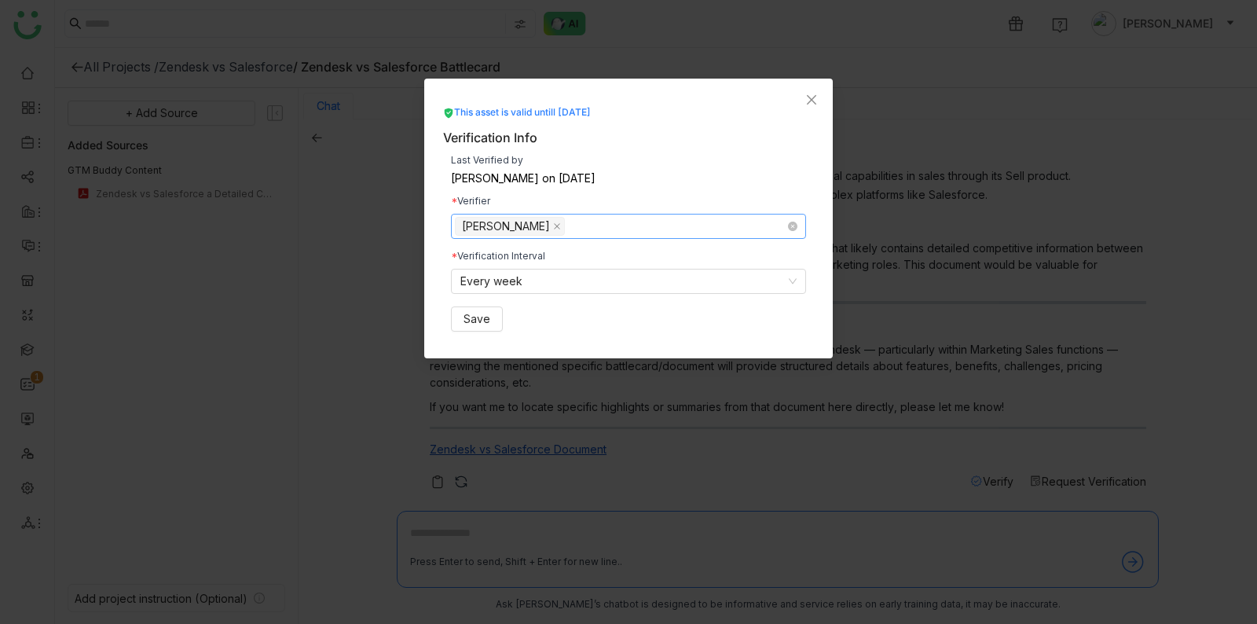
click at [715, 226] on nz-select-top-control "Azam Hussain" at bounding box center [628, 226] width 355 height 25
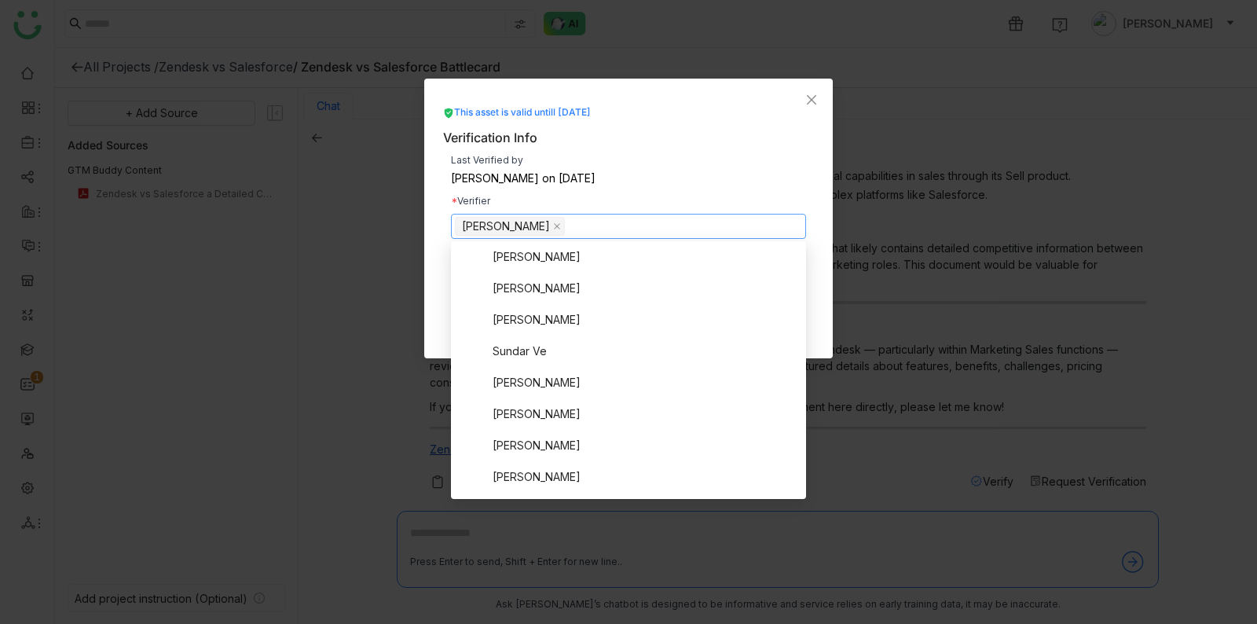
scroll to position [1025, 0]
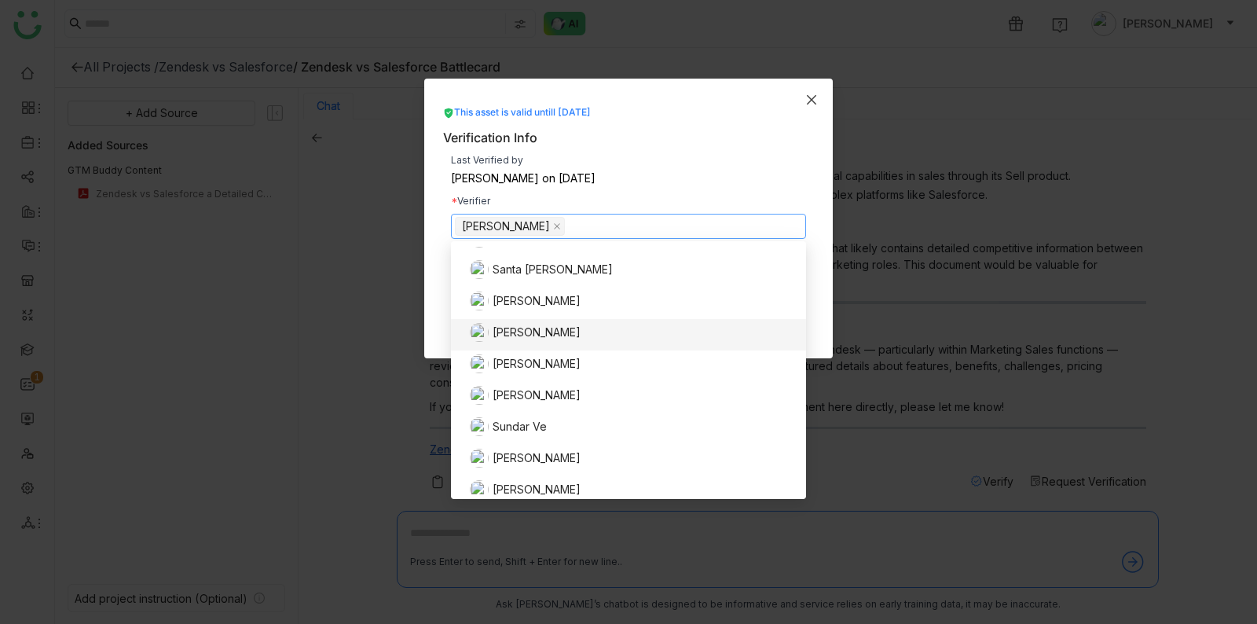
click at [803, 101] on span "Close" at bounding box center [811, 100] width 42 height 42
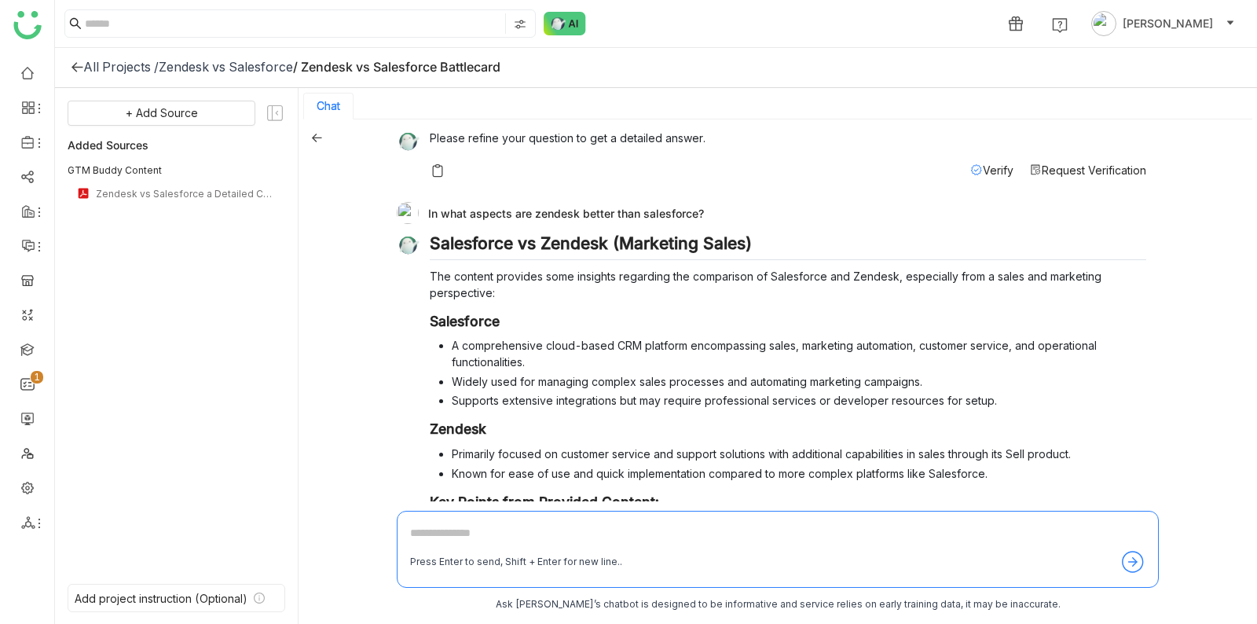
scroll to position [0, 0]
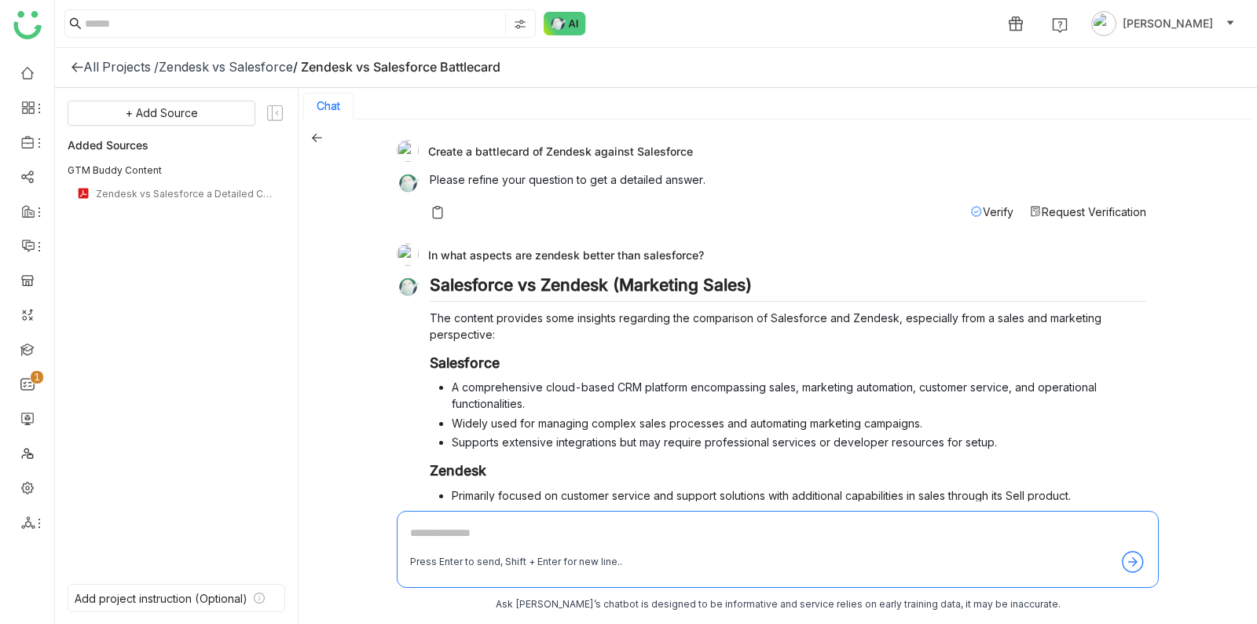
drag, startPoint x: 424, startPoint y: 246, endPoint x: 737, endPoint y: 247, distance: 312.7
click at [740, 247] on div "In what aspects are zendesk better than salesforce?" at bounding box center [772, 255] width 750 height 22
click at [737, 247] on div "In what aspects are zendesk better than salesforce?" at bounding box center [772, 255] width 750 height 22
drag, startPoint x: 501, startPoint y: 251, endPoint x: 615, endPoint y: 251, distance: 114.7
click at [615, 251] on div "In what aspects are zendesk better than salesforce?" at bounding box center [772, 255] width 750 height 22
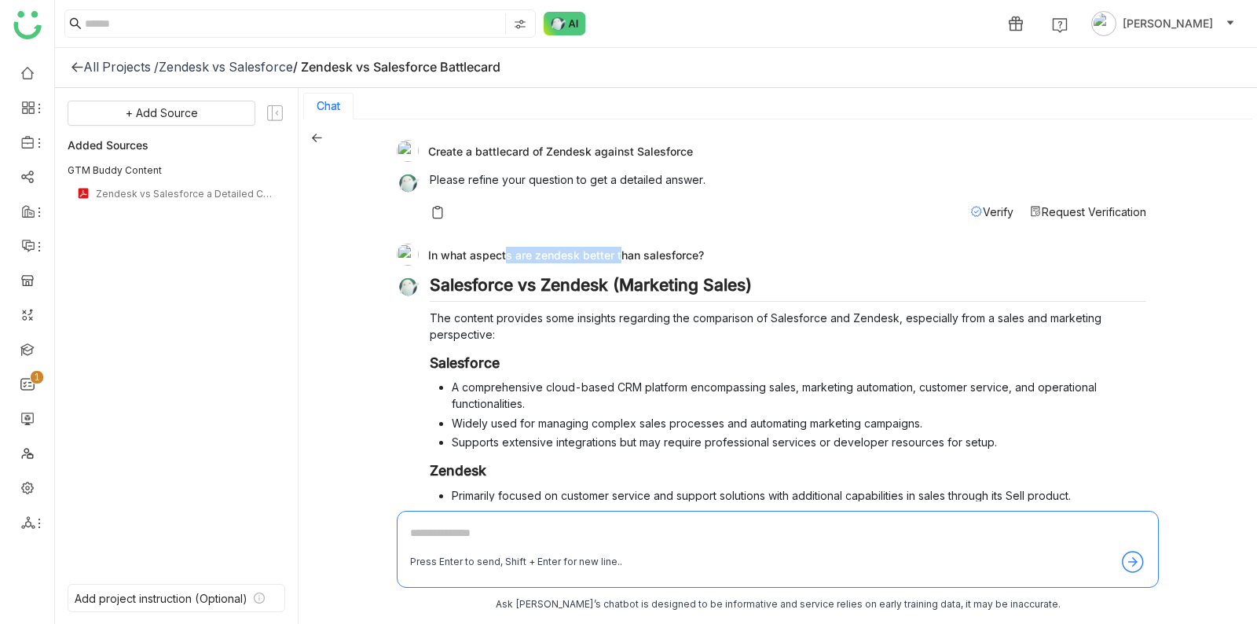
click at [613, 251] on div "In what aspects are zendesk better than salesforce?" at bounding box center [772, 255] width 750 height 22
click at [611, 251] on div "In what aspects are zendesk better than salesforce?" at bounding box center [772, 255] width 750 height 22
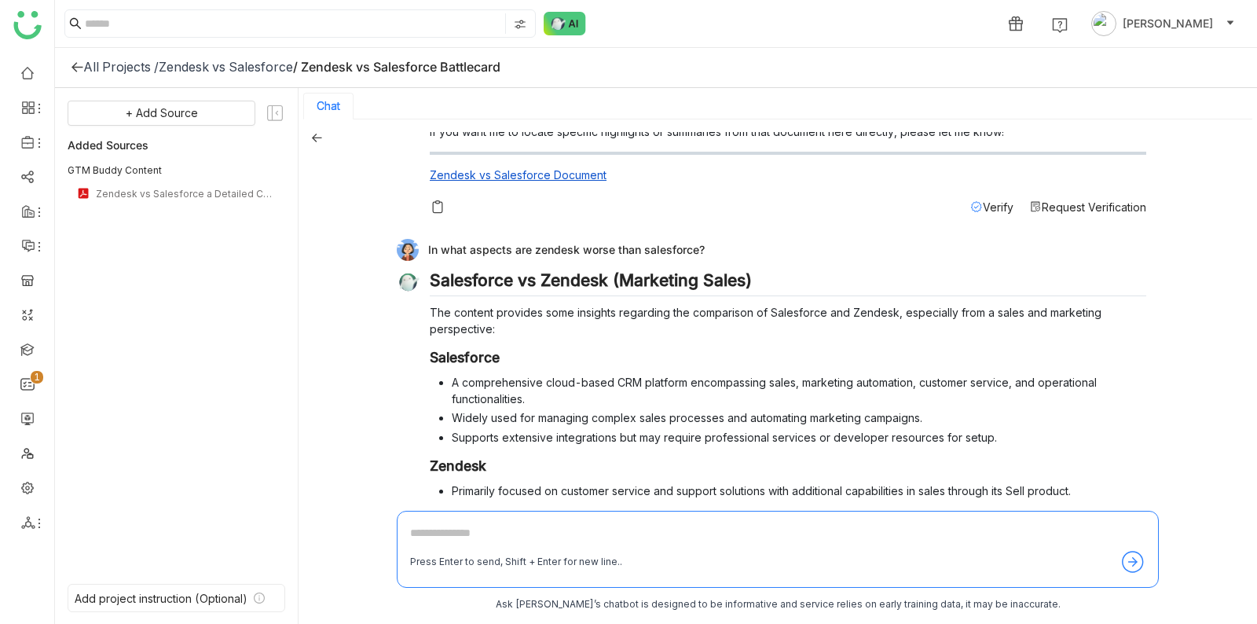
scroll to position [596, 0]
click at [599, 248] on div "In what aspects are zendesk worse than salesforce?" at bounding box center [772, 249] width 750 height 22
click at [600, 249] on div "In what aspects are zendesk worse than salesforce?" at bounding box center [772, 249] width 750 height 22
click at [592, 315] on p "The content provides some insights regarding the comparison of Salesforce and Z…" at bounding box center [788, 319] width 717 height 33
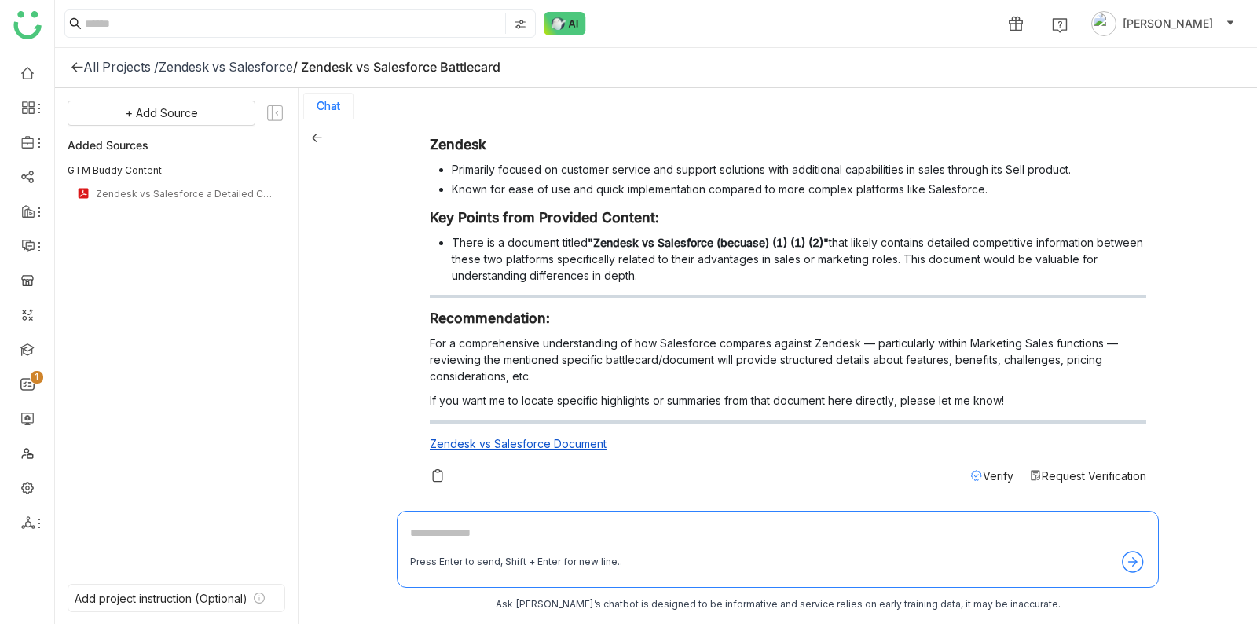
scroll to position [320, 0]
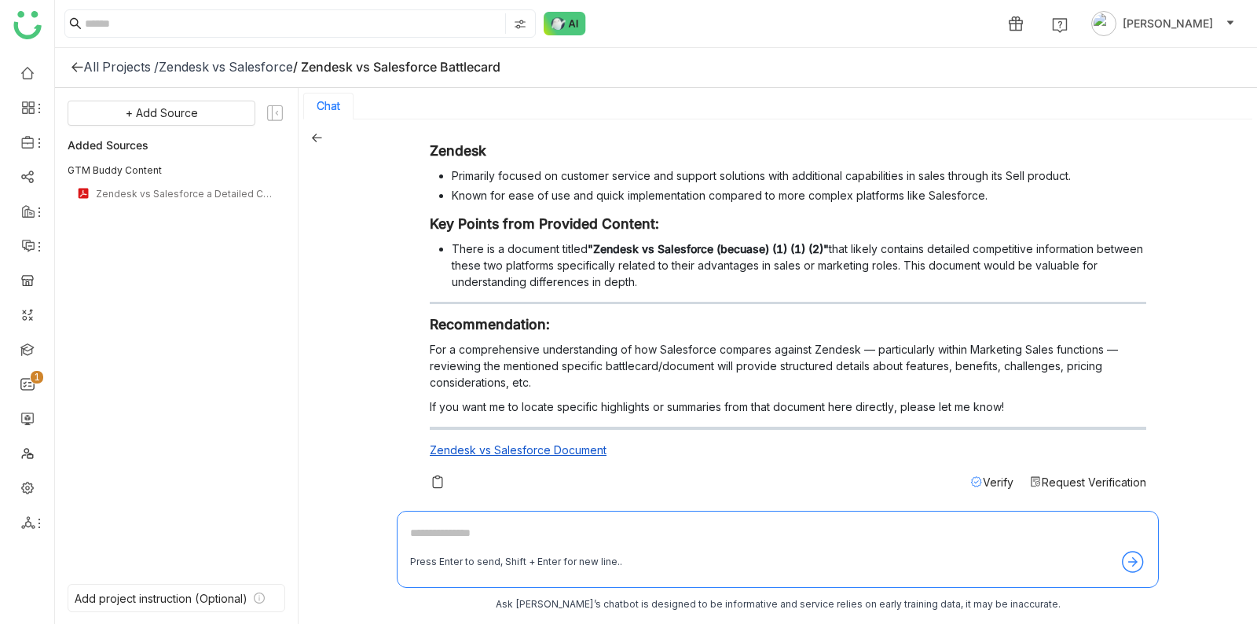
click at [603, 227] on h3 "Key Points from Provided Content:" at bounding box center [788, 223] width 717 height 17
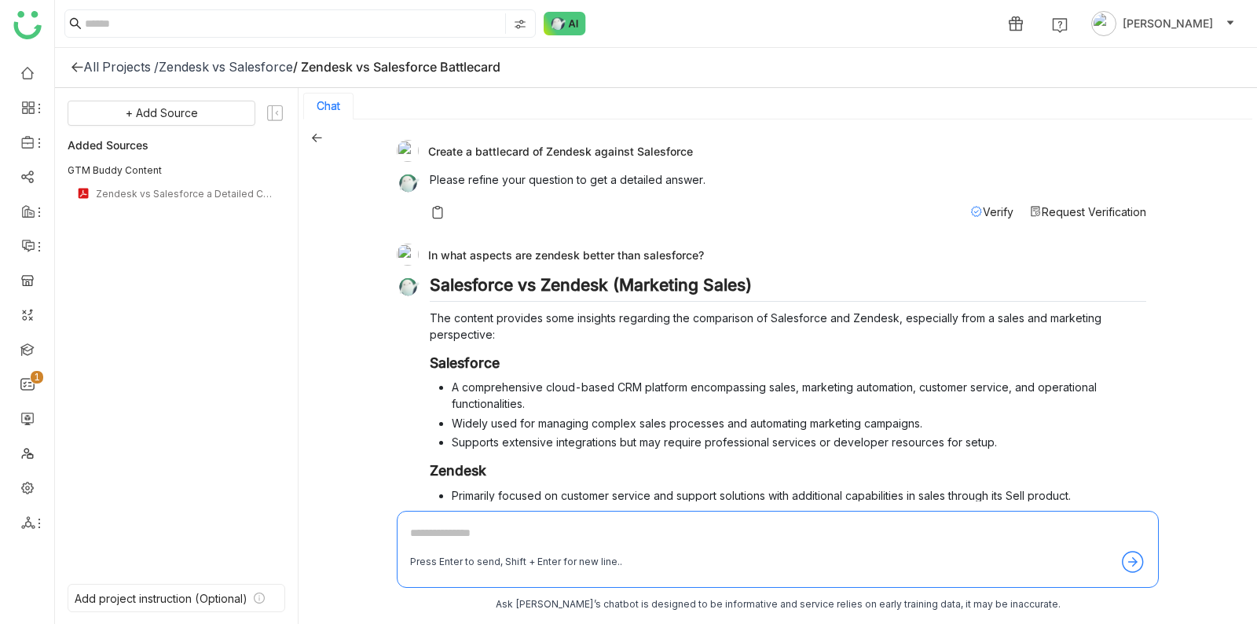
scroll to position [17, 0]
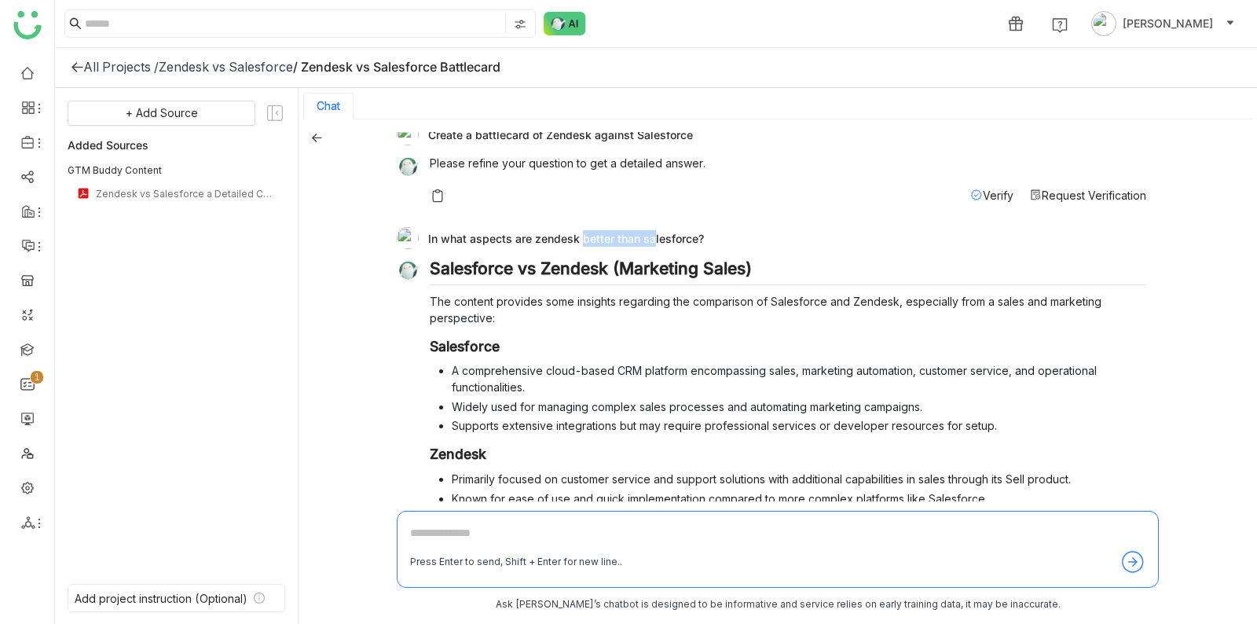
drag, startPoint x: 578, startPoint y: 236, endPoint x: 647, endPoint y: 238, distance: 69.2
click at [647, 238] on div "In what aspects are zendesk better than salesforce?" at bounding box center [772, 238] width 750 height 22
drag, startPoint x: 425, startPoint y: 235, endPoint x: 699, endPoint y: 228, distance: 273.5
click at [702, 230] on div "In what aspects are zendesk better than salesforce?" at bounding box center [772, 238] width 750 height 22
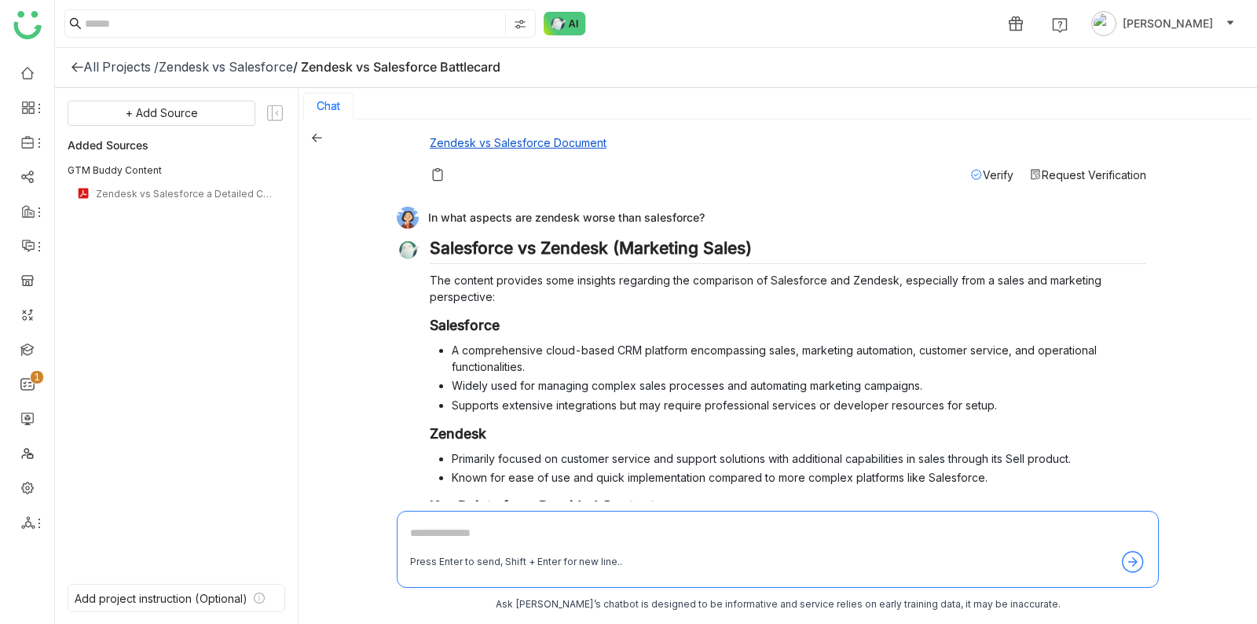
scroll to position [633, 0]
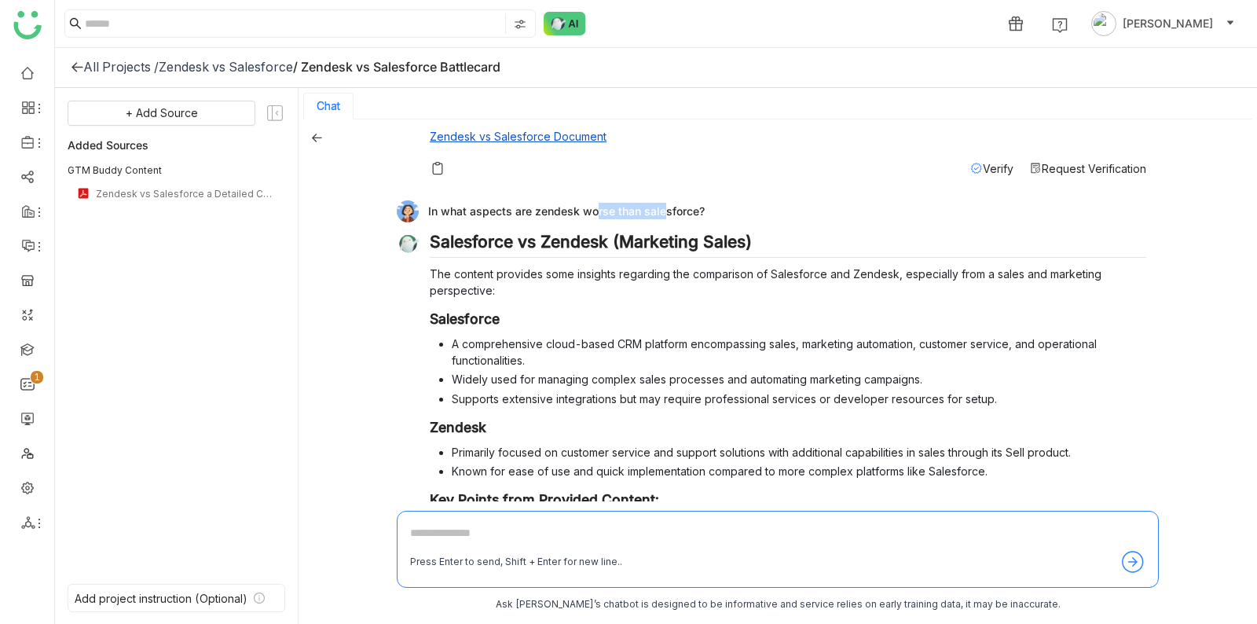
drag, startPoint x: 590, startPoint y: 207, endPoint x: 659, endPoint y: 207, distance: 69.1
click at [659, 207] on div "In what aspects are zendesk worse than salesforce?" at bounding box center [772, 211] width 750 height 22
click at [659, 208] on div "In what aspects are zendesk worse than salesforce?" at bounding box center [772, 211] width 750 height 22
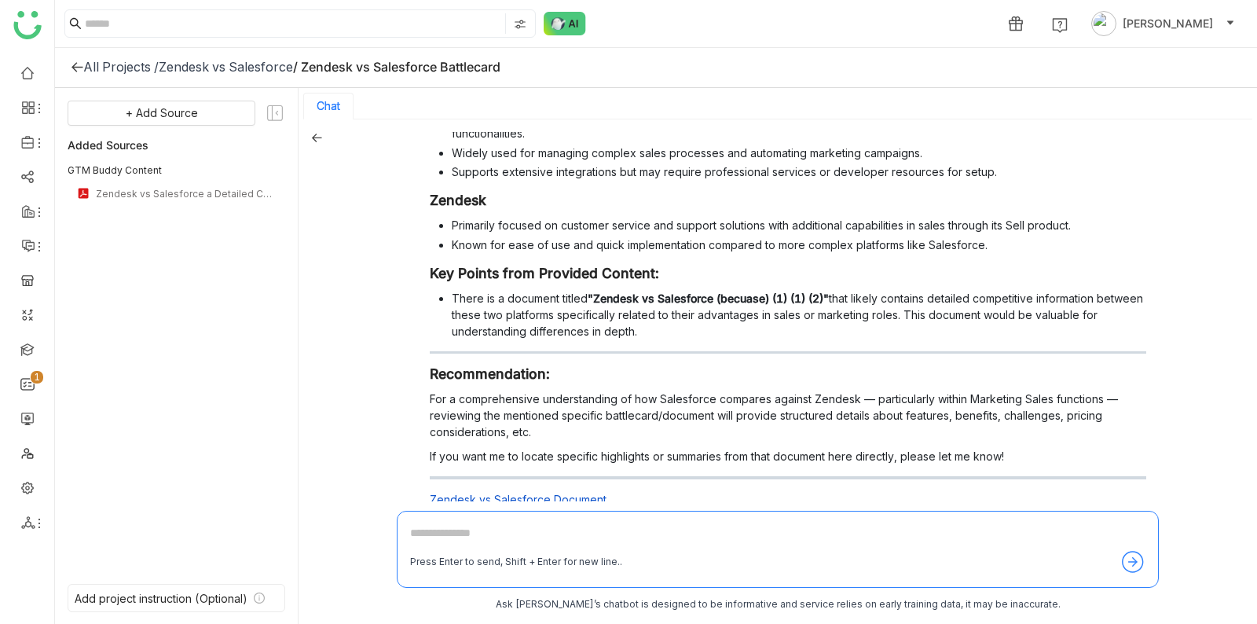
scroll to position [59, 0]
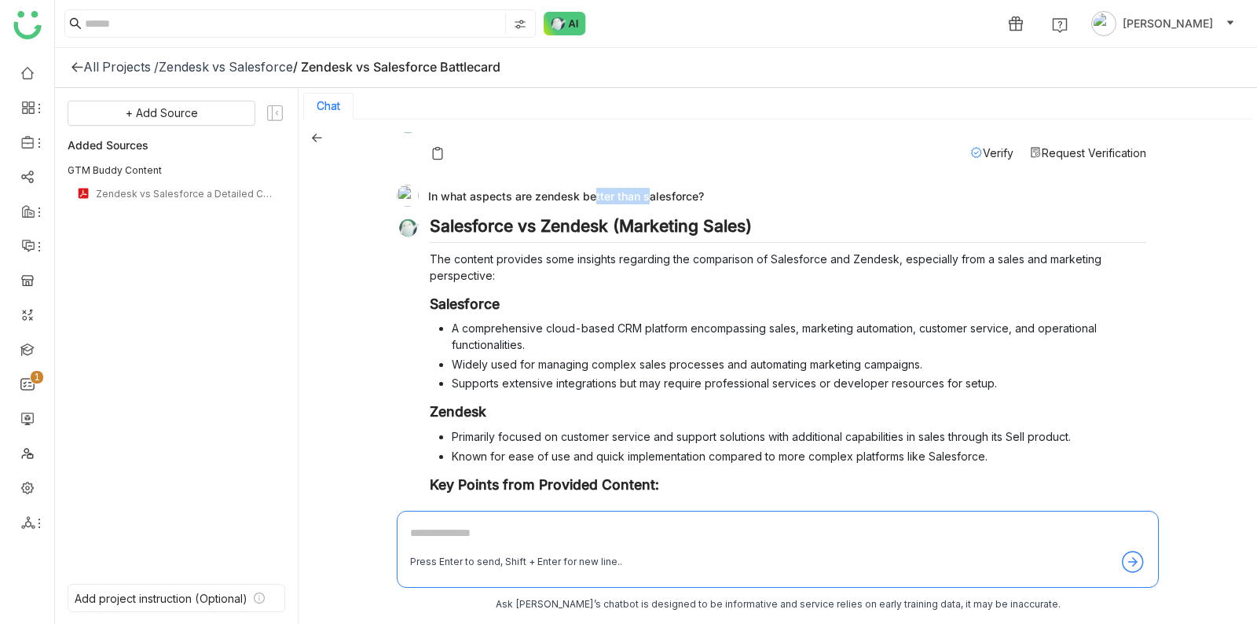
drag, startPoint x: 589, startPoint y: 193, endPoint x: 641, endPoint y: 193, distance: 52.6
click at [641, 193] on div "In what aspects are zendesk better than salesforce?" at bounding box center [772, 196] width 750 height 22
click at [636, 420] on div "Salesforce vs Zendesk (Marketing Sales) The content provides some insights rega…" at bounding box center [788, 471] width 717 height 511
click at [425, 253] on div "Salesforce vs Zendesk (Marketing Sales) The content provides some insights rega…" at bounding box center [772, 483] width 750 height 535
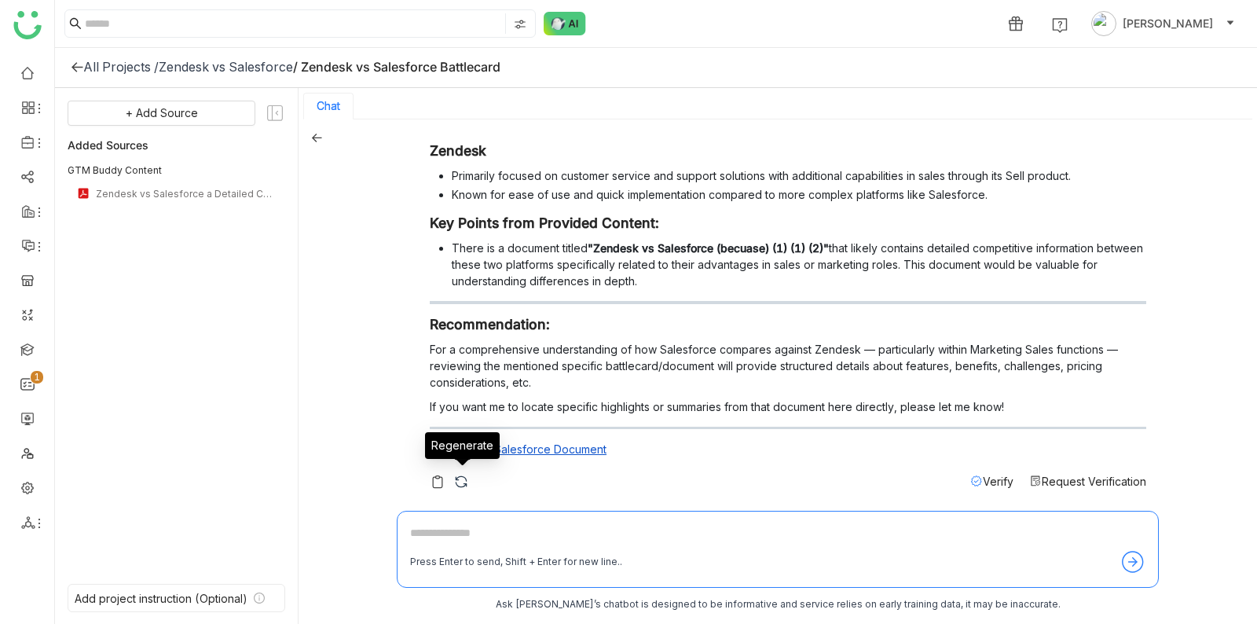
click at [461, 474] on img at bounding box center [461, 482] width 16 height 16
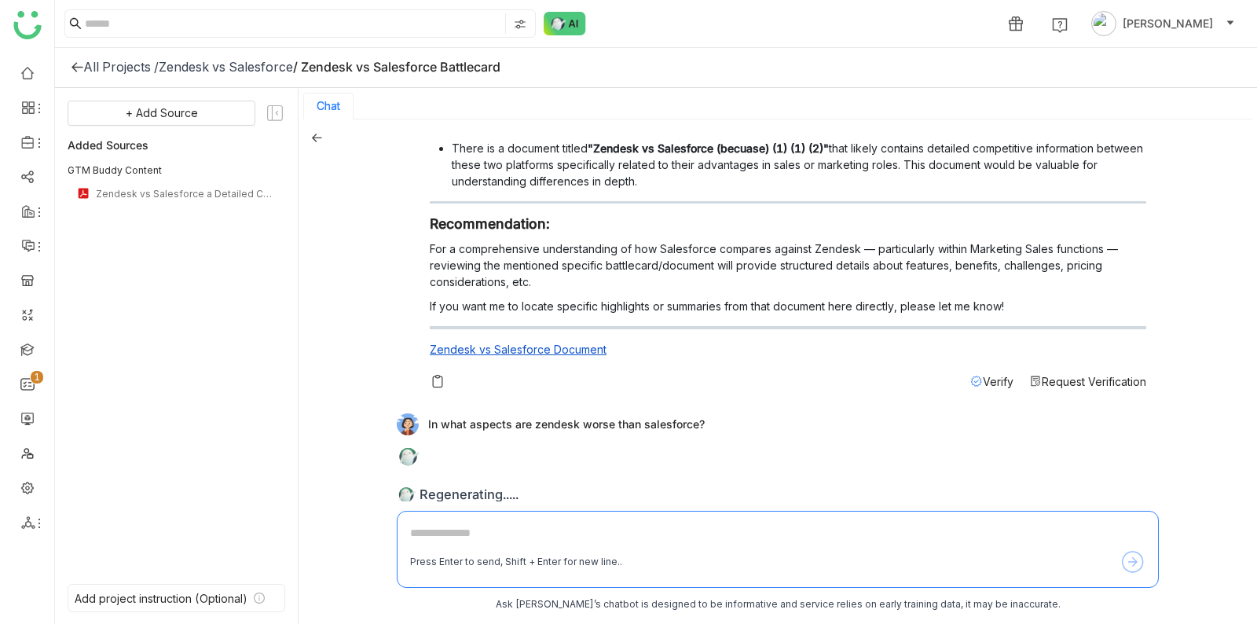
scroll to position [425, 0]
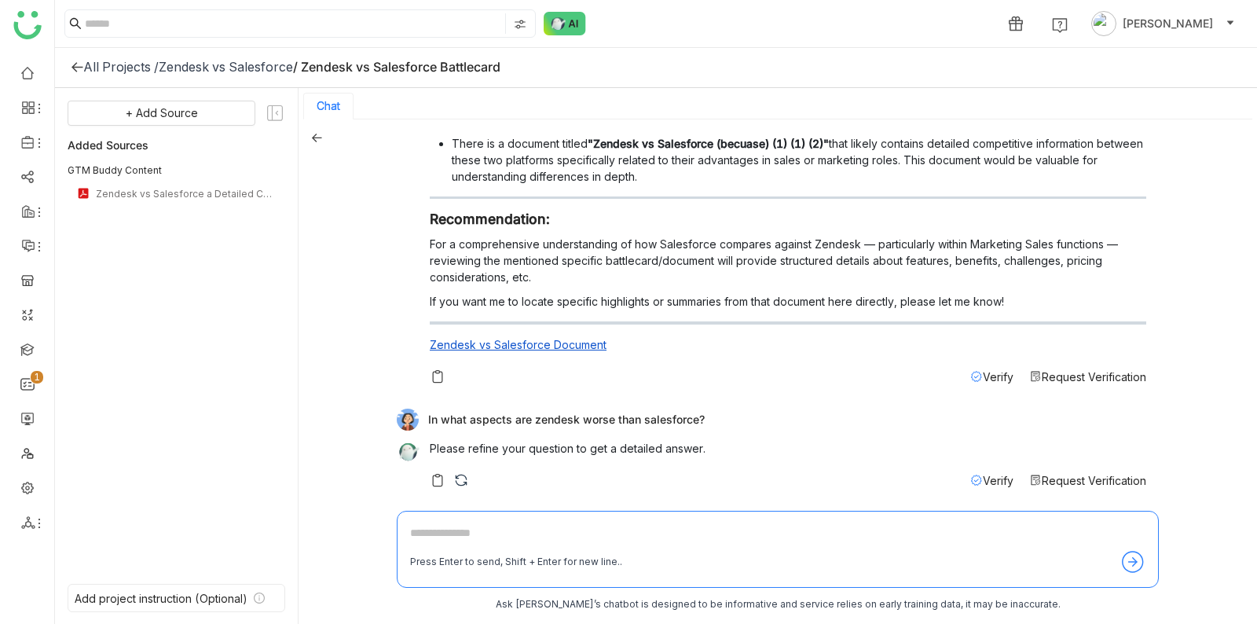
click at [459, 480] on img at bounding box center [461, 480] width 16 height 16
drag, startPoint x: 517, startPoint y: 445, endPoint x: 627, endPoint y: 443, distance: 110.0
click at [628, 444] on p "Please refine your question to get a detailed answer." at bounding box center [788, 448] width 717 height 17
click at [627, 443] on p "Please refine your question to get a detailed answer." at bounding box center [788, 448] width 717 height 17
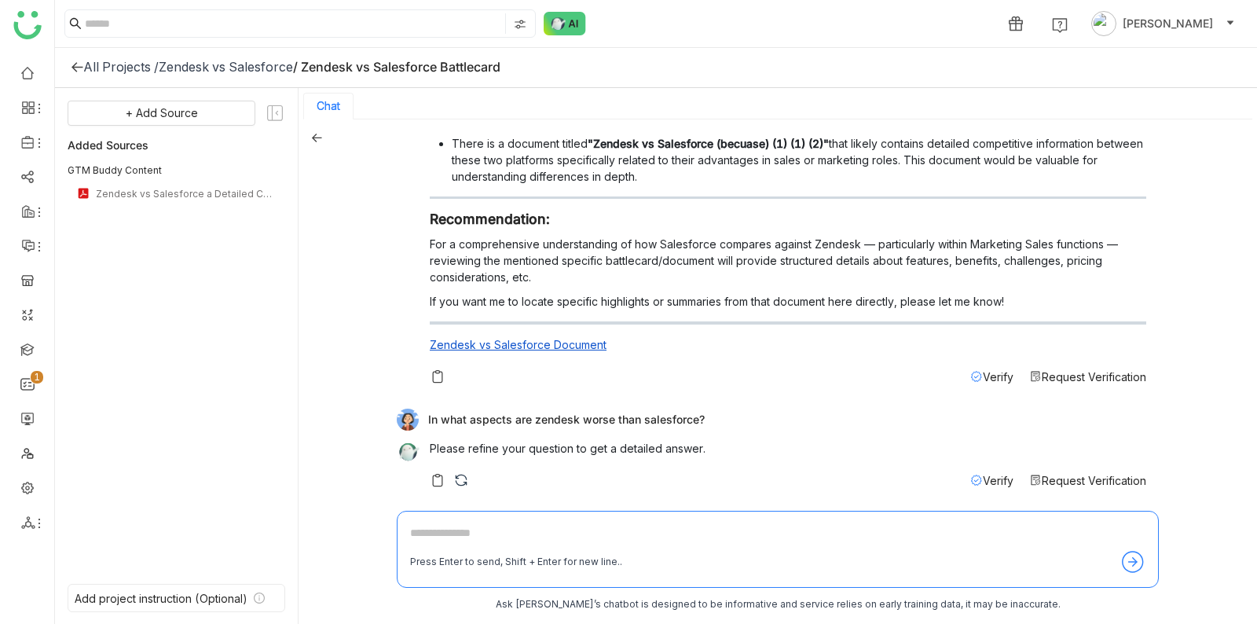
click at [995, 477] on span "Verify" at bounding box center [998, 480] width 31 height 13
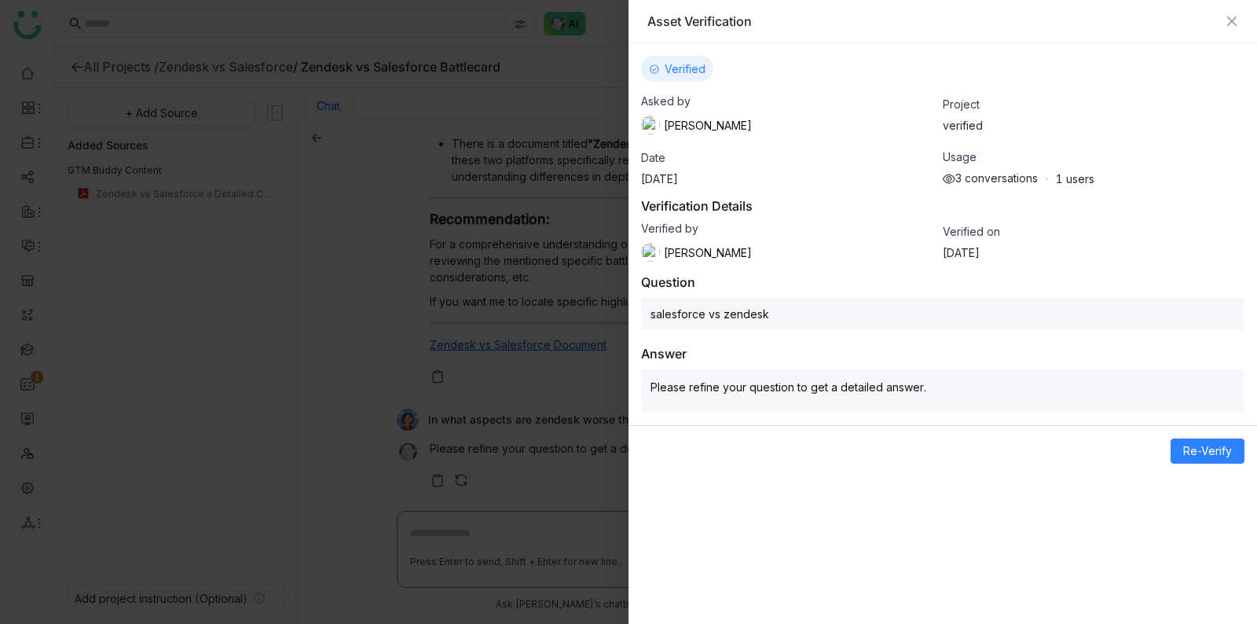
click at [520, 358] on div at bounding box center [628, 312] width 1257 height 624
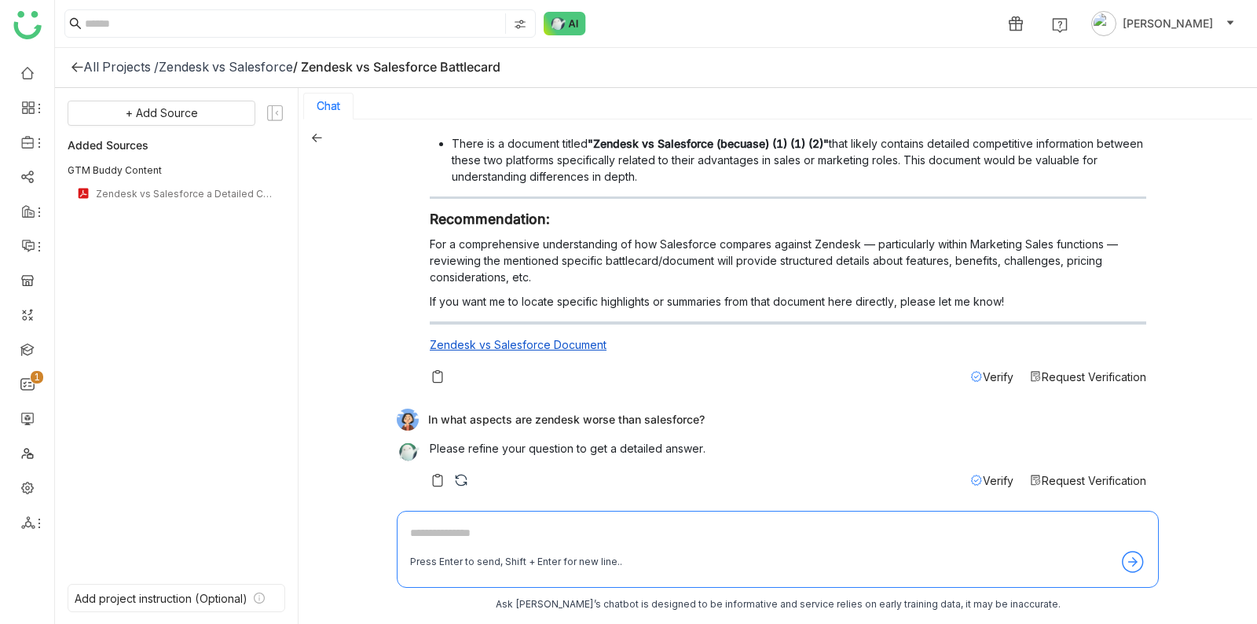
click at [632, 411] on div "In what aspects are zendesk worse than salesforce?" at bounding box center [772, 420] width 750 height 22
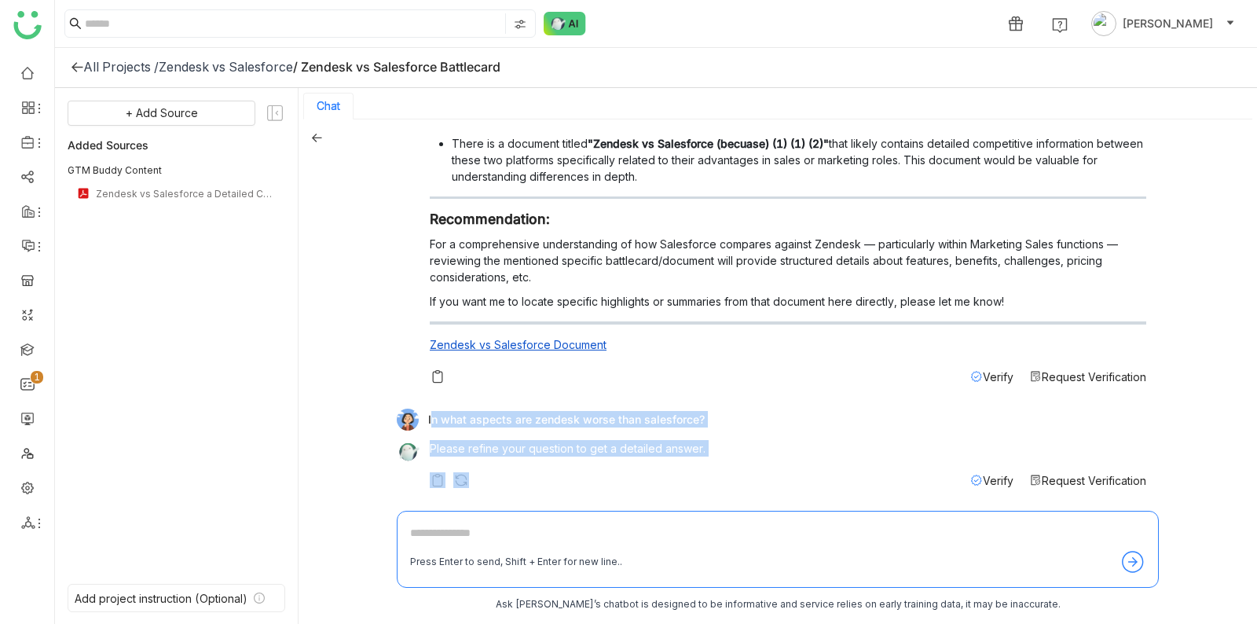
drag, startPoint x: 611, startPoint y: 425, endPoint x: 636, endPoint y: 471, distance: 51.7
click at [636, 473] on div "In what aspects are zendesk worse than salesforce? Please refine your question …" at bounding box center [772, 453] width 750 height 88
click at [636, 472] on div "Verify Request Verification" at bounding box center [788, 480] width 717 height 17
